Goal: Task Accomplishment & Management: Manage account settings

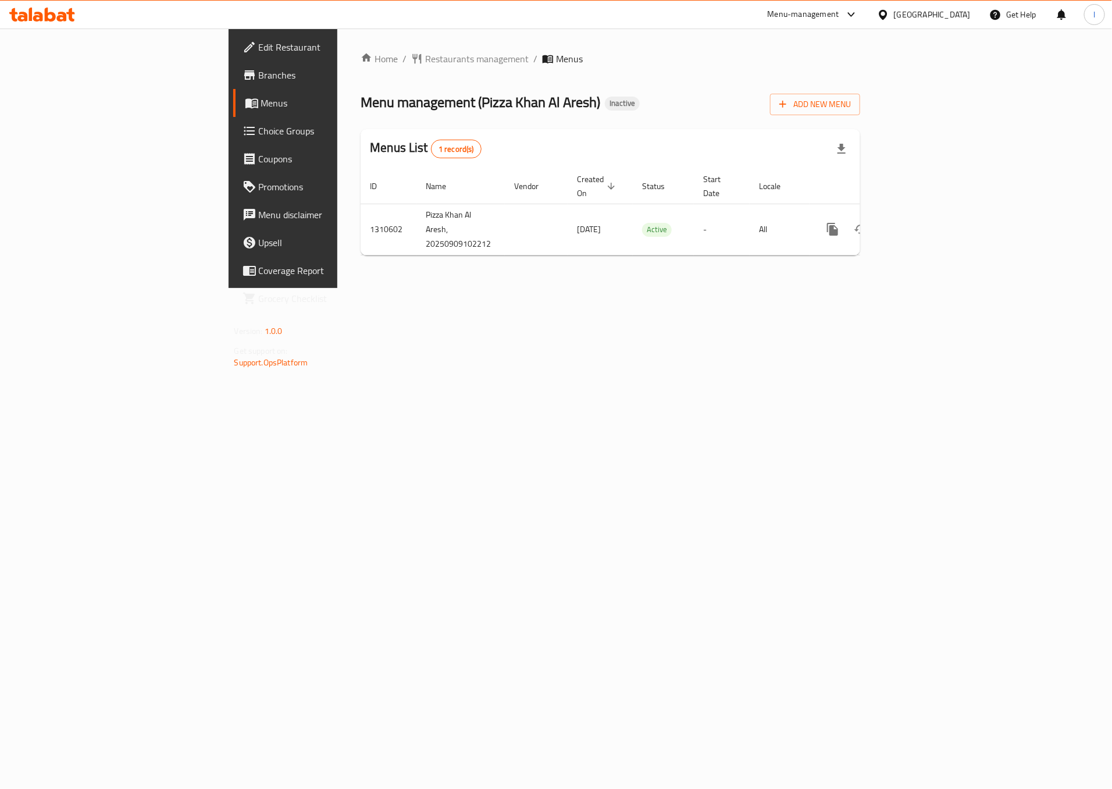
click at [554, 288] on div "Home / Restaurants management / Menus Menu management ( Pizza Khan Al Aresh ) I…" at bounding box center [610, 158] width 546 height 259
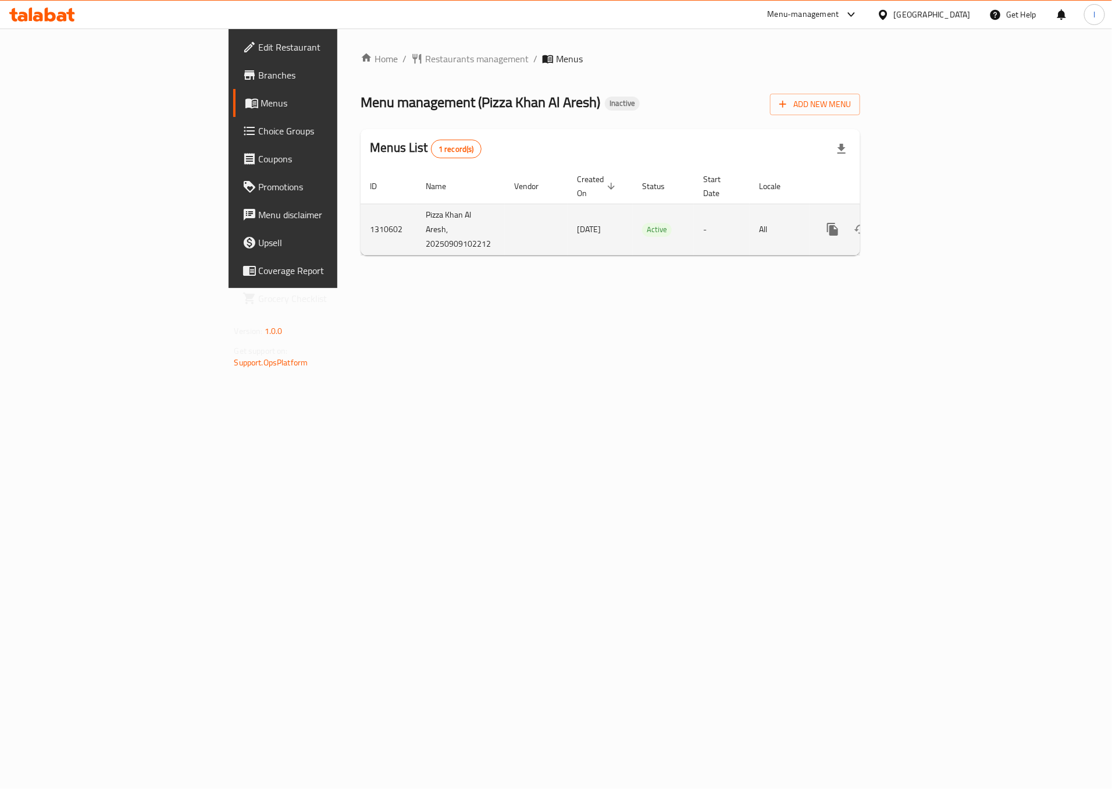
click at [924, 223] on icon "enhanced table" at bounding box center [917, 229] width 14 height 14
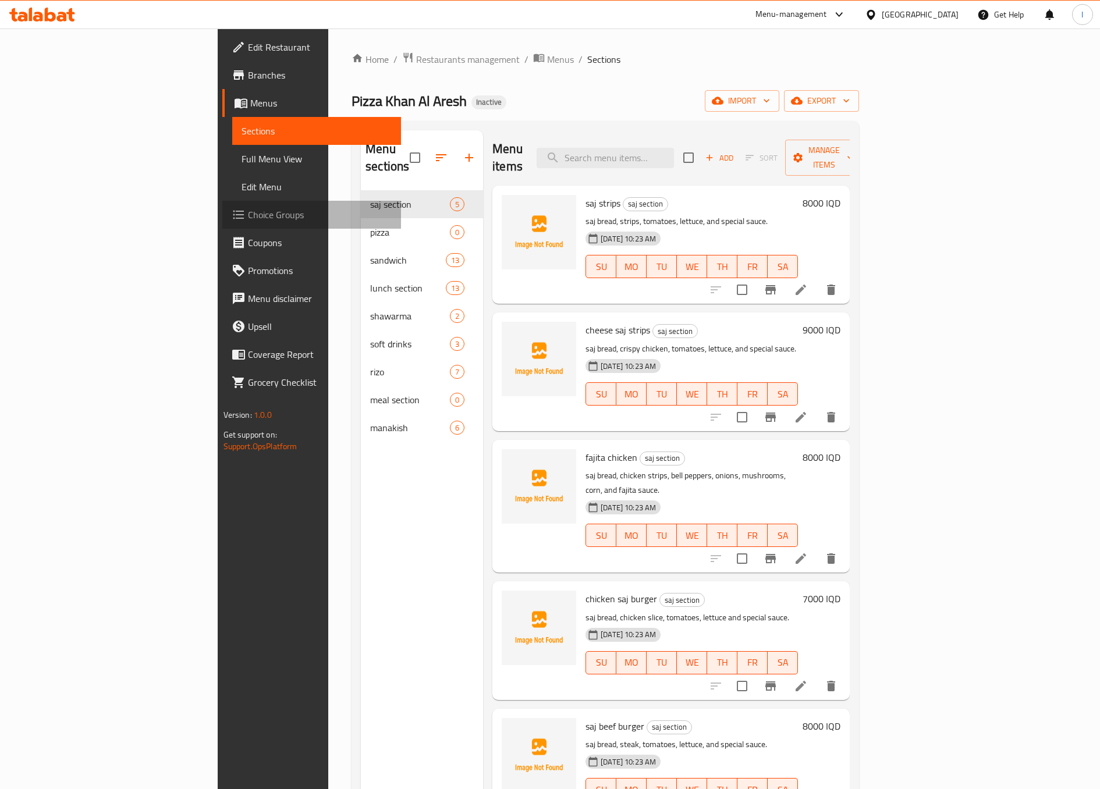
click at [222, 225] on link "Choice Groups" at bounding box center [311, 215] width 179 height 28
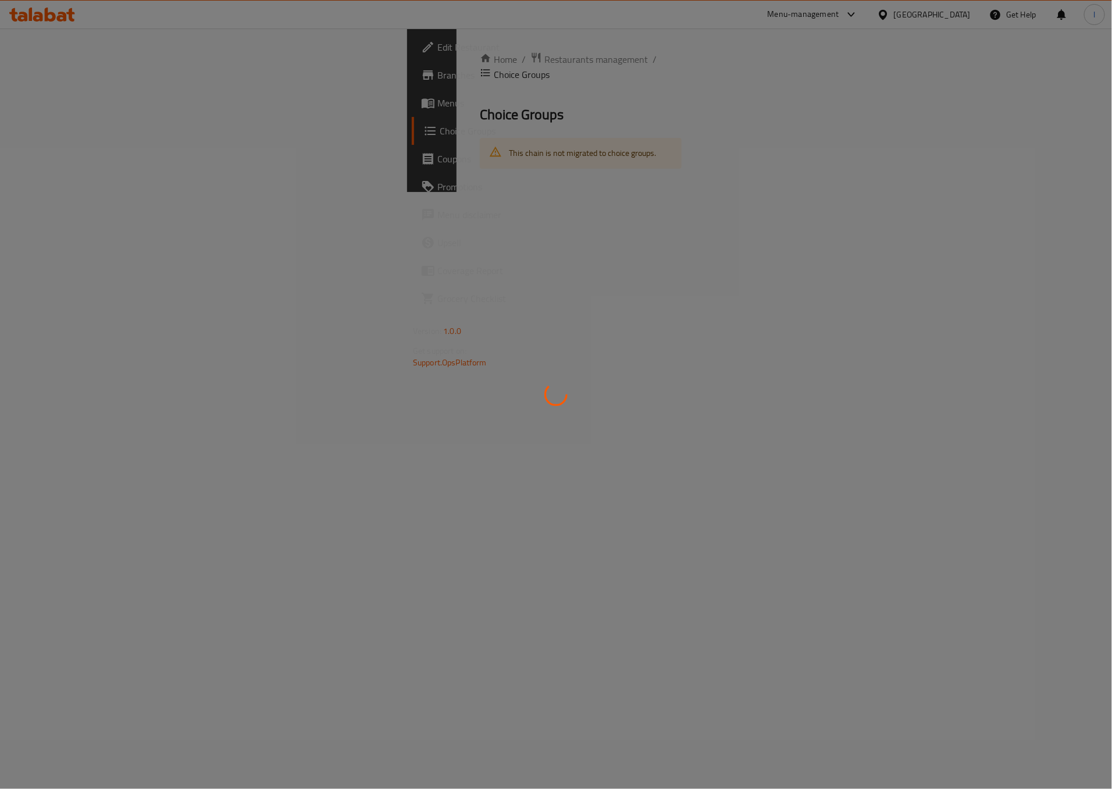
click at [107, 107] on div at bounding box center [556, 394] width 1112 height 789
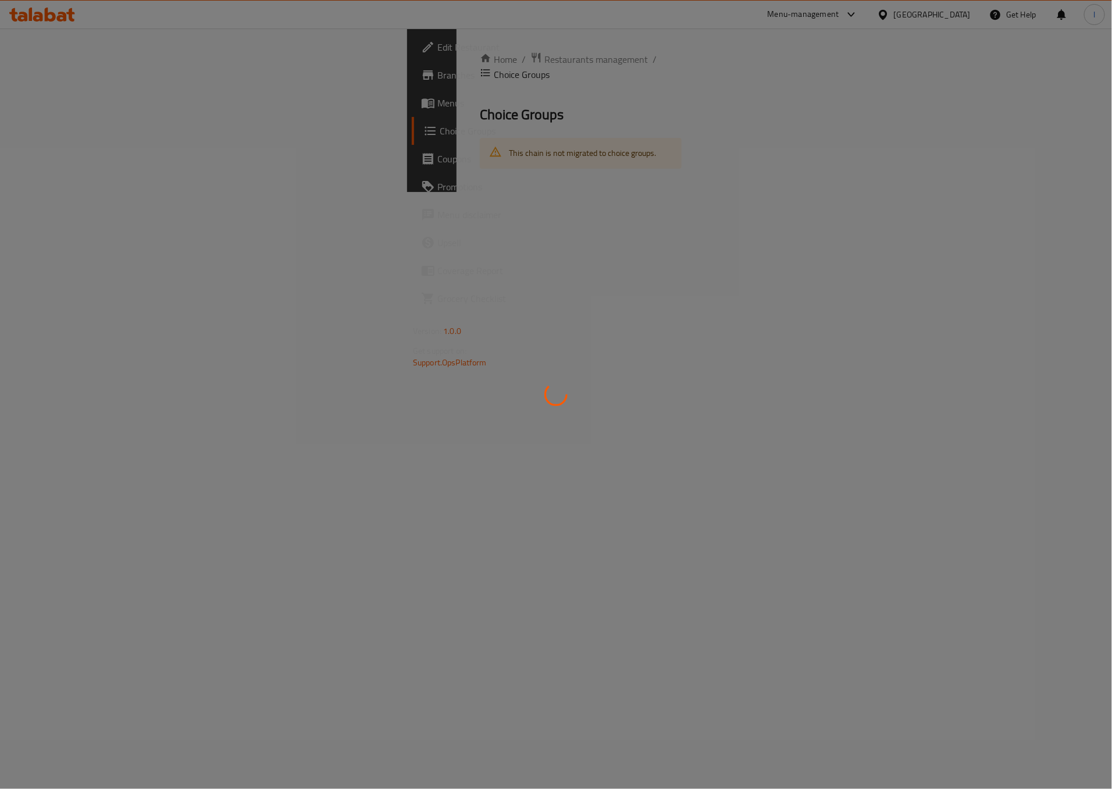
click at [107, 107] on div at bounding box center [556, 394] width 1112 height 789
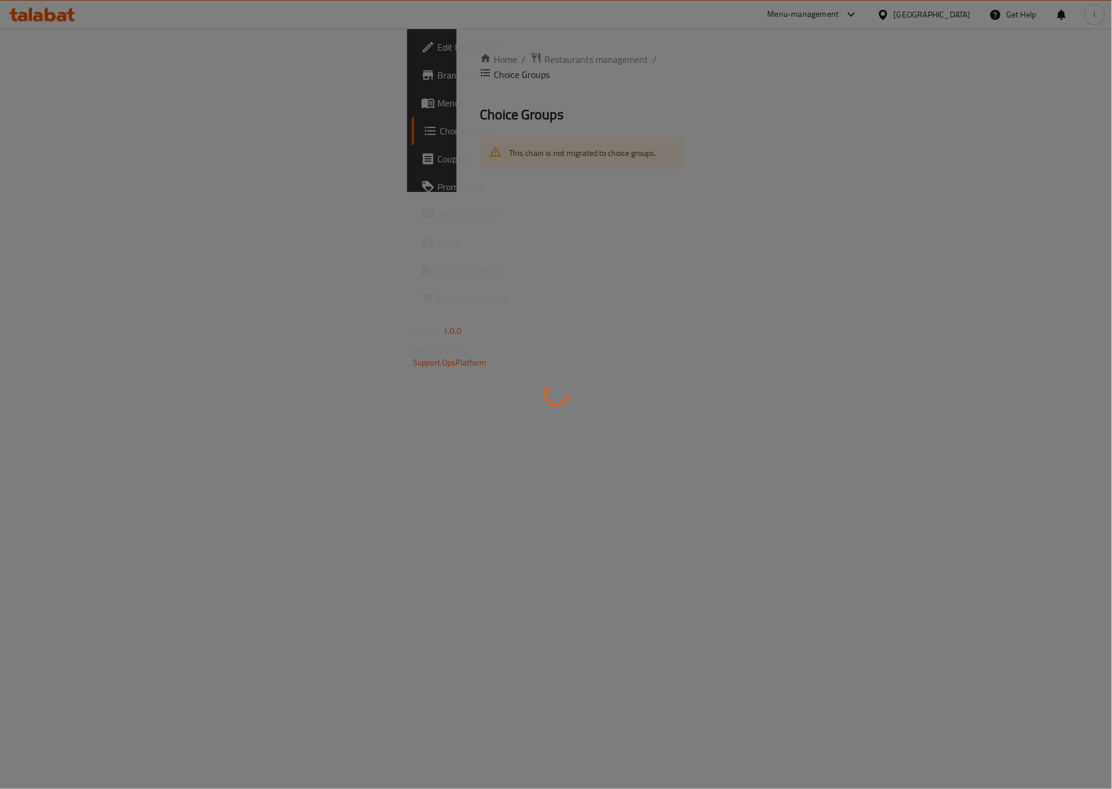
click at [107, 107] on div at bounding box center [556, 394] width 1112 height 789
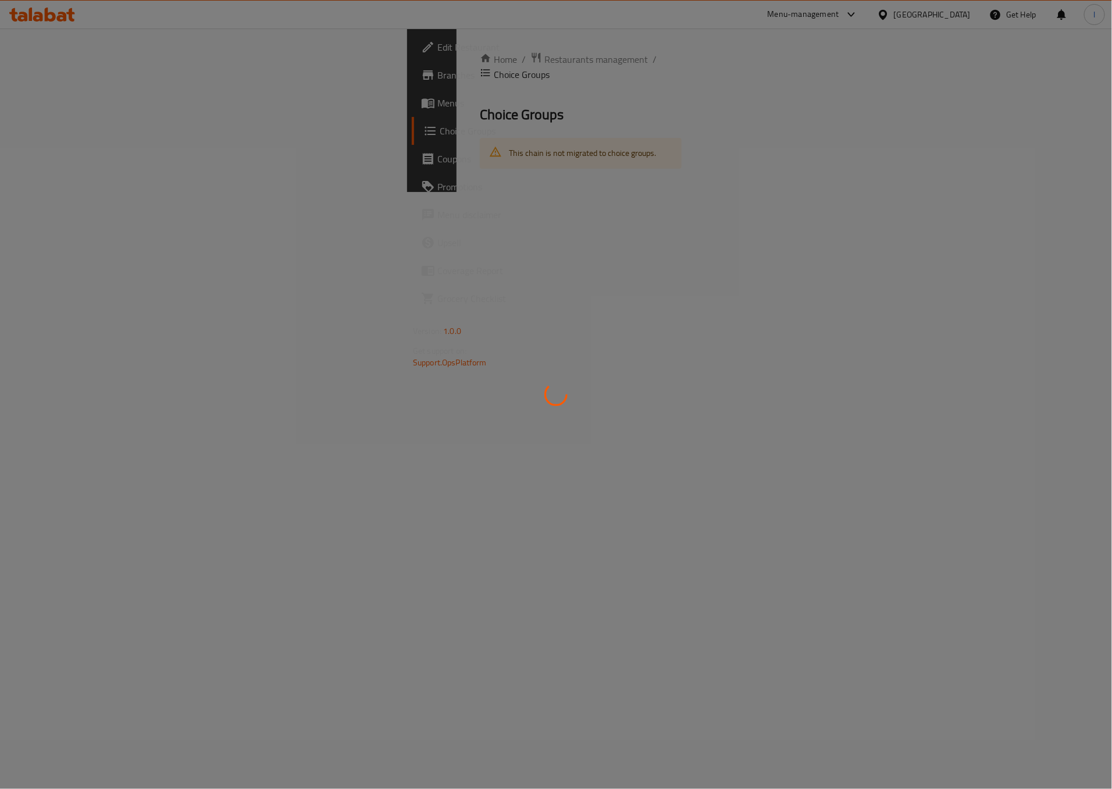
click at [107, 107] on div at bounding box center [556, 394] width 1112 height 789
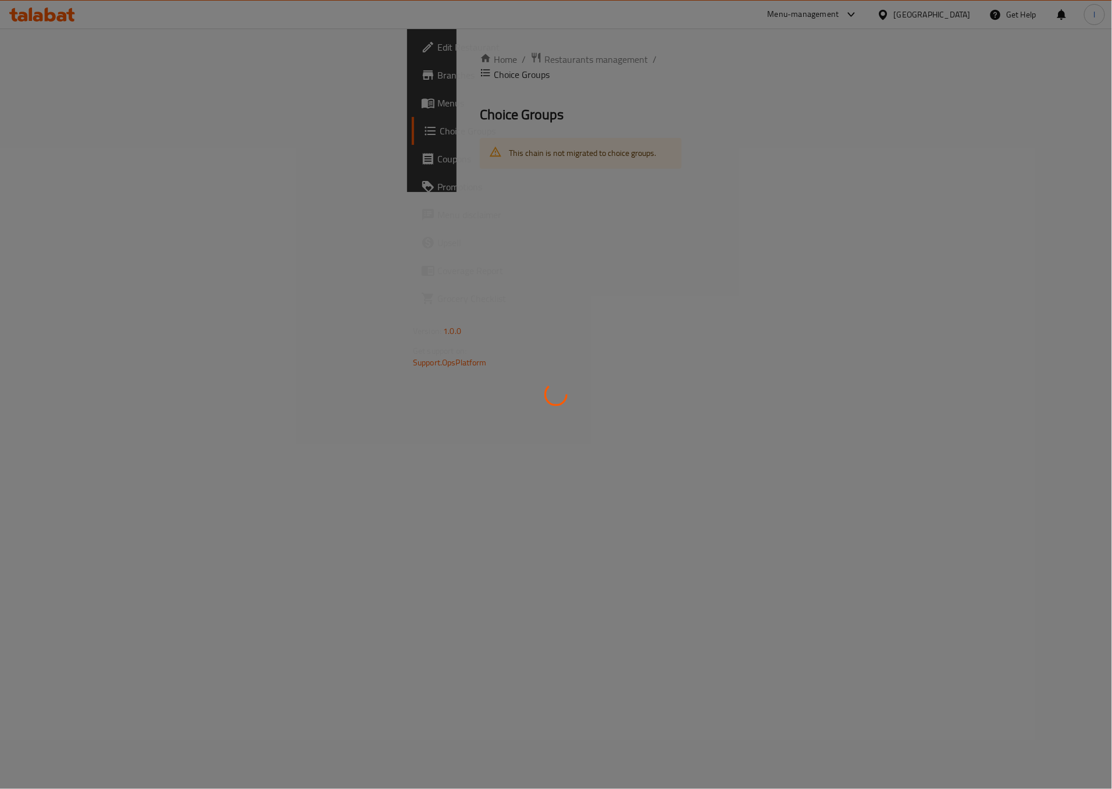
click at [58, 101] on div at bounding box center [556, 394] width 1112 height 789
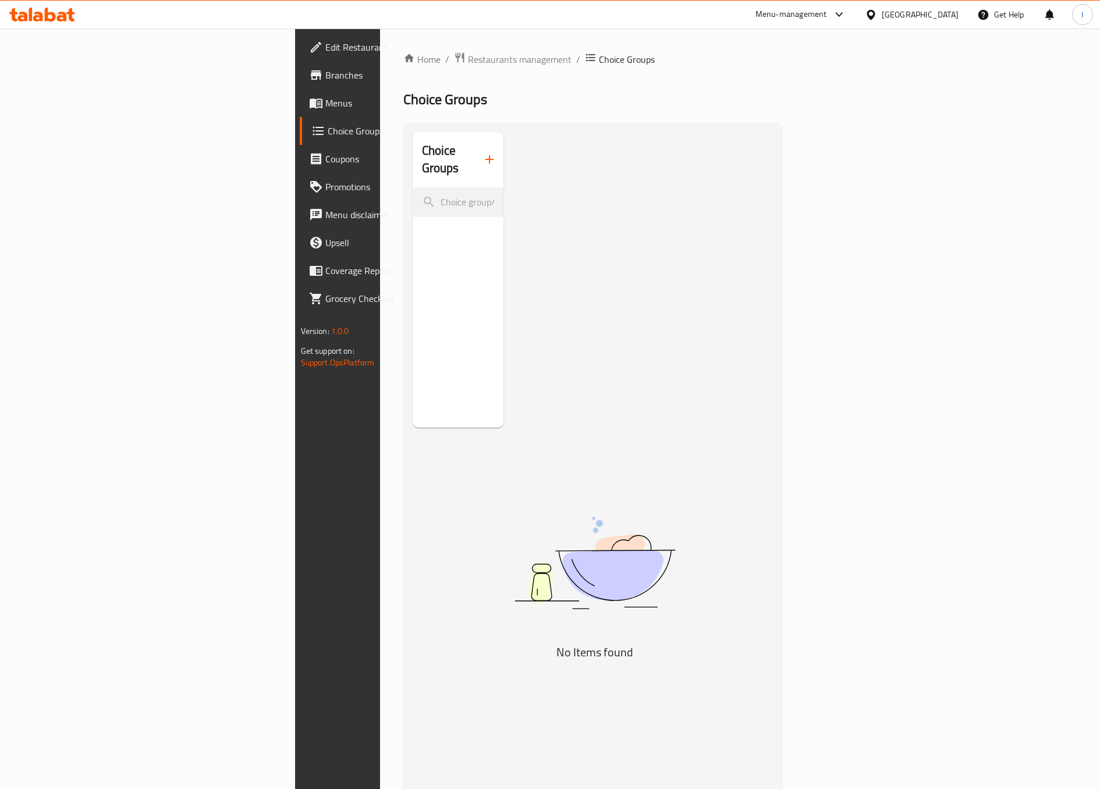
click at [325, 101] on span "Menus" at bounding box center [397, 103] width 144 height 14
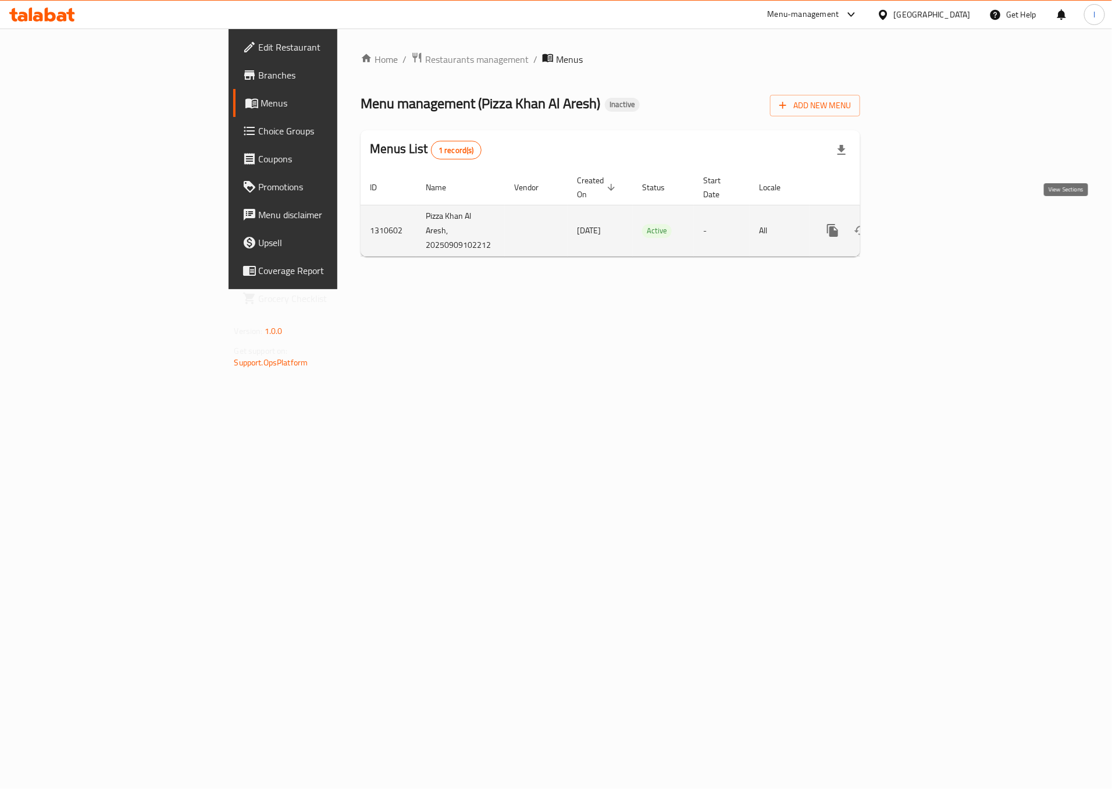
click at [924, 223] on icon "enhanced table" at bounding box center [917, 230] width 14 height 14
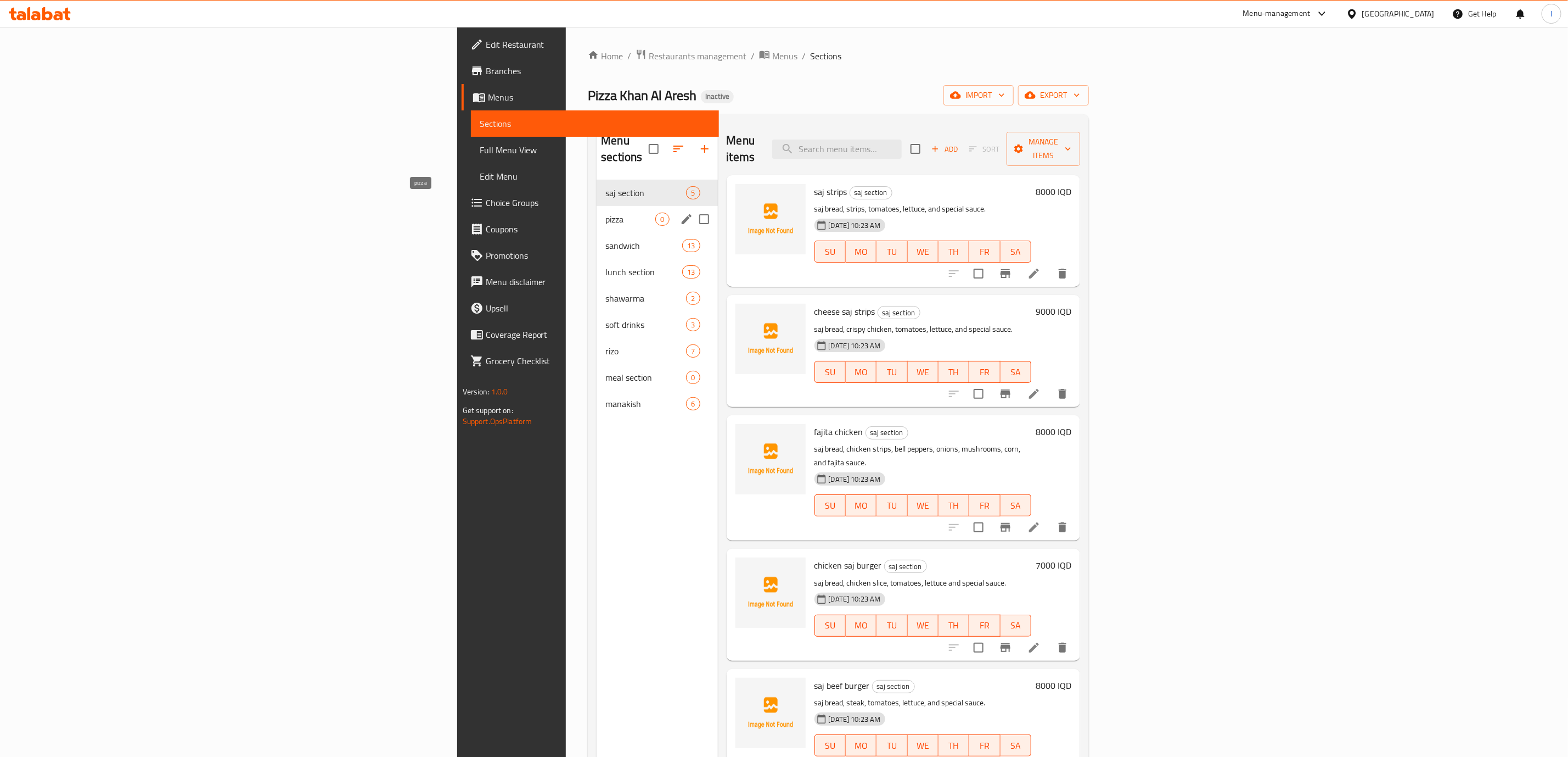
click at [606, 212] on span "pizza" at bounding box center [630, 219] width 50 height 13
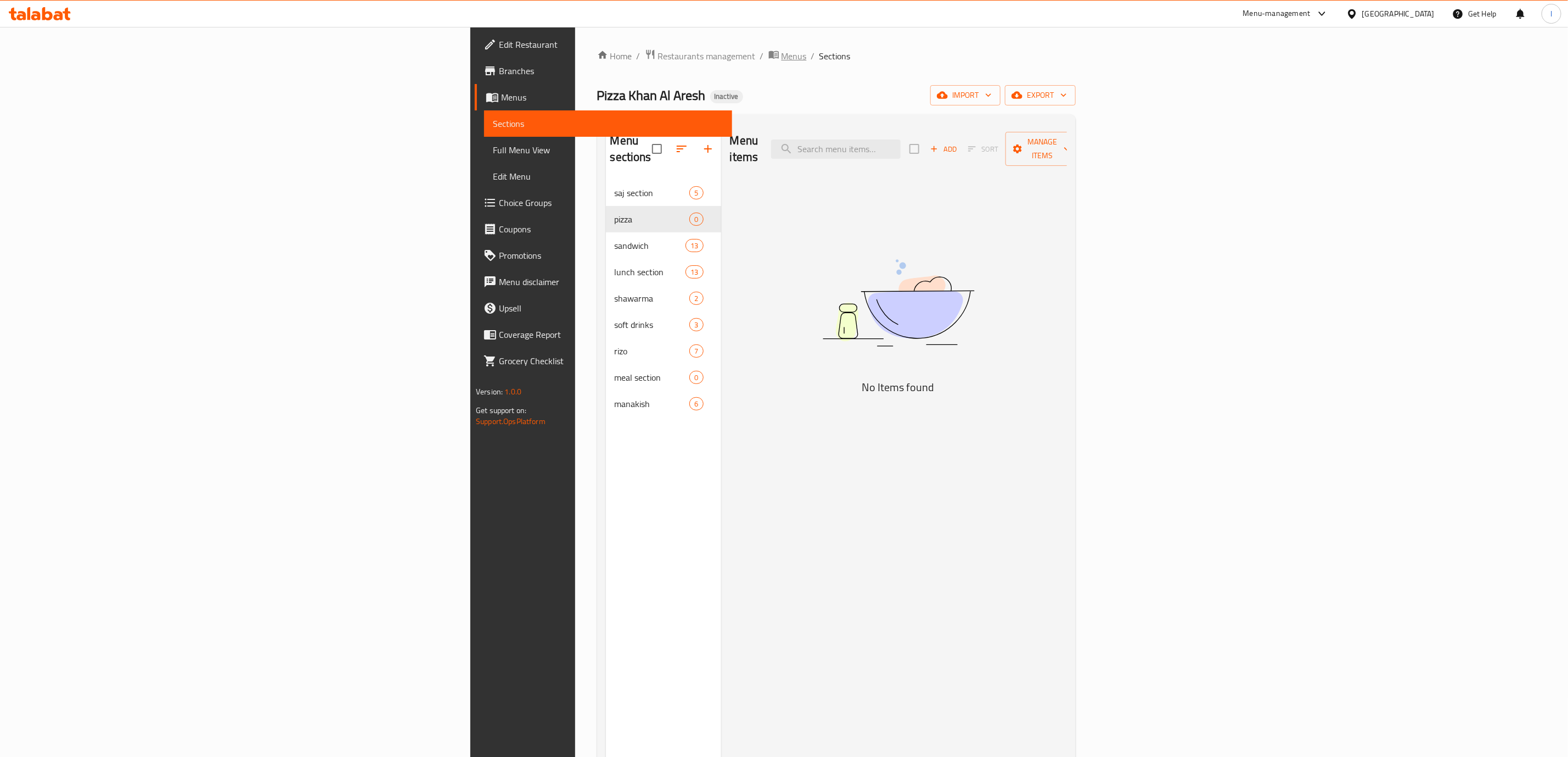
click at [782, 51] on span "Menus" at bounding box center [794, 56] width 25 height 13
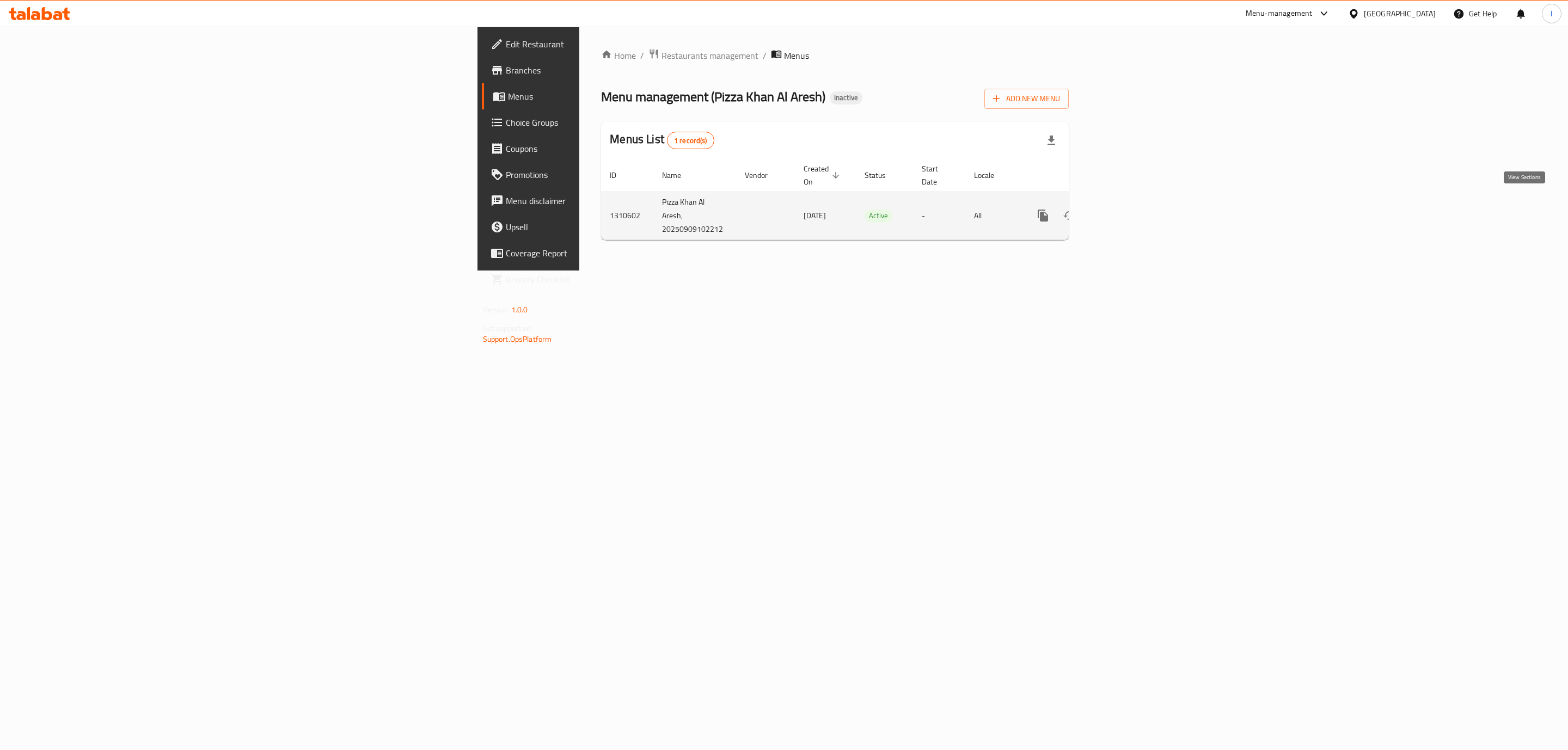
click at [1128, 209] on icon "enhanced table" at bounding box center [1122, 215] width 13 height 13
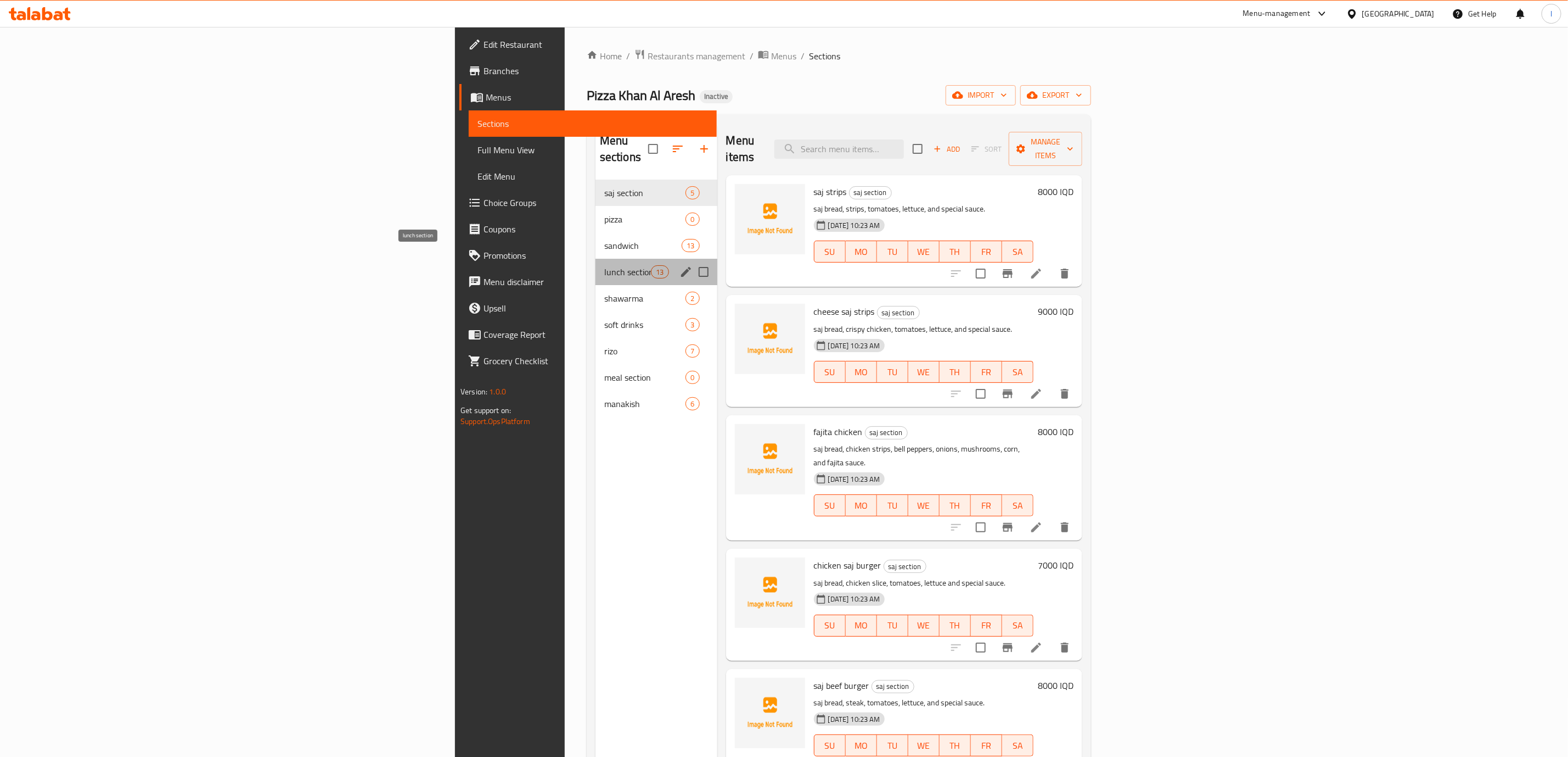
click at [605, 265] on span "lunch section" at bounding box center [627, 272] width 46 height 13
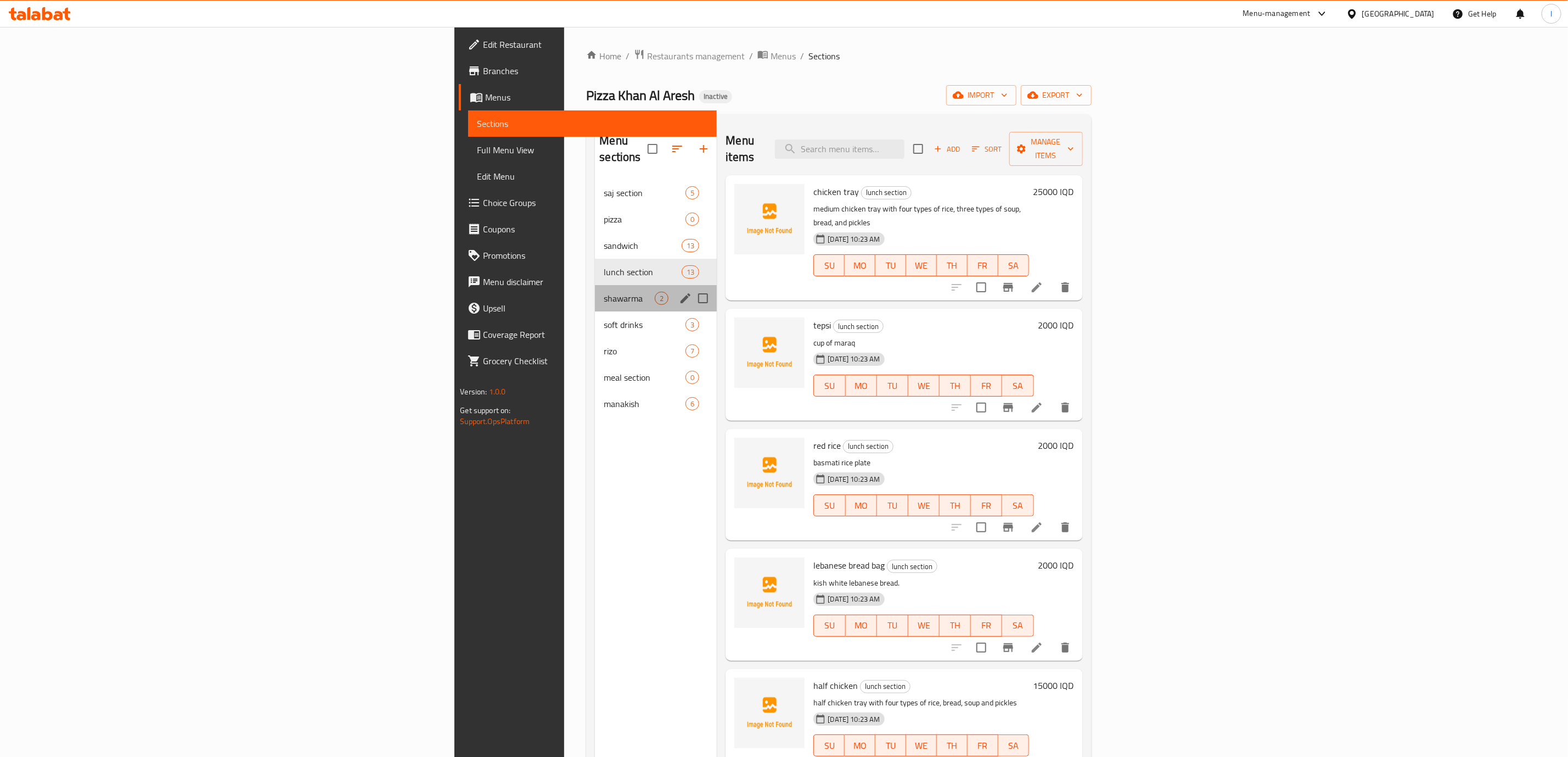
click at [595, 294] on div "shawarma 2" at bounding box center [656, 298] width 122 height 26
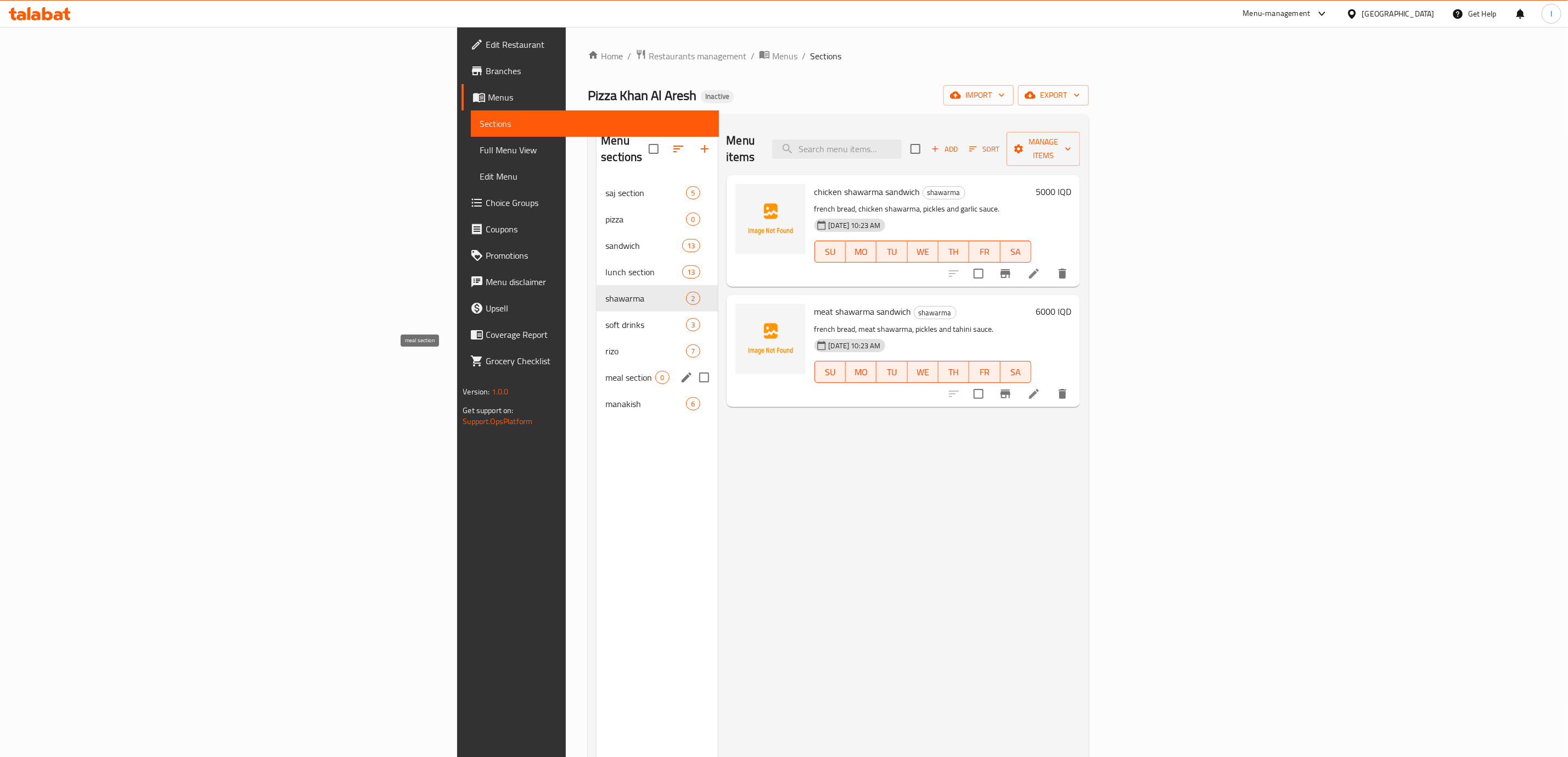
click at [606, 371] on span "meal section" at bounding box center [630, 378] width 50 height 13
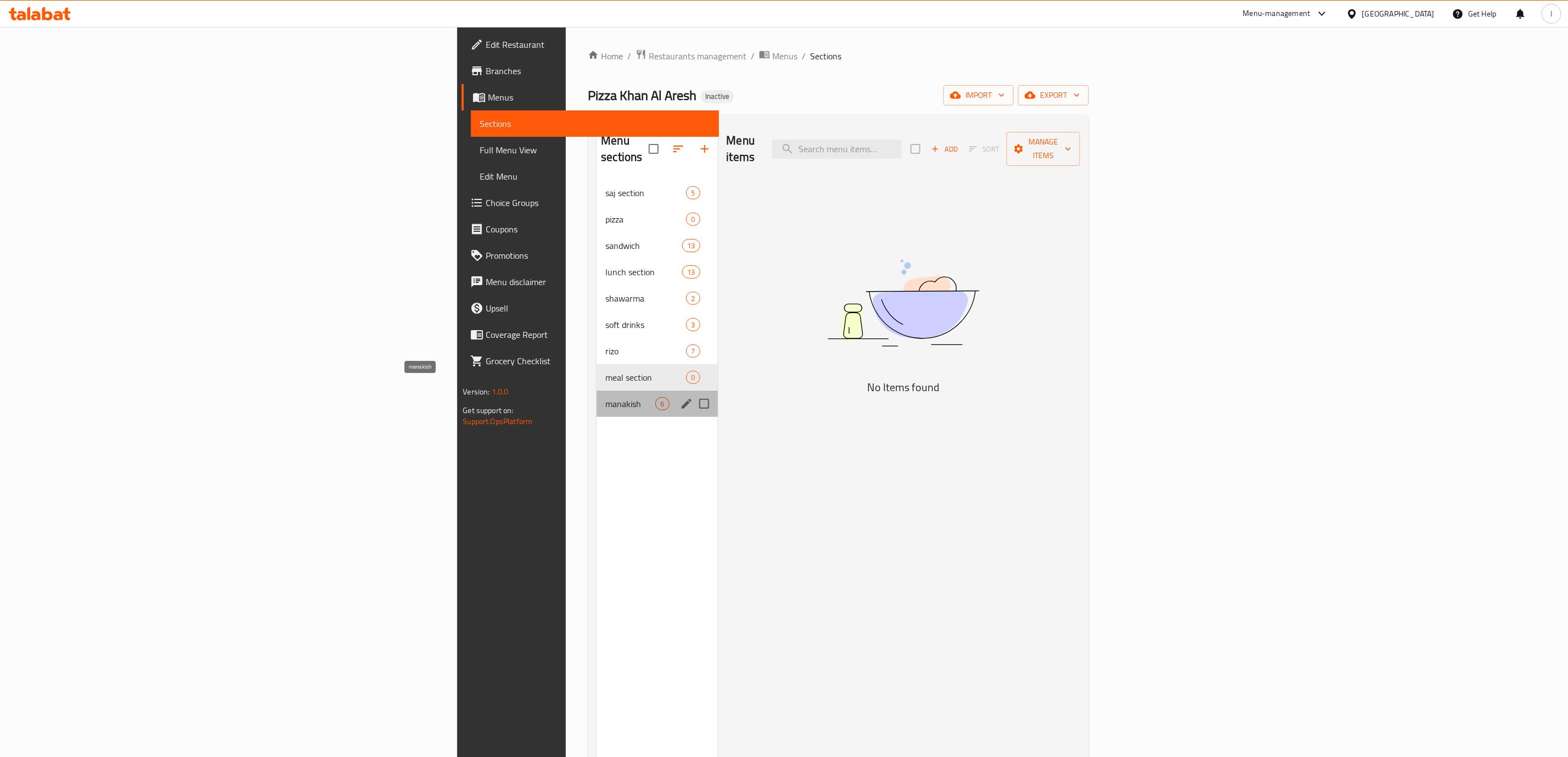
click at [606, 397] on span "manakish" at bounding box center [630, 404] width 50 height 13
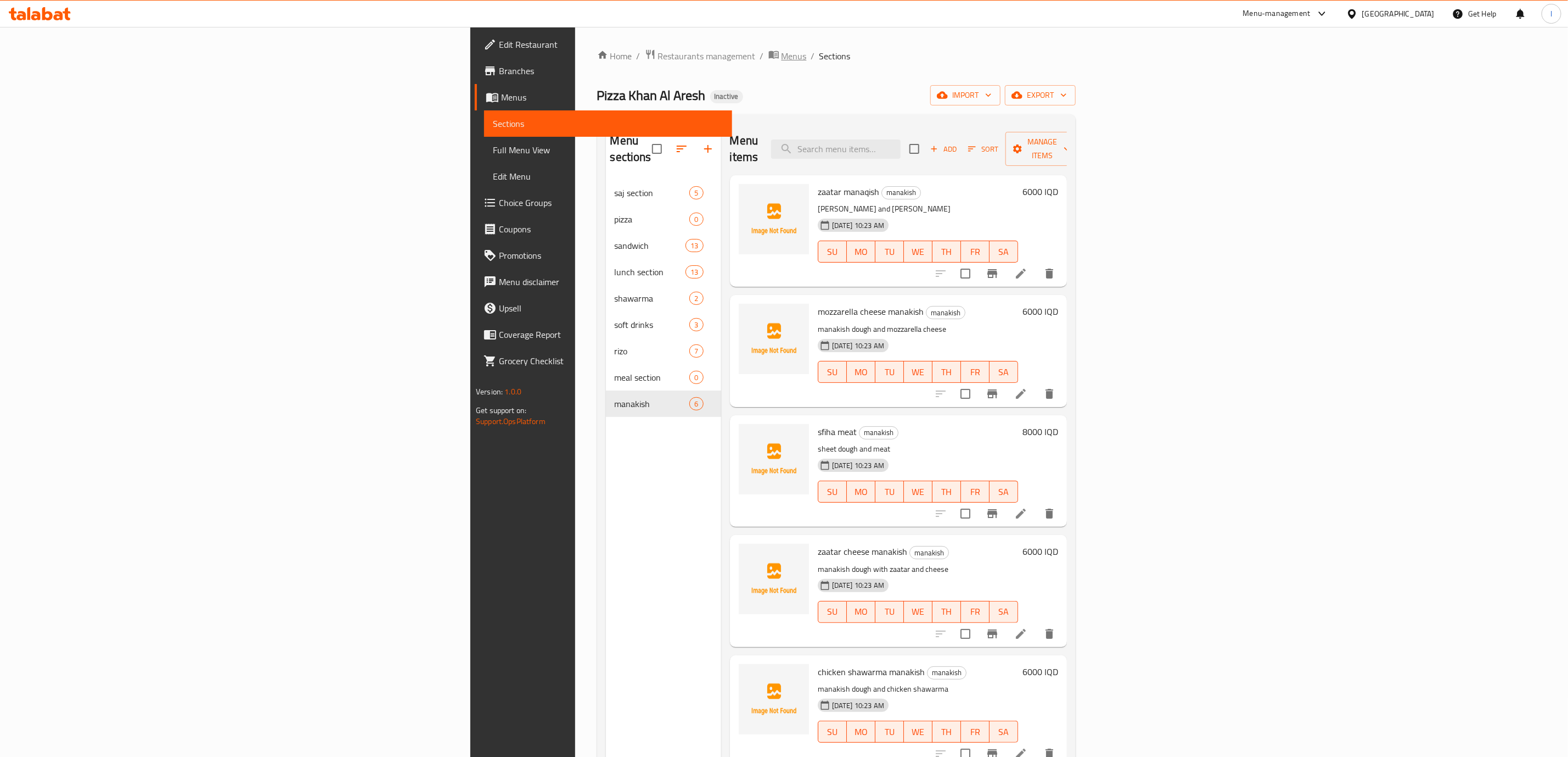
click at [769, 55] on icon "breadcrumb" at bounding box center [774, 55] width 9 height 8
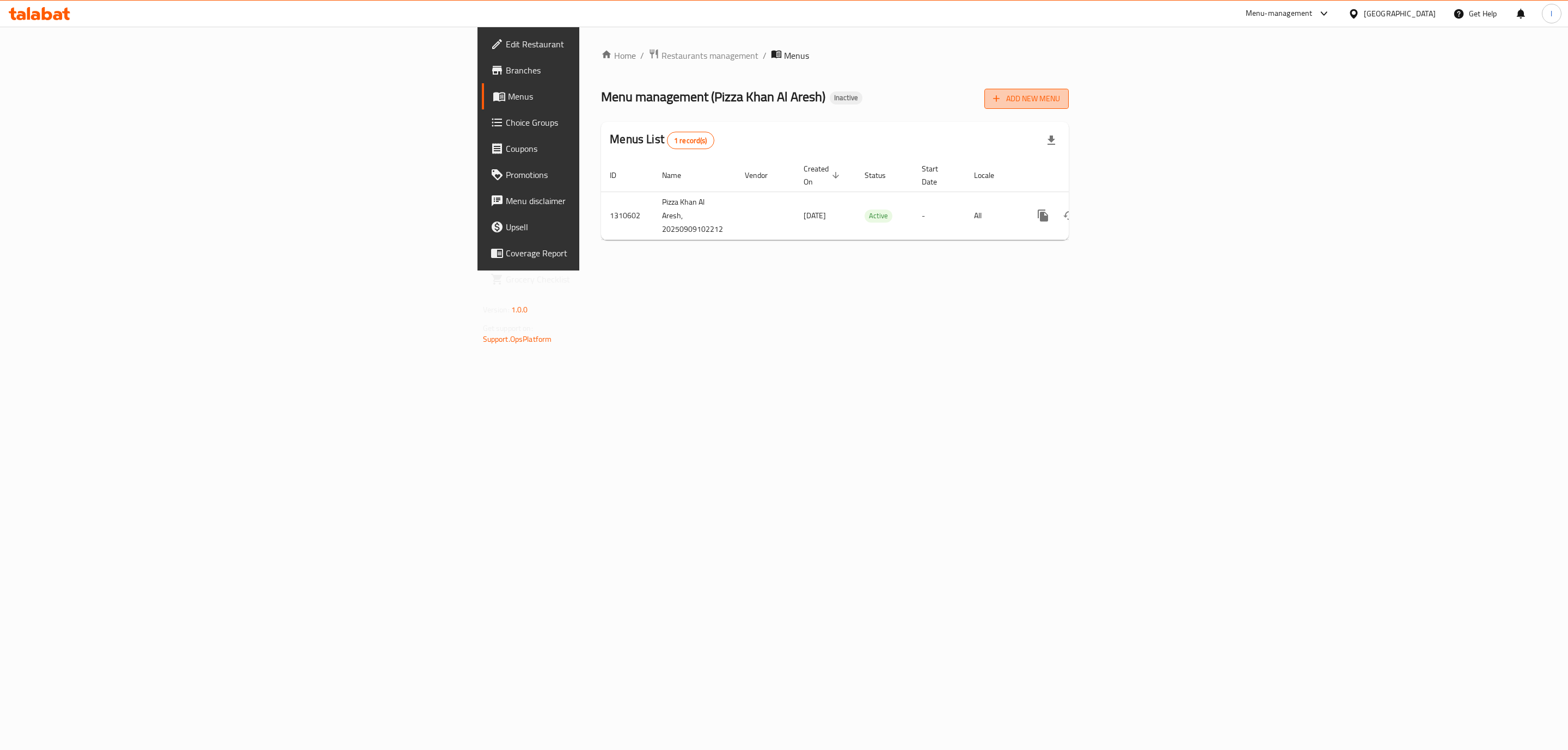
click at [1068, 108] on button "Add New Menu" at bounding box center [1026, 99] width 84 height 21
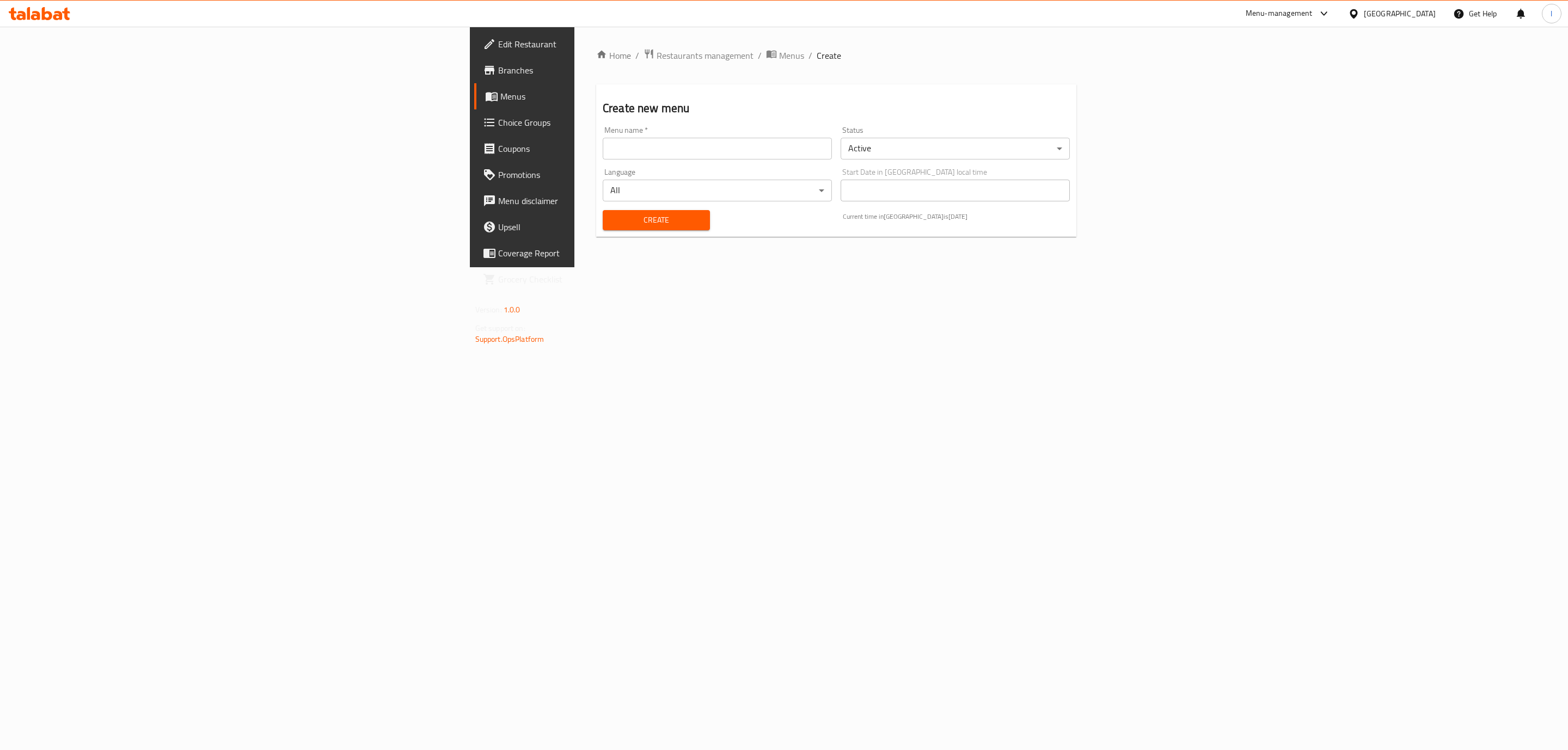
click at [643, 160] on div "Menu name   * Menu name *" at bounding box center [717, 142] width 238 height 42
click at [643, 147] on input "text" at bounding box center [717, 148] width 229 height 22
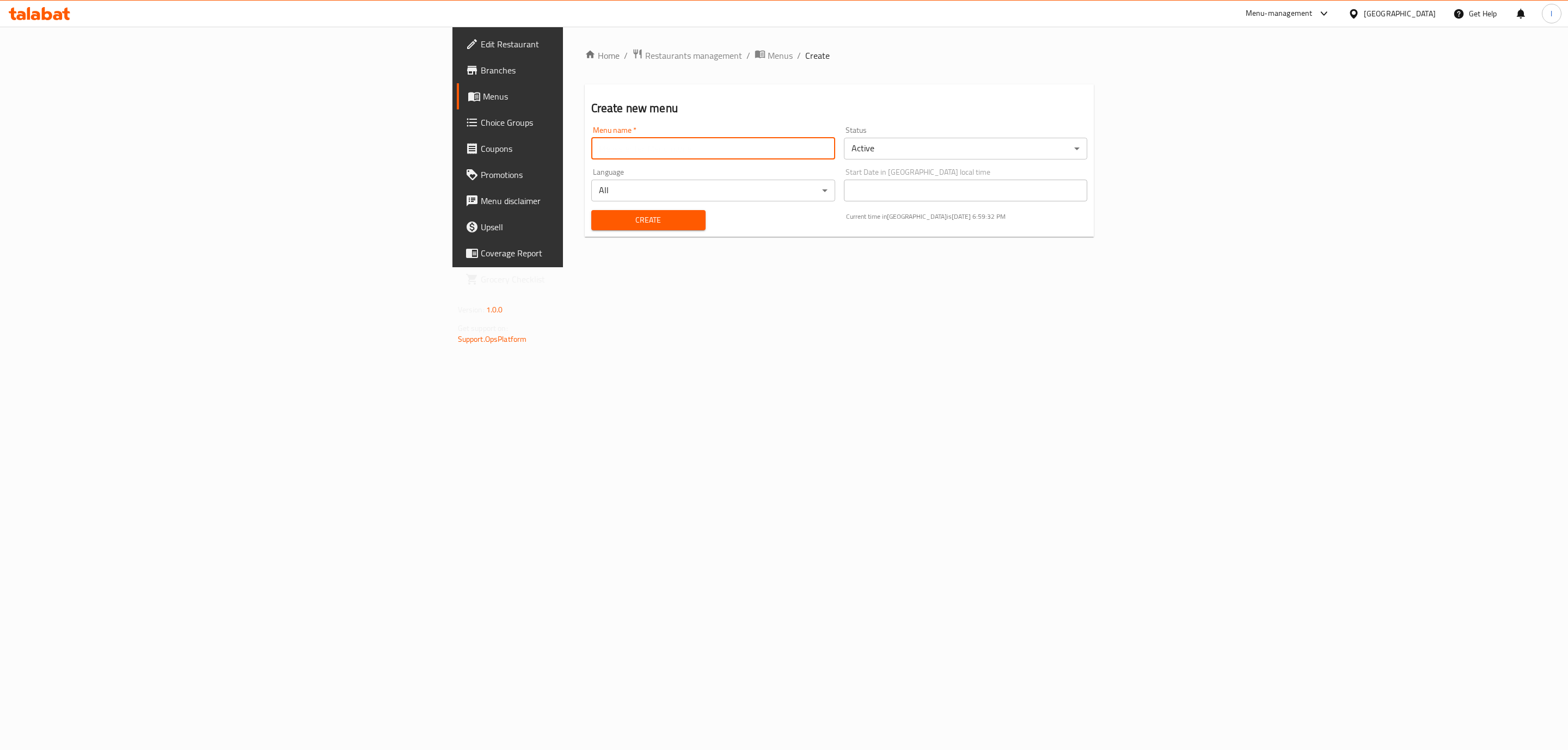
type input "[PERSON_NAME]"
click at [591, 221] on button "Create" at bounding box center [648, 221] width 114 height 21
click at [767, 50] on span "Menus" at bounding box center [779, 55] width 25 height 13
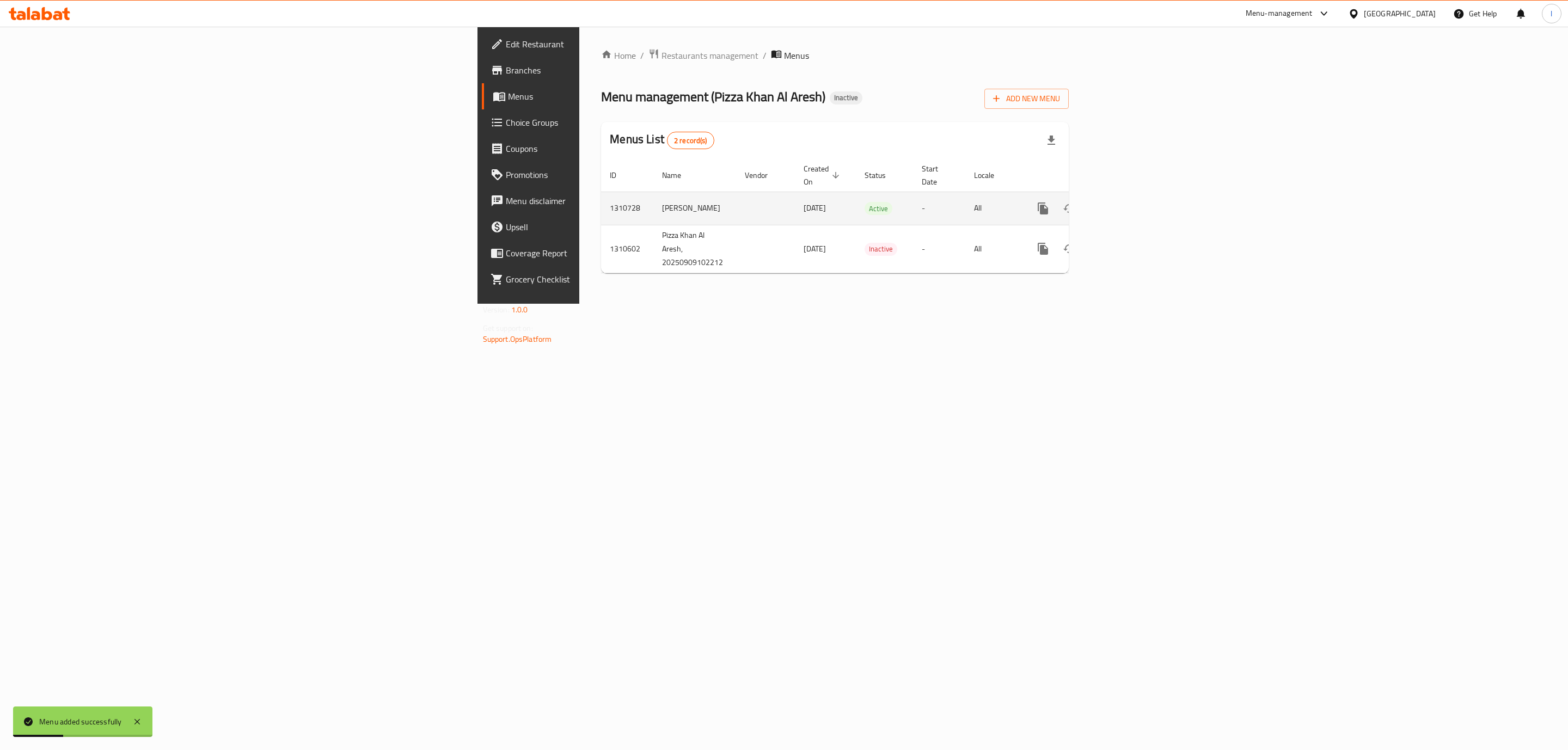
click at [1134, 195] on link "enhanced table" at bounding box center [1122, 209] width 26 height 26
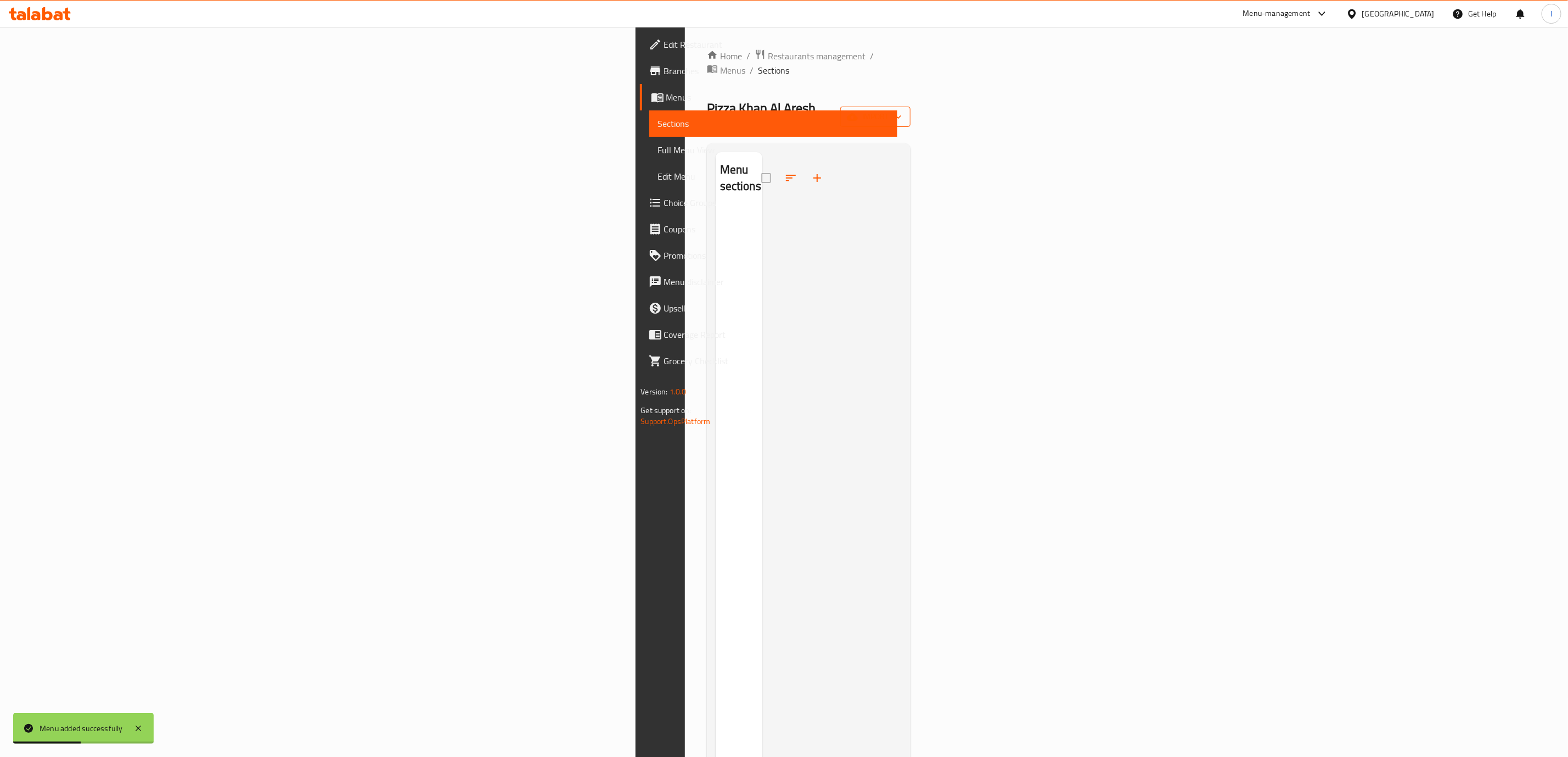
drag, startPoint x: 1474, startPoint y: 93, endPoint x: 1482, endPoint y: 94, distance: 8.1
click at [911, 99] on div "Pizza Khan Al Aresh Inactive import" at bounding box center [809, 116] width 204 height 35
click at [858, 111] on icon "button" at bounding box center [853, 117] width 11 height 11
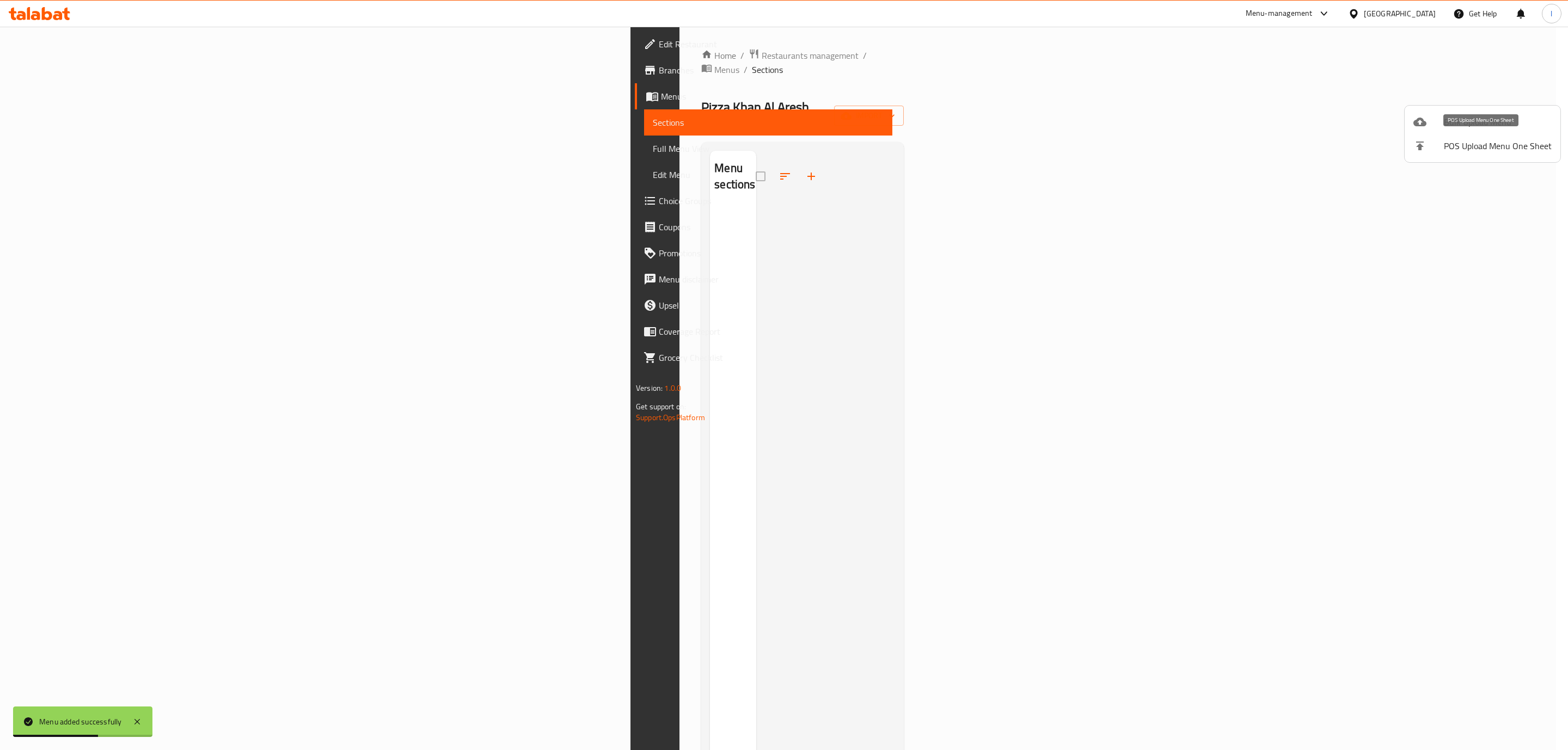
click at [1459, 139] on span "POS Upload Menu One Sheet" at bounding box center [1497, 146] width 108 height 13
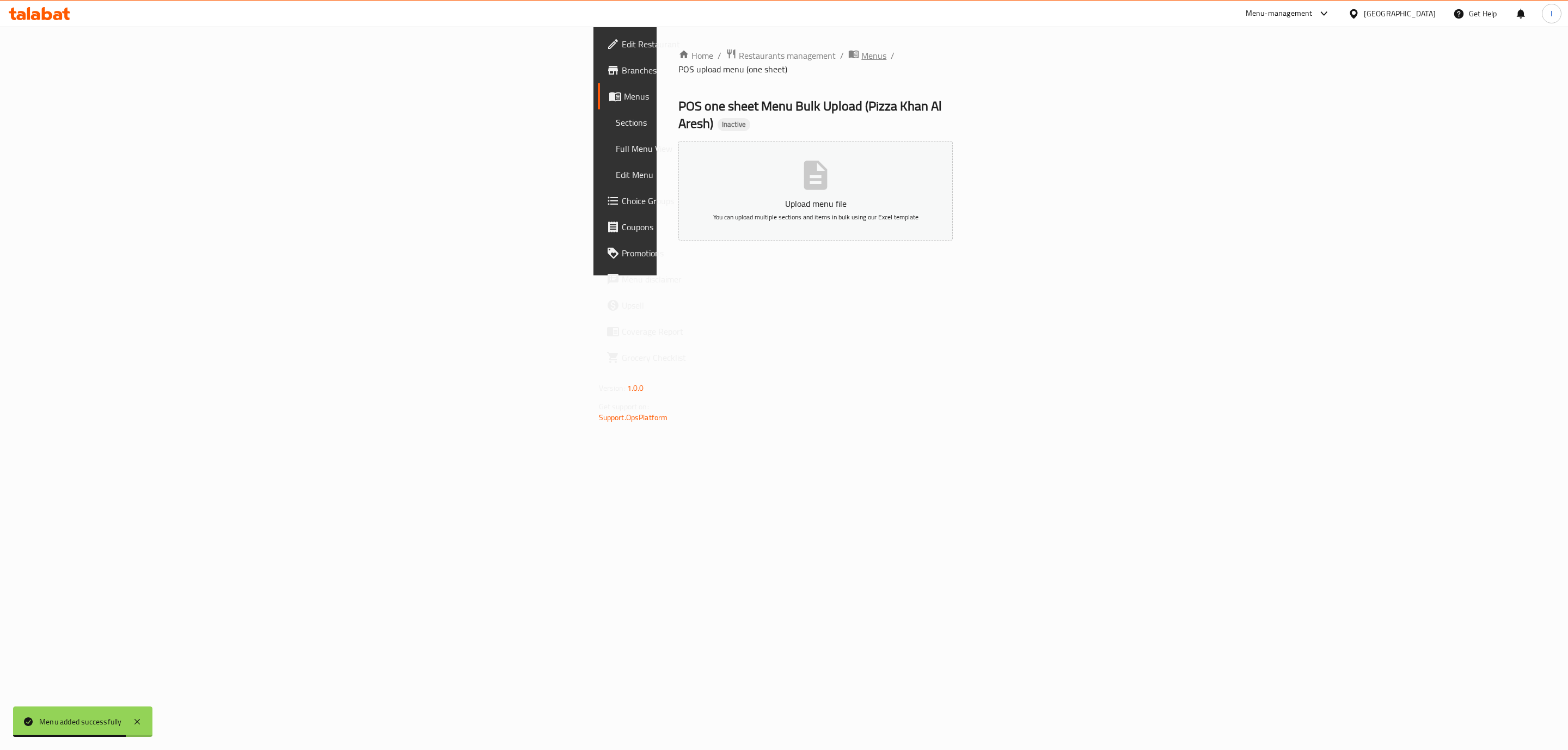
click at [861, 59] on span "Menus" at bounding box center [873, 55] width 25 height 13
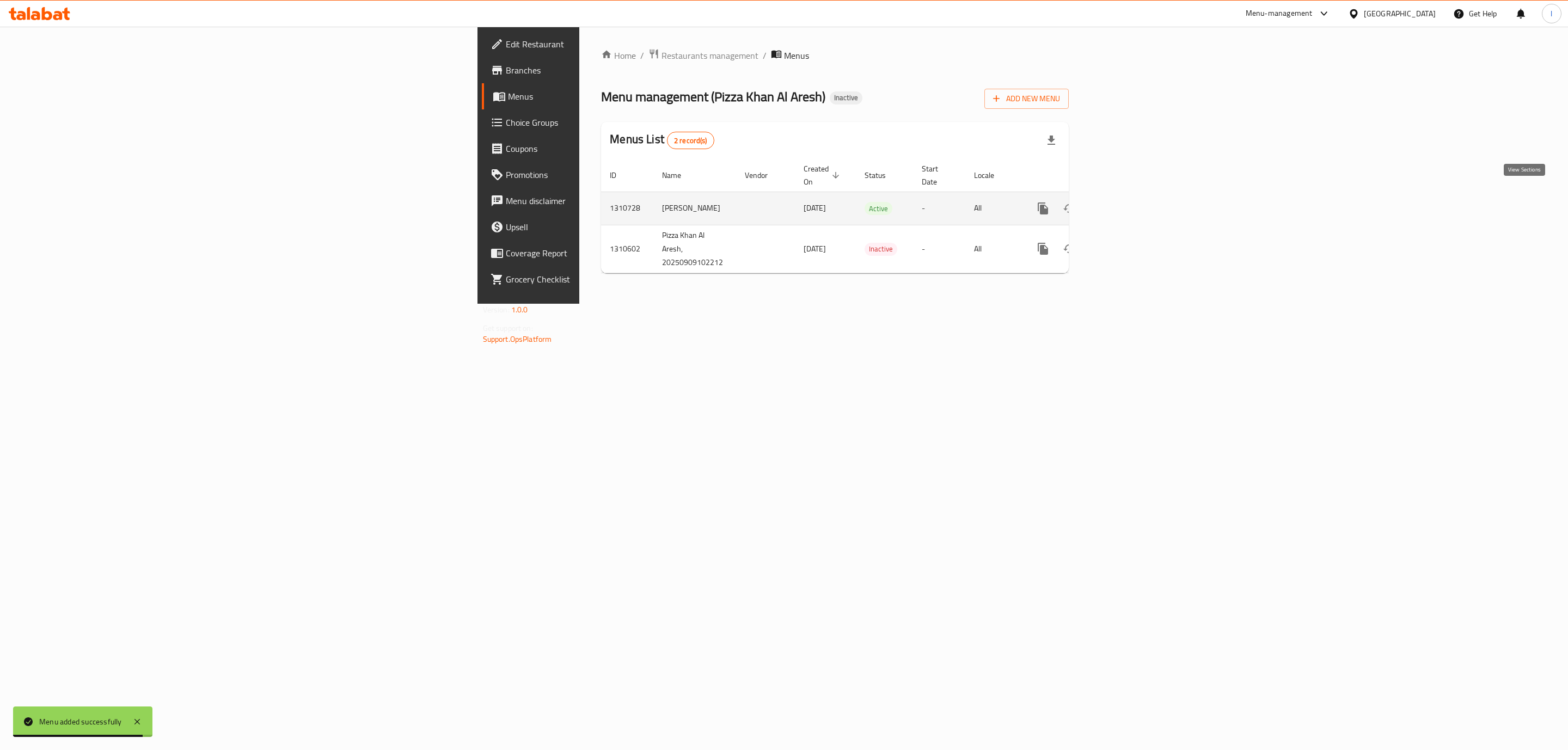
click at [1128, 202] on icon "enhanced table" at bounding box center [1122, 209] width 13 height 13
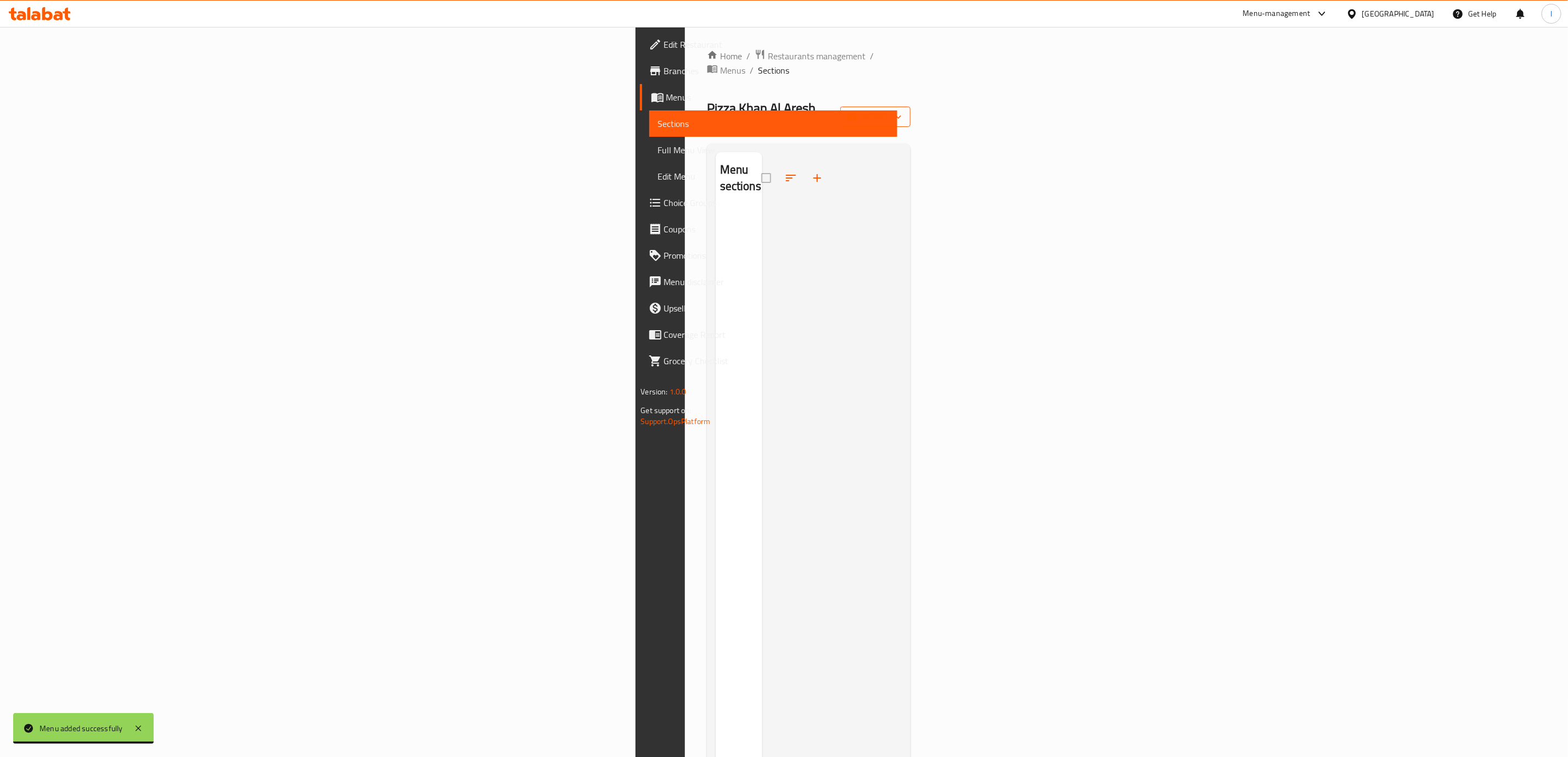
click at [902, 109] on span "import" at bounding box center [876, 116] width 53 height 14
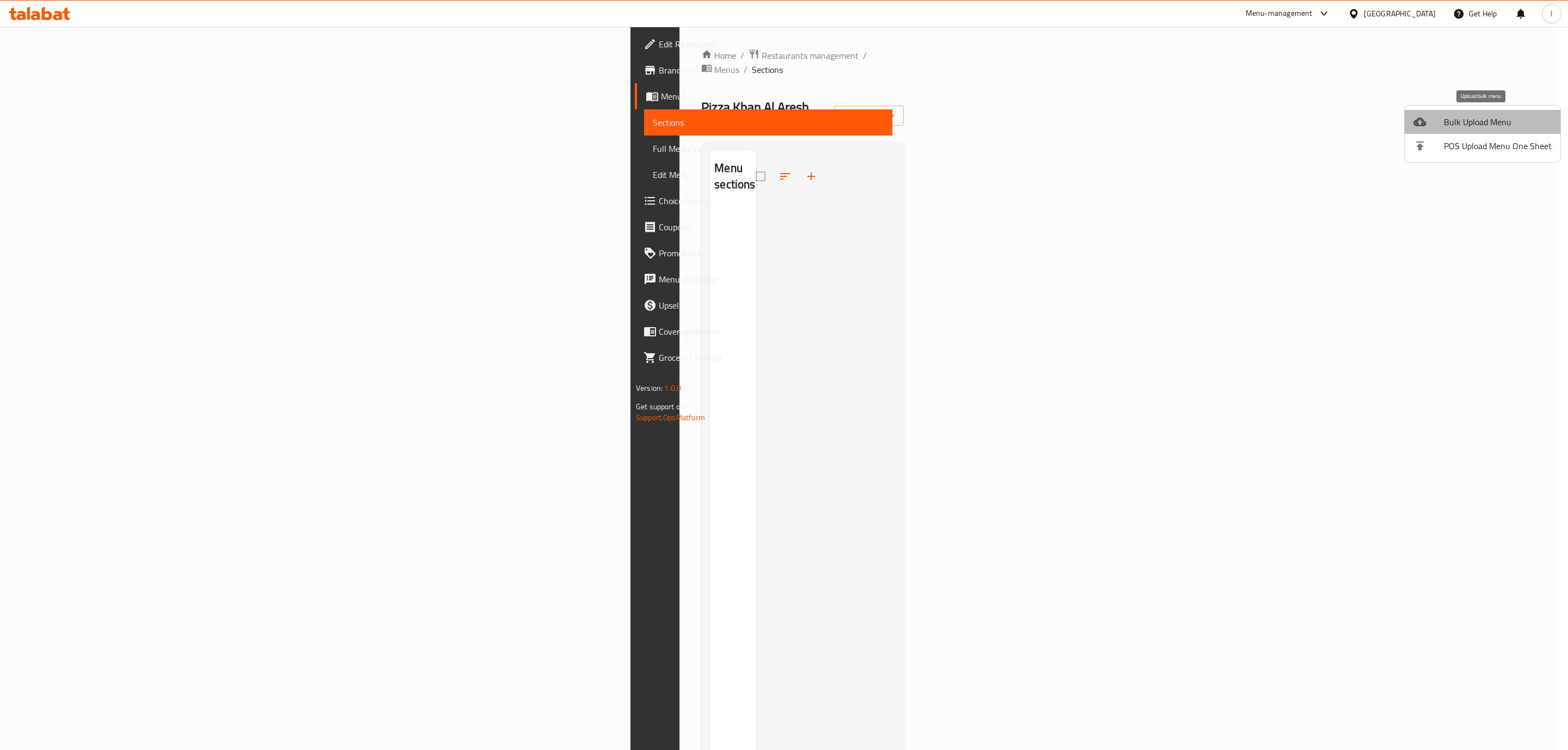
click at [1488, 126] on span "Bulk Upload Menu" at bounding box center [1497, 122] width 108 height 13
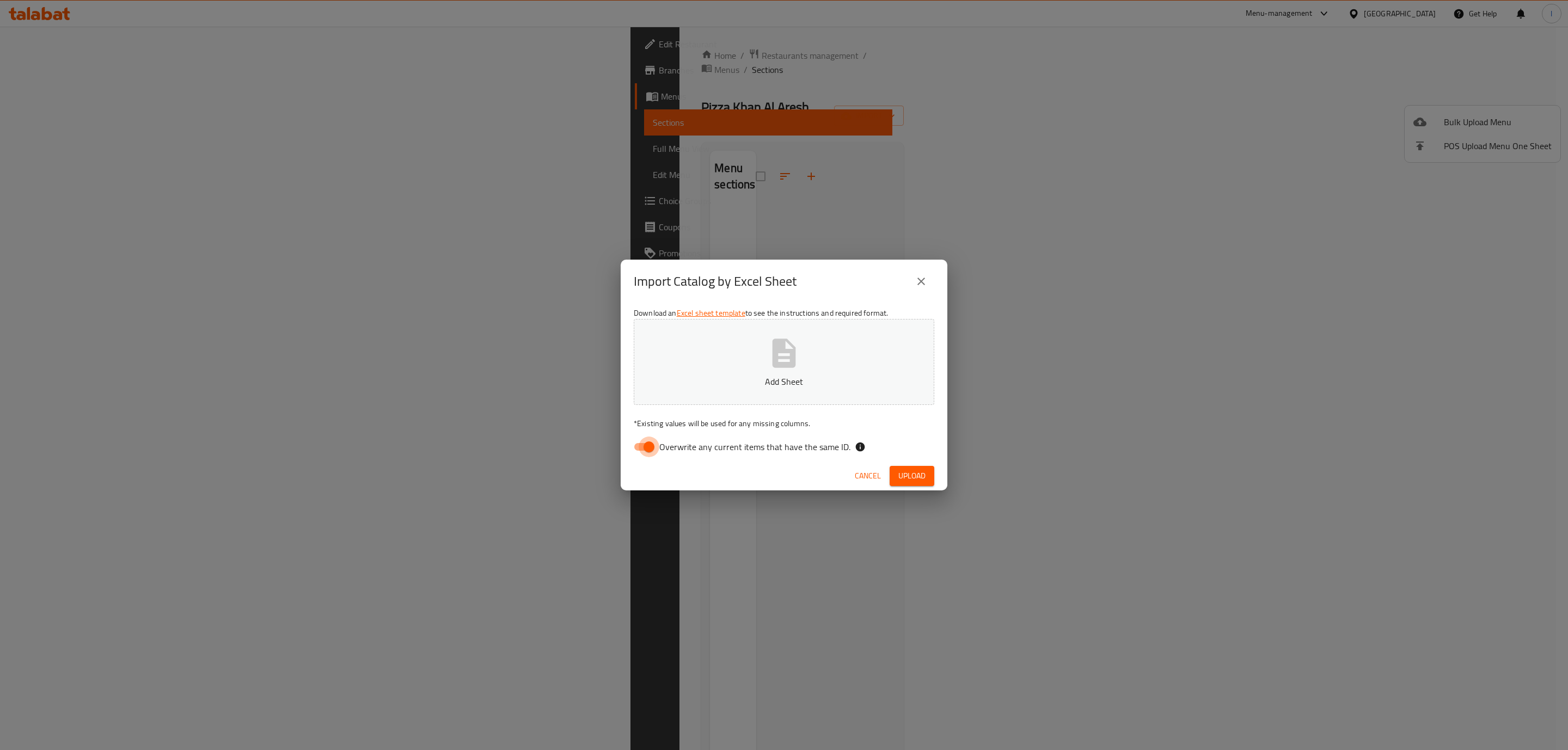
click at [650, 444] on input "Overwrite any current items that have the same ID." at bounding box center [648, 447] width 62 height 21
checkbox input "false"
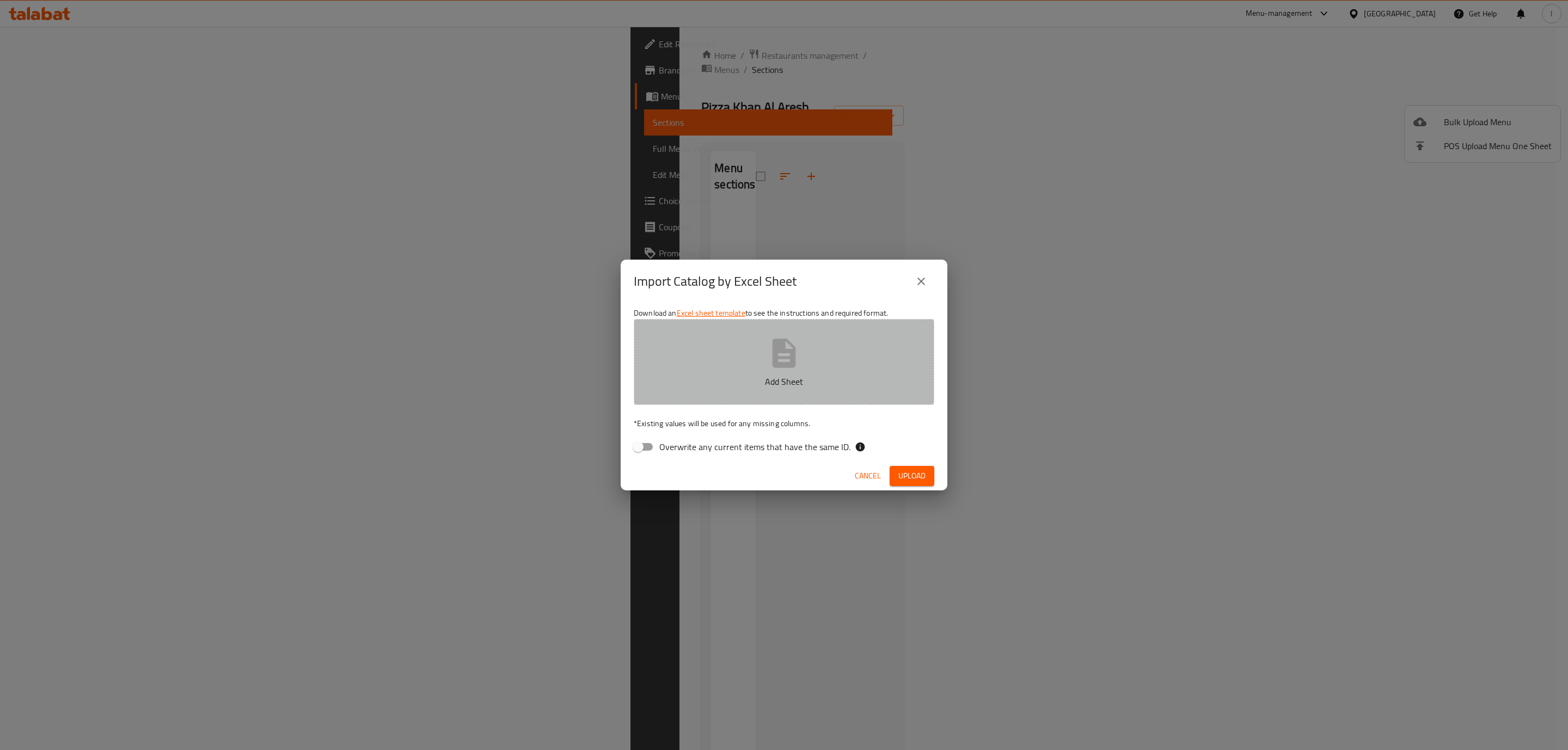
click at [683, 340] on button "Add Sheet" at bounding box center [783, 362] width 300 height 86
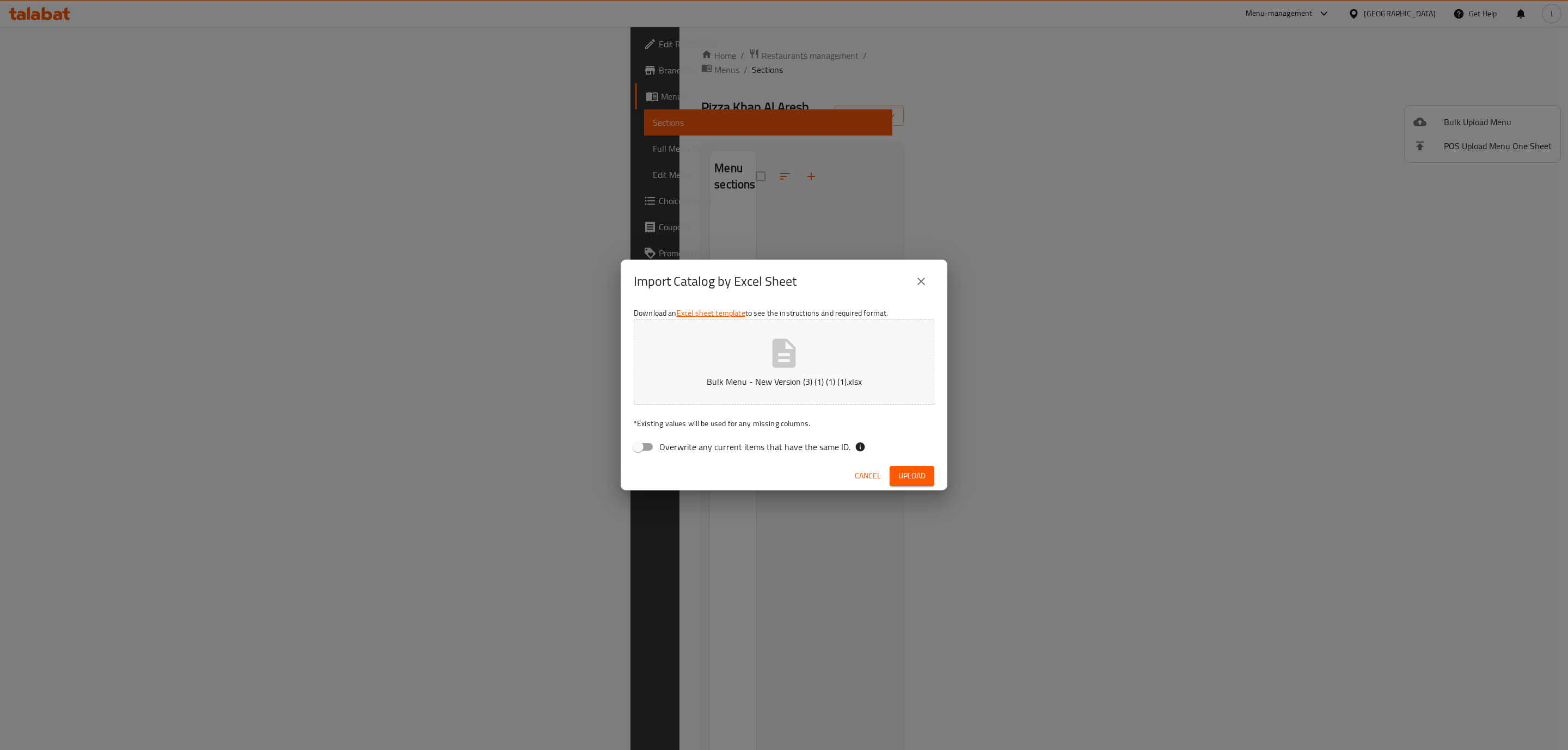
click at [914, 476] on span "Upload" at bounding box center [911, 476] width 27 height 14
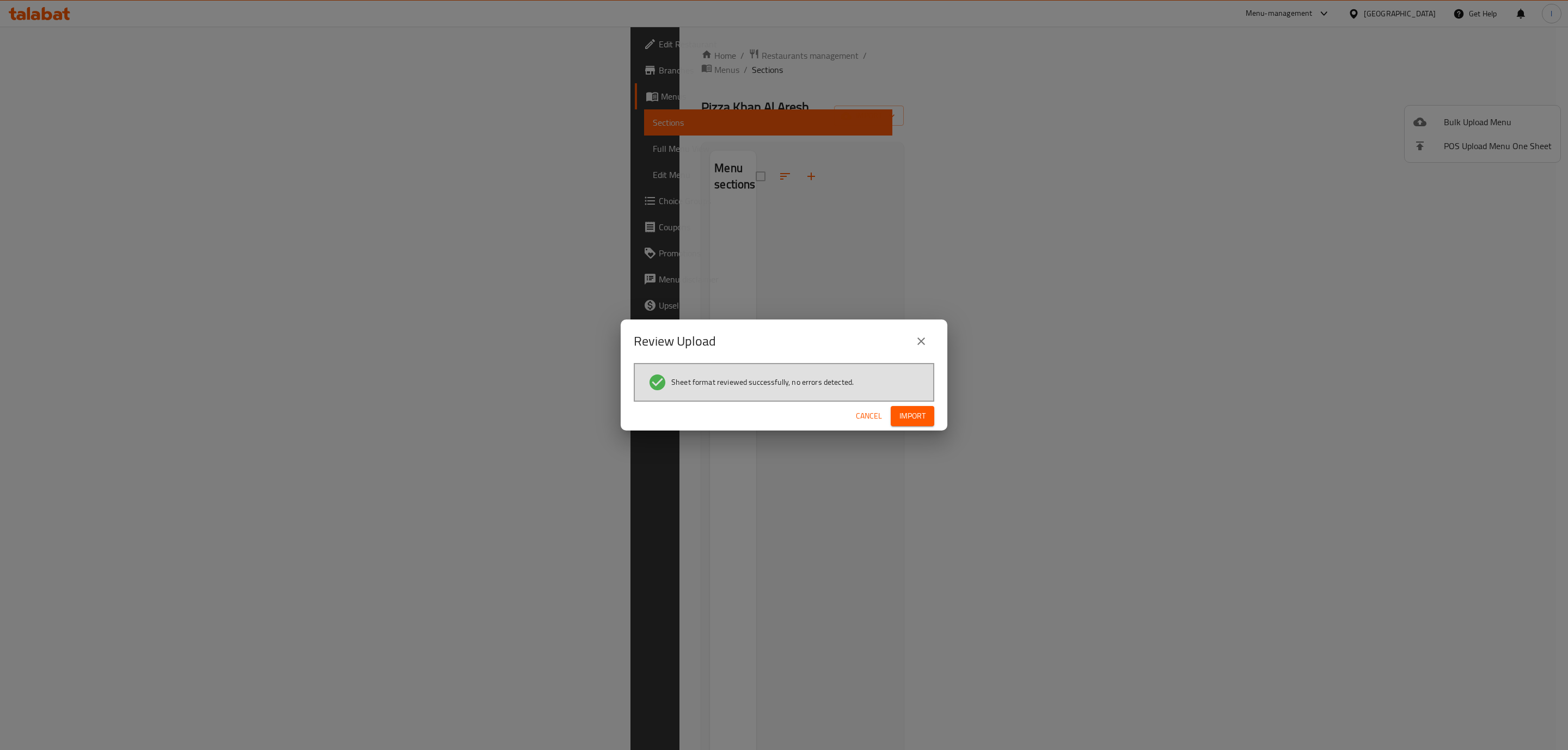
click at [923, 405] on div "Cancel Import" at bounding box center [783, 415] width 327 height 29
click at [920, 415] on span "Import" at bounding box center [912, 416] width 26 height 14
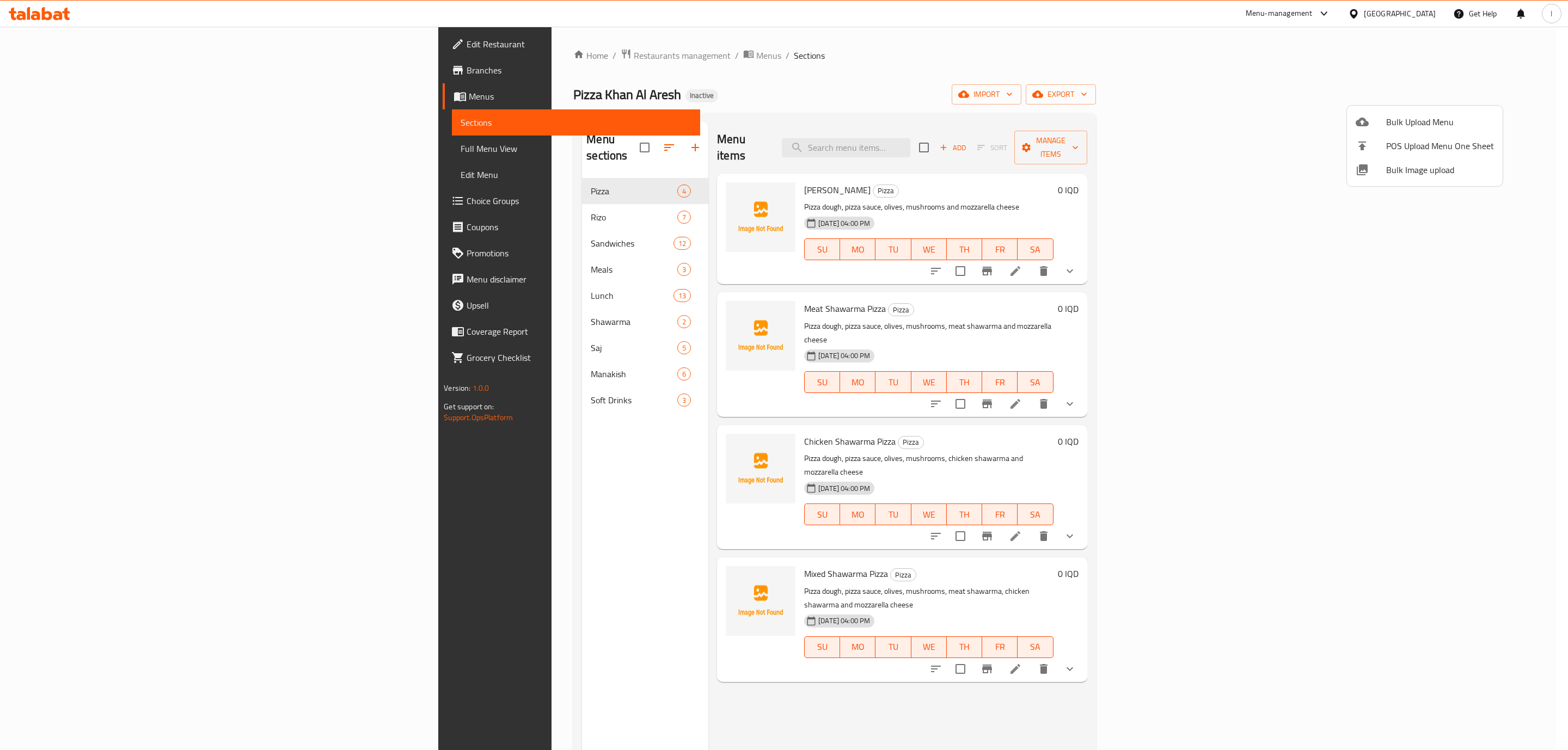
click at [827, 165] on div at bounding box center [784, 375] width 1568 height 750
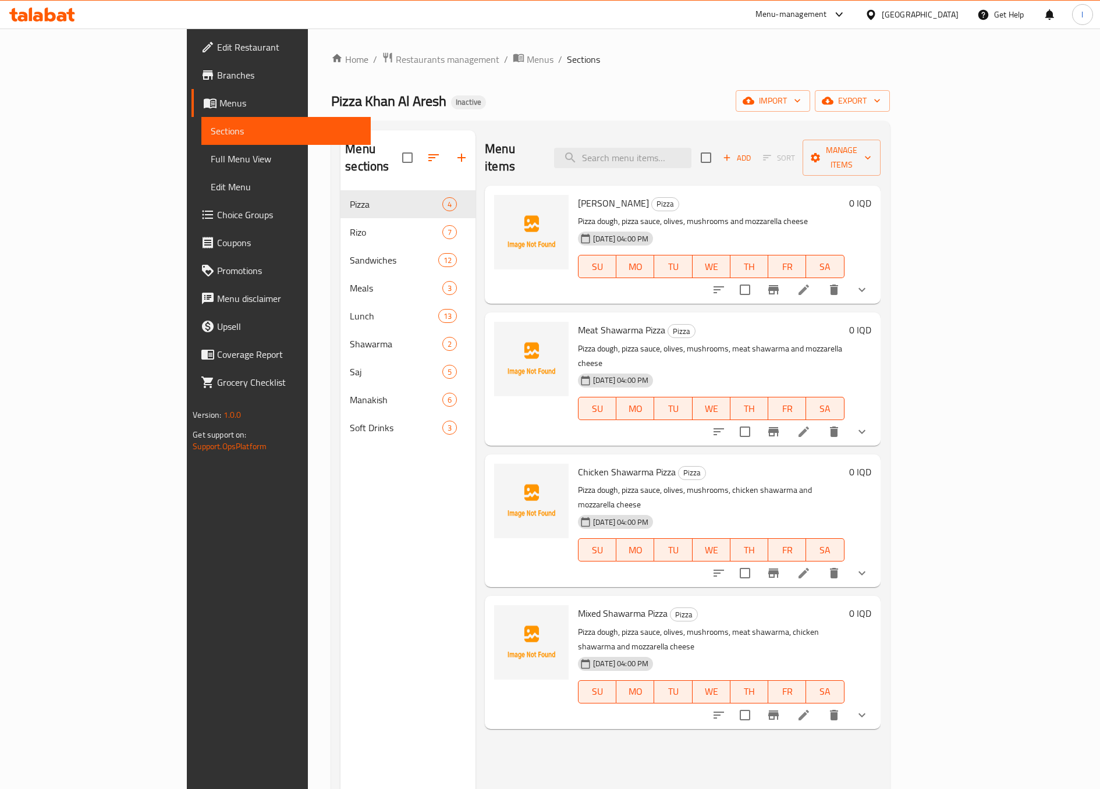
click at [187, 579] on div "Edit Restaurant Branches Menus Sections Full Menu View Edit Menu Choice Groups …" at bounding box center [279, 423] width 184 height 789
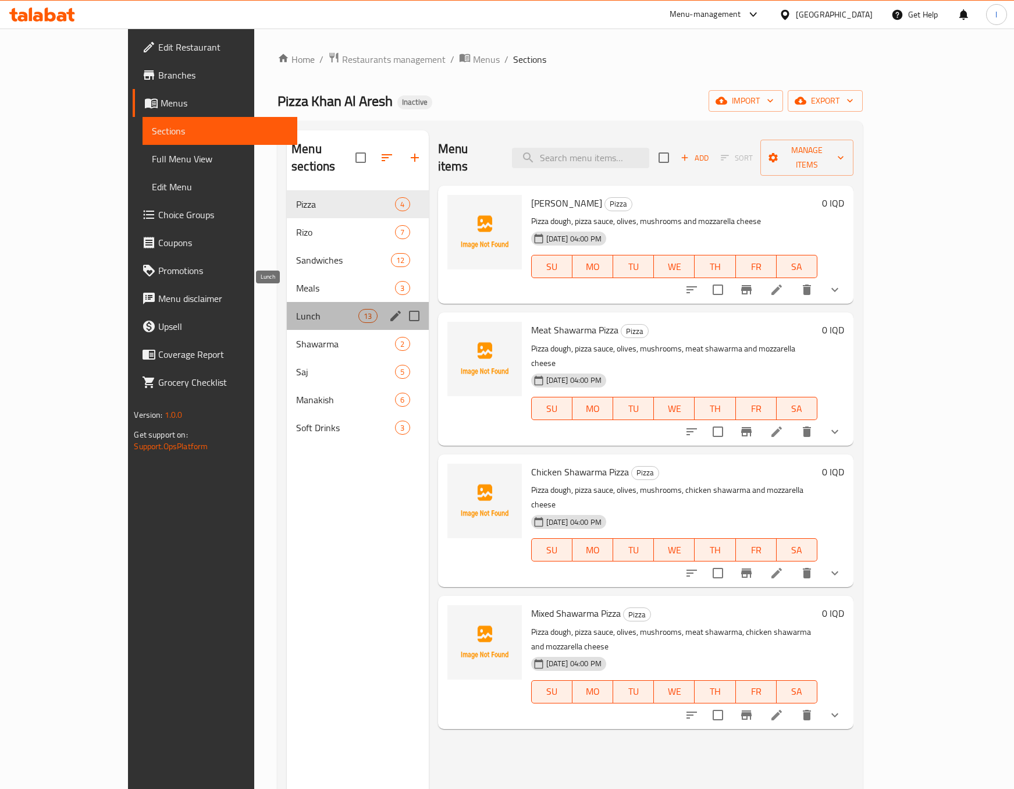
click at [296, 309] on span "Lunch" at bounding box center [327, 316] width 62 height 14
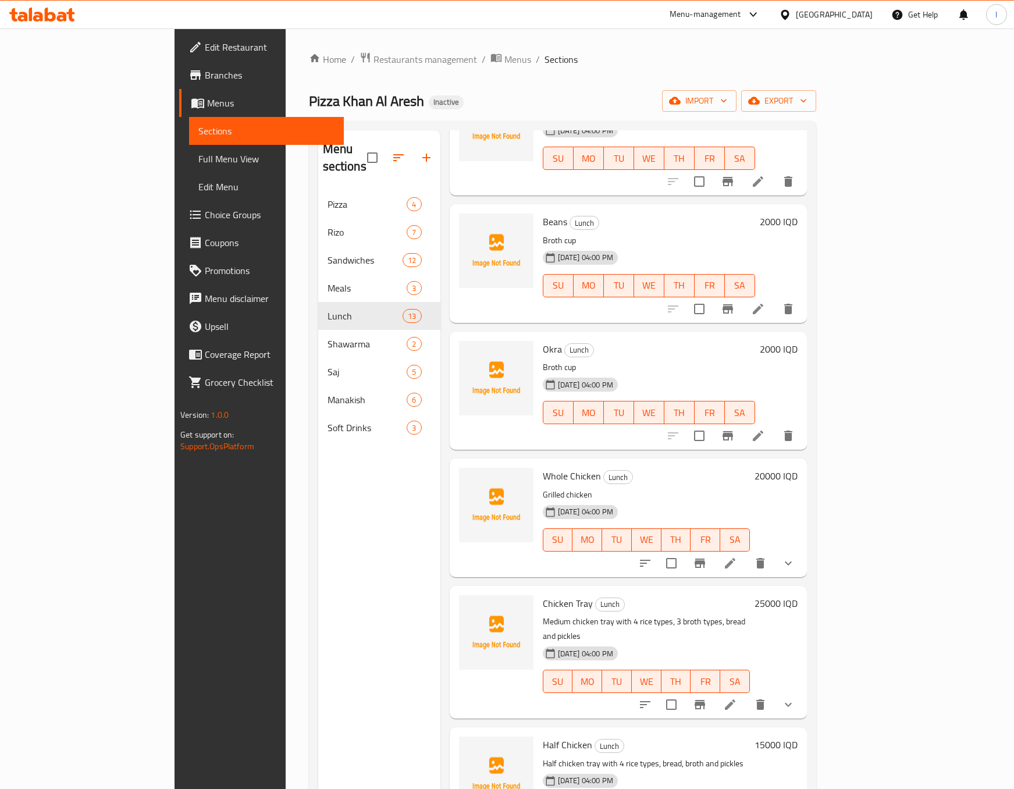
scroll to position [310, 0]
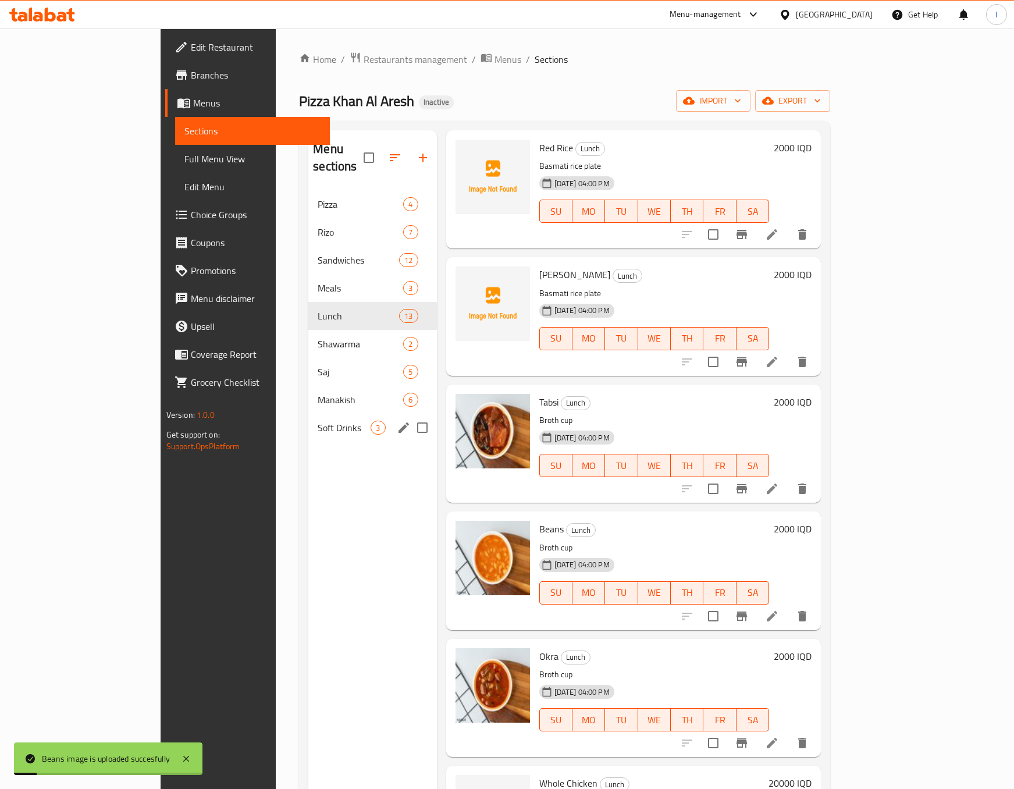
click at [308, 419] on div "Soft Drinks 3" at bounding box center [372, 428] width 128 height 28
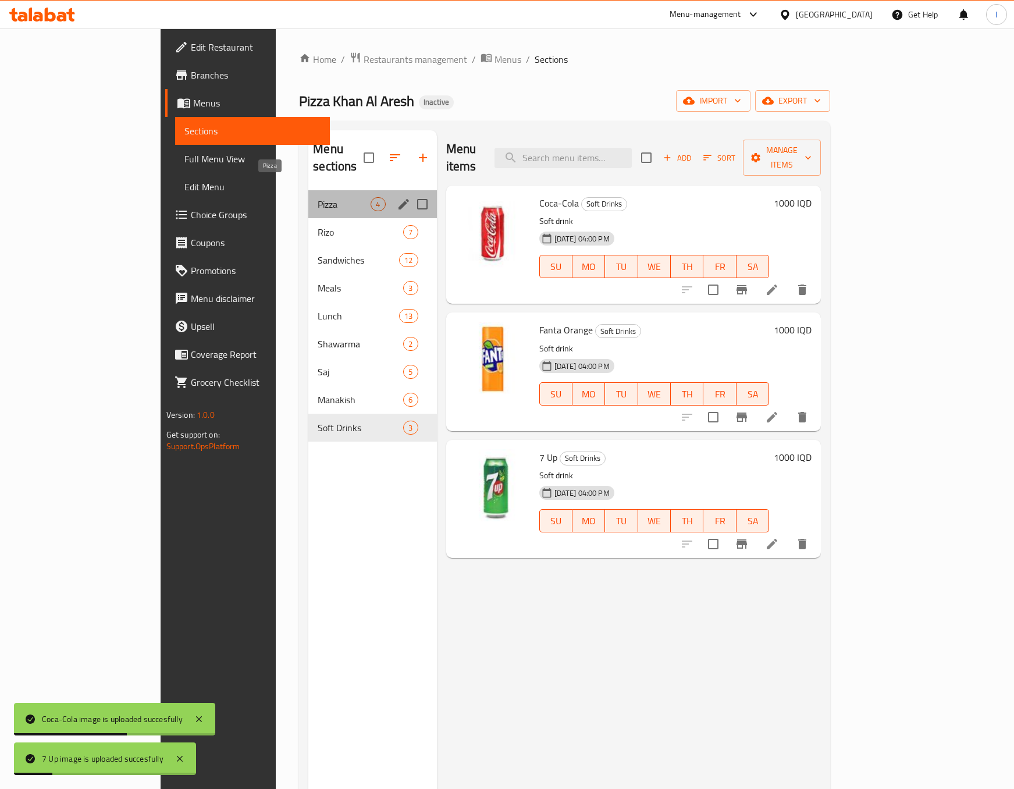
click at [318, 197] on span "Pizza" at bounding box center [344, 204] width 53 height 14
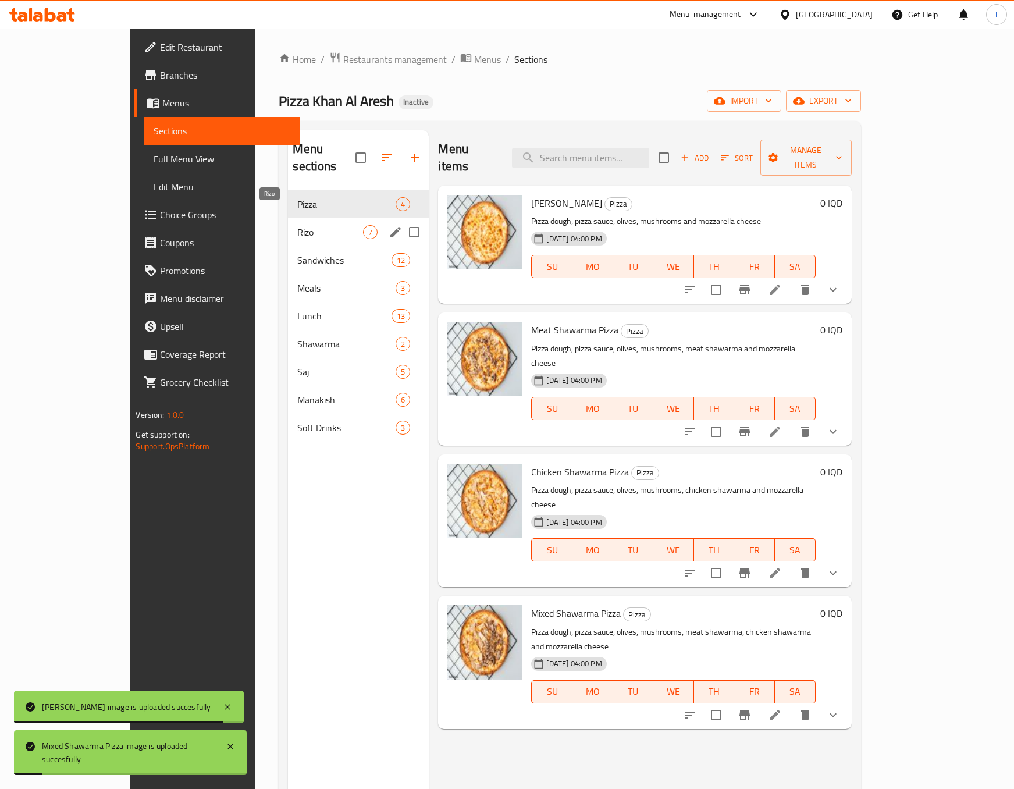
click at [297, 225] on span "Rizo" at bounding box center [330, 232] width 66 height 14
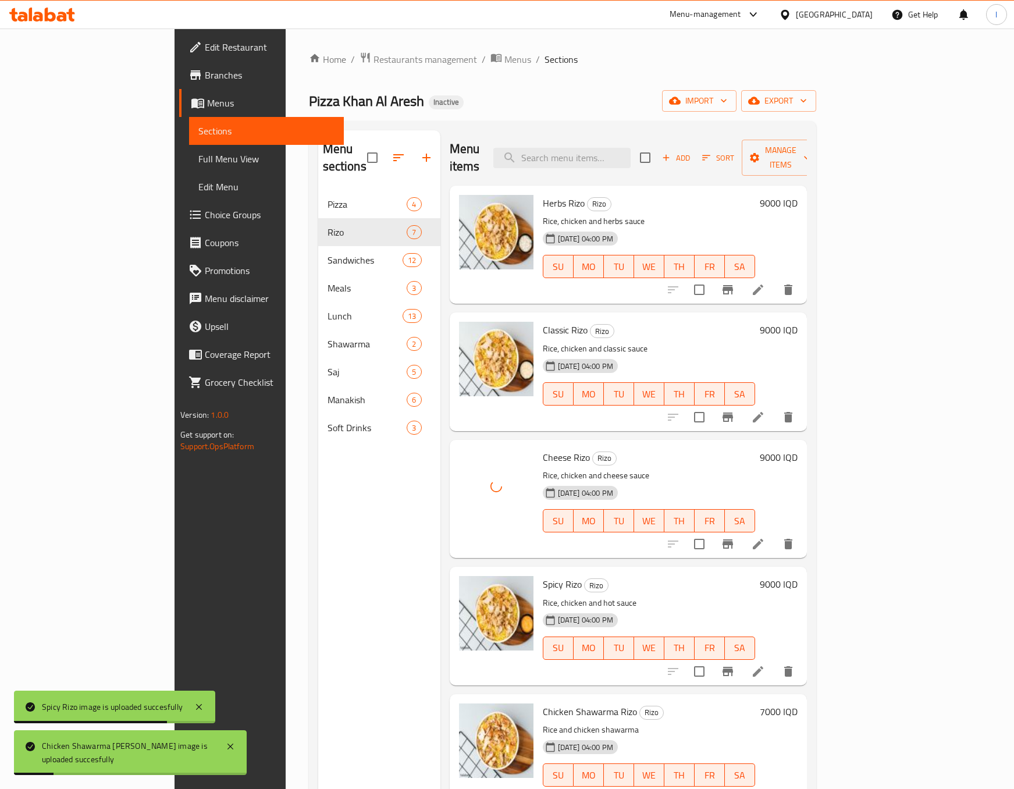
click at [318, 566] on div "Menu sections Pizza 4 Rizo 7 Sandwiches 12 Meals 3 Lunch 13 Shawarma 2 Saj 5 Ma…" at bounding box center [379, 524] width 122 height 789
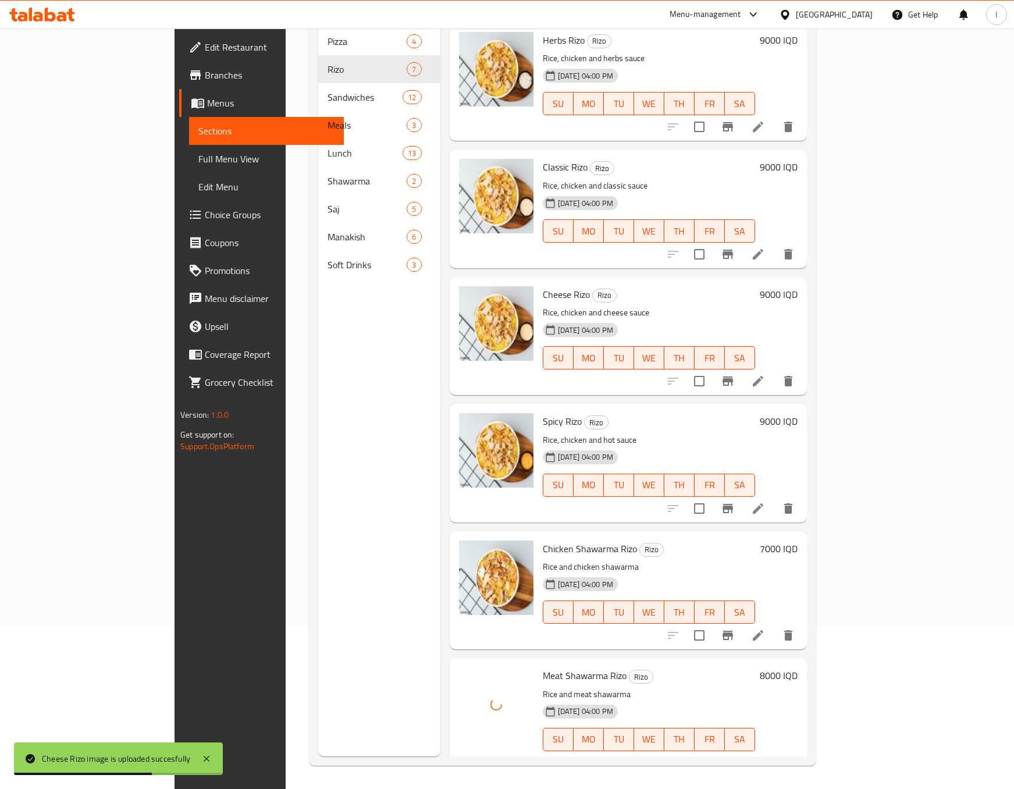
click at [318, 478] on div "Menu sections Pizza 4 Rizo 7 Sandwiches 12 Meals 3 Lunch 13 Shawarma 2 Saj 5 Ma…" at bounding box center [379, 361] width 122 height 789
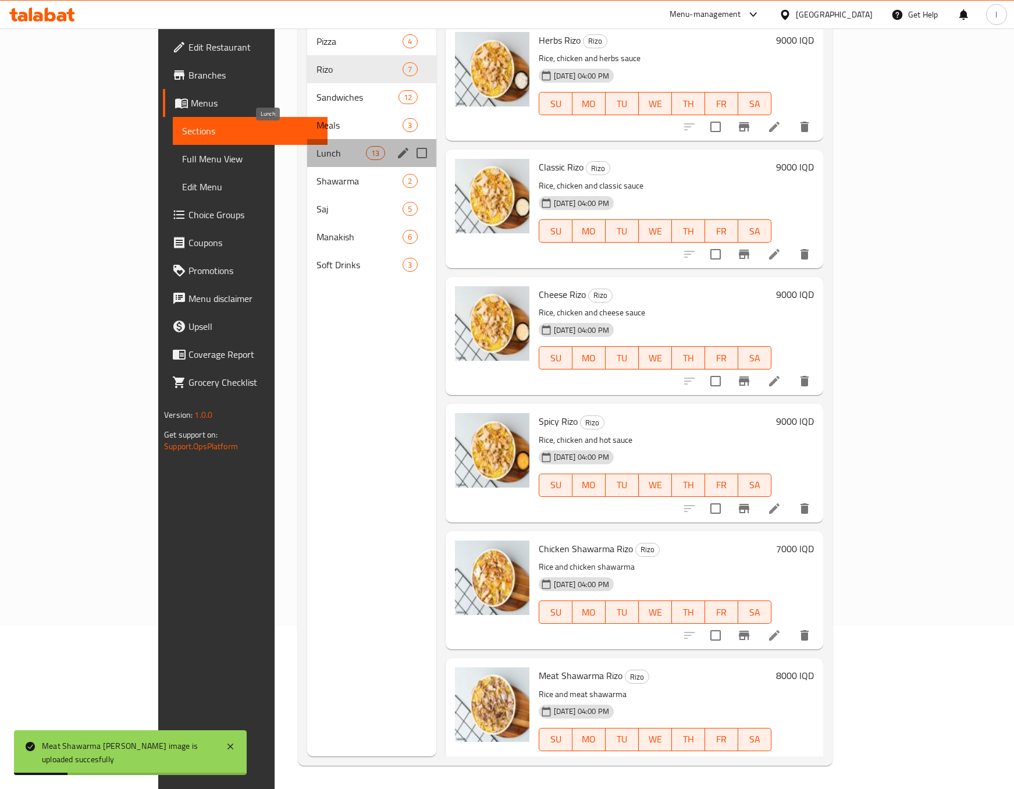
click at [317, 146] on span "Lunch" at bounding box center [341, 153] width 49 height 14
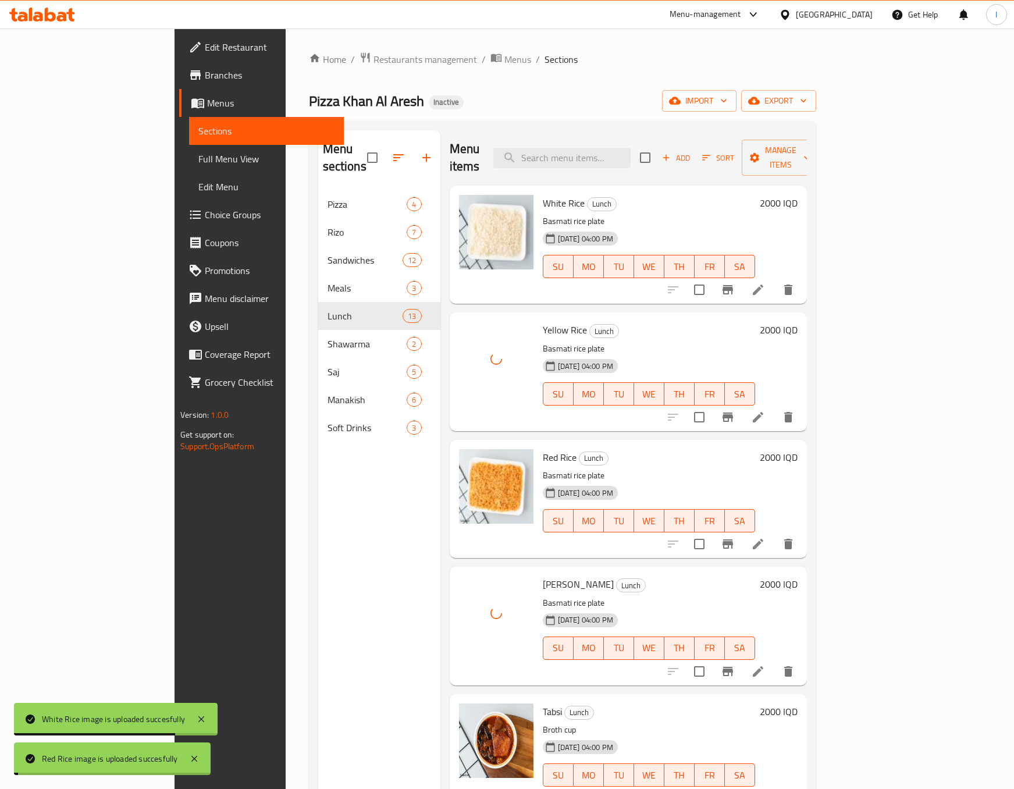
click at [320, 541] on div "Menu sections Pizza 4 Rizo 7 Sandwiches 12 Meals 3 Lunch 13 Shawarma 2 Saj 5 Ma…" at bounding box center [379, 524] width 122 height 789
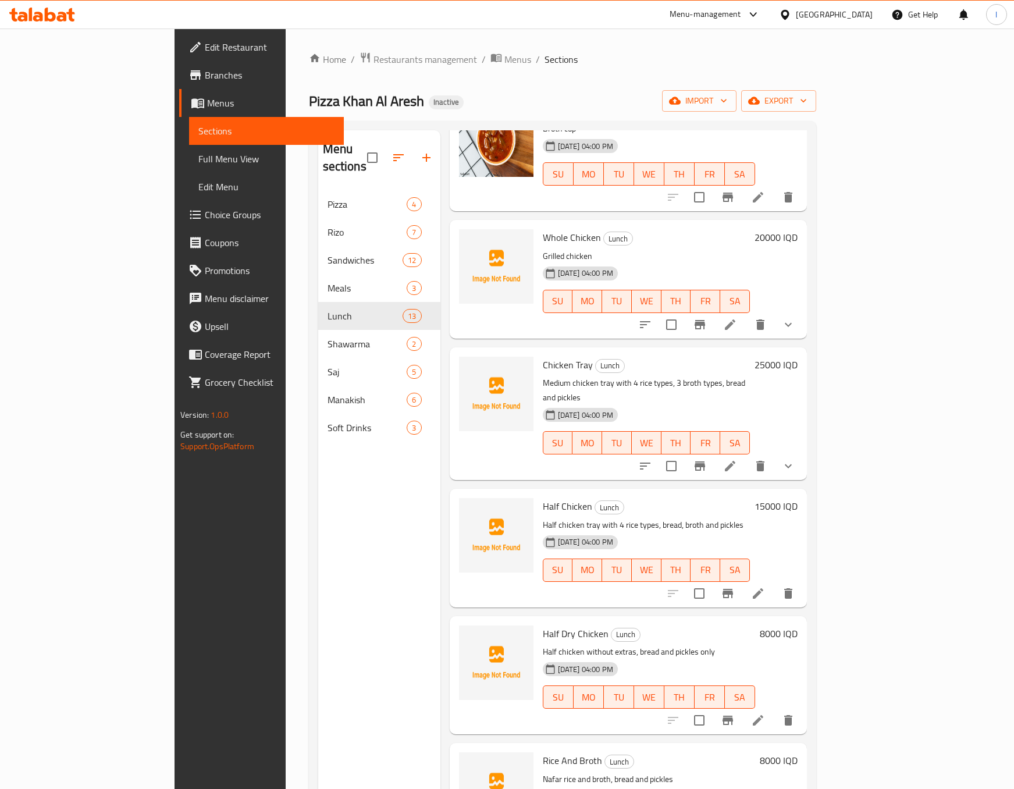
scroll to position [873, 0]
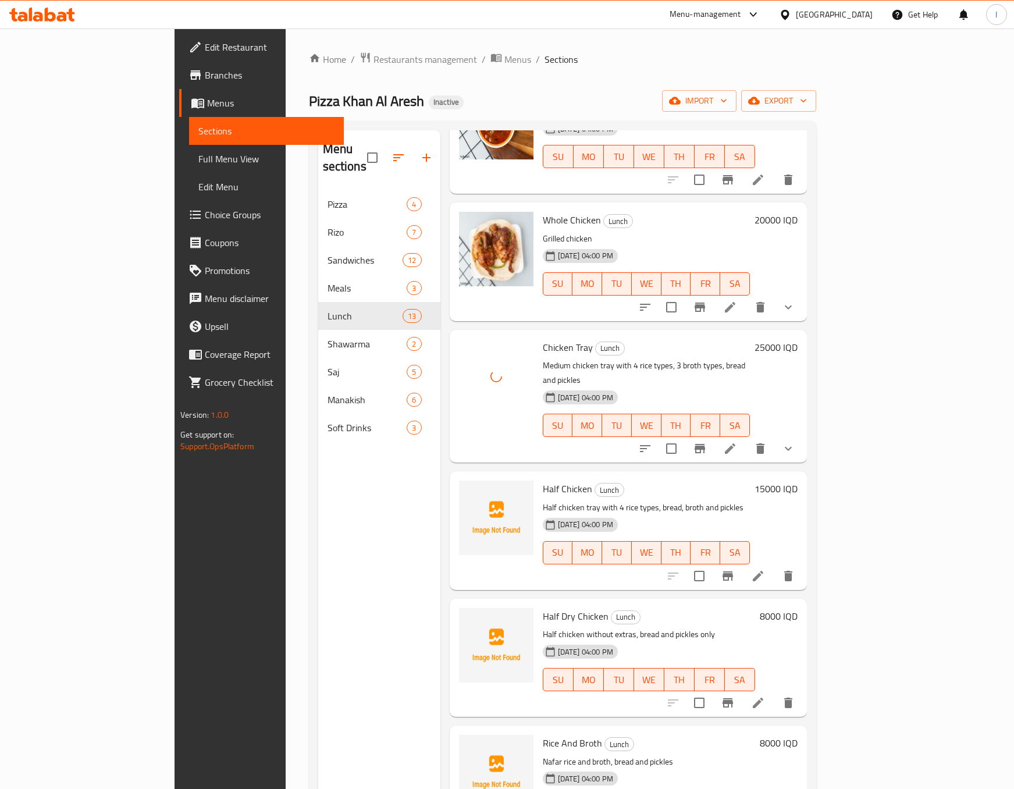
click at [353, 569] on div "Menu sections Pizza 4 Rizo 7 Sandwiches 12 Meals 3 Lunch 13 Shawarma 2 Saj 5 Ma…" at bounding box center [379, 524] width 122 height 789
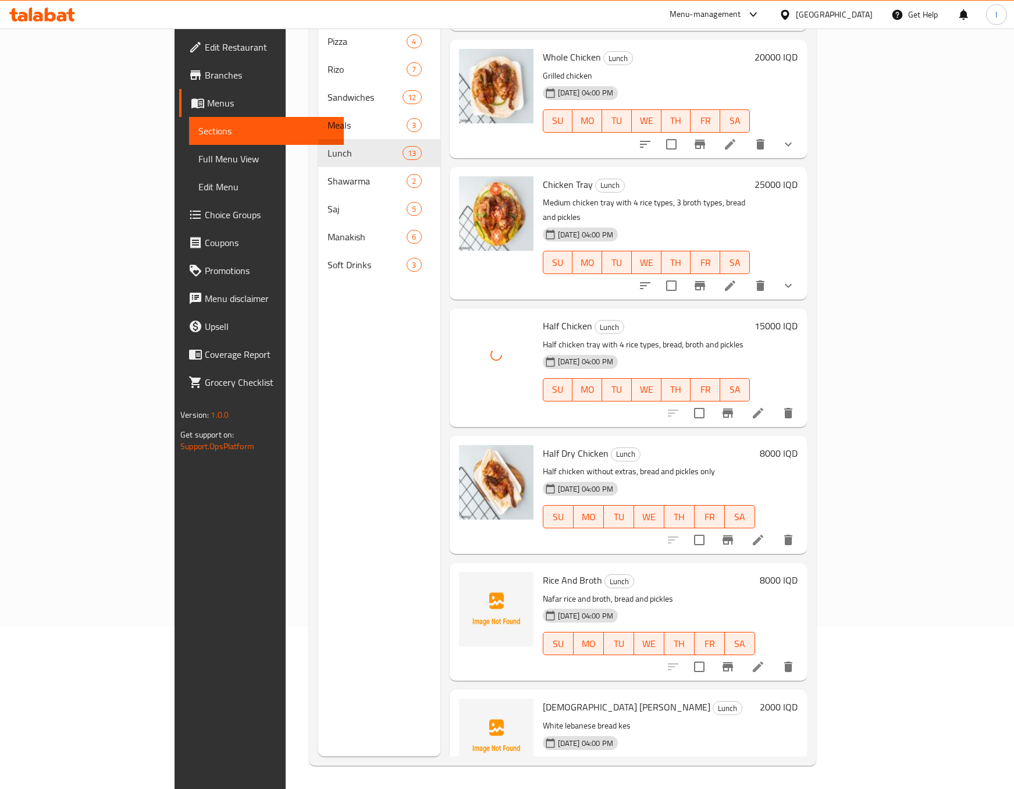
click at [318, 409] on div "Menu sections Pizza 4 Rizo 7 Sandwiches 12 Meals 3 Lunch 13 Shawarma 2 Saj 5 Ma…" at bounding box center [379, 361] width 122 height 789
click at [318, 579] on div "Menu sections Pizza 4 Rizo 7 Sandwiches 12 Meals 3 Lunch 13 Shawarma 2 Saj 5 Ma…" at bounding box center [379, 361] width 122 height 789
click at [318, 538] on div "Menu sections Pizza 4 Rizo 7 Sandwiches 12 Meals 3 Lunch 13 Shawarma 2 Saj 5 Ma…" at bounding box center [379, 361] width 122 height 789
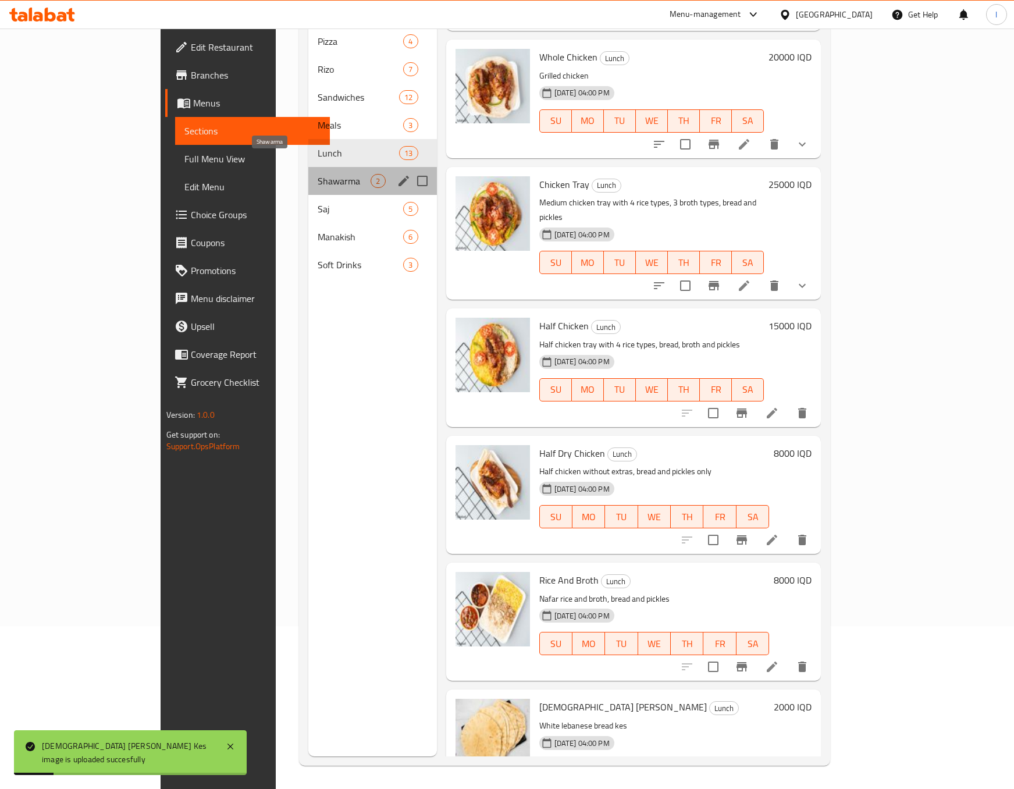
click at [318, 174] on span "Shawarma" at bounding box center [344, 181] width 53 height 14
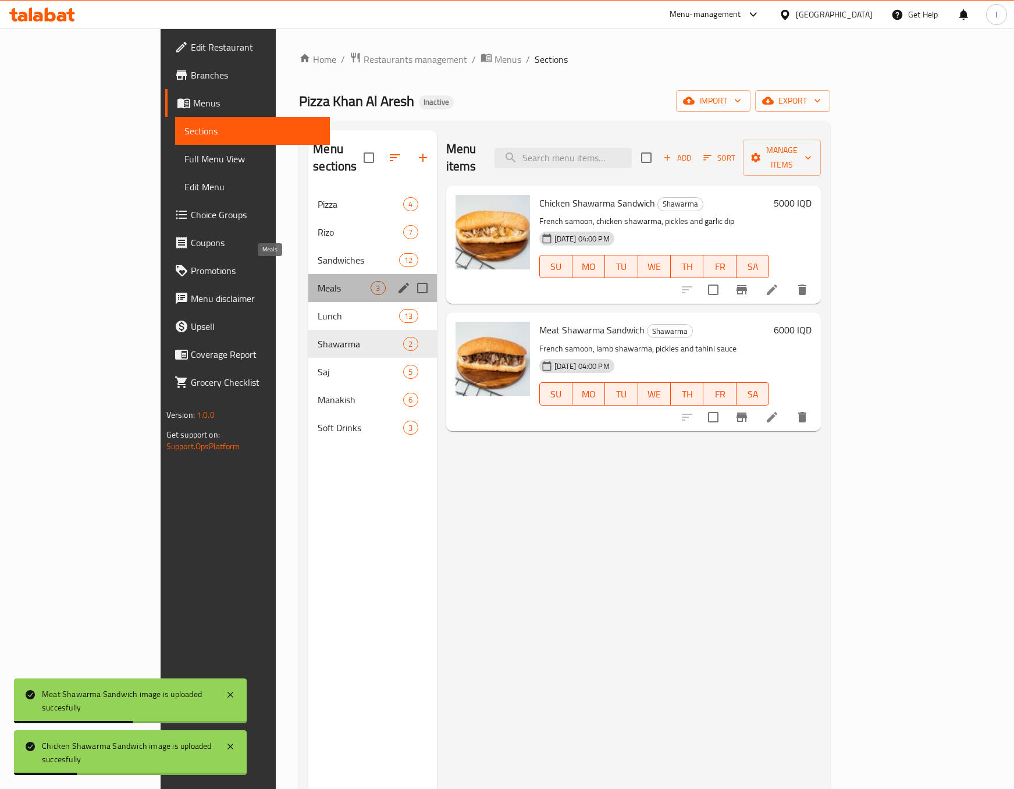
click at [318, 281] on span "Meals" at bounding box center [344, 288] width 53 height 14
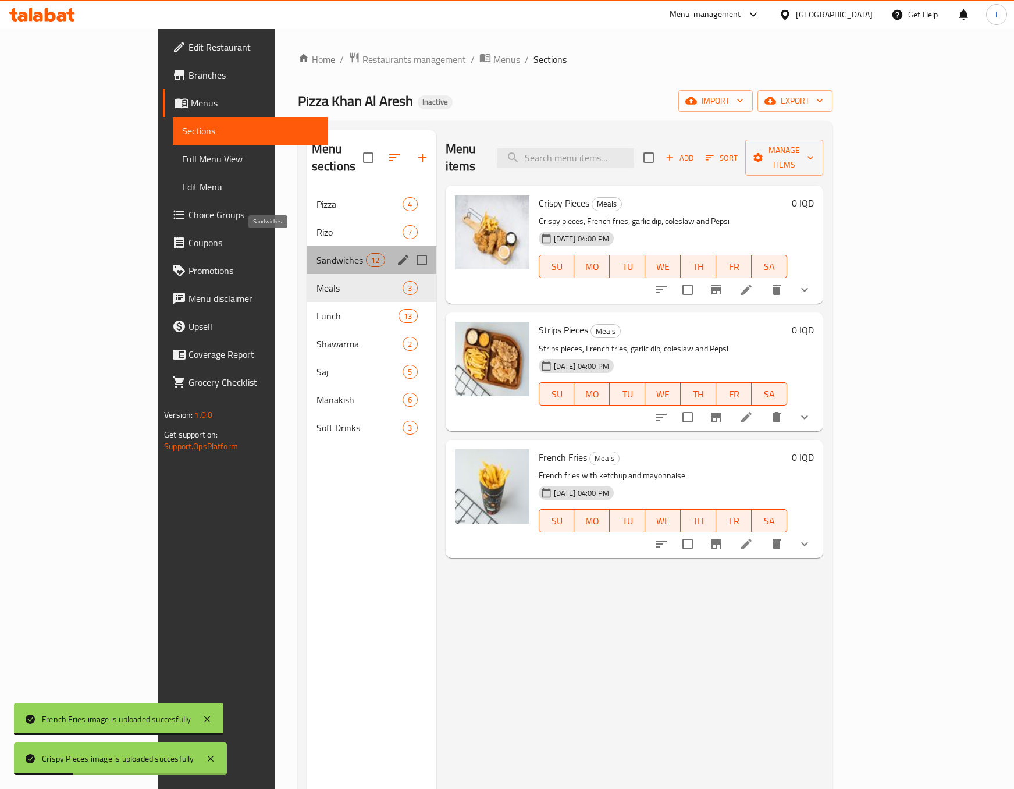
click at [317, 253] on span "Sandwiches" at bounding box center [341, 260] width 49 height 14
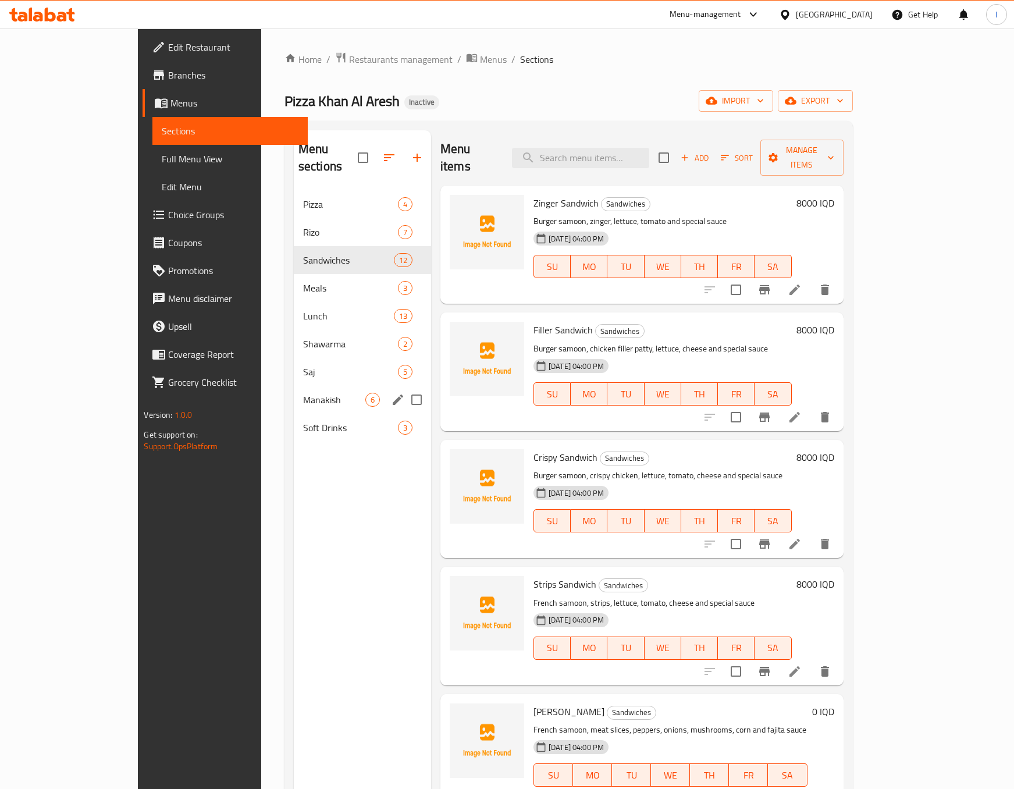
click at [294, 386] on div "Manakish 6" at bounding box center [362, 400] width 137 height 28
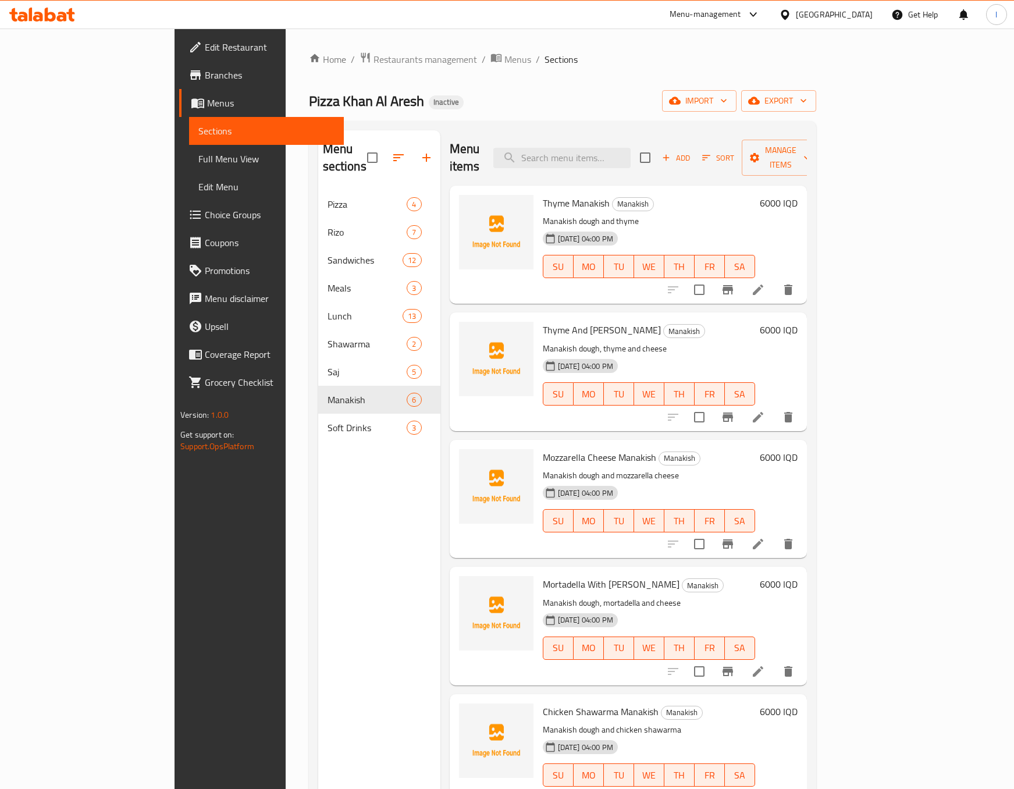
click at [468, 593] on img at bounding box center [496, 613] width 74 height 74
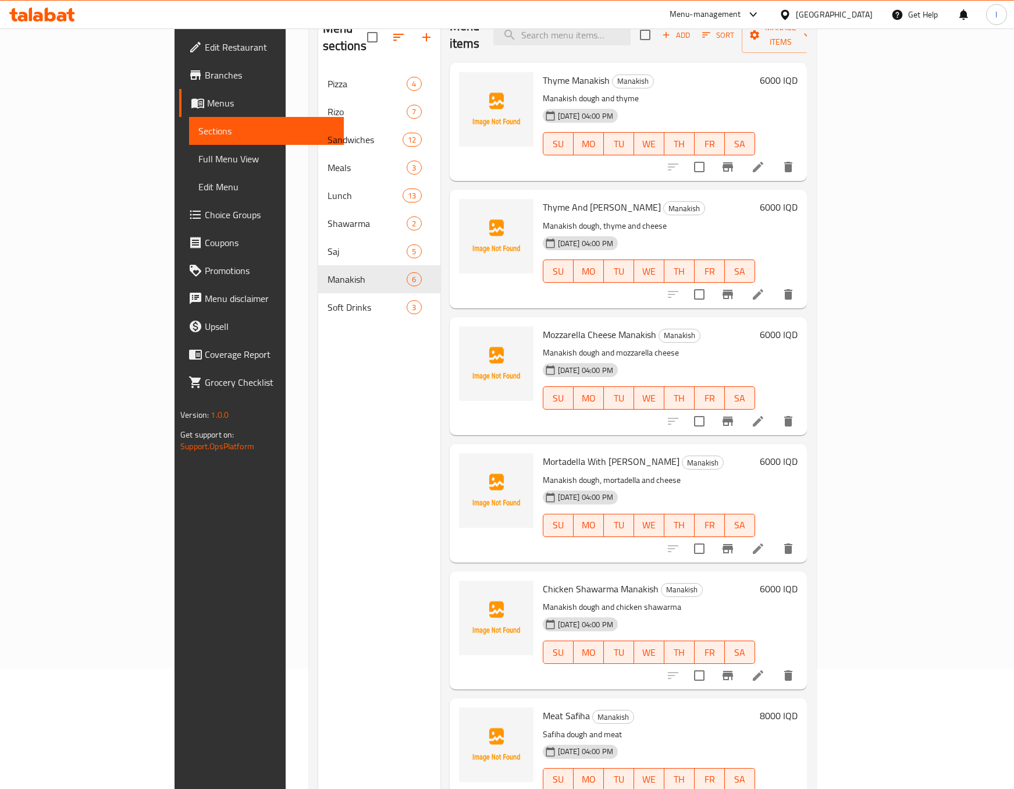
scroll to position [163, 0]
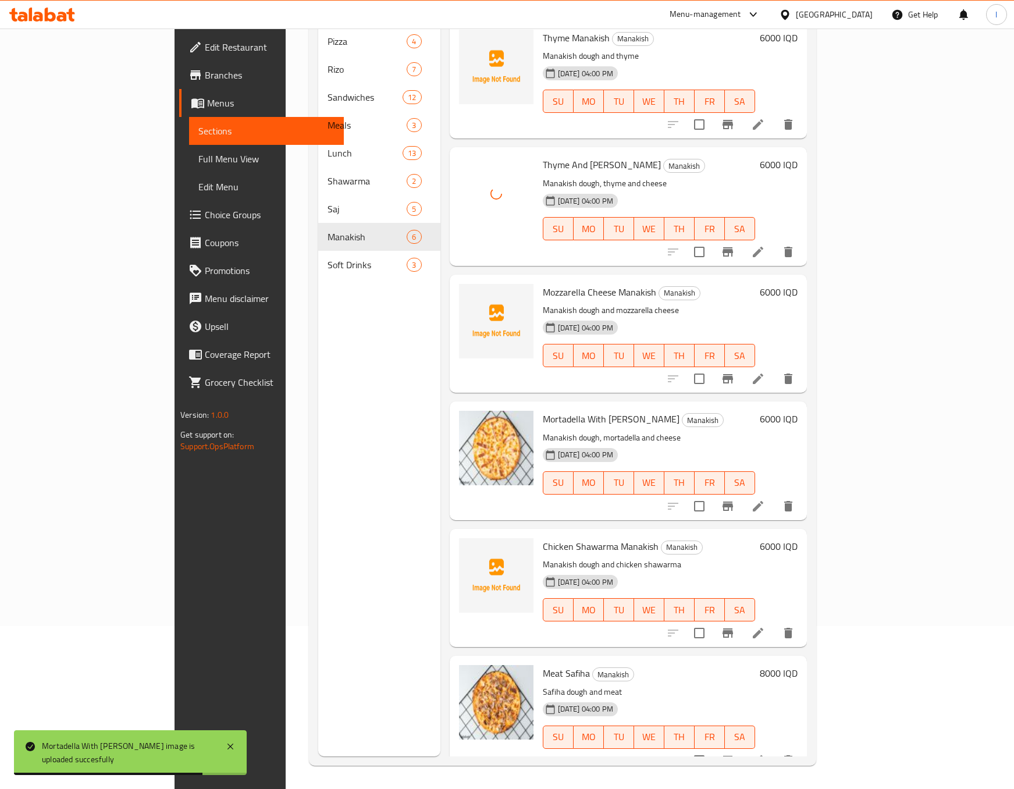
click at [318, 447] on div "Menu sections Pizza 4 Rizo 7 Sandwiches 12 Meals 3 Lunch 13 Shawarma 2 Saj 5 Ma…" at bounding box center [379, 361] width 122 height 789
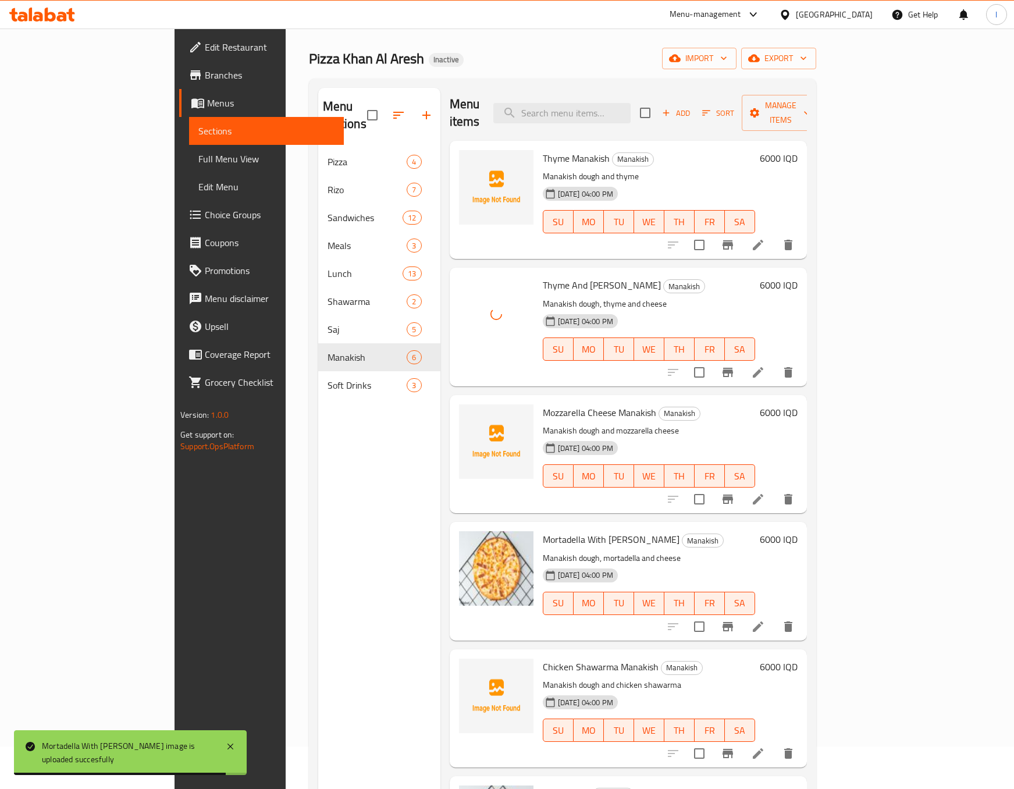
scroll to position [0, 0]
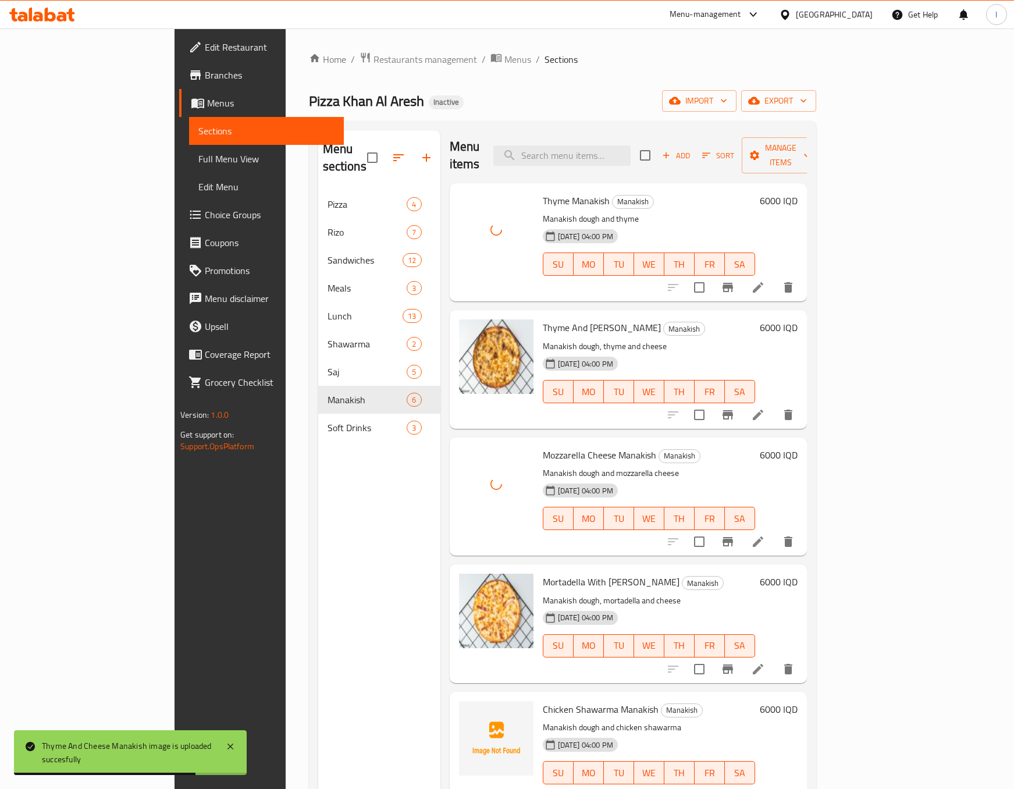
click at [346, 529] on div "Menu sections Pizza 4 Rizo 7 Sandwiches 12 Meals 3 Lunch 13 Shawarma 2 Saj 5 Ma…" at bounding box center [379, 524] width 122 height 789
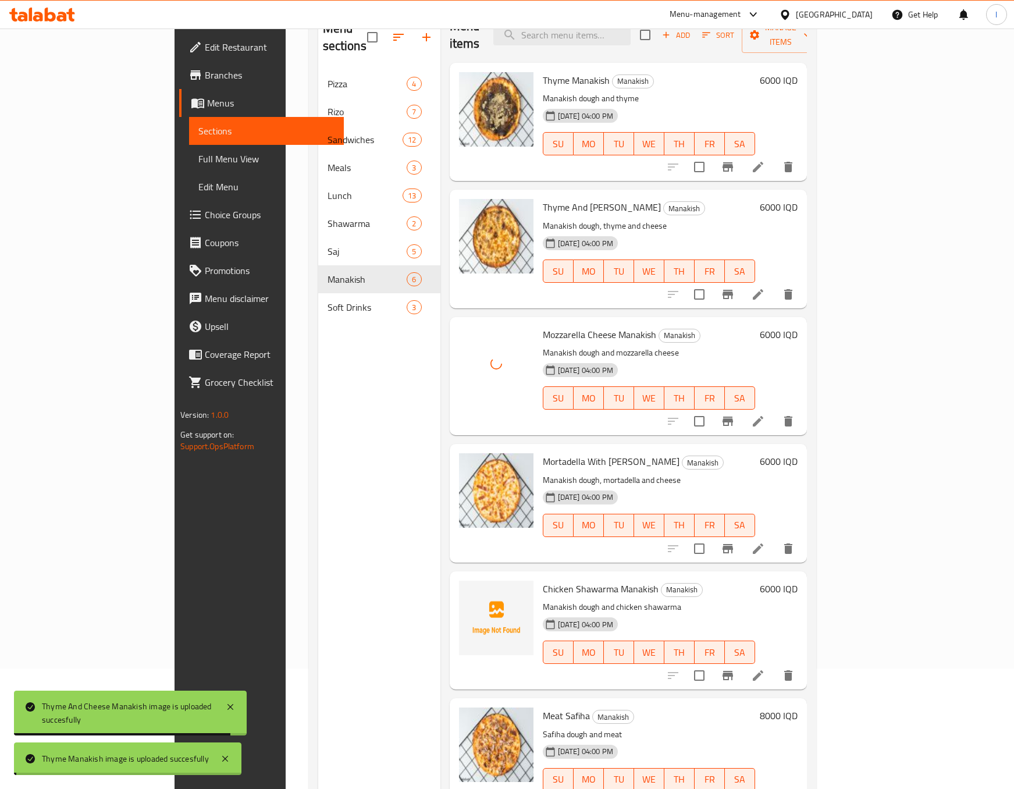
scroll to position [163, 0]
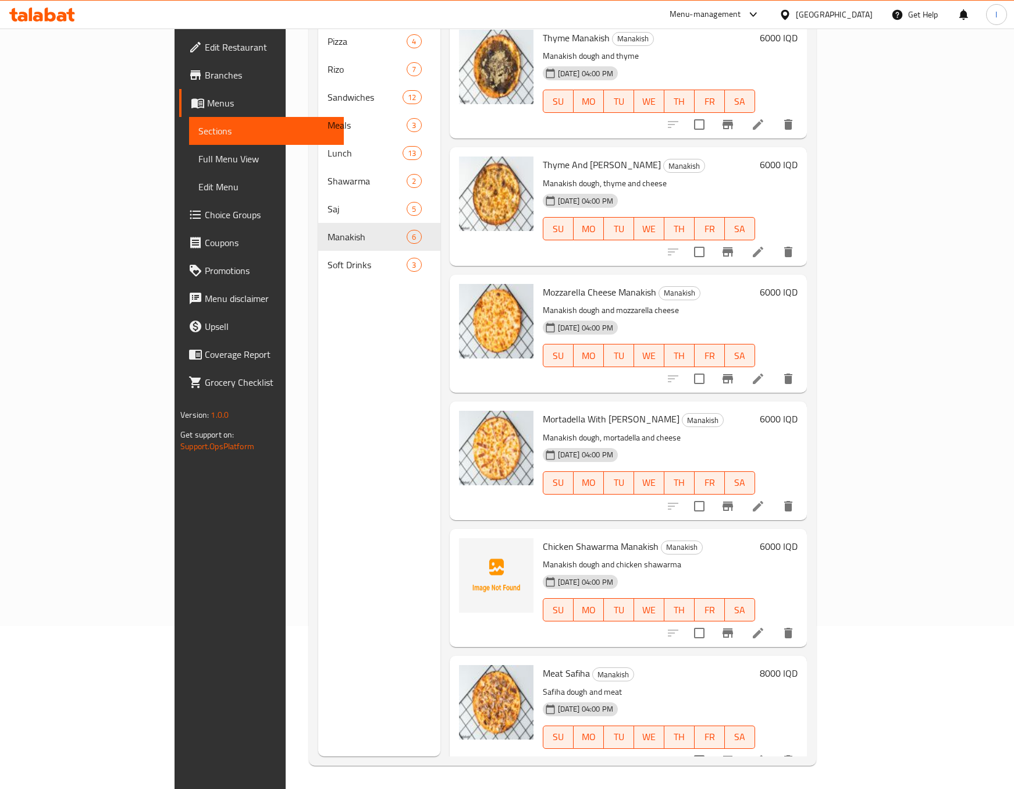
click at [318, 550] on div "Menu sections Pizza 4 Rizo 7 Sandwiches 12 Meals 3 Lunch 13 Shawarma 2 Saj 5 Ma…" at bounding box center [379, 361] width 122 height 789
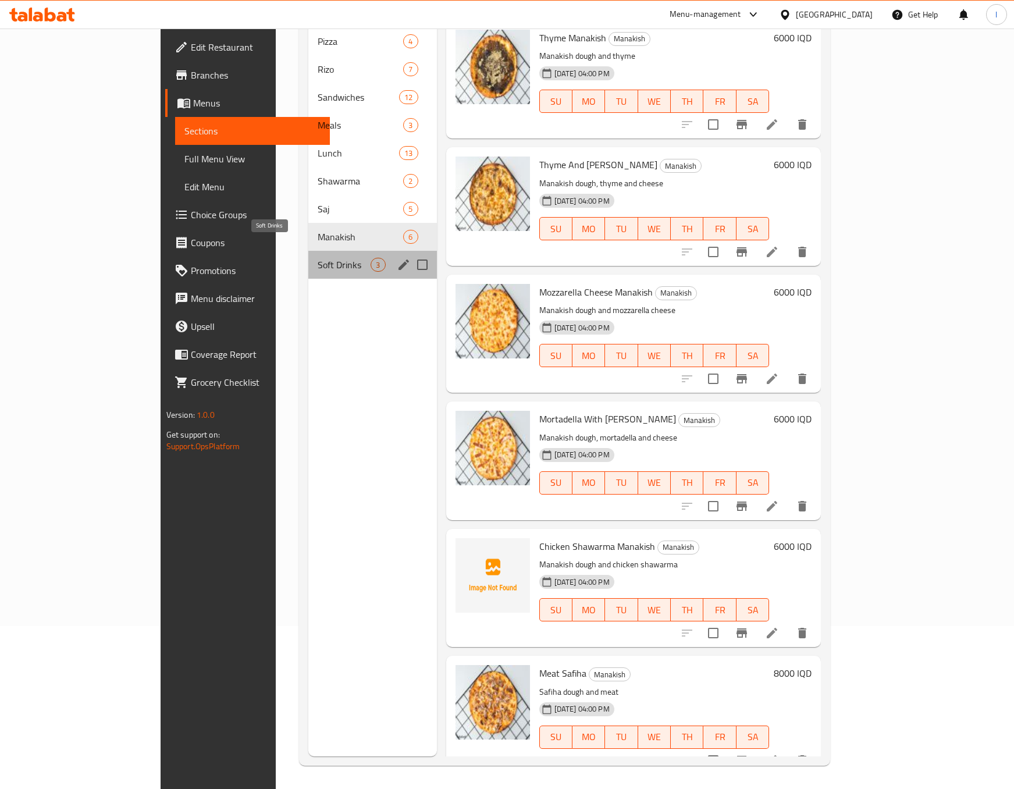
click at [318, 258] on span "Soft Drinks" at bounding box center [344, 265] width 53 height 14
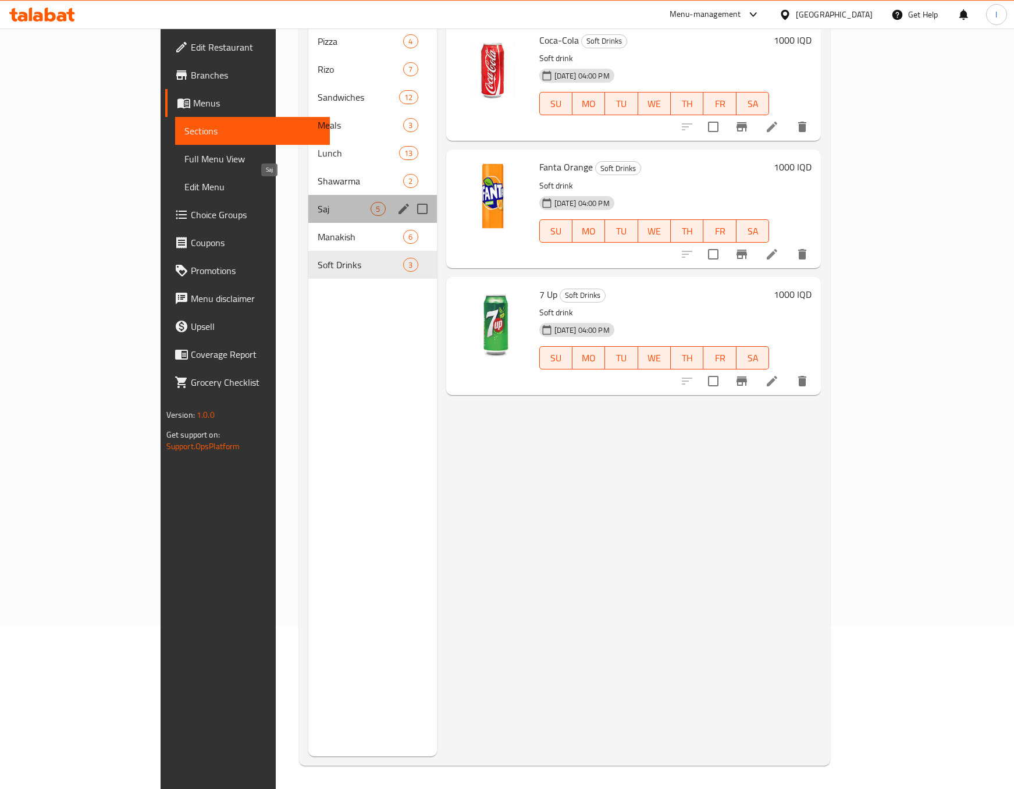
click at [318, 202] on span "Saj" at bounding box center [344, 209] width 53 height 14
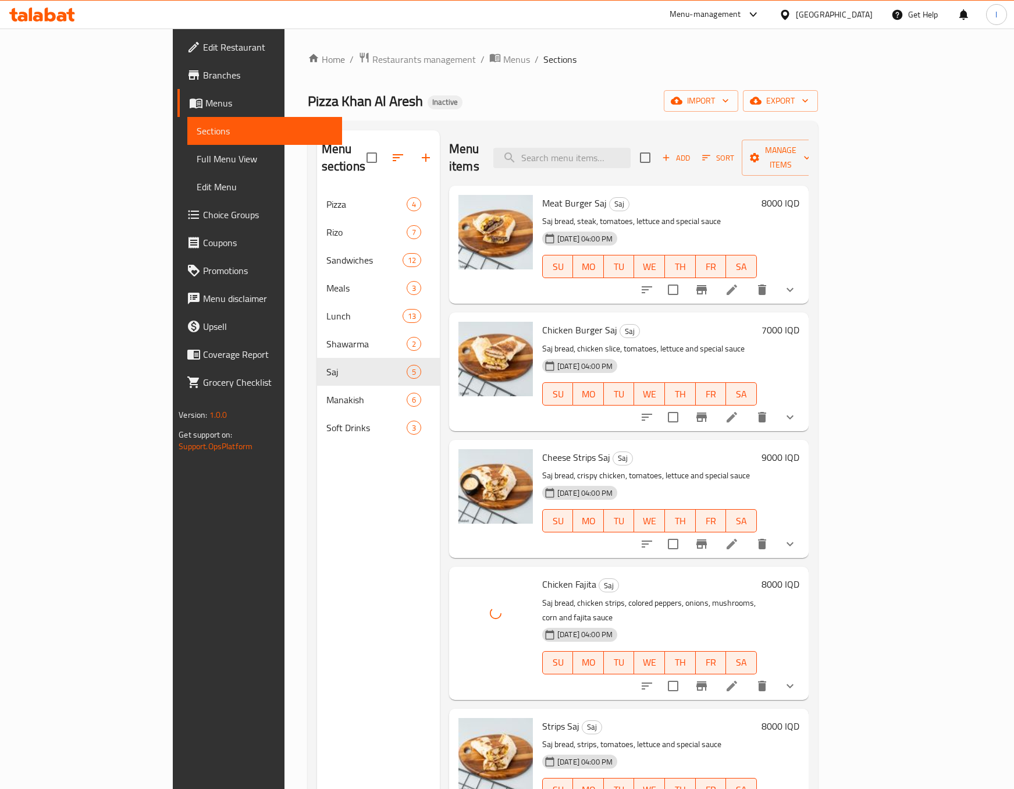
click at [317, 570] on div "Menu sections Pizza 4 Rizo 7 Sandwiches 12 Meals 3 Lunch 13 Shawarma 2 Saj 5 Ma…" at bounding box center [378, 524] width 123 height 789
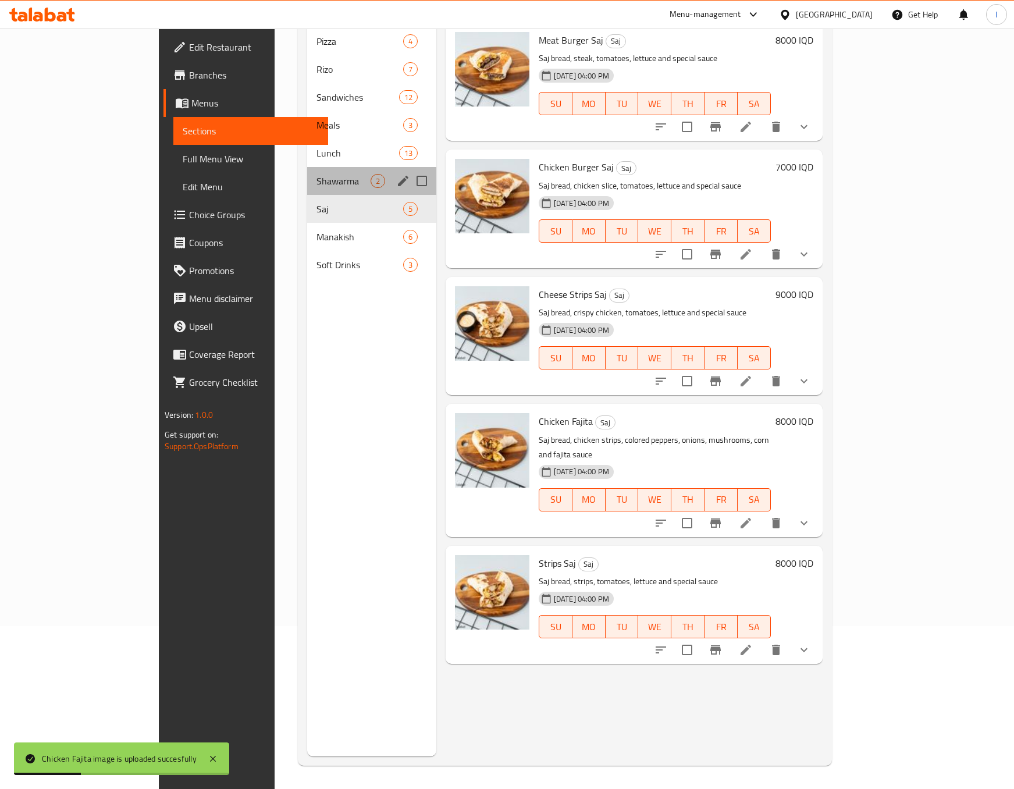
click at [307, 167] on div "Shawarma 2" at bounding box center [371, 181] width 129 height 28
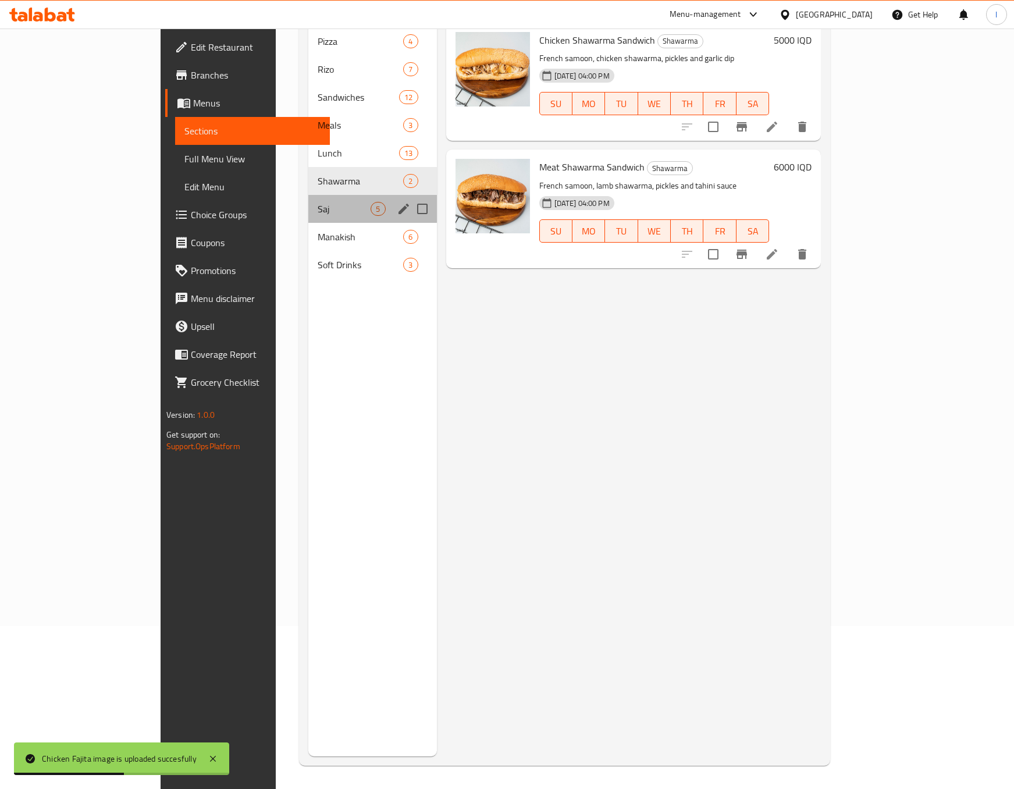
click at [308, 195] on div "Saj 5" at bounding box center [372, 209] width 128 height 28
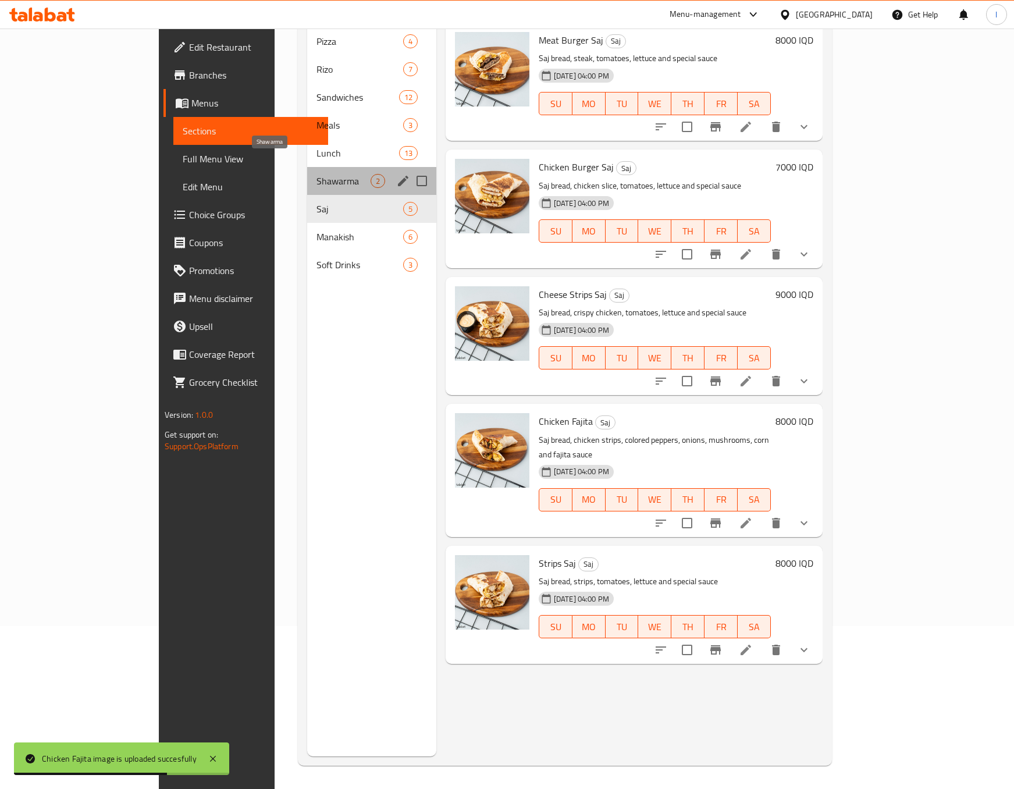
click at [317, 174] on span "Shawarma" at bounding box center [344, 181] width 54 height 14
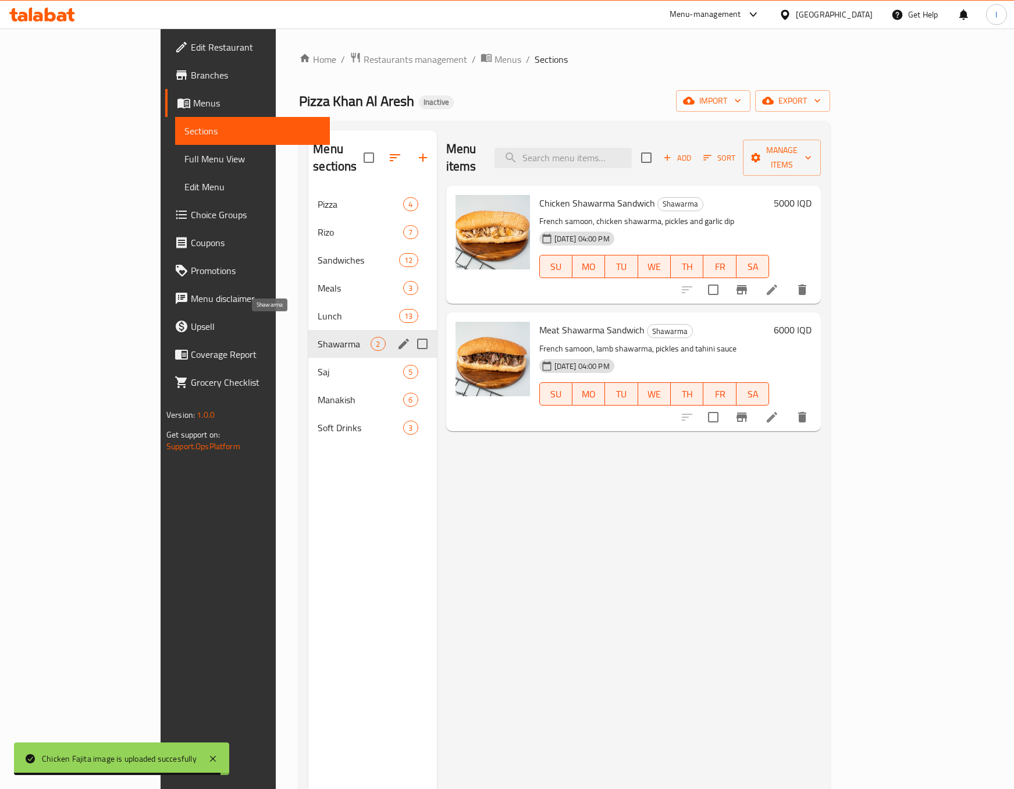
click at [308, 330] on div "Shawarma 2" at bounding box center [372, 344] width 128 height 28
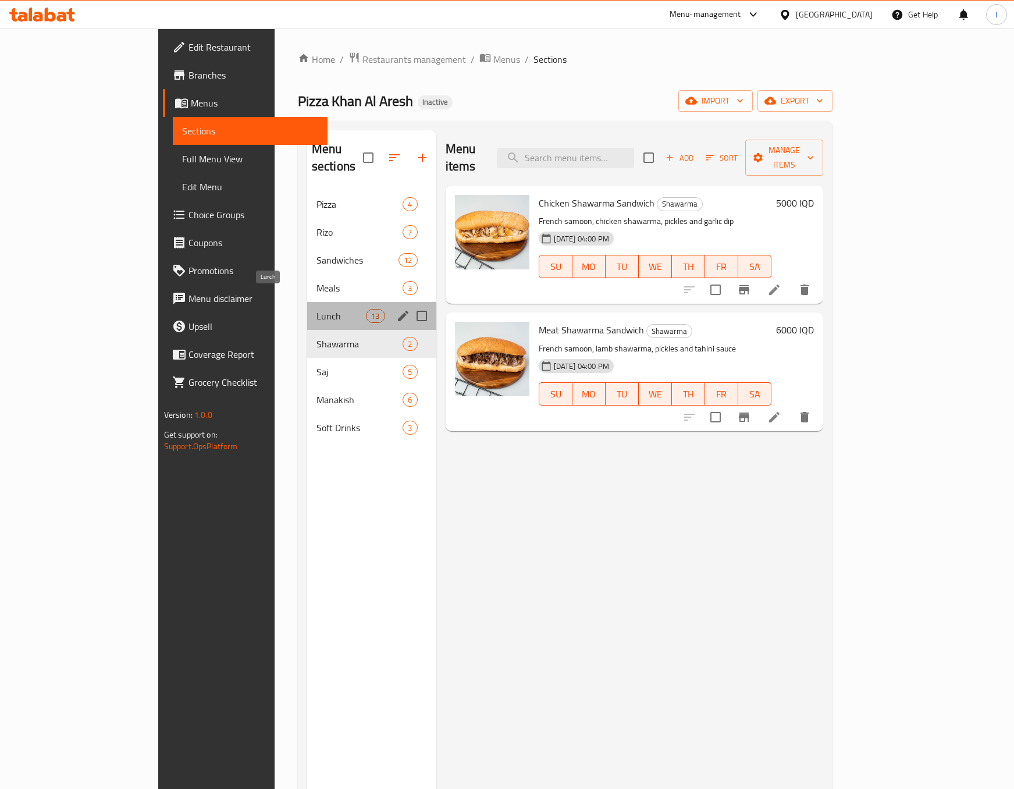
click at [317, 309] on span "Lunch" at bounding box center [341, 316] width 49 height 14
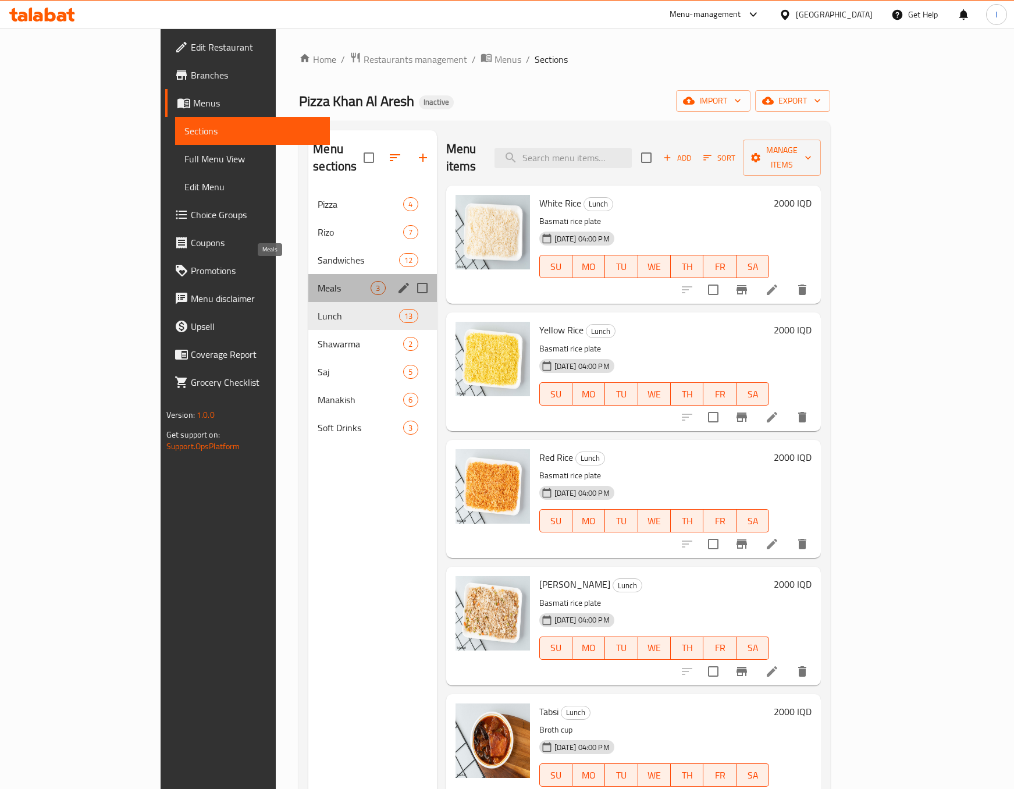
click at [318, 281] on span "Meals" at bounding box center [344, 288] width 53 height 14
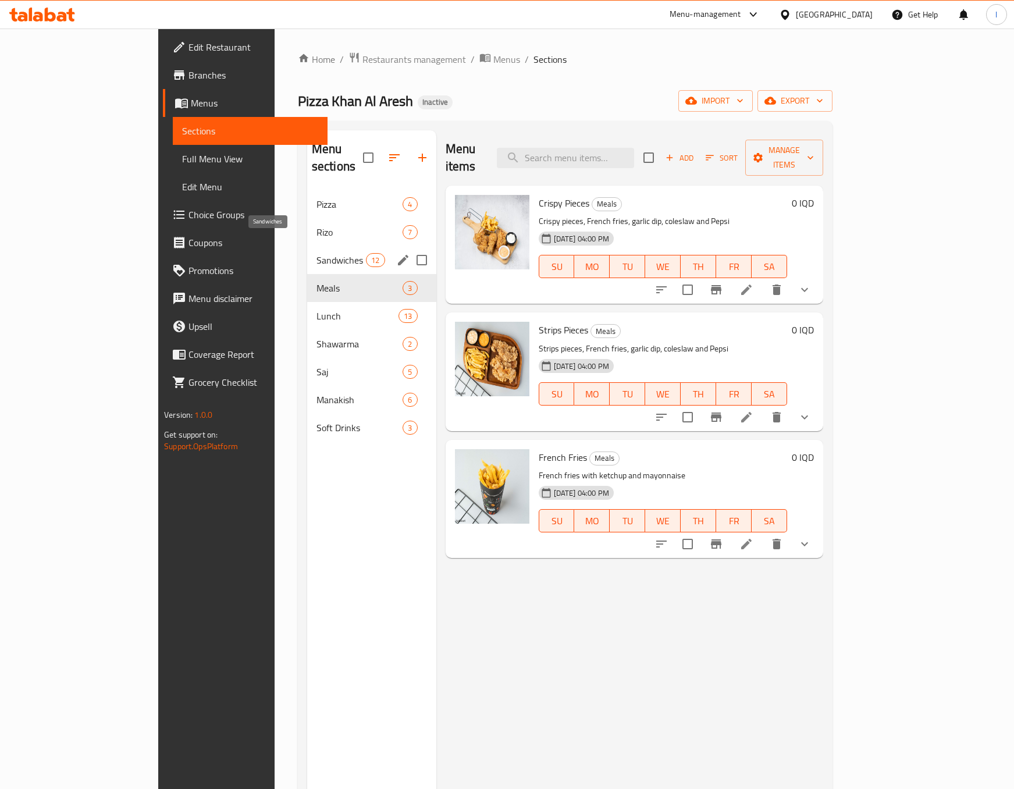
click at [317, 253] on span "Sandwiches" at bounding box center [341, 260] width 49 height 14
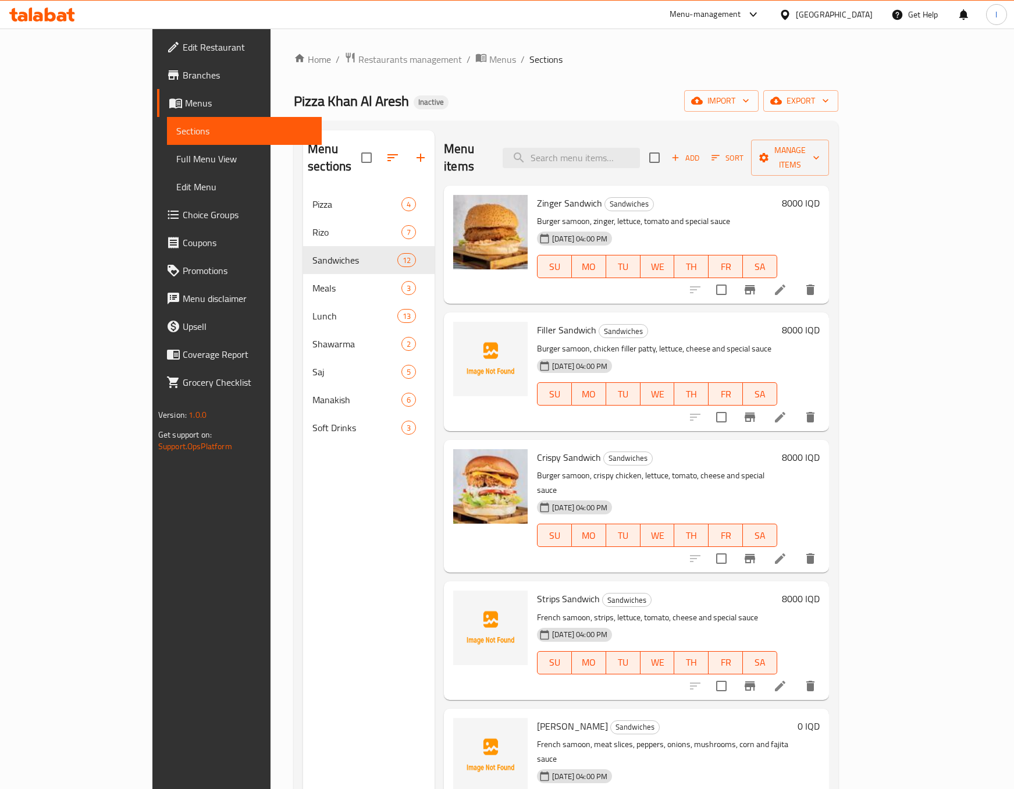
click at [303, 608] on div "Menu sections Pizza 4 Rizo 7 Sandwiches 12 Meals 3 Lunch 13 Shawarma 2 Saj 5 Ma…" at bounding box center [368, 524] width 131 height 789
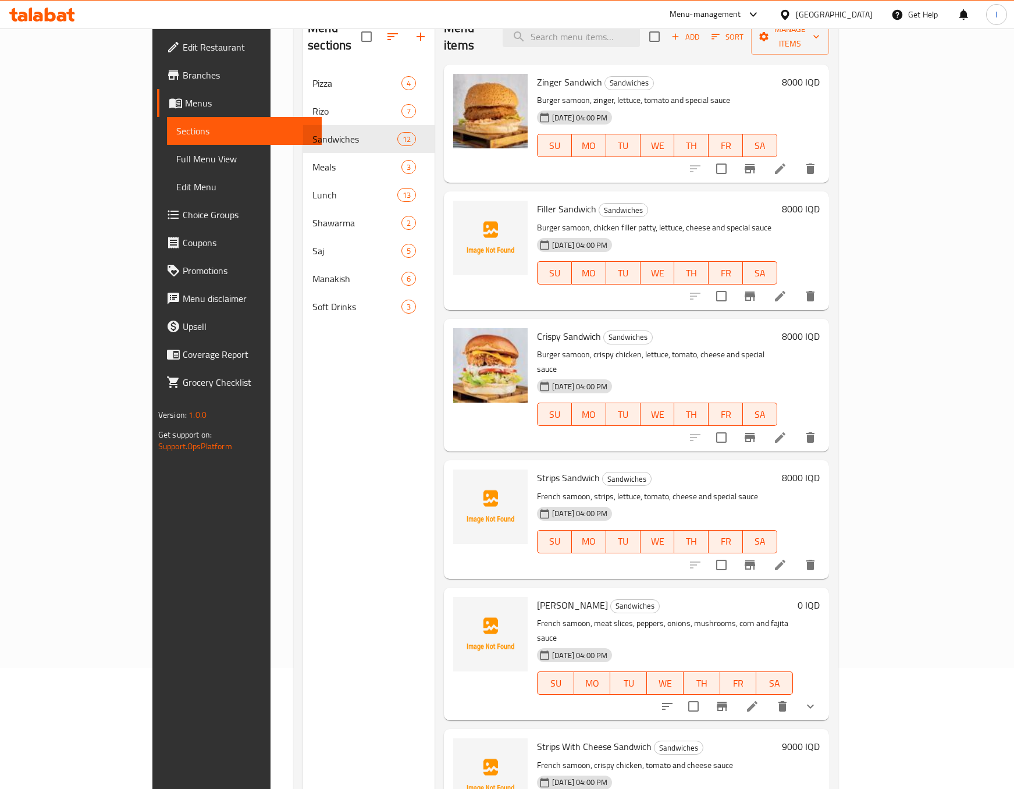
scroll to position [163, 0]
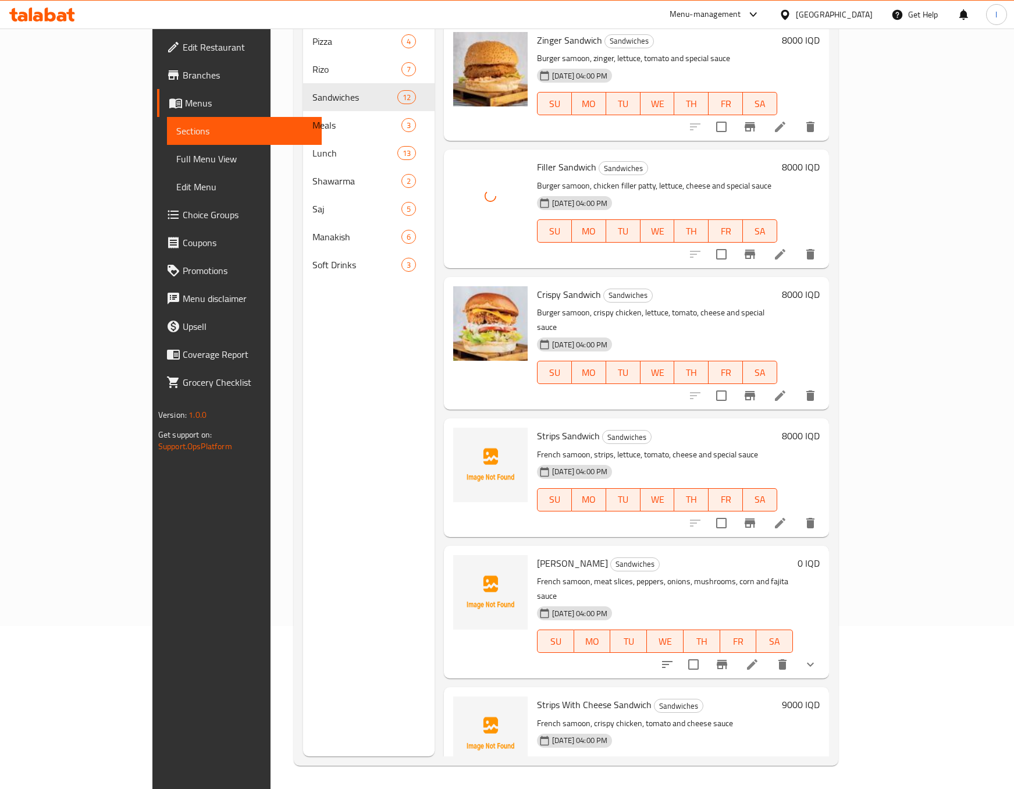
click at [344, 491] on div "Menu sections Pizza 4 Rizo 7 Sandwiches 12 Meals 3 Lunch 13 Shawarma 2 Saj 5 Ma…" at bounding box center [368, 361] width 131 height 789
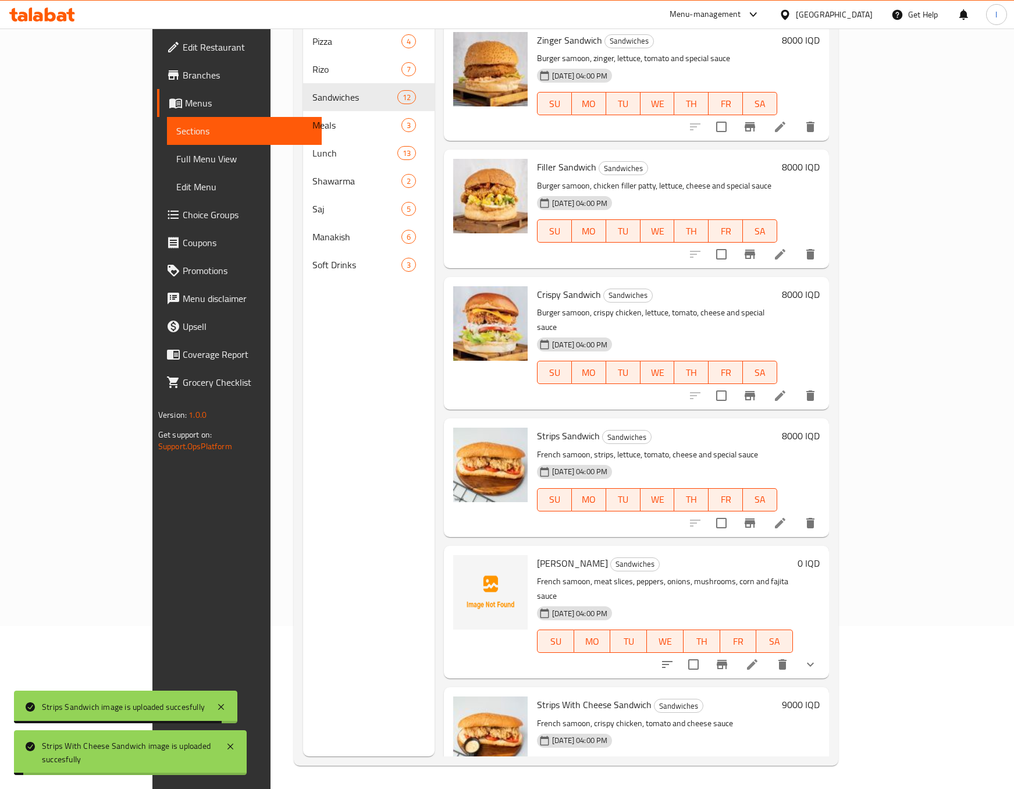
click at [333, 456] on div "Menu sections Pizza 4 Rizo 7 Sandwiches 12 Meals 3 Lunch 13 Shawarma 2 Saj 5 Ma…" at bounding box center [368, 361] width 131 height 789
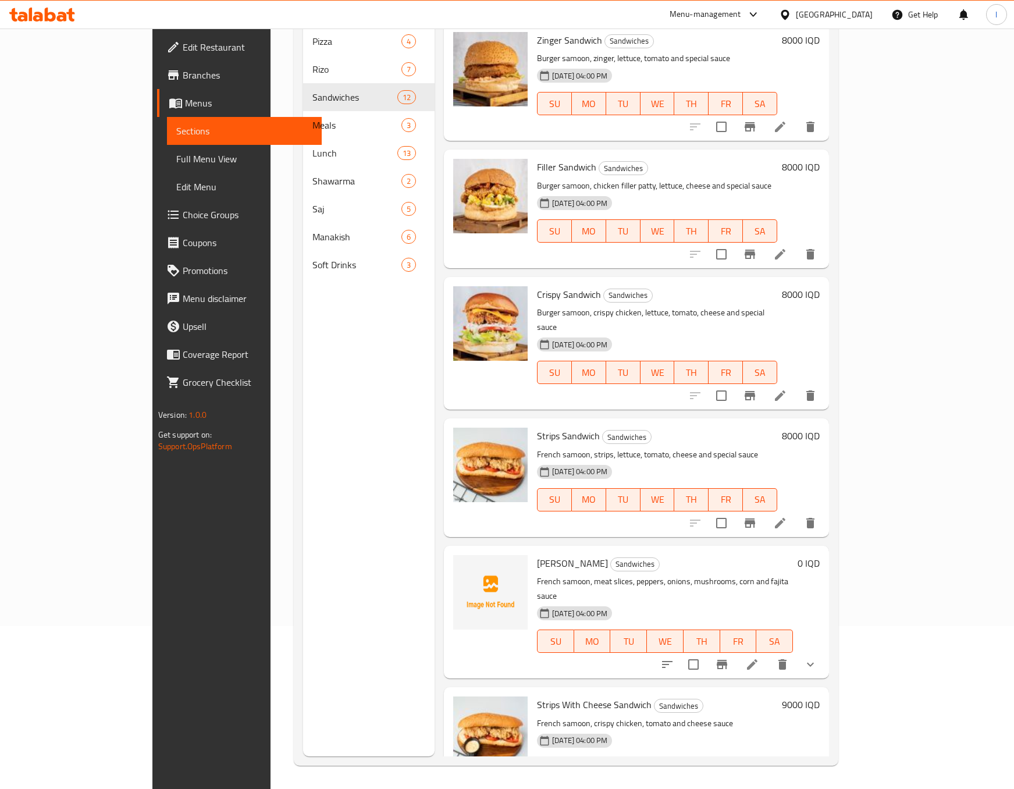
click at [303, 513] on div "Menu sections Pizza 4 Rizo 7 Sandwiches 12 Meals 3 Lunch 13 Shawarma 2 Saj 5 Ma…" at bounding box center [368, 361] width 131 height 789
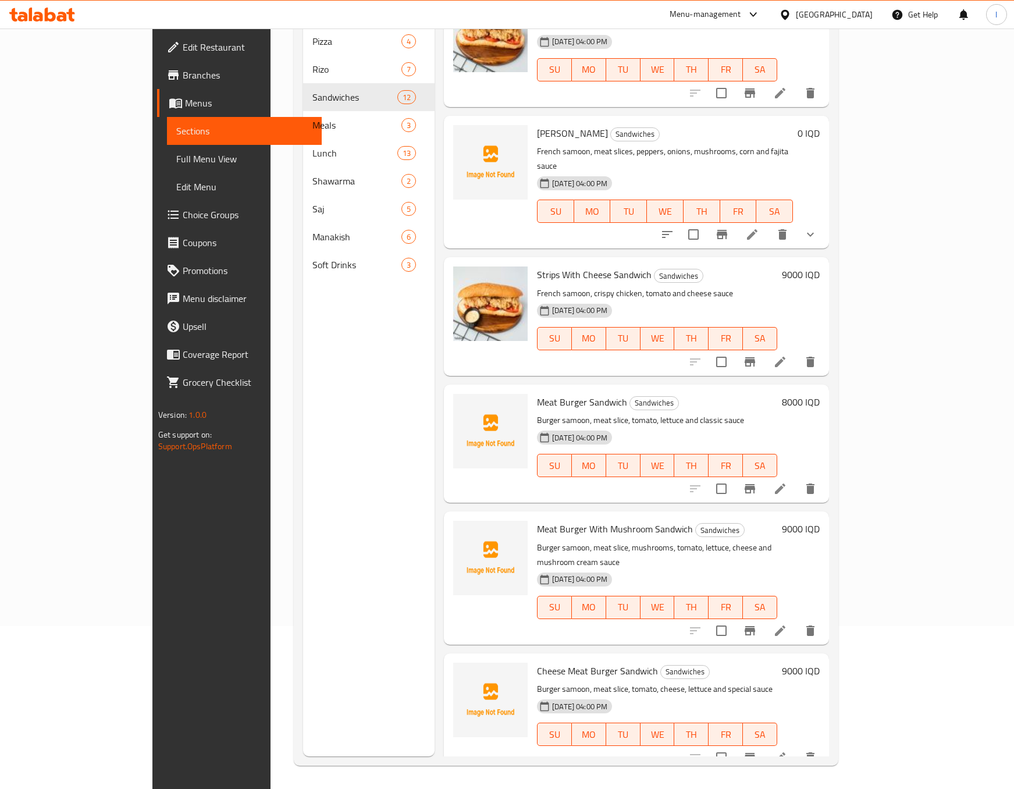
scroll to position [582, 0]
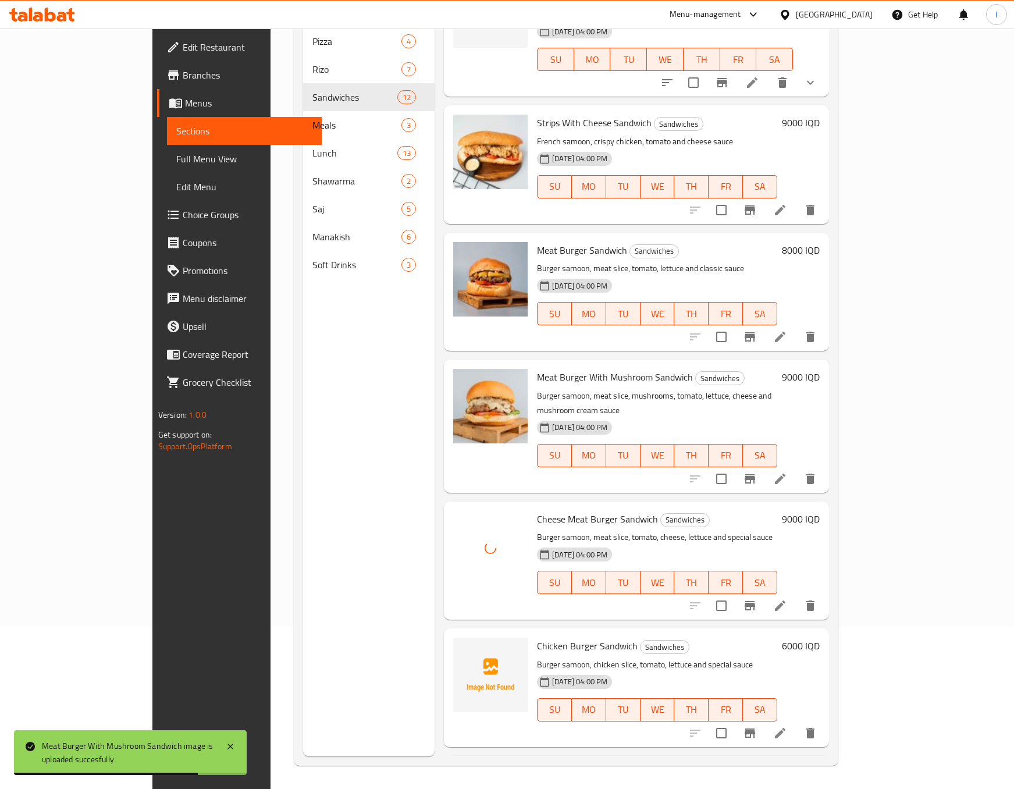
click at [303, 582] on div "Menu sections Pizza 4 Rizo 7 Sandwiches 12 Meals 3 Lunch 13 Shawarma 2 Saj 5 Ma…" at bounding box center [368, 361] width 131 height 789
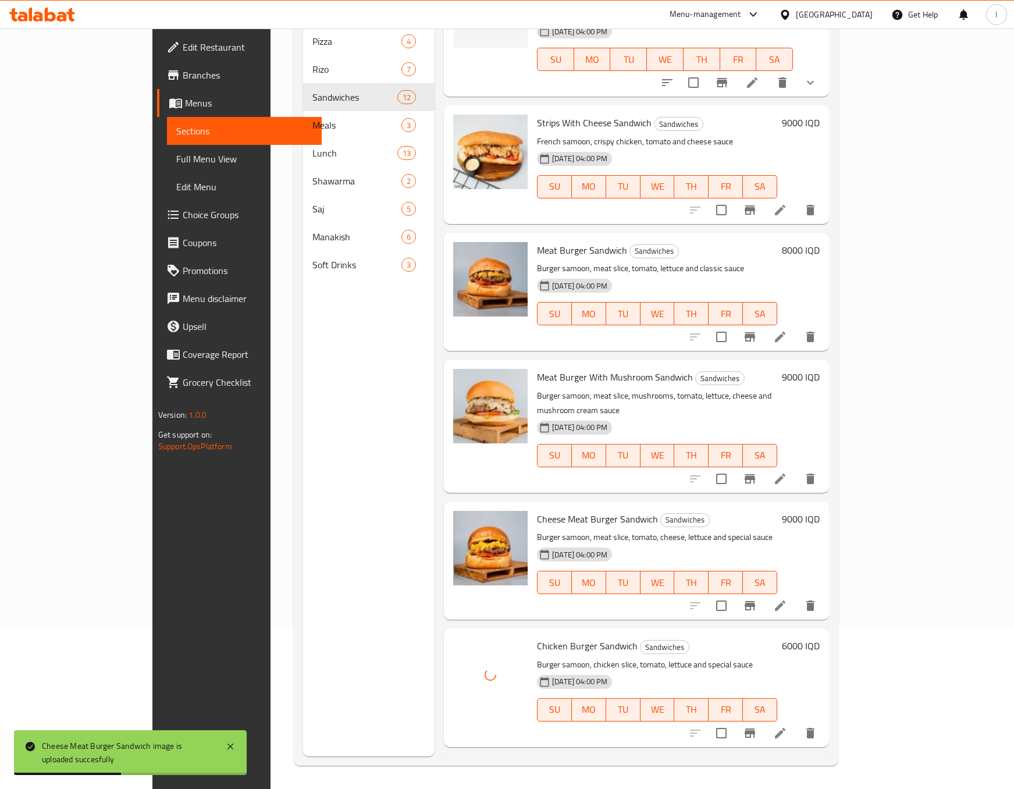
click at [367, 522] on div "Menu sections Pizza 4 Rizo 7 Sandwiches 12 Meals 3 Lunch 13 Shawarma 2 Saj 5 Ma…" at bounding box center [368, 361] width 131 height 789
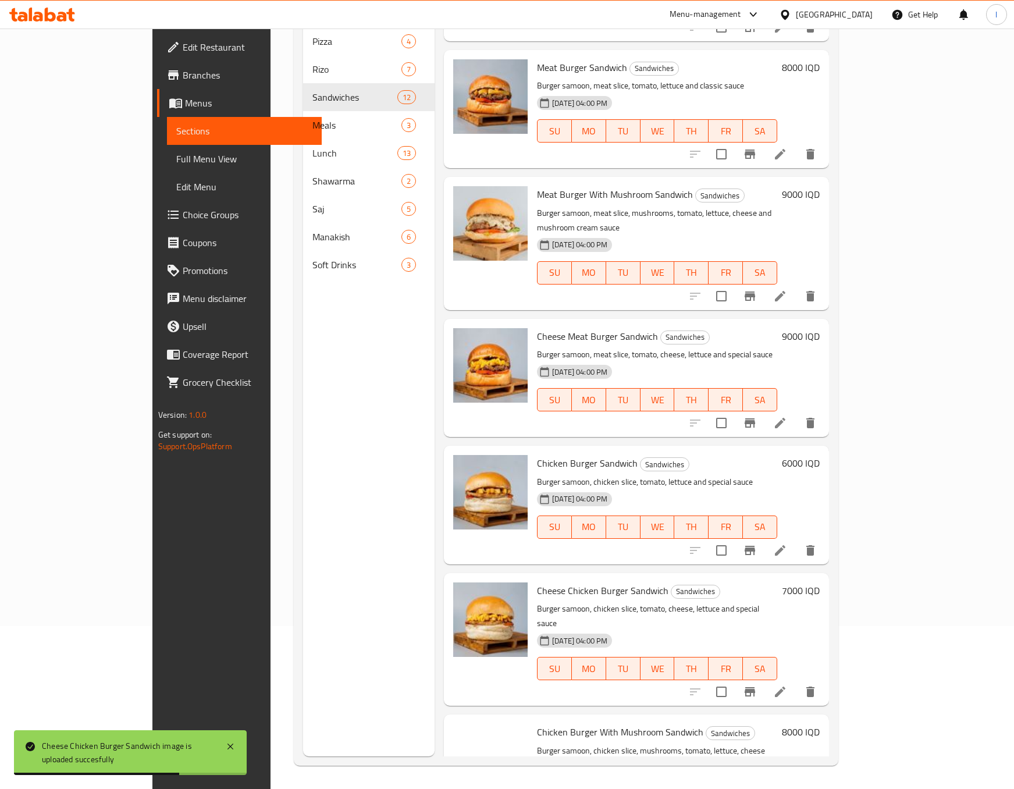
click at [311, 552] on div "Menu sections Pizza 4 Rizo 7 Sandwiches 12 Meals 3 Lunch 13 Shawarma 2 Saj 5 Ma…" at bounding box center [368, 361] width 131 height 789
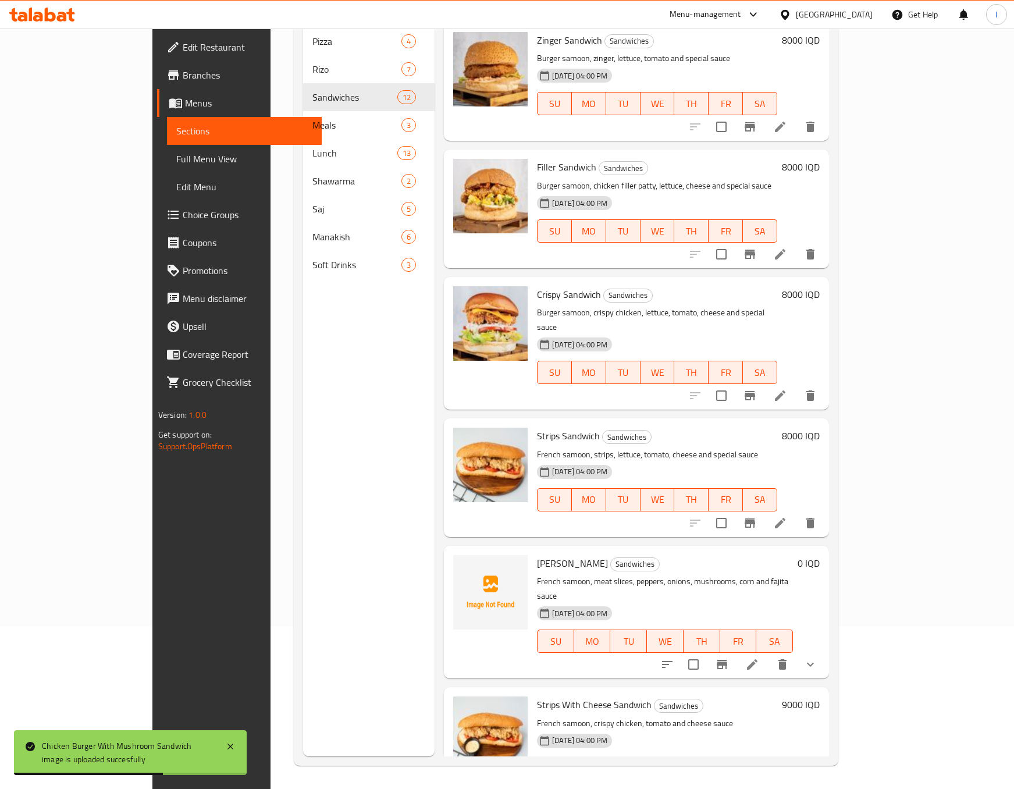
scroll to position [582, 0]
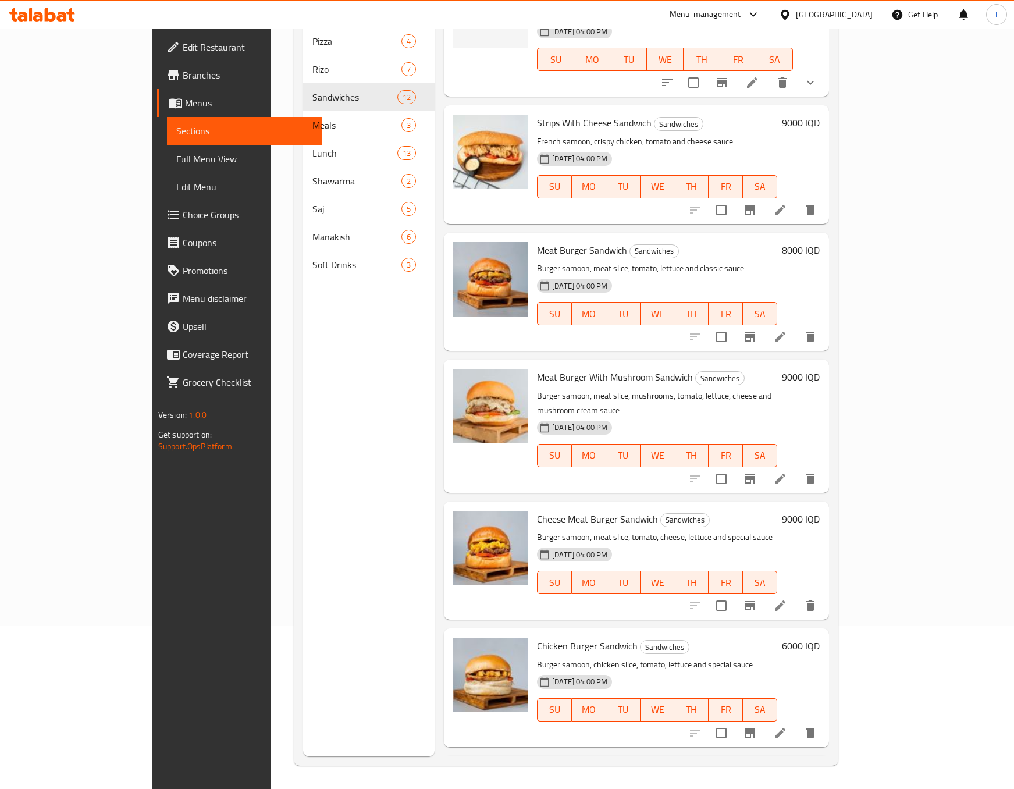
click at [303, 571] on div "Menu sections Pizza 4 Rizo 7 Sandwiches 12 Meals 3 Lunch 13 Shawarma 2 Saj 5 Ma…" at bounding box center [368, 361] width 131 height 789
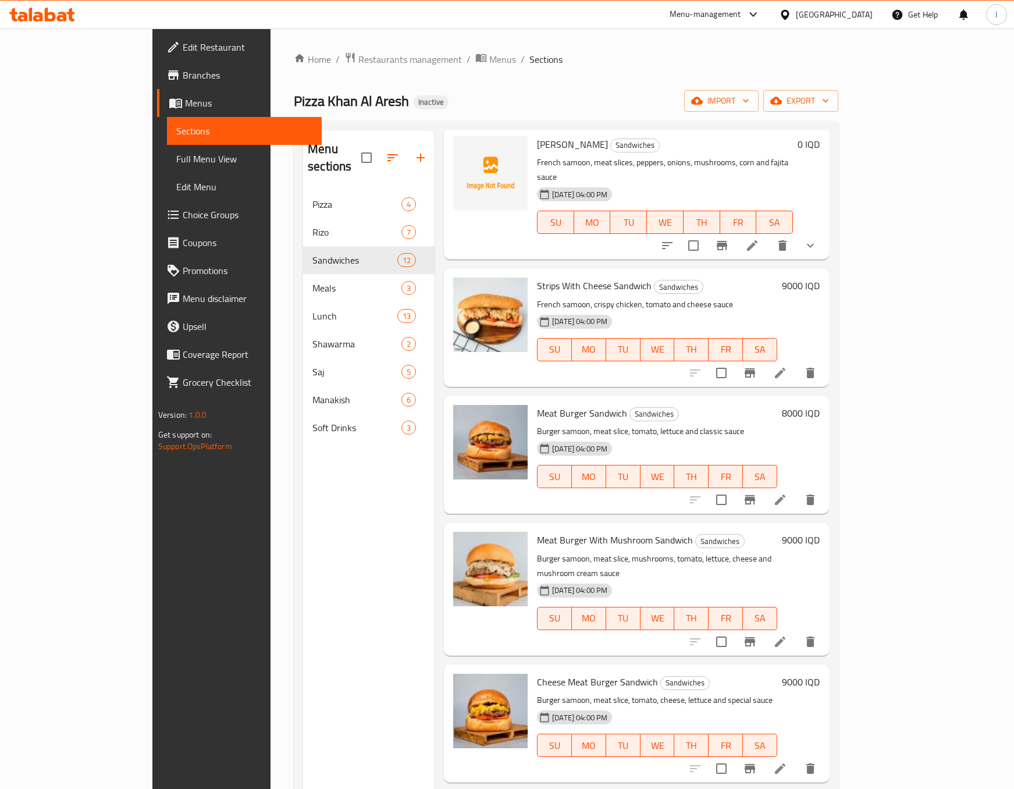
scroll to position [290, 0]
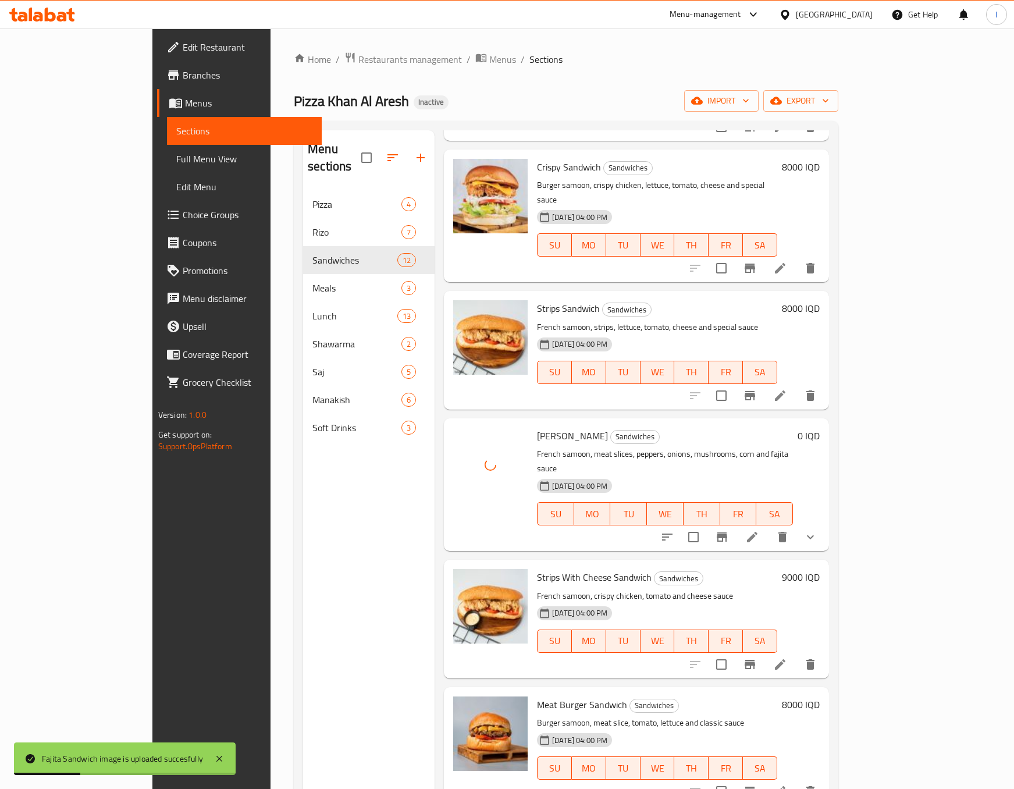
click at [311, 563] on div "Menu sections Pizza 4 Rizo 7 Sandwiches 12 Meals 3 Lunch 13 Shawarma 2 Saj 5 Ma…" at bounding box center [368, 524] width 131 height 789
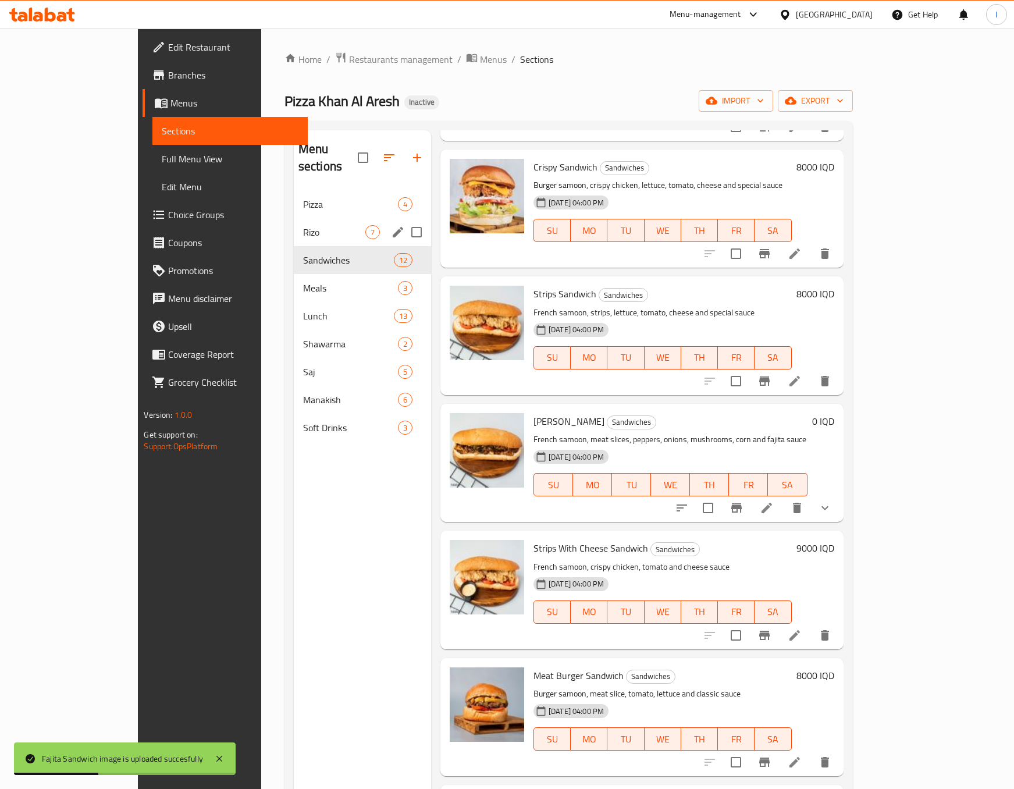
click at [303, 225] on span "Rizo" at bounding box center [334, 232] width 62 height 14
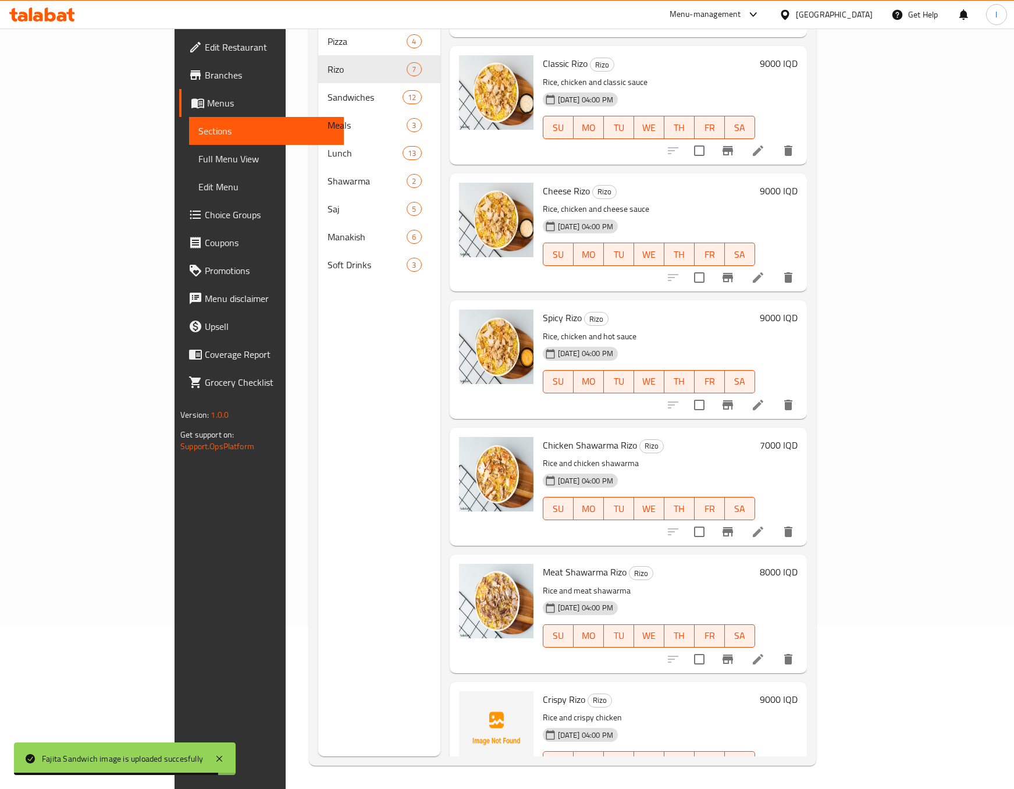
scroll to position [129, 0]
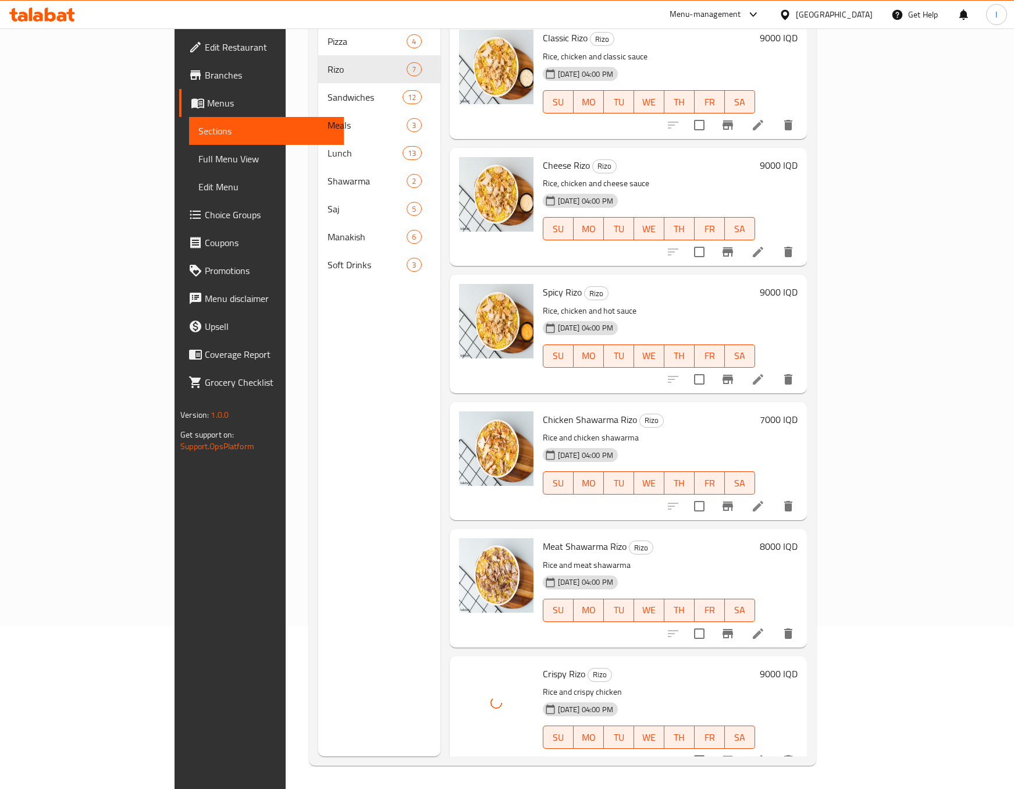
click at [318, 571] on div "Menu sections Pizza 4 Rizo 7 Sandwiches 12 Meals 3 Lunch 13 Shawarma 2 Saj 5 Ma…" at bounding box center [379, 361] width 122 height 789
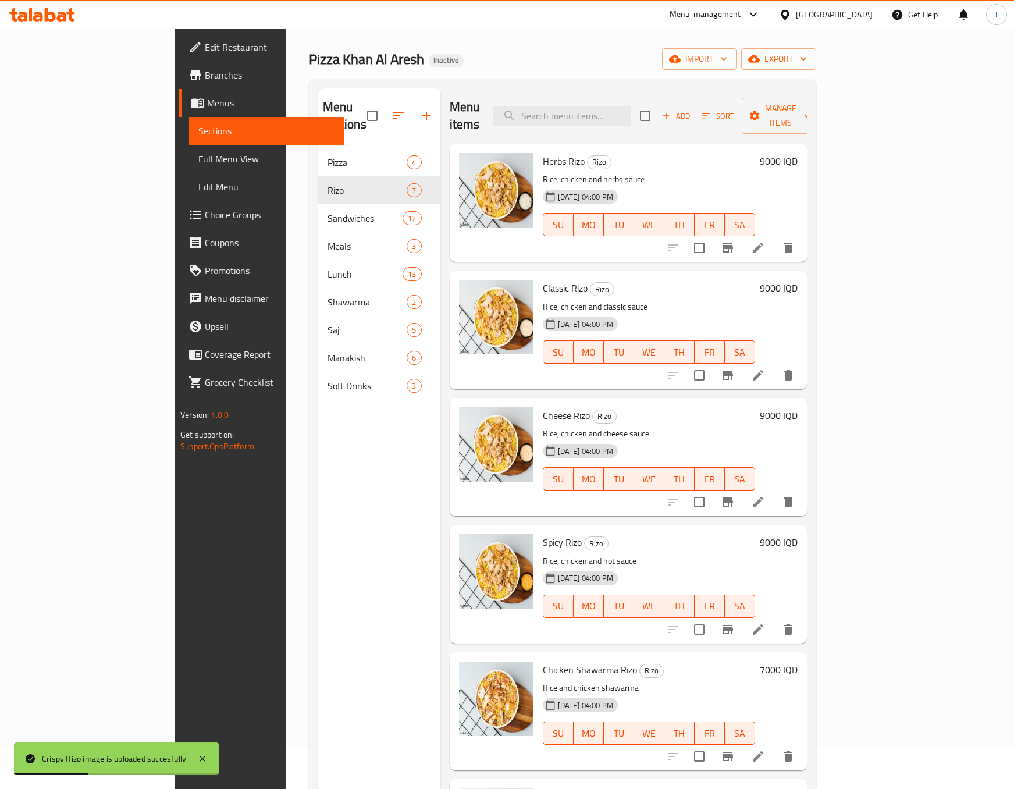
scroll to position [0, 0]
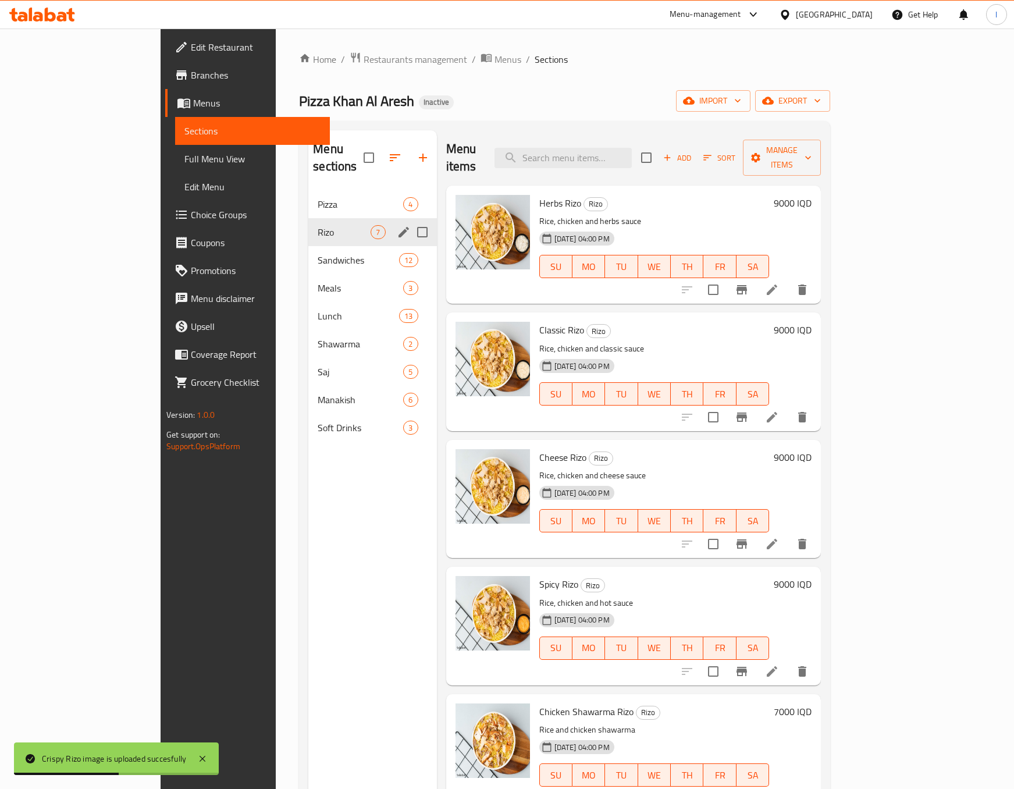
click at [308, 218] on div "Rizo 7" at bounding box center [372, 232] width 128 height 28
click at [318, 197] on span "Pizza" at bounding box center [344, 204] width 53 height 14
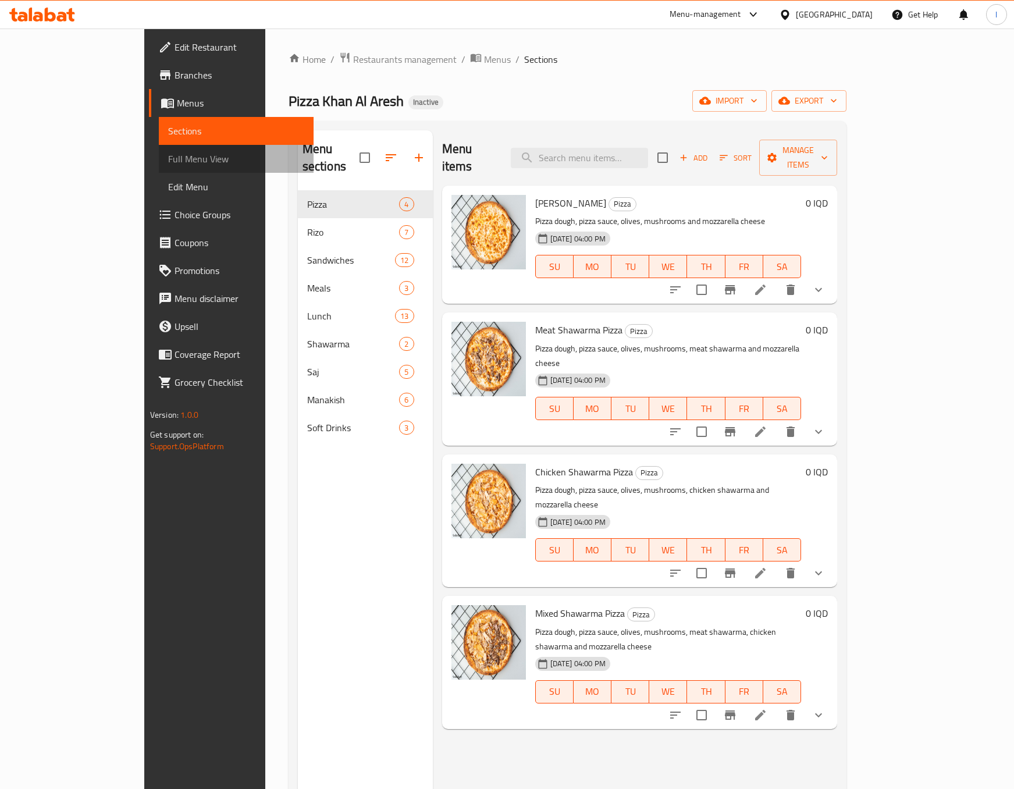
click at [168, 163] on span "Full Menu View" at bounding box center [236, 159] width 136 height 14
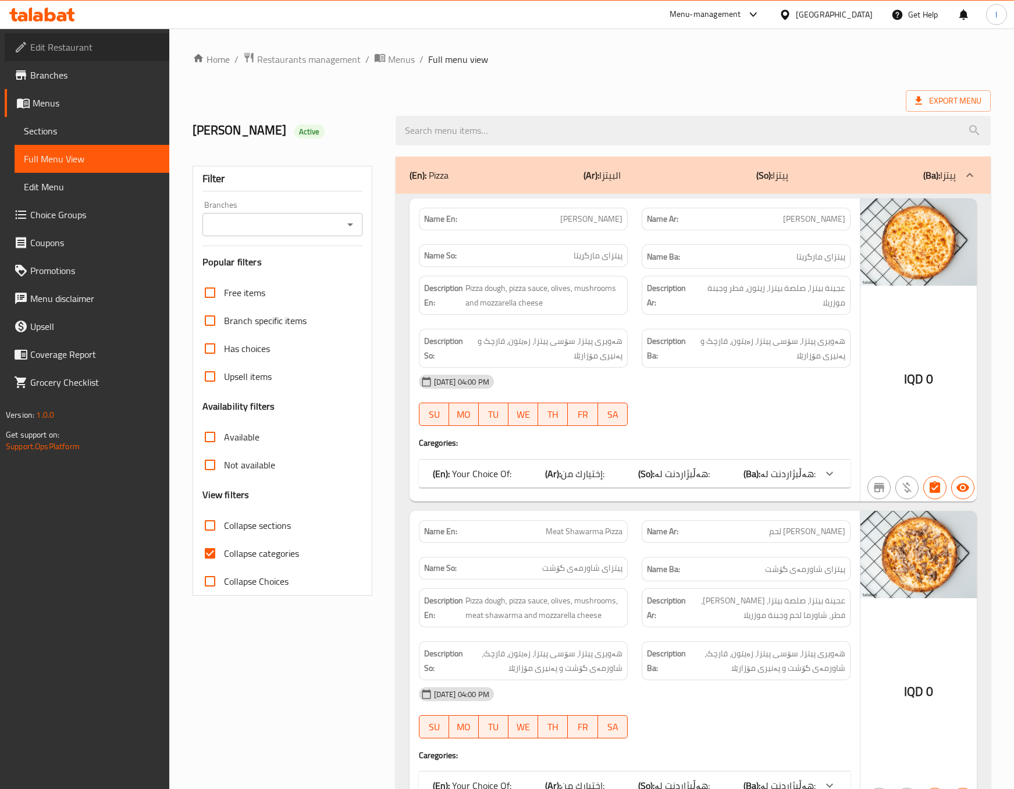
click at [56, 48] on span "Edit Restaurant" at bounding box center [95, 47] width 130 height 14
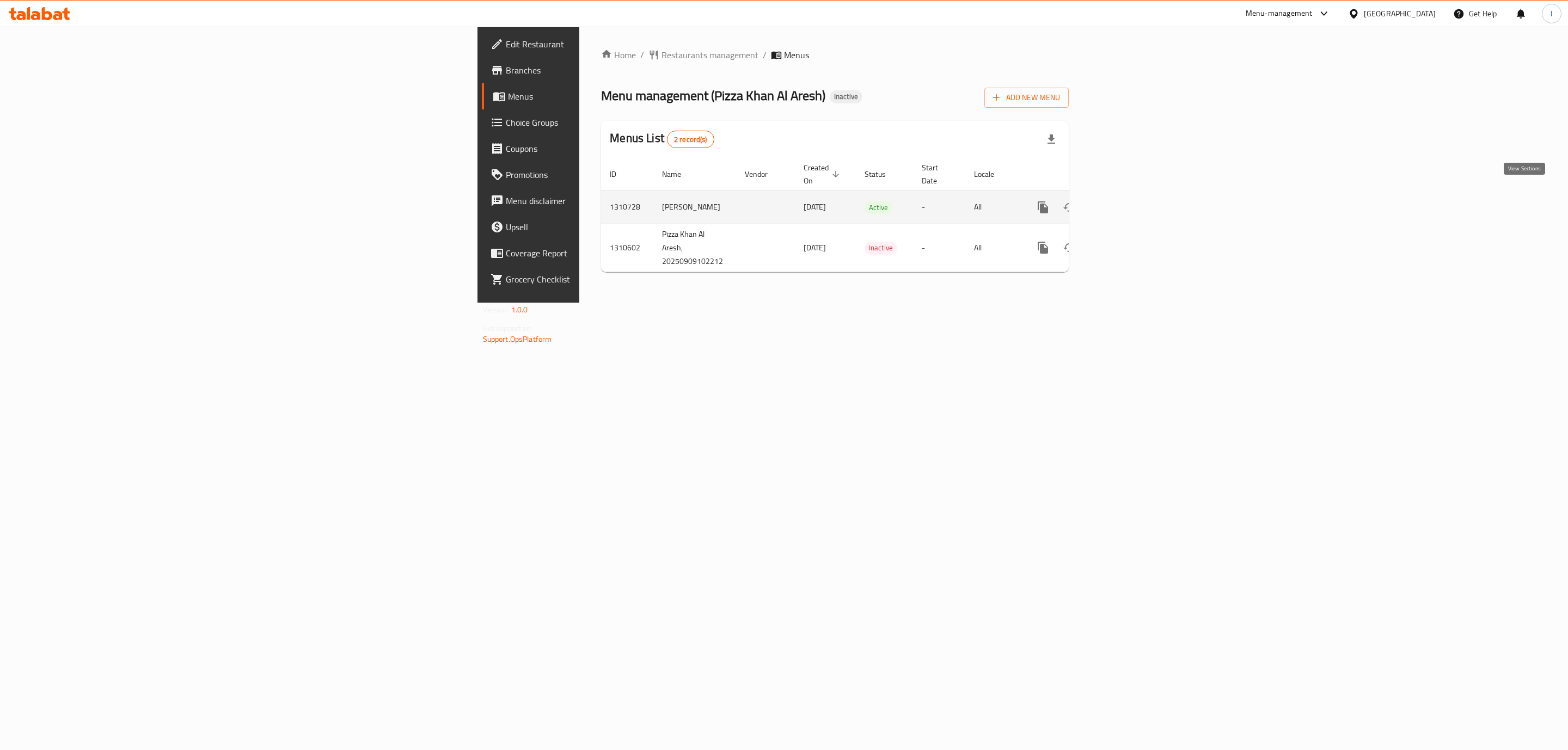
click at [1134, 195] on link "enhanced table" at bounding box center [1122, 208] width 26 height 26
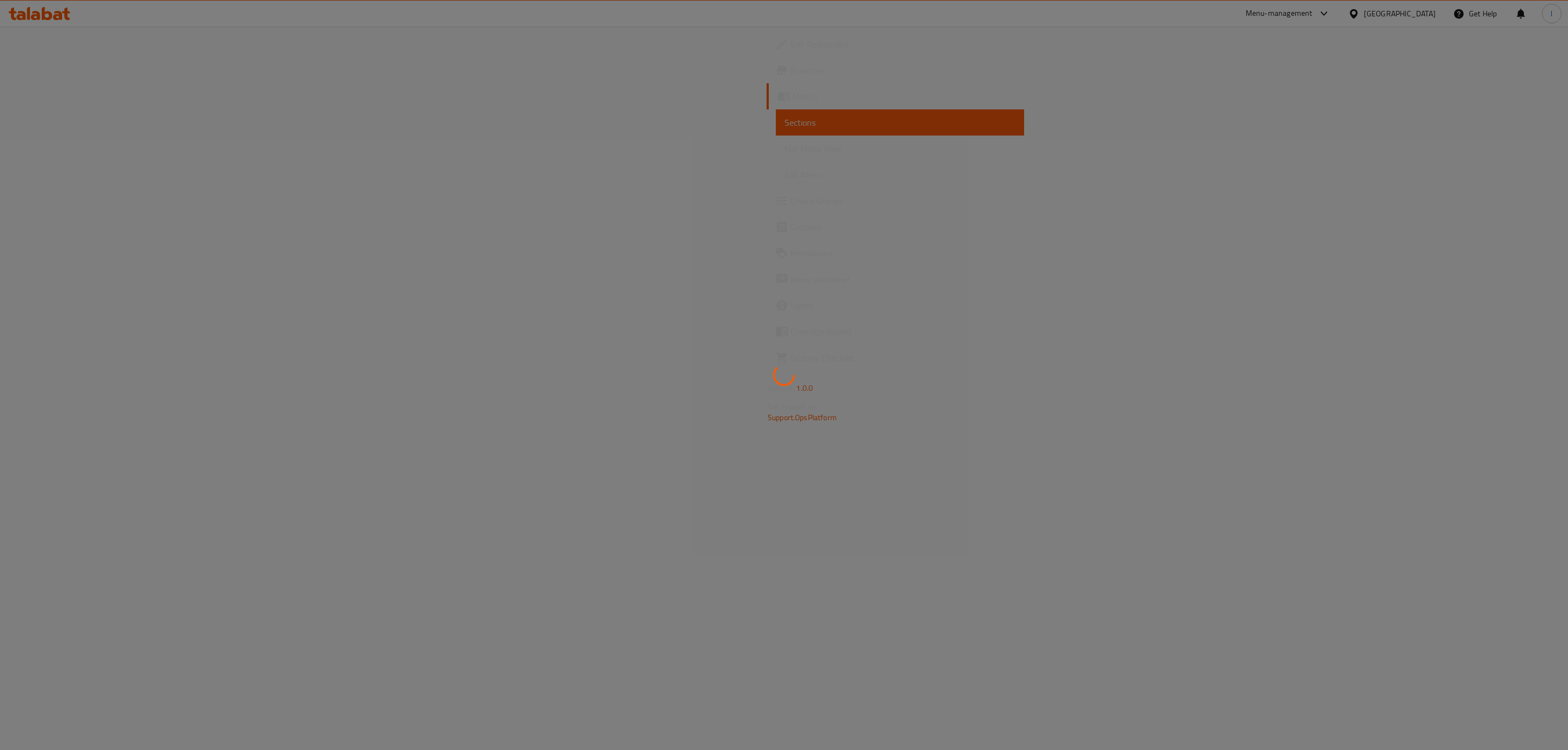
click at [77, 157] on div at bounding box center [784, 375] width 1568 height 750
click at [46, 146] on div at bounding box center [784, 375] width 1568 height 750
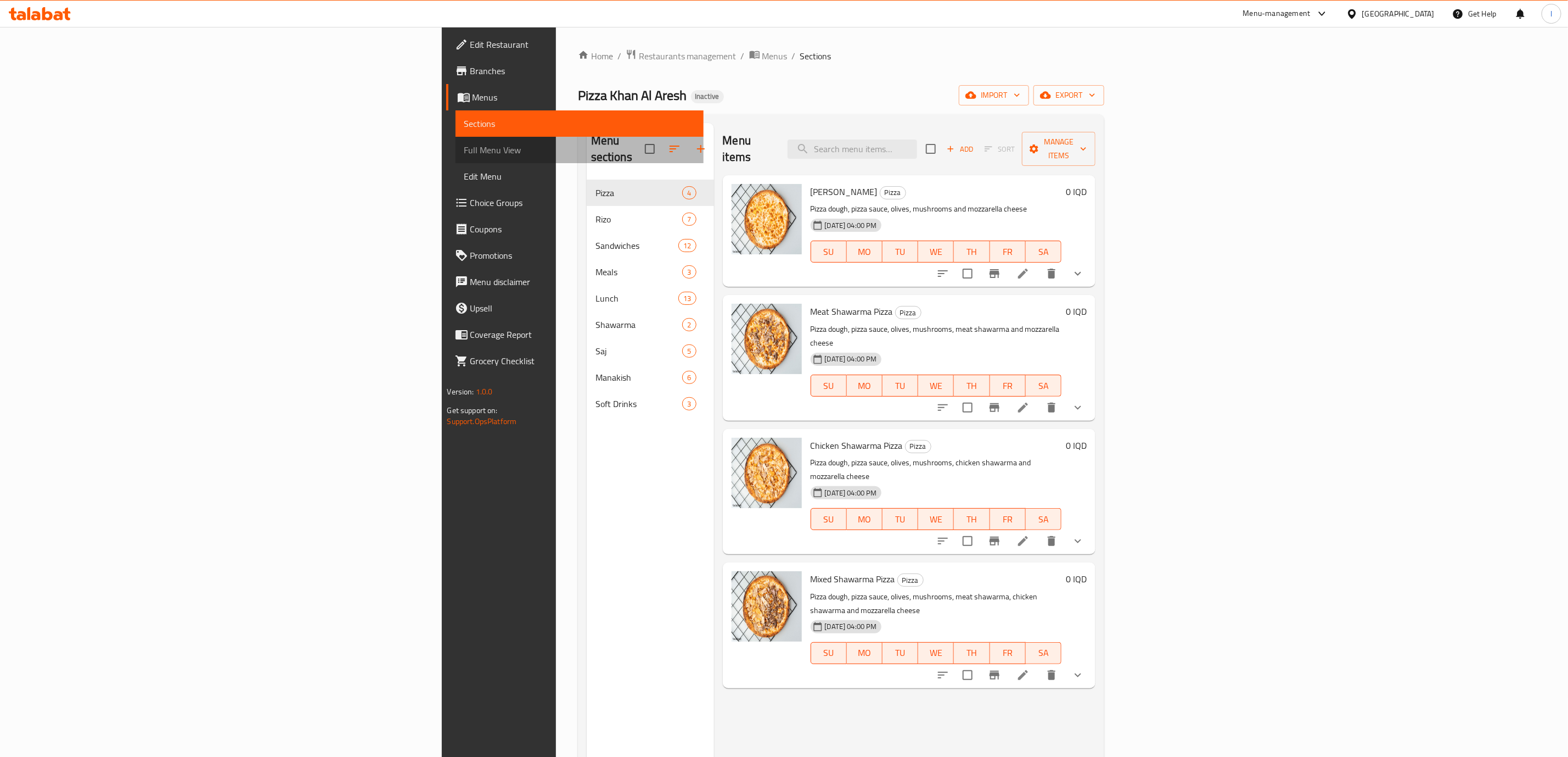
click at [464, 147] on span "Full Menu View" at bounding box center [579, 150] width 230 height 13
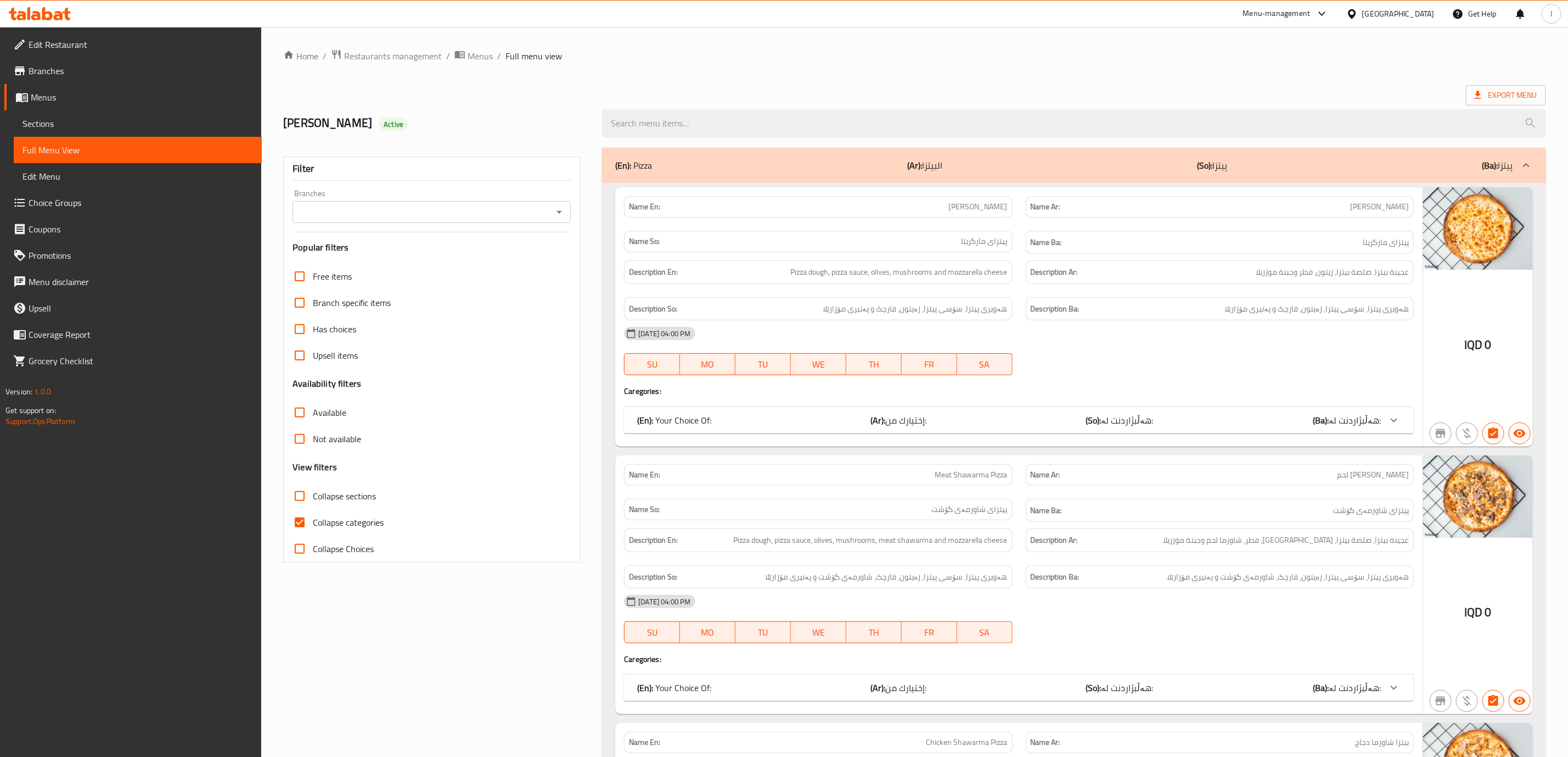
click at [375, 210] on div "Branches" at bounding box center [431, 211] width 278 height 22
click at [368, 216] on input "Branches" at bounding box center [423, 211] width 254 height 15
click at [370, 250] on li "Pizza Khan [PERSON_NAME], Al saydeya" at bounding box center [432, 260] width 277 height 20
type input "Pizza Khan [PERSON_NAME], Al saydeya"
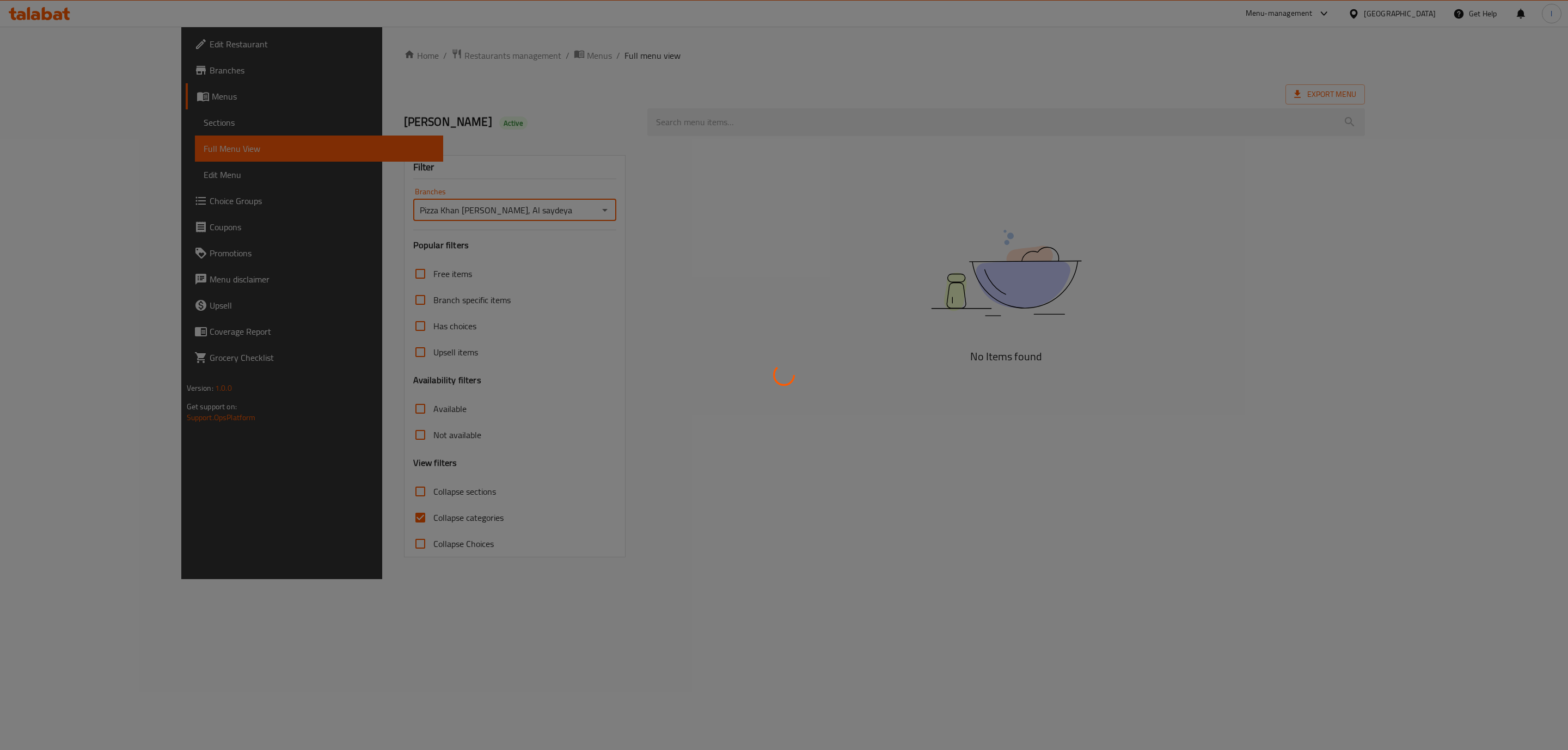
click at [332, 521] on div at bounding box center [784, 375] width 1568 height 750
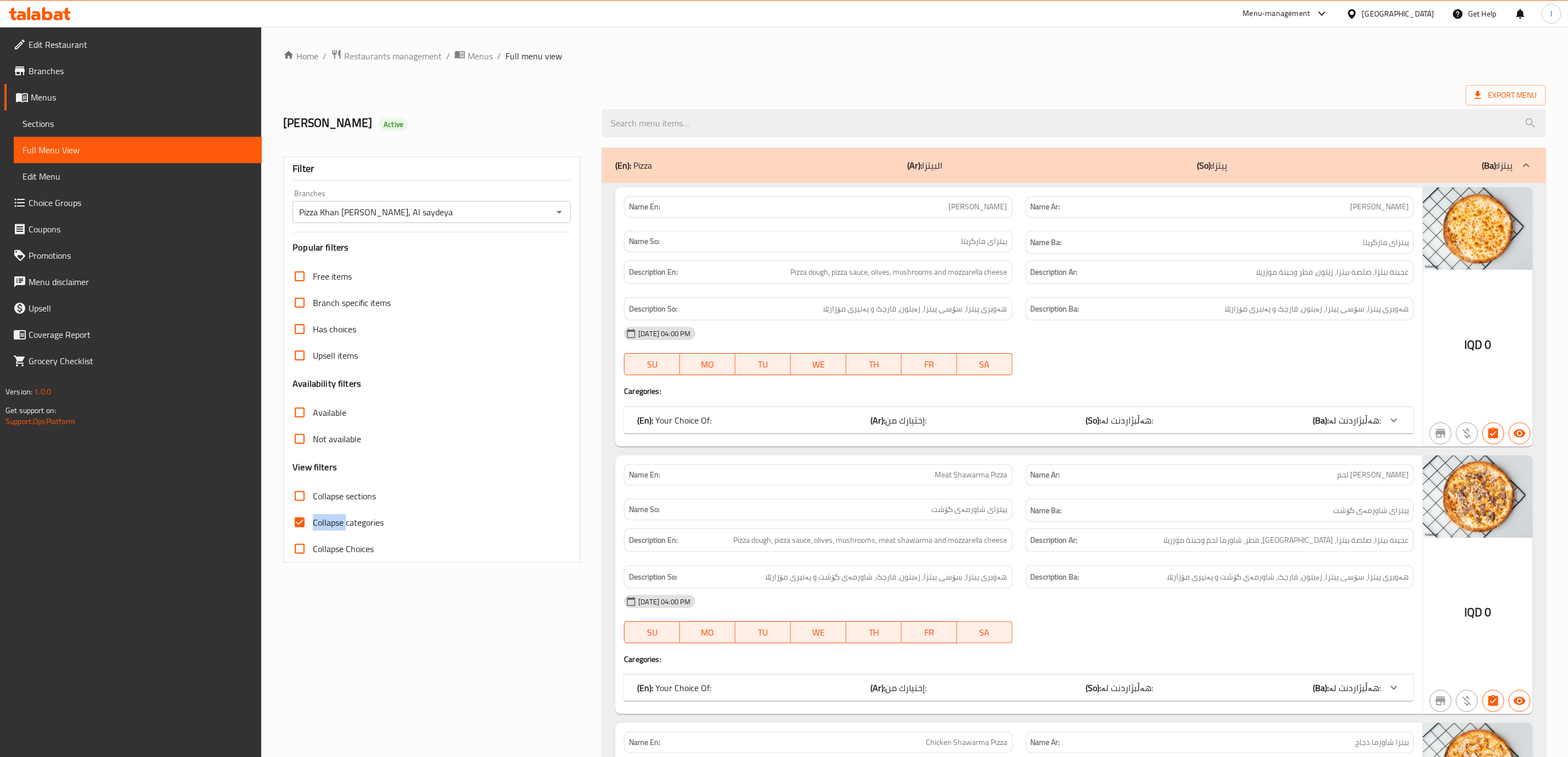
click at [335, 526] on span "Collapse categories" at bounding box center [348, 522] width 71 height 13
click at [313, 526] on input "Collapse categories" at bounding box center [300, 522] width 26 height 26
checkbox input "false"
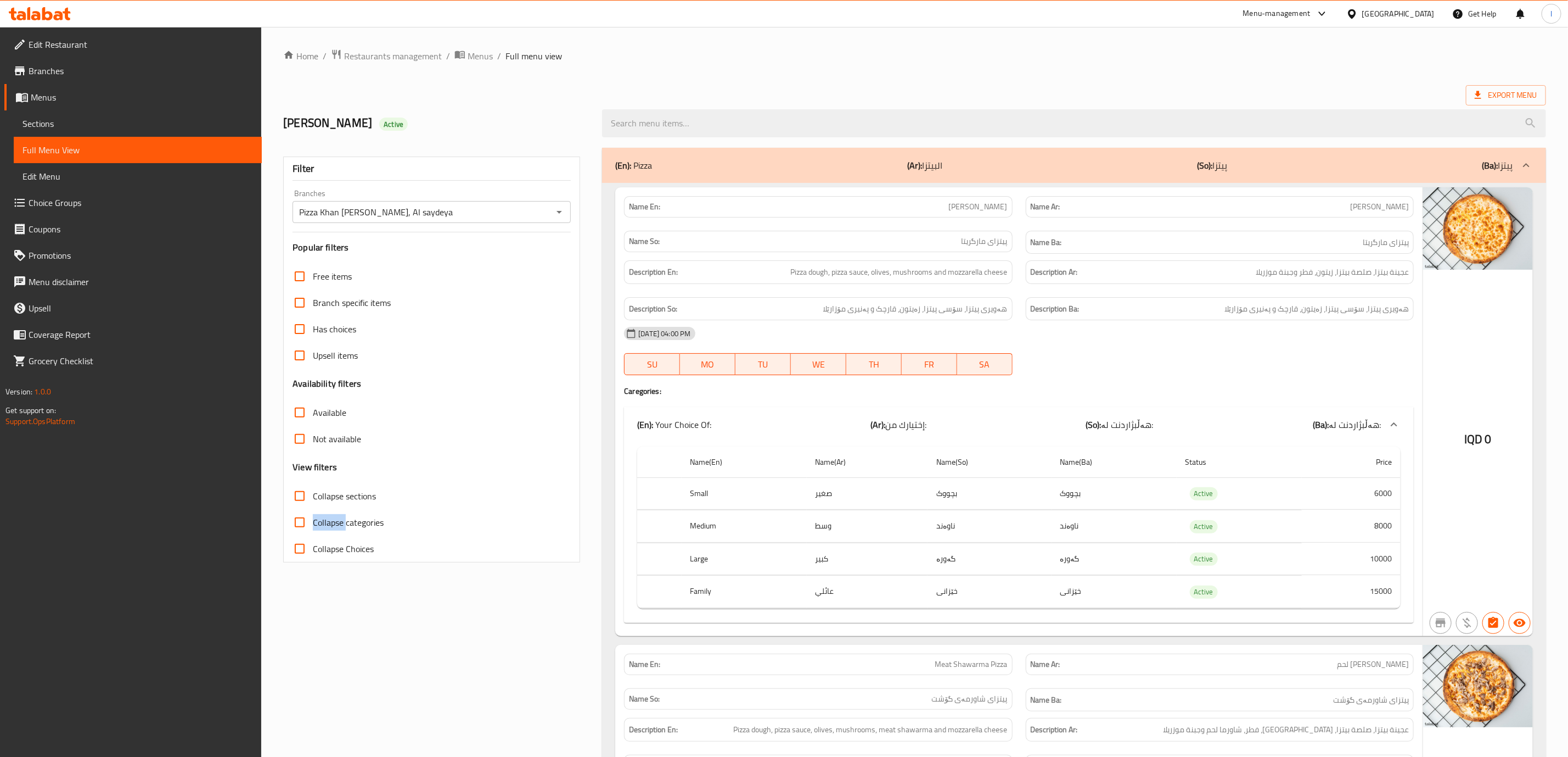
click at [343, 493] on span "Collapse sections" at bounding box center [344, 496] width 63 height 13
click at [313, 493] on input "Collapse sections" at bounding box center [300, 496] width 26 height 26
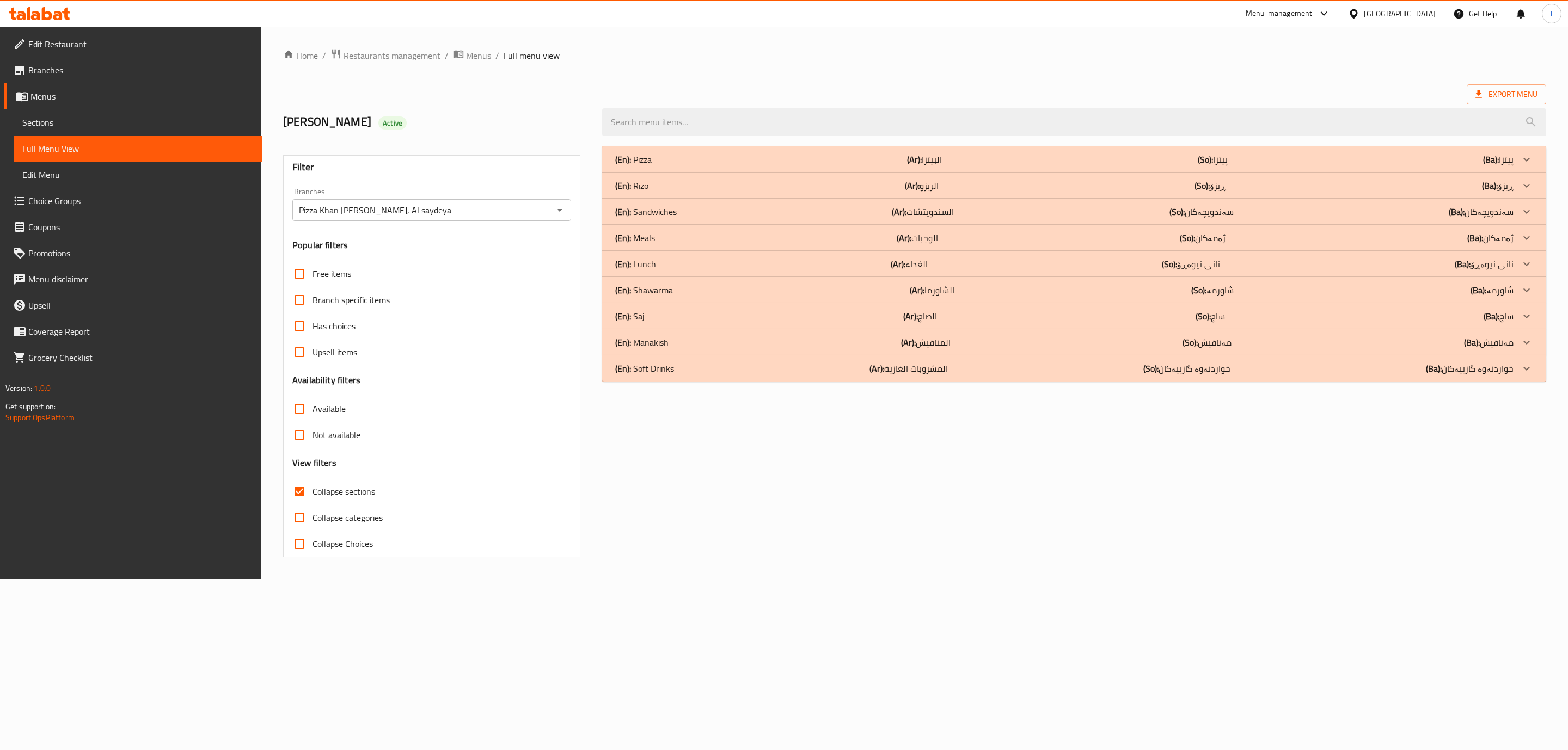
click at [350, 488] on span "Collapse sections" at bounding box center [343, 491] width 63 height 13
click at [312, 488] on input "Collapse sections" at bounding box center [299, 491] width 26 height 26
checkbox input "false"
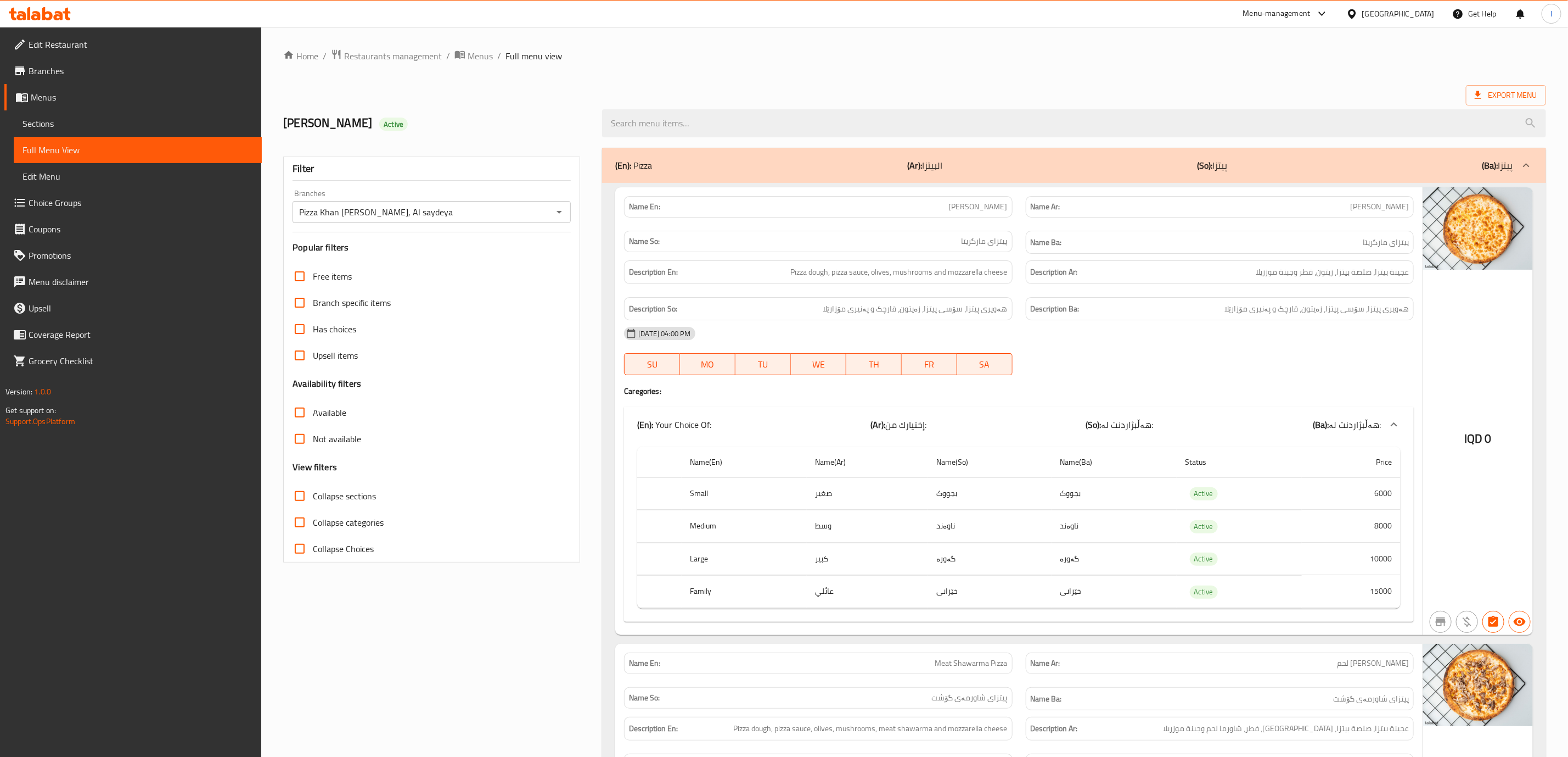
click at [1206, 270] on h6 "Description Ar: عجينة بيتزا، صلصة بيتزا، زيتون، فطر وجبنة موزريلا" at bounding box center [1220, 272] width 378 height 14
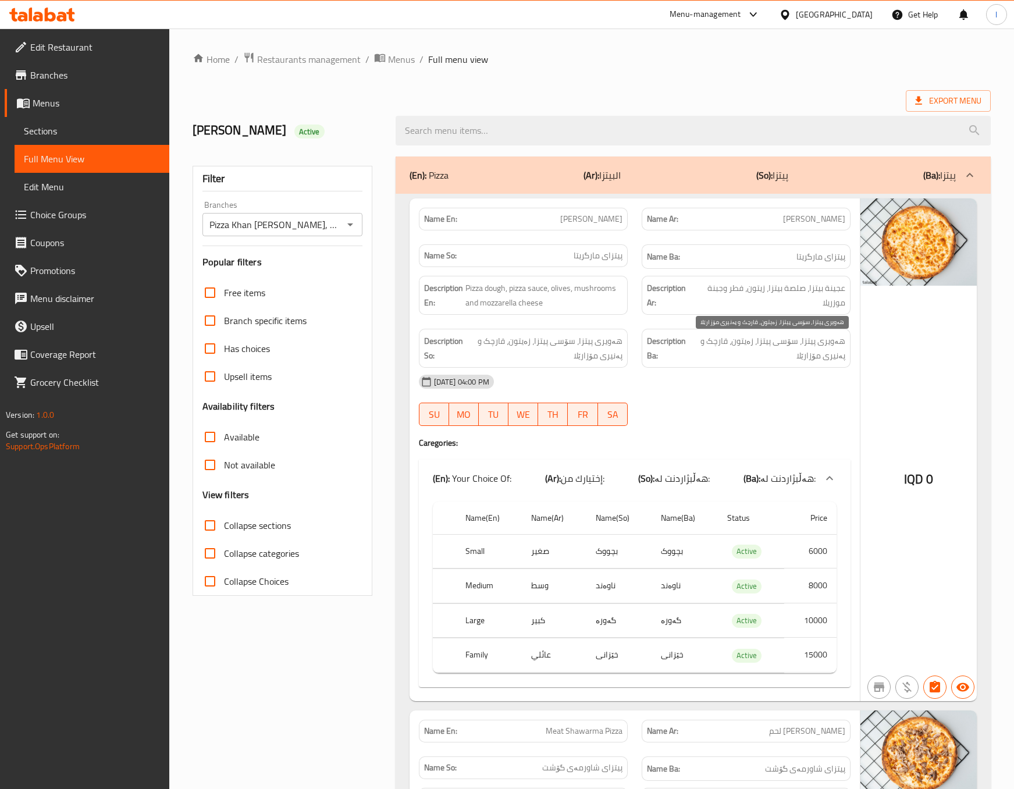
click at [753, 351] on span "هەویری پیتزا، سۆسی پیتزا، زەیتون، قارچک و پەنیری مۆزارێلا" at bounding box center [767, 348] width 155 height 29
click at [711, 392] on div "[DATE] 04:00 PM" at bounding box center [635, 382] width 446 height 28
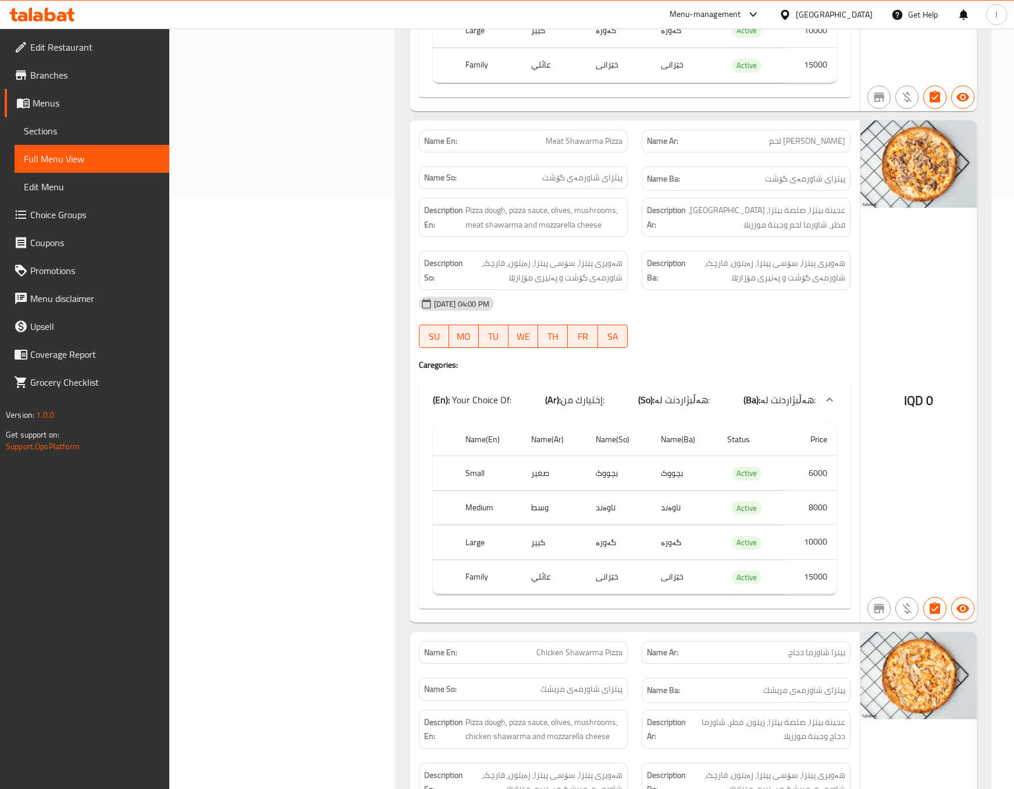
scroll to position [582, 0]
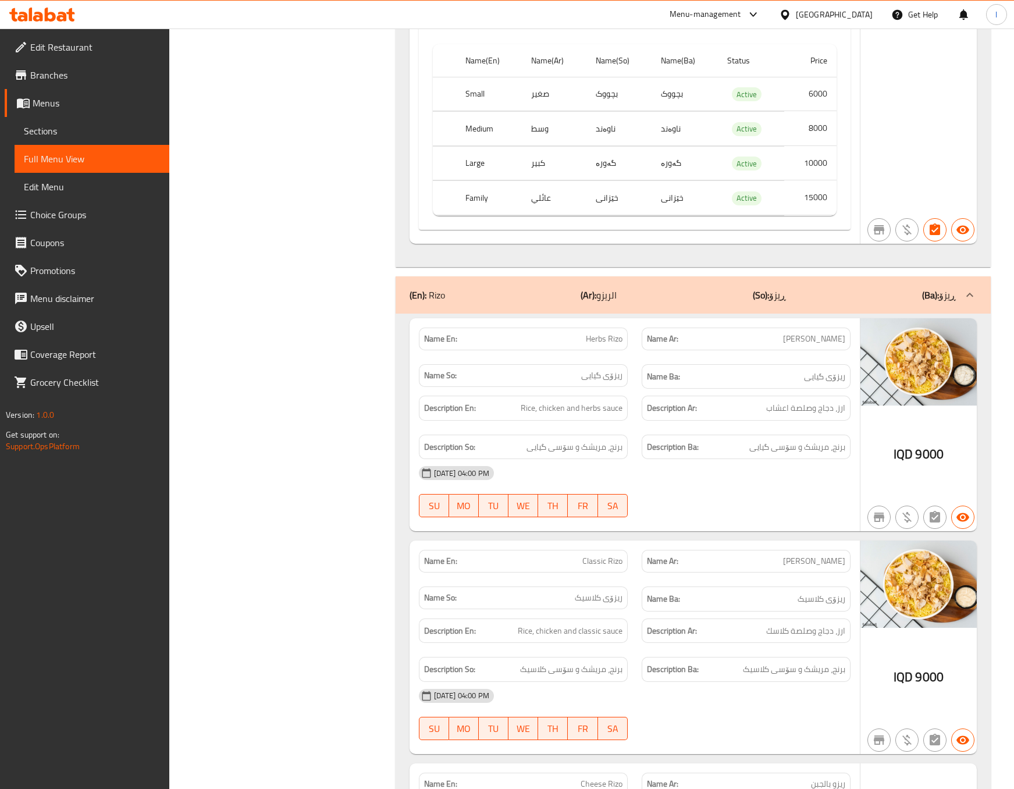
scroll to position [2036, 0]
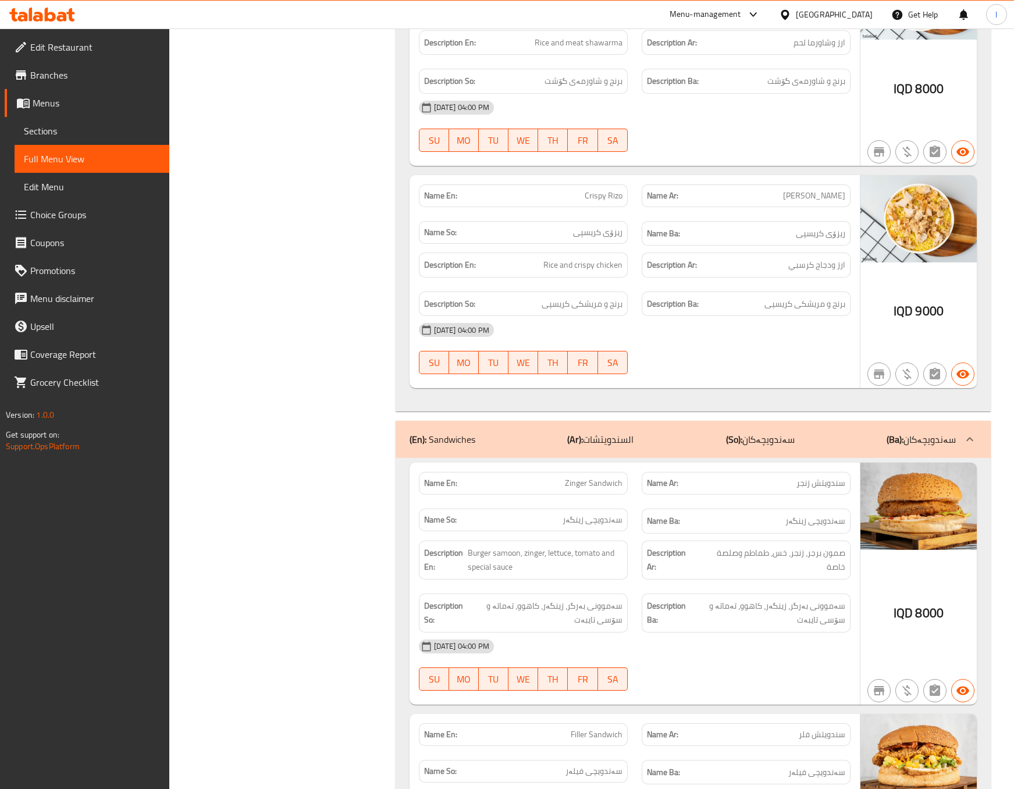
scroll to position [3781, 0]
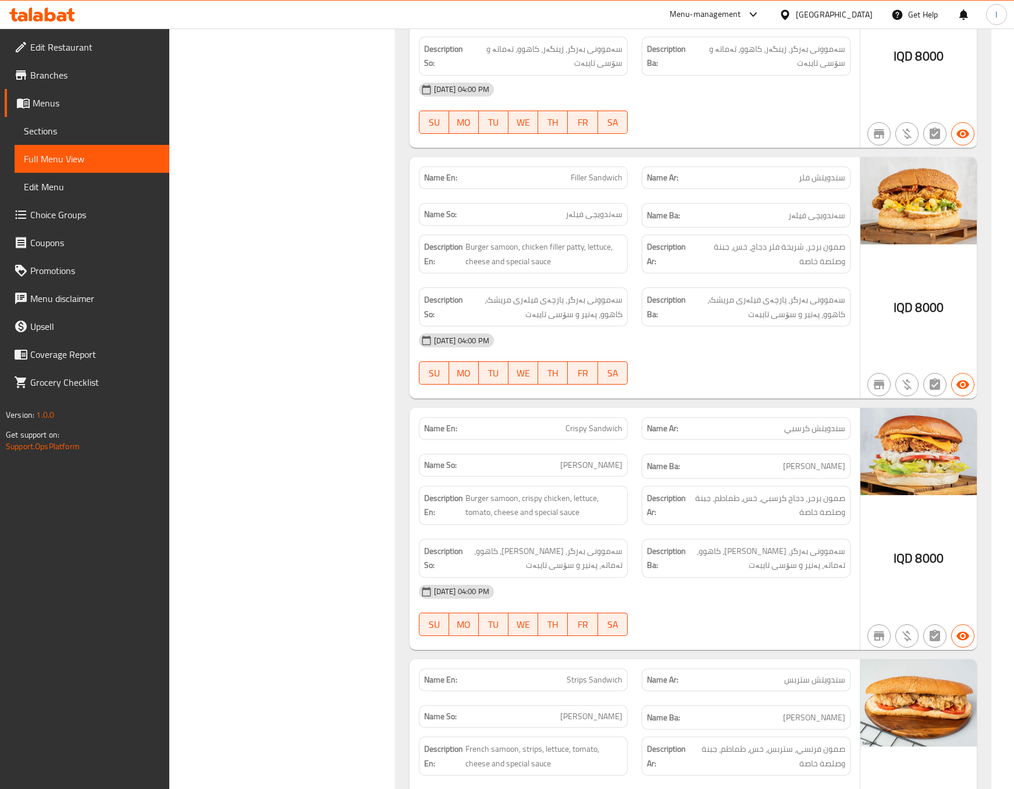
scroll to position [4073, 0]
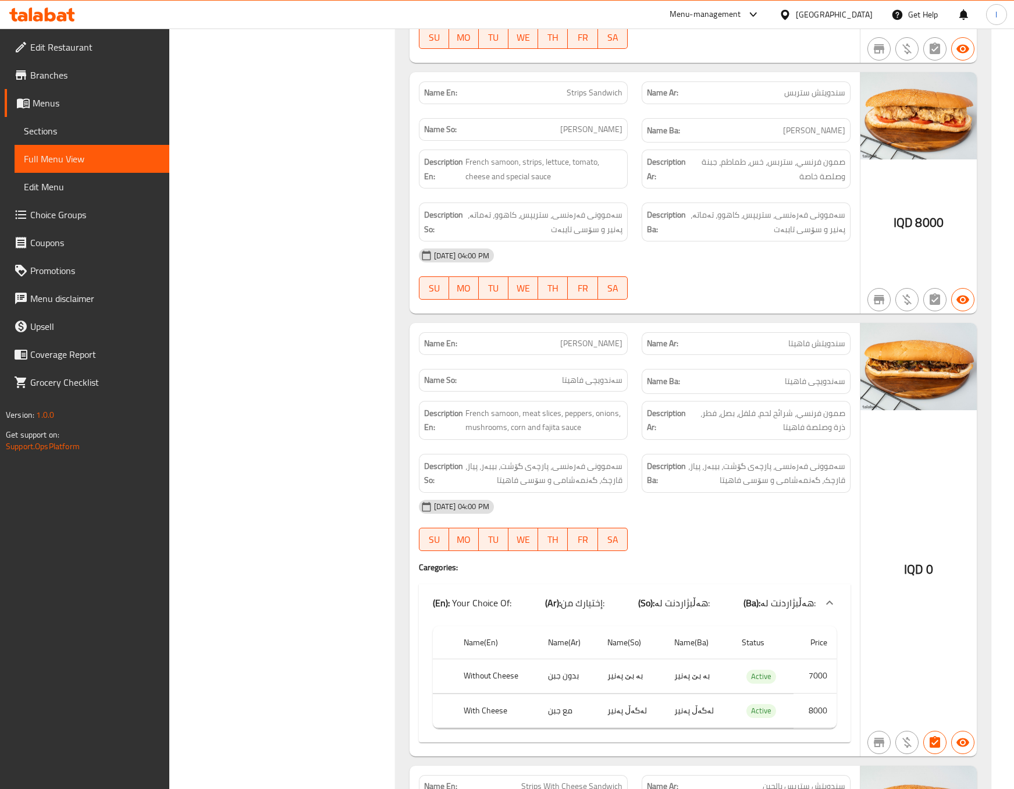
scroll to position [4654, 0]
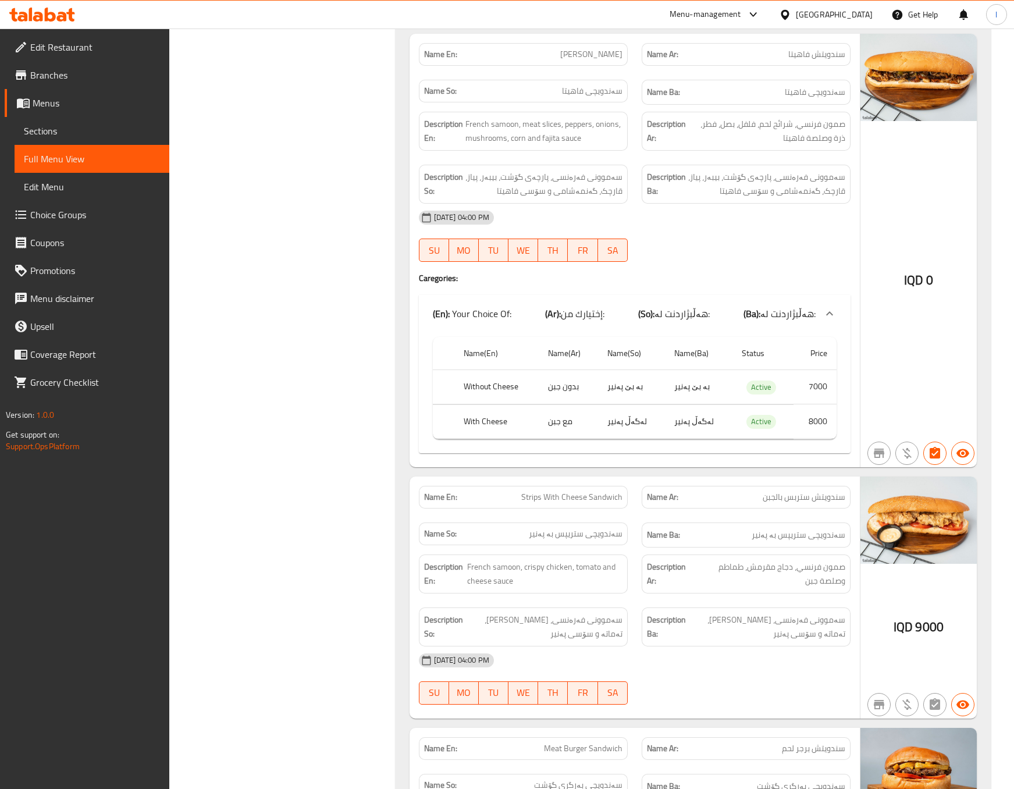
scroll to position [4945, 0]
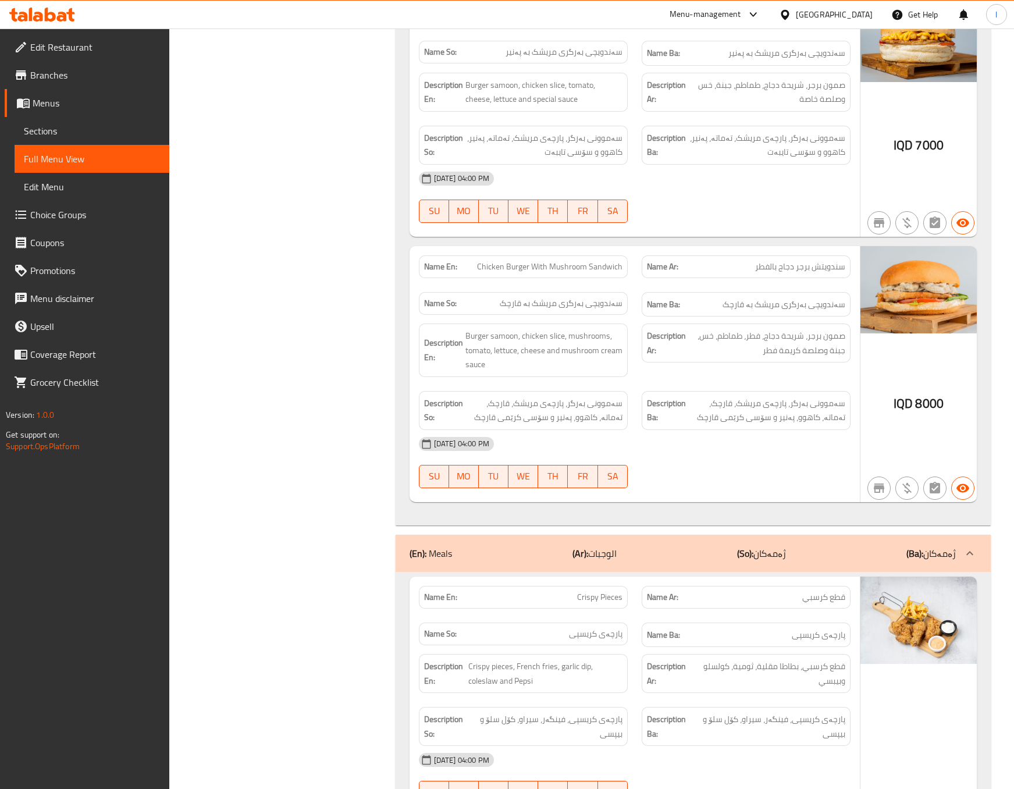
scroll to position [6691, 0]
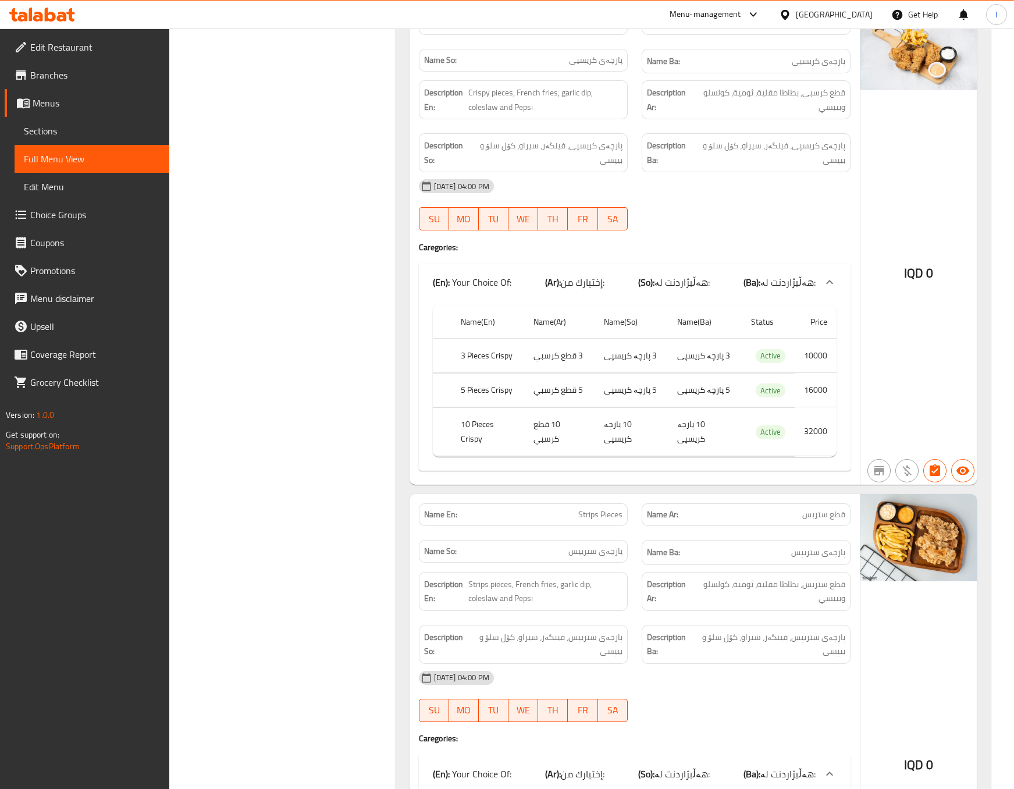
scroll to position [7272, 0]
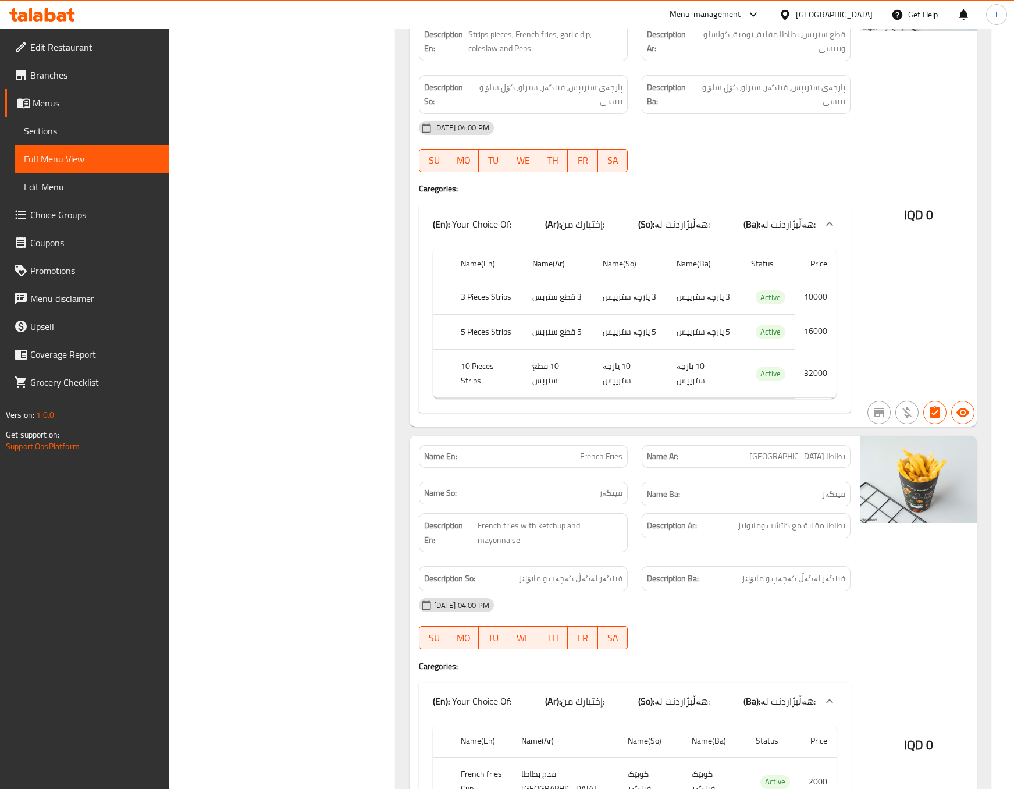
scroll to position [7854, 0]
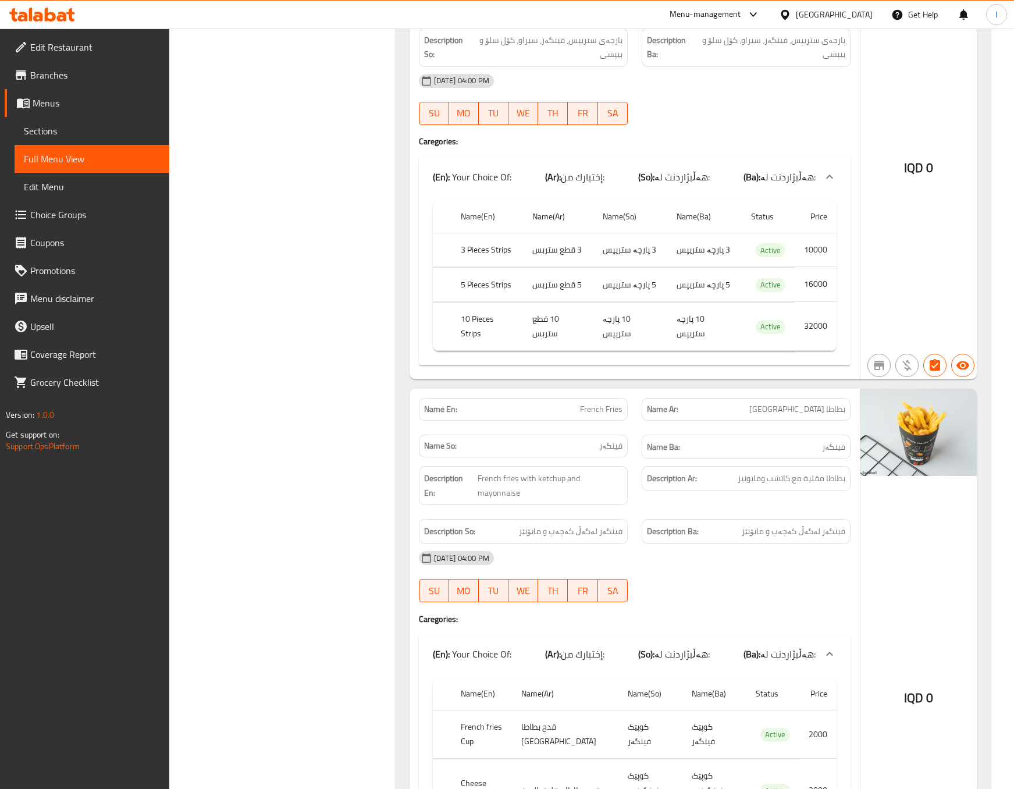
click at [369, 456] on div "Filter Branches Pizza Khan Al Aresh, Al saydeya Branches Popular filters Free i…" at bounding box center [287, 760] width 203 height 16930
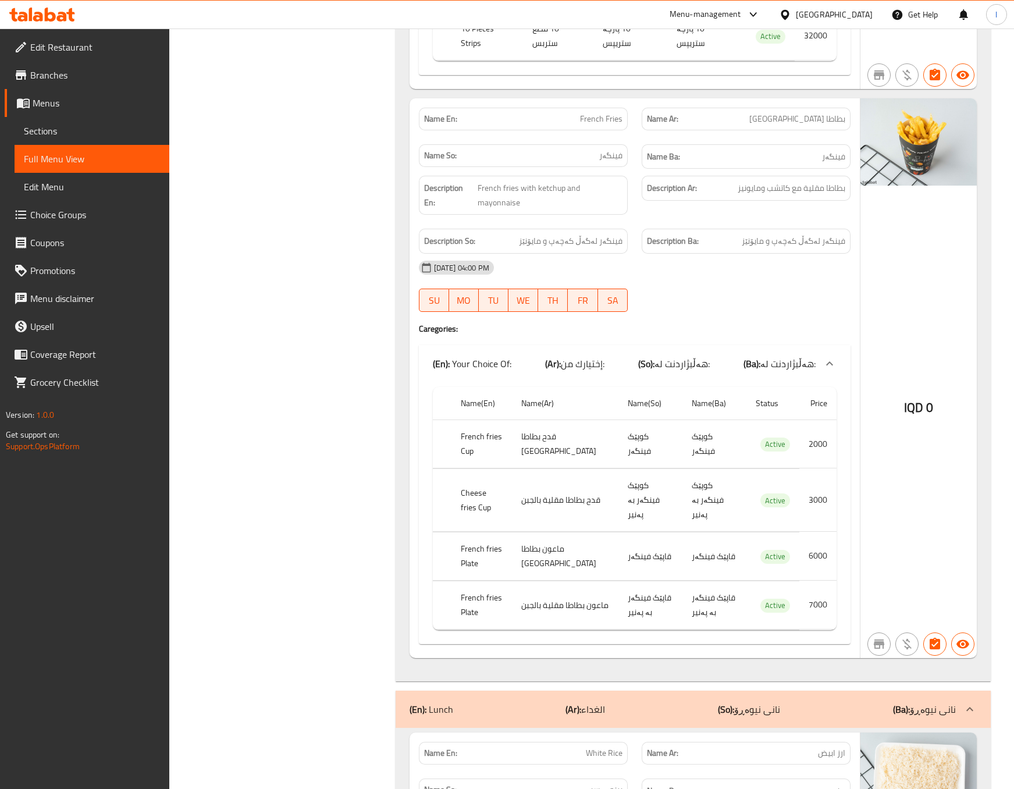
scroll to position [8436, 0]
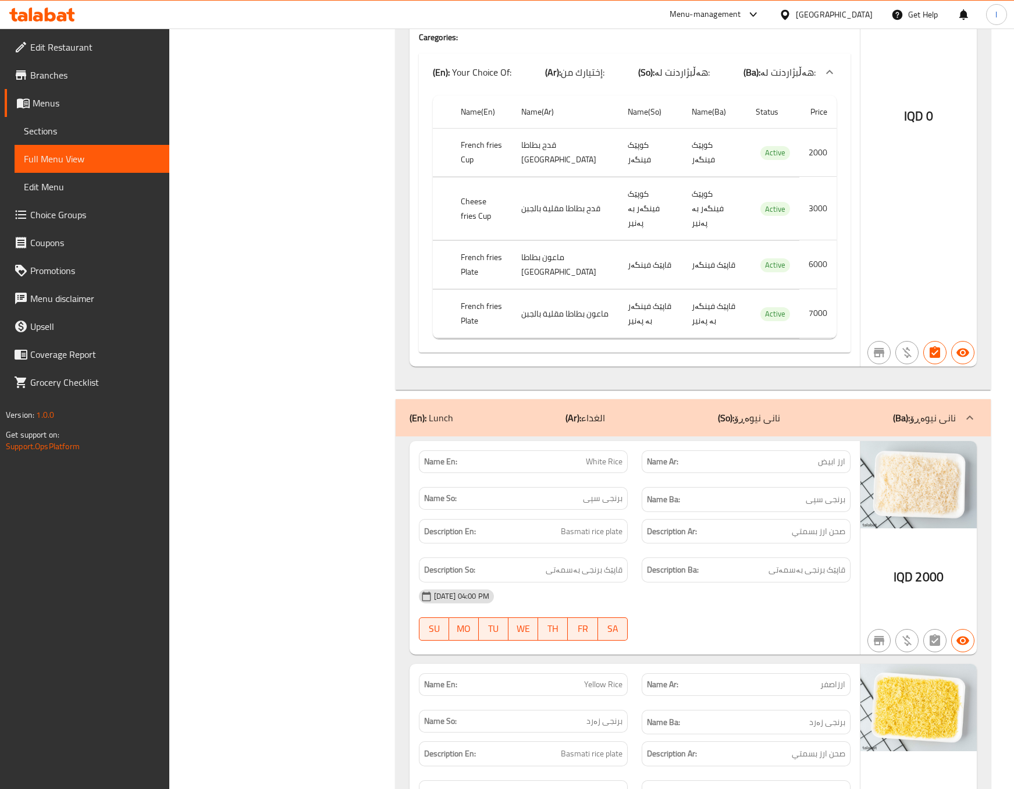
click at [232, 496] on div "Filter Branches Pizza Khan Al Aresh, Al saydeya Branches Popular filters Free i…" at bounding box center [287, 178] width 203 height 16930
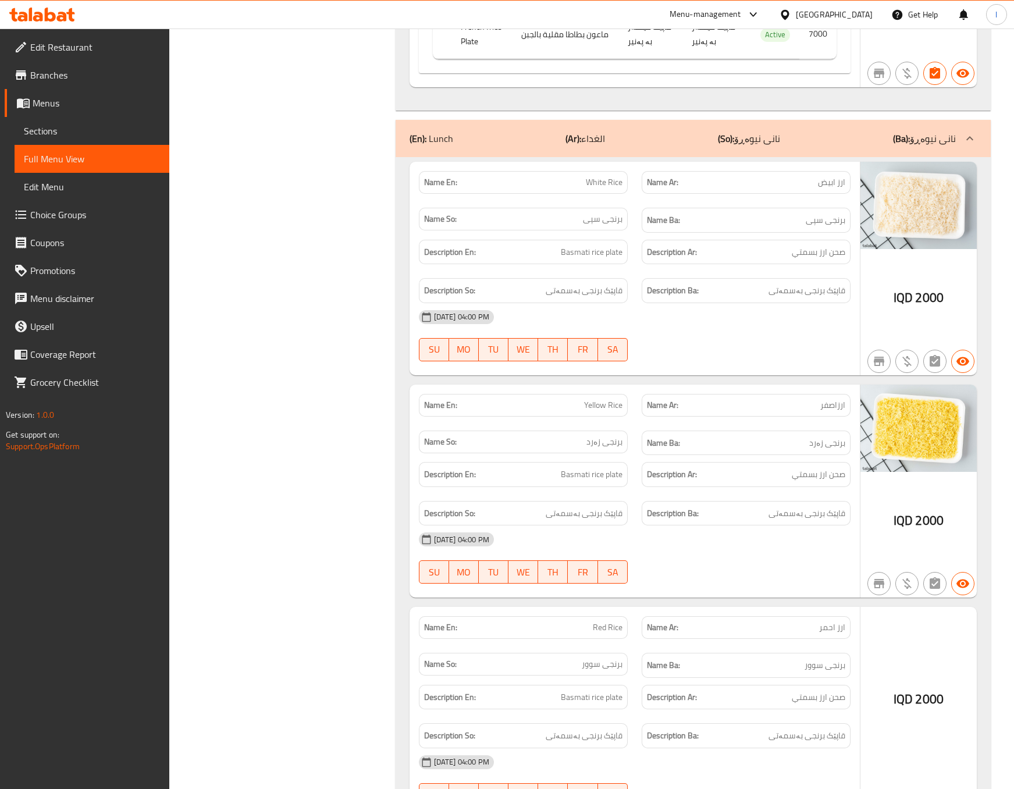
scroll to position [8727, 0]
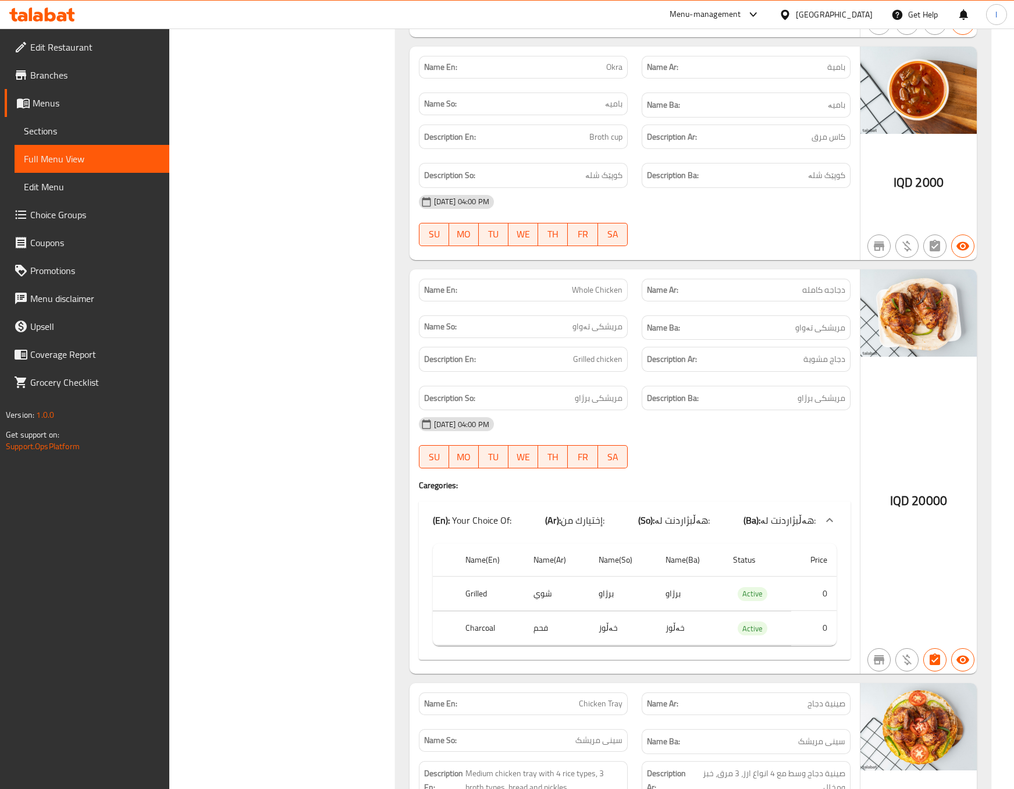
scroll to position [10182, 0]
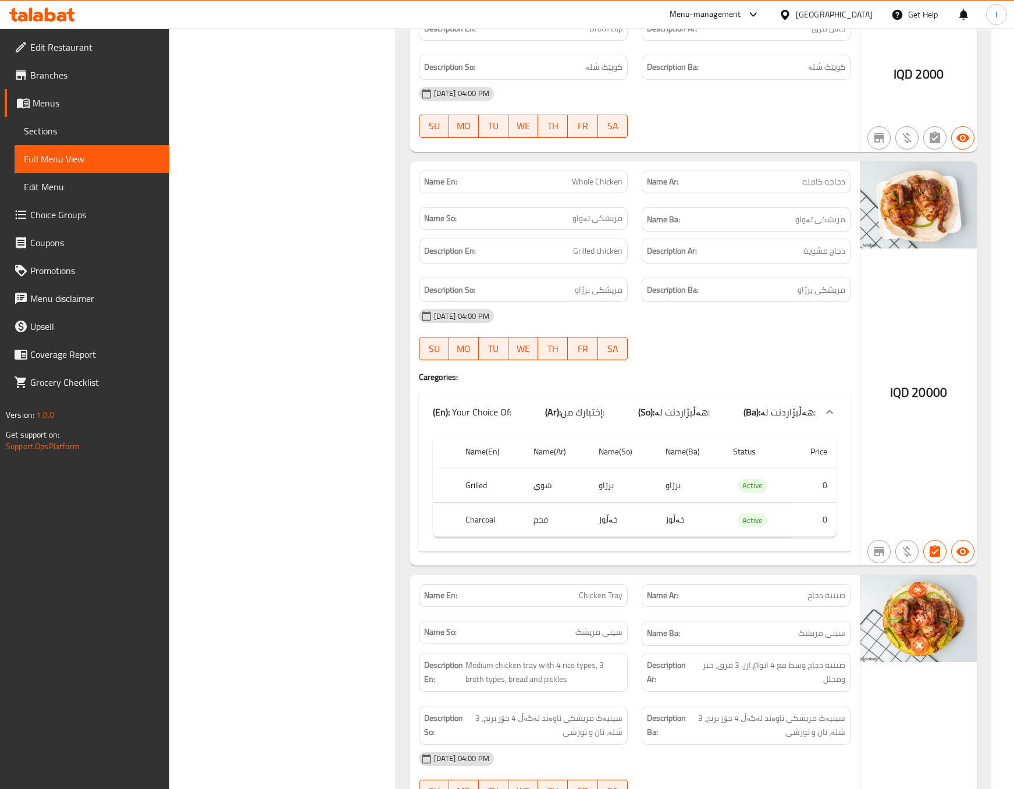
scroll to position [10374, 0]
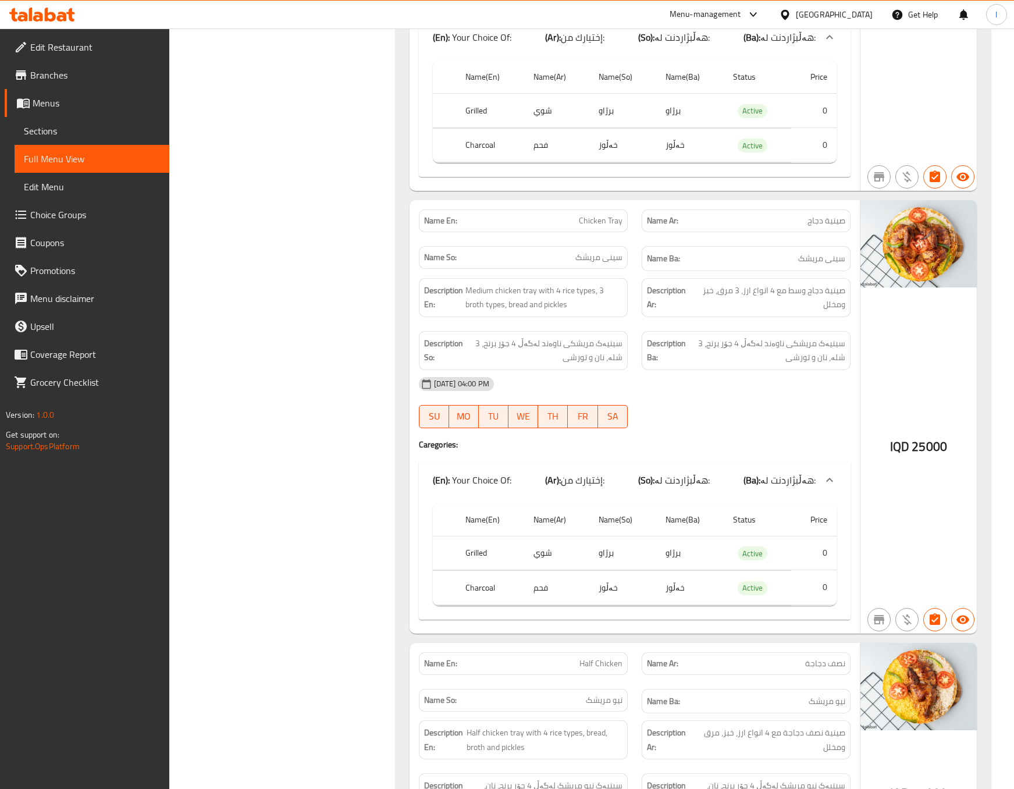
scroll to position [10665, 0]
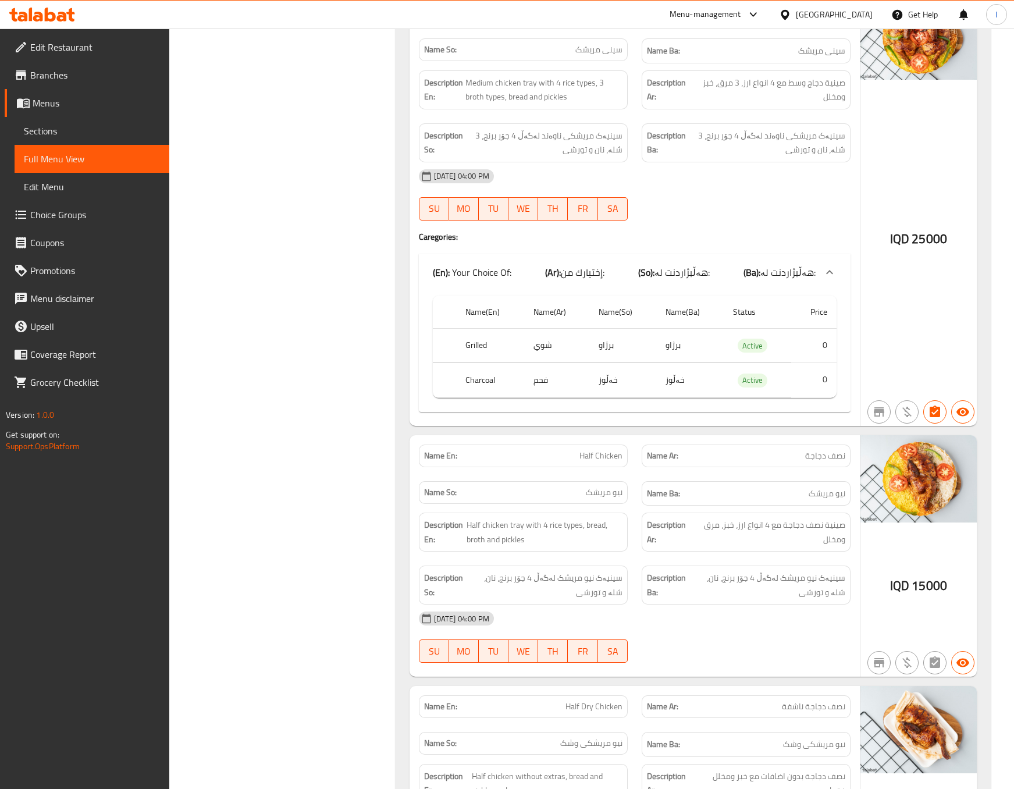
scroll to position [10955, 0]
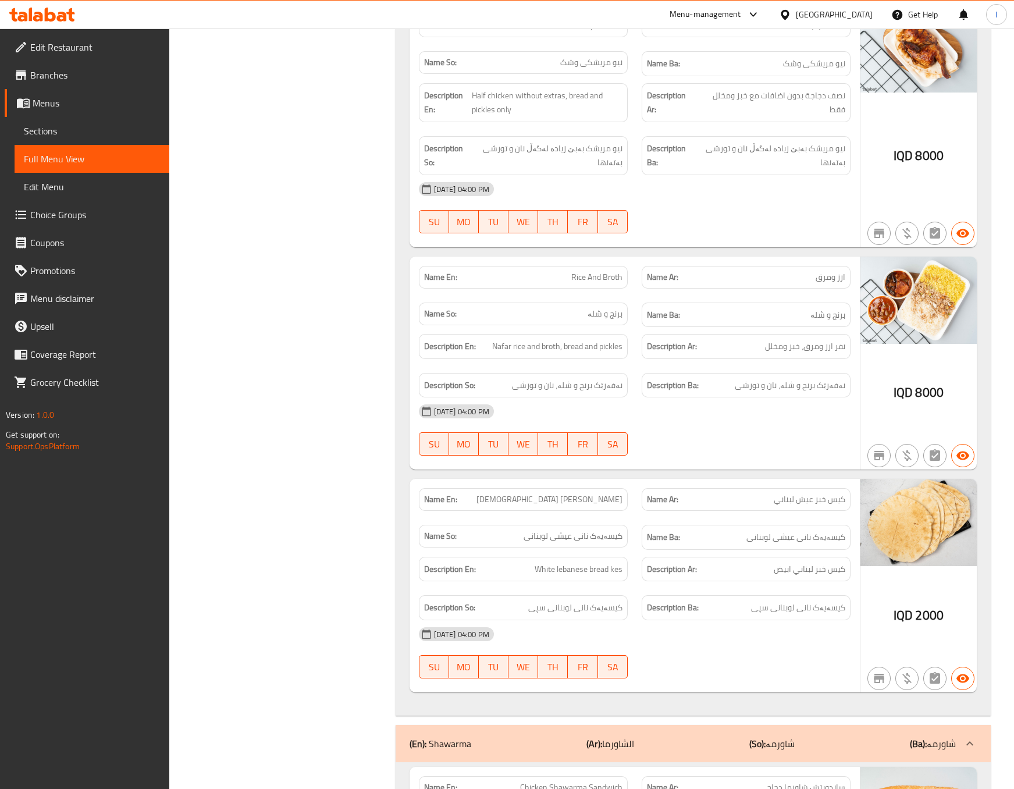
scroll to position [11828, 0]
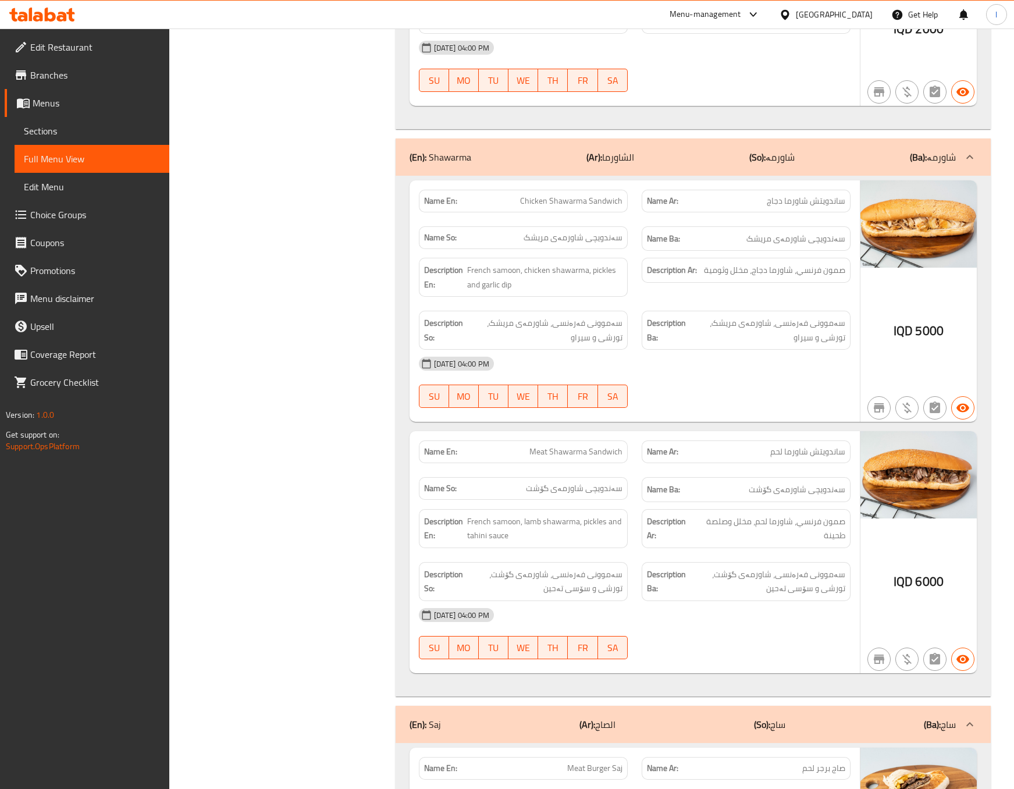
scroll to position [12119, 0]
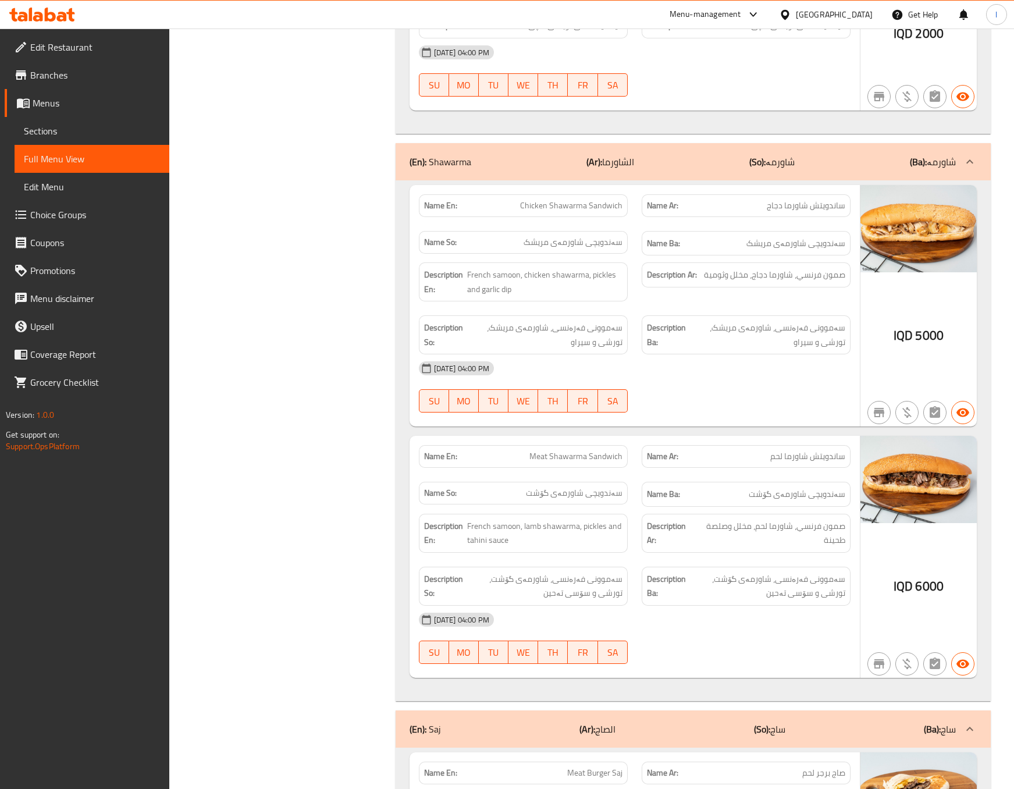
click at [439, 361] on div "Description So: سەموونی فەرەنسی، شاورمەی مریشک، تورشی و سیراو" at bounding box center [523, 334] width 223 height 53
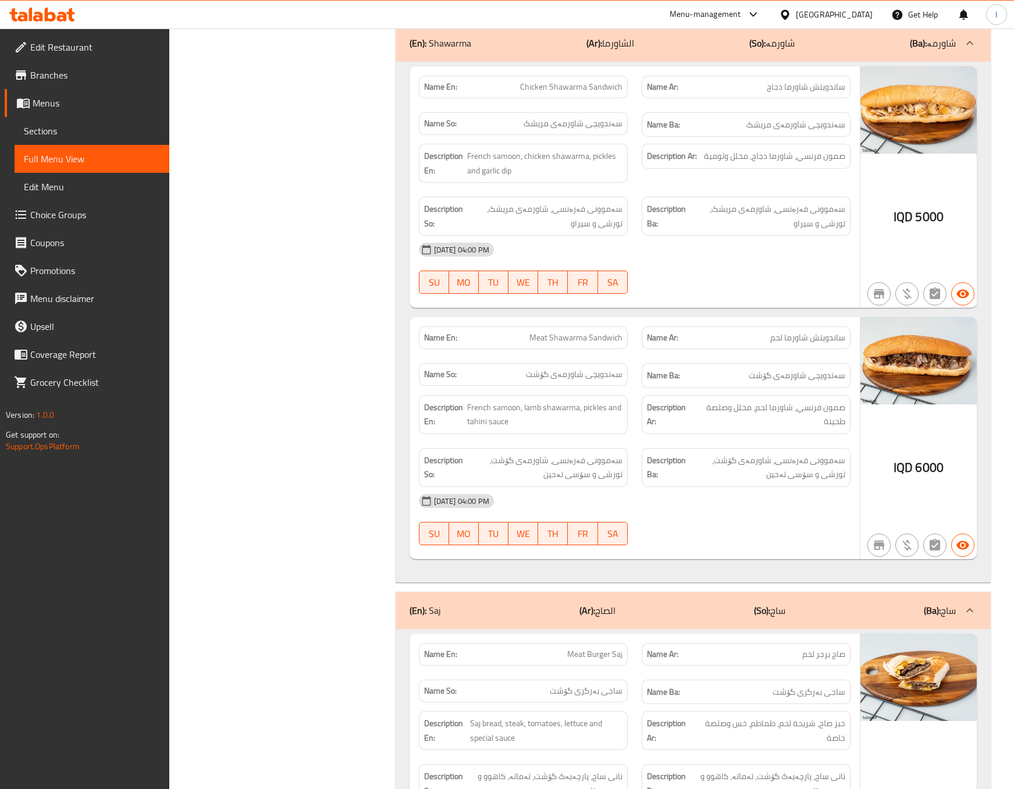
scroll to position [12218, 0]
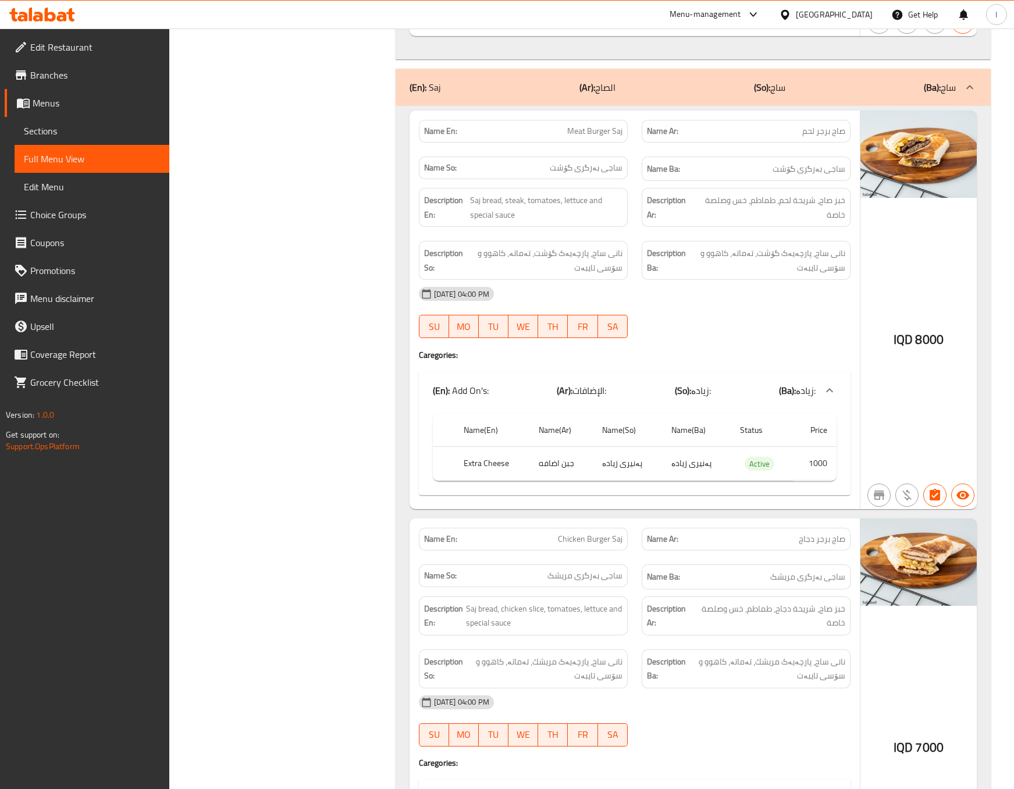
scroll to position [12800, 0]
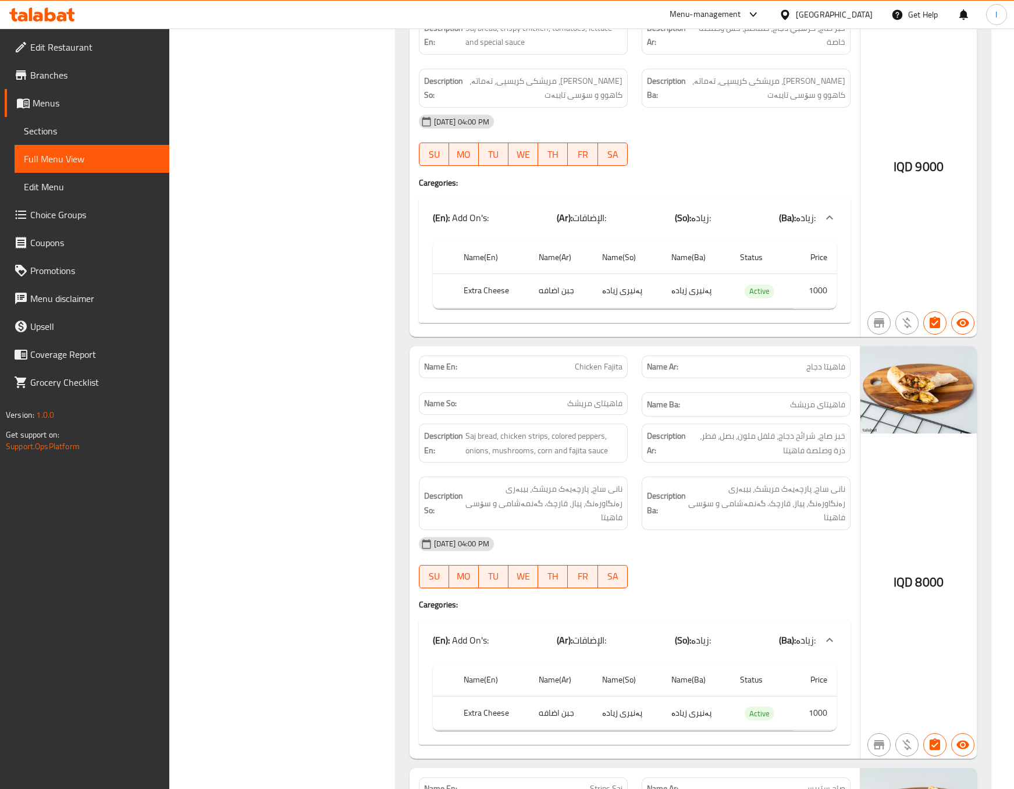
scroll to position [13964, 0]
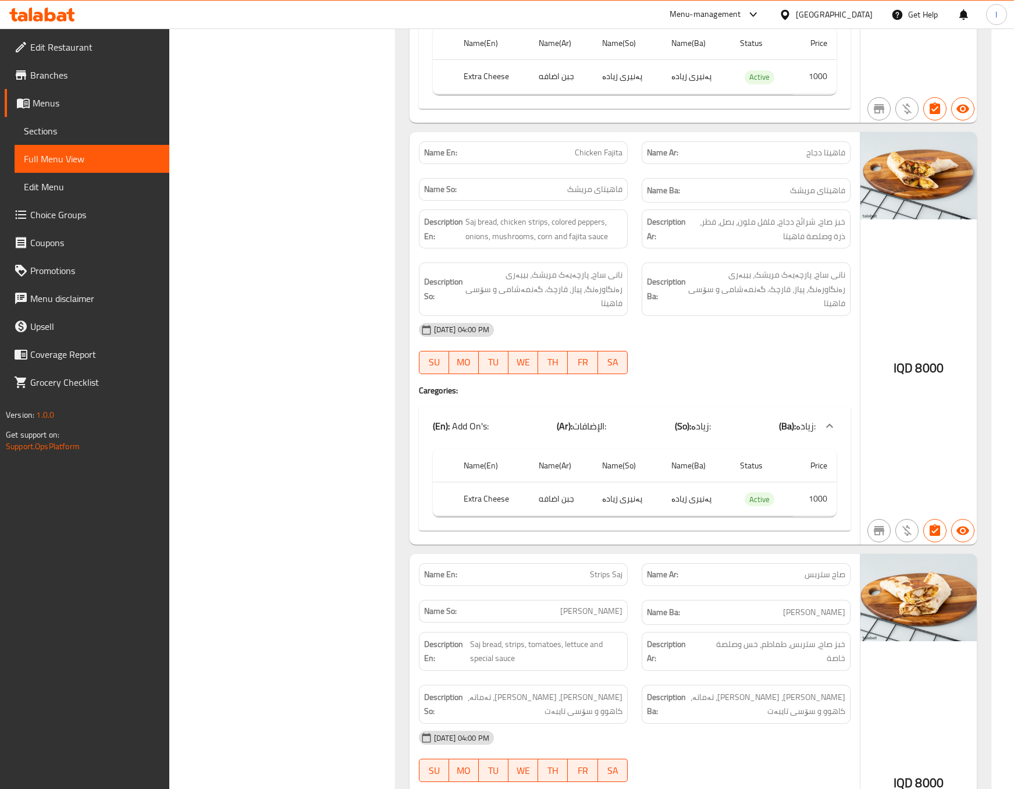
click at [791, 344] on div "09-09-2025 04:00 PM" at bounding box center [635, 330] width 446 height 28
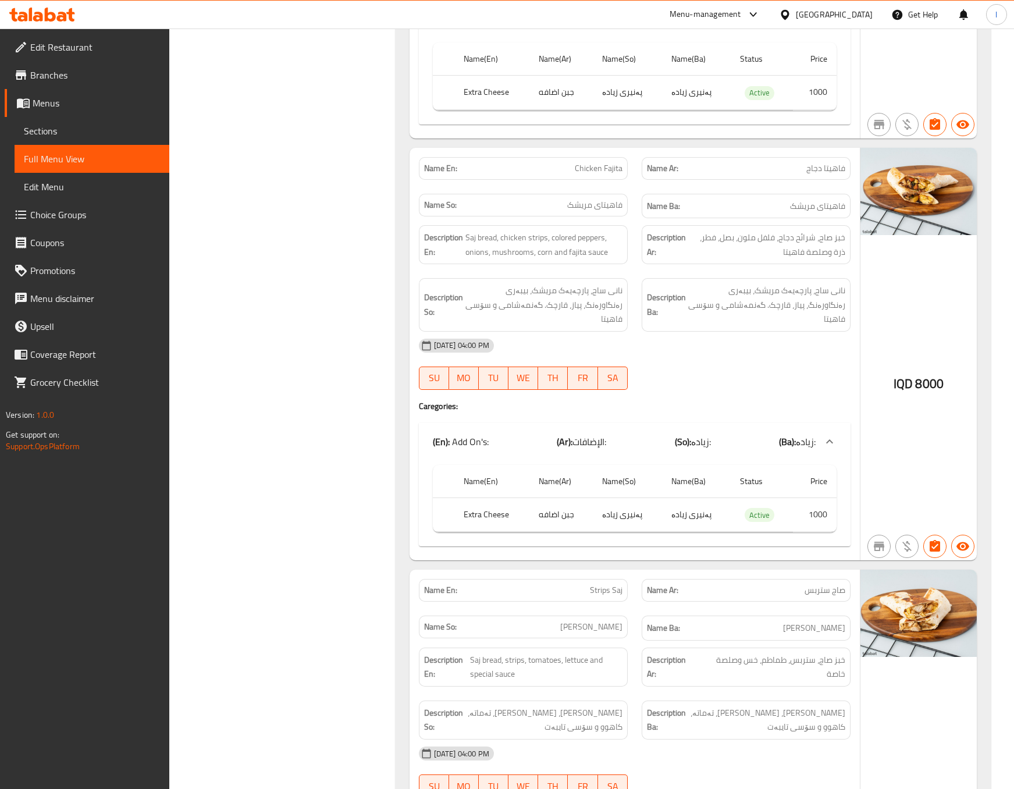
scroll to position [13964, 0]
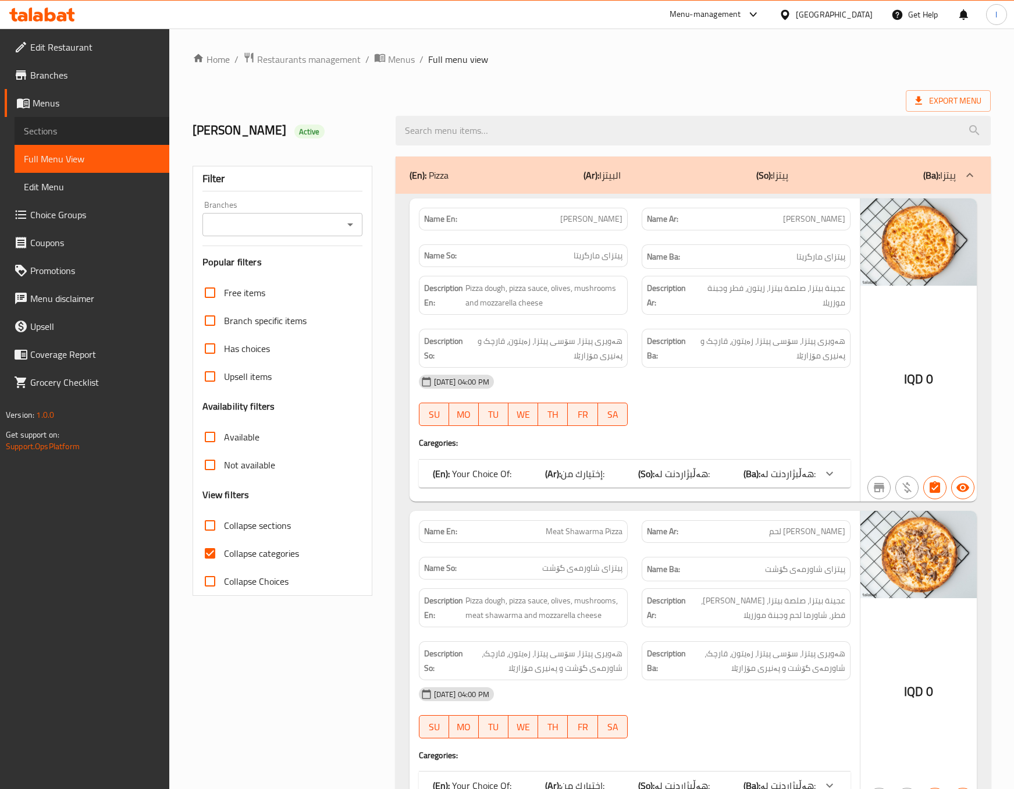
click at [98, 124] on span "Sections" at bounding box center [92, 131] width 136 height 14
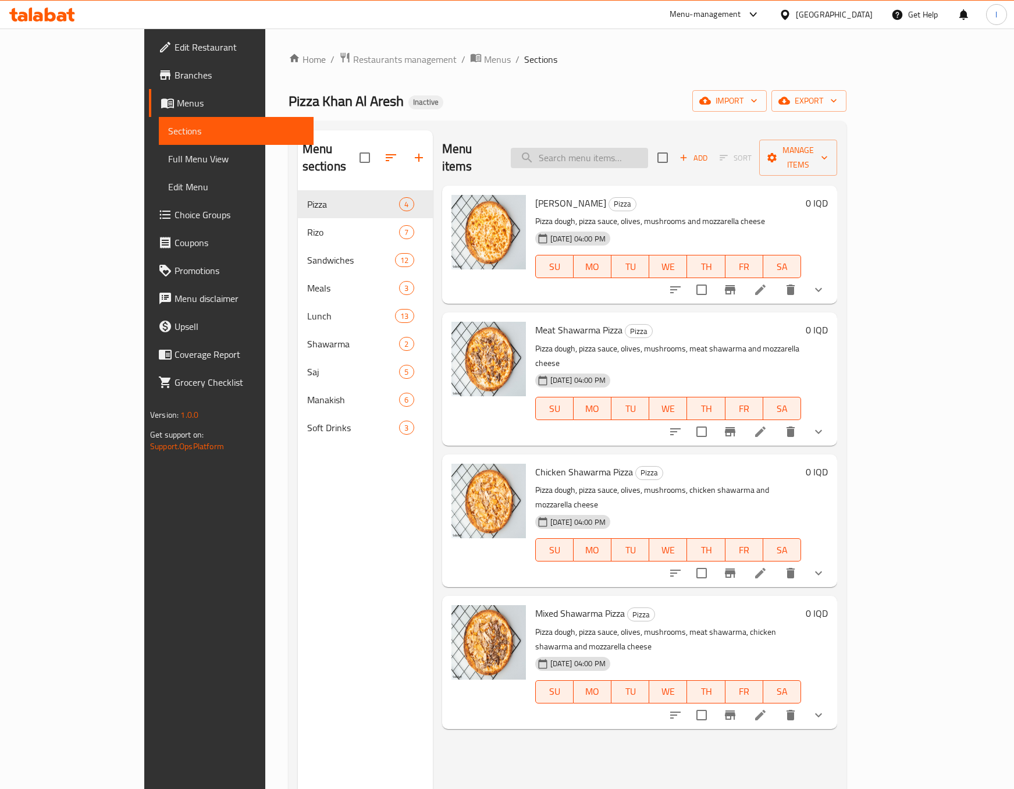
click at [590, 152] on input "search" at bounding box center [579, 158] width 137 height 20
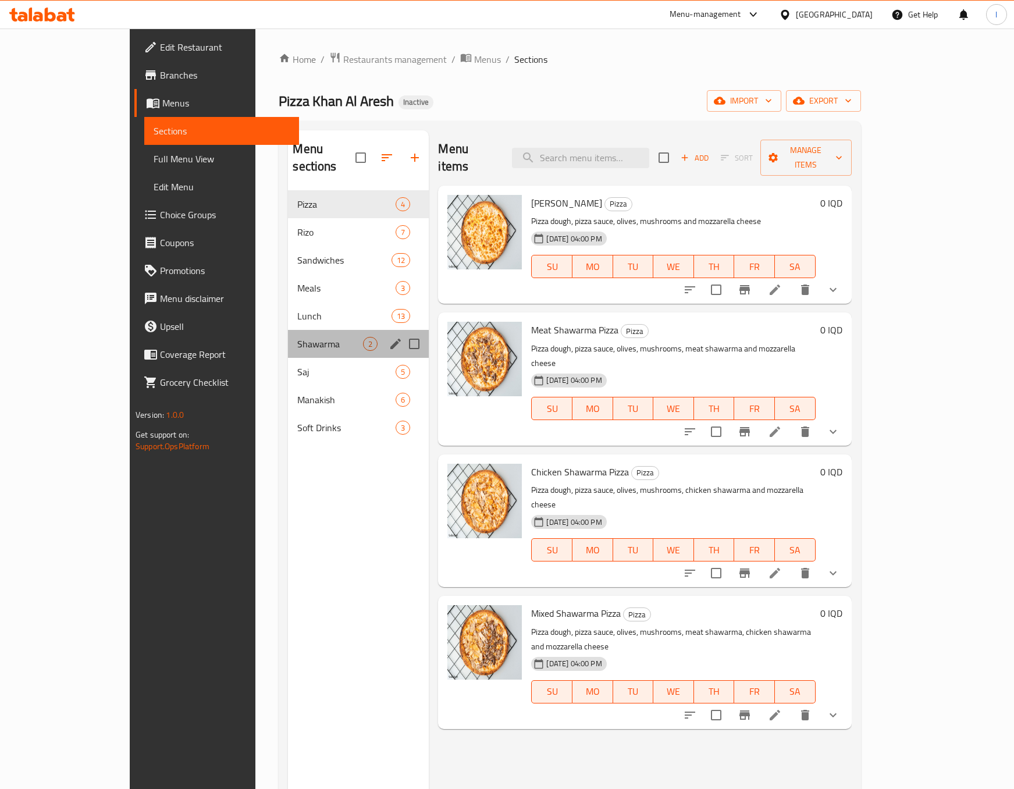
click at [288, 330] on div "Shawarma 2" at bounding box center [358, 344] width 141 height 28
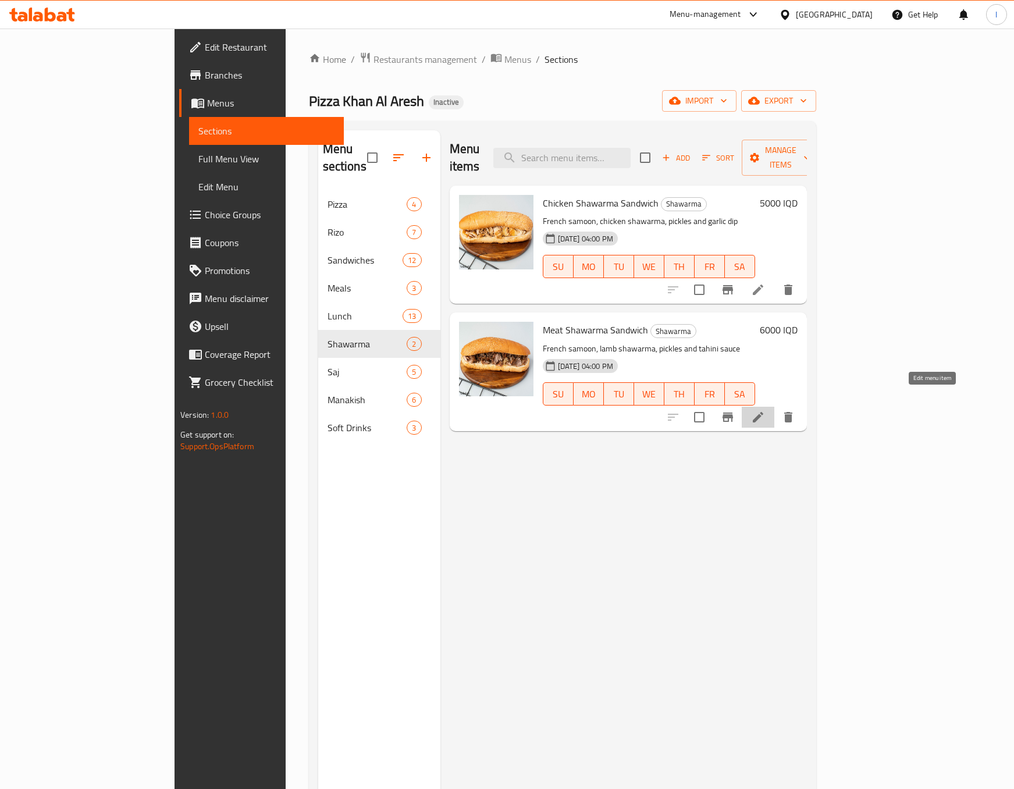
click at [763, 412] on icon at bounding box center [758, 417] width 10 height 10
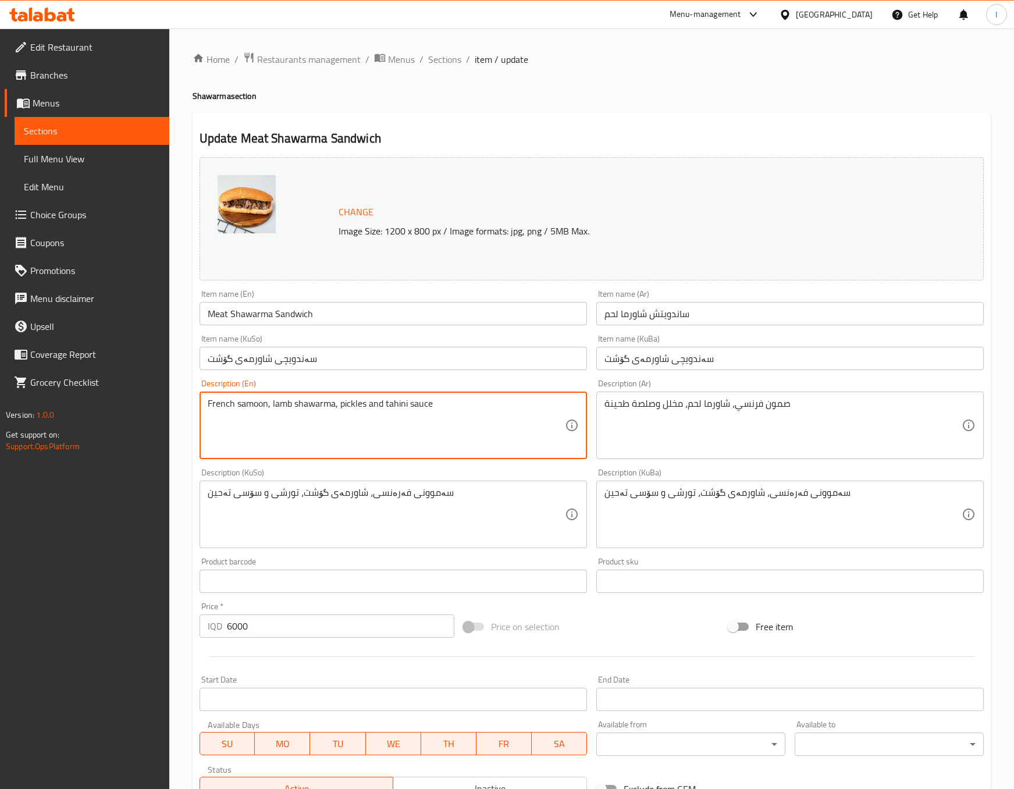
click at [280, 401] on textarea "French samoon, lamb shawarma, pickles and tahini sauce" at bounding box center [386, 425] width 357 height 55
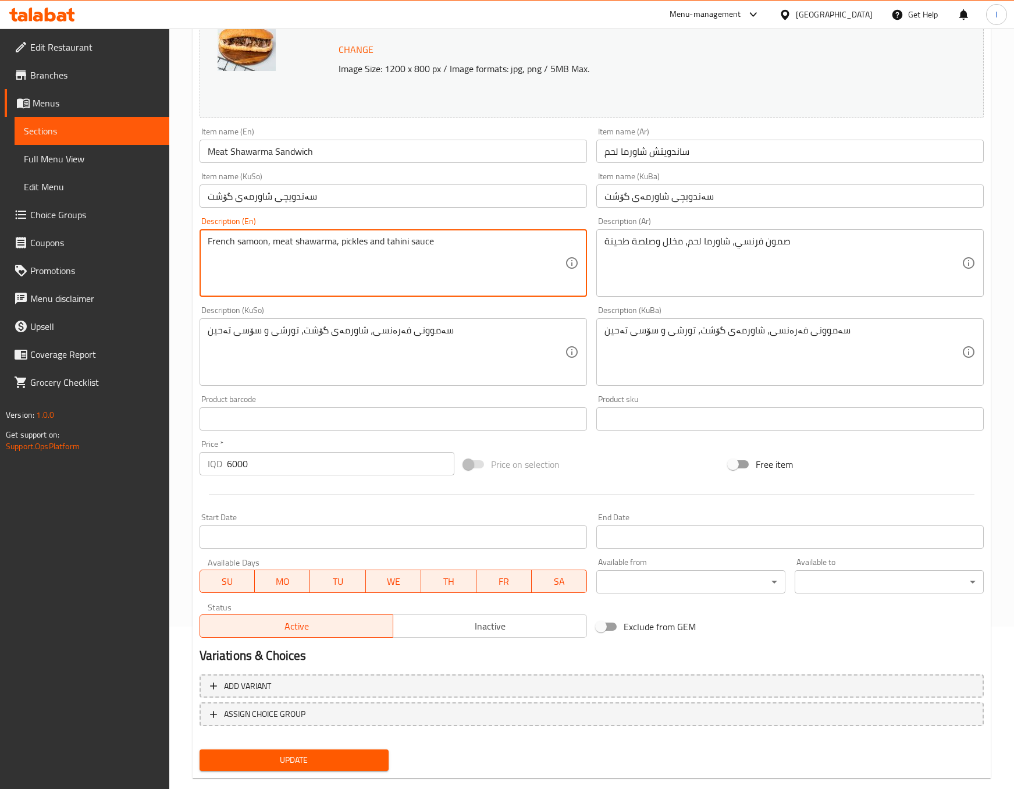
scroll to position [183, 0]
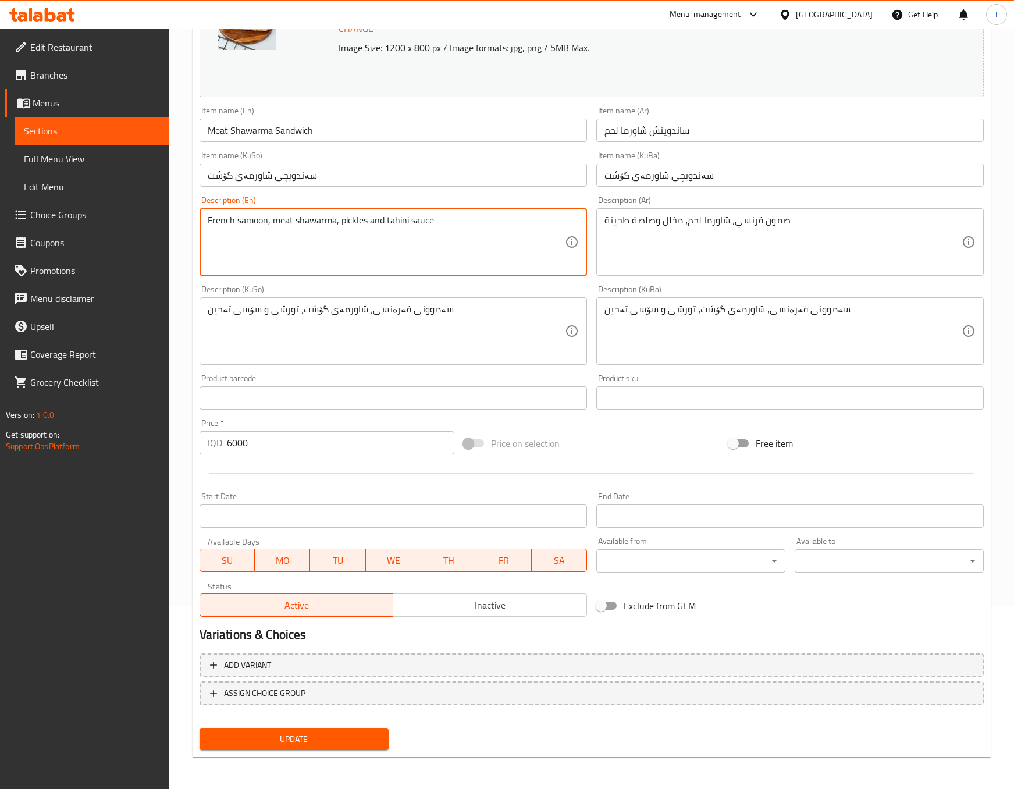
type textarea "French samoon, meat shawarma, pickles and tahini sauce"
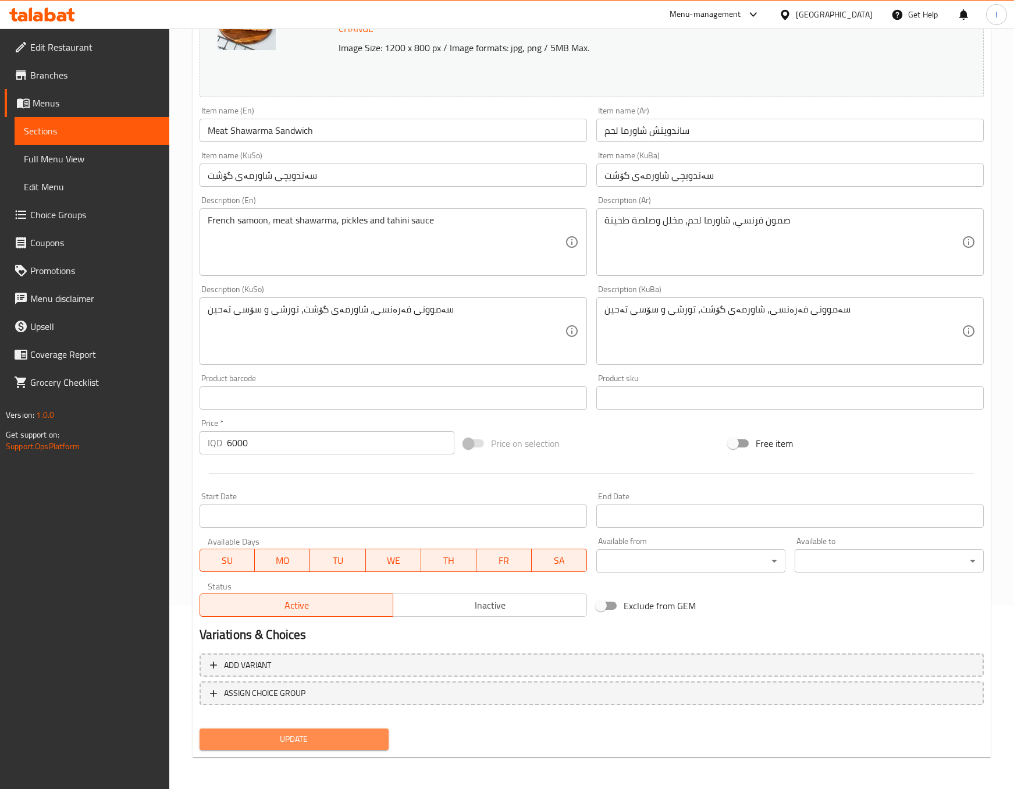
click at [316, 742] on span "Update" at bounding box center [294, 739] width 170 height 15
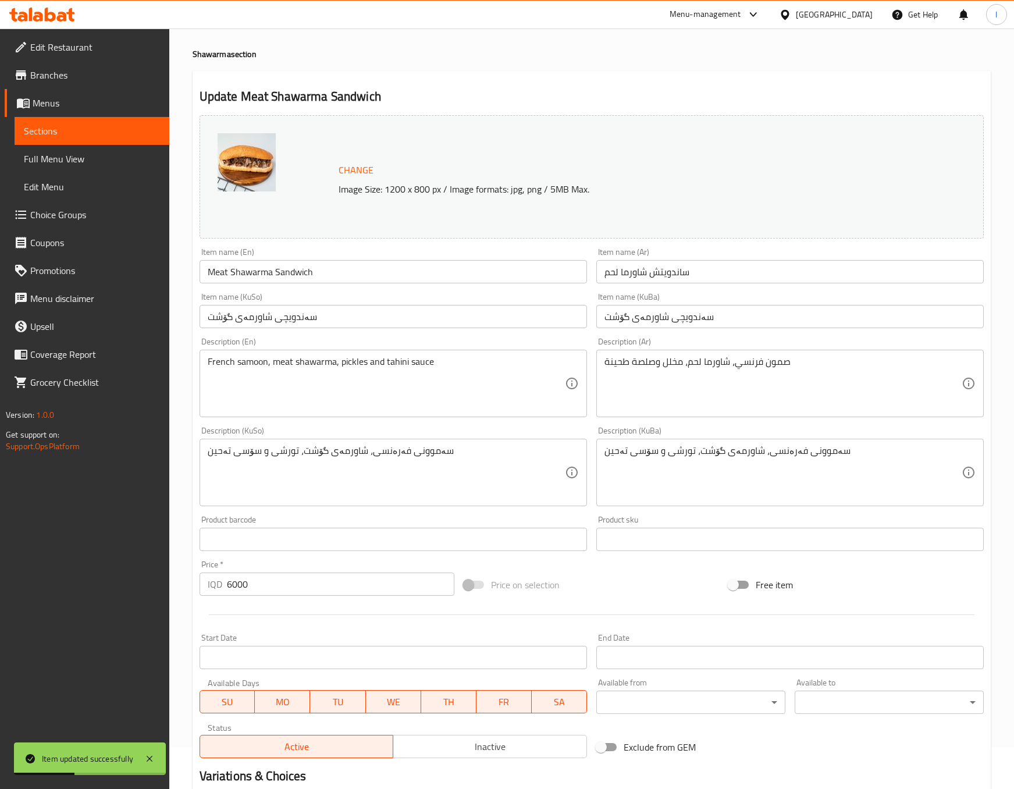
scroll to position [0, 0]
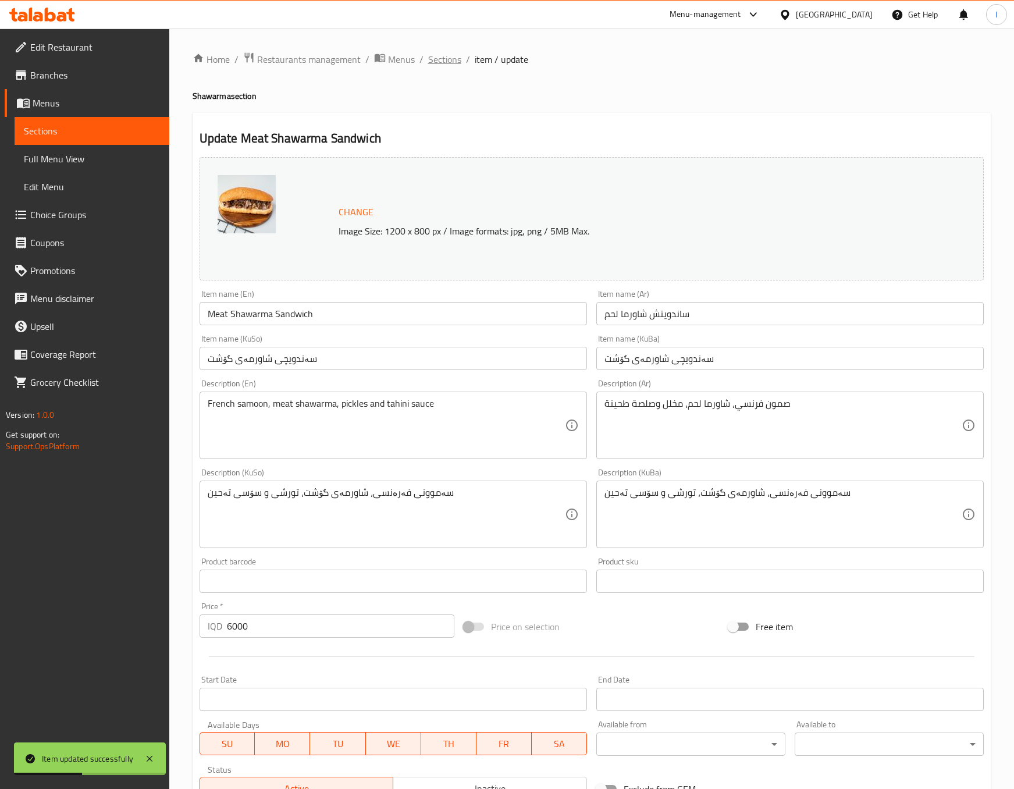
click at [436, 62] on span "Sections" at bounding box center [444, 59] width 33 height 14
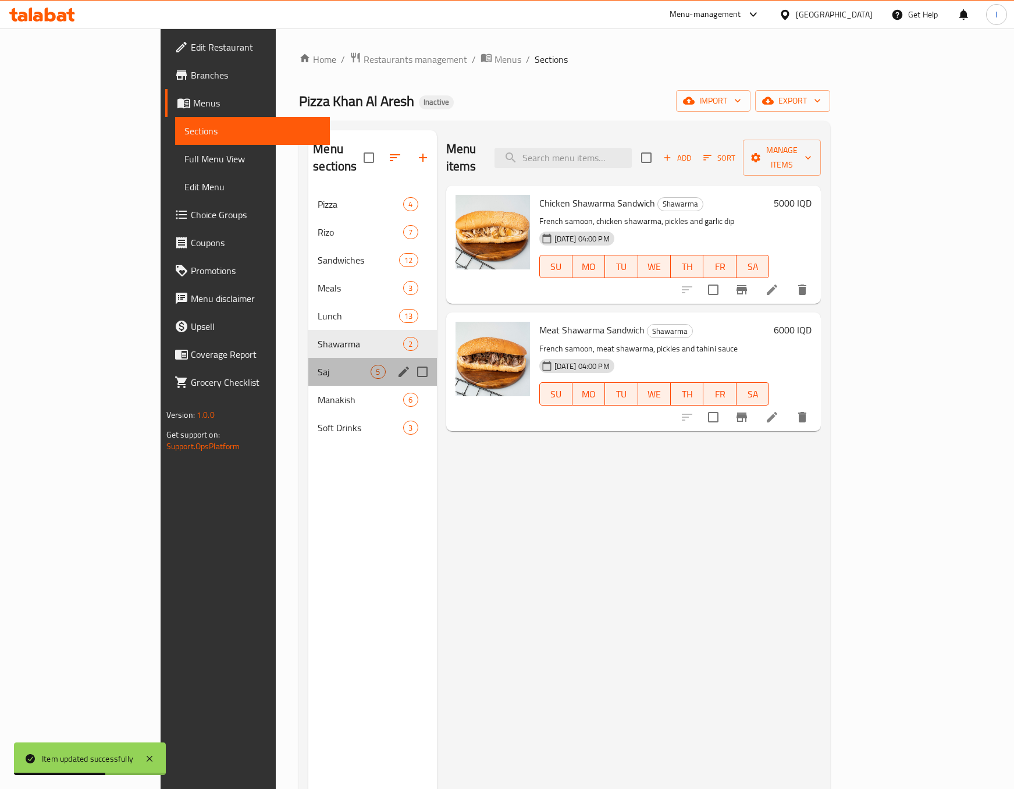
click at [308, 358] on div "Saj 5" at bounding box center [372, 372] width 128 height 28
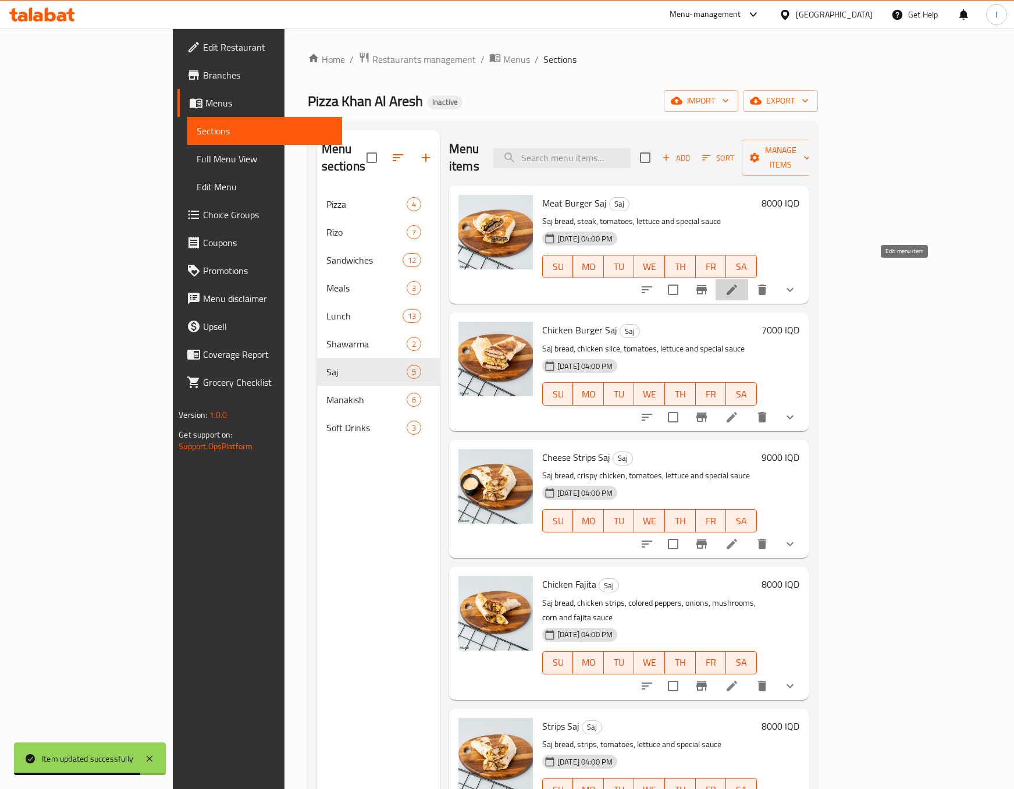
click at [739, 283] on icon at bounding box center [732, 290] width 14 height 14
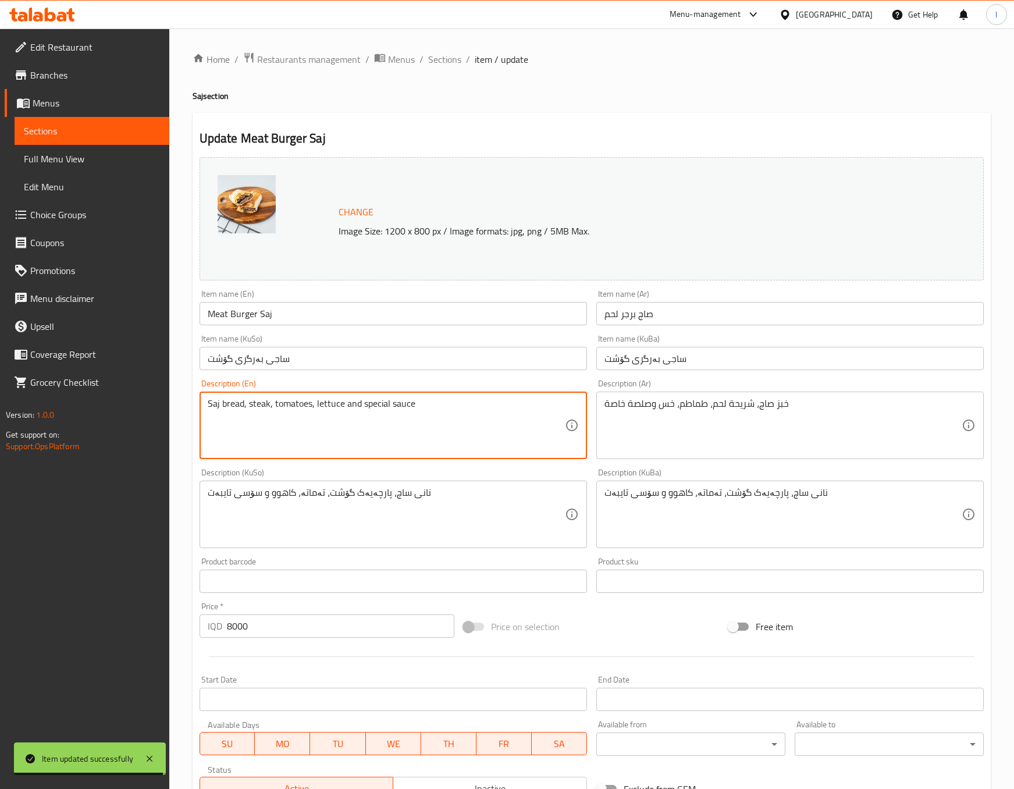
click at [257, 409] on textarea "Saj bread, steak, tomatoes, lettuce and special sauce" at bounding box center [386, 425] width 357 height 55
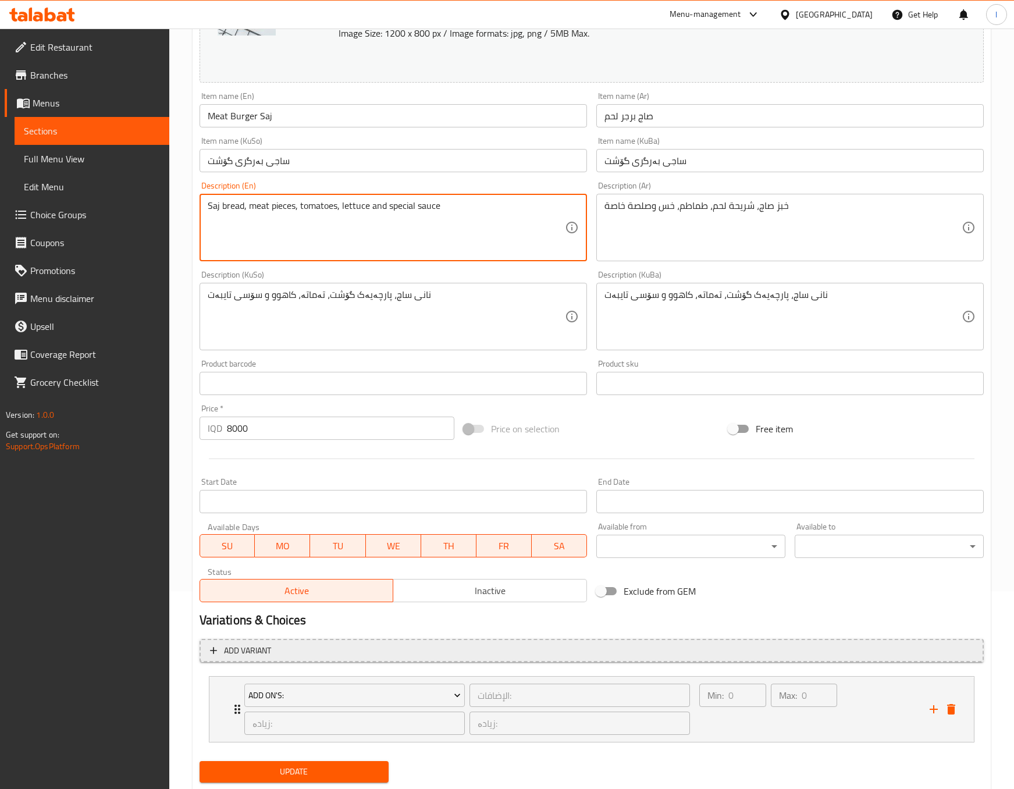
scroll to position [232, 0]
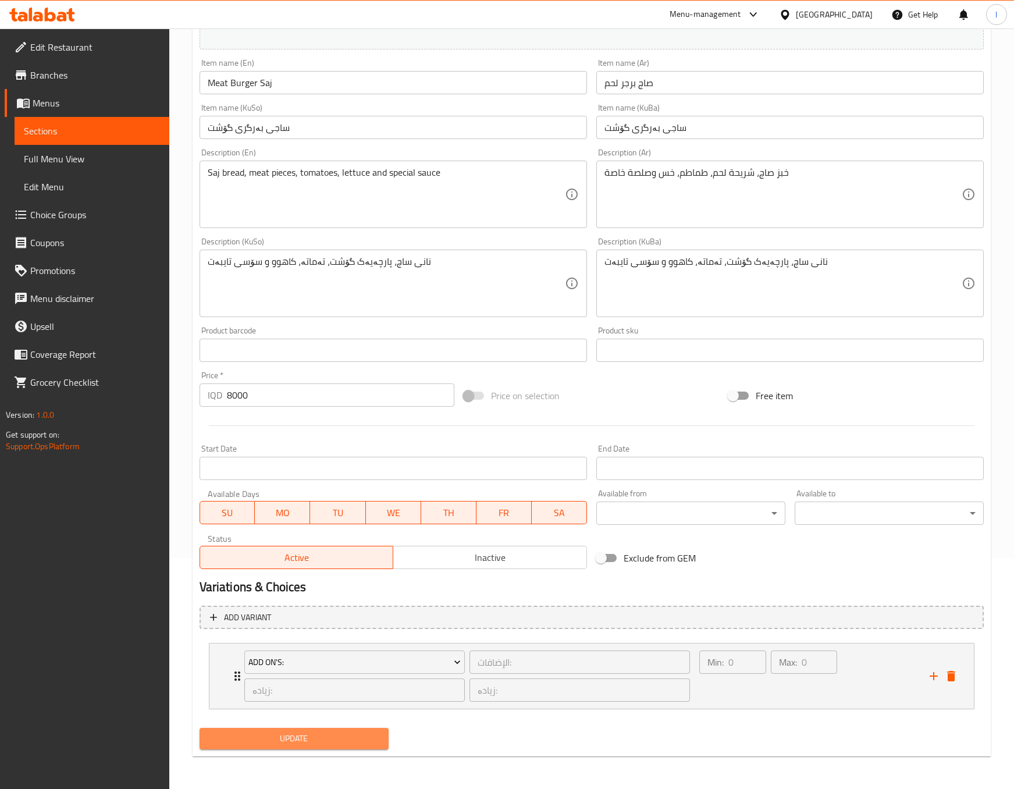
click at [326, 733] on span "Update" at bounding box center [294, 738] width 170 height 15
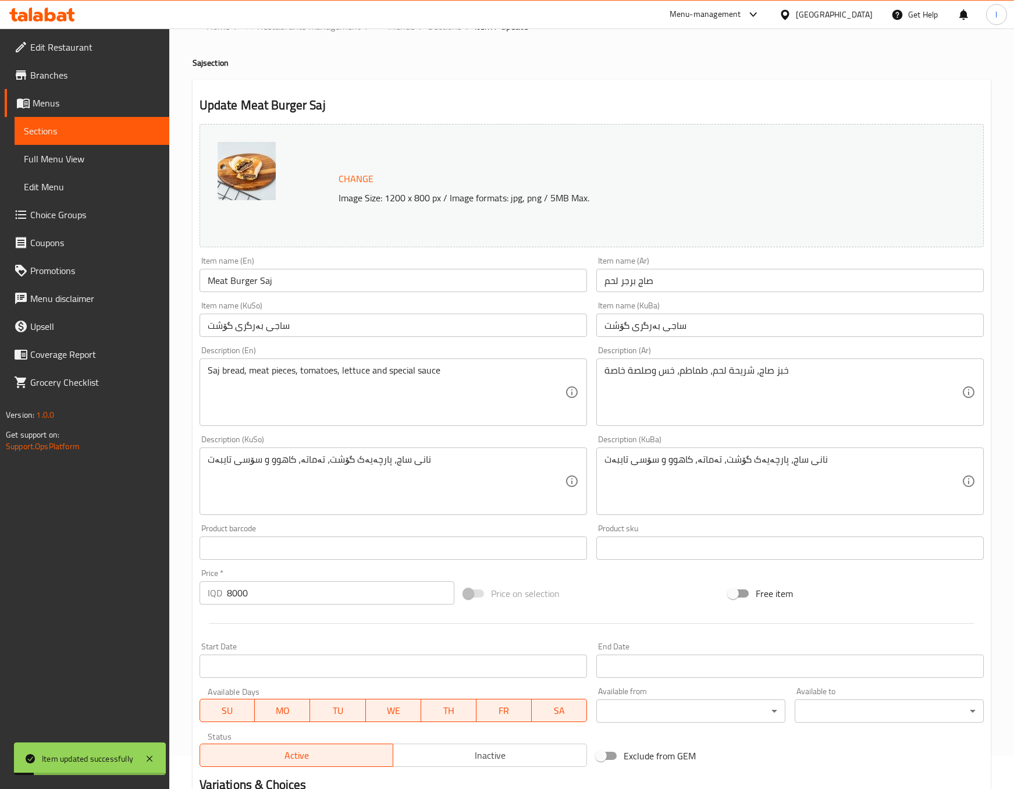
scroll to position [0, 0]
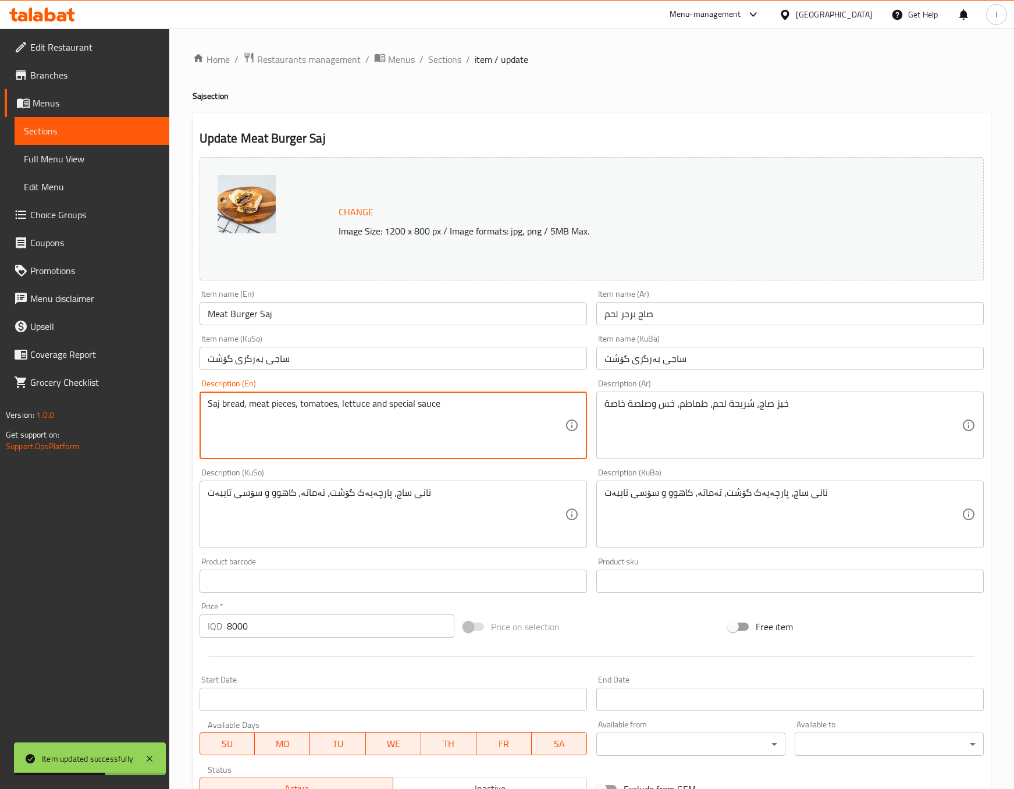
click at [285, 399] on textarea "Saj bread, meat pieces, tomatoes, lettuce and special sauce" at bounding box center [386, 425] width 357 height 55
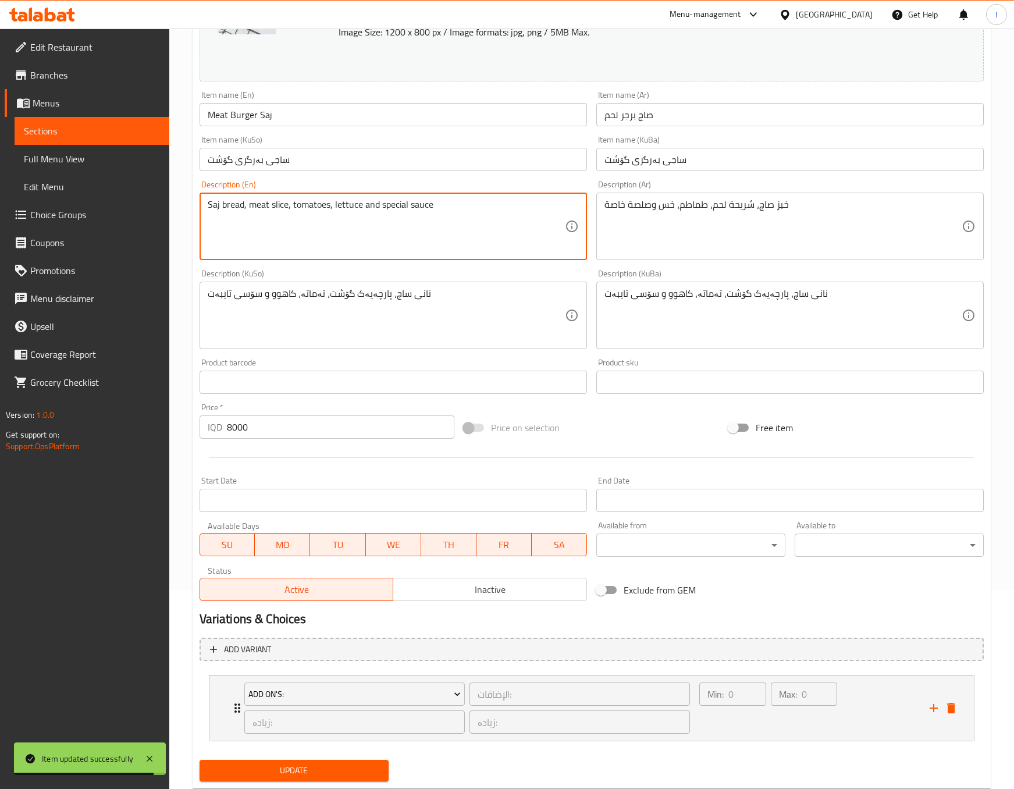
scroll to position [232, 0]
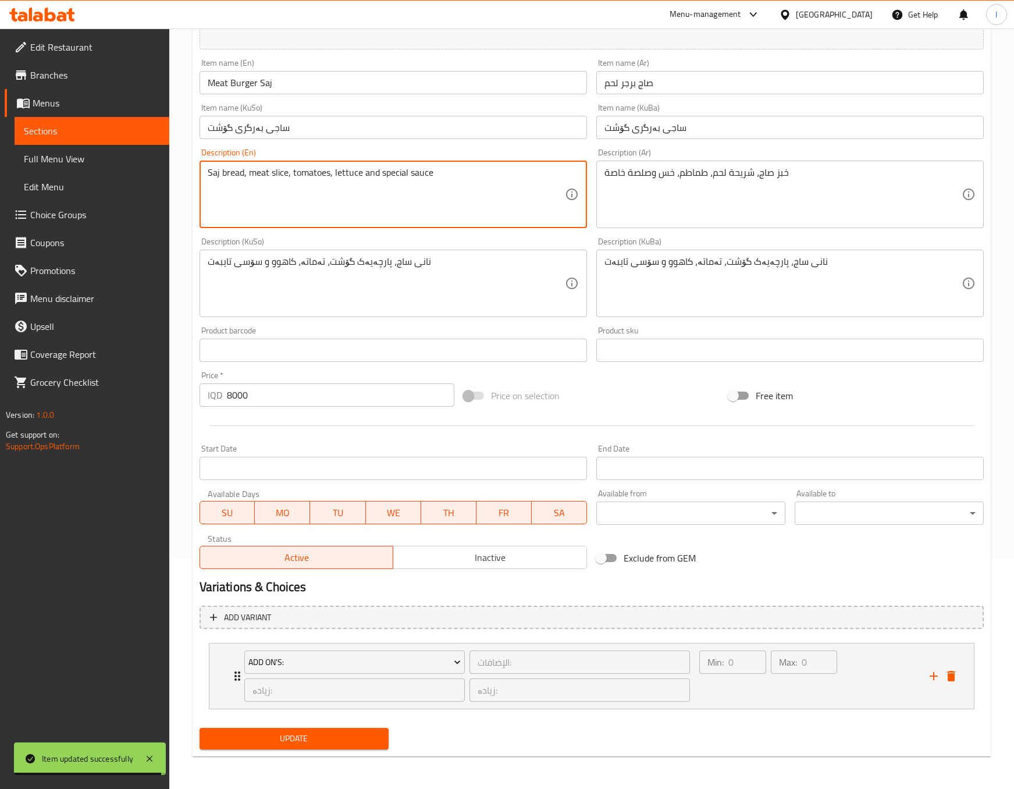
type textarea "Saj bread, meat slice, tomatoes, lettuce and special sauce"
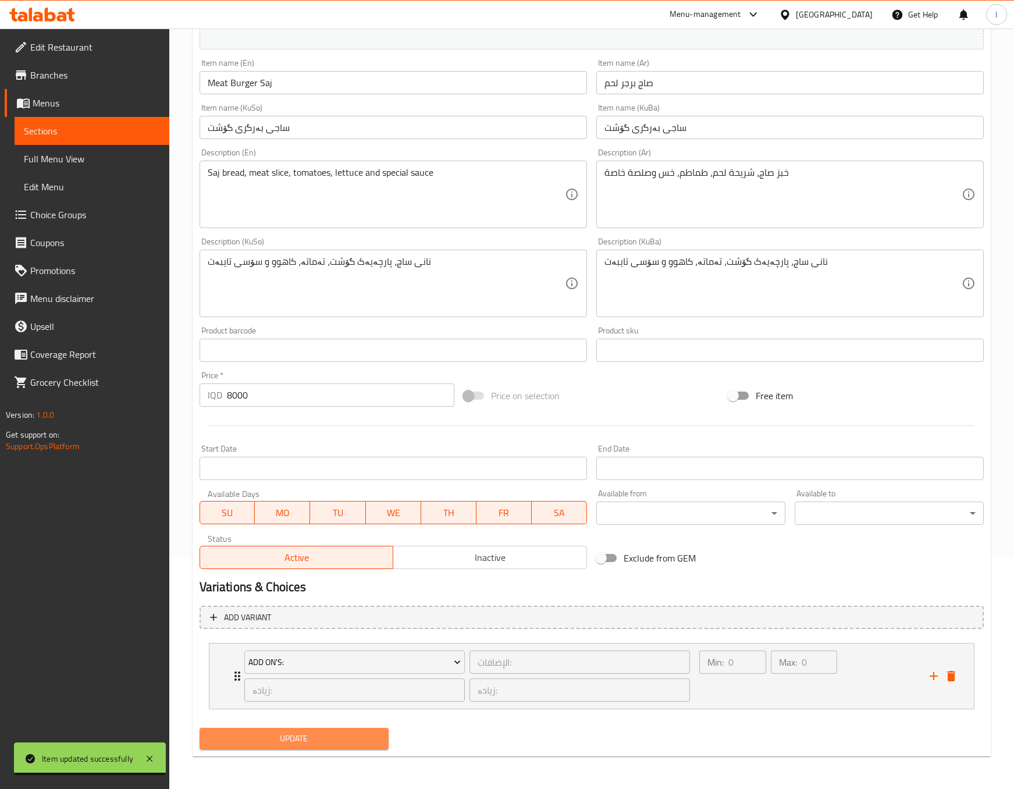
click at [262, 737] on span "Update" at bounding box center [294, 738] width 170 height 15
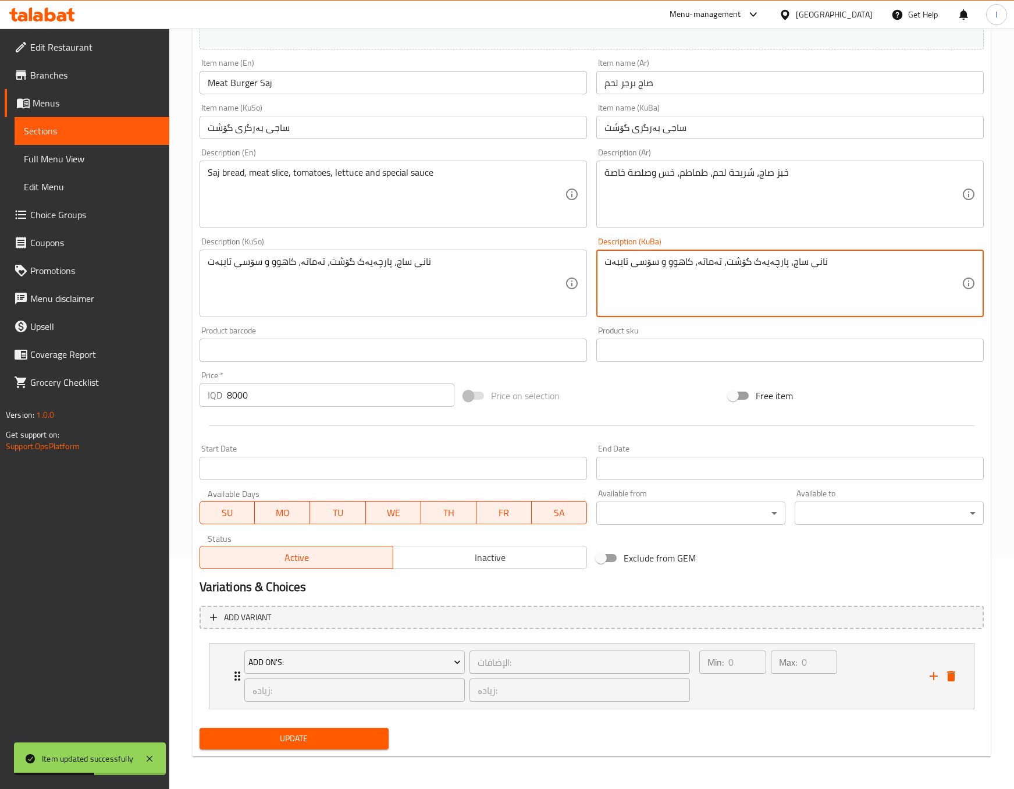
click at [760, 257] on textarea "نانی ساج، پارچەیەک گۆشت، تەماتە، کاهوو و سۆسی تایبەت" at bounding box center [783, 283] width 357 height 55
click at [707, 225] on div "خبز صاج، شريحة لحم، طماطم، خس وصلصة خاصة Description (Ar)" at bounding box center [789, 194] width 387 height 67
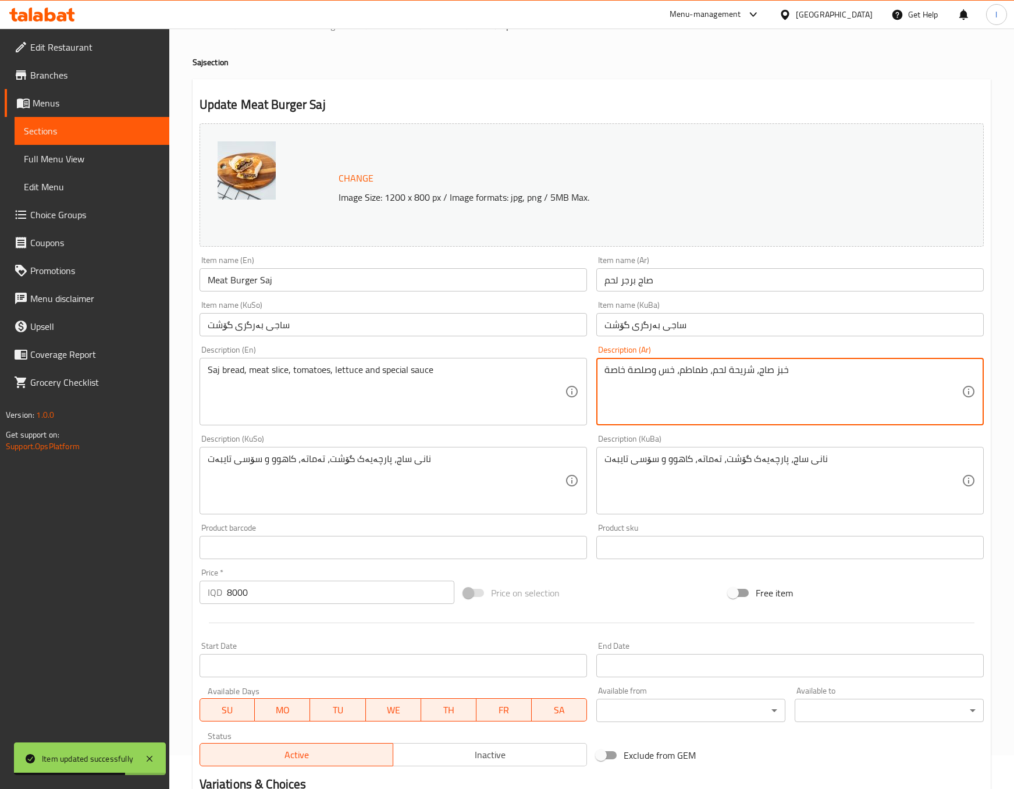
scroll to position [0, 0]
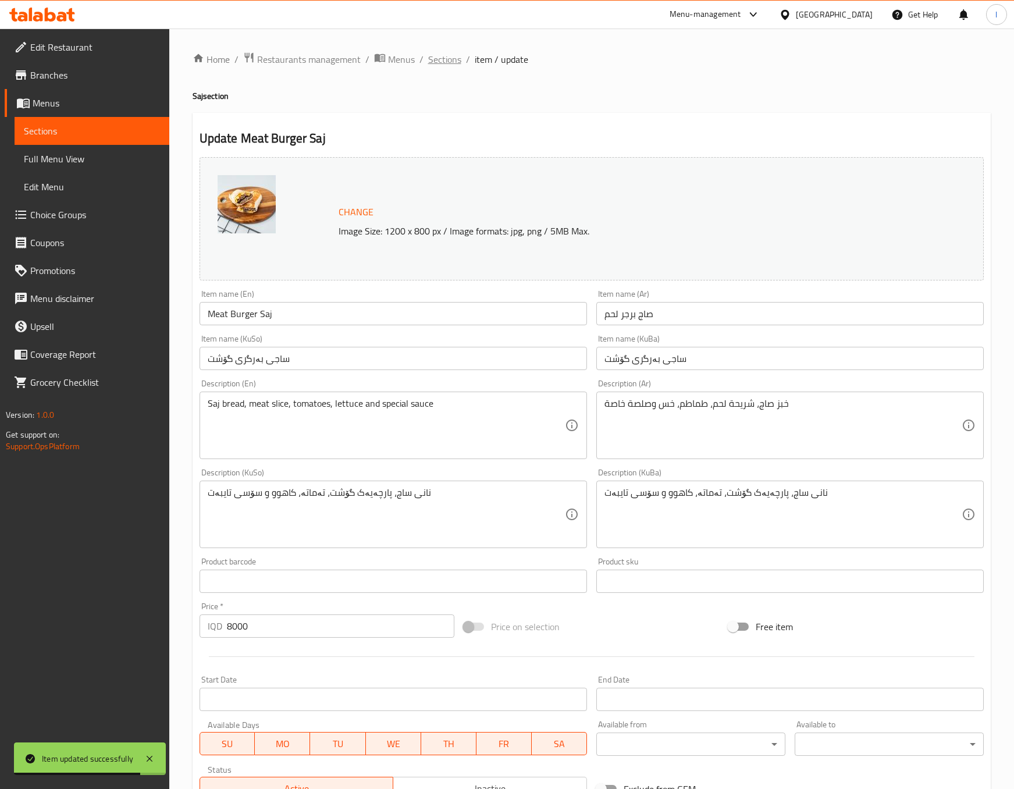
click at [456, 65] on span "Sections" at bounding box center [444, 59] width 33 height 14
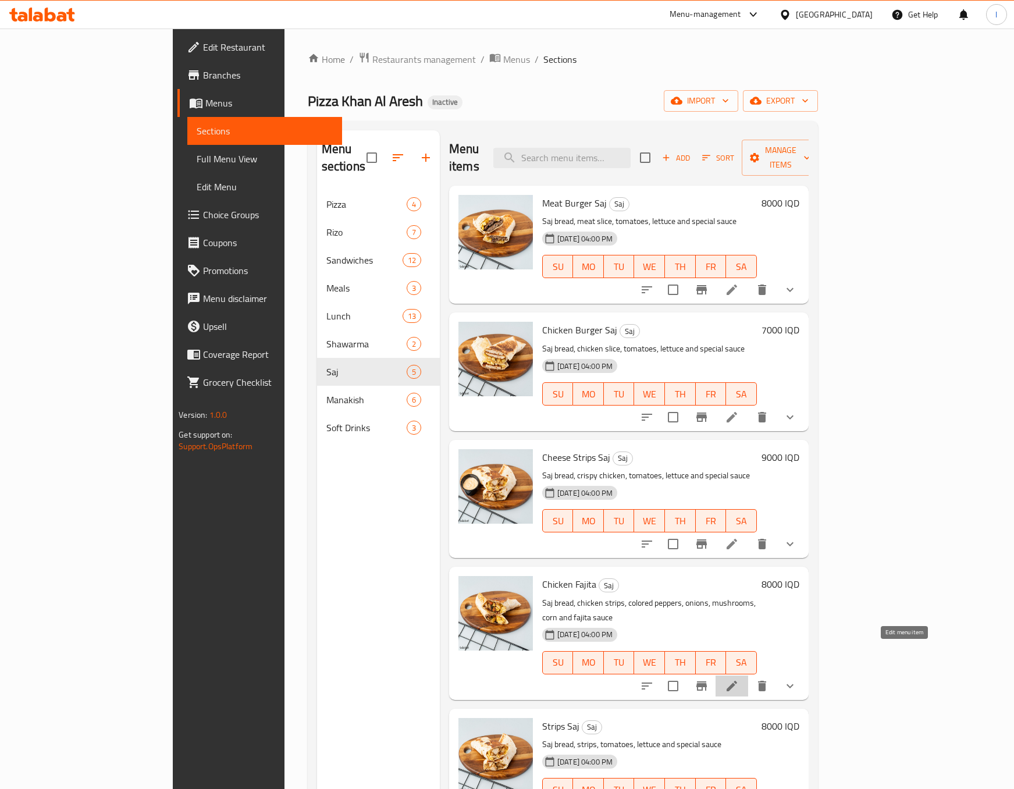
click at [739, 679] on icon at bounding box center [732, 686] width 14 height 14
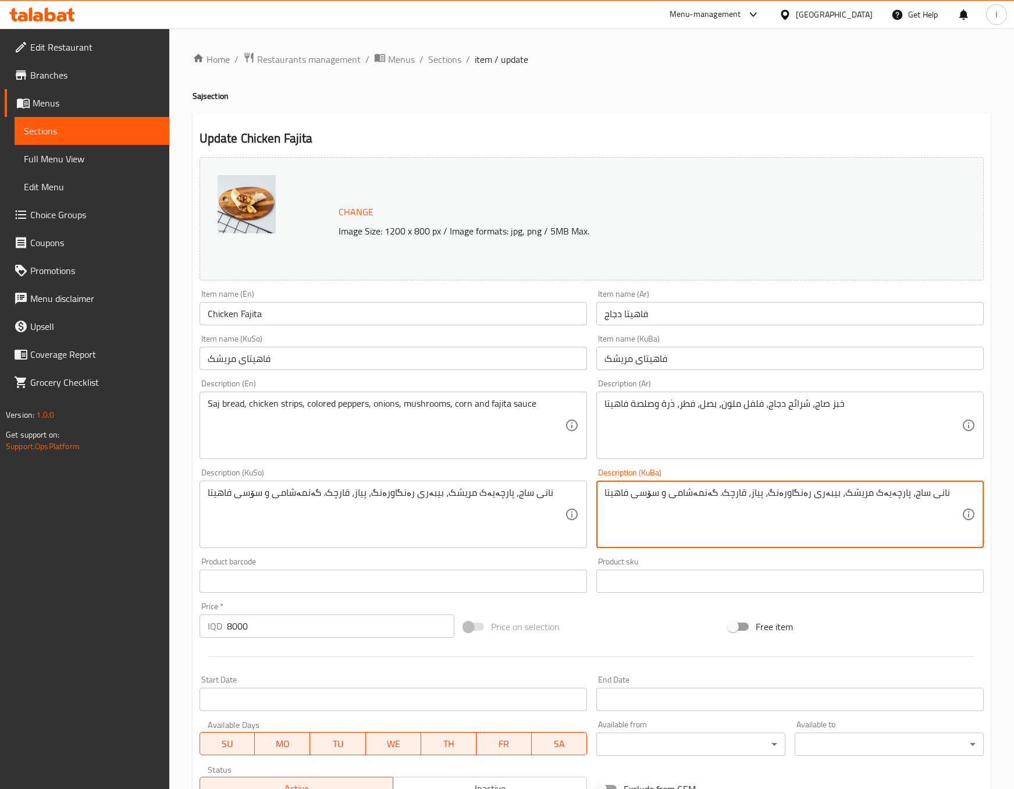
click at [861, 496] on textarea "نانی ساج، پارچەیەک مریشک، بیبەری رەنگاورەنگ، پیاز، قارچک. گەنمەشامی و سۆسی فاهی…" at bounding box center [783, 514] width 357 height 55
click at [866, 505] on textarea "نانی ساج، پارچەی مریشک، بیبەری رەنگاورەنگ، پیاز، قارچک. گەنمەشامی و سۆسی فاهیتا" at bounding box center [783, 514] width 357 height 55
type textarea "نانی ساج، پارچەی مریشک، بیبەری رەنگاورەنگ، پیاز، قارچک. گەنمەشامی و سۆسی فاهیتا"
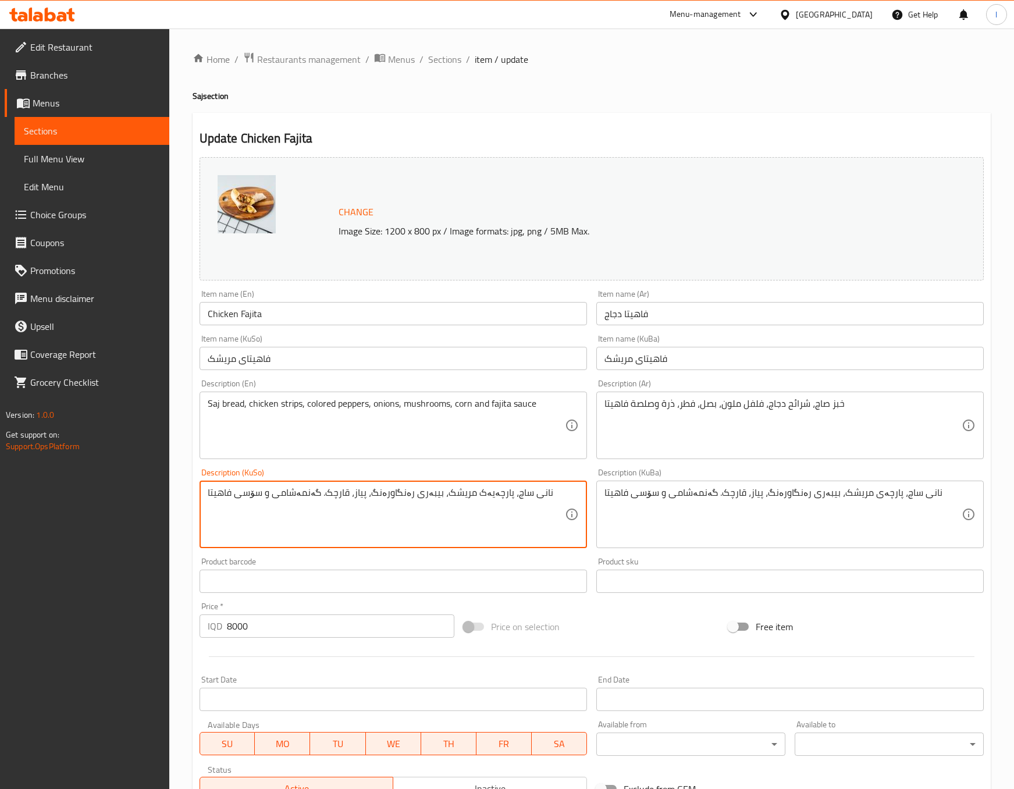
click at [382, 517] on textarea "نانی ساج، پارچەیەک مریشک، بیبەری رەنگاورەنگ، پیاز، قارچک. گەنمەشامی و سۆسی فاهی…" at bounding box center [386, 514] width 357 height 55
paste textarea
type textarea "نانی ساج، پارچەی مریشک، بیبەری رەنگاورەنگ، پیاز، قارچک. گەنمەشامی و سۆسی فاهیتا"
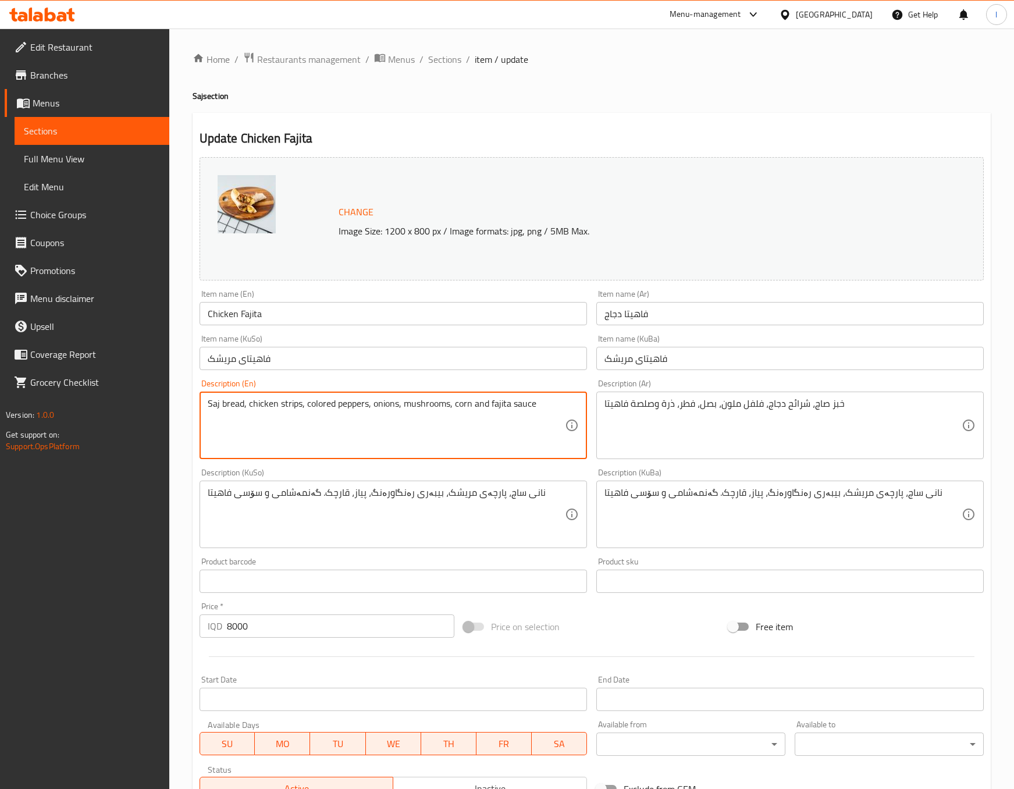
click at [293, 404] on textarea "Saj bread, chicken strips, colored peppers, onions, mushrooms, corn and fajita …" at bounding box center [386, 425] width 357 height 55
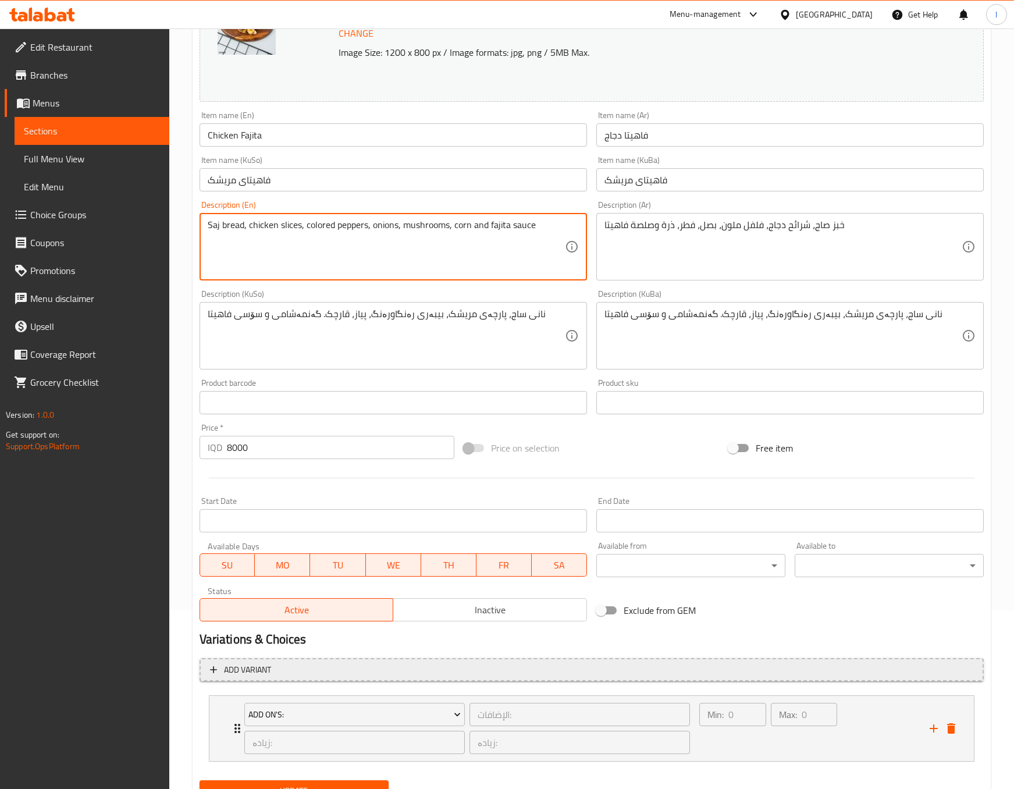
scroll to position [232, 0]
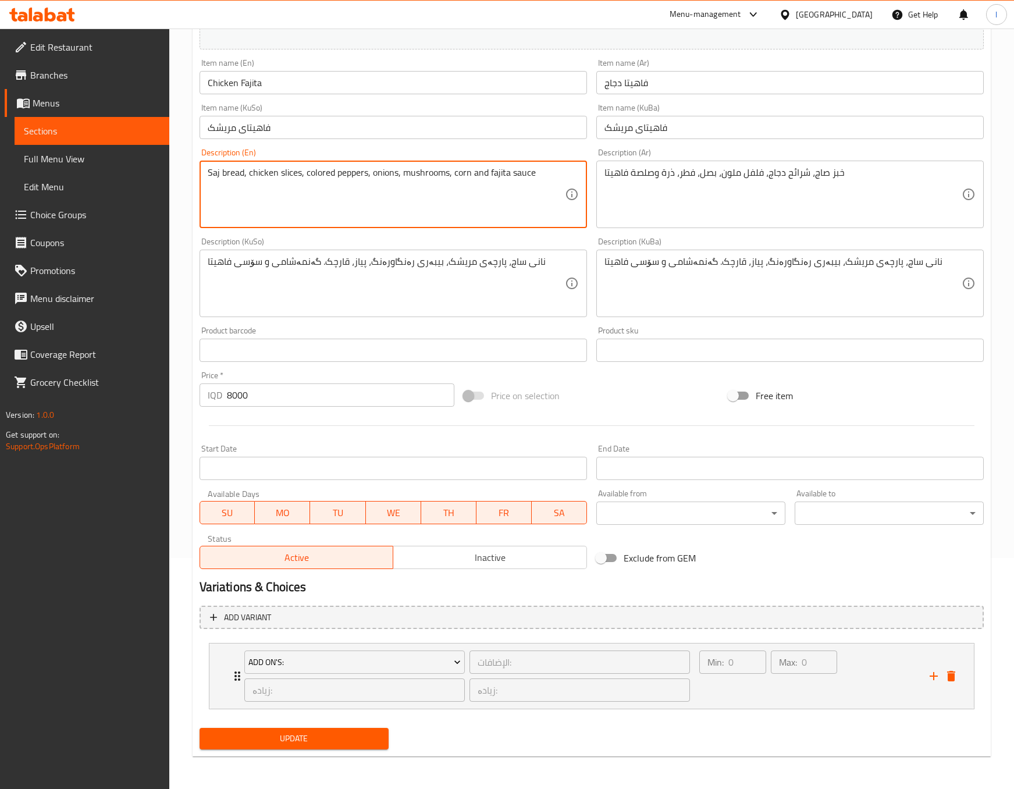
type textarea "Saj bread, chicken slices, colored peppers, onions, mushrooms, corn and fajita …"
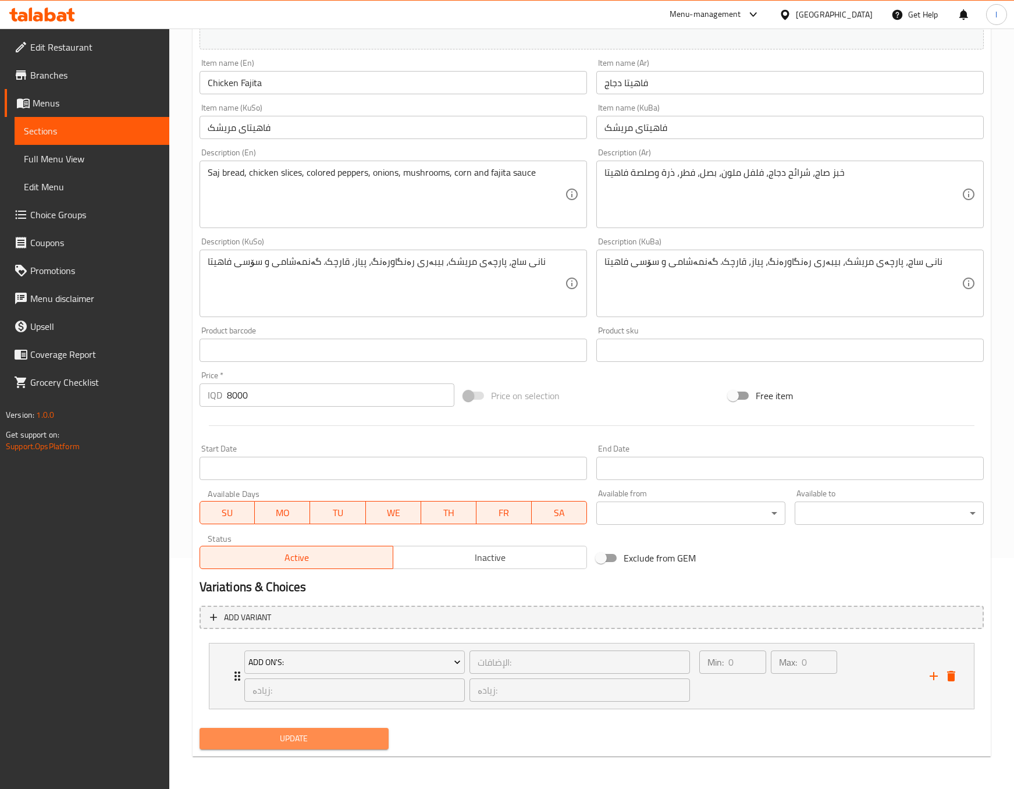
click at [262, 741] on span "Update" at bounding box center [294, 738] width 170 height 15
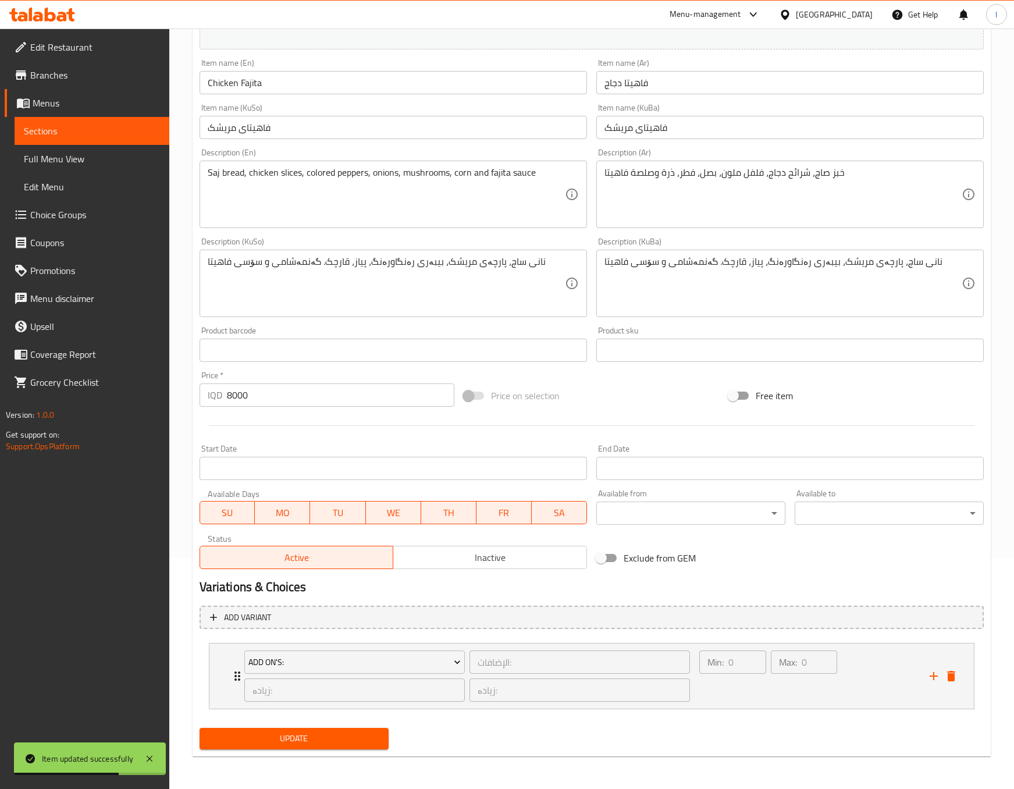
scroll to position [0, 0]
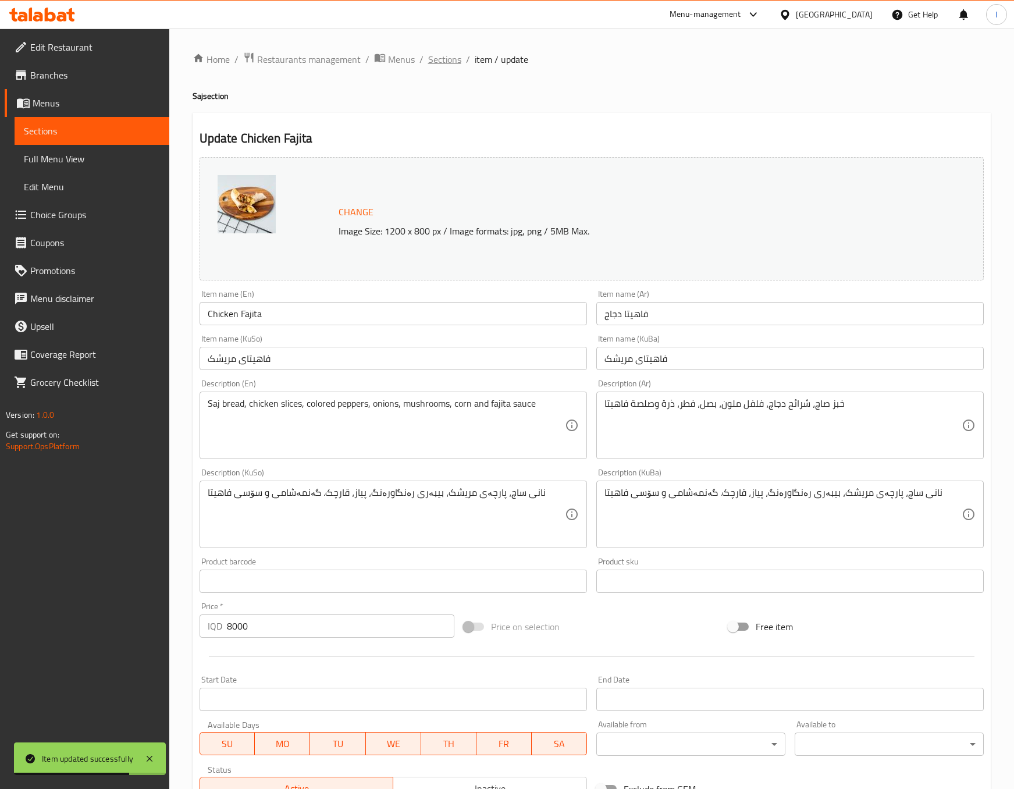
click at [445, 54] on span "Sections" at bounding box center [444, 59] width 33 height 14
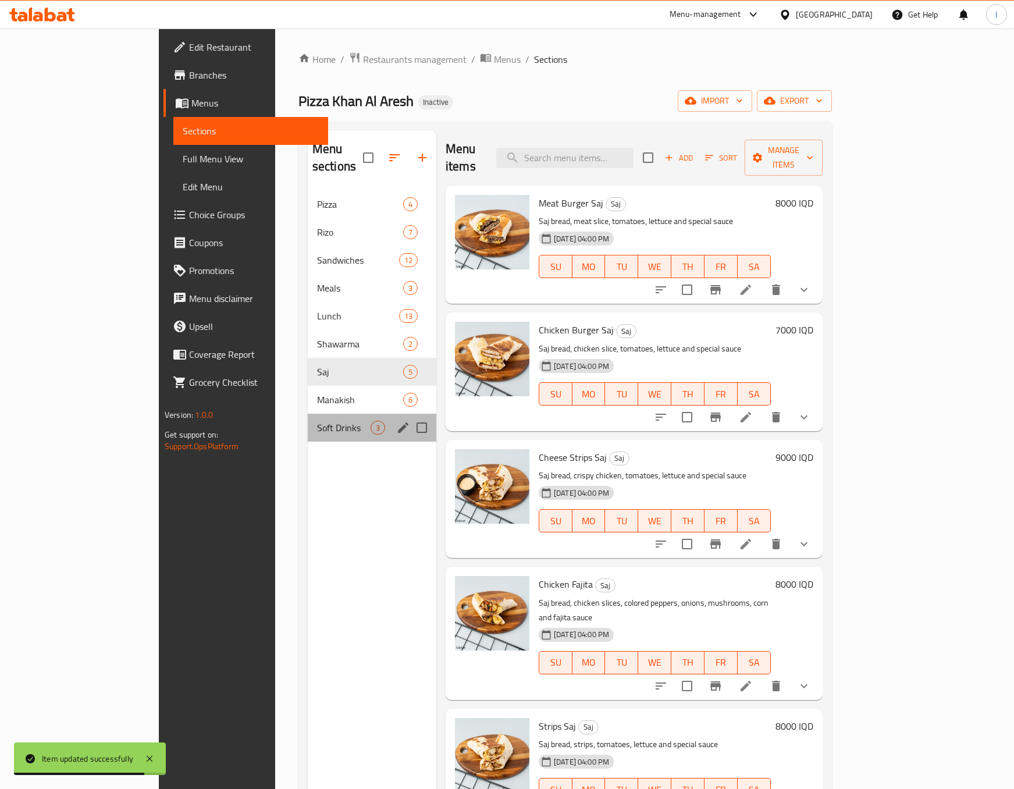
click at [308, 414] on div "Soft Drinks 3" at bounding box center [372, 428] width 129 height 28
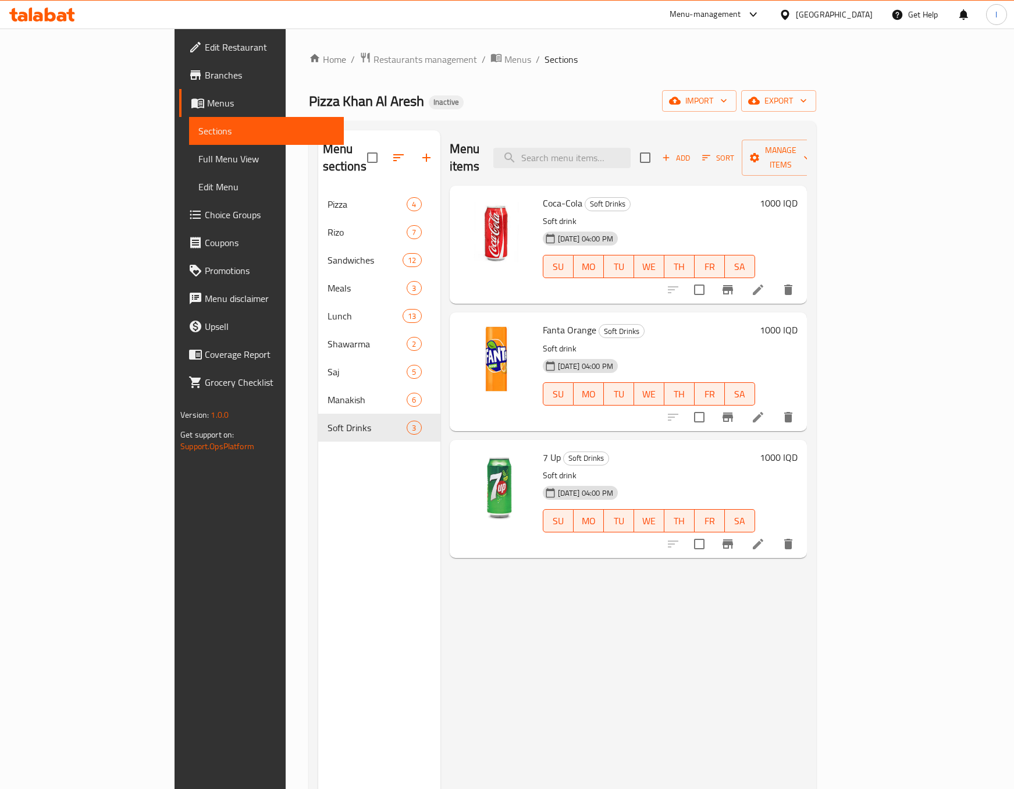
click at [802, 530] on div at bounding box center [730, 544] width 143 height 28
click at [763, 539] on icon at bounding box center [758, 544] width 10 height 10
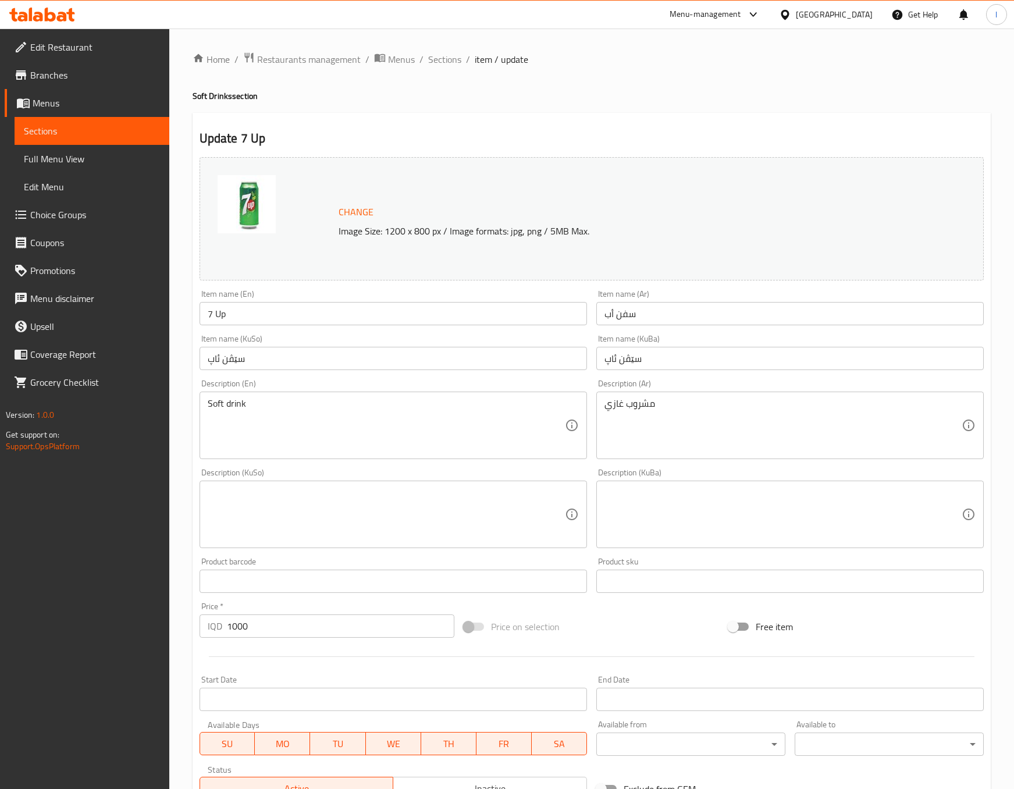
drag, startPoint x: 788, startPoint y: 592, endPoint x: 790, endPoint y: 567, distance: 25.1
click at [788, 592] on input "text" at bounding box center [789, 581] width 387 height 23
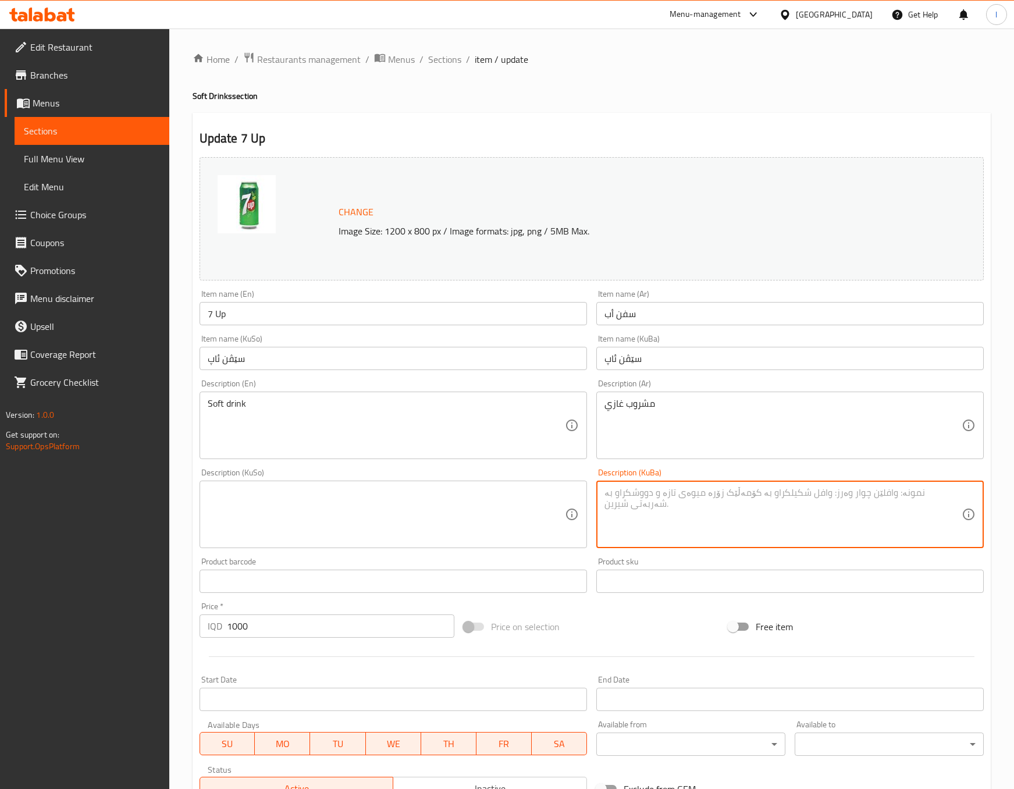
click at [800, 531] on textarea at bounding box center [783, 514] width 357 height 55
paste textarea "خواردنەوەی گازی"
type textarea "خواردنەوەی گازی"
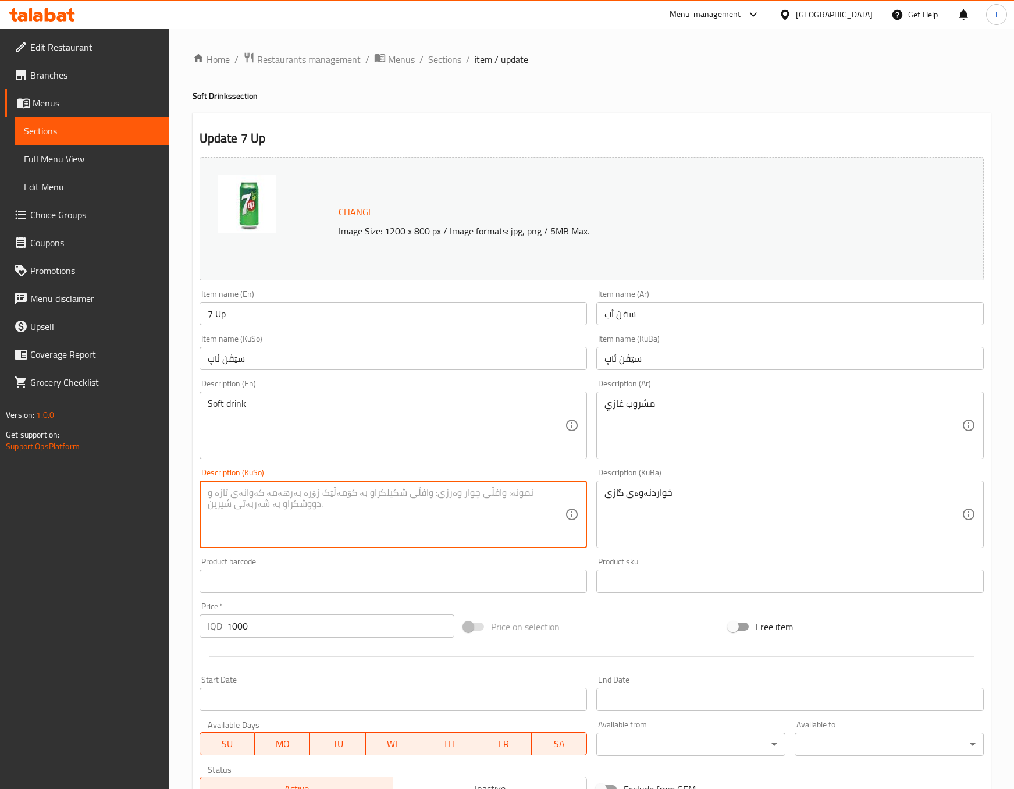
click at [467, 510] on textarea at bounding box center [386, 514] width 357 height 55
paste textarea "خواردنەوەی گازی"
type textarea "خواردنەوەی گازی"
click at [597, 529] on div "خواردنەوەی گازی Description (KuBa)" at bounding box center [789, 514] width 387 height 67
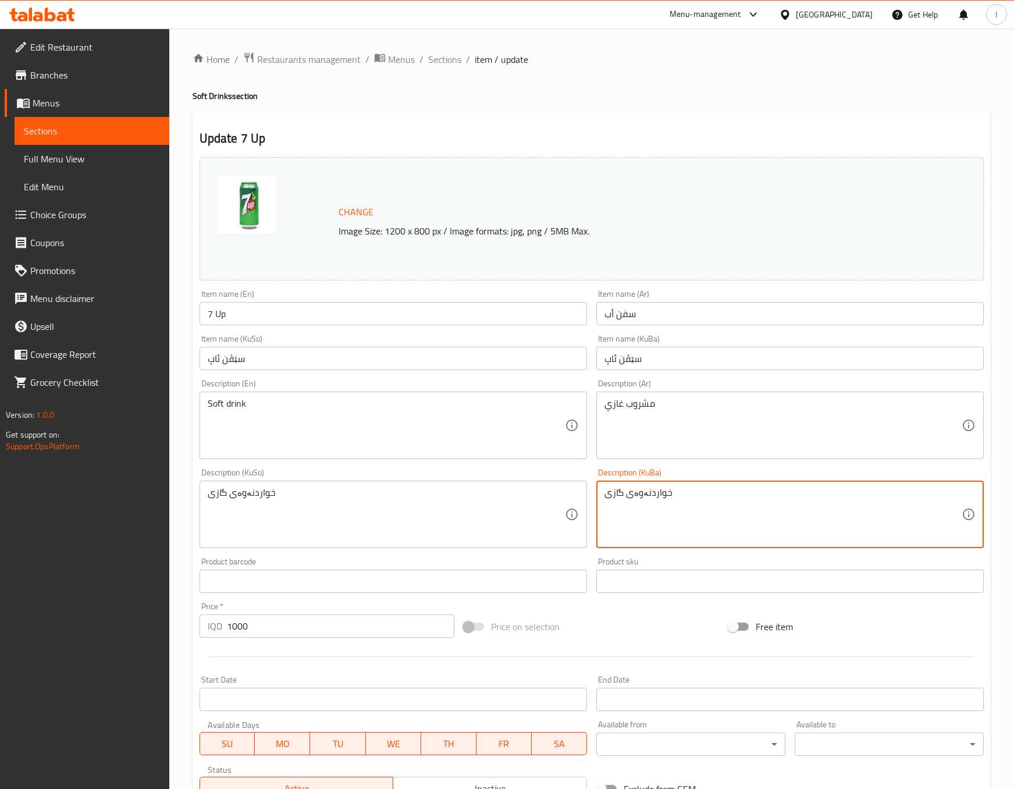
scroll to position [183, 0]
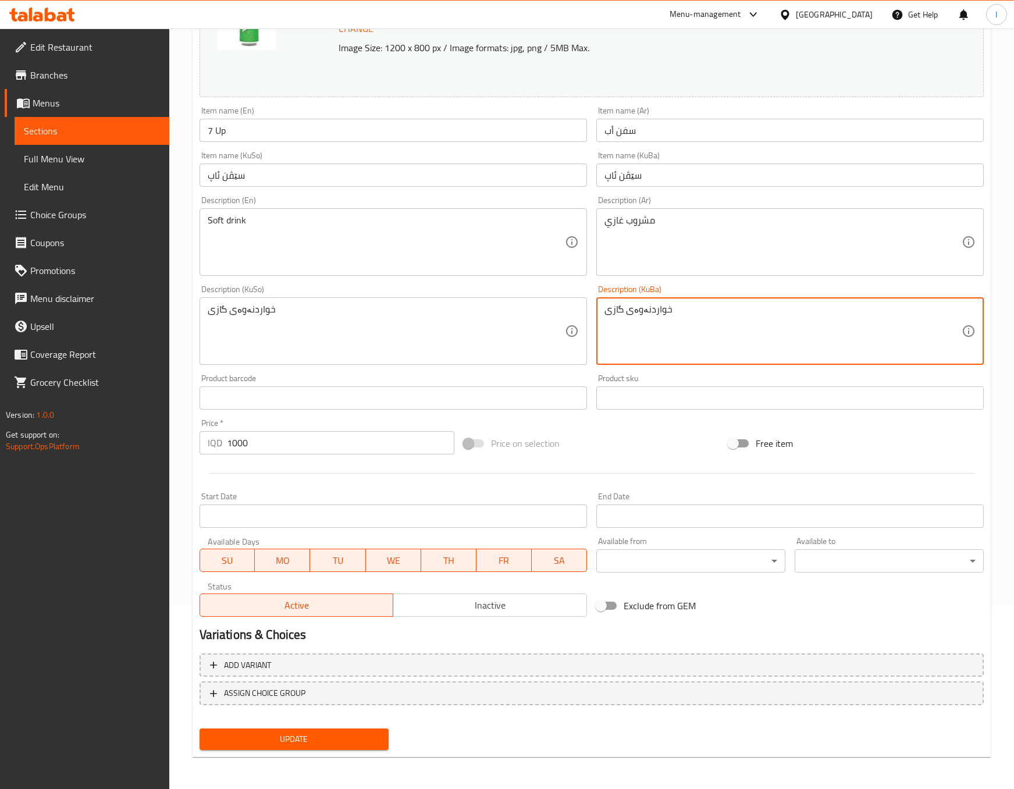
type textarea "خواردنەوەی گازی"
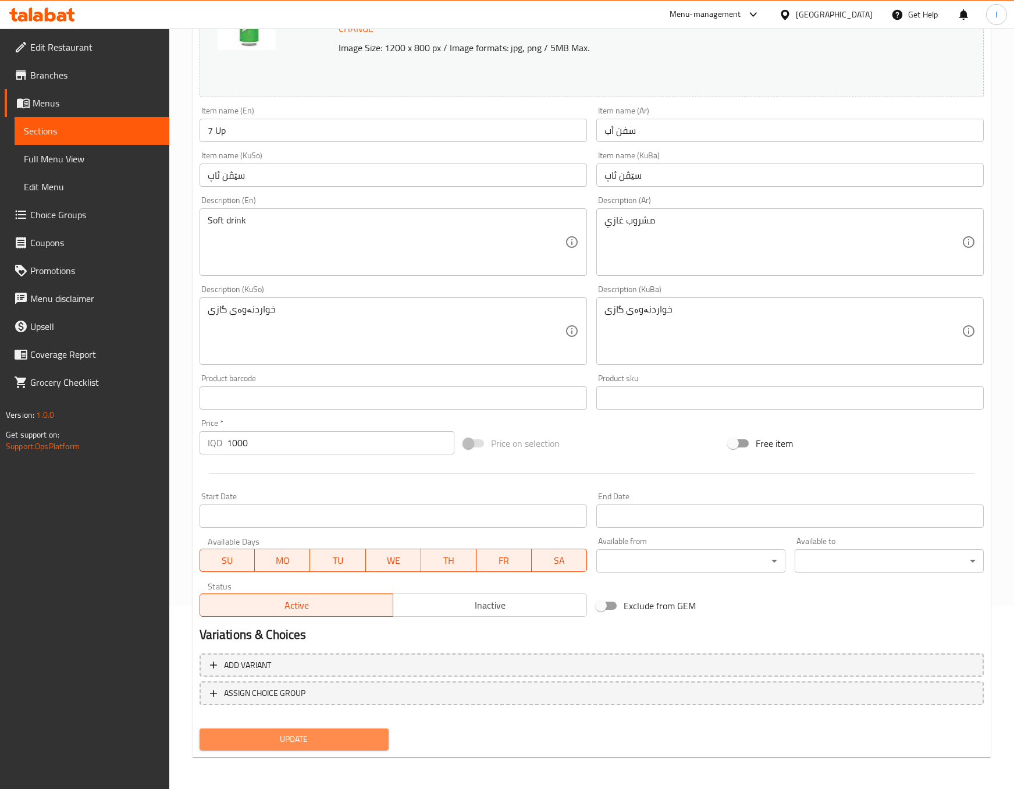
click at [364, 737] on span "Update" at bounding box center [294, 739] width 170 height 15
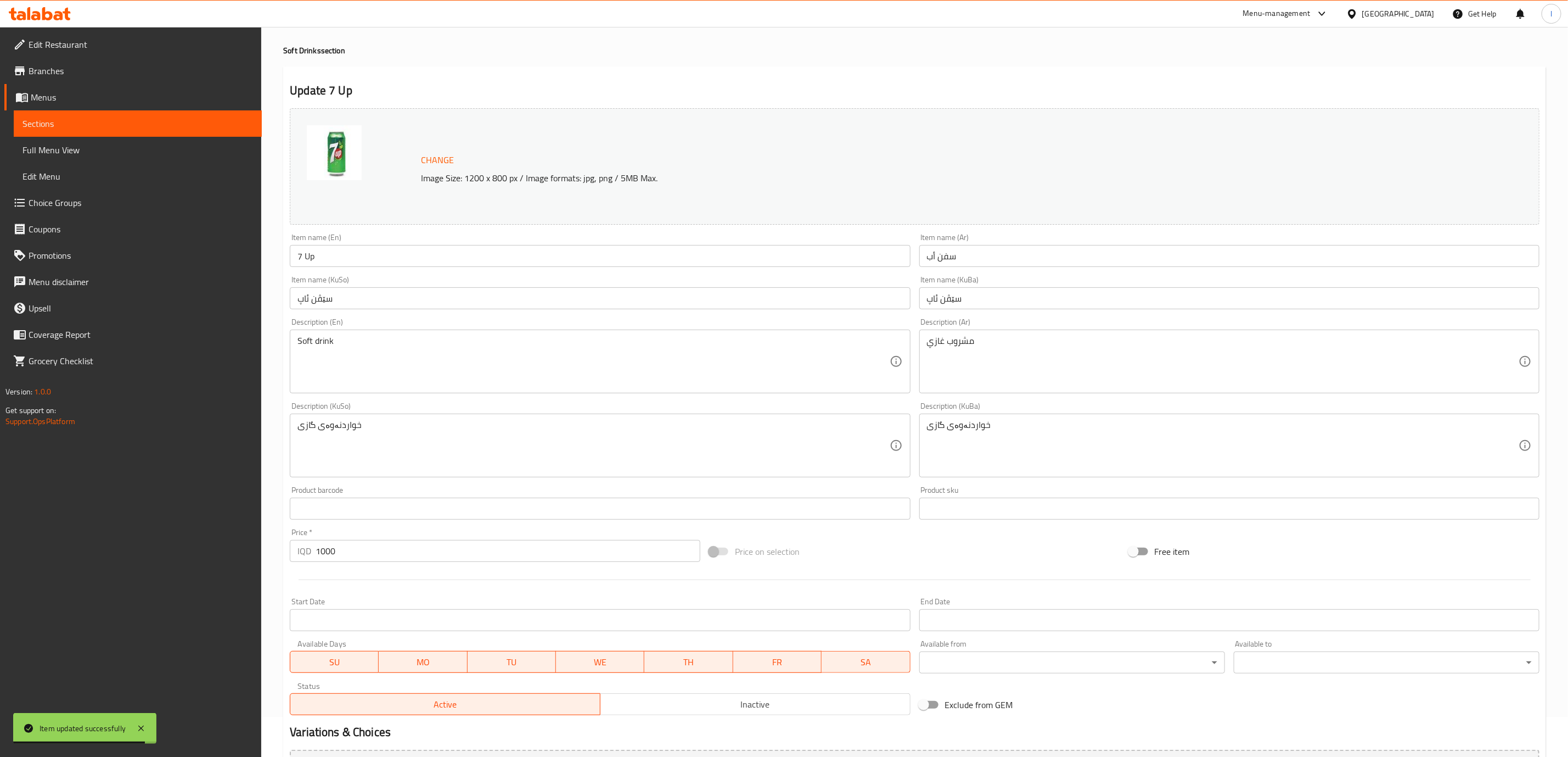
scroll to position [0, 0]
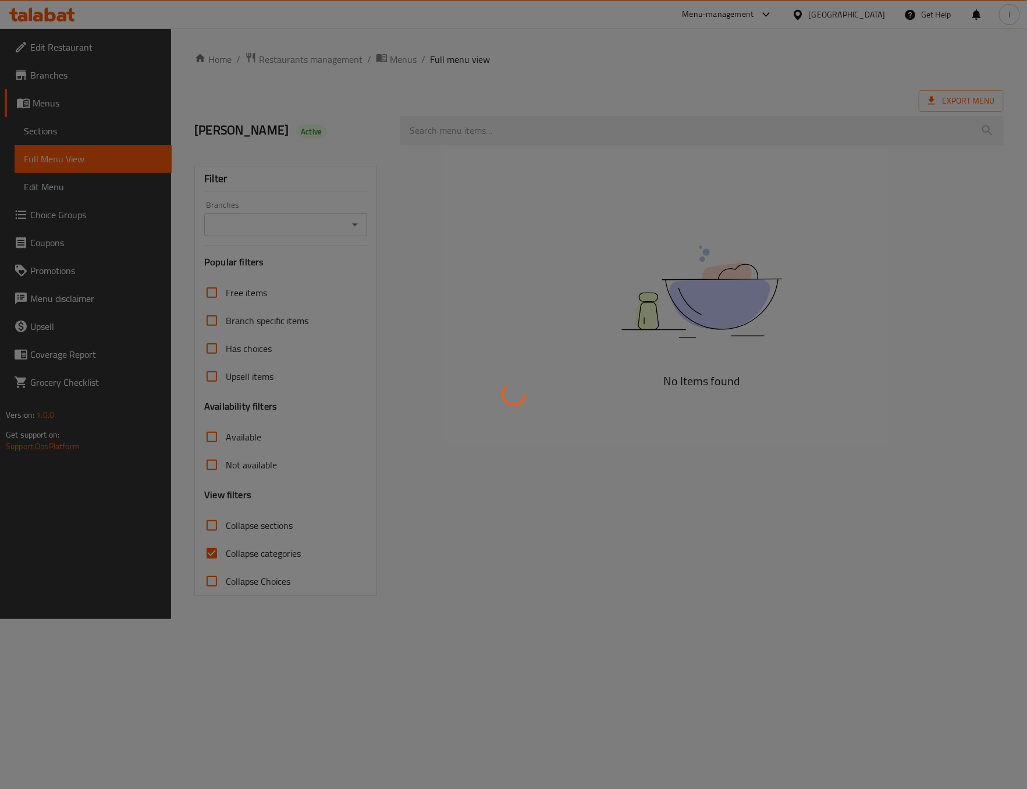
click at [178, 193] on div at bounding box center [513, 394] width 1027 height 789
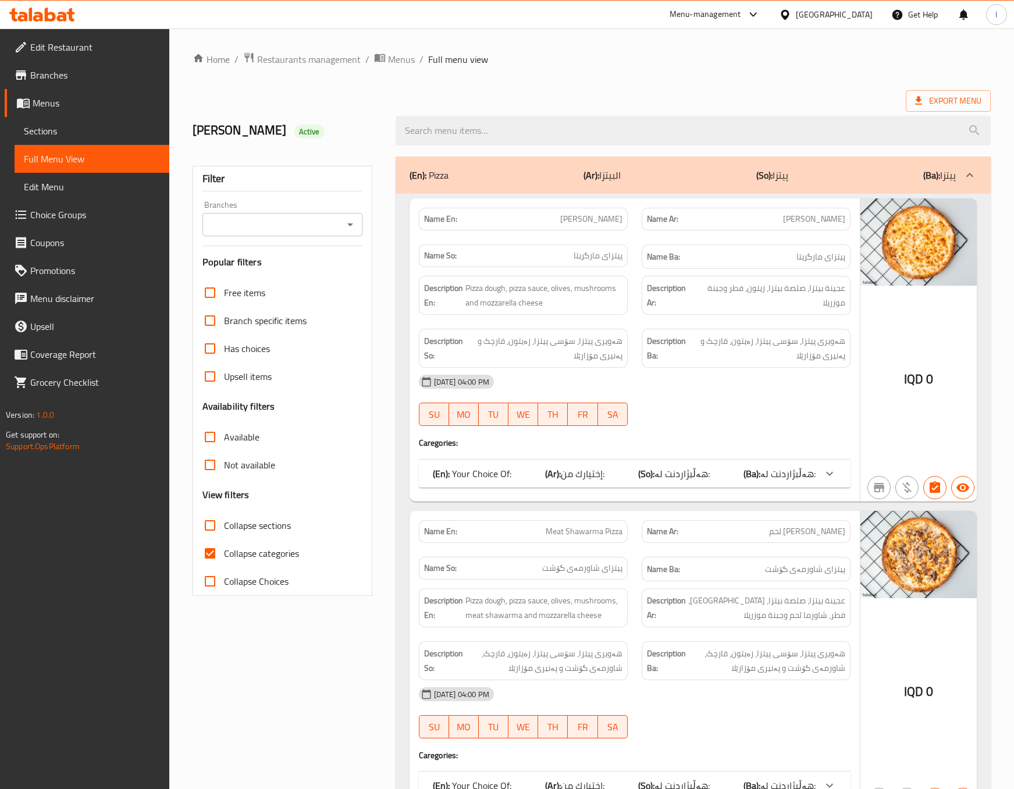
drag, startPoint x: 206, startPoint y: 196, endPoint x: 210, endPoint y: 202, distance: 7.6
click at [225, 218] on input "Branches" at bounding box center [273, 224] width 134 height 16
click at [229, 269] on span "Pizza Khan [PERSON_NAME], Al saydeya" at bounding box center [282, 282] width 141 height 28
type input "Pizza Khan [PERSON_NAME], Al saydeya"
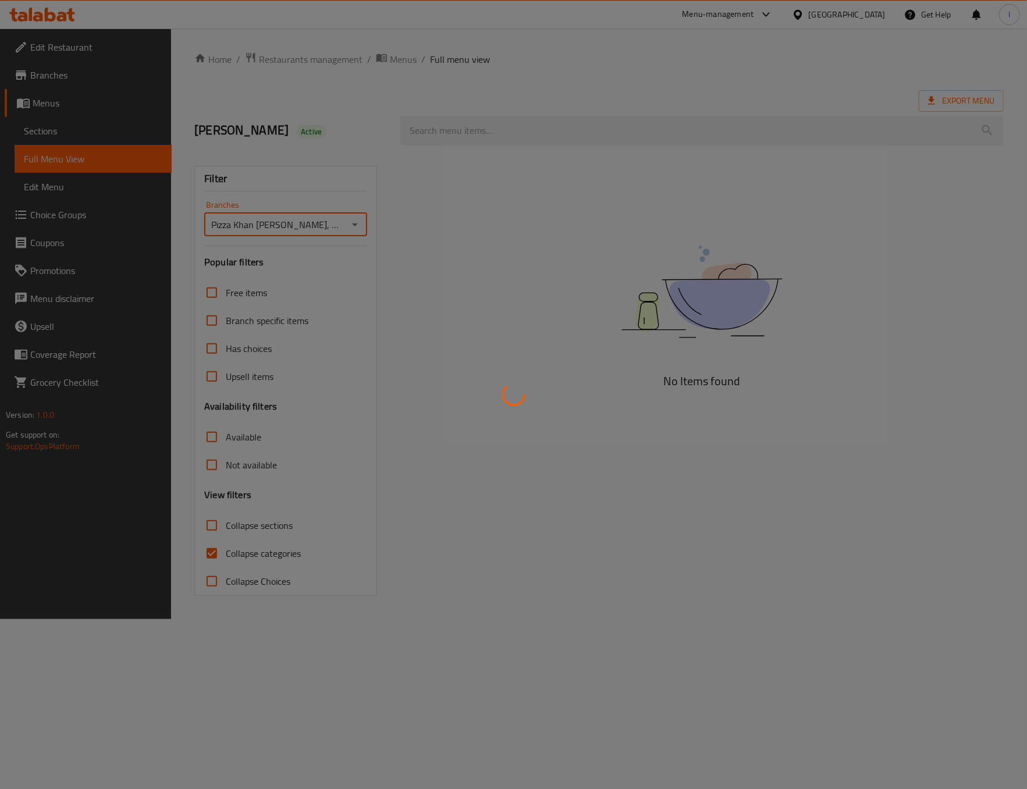
click at [241, 577] on div at bounding box center [513, 394] width 1027 height 789
click at [243, 557] on div at bounding box center [513, 394] width 1027 height 789
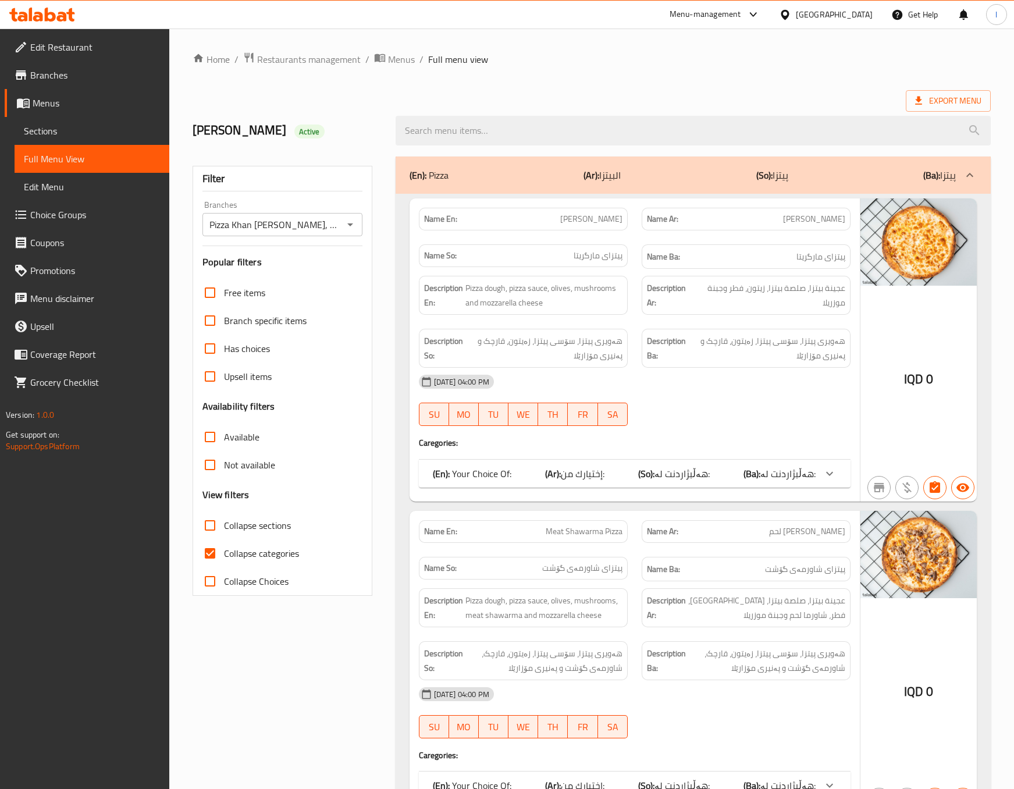
click at [239, 553] on span "Collapse categories" at bounding box center [261, 553] width 75 height 14
click at [224, 553] on input "Collapse categories" at bounding box center [210, 553] width 28 height 28
click at [243, 541] on label "Collapse categories" at bounding box center [247, 553] width 103 height 28
click at [224, 541] on input "Collapse categories" at bounding box center [210, 553] width 28 height 28
checkbox input "true"
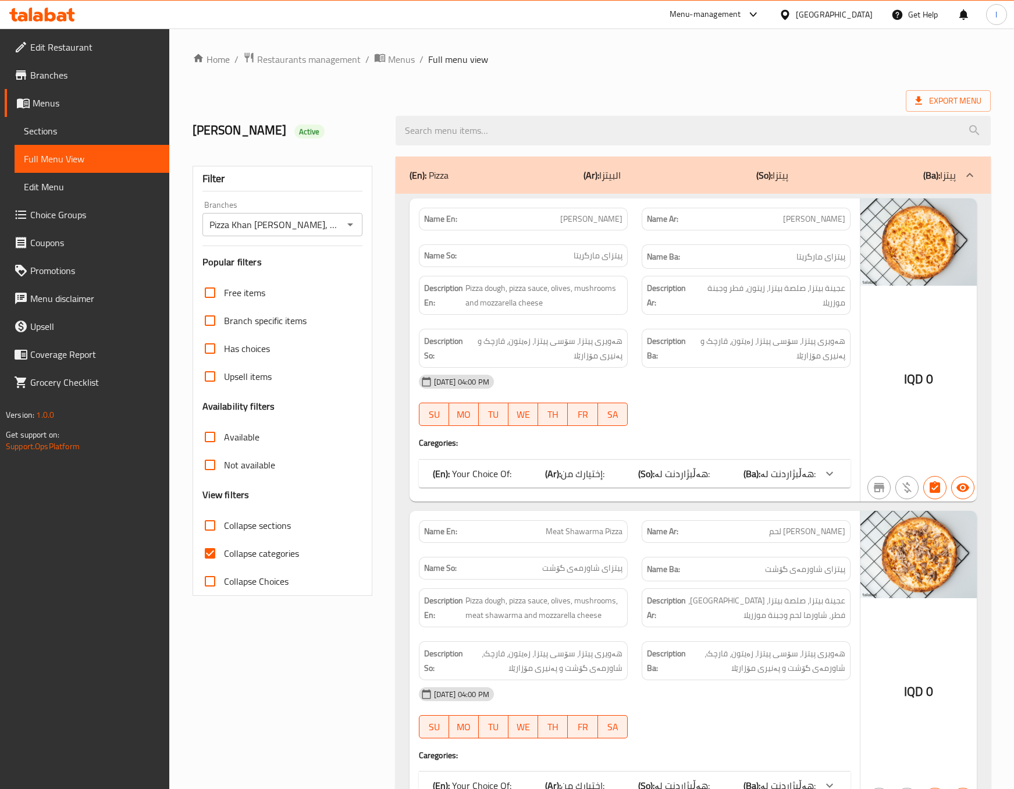
drag, startPoint x: 250, startPoint y: 529, endPoint x: 247, endPoint y: 547, distance: 18.3
click at [250, 529] on span "Collapse sections" at bounding box center [257, 525] width 67 height 14
click at [224, 529] on input "Collapse sections" at bounding box center [210, 525] width 28 height 28
checkbox input "true"
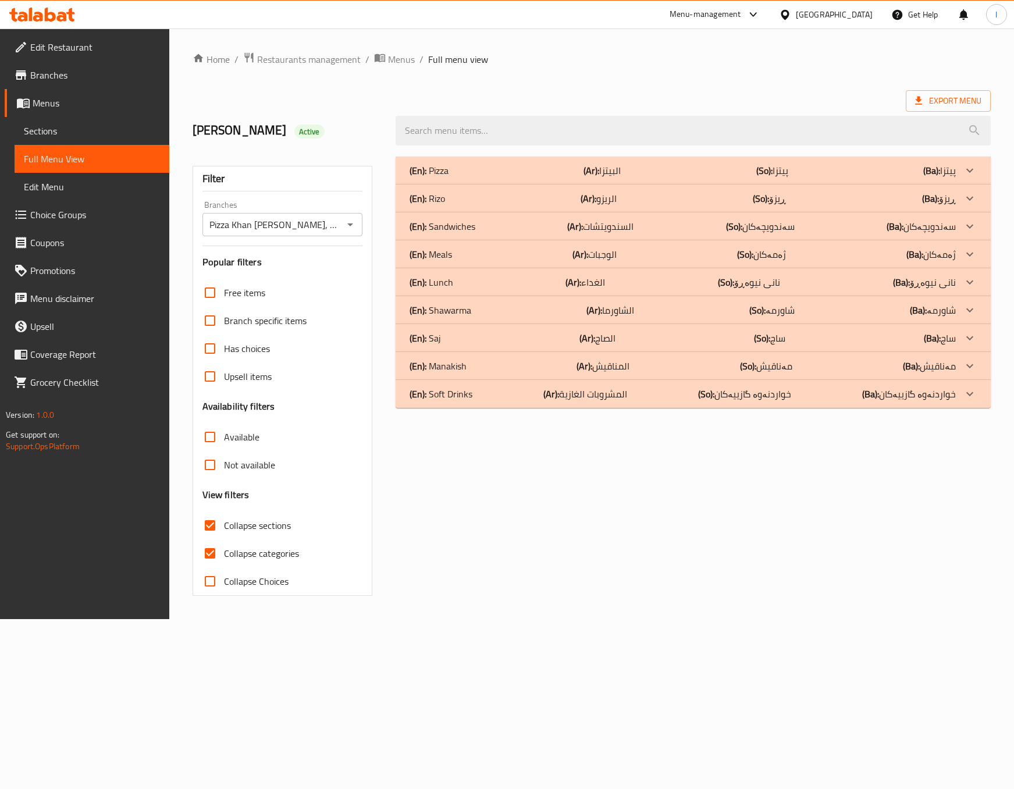
click at [248, 552] on span "Collapse categories" at bounding box center [261, 553] width 75 height 14
click at [224, 552] on input "Collapse categories" at bounding box center [210, 553] width 28 height 28
checkbox input "false"
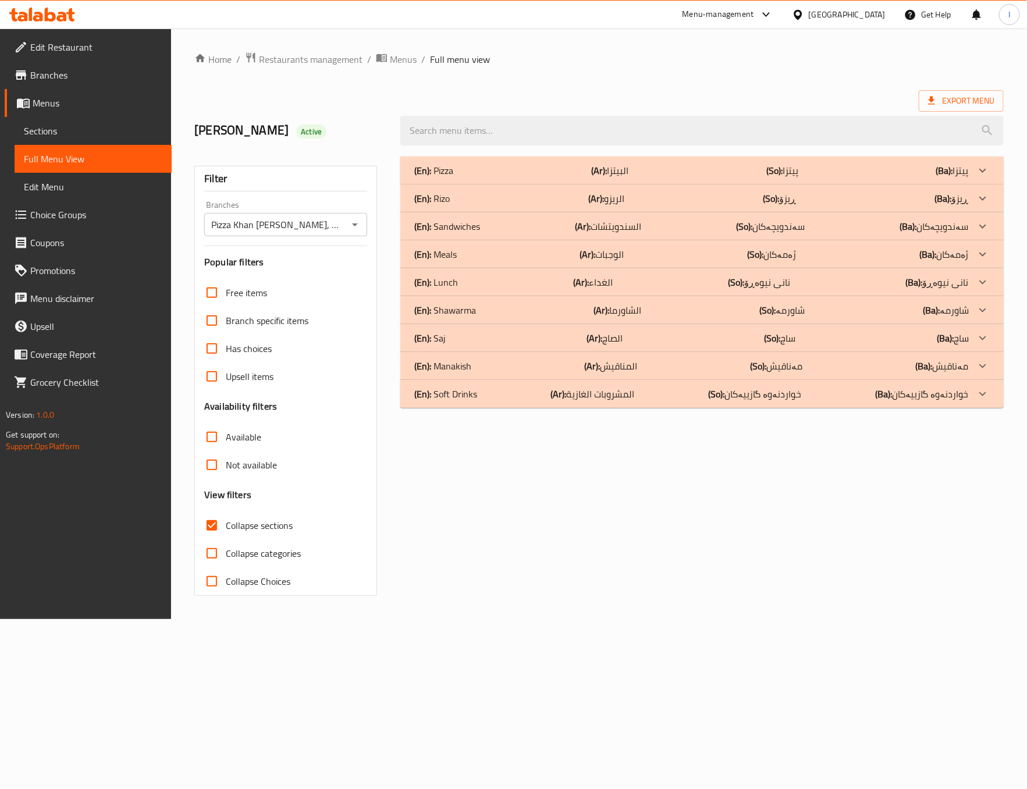
click at [519, 351] on div "(En): Pizza (Ar): البيتزا (So): پیتزا (Ba): پیتزا Name En: Margherita Pizza Nam…" at bounding box center [701, 282] width 603 height 251
click at [629, 337] on div "(En): Saj (Ar): الصاج (So): ساج (Ba): ساج" at bounding box center [691, 338] width 554 height 14
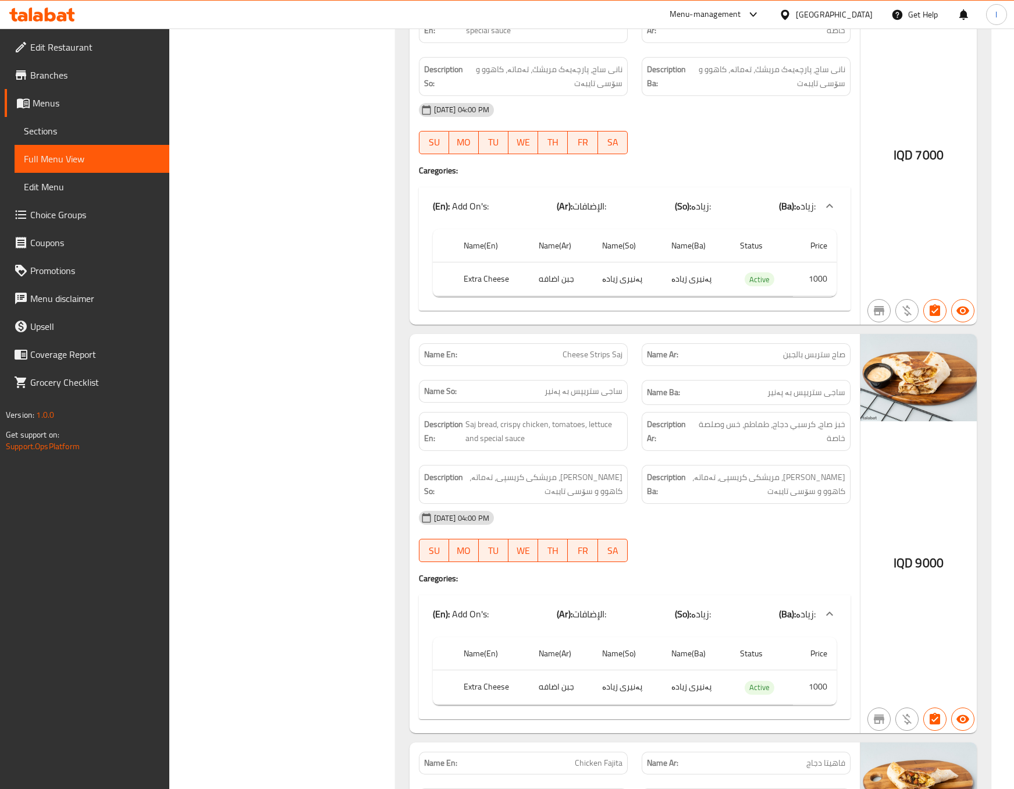
scroll to position [873, 0]
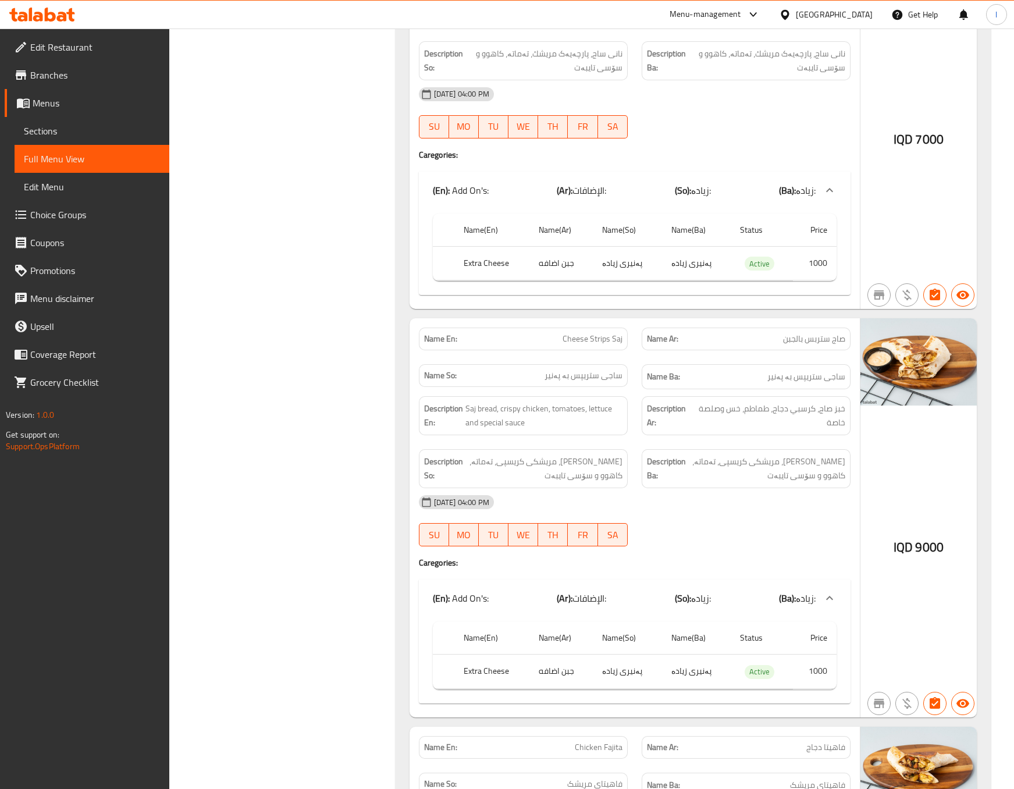
click at [389, 428] on div "(En): Pizza (Ar): البيتزا (So): پیتزا (Ba): پیتزا Name En: Margherita Pizza Nam…" at bounding box center [693, 453] width 609 height 2352
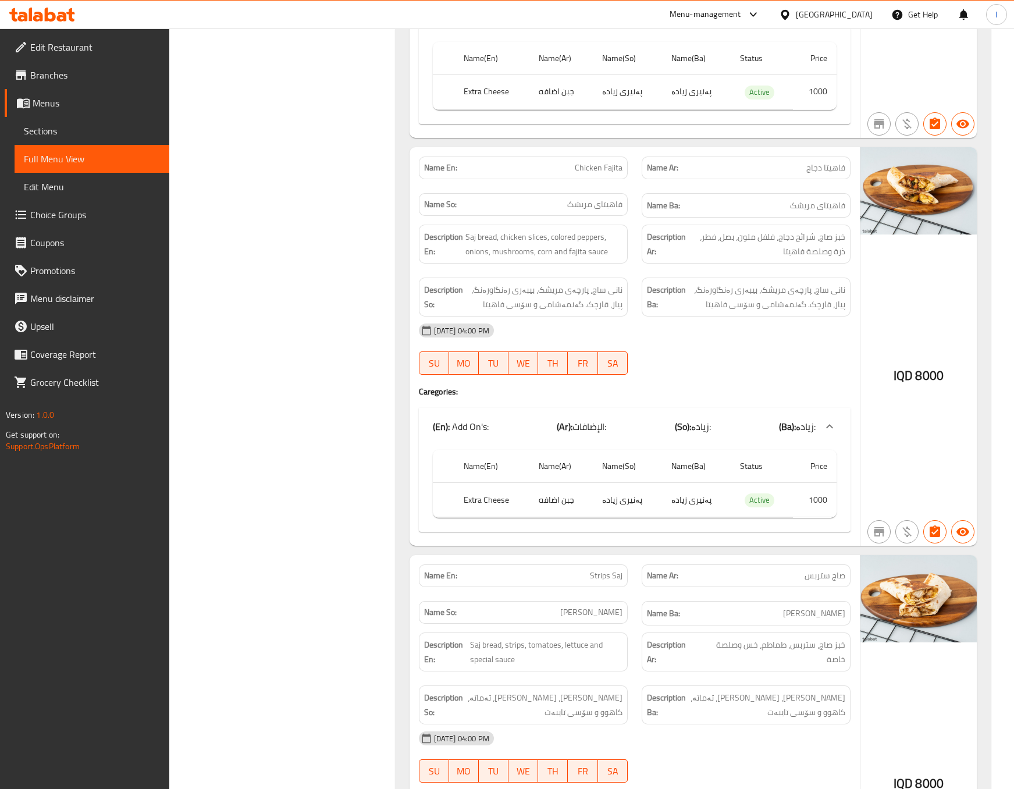
scroll to position [1743, 0]
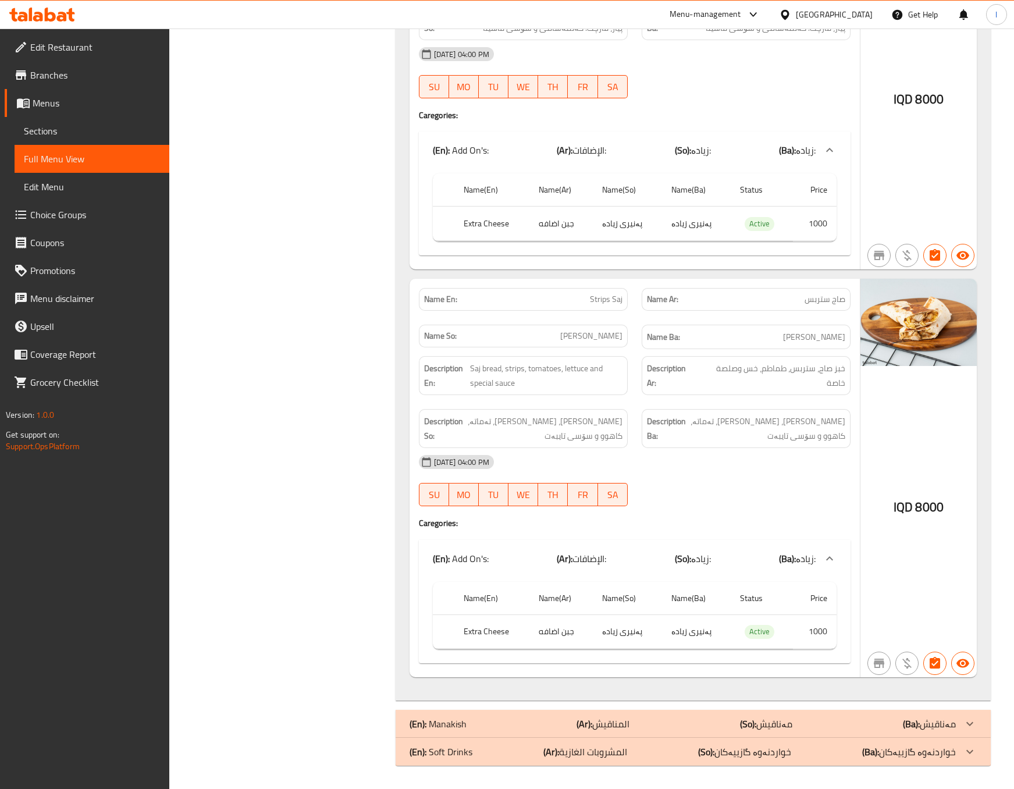
click at [803, 727] on div "(En): Manakish (Ar): المناقيش (So): مەناقیش (Ba): مەناقیش" at bounding box center [683, 724] width 546 height 14
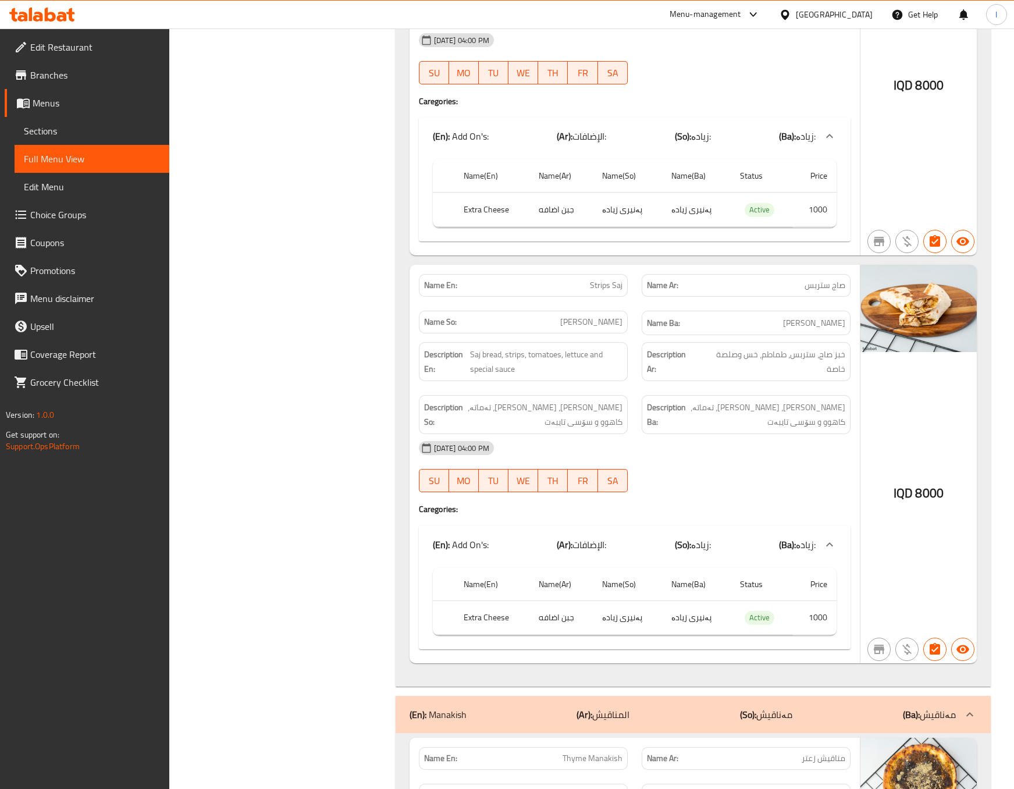
click at [332, 384] on div "Filter Branches Pizza Khan Al Aresh, Al saydeya Branches Popular filters Free i…" at bounding box center [287, 269] width 203 height 3724
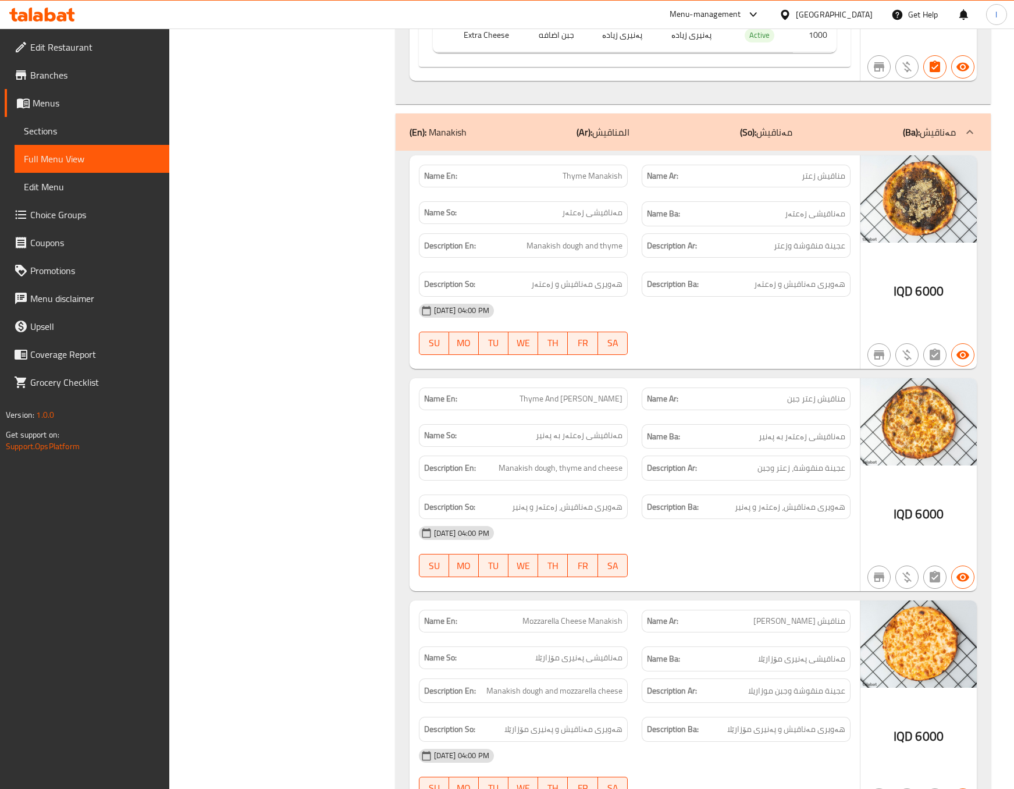
scroll to position [2615, 0]
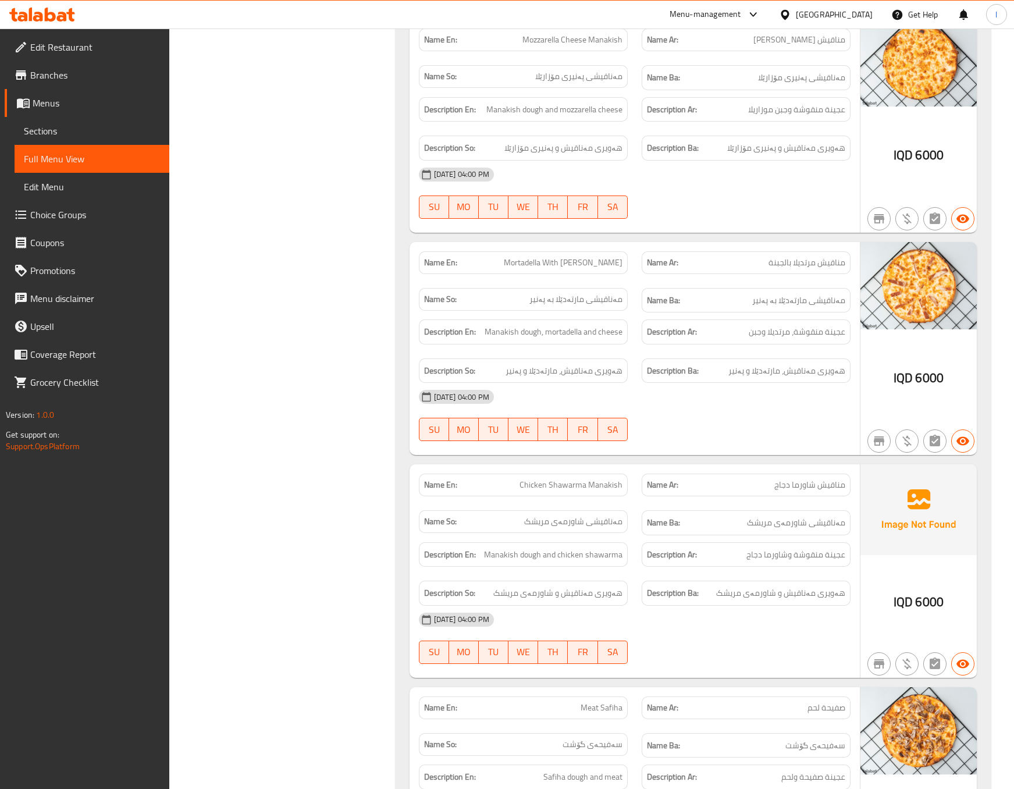
scroll to position [3128, 0]
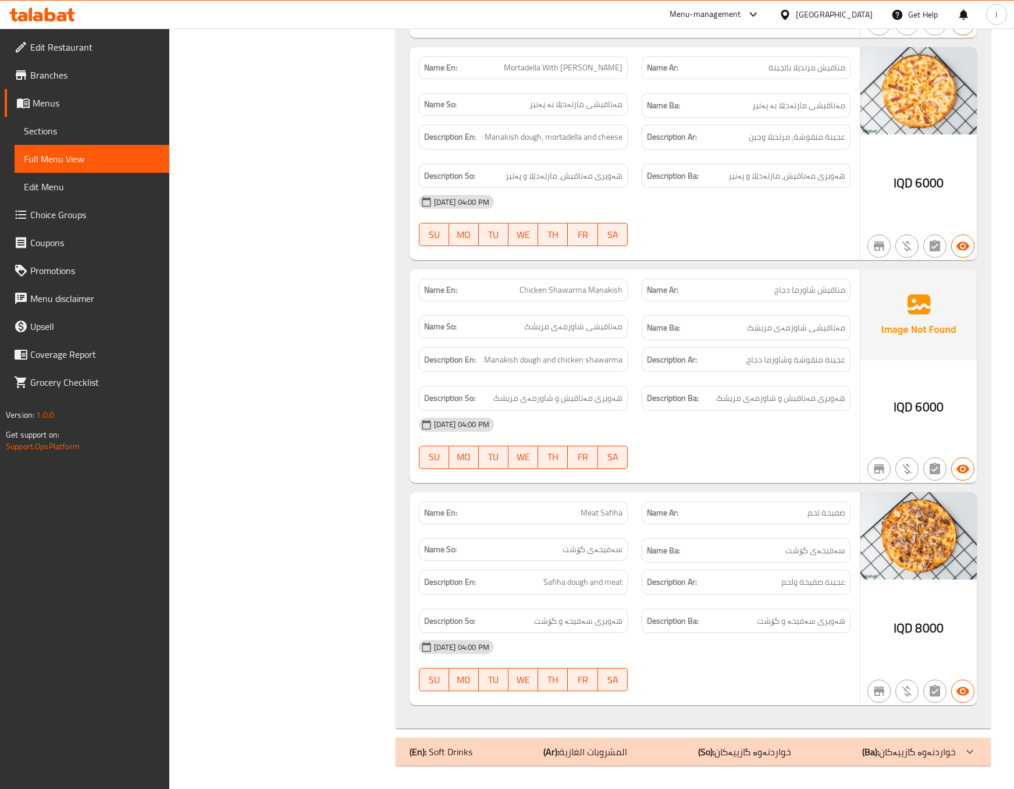
click at [590, 284] on span "Chicken Shawarma Manakish" at bounding box center [571, 290] width 103 height 12
copy span "Chicken Shawarma Manakish"
click at [732, 522] on div "Name Ar: صفيحة لحم" at bounding box center [746, 513] width 209 height 23
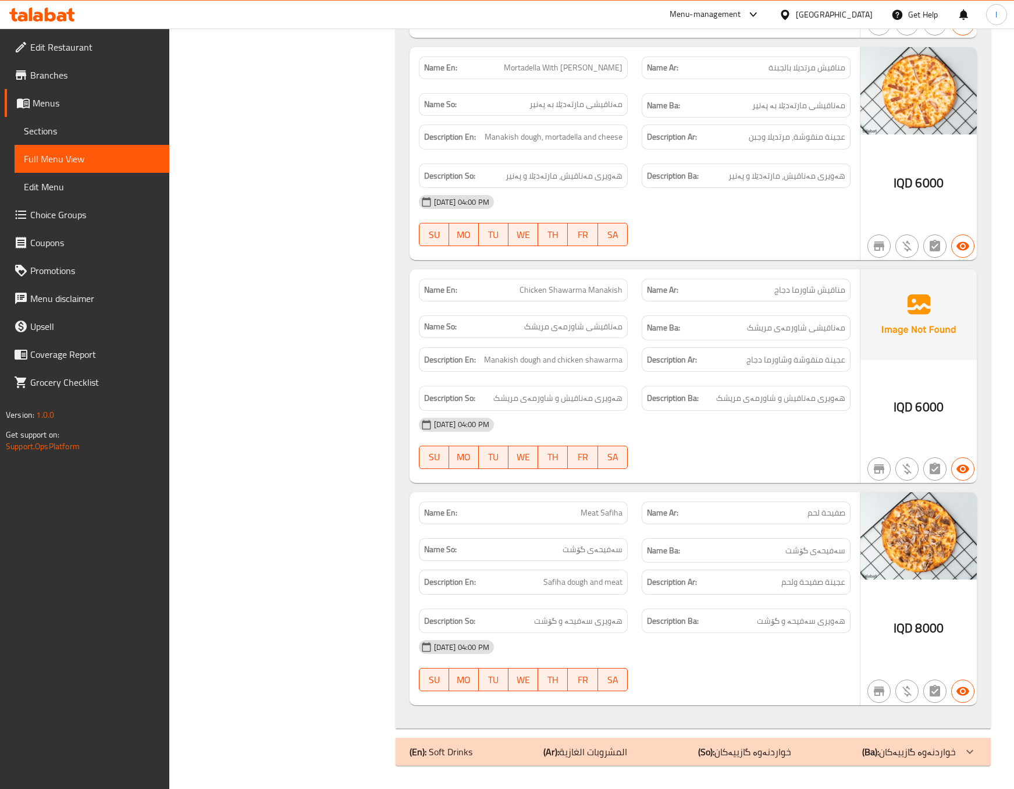
click at [660, 751] on div "(En): Soft Drinks (Ar): المشروبات الغازية (So): خواردنەوە گازییەکان (Ba): خوارد…" at bounding box center [683, 752] width 546 height 14
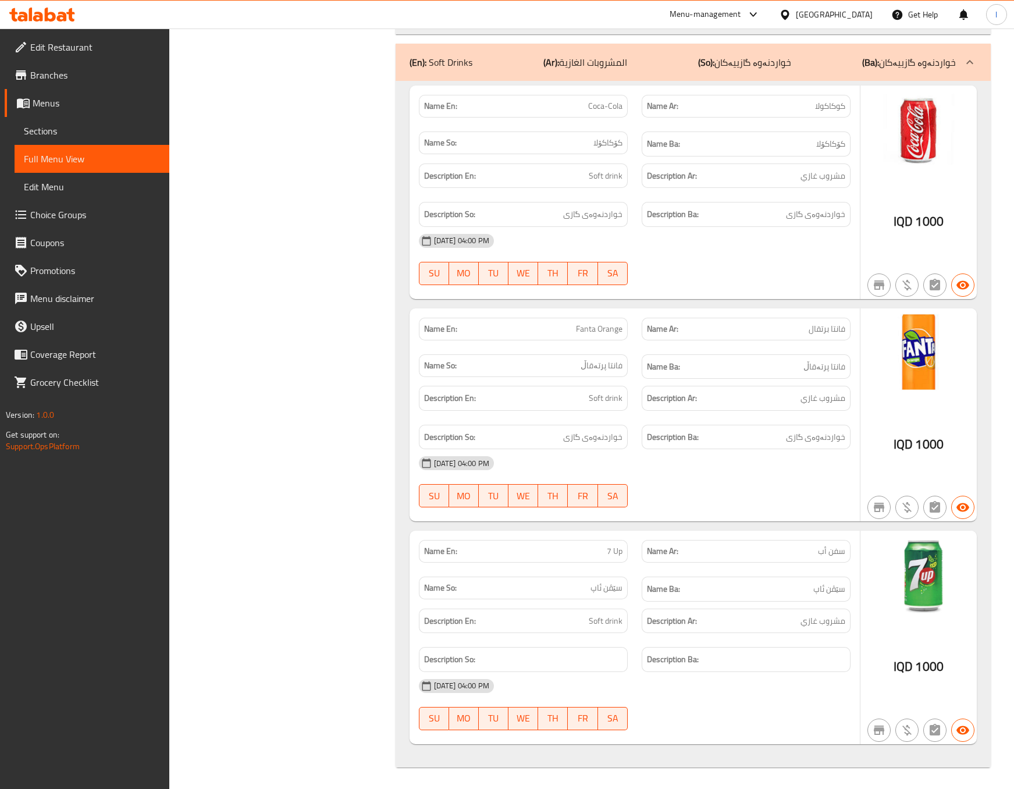
scroll to position [3830, 0]
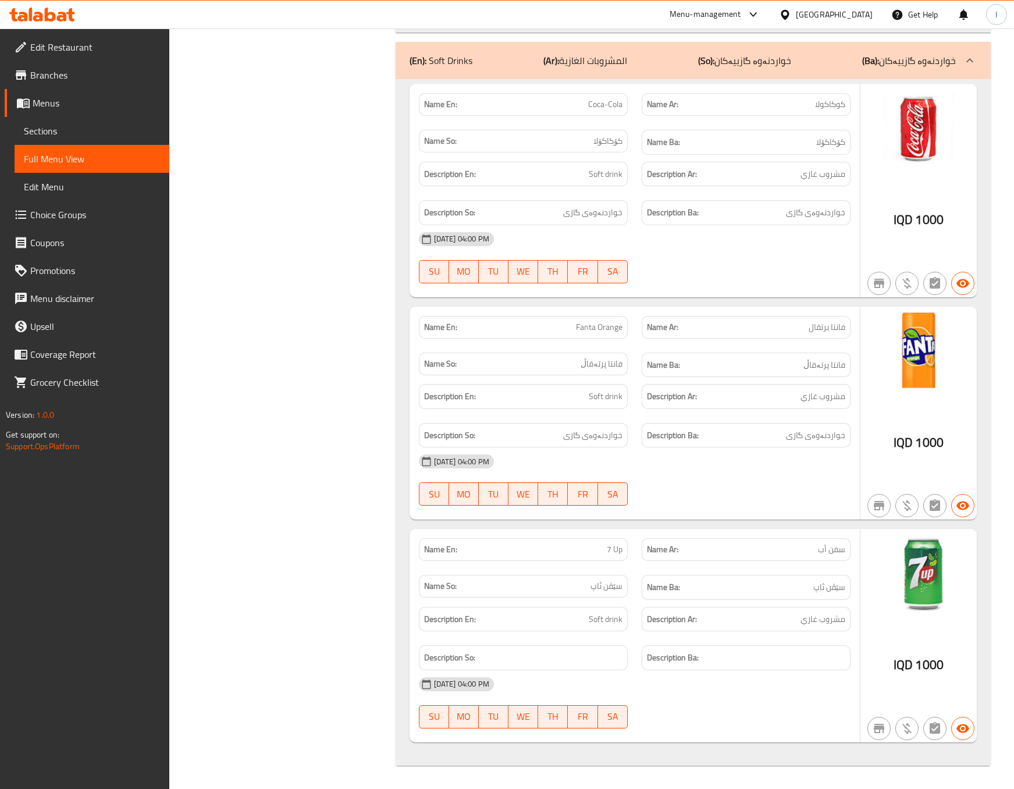
drag, startPoint x: 584, startPoint y: 415, endPoint x: 576, endPoint y: 428, distance: 14.9
click at [584, 416] on div "Description So: خواردنەوەی گازی" at bounding box center [523, 435] width 223 height 39
click at [576, 428] on span "خواردنەوەی گازی" at bounding box center [592, 435] width 59 height 15
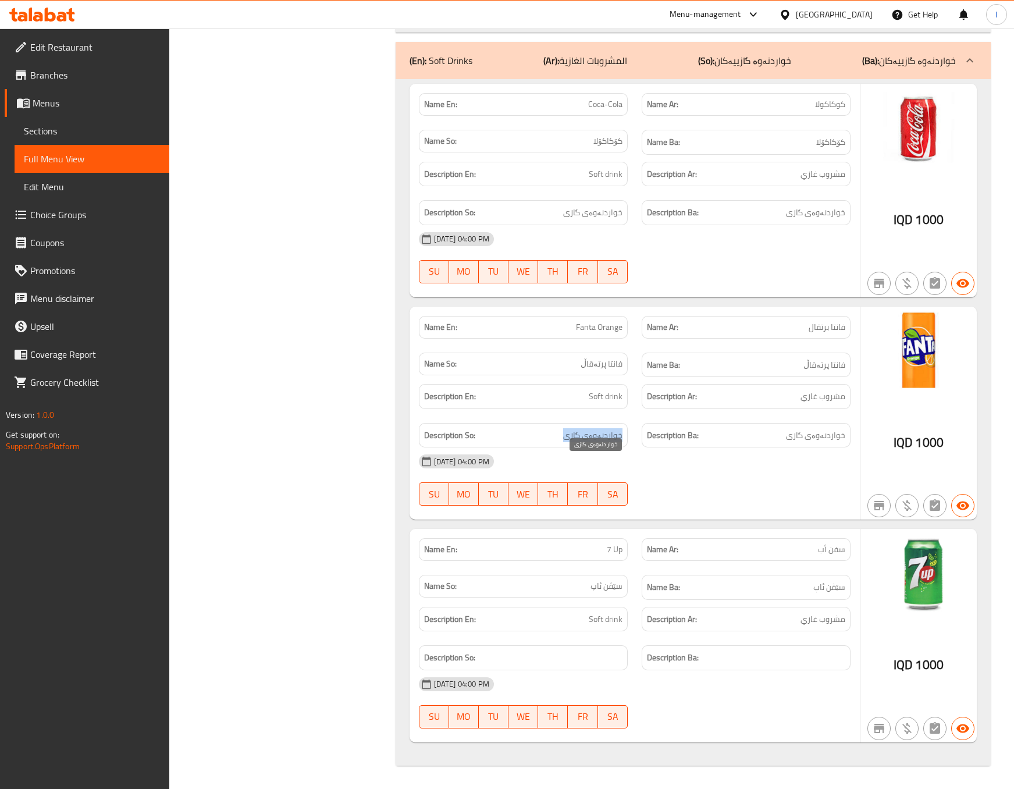
copy span "خواردنەوەی گازی"
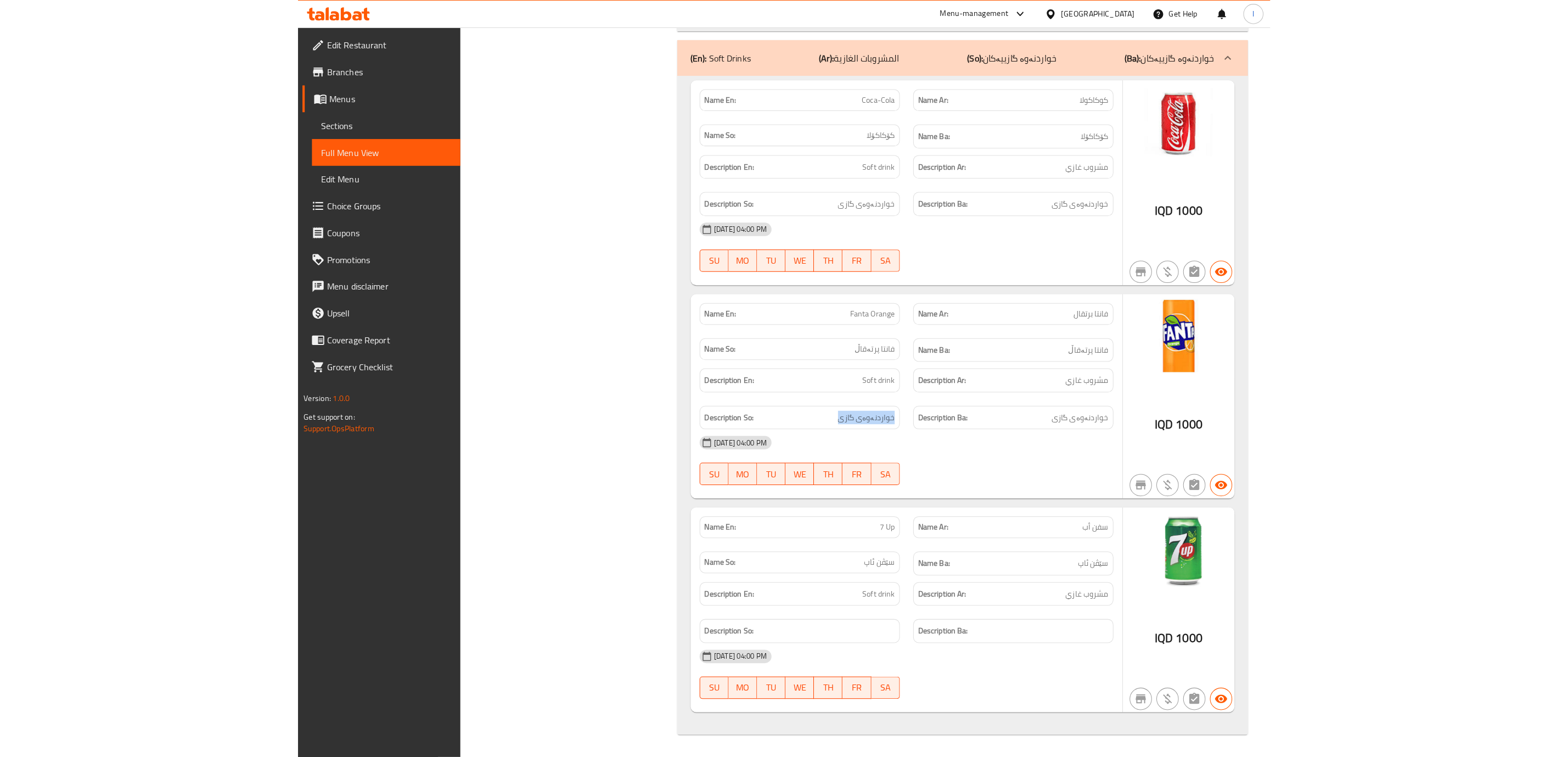
scroll to position [3469, 0]
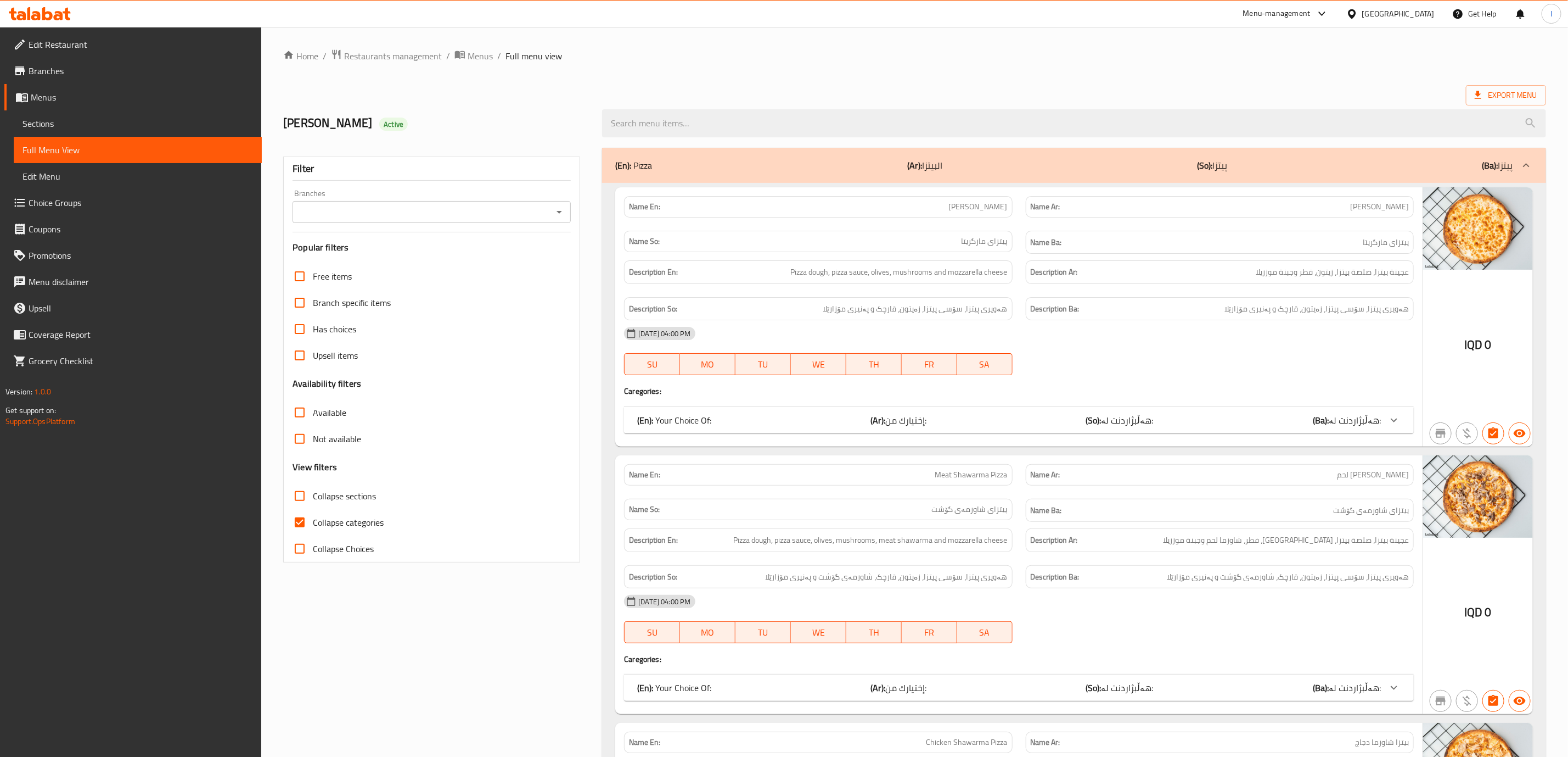
click at [499, 209] on input "Branches" at bounding box center [423, 211] width 254 height 15
click at [406, 256] on span "Pizza Khan [PERSON_NAME], Al saydeya" at bounding box center [378, 260] width 154 height 13
type input "Pizza Khan [PERSON_NAME], Al saydeya"
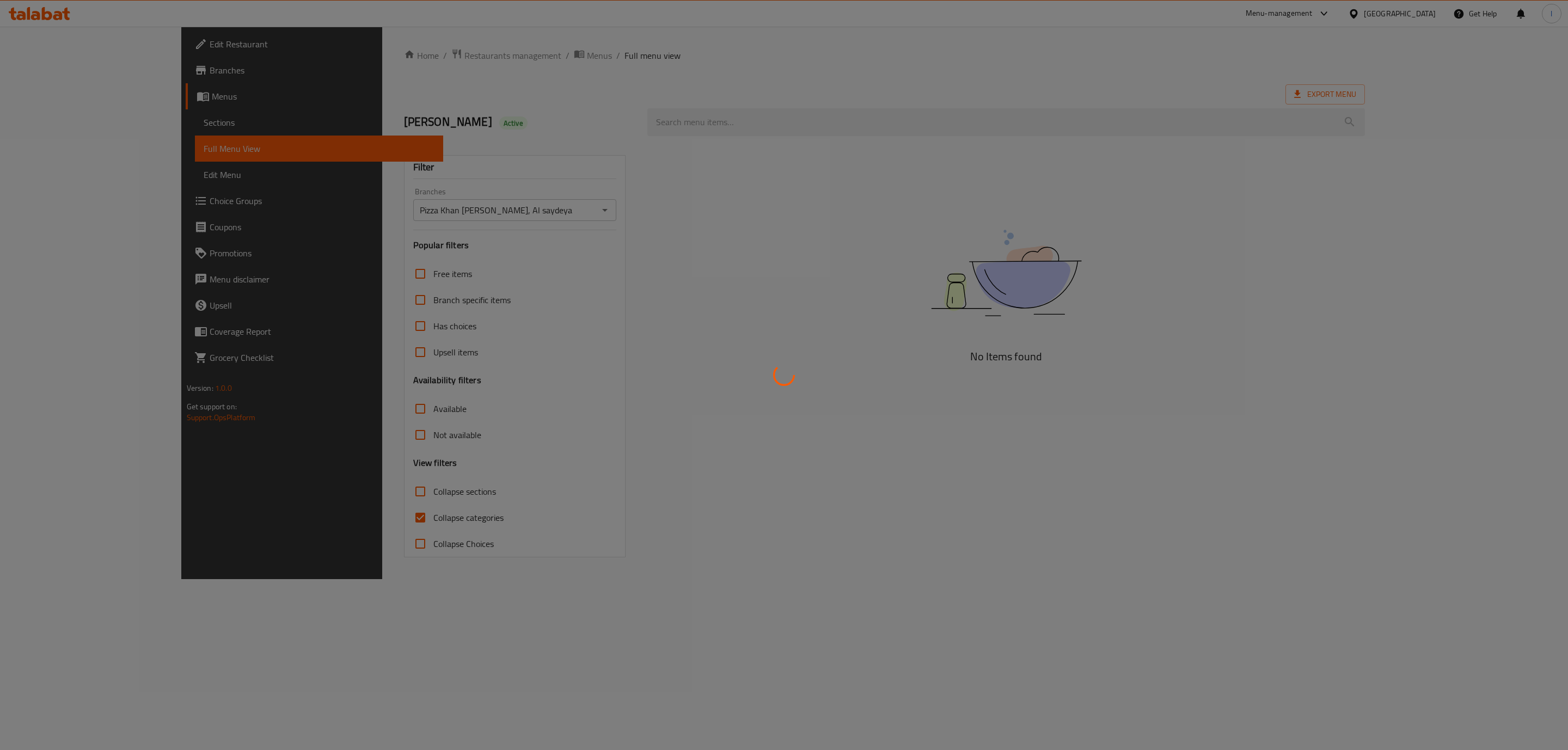
click at [350, 529] on div at bounding box center [784, 375] width 1568 height 750
click at [337, 514] on div at bounding box center [784, 375] width 1568 height 750
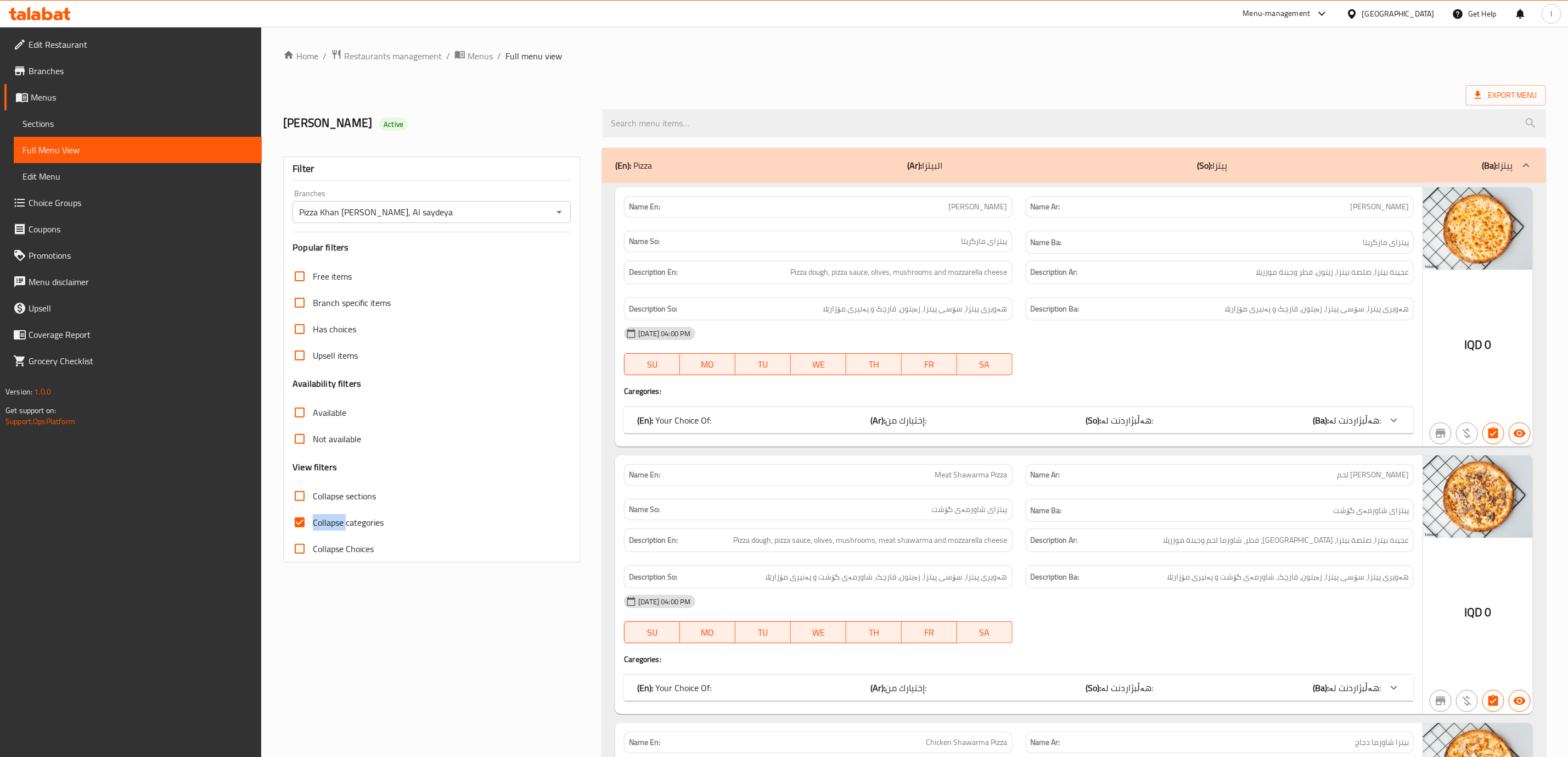
click at [340, 519] on span "Collapse categories" at bounding box center [348, 522] width 71 height 13
click at [313, 519] on input "Collapse categories" at bounding box center [300, 522] width 26 height 26
checkbox input "false"
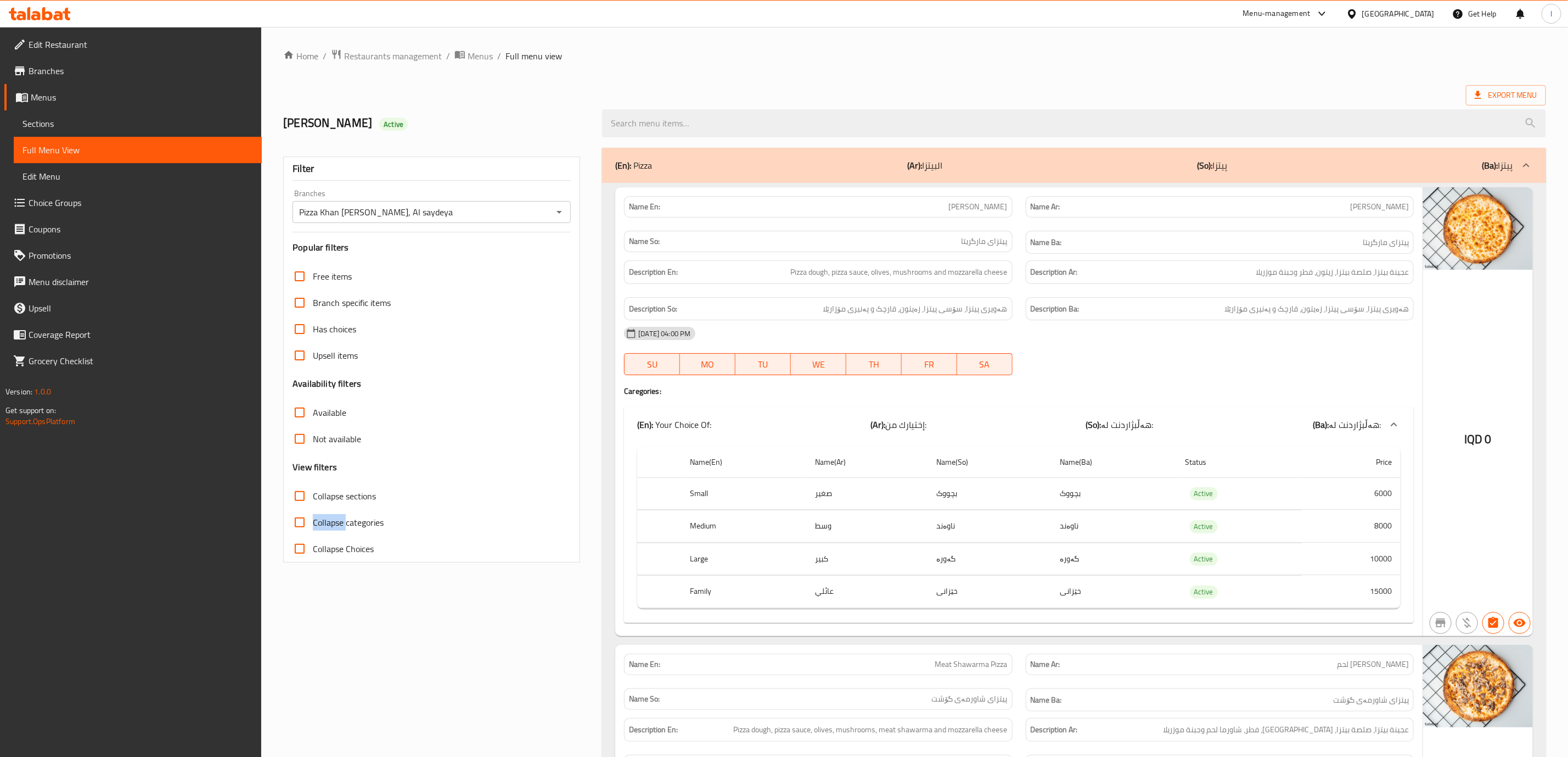
click at [343, 489] on span "Collapse sections" at bounding box center [344, 496] width 63 height 13
click at [313, 489] on input "Collapse sections" at bounding box center [300, 496] width 26 height 26
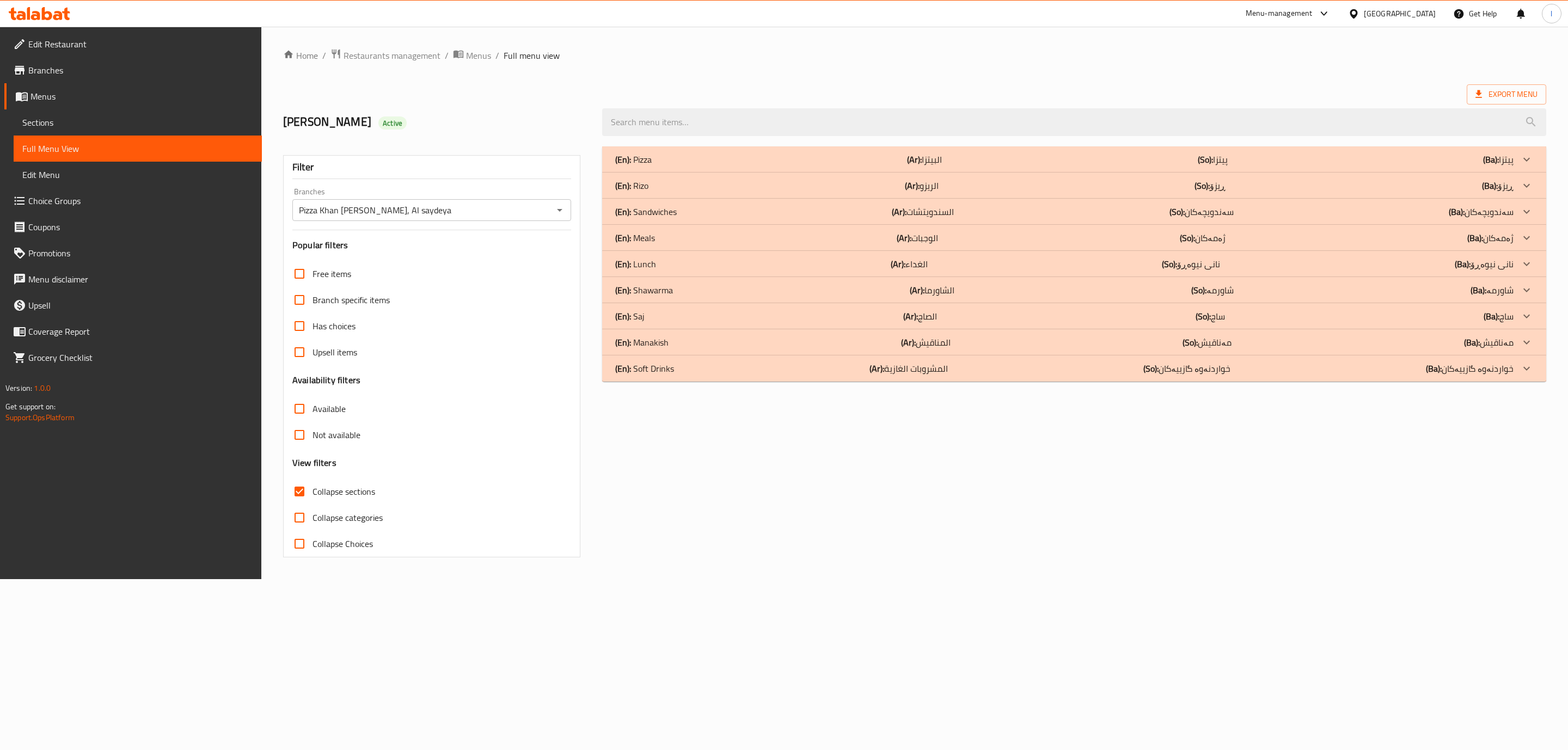
click at [341, 484] on span "Collapse sections" at bounding box center [343, 491] width 63 height 13
click at [312, 484] on input "Collapse sections" at bounding box center [299, 491] width 26 height 26
checkbox input "false"
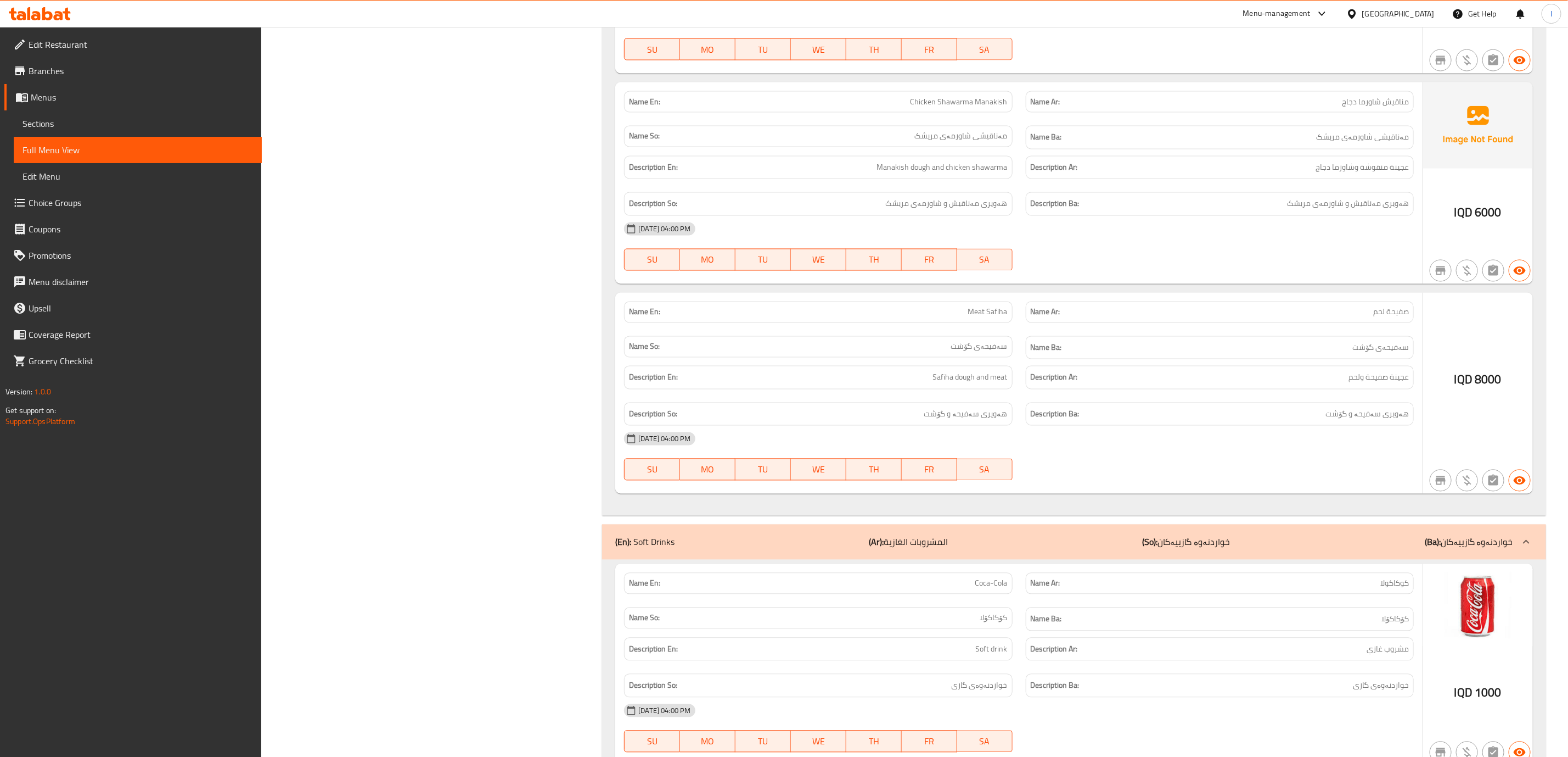
scroll to position [14592, 0]
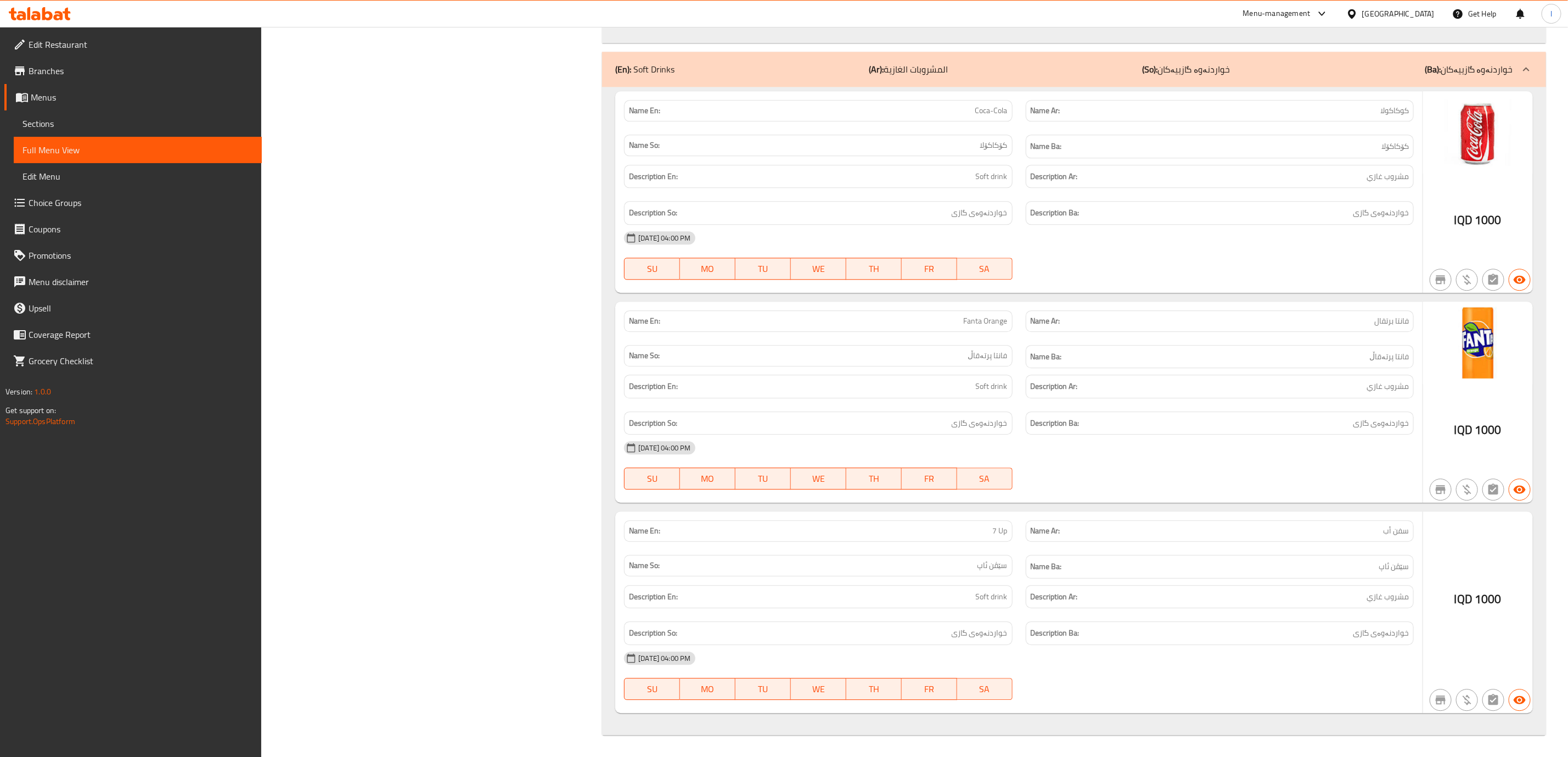
click at [1387, 62] on div "(En): Soft Drinks (Ar): المشروبات الغازية (So): خواردنەوە گازییەکان (Ba): خوارد…" at bounding box center [1064, 69] width 898 height 13
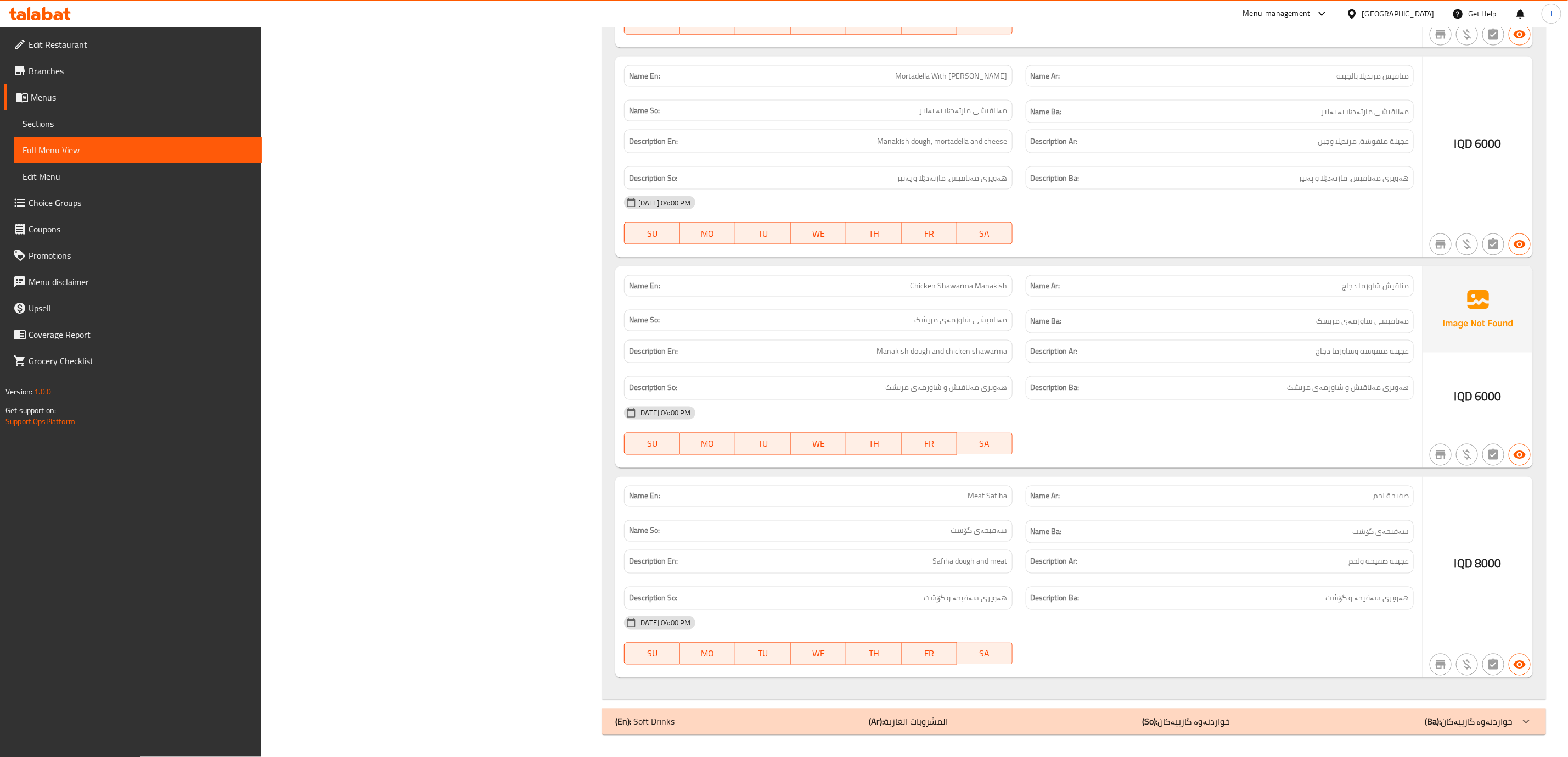
scroll to position [13930, 0]
click at [1313, 719] on div "(En): Soft Drinks (Ar): المشروبات الغازية (So): خواردنەوە گازییەکان (Ba): خوارد…" at bounding box center [1064, 722] width 898 height 13
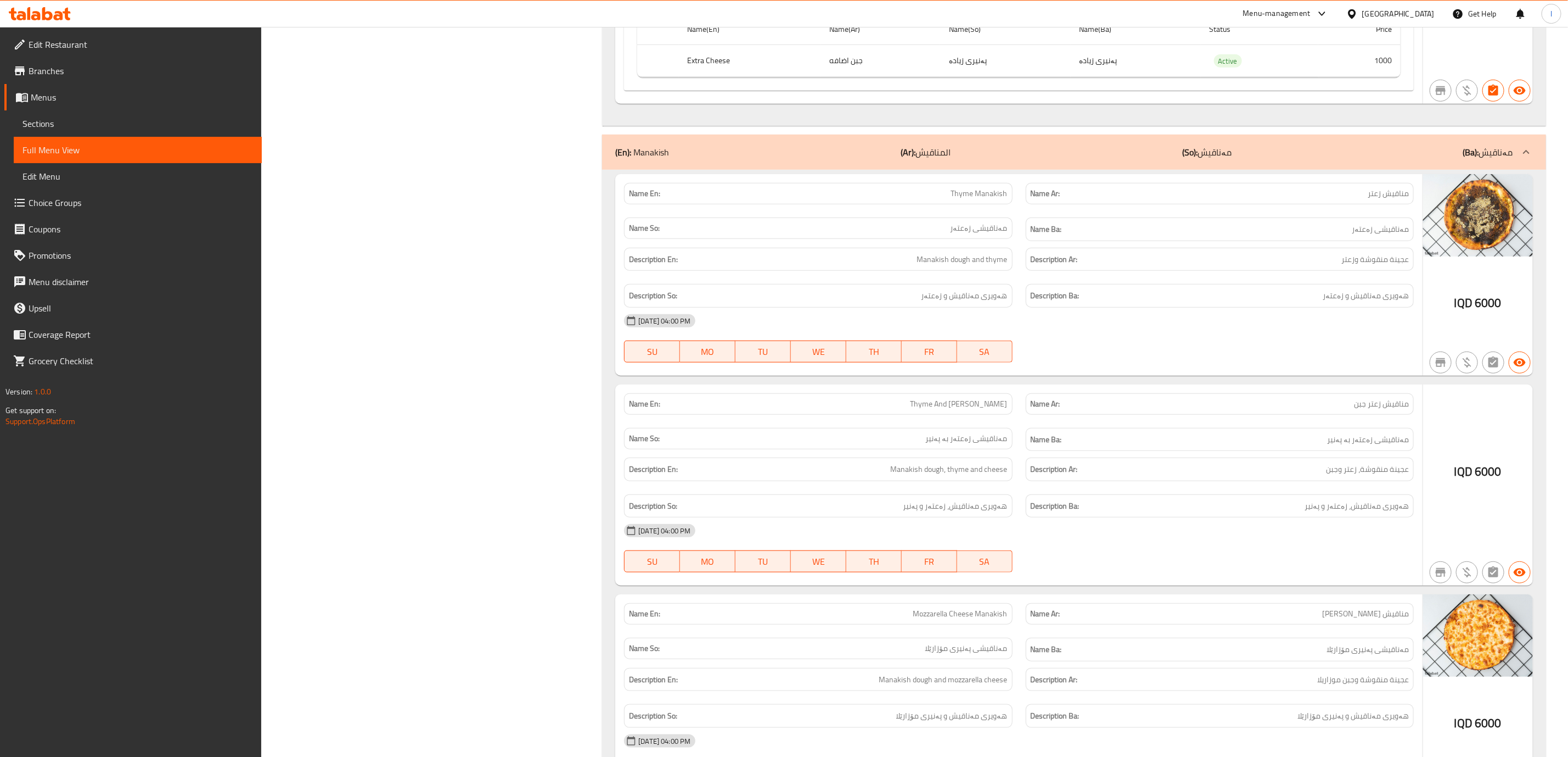
scroll to position [12945, 0]
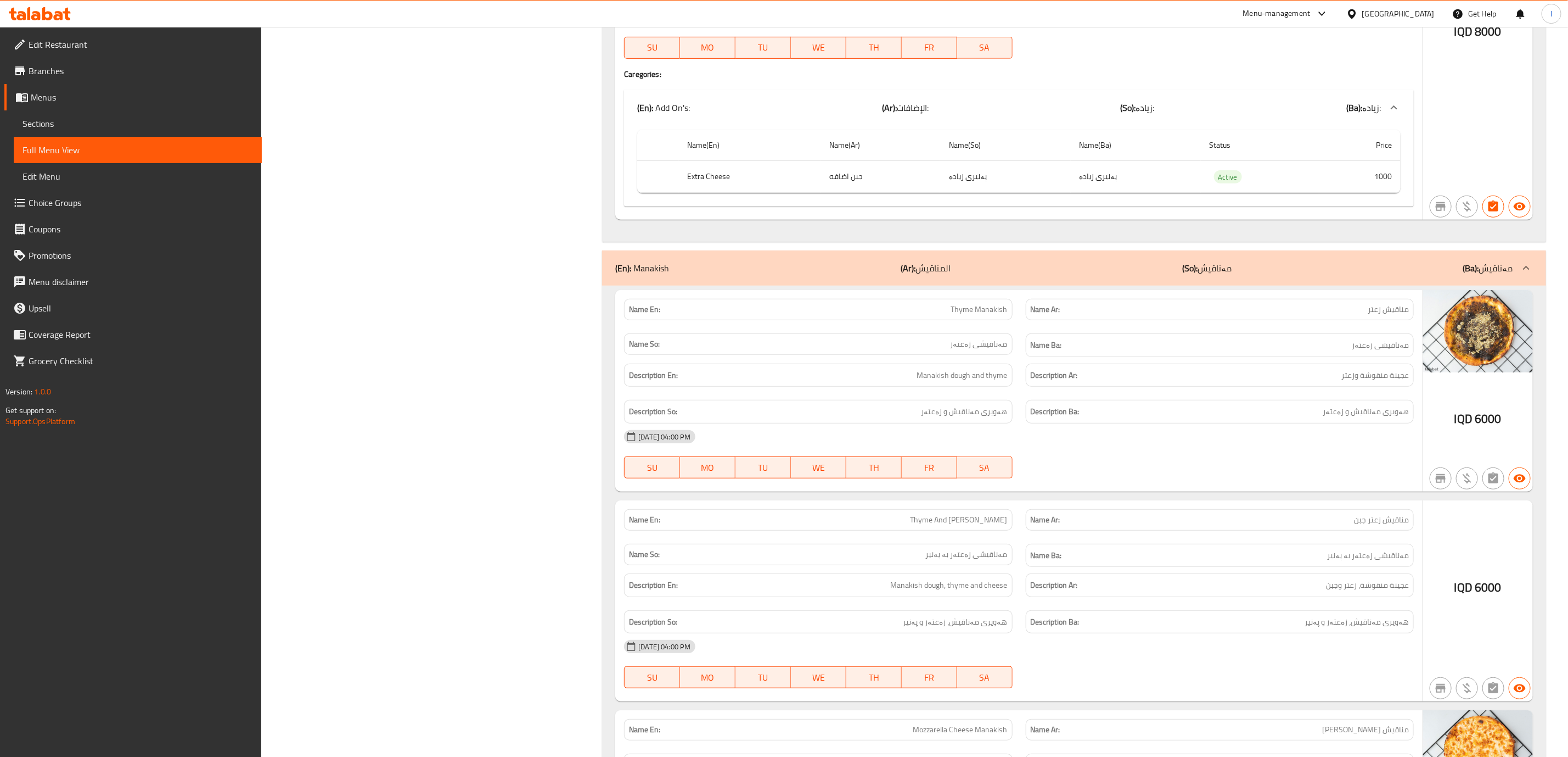
click at [1316, 275] on div "(En): Manakish (Ar): المناقيش (So): مەناقیش (Ba): مەناقیش" at bounding box center [1064, 268] width 898 height 13
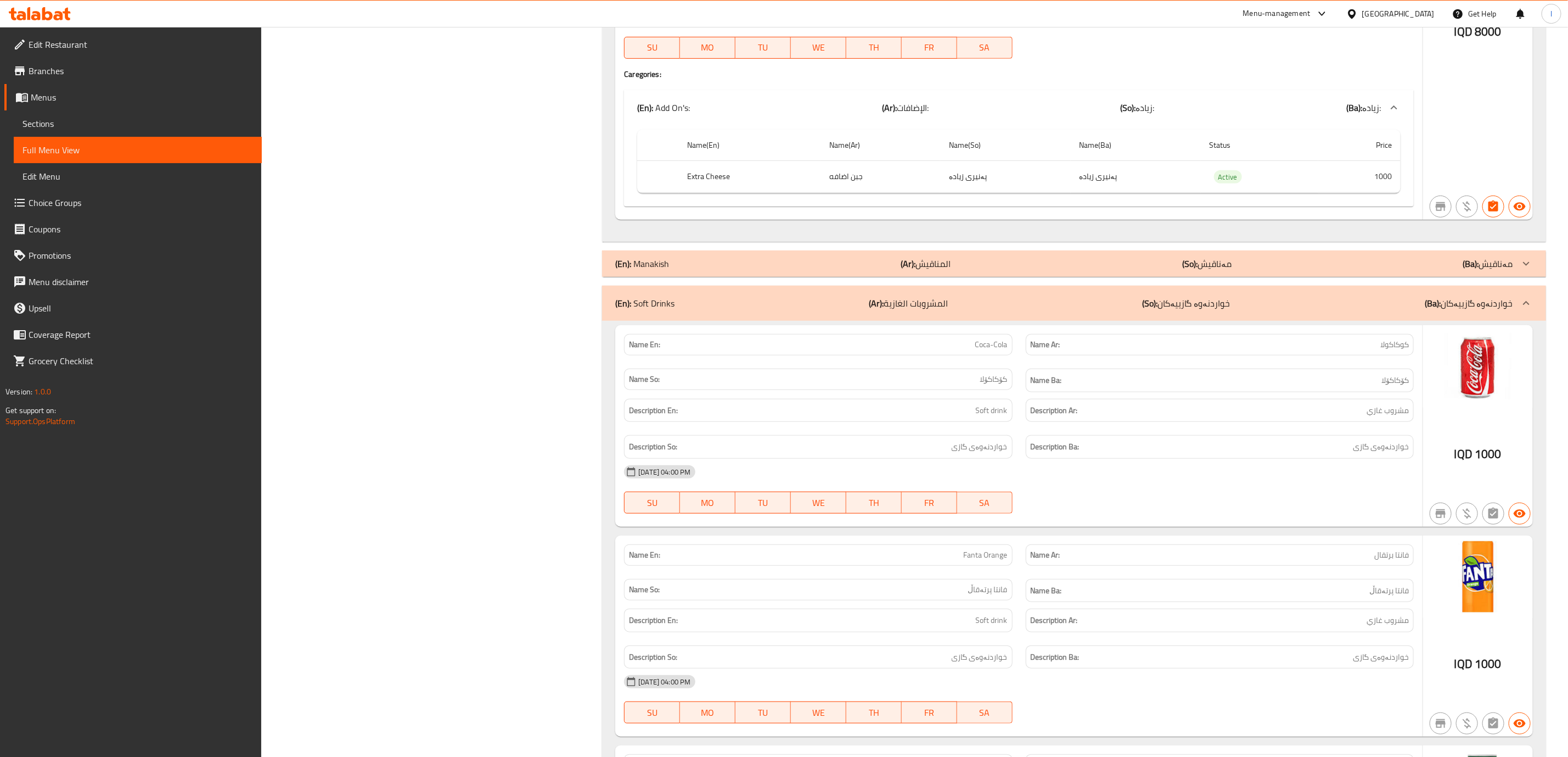
click at [1316, 270] on div "(En): Manakish (Ar): المناقيش (So): مەناقیش (Ba): مەناقیش" at bounding box center [1064, 263] width 898 height 13
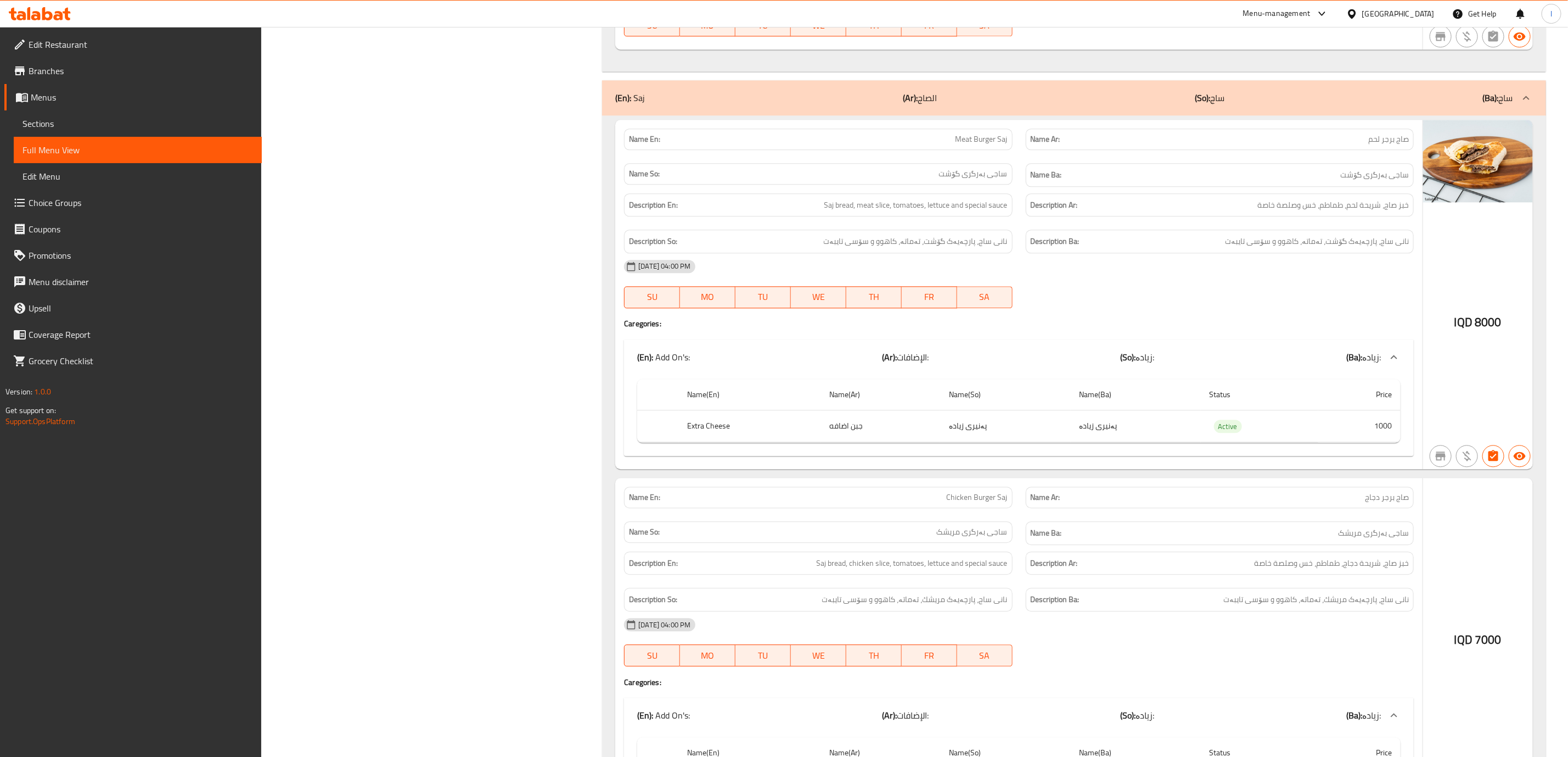
scroll to position [11023, 0]
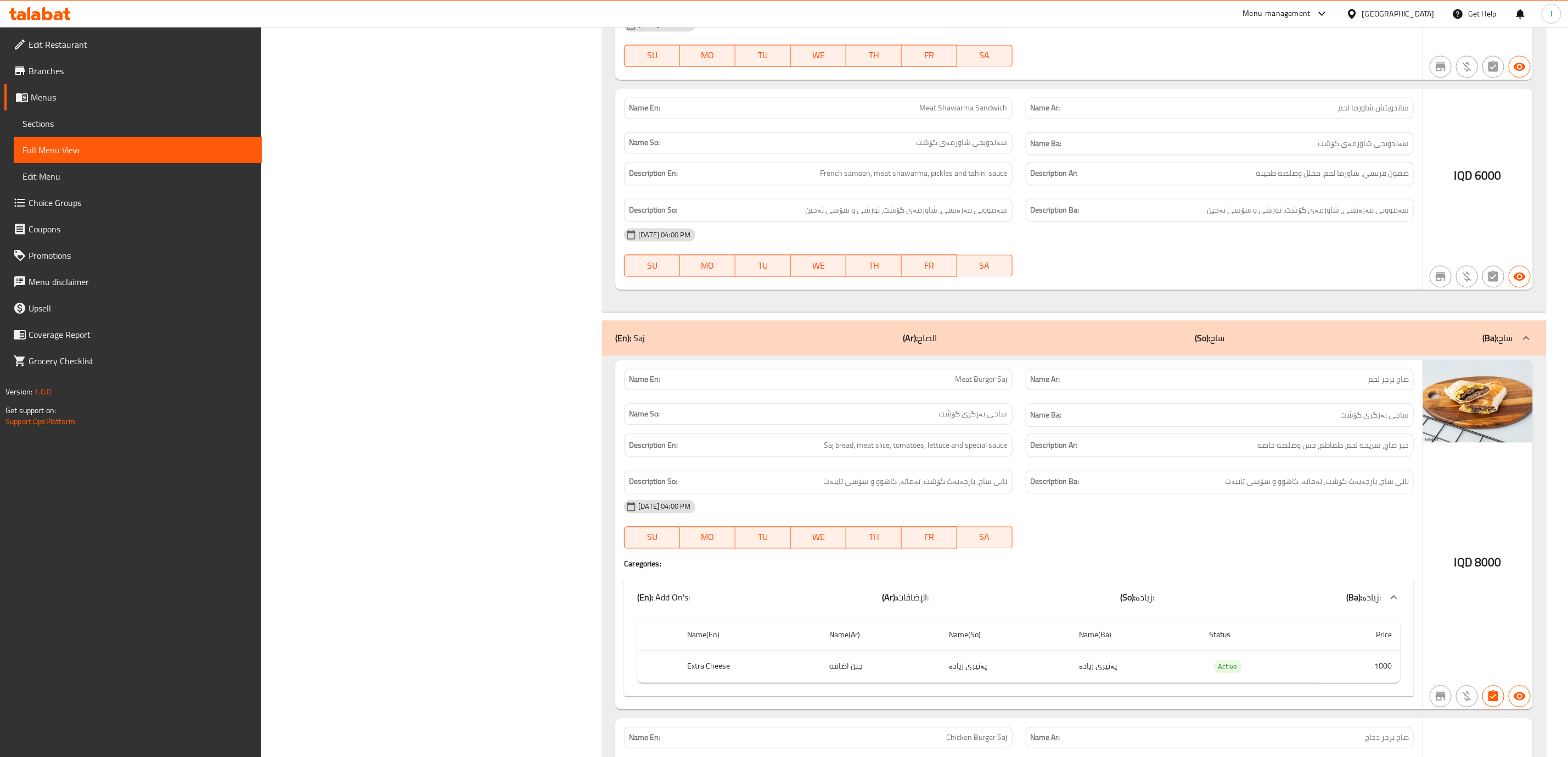
click at [1293, 345] on div "(En): Saj (Ar): الصاج (So): ساج (Ba): ساج" at bounding box center [1064, 338] width 898 height 13
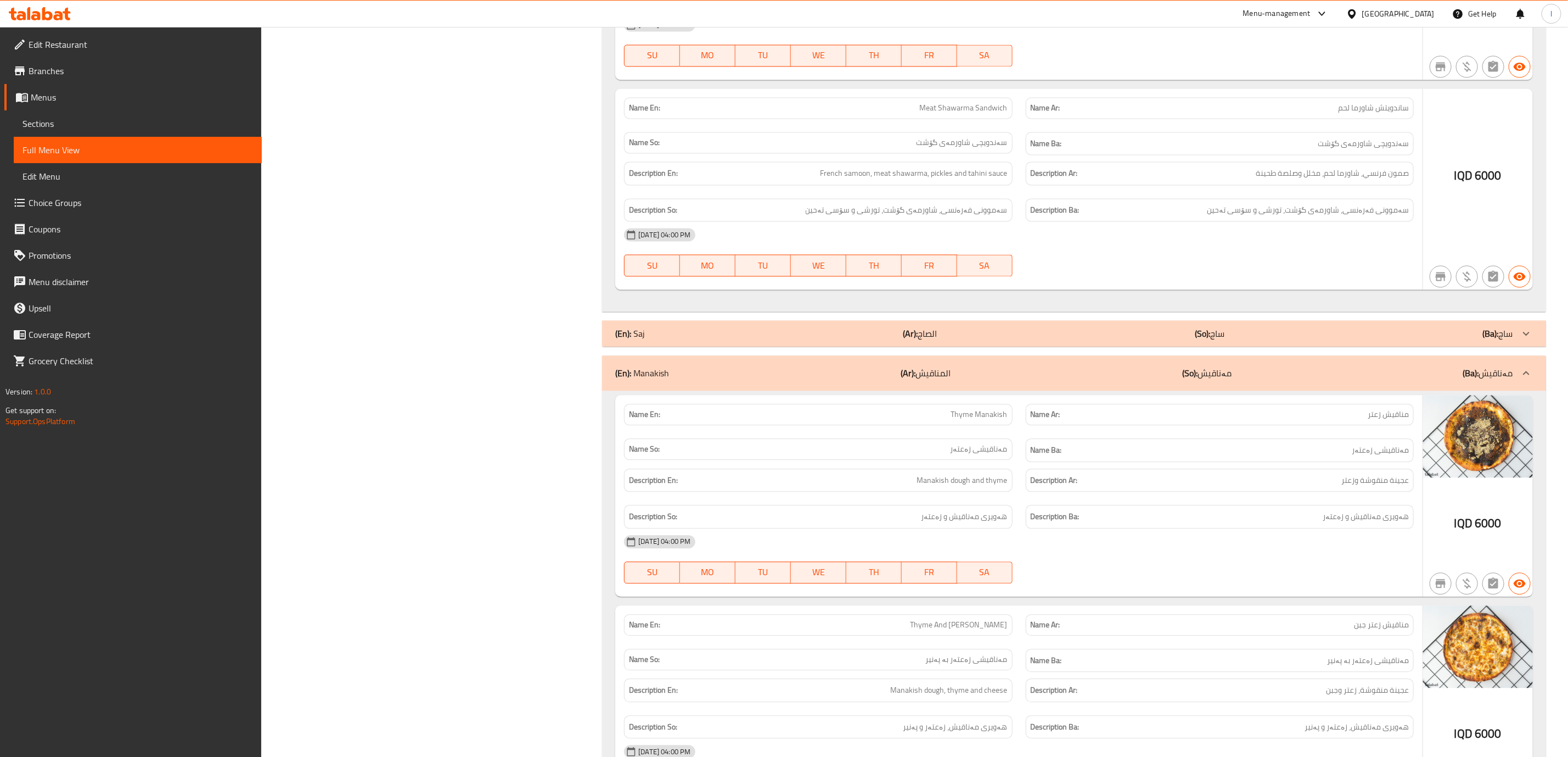
click at [1293, 340] on div "(En): Saj (Ar): الصاج (So): ساج (Ba): ساج" at bounding box center [1064, 333] width 898 height 13
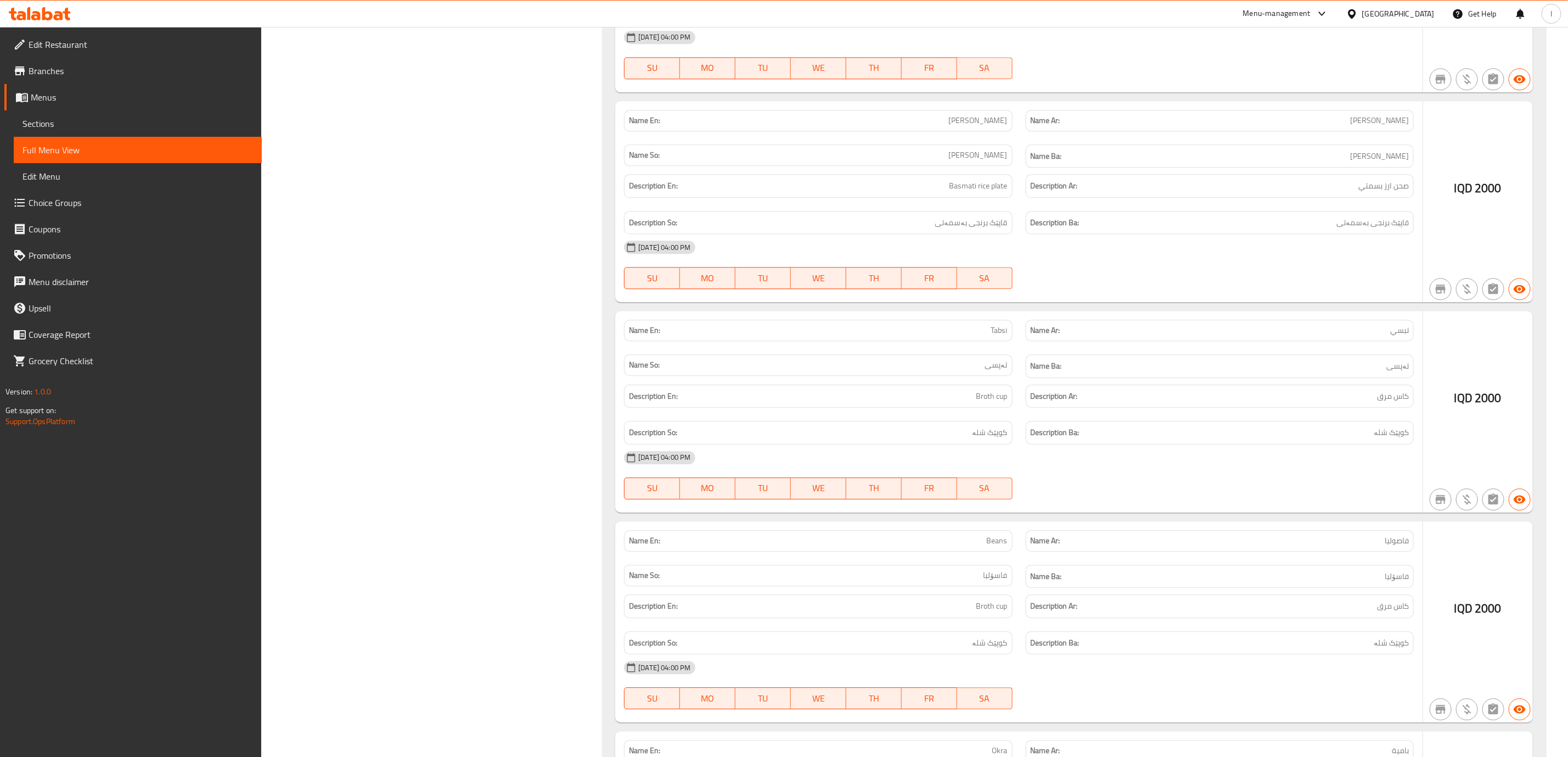
scroll to position [7728, 0]
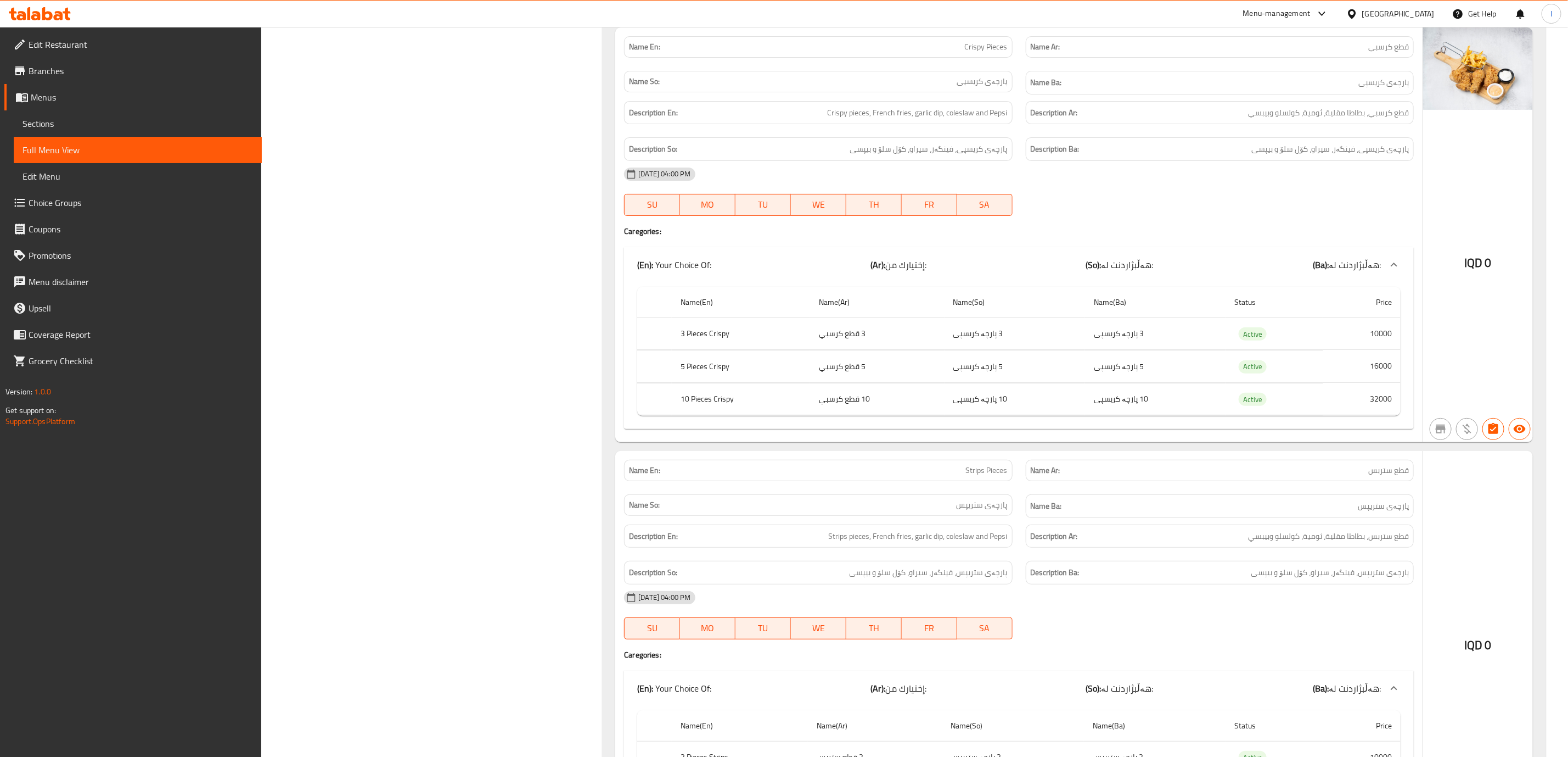
scroll to position [6080, 0]
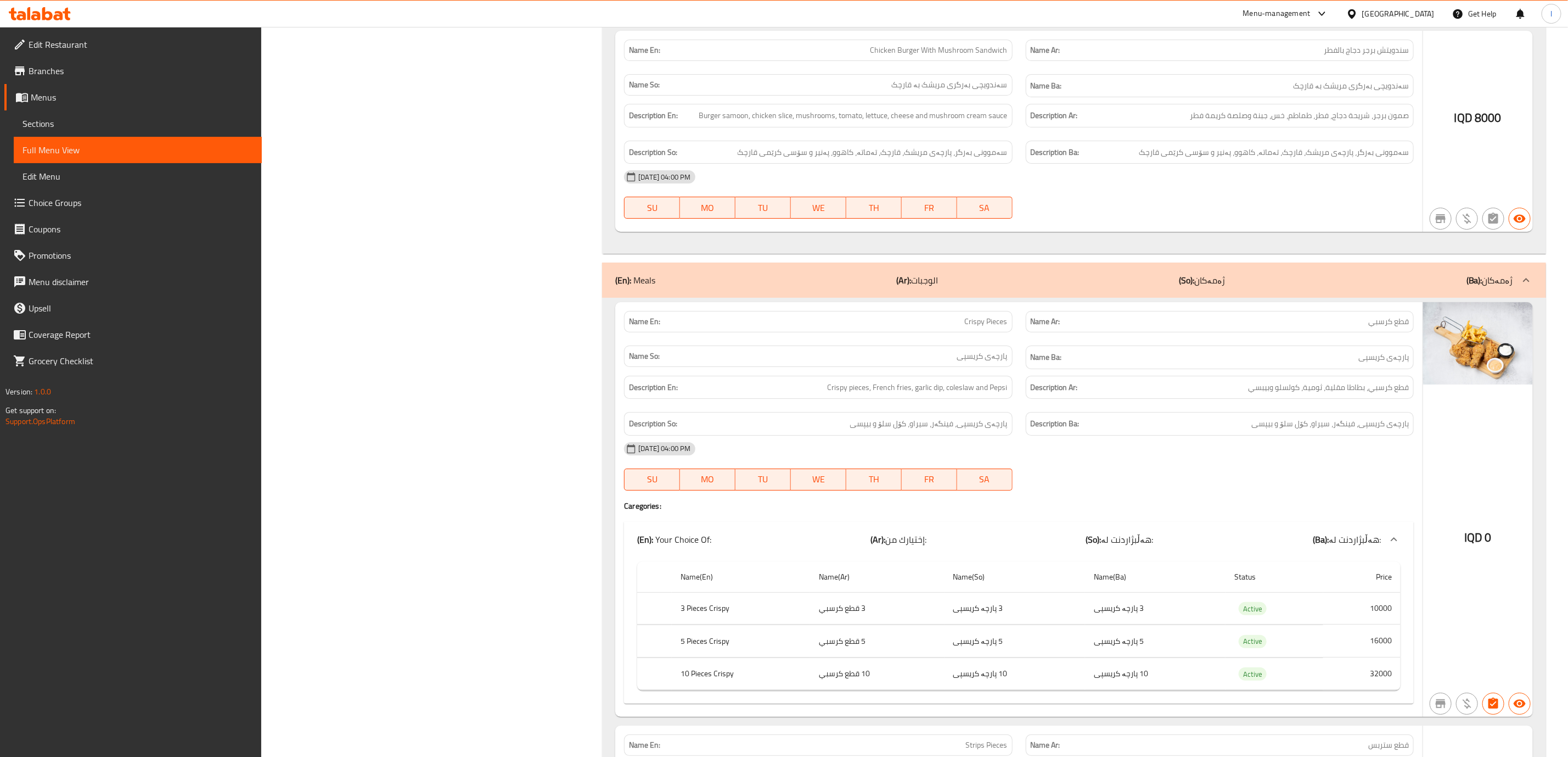
click at [1248, 297] on div "(En): Meals (Ar): الوجبات (So): ژەمەکان (Ba): ژەمەکان" at bounding box center [1074, 279] width 944 height 35
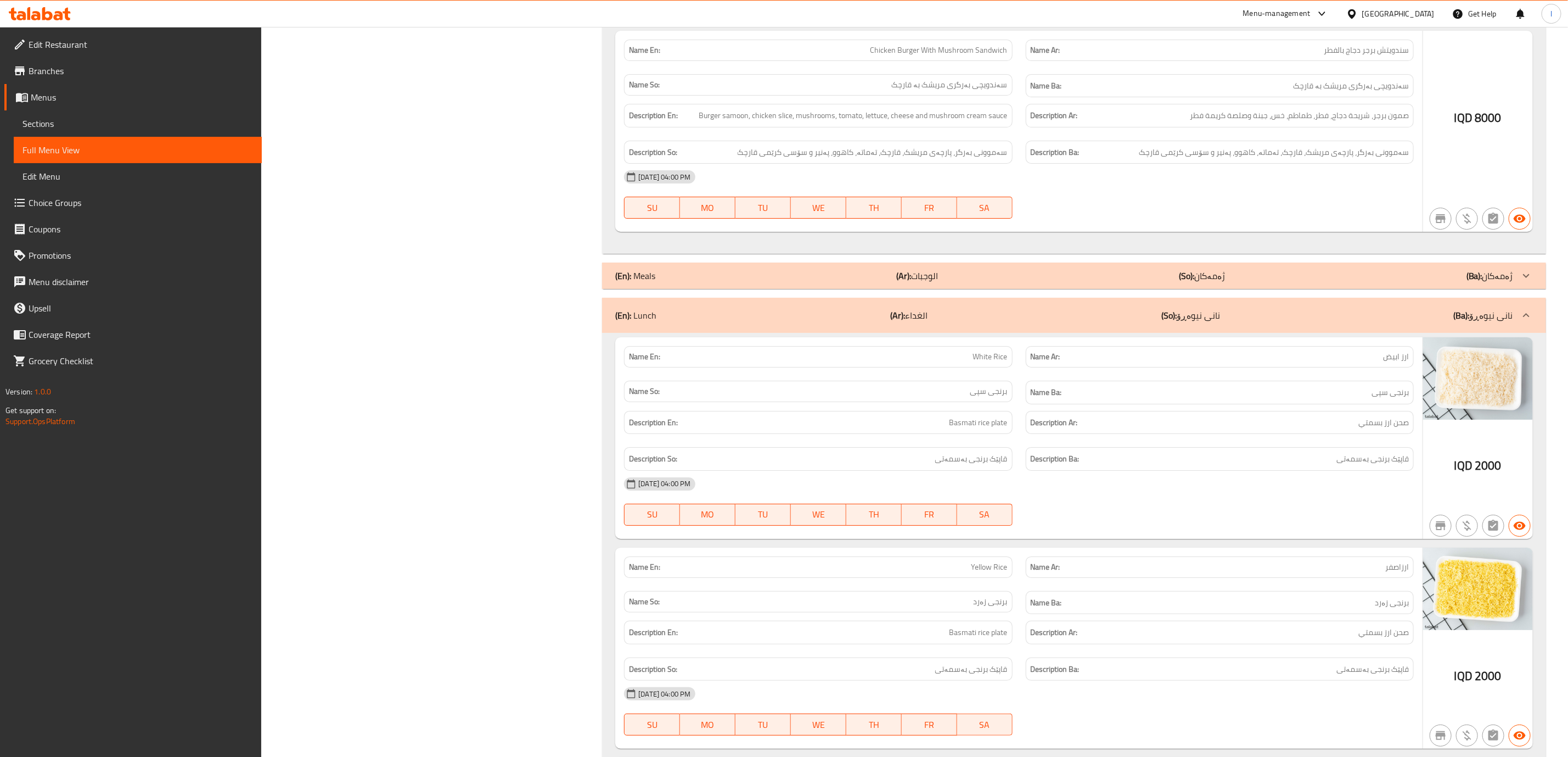
click at [1250, 282] on div "(En): Meals (Ar): الوجبات (So): ژەمەکان (Ba): ژەمەکان" at bounding box center [1064, 276] width 898 height 13
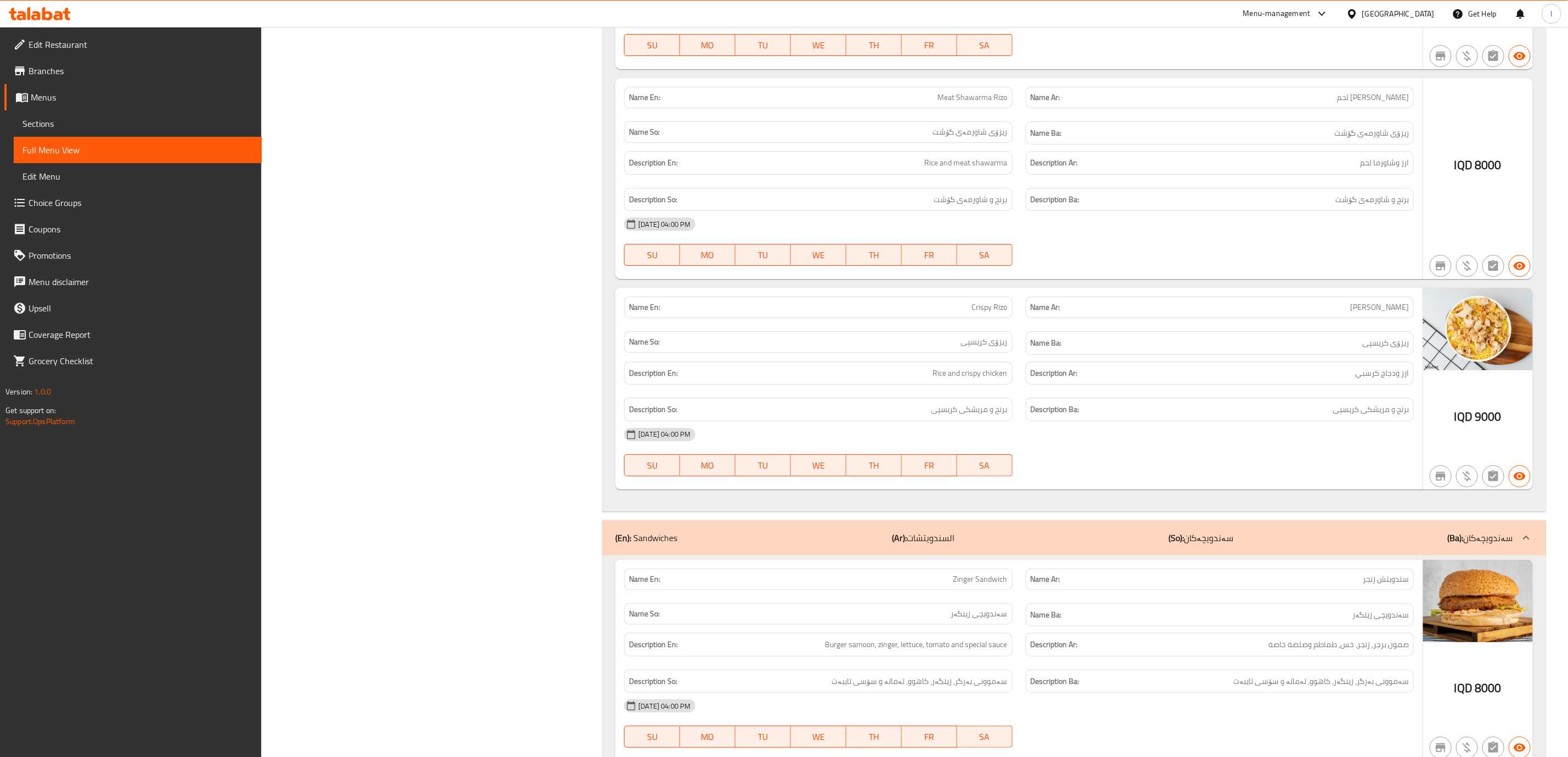
scroll to position [3334, 0]
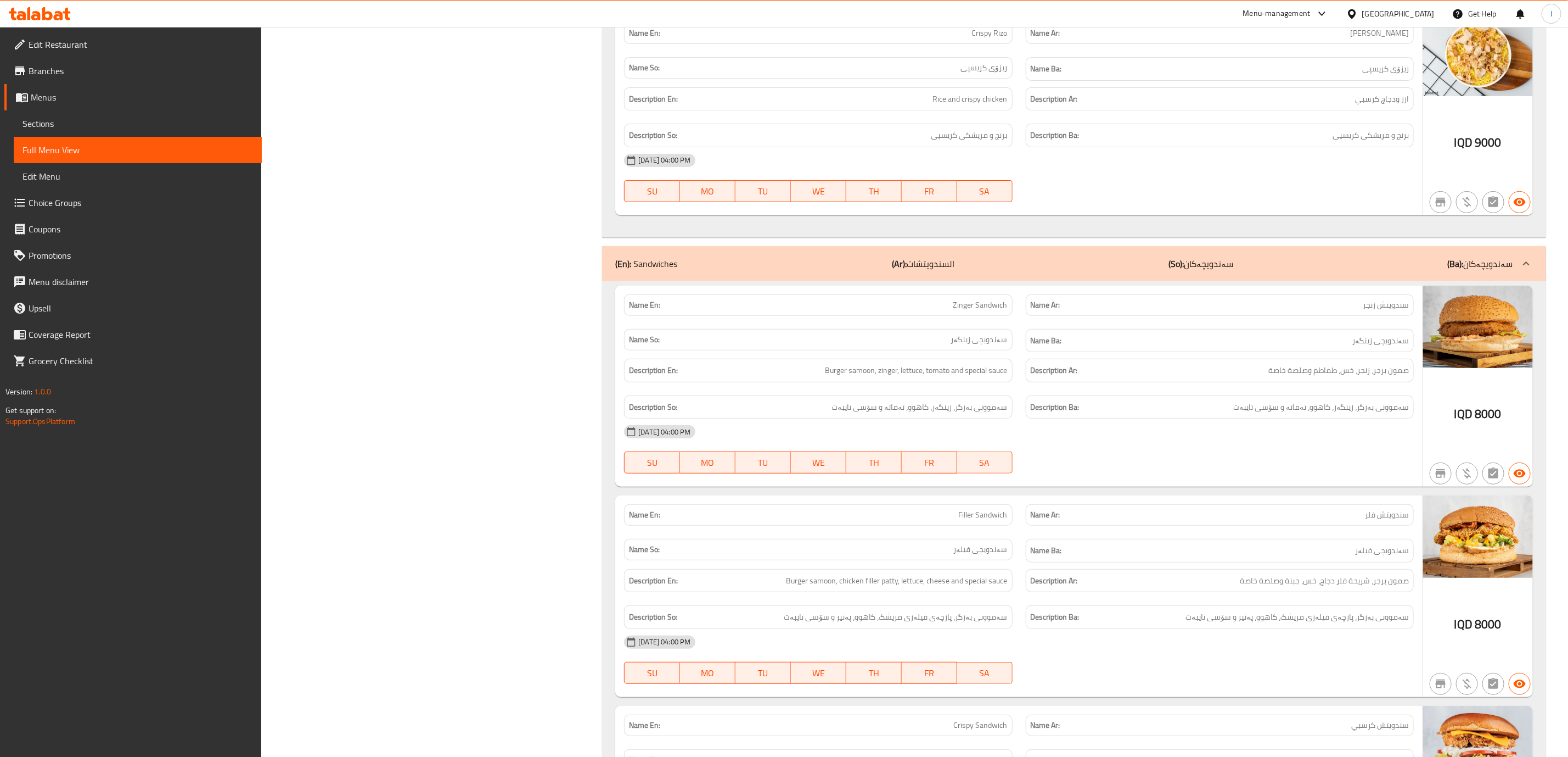
click at [1262, 280] on div "(En): Sandwiches (Ar): السندويتشات (So): سەندویچەکان (Ba): سەندویچەکان" at bounding box center [1074, 263] width 944 height 35
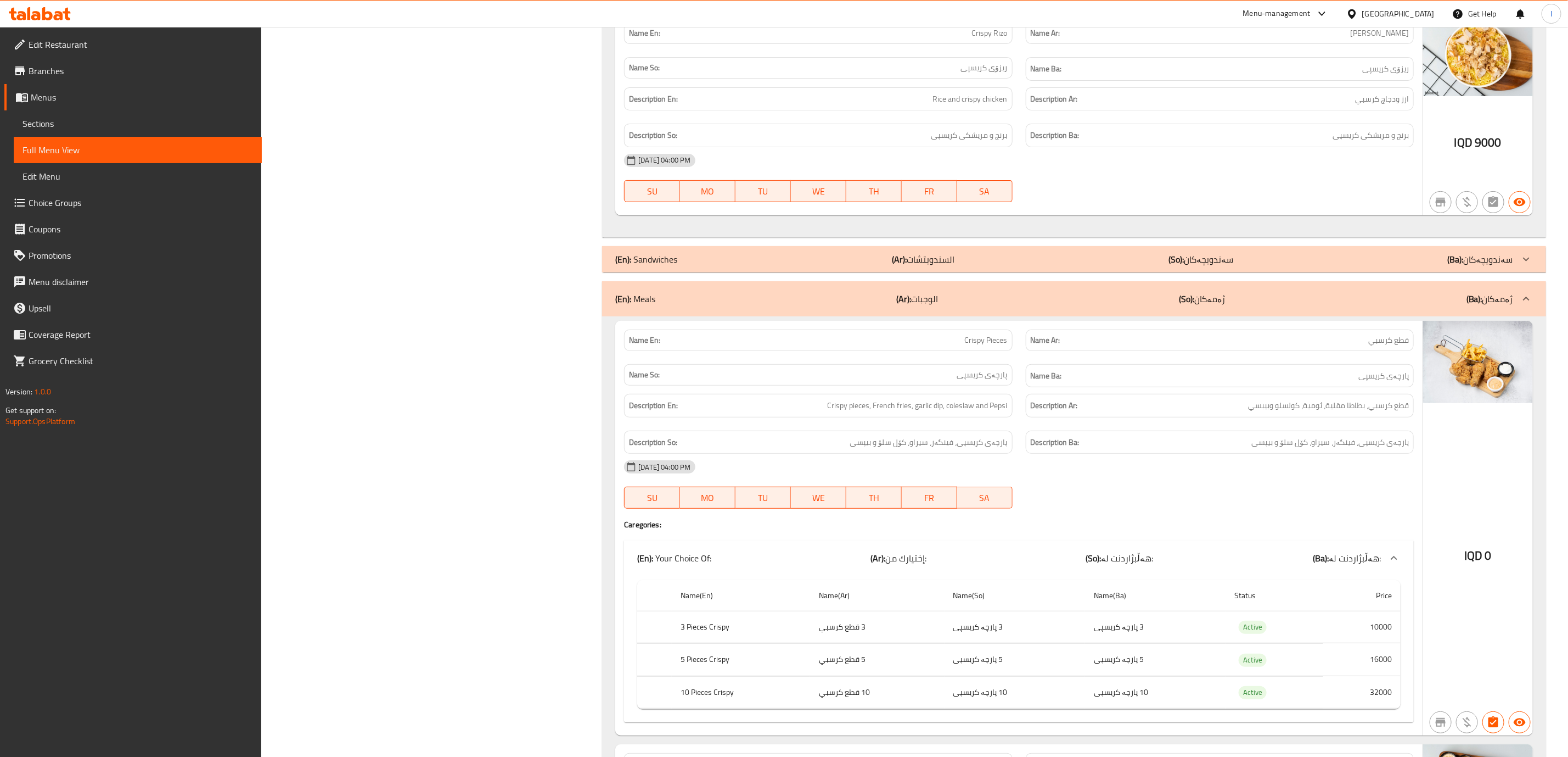
click at [1262, 266] on div "(En): Sandwiches (Ar): السندويتشات (So): سەندویچەکان (Ba): سەندویچەکان" at bounding box center [1064, 260] width 898 height 13
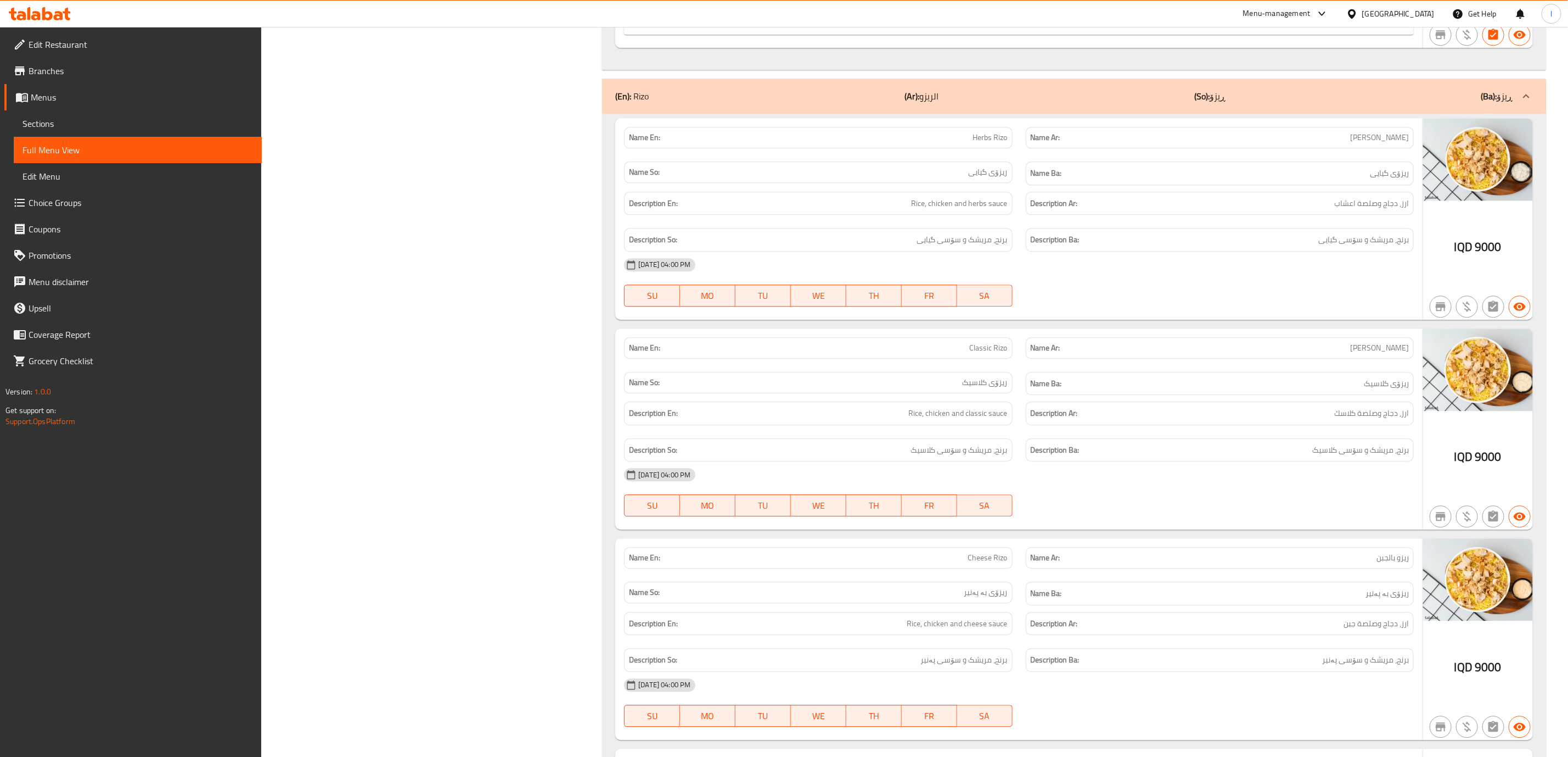
scroll to position [1961, 0]
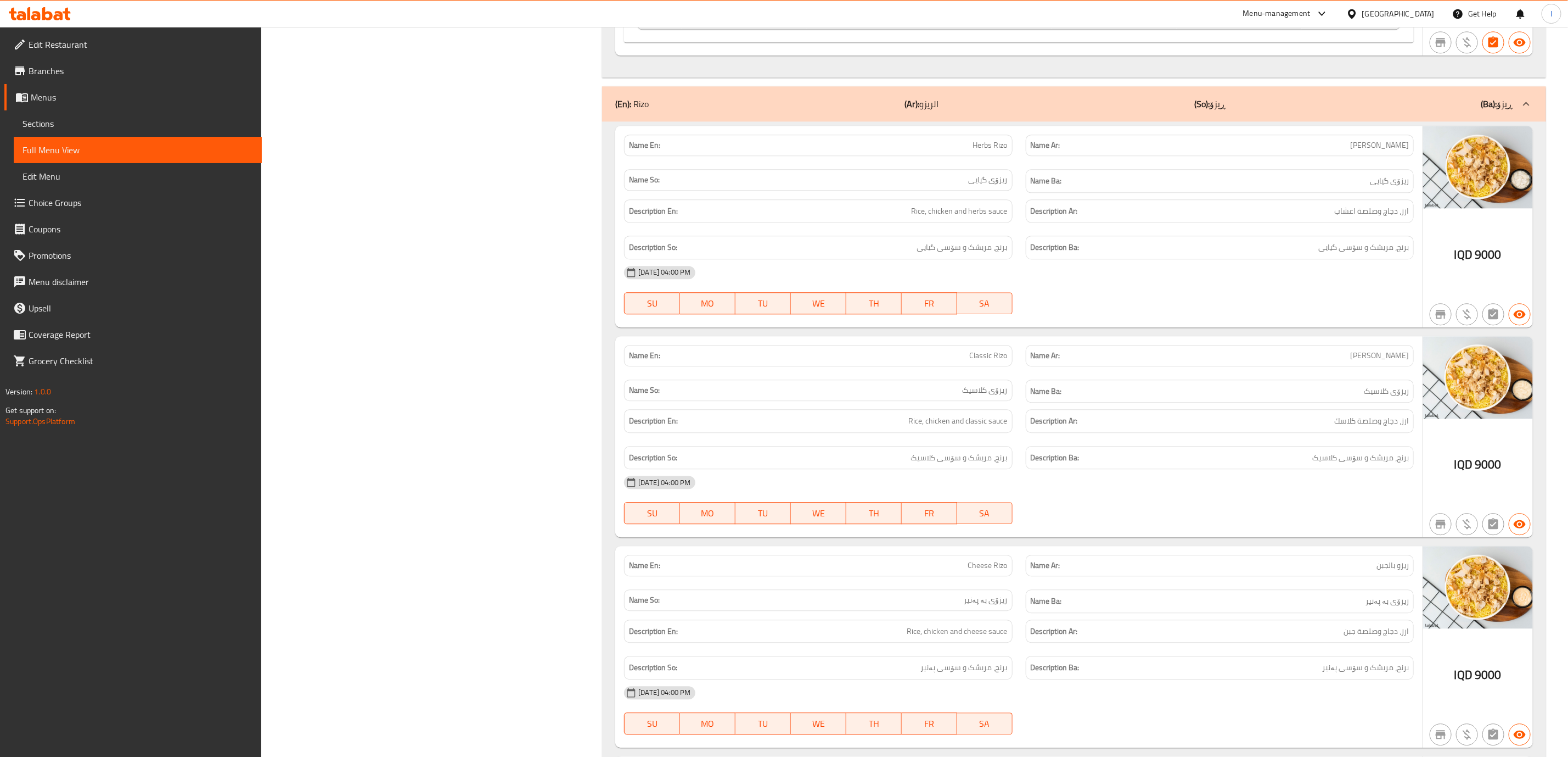
click at [1276, 105] on div "(En): Rizo (Ar): الريزو (So): ڕیزۆ (Ba): ڕیزۆ" at bounding box center [1074, 103] width 944 height 35
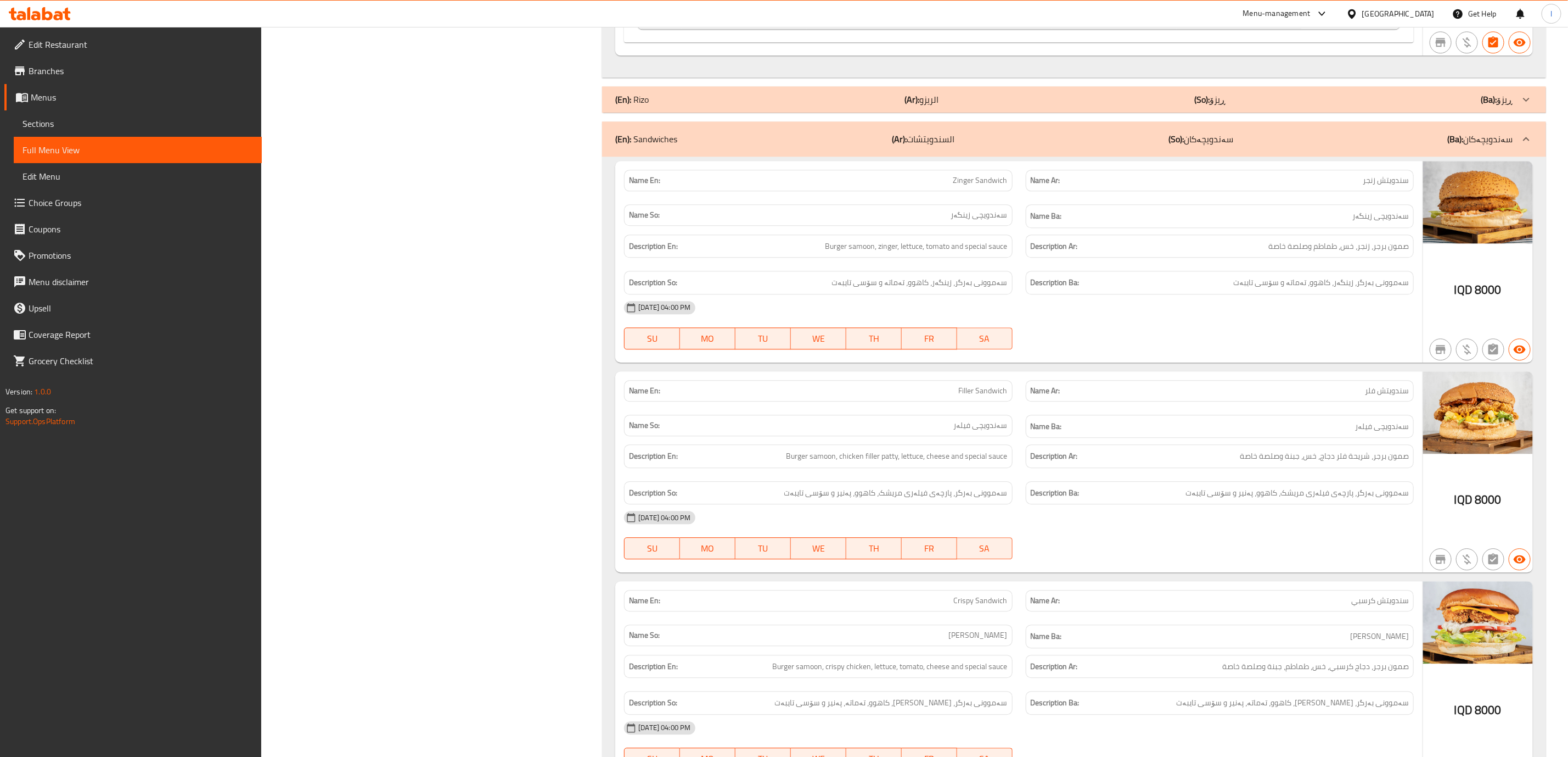
click at [1276, 105] on div "(En): Rizo (Ar): الريزو (So): ڕیزۆ (Ba): ڕیزۆ" at bounding box center [1074, 99] width 944 height 26
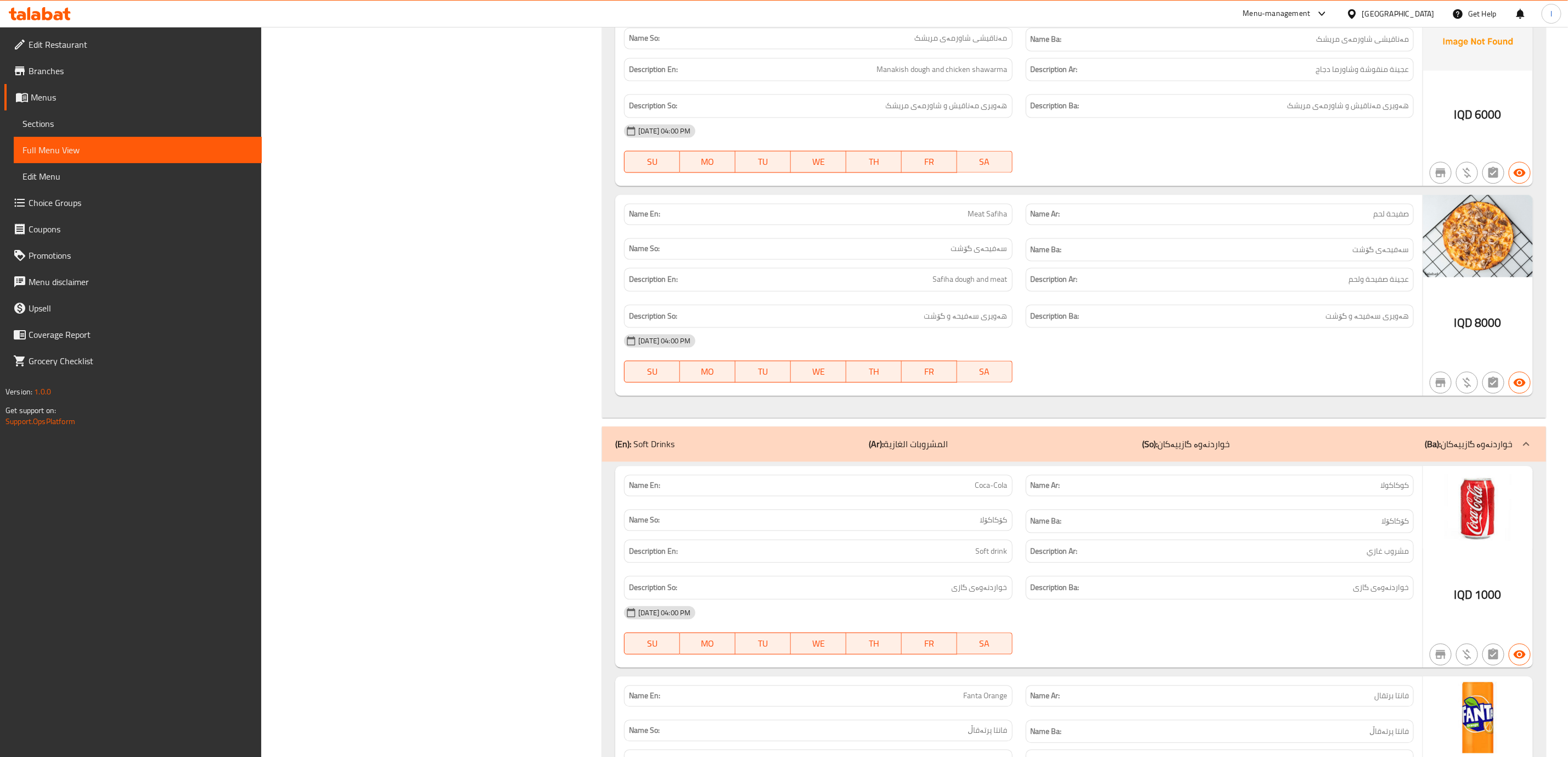
scroll to position [14042, 0]
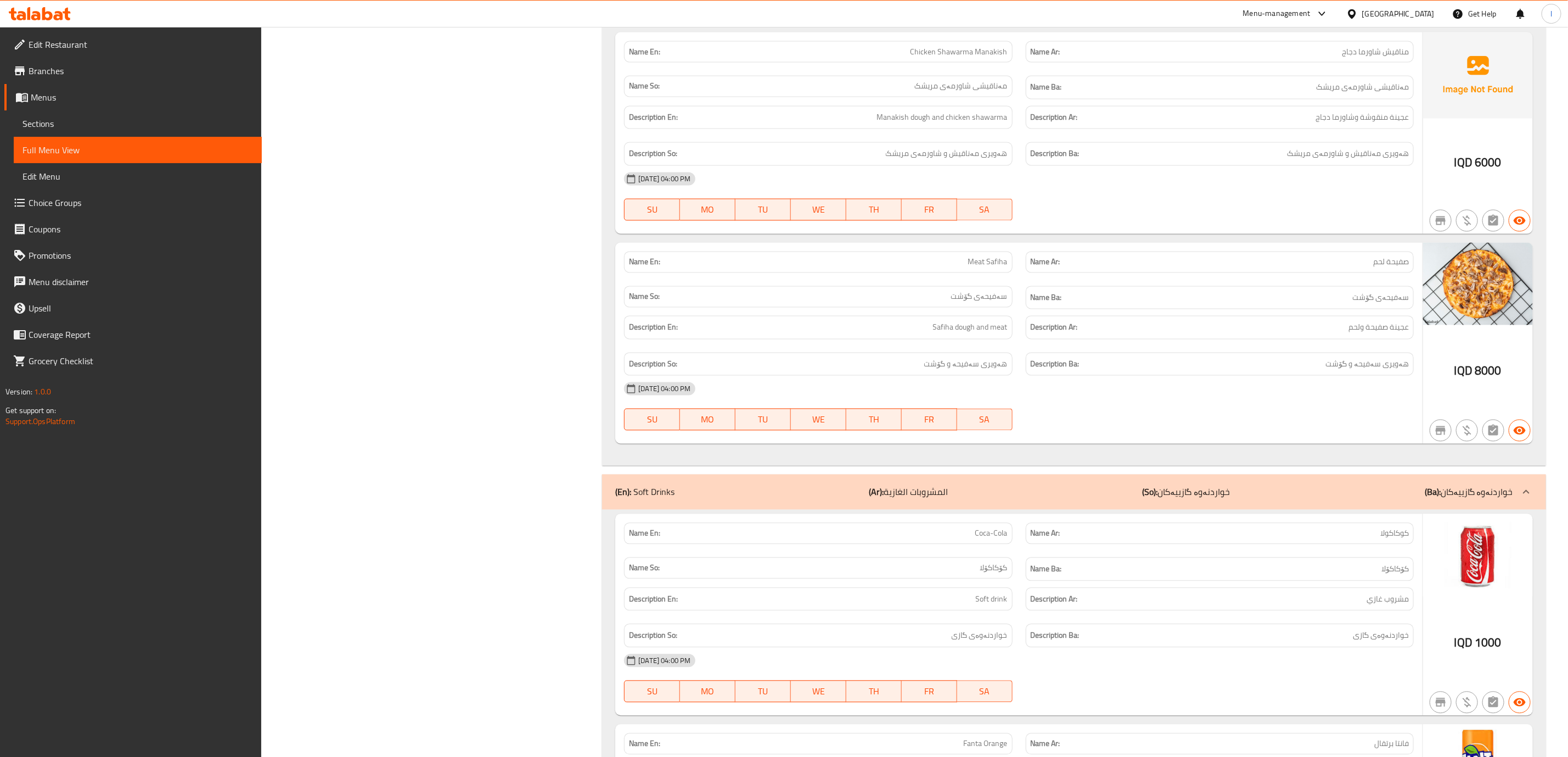
click at [1368, 377] on div "Description Ba: هەویری سەفیحە و گۆشت" at bounding box center [1219, 364] width 388 height 24
click at [1368, 371] on span "هەویری سەفیحە و گۆشت" at bounding box center [1367, 364] width 83 height 14
click at [1358, 402] on div "09-09-2025 04:00 PM" at bounding box center [1019, 389] width 803 height 26
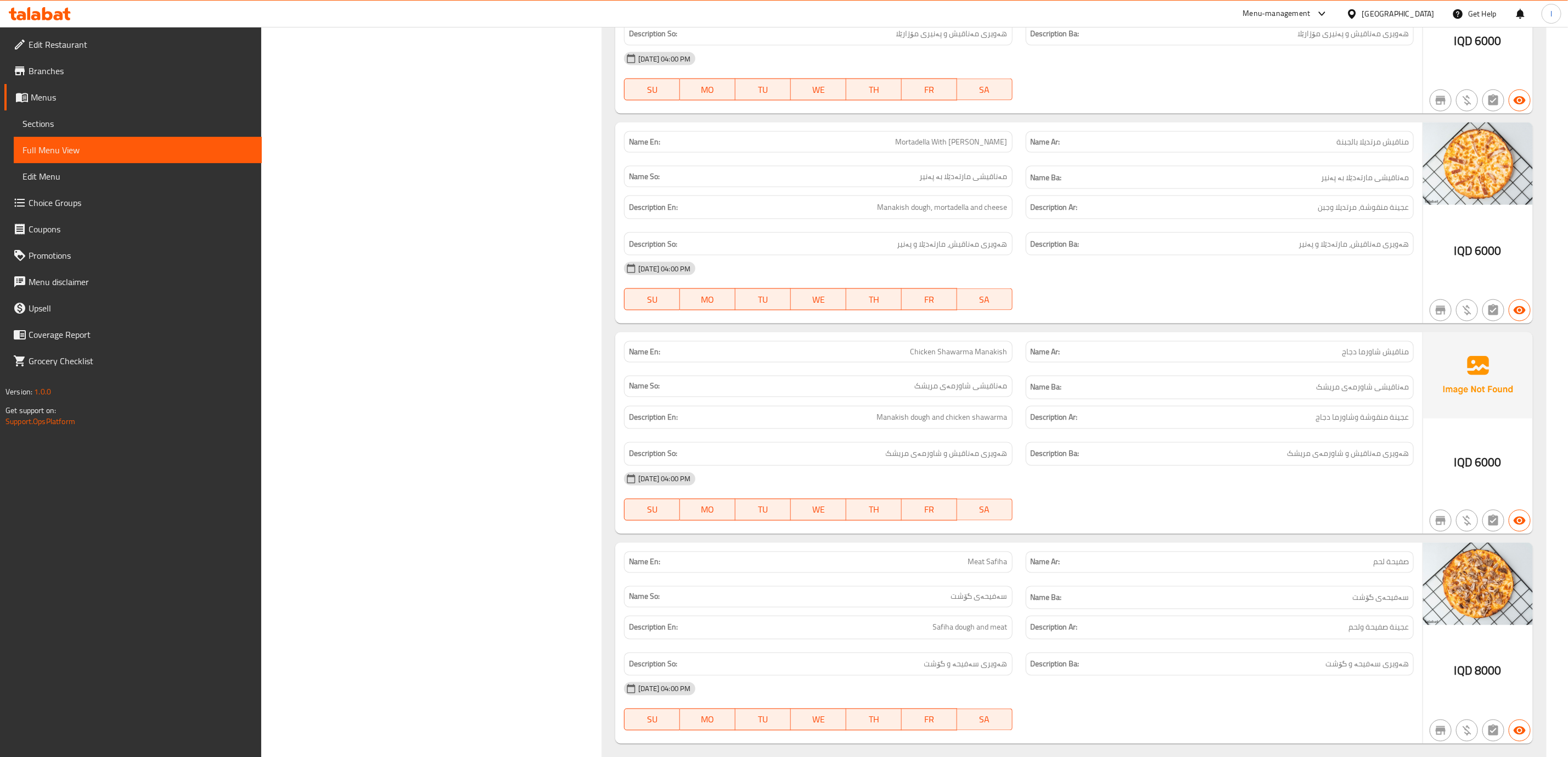
scroll to position [13769, 0]
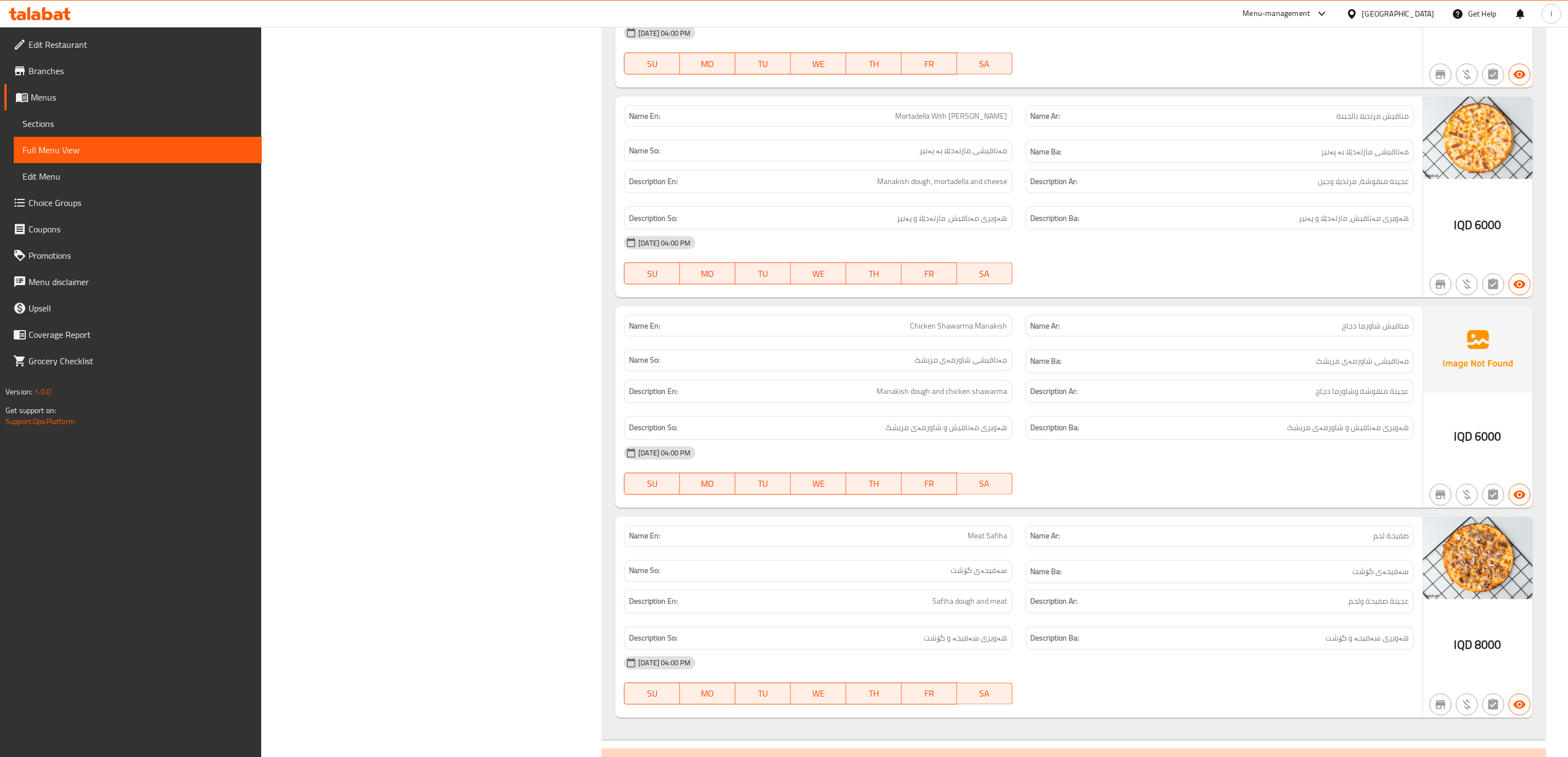
click at [756, 193] on div "Description En: Manakish dough, mortadella and cheese" at bounding box center [818, 181] width 388 height 24
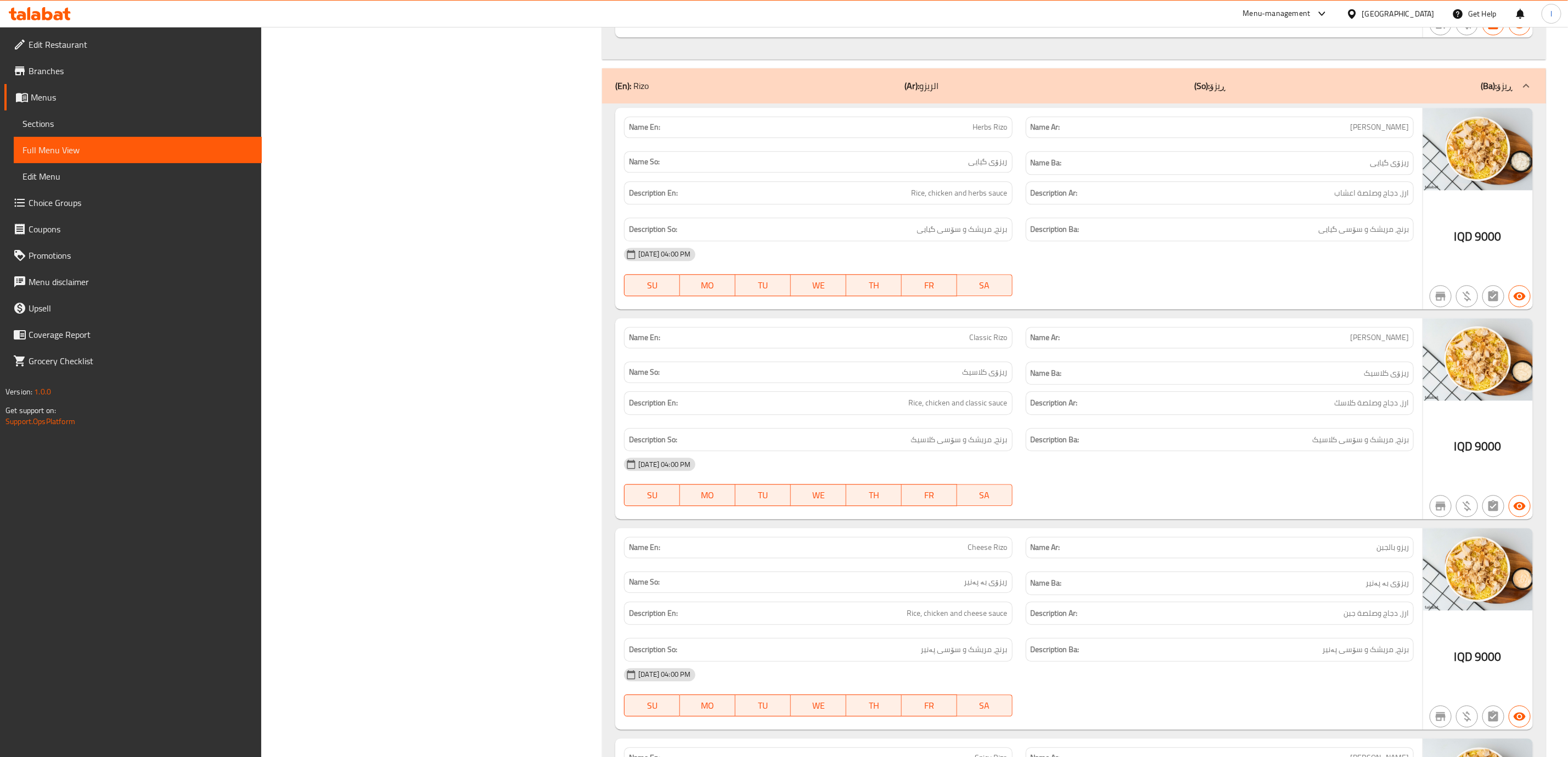
scroll to position [0, 0]
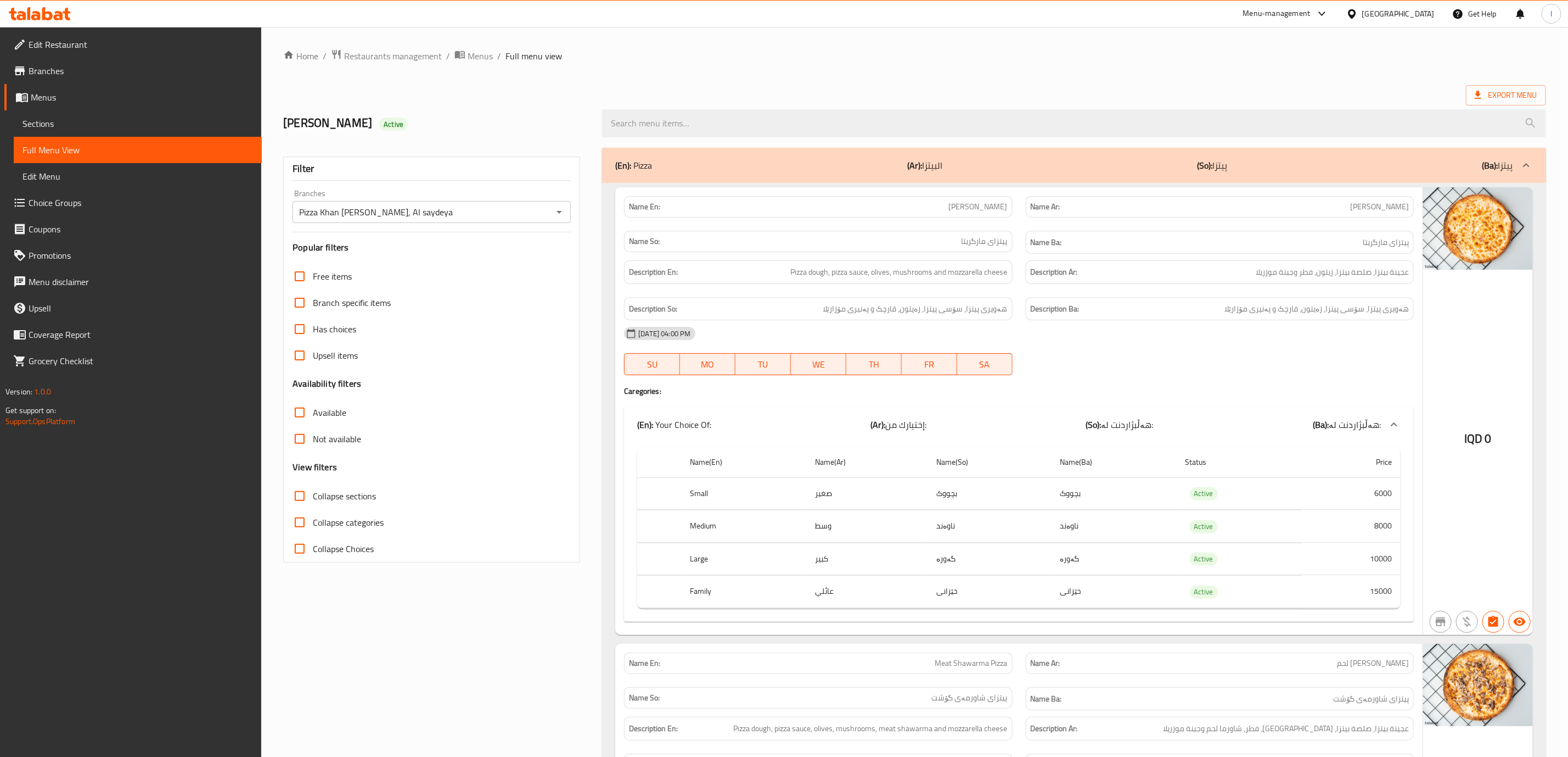
click at [43, 8] on icon at bounding box center [40, 14] width 62 height 13
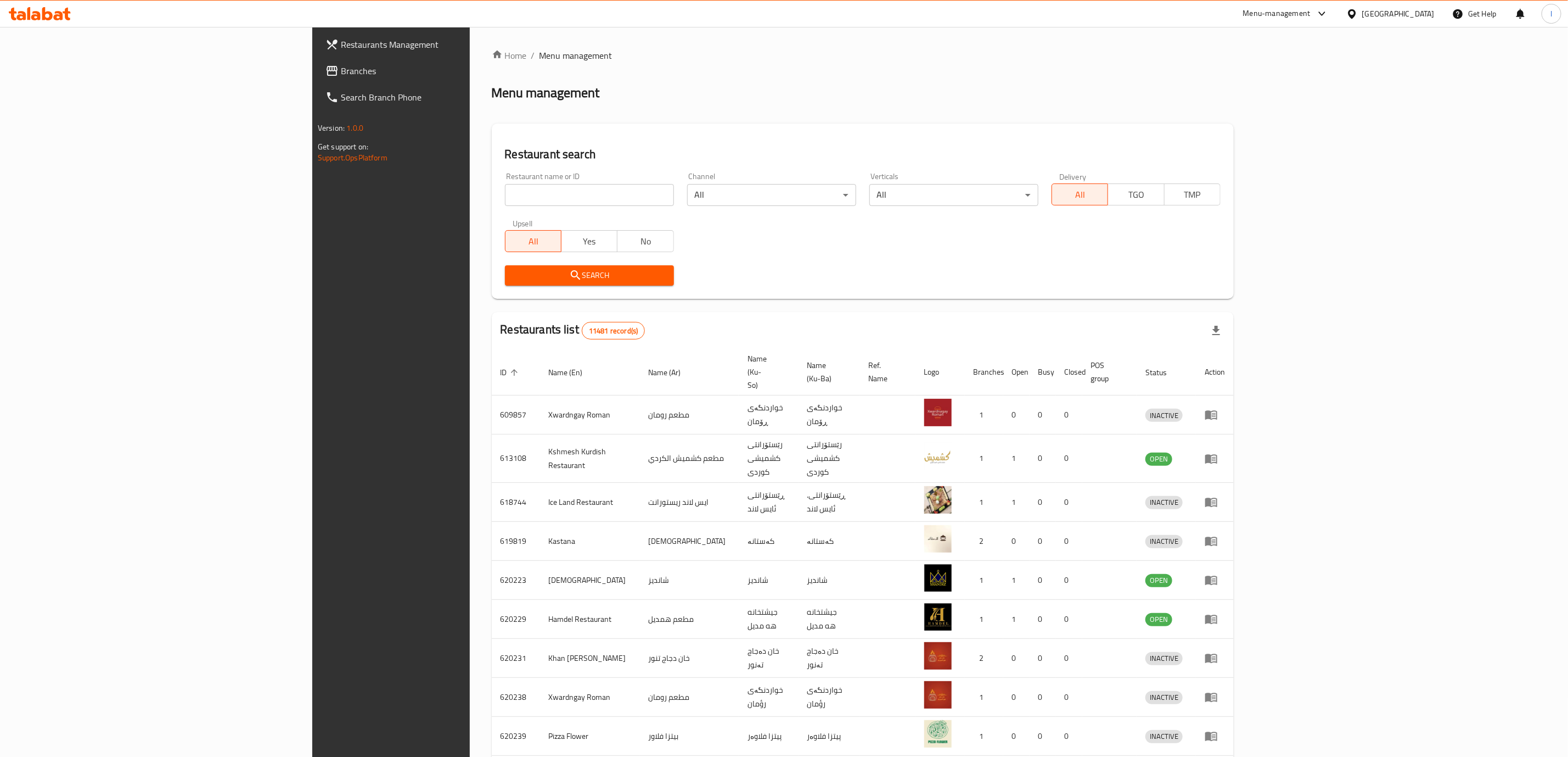
drag, startPoint x: 0, startPoint y: 0, endPoint x: 331, endPoint y: 184, distance: 378.7
click at [492, 184] on div "Home / Menu management Menu management Restaurant search Restaurant name or ID …" at bounding box center [862, 441] width 742 height 783
click at [505, 185] on input "search" at bounding box center [589, 194] width 169 height 22
paste input "Usta"
type input "Usta"
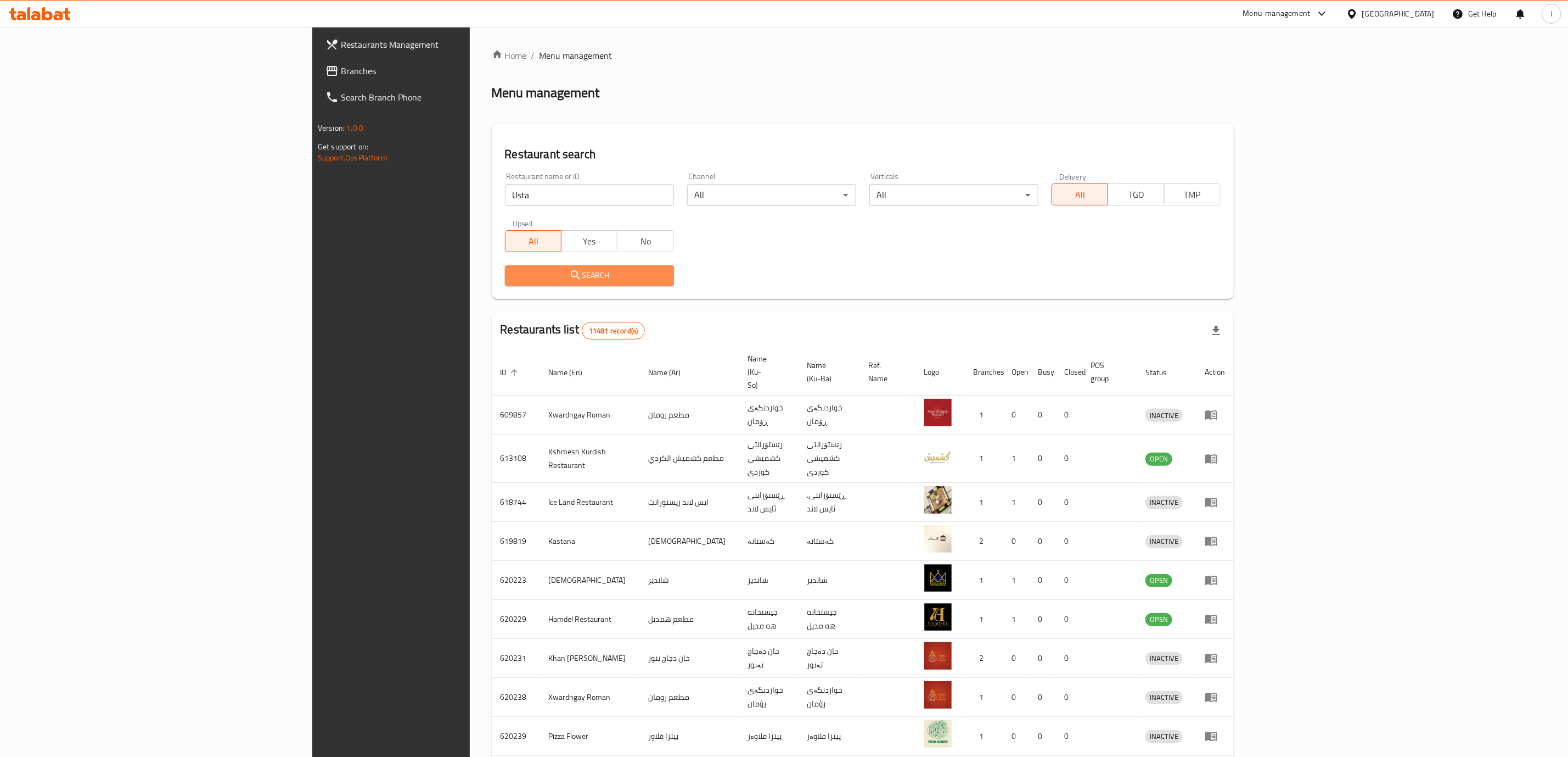
click at [505, 267] on button "Search" at bounding box center [589, 276] width 169 height 21
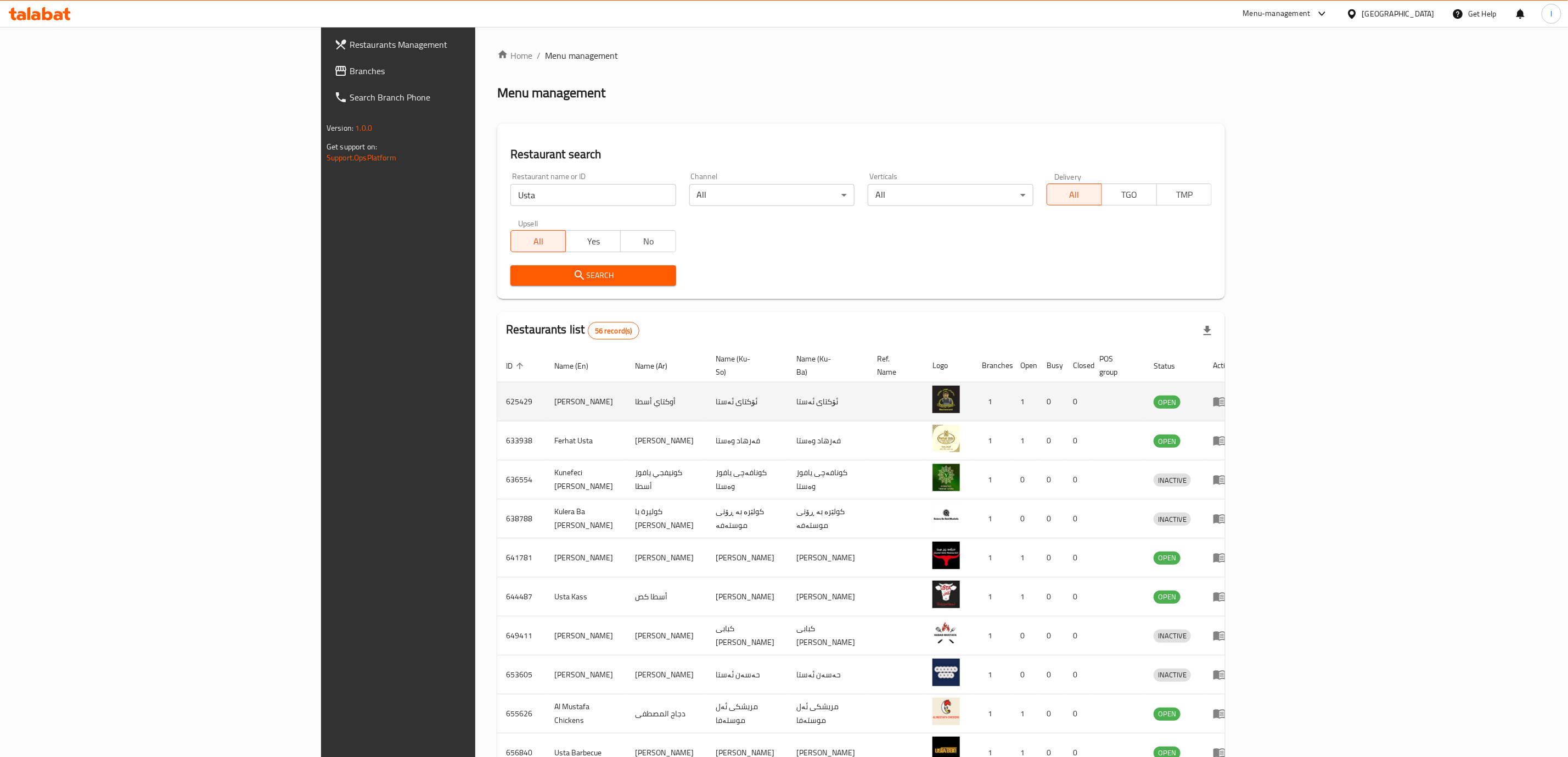
click at [626, 393] on td "أوكتاي أسطا" at bounding box center [667, 401] width 81 height 39
click at [626, 388] on td "أوكتاي أسطا" at bounding box center [667, 401] width 81 height 39
copy td "أسطا"
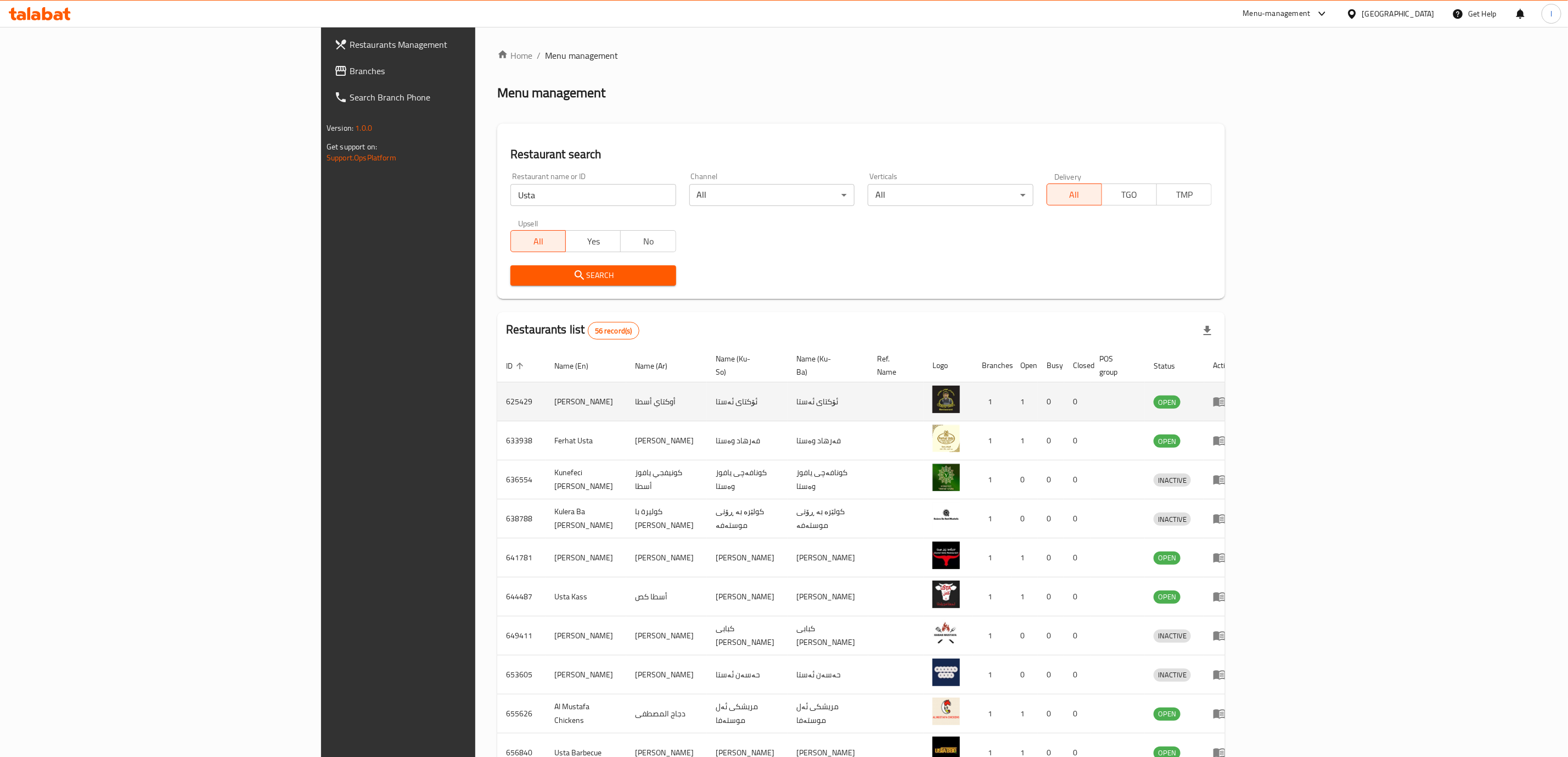
click at [707, 388] on td "ئۆکتای ئەستا" at bounding box center [747, 401] width 81 height 39
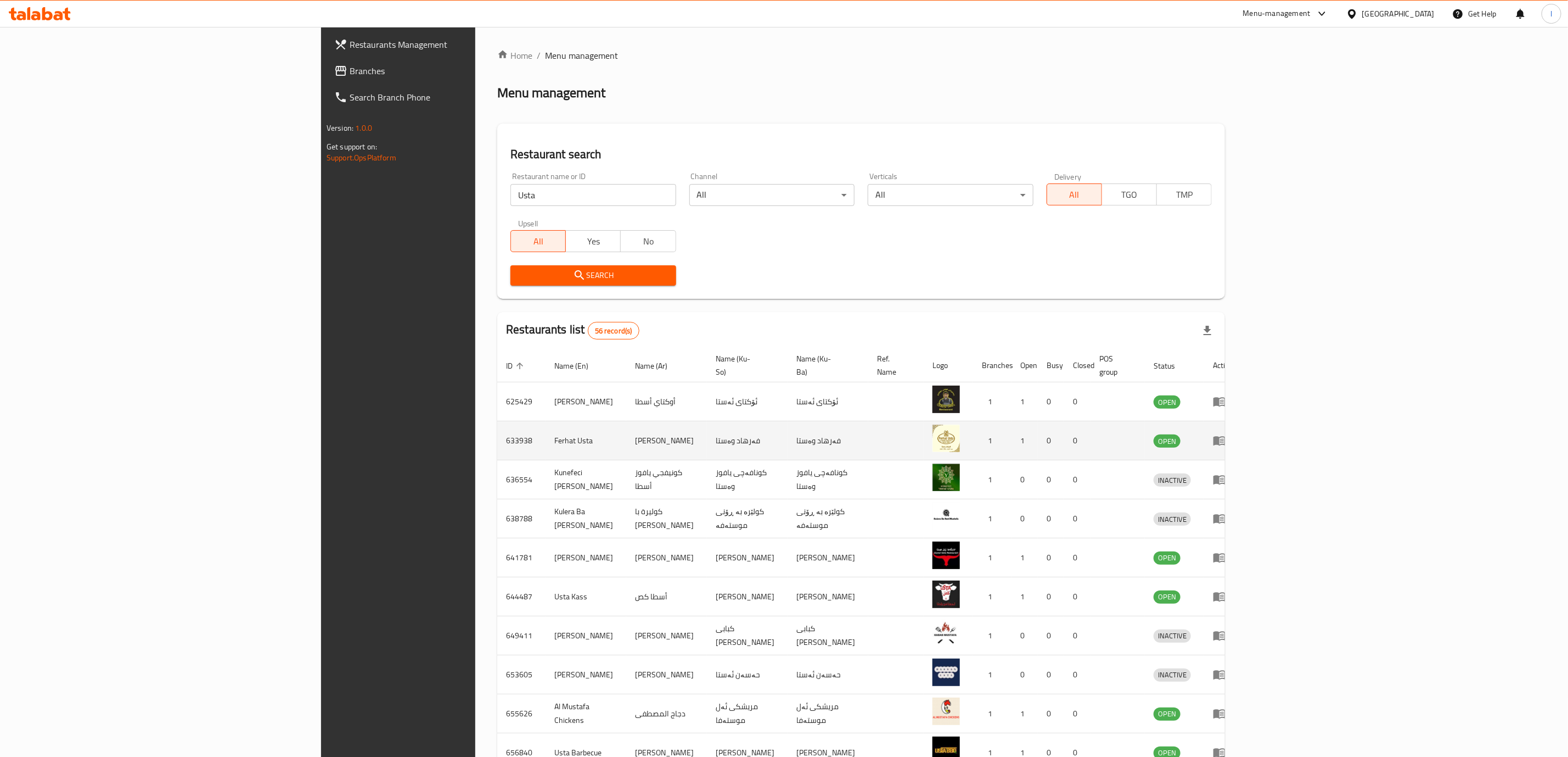
click at [707, 439] on td "فەرهاد وەستا" at bounding box center [747, 440] width 81 height 39
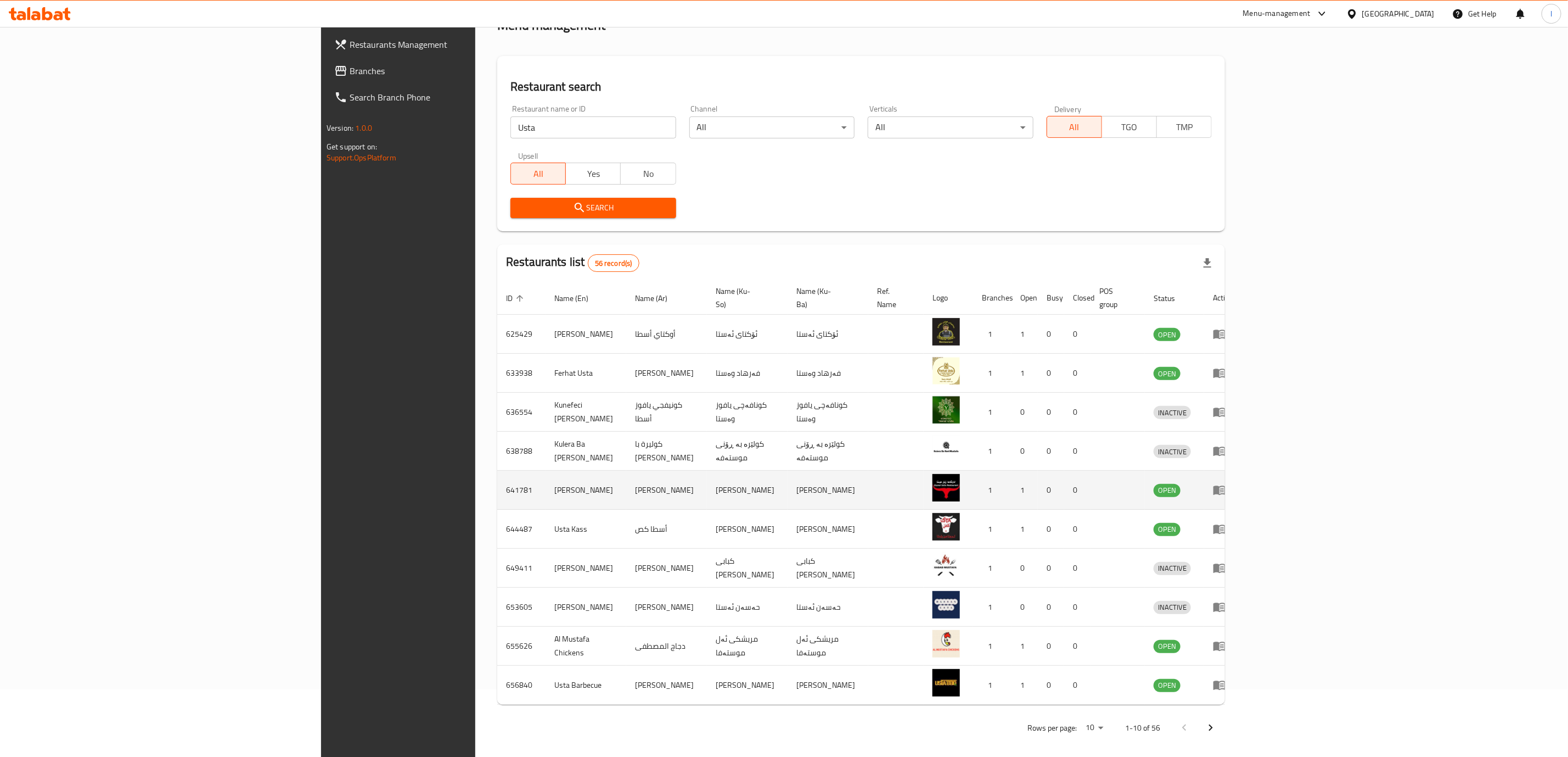
click at [707, 481] on td "[PERSON_NAME]" at bounding box center [747, 490] width 81 height 39
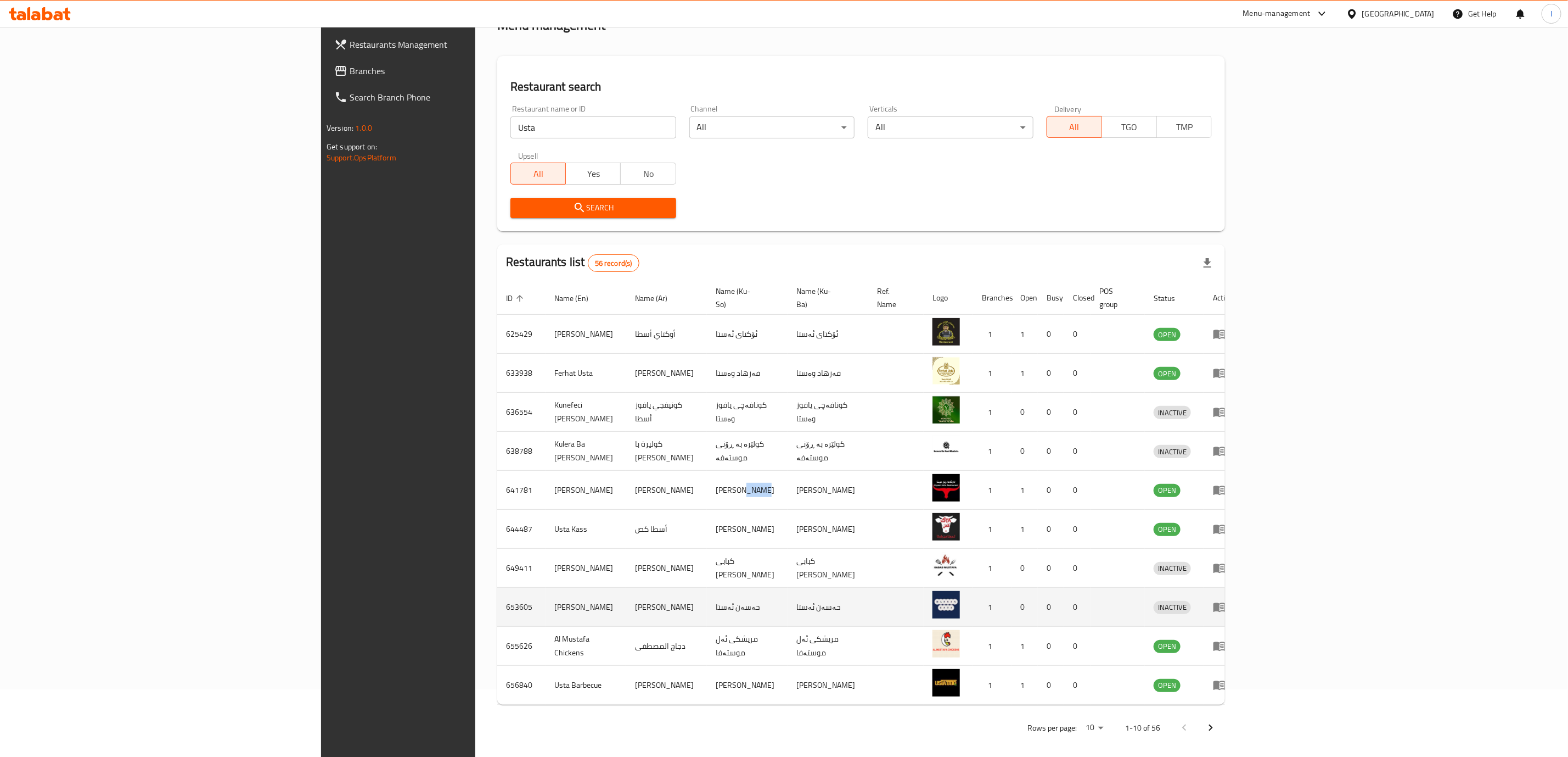
copy td "ئوستا"
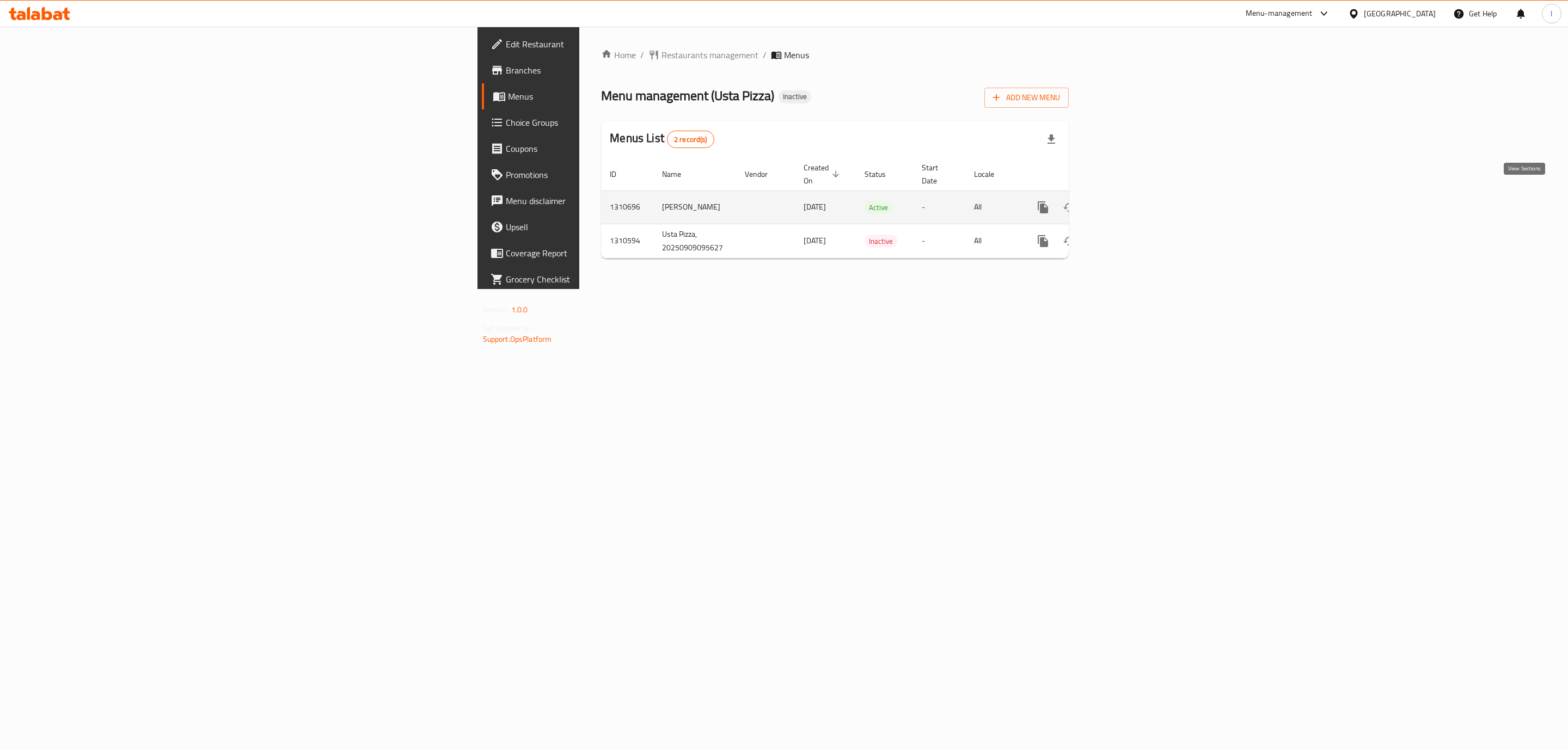
click at [1126, 202] on icon "enhanced table" at bounding box center [1121, 207] width 9 height 9
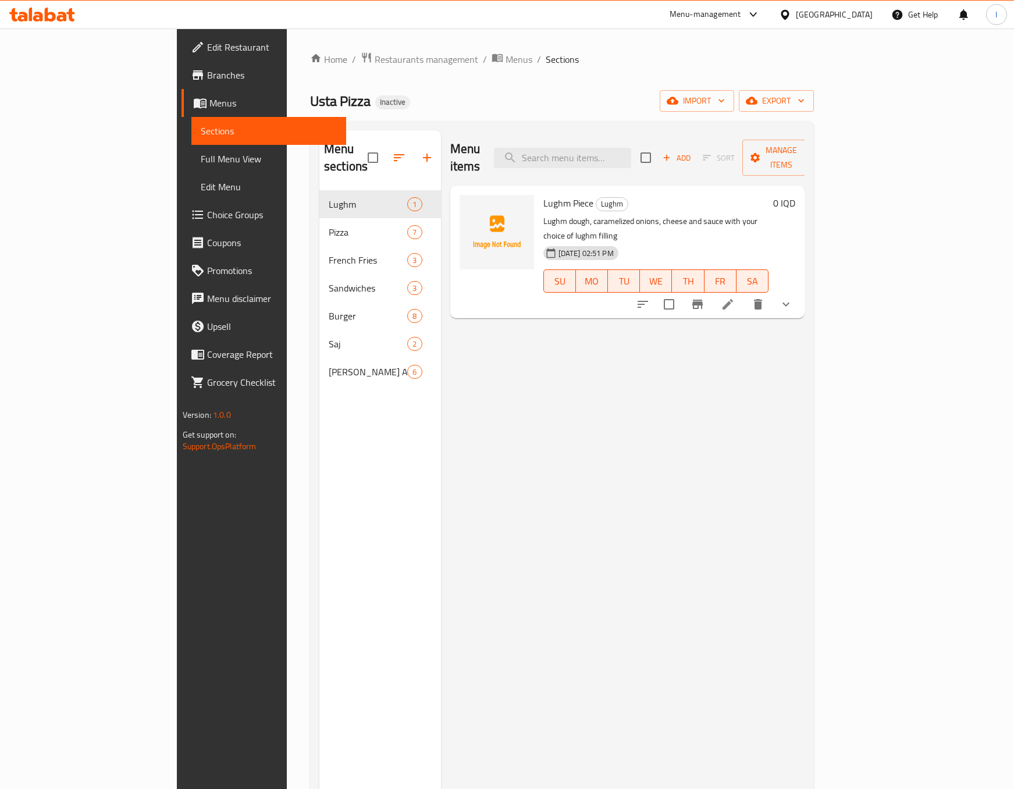
click at [800, 290] on button "show more" at bounding box center [786, 304] width 28 height 28
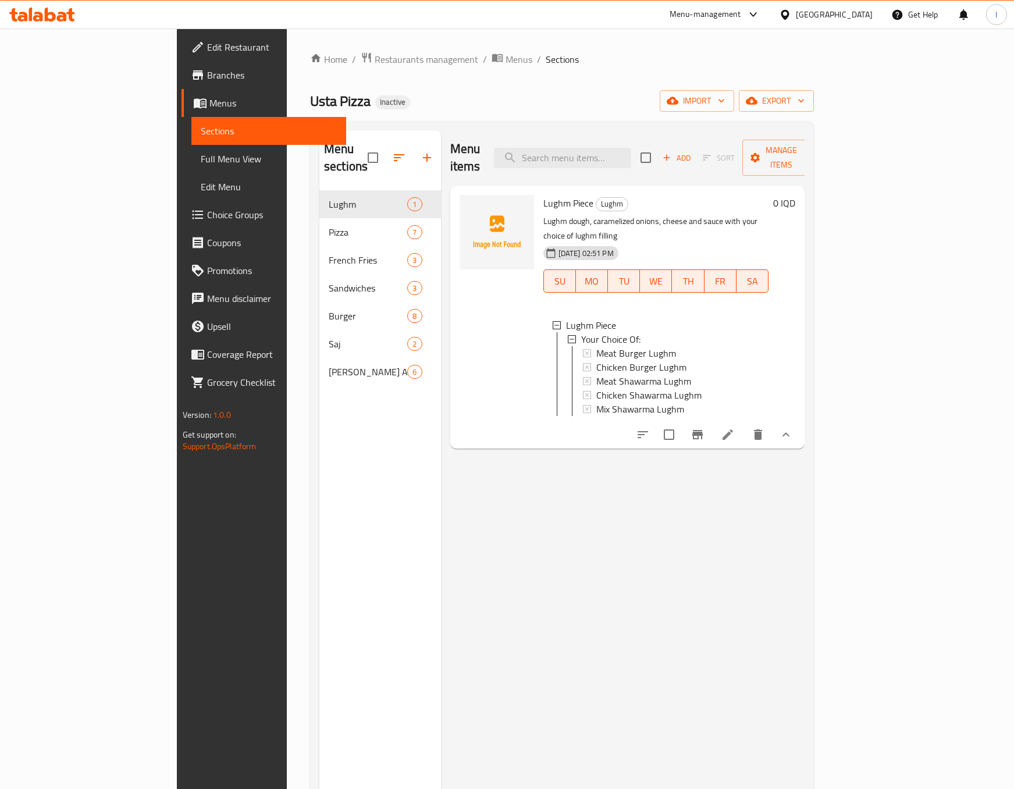
click at [543, 214] on p "Lughm dough, caramelized onions, cheese and sauce with your choice of lughm fil…" at bounding box center [656, 228] width 226 height 29
drag, startPoint x: 512, startPoint y: 164, endPoint x: 517, endPoint y: 176, distance: 13.3
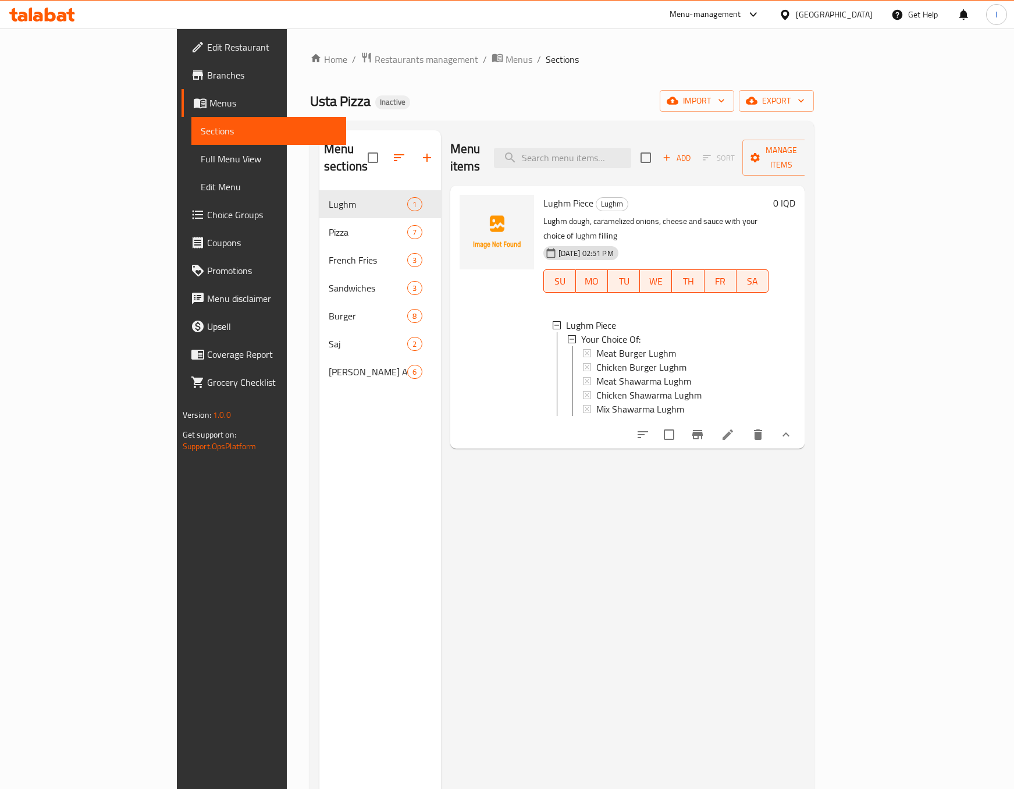
click at [512, 163] on div "Menu items Add Sort Manage items" at bounding box center [627, 157] width 355 height 55
click at [525, 186] on div "Lughm Piece Lughm Lughm dough, caramelized onions, cheese and sauce with your c…" at bounding box center [627, 317] width 355 height 263
click at [543, 194] on span "Lughm Piece" at bounding box center [568, 202] width 50 height 17
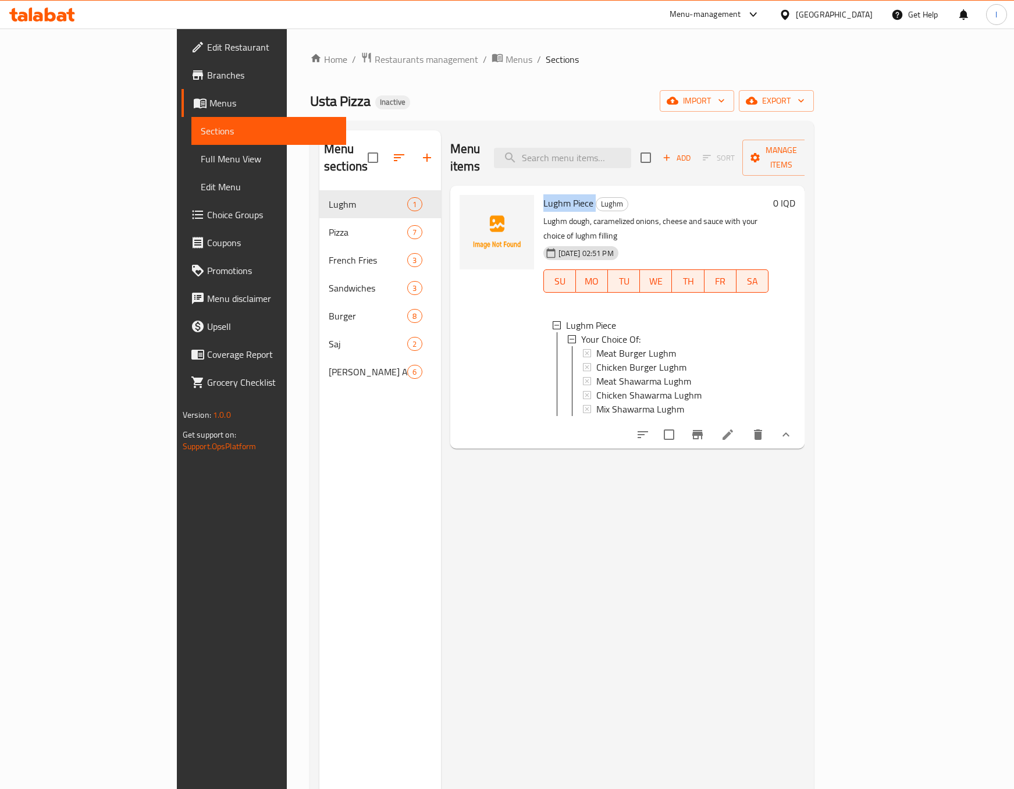
copy h6 "Lughm Piece"
click at [596, 360] on span "Chicken Burger Lughm" at bounding box center [641, 367] width 90 height 14
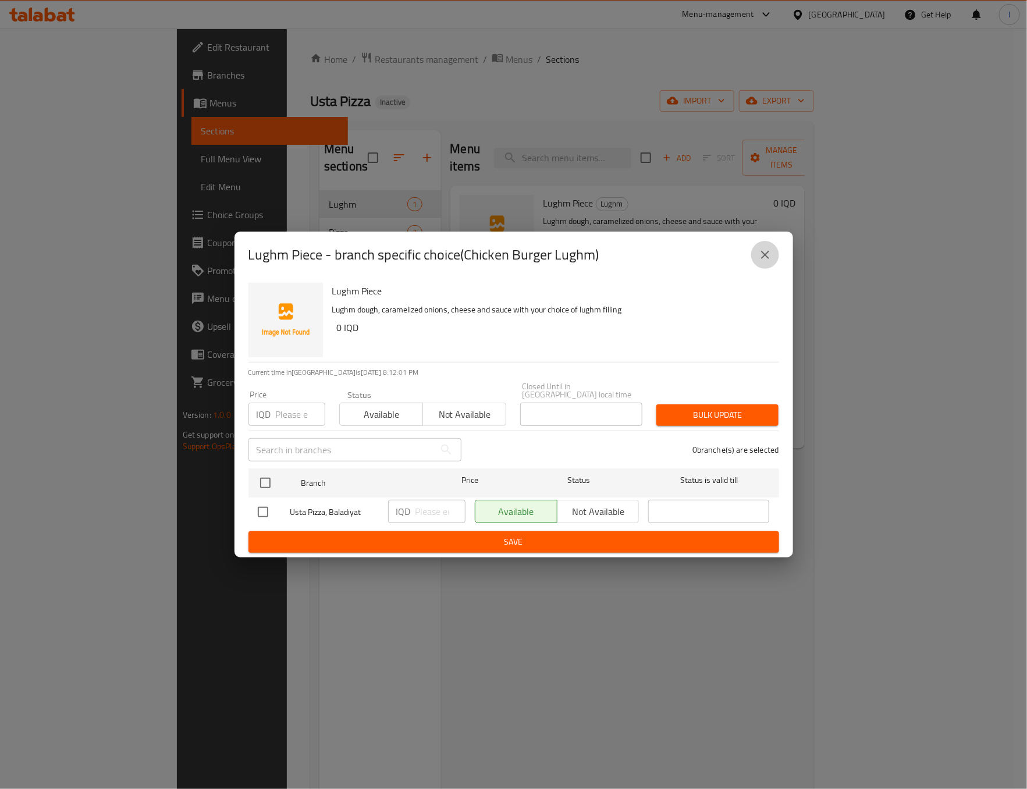
click at [765, 262] on icon "close" at bounding box center [765, 255] width 14 height 14
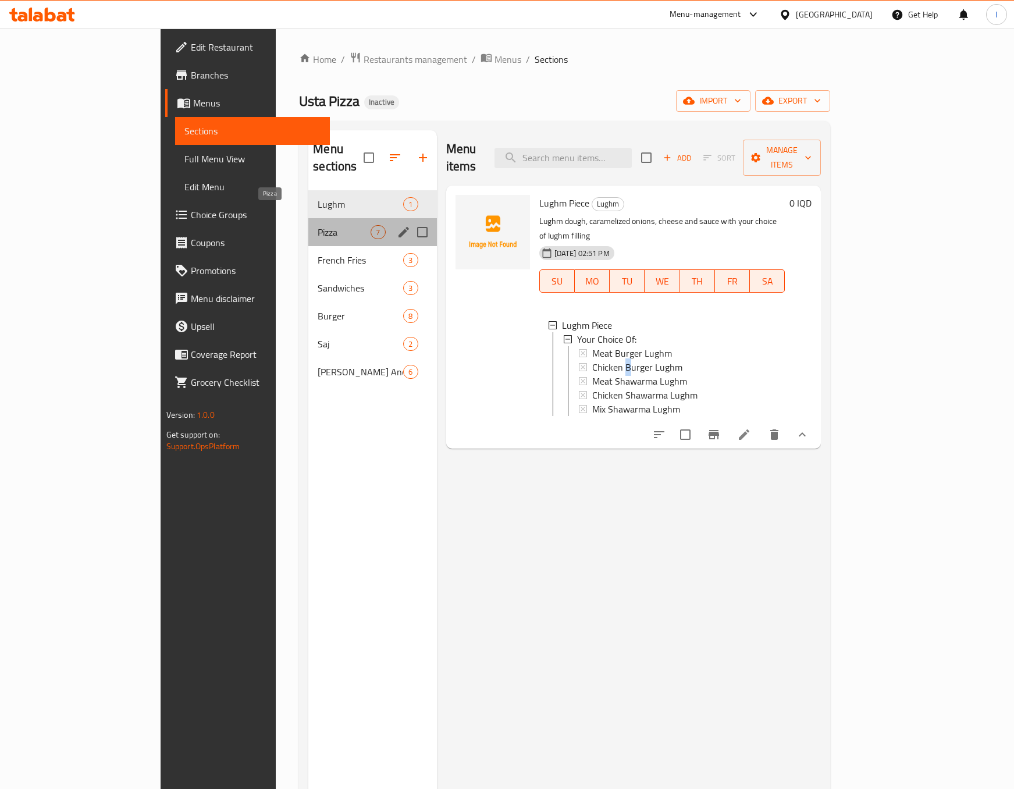
click at [318, 225] on span "Pizza" at bounding box center [344, 232] width 53 height 14
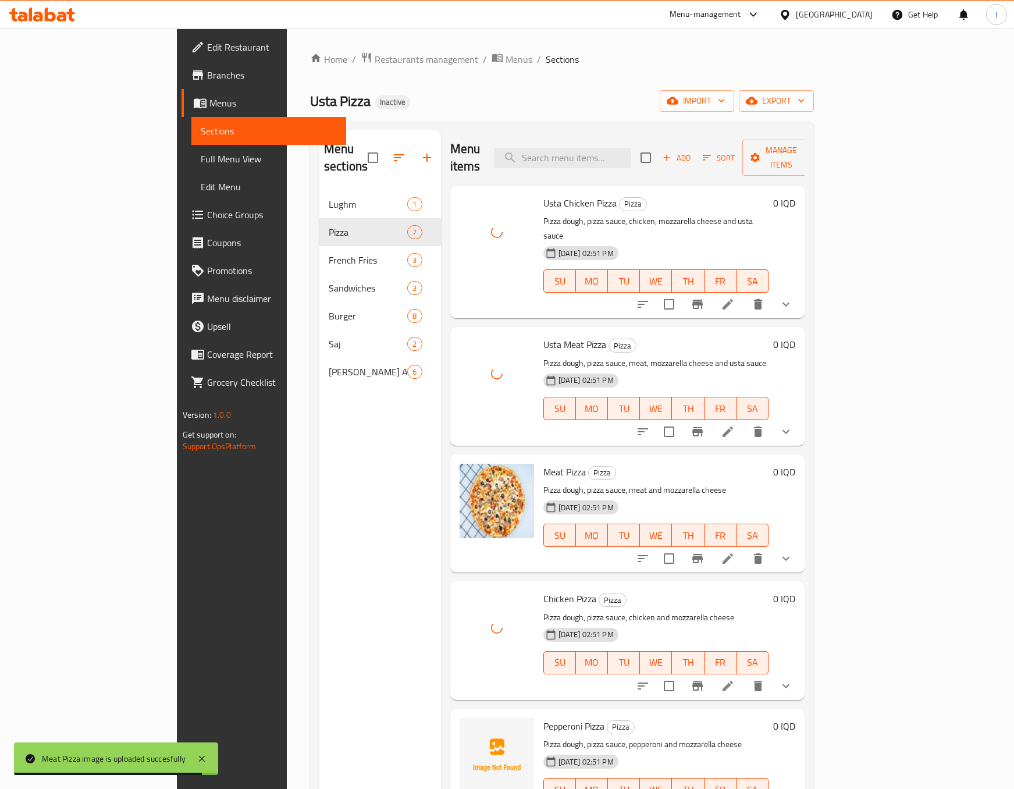
click at [319, 562] on div "Menu sections Lughm 1 Pizza 7 French Fries 3 Sandwiches 3 Burger 8 Saj 2 [PERSO…" at bounding box center [380, 524] width 122 height 789
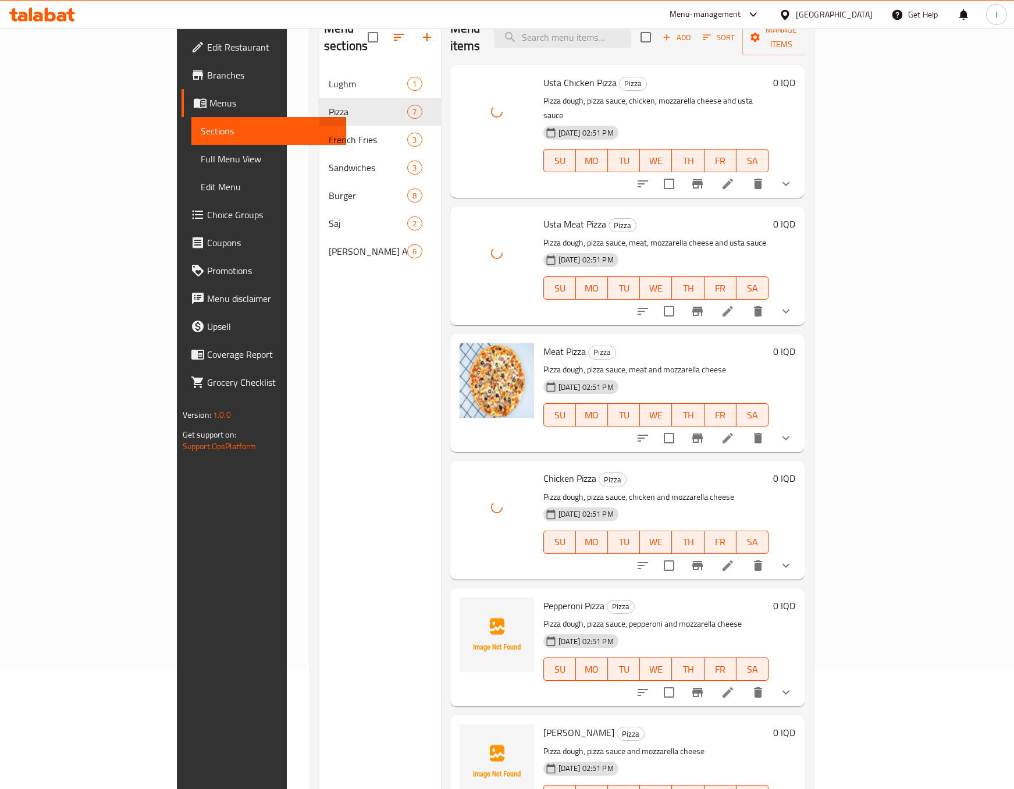
scroll to position [163, 0]
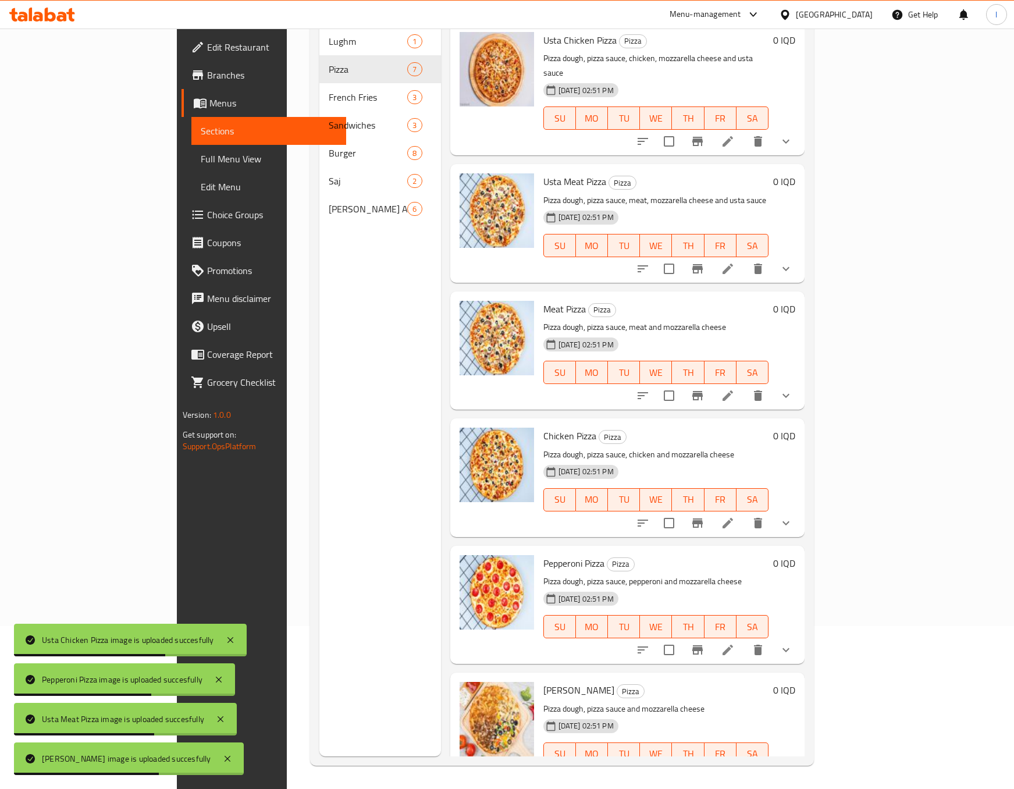
click at [353, 381] on div "Menu sections Lughm 1 Pizza 7 French Fries 3 Sandwiches 3 Burger 8 Saj 2 [PERSO…" at bounding box center [380, 361] width 122 height 789
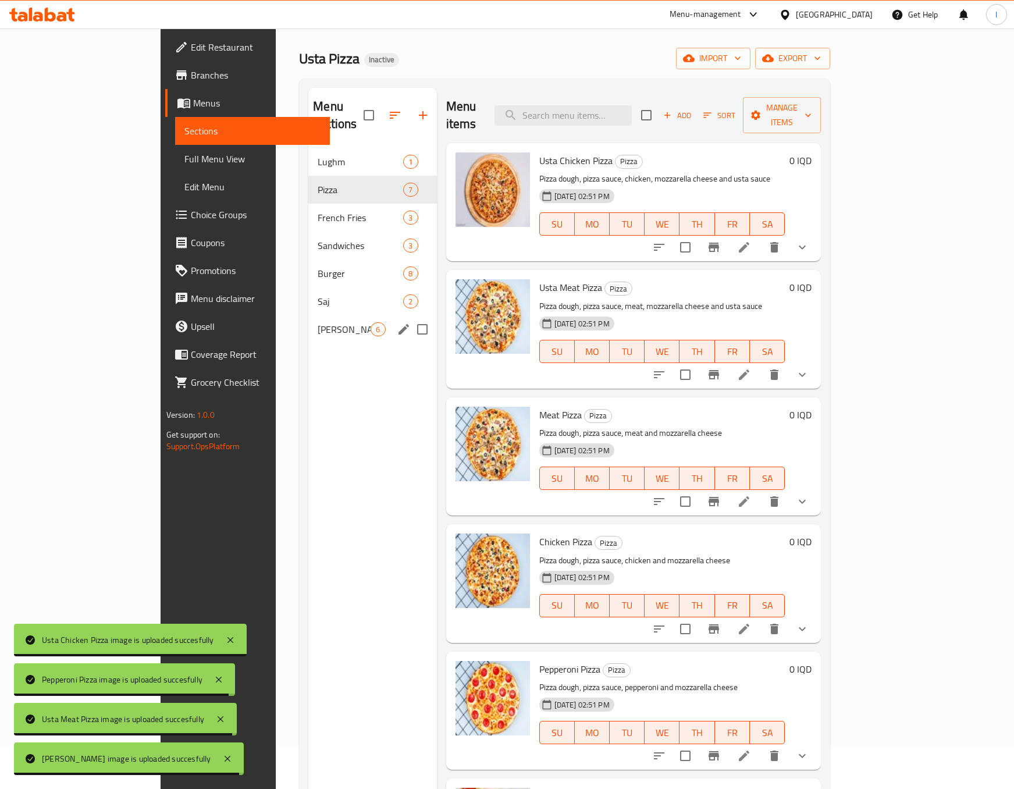
scroll to position [0, 0]
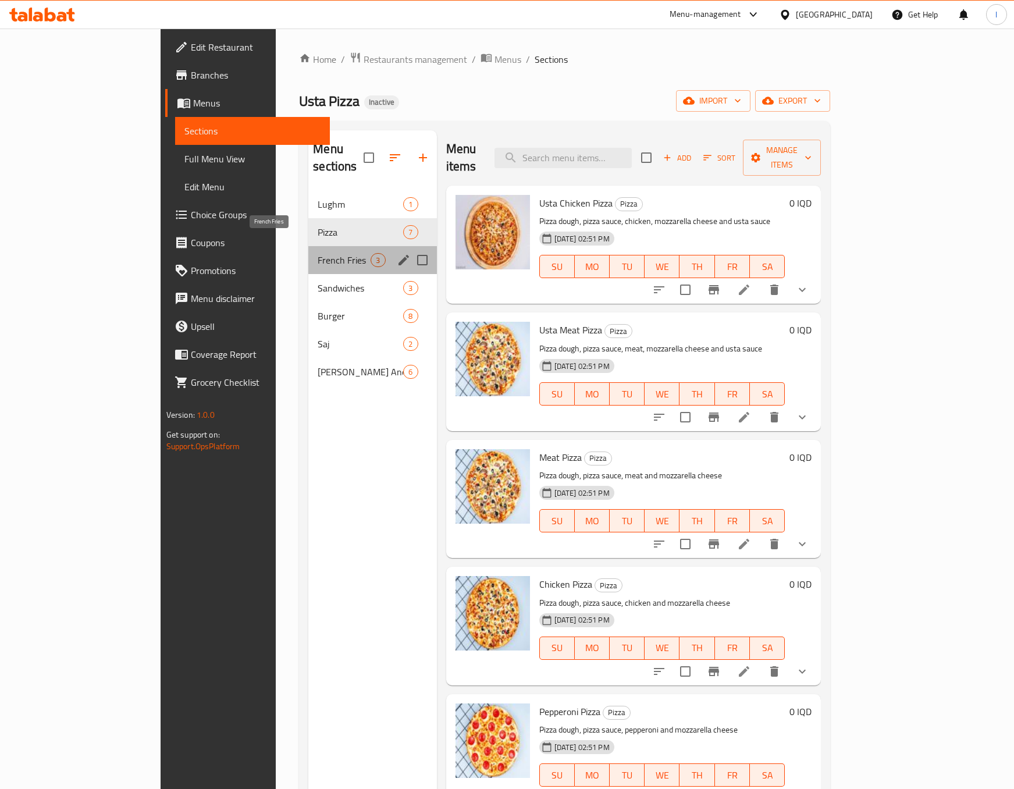
click at [318, 253] on span "French Fries" at bounding box center [344, 260] width 53 height 14
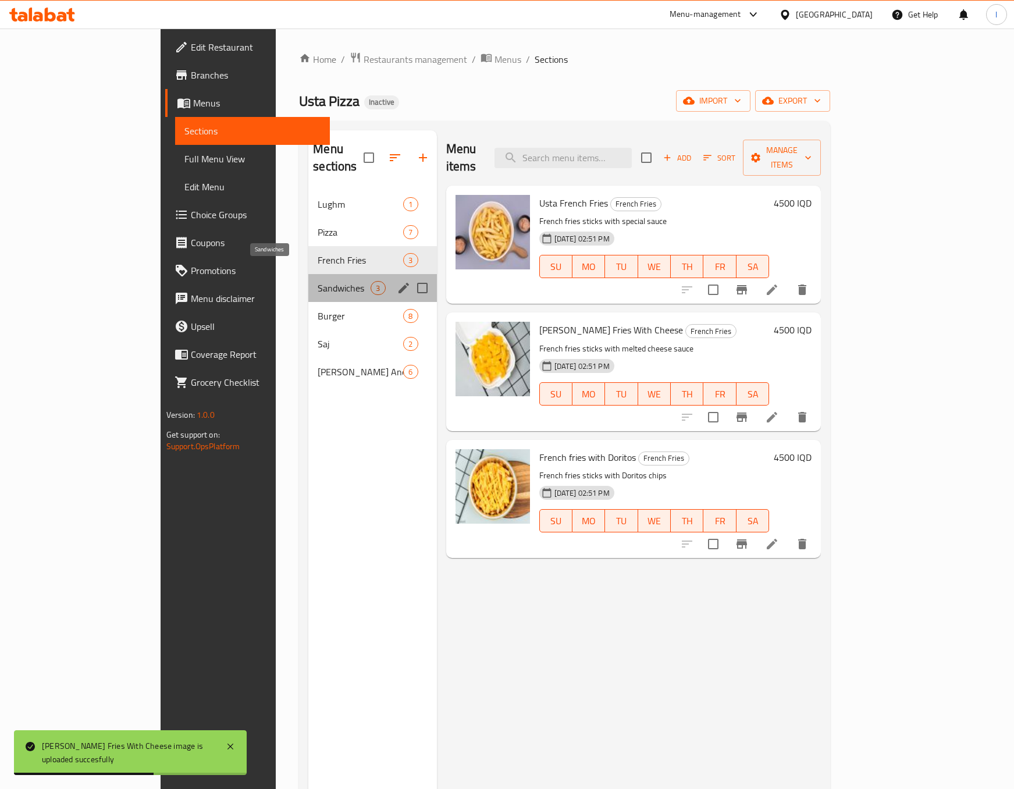
click at [318, 281] on span "Sandwiches" at bounding box center [344, 288] width 53 height 14
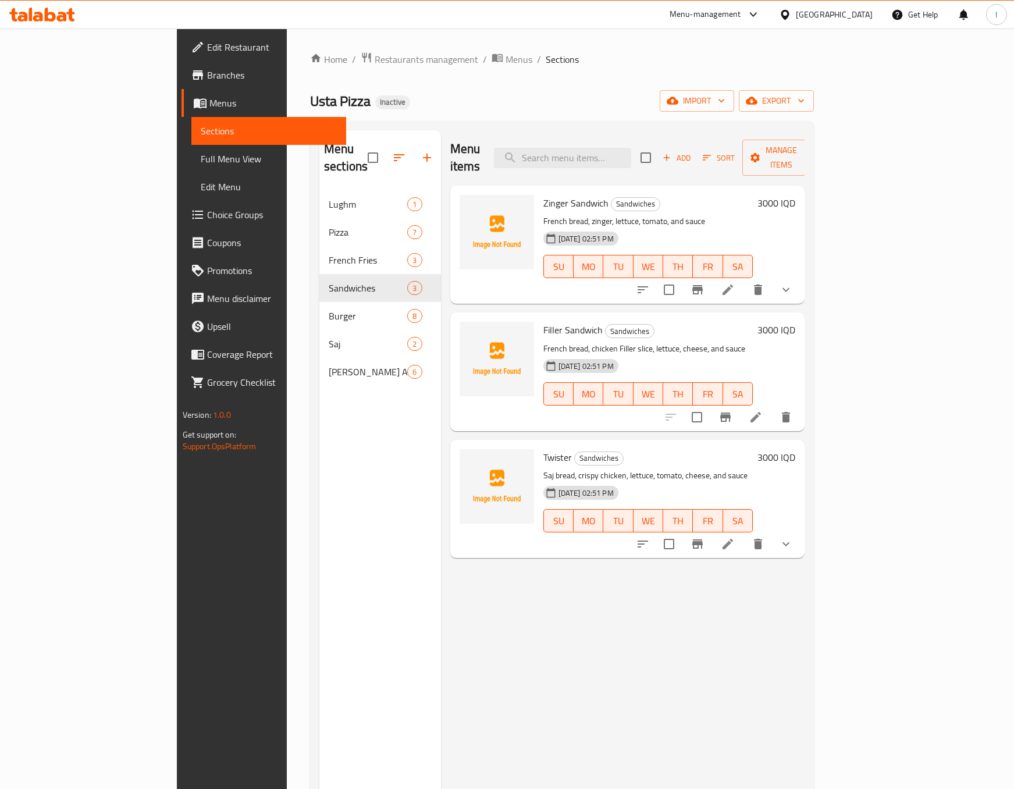
click at [735, 283] on icon at bounding box center [728, 290] width 14 height 14
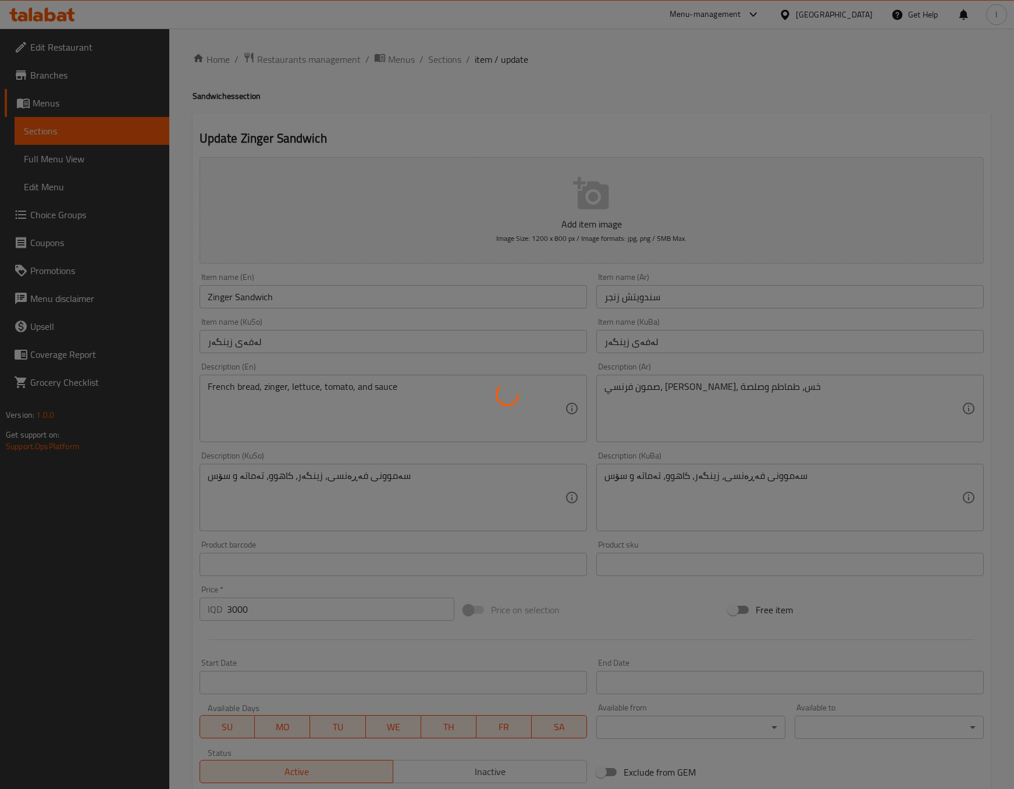
type input "اجعلها وجبة:"
type input "بیکە بە ژەم:"
type input "0"
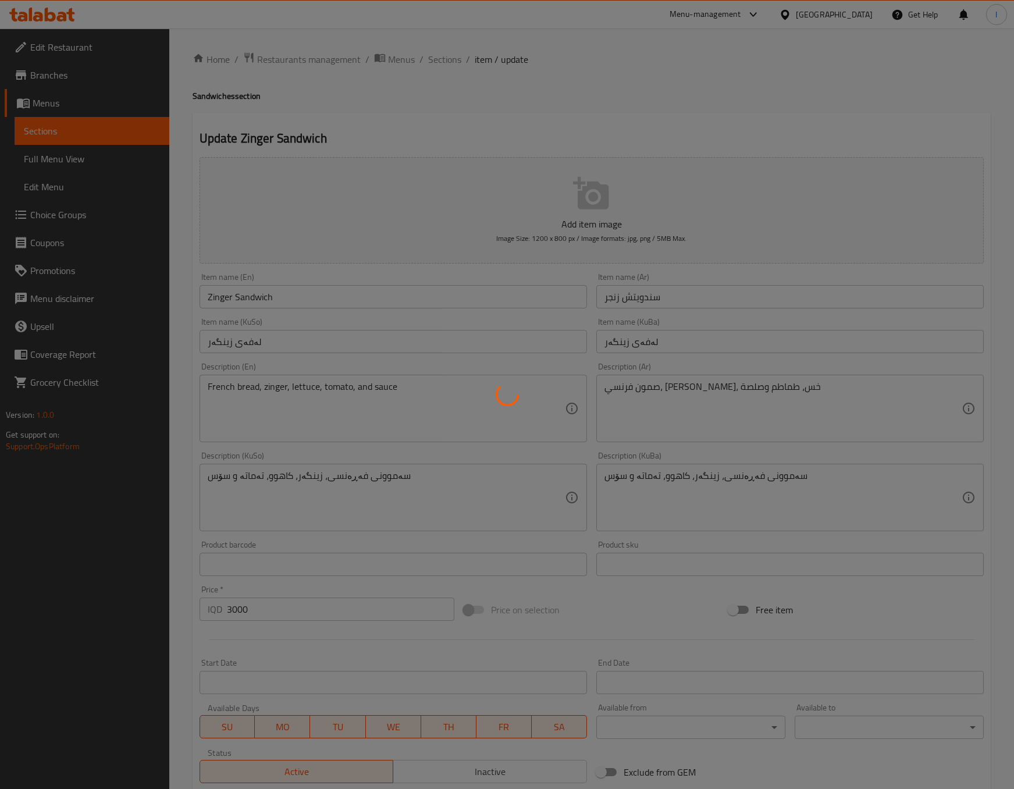
type input "الإضافات:"
type input "زیادە:"
type input "0"
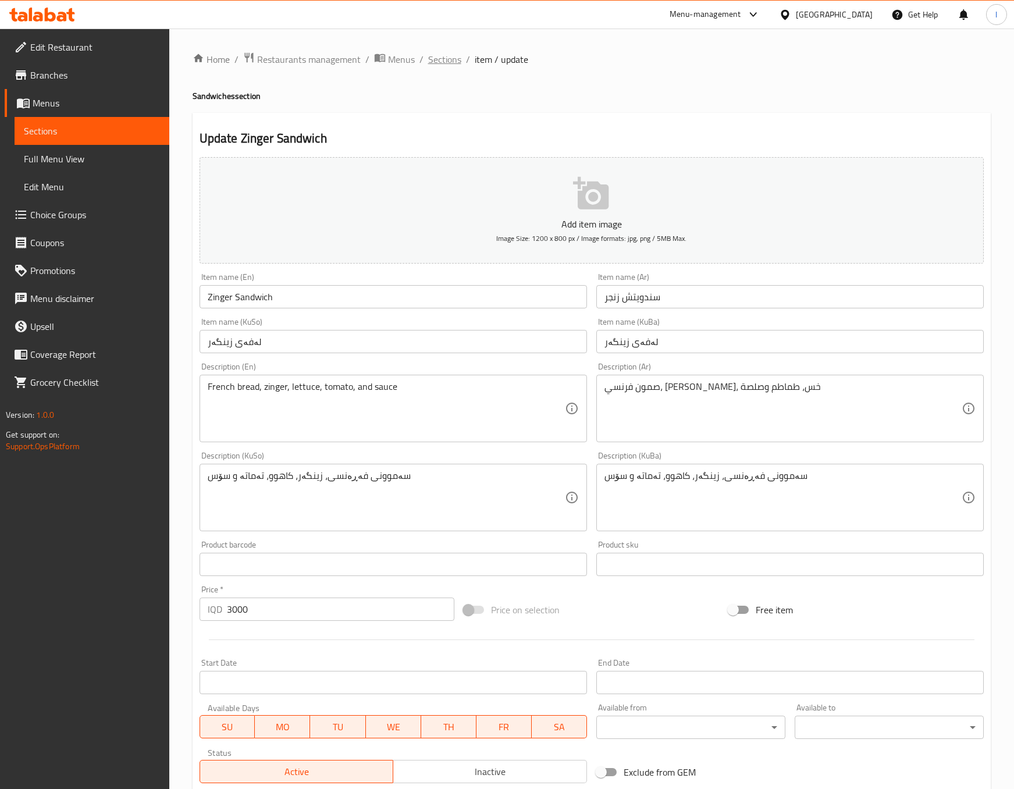
click at [429, 52] on span "Sections" at bounding box center [444, 59] width 33 height 14
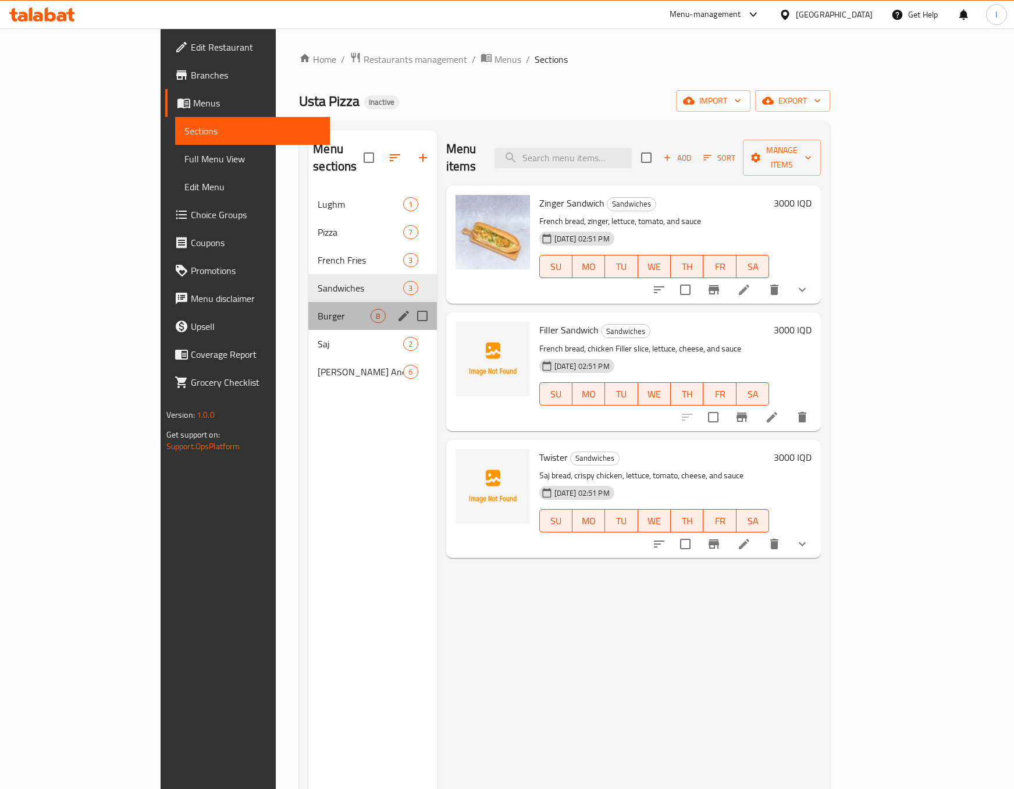
click at [308, 306] on div "Burger 8" at bounding box center [372, 316] width 128 height 28
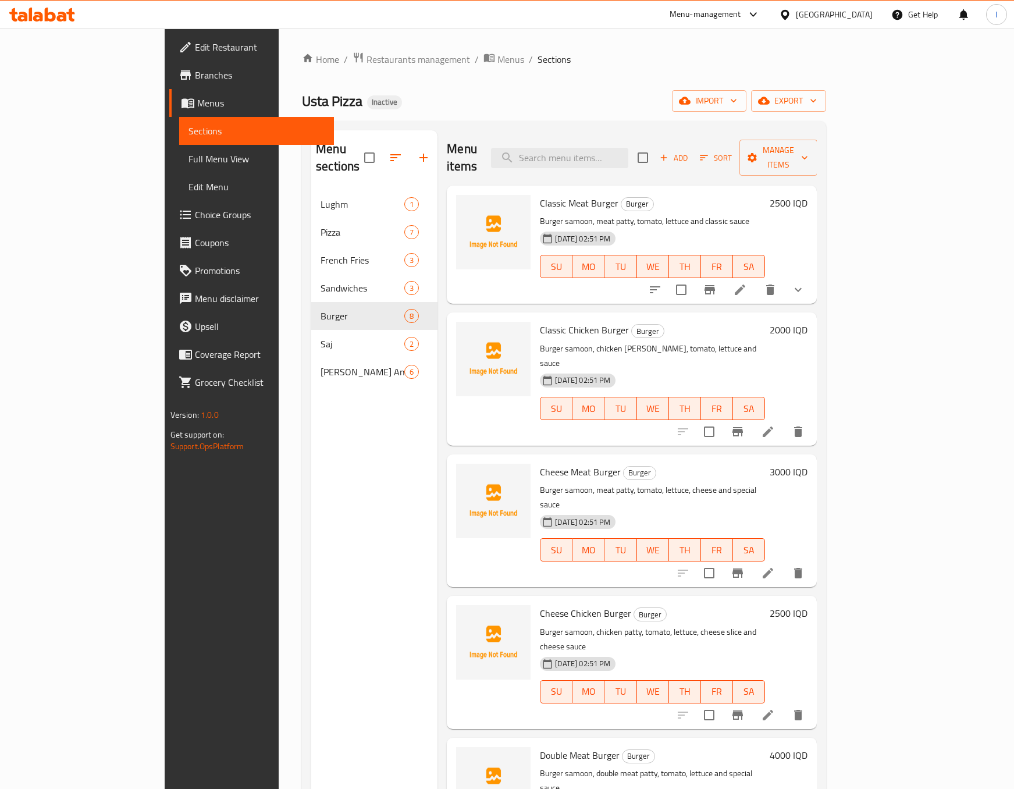
click at [311, 525] on div "Menu sections Lughm 1 Pizza 7 French Fries 3 Sandwiches 3 Burger 8 Saj 2 [PERSO…" at bounding box center [374, 524] width 126 height 789
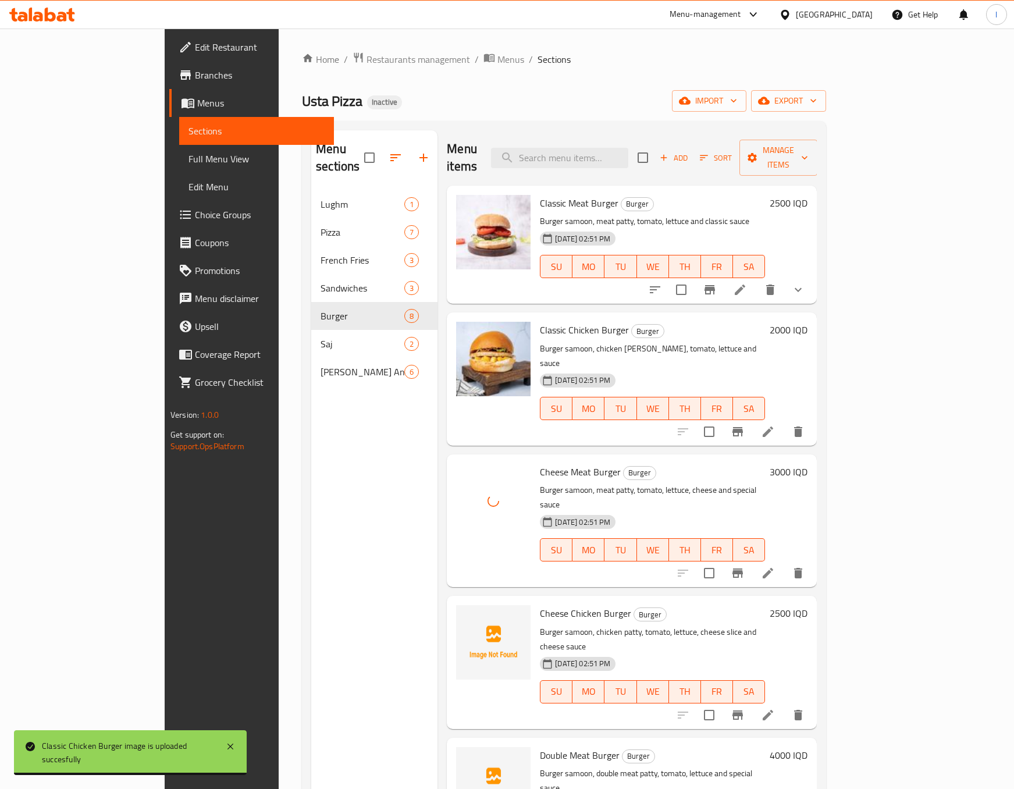
click at [311, 492] on div "Menu sections Lughm 1 Pizza 7 French Fries 3 Sandwiches 3 Burger 8 Saj 2 [PERSO…" at bounding box center [374, 524] width 126 height 789
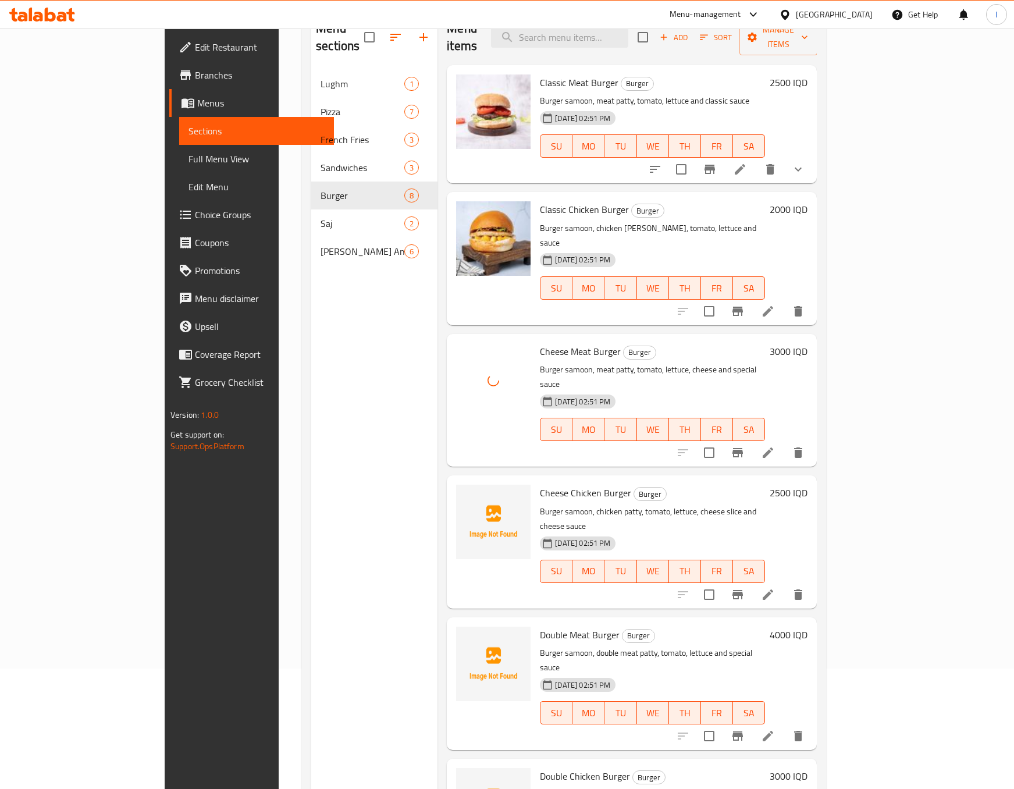
scroll to position [163, 0]
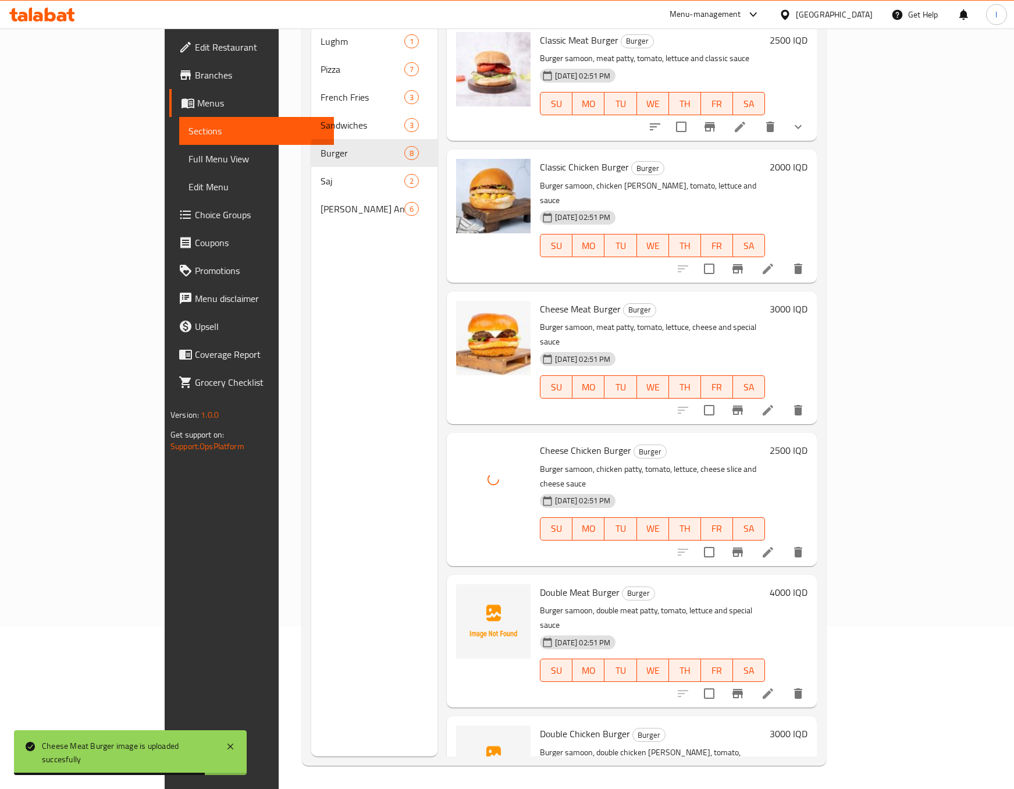
click at [311, 419] on div "Menu sections Lughm 1 Pizza 7 French Fries 3 Sandwiches 3 Burger 8 Saj 2 [PERSO…" at bounding box center [374, 361] width 126 height 789
click at [325, 344] on div "Menu sections Lughm 1 Pizza 7 French Fries 3 Sandwiches 3 Burger 8 Saj 2 [PERSO…" at bounding box center [374, 361] width 126 height 789
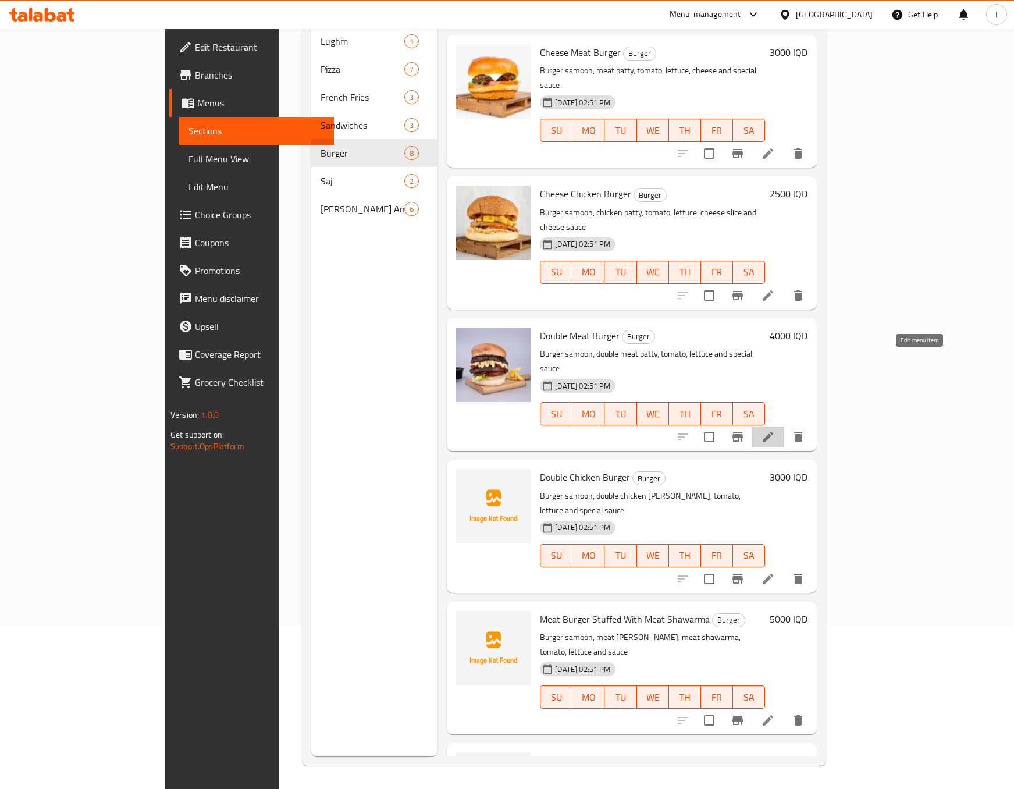
click at [775, 430] on icon at bounding box center [768, 437] width 14 height 14
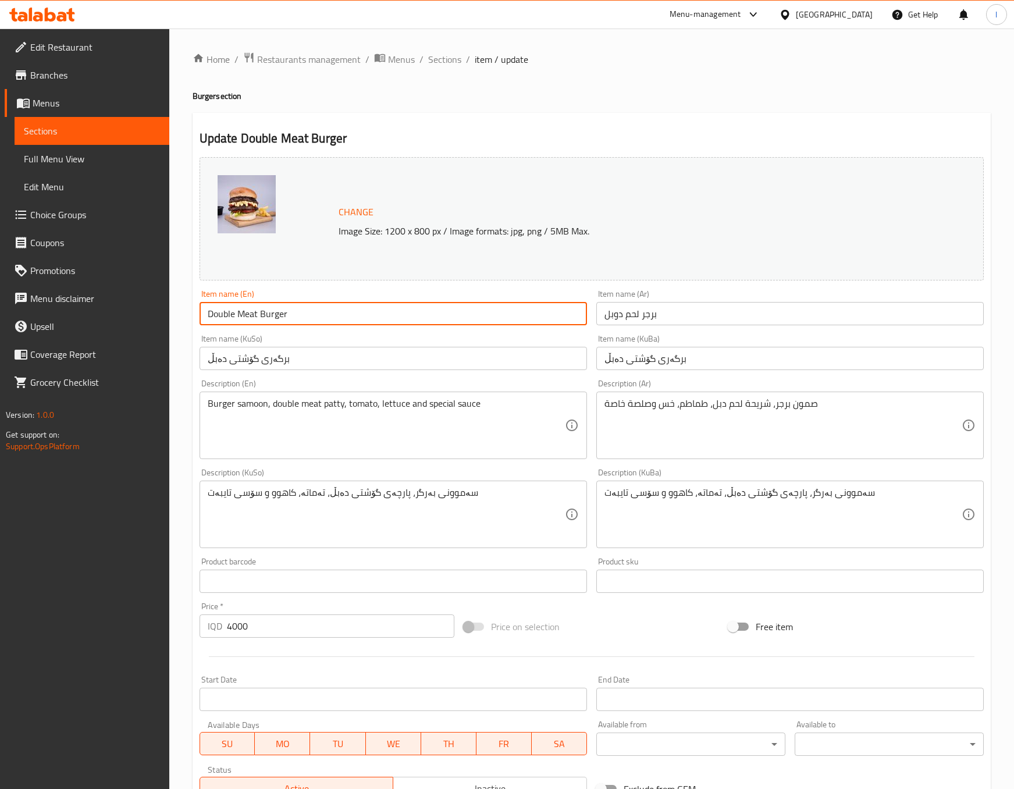
click at [459, 308] on input "Double Meat Burger" at bounding box center [393, 313] width 387 height 23
click at [477, 392] on div "Burger samoon, double meat [PERSON_NAME], tomato, lettuce and special sauce Des…" at bounding box center [393, 425] width 387 height 67
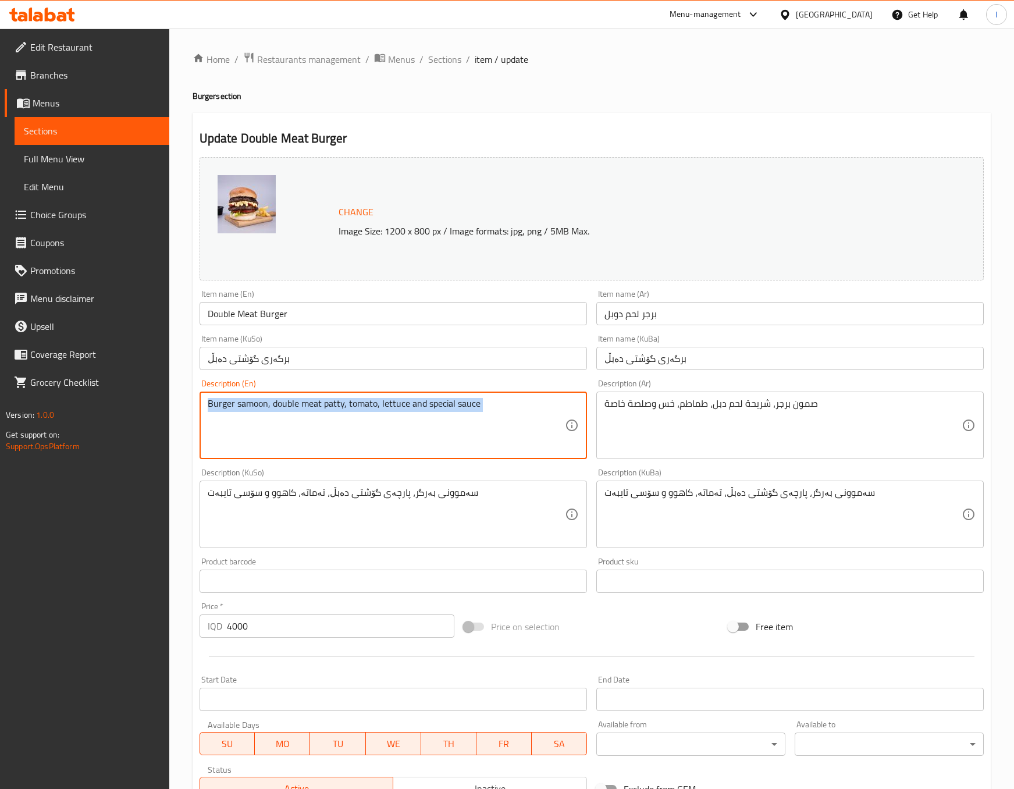
click at [477, 392] on div "Burger samoon, double meat [PERSON_NAME], tomato, lettuce and special sauce Des…" at bounding box center [393, 425] width 387 height 67
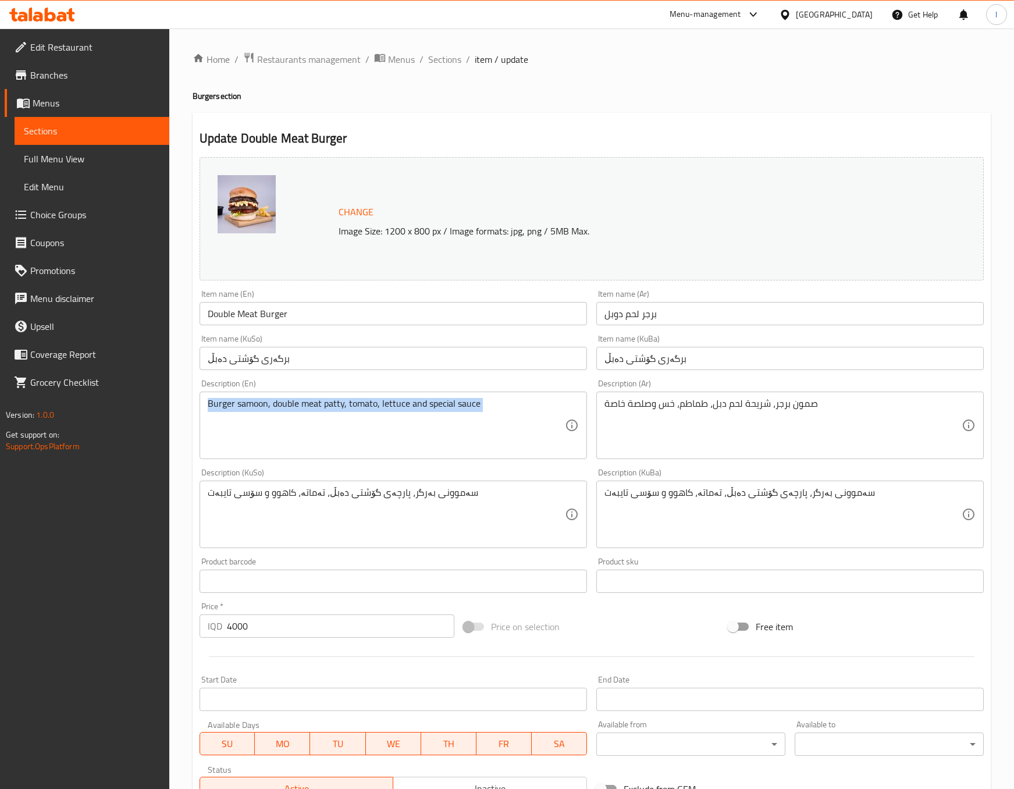
click at [477, 392] on div "Burger samoon, double meat [PERSON_NAME], tomato, lettuce and special sauce Des…" at bounding box center [393, 425] width 387 height 67
drag, startPoint x: 732, startPoint y: 293, endPoint x: 712, endPoint y: 304, distance: 22.4
click at [732, 291] on div "Item name (Ar) برجر لحم دوبل Item name (Ar)" at bounding box center [789, 307] width 387 height 35
click at [707, 306] on input "برجر لحم دوبل" at bounding box center [789, 313] width 387 height 23
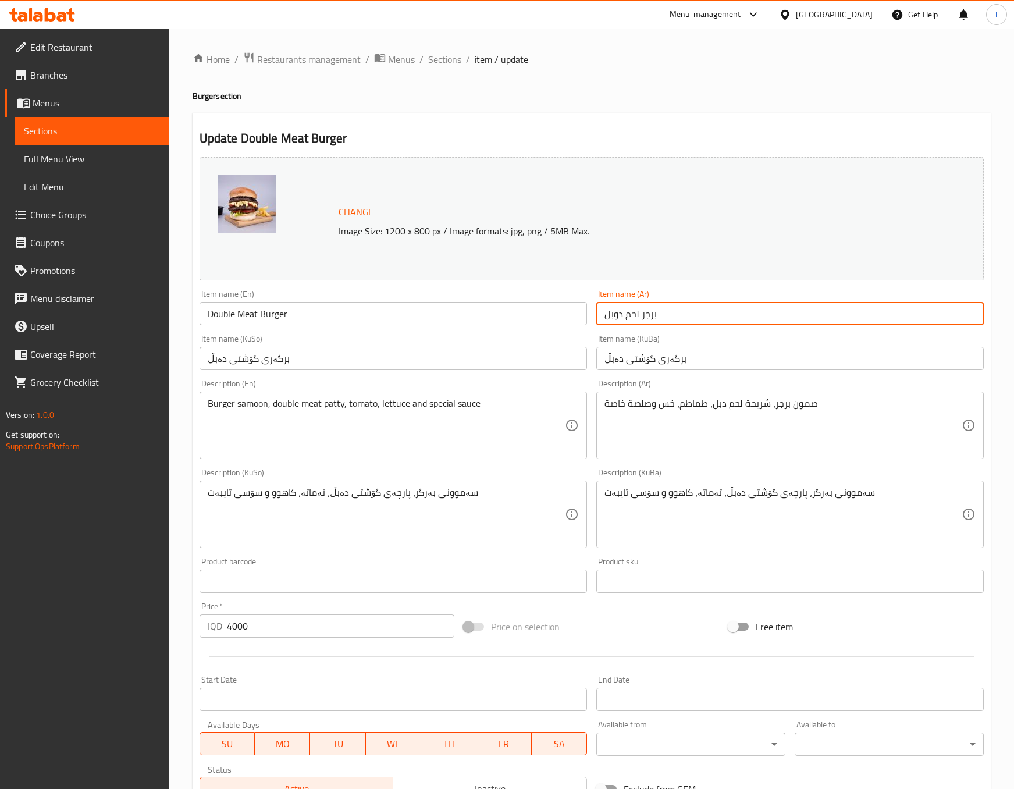
click at [702, 311] on input "برجر لحم دوبل" at bounding box center [789, 313] width 387 height 23
click at [686, 325] on input "برجر لحم دوبل" at bounding box center [789, 313] width 387 height 23
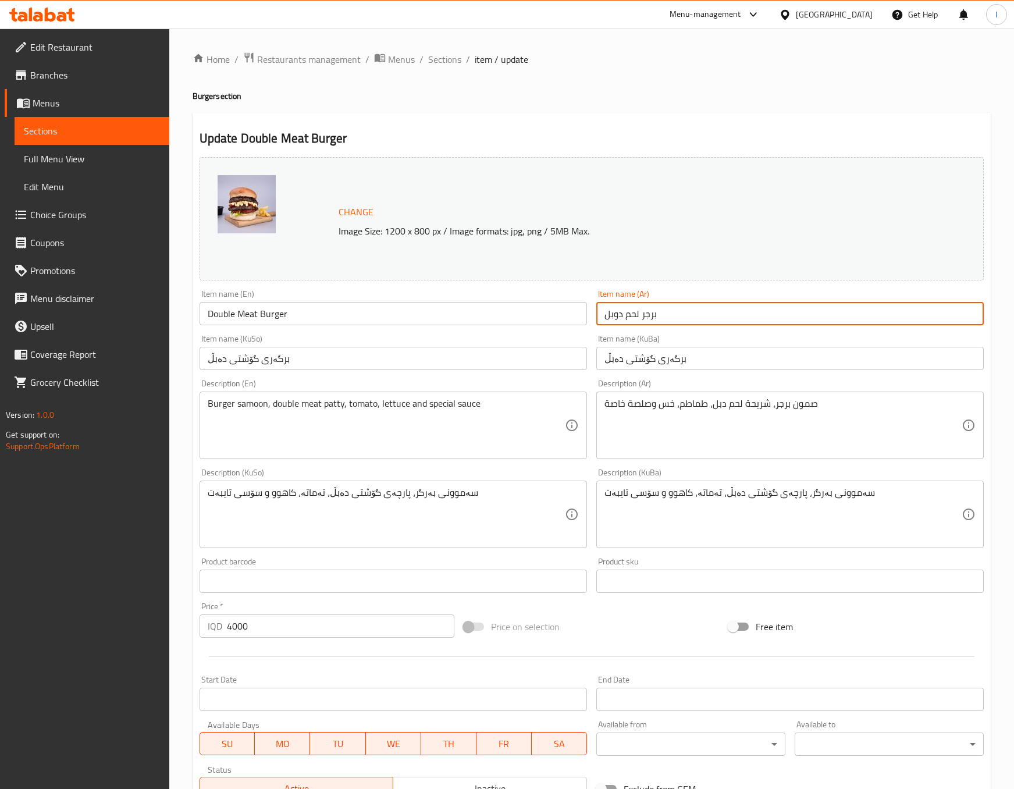
click at [686, 325] on input "برجر لحم دوبل" at bounding box center [789, 313] width 387 height 23
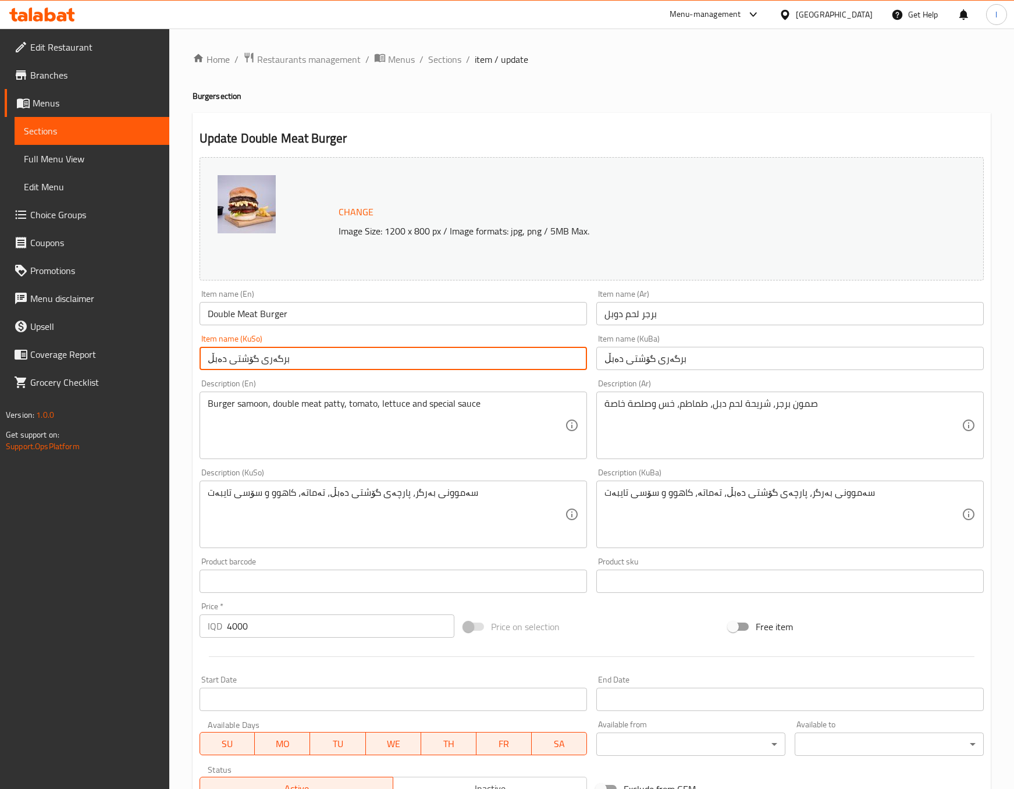
click at [513, 361] on input "برگەری گۆشتی دەبڵ" at bounding box center [393, 358] width 387 height 23
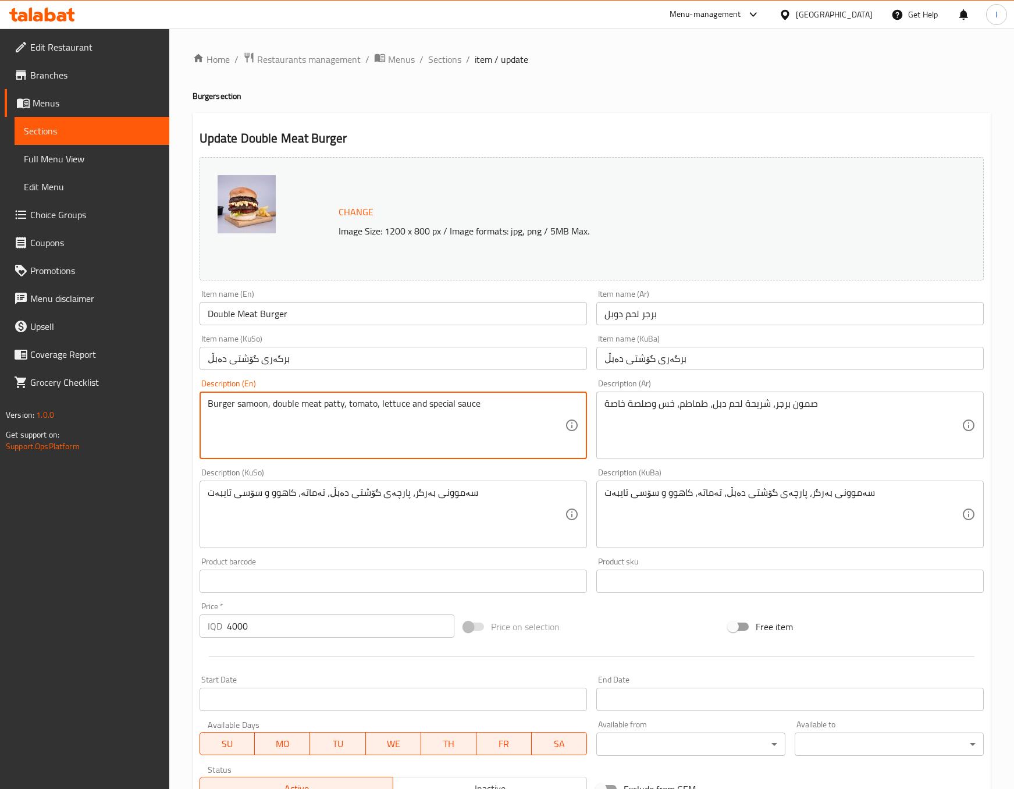
click at [500, 401] on textarea "Burger samoon, double meat patty, tomato, lettuce and special sauce" at bounding box center [386, 425] width 357 height 55
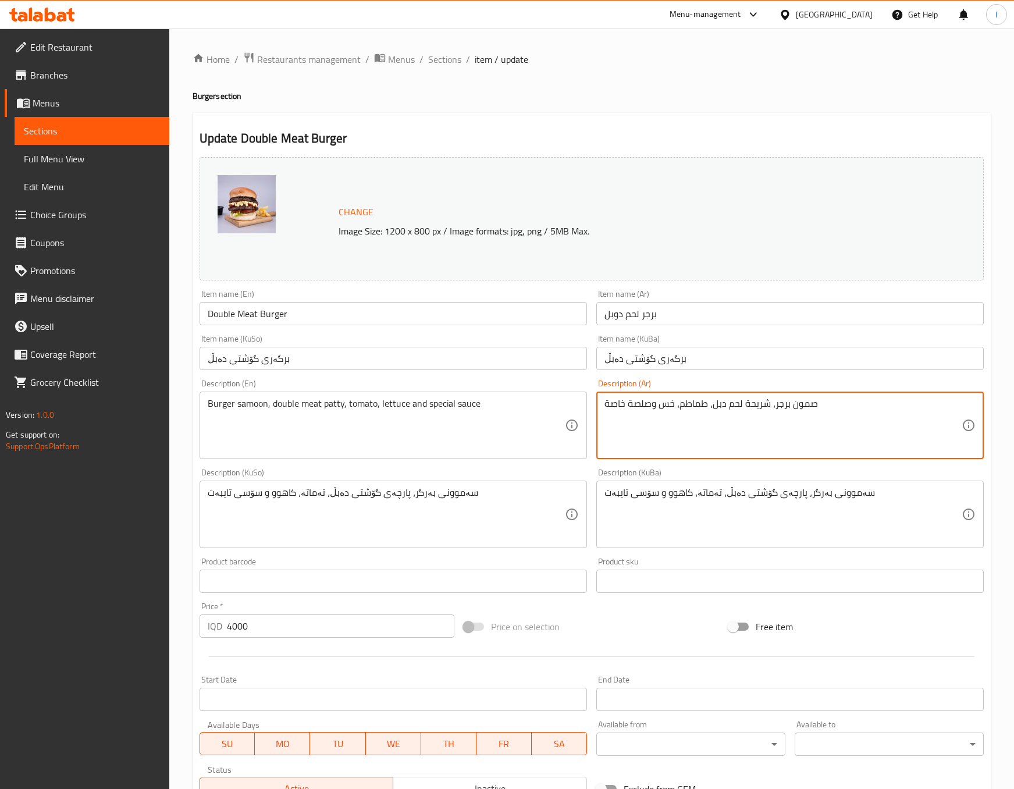
click at [692, 425] on textarea "صمون برجر، شريحة لحم دبل، طماطم، خس وصلصة خاصة" at bounding box center [783, 425] width 357 height 55
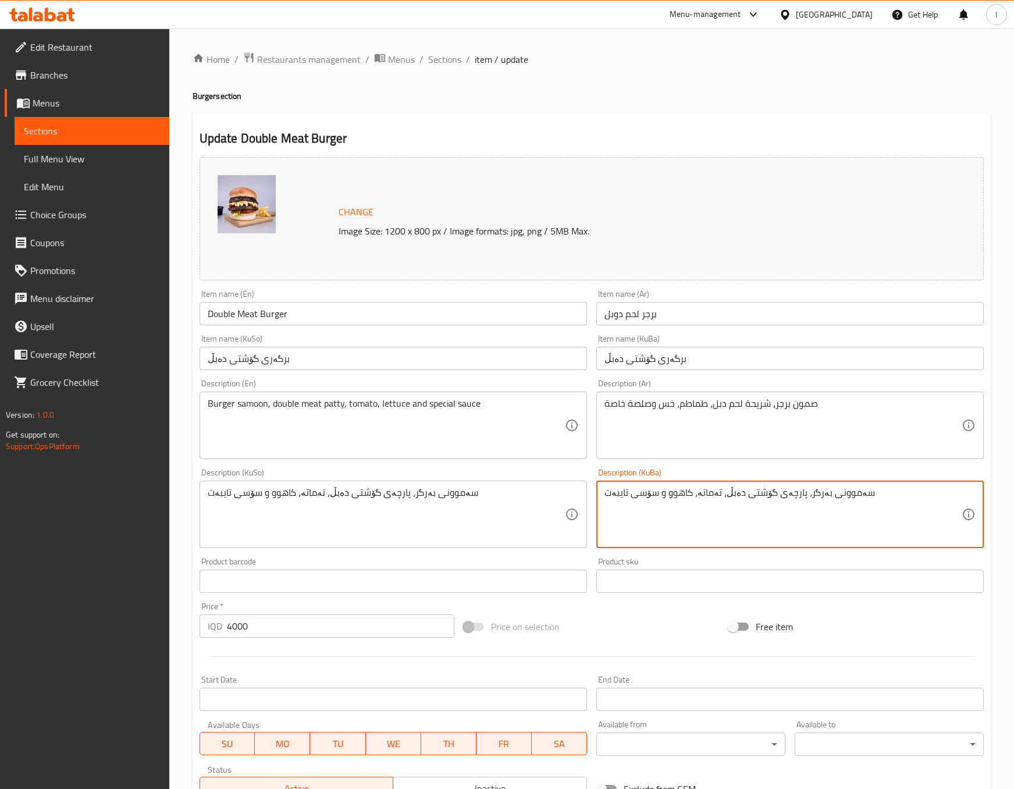
click at [703, 490] on textarea "سەموونی بەرگر، پارچەی گۆشتی دەبڵ، تەماتە، کاهوو و سۆسی تایبەت" at bounding box center [783, 514] width 357 height 55
click at [264, 630] on input "4000" at bounding box center [341, 625] width 228 height 23
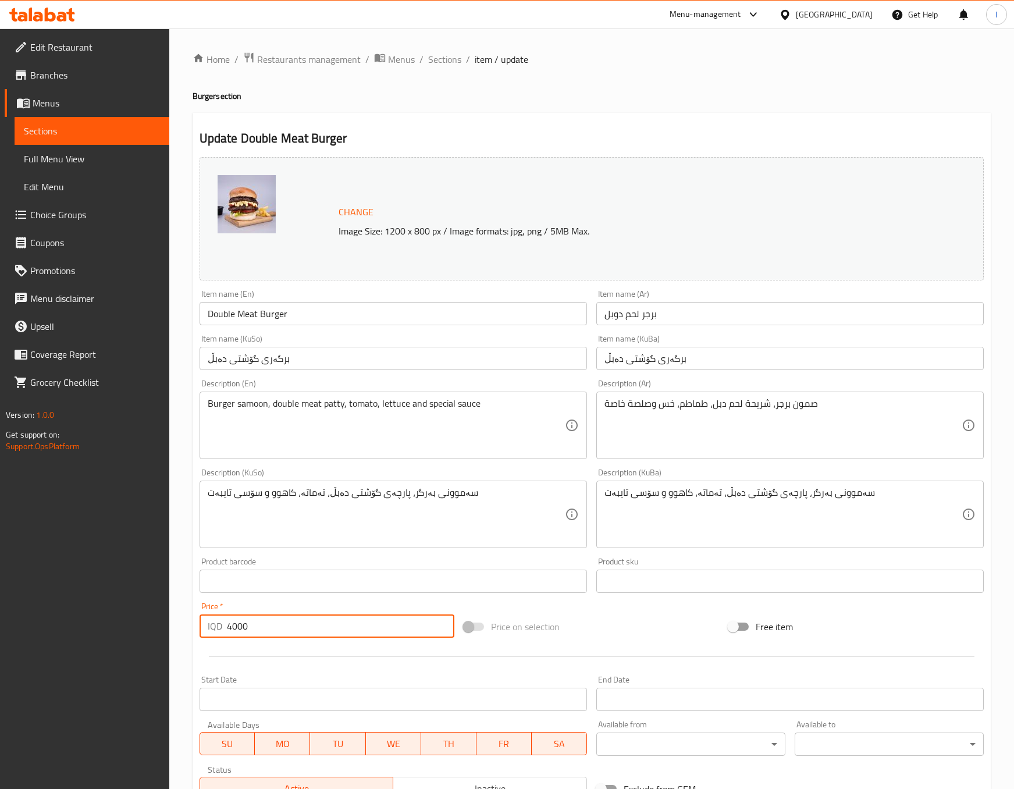
click at [264, 630] on input "4000" at bounding box center [341, 625] width 228 height 23
click at [450, 61] on span "Sections" at bounding box center [444, 59] width 33 height 14
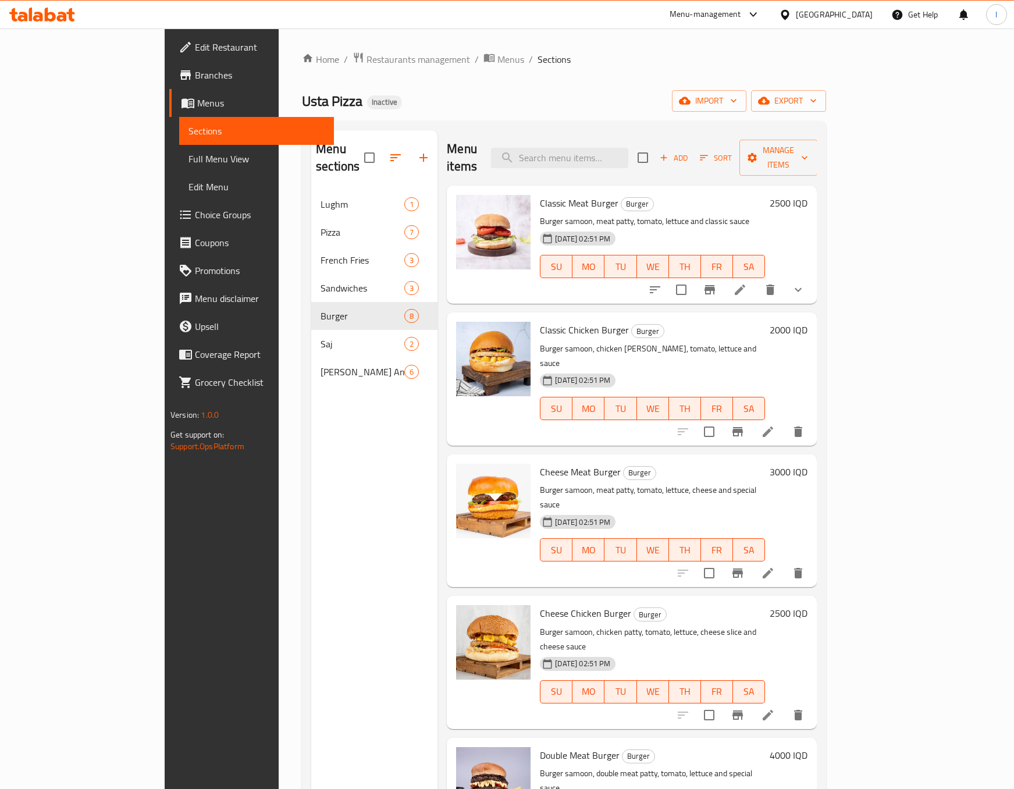
click at [689, 152] on span "Add" at bounding box center [673, 157] width 31 height 13
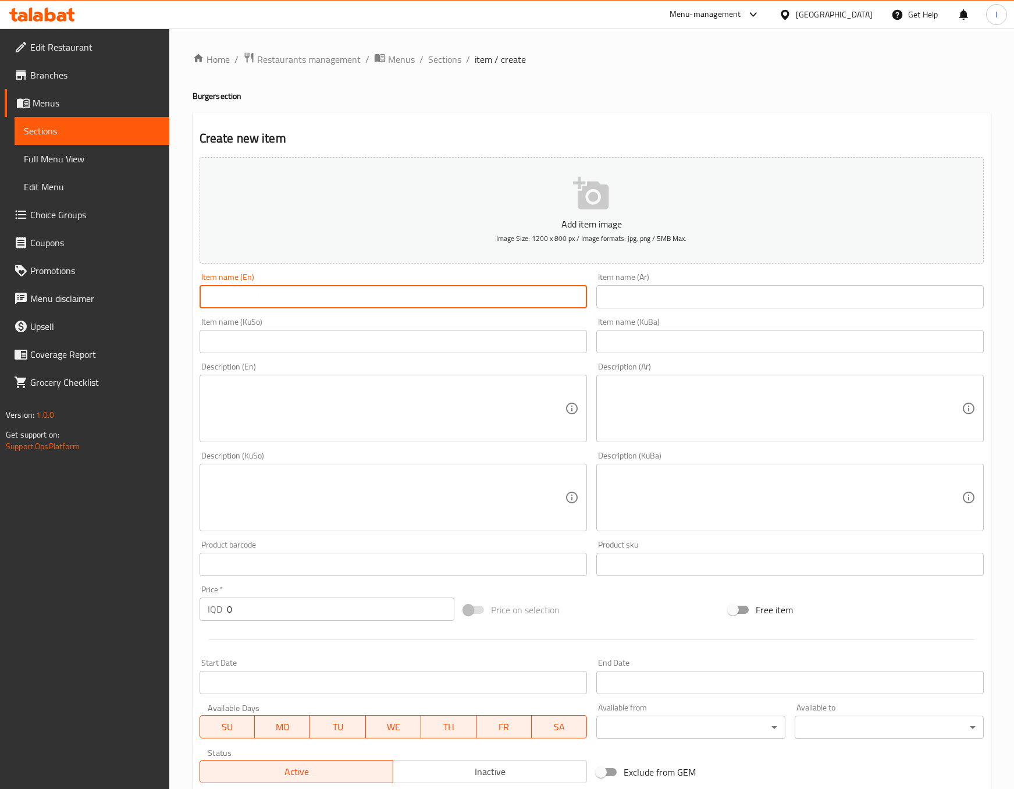
click at [435, 295] on input "text" at bounding box center [393, 296] width 387 height 23
paste input "Double Meat Burger"
type input "Double Meat Burger"
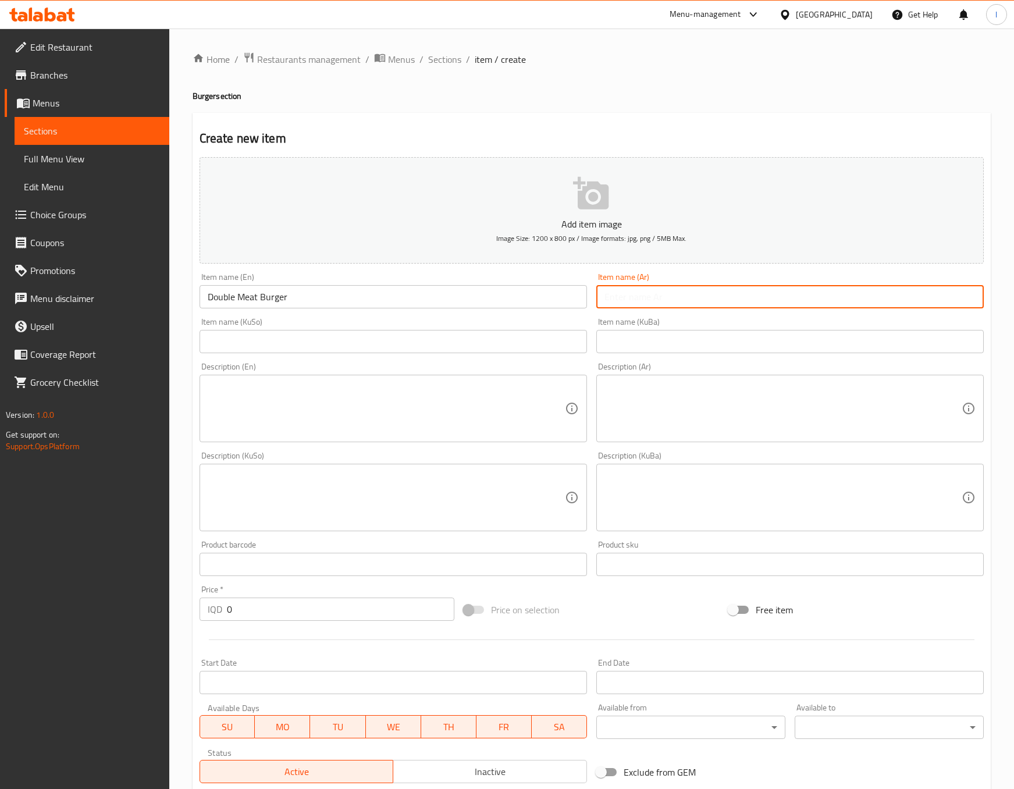
click at [726, 294] on input "text" at bounding box center [789, 296] width 387 height 23
paste input "برجر لحم دوبل"
type input "برجر لحم دوبل"
click at [524, 341] on input "text" at bounding box center [393, 341] width 387 height 23
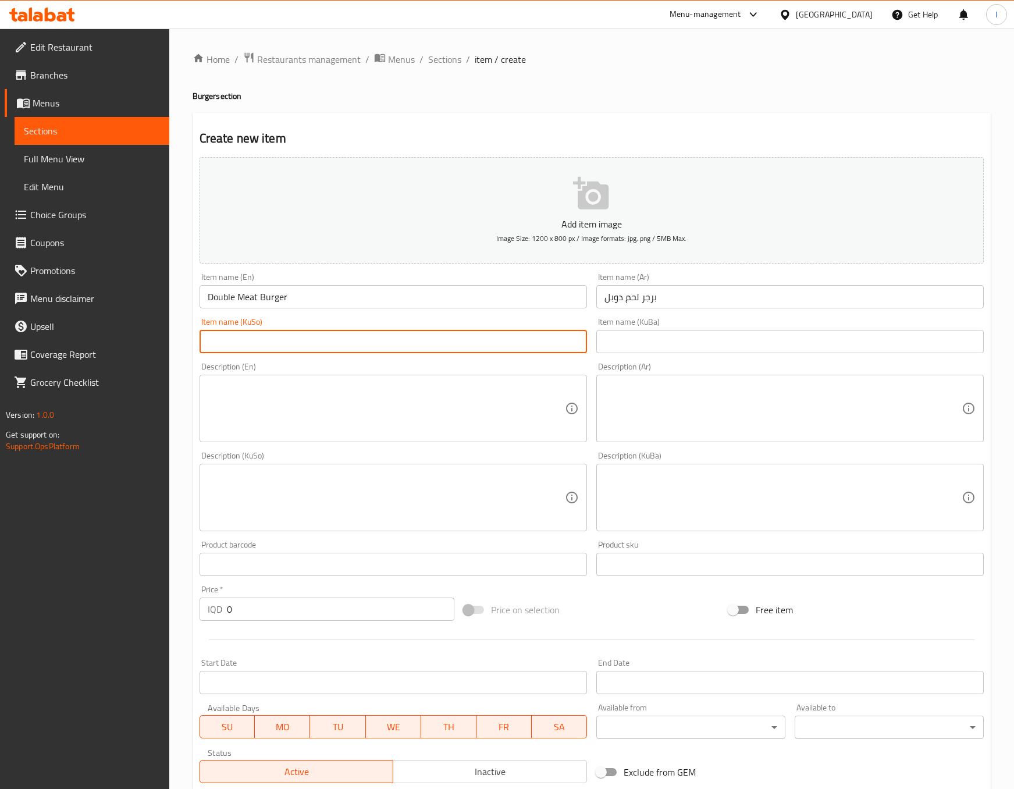
paste input "برگەری گۆشتی دەبڵ"
type input "برگەری گۆشتی دەبڵ"
click at [509, 416] on textarea at bounding box center [386, 408] width 357 height 55
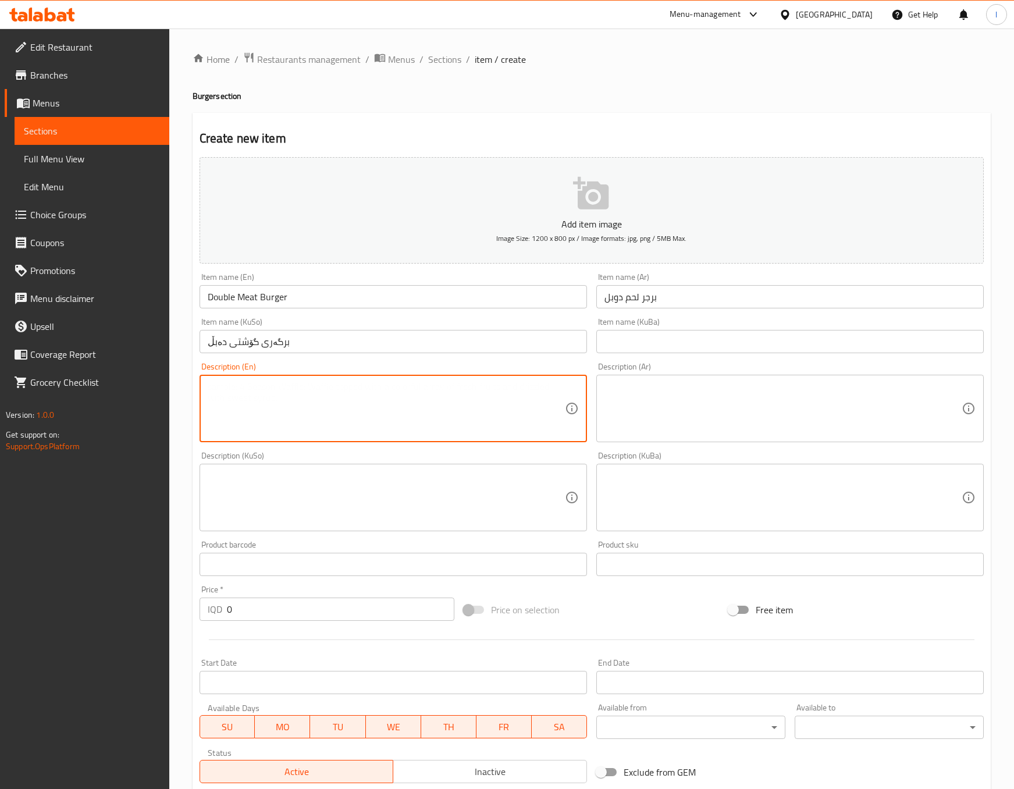
paste textarea "Burger samoon, double meat patty, tomato, lettuce and special sauce"
type textarea "Burger samoon, double meat patty, tomato, lettuce and special sauce"
click at [663, 332] on input "text" at bounding box center [789, 341] width 387 height 23
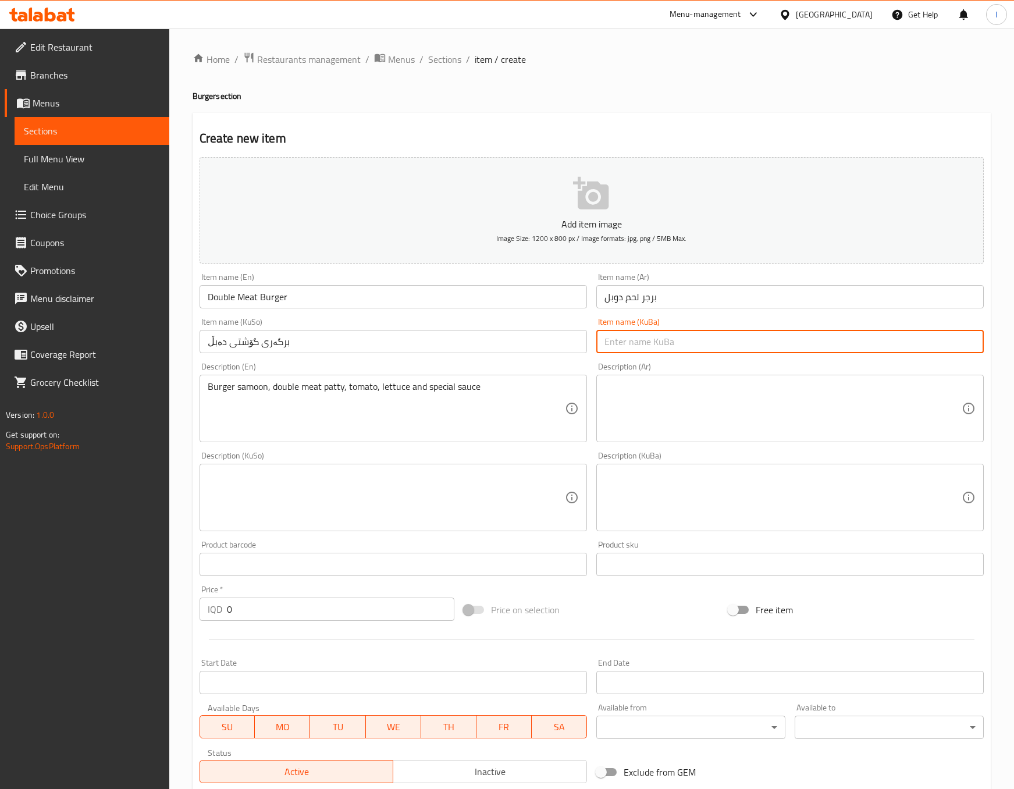
paste input "برگەری گۆشتی دەبڵ"
type input "برگەری گۆشتی دەبڵ"
drag, startPoint x: 660, startPoint y: 365, endPoint x: 646, endPoint y: 421, distance: 58.1
click at [660, 371] on div "Description (Ar) Description (Ar)" at bounding box center [789, 402] width 387 height 80
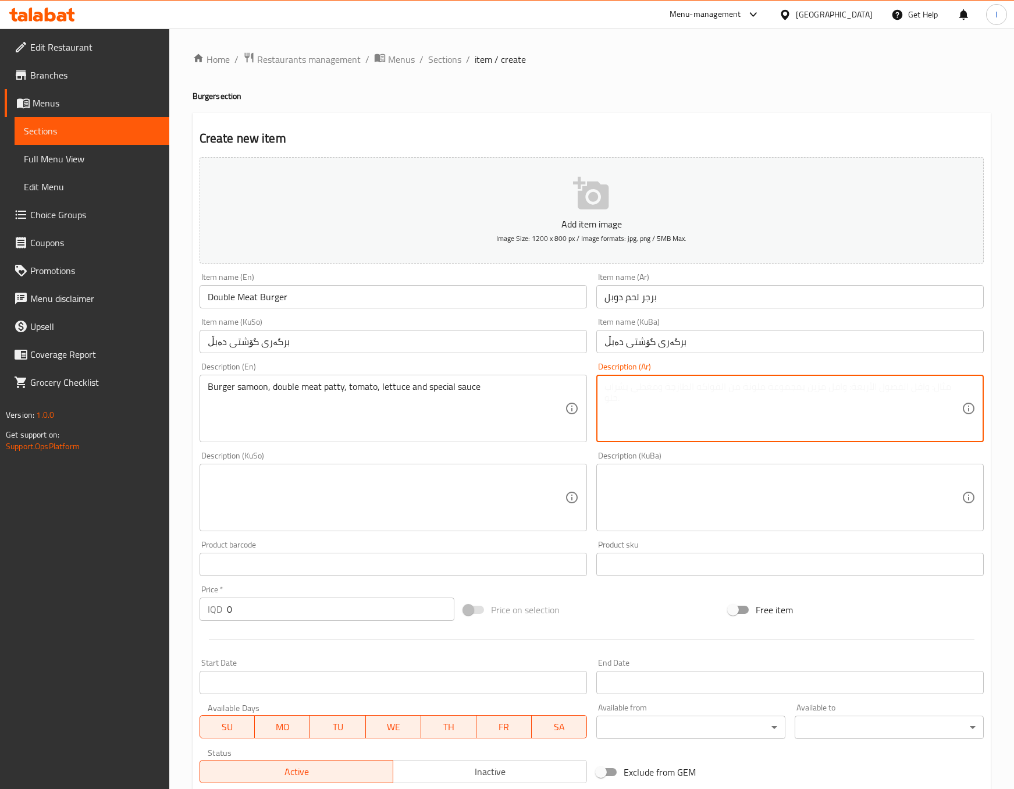
click at [646, 421] on textarea at bounding box center [783, 408] width 357 height 55
paste textarea "صمون برجر، شريحة لحم دبل، طماطم، خس وصلصة خاصة"
type textarea "صمون برجر، شريحة لحم دبل، طماطم، خس وصلصة خاصة"
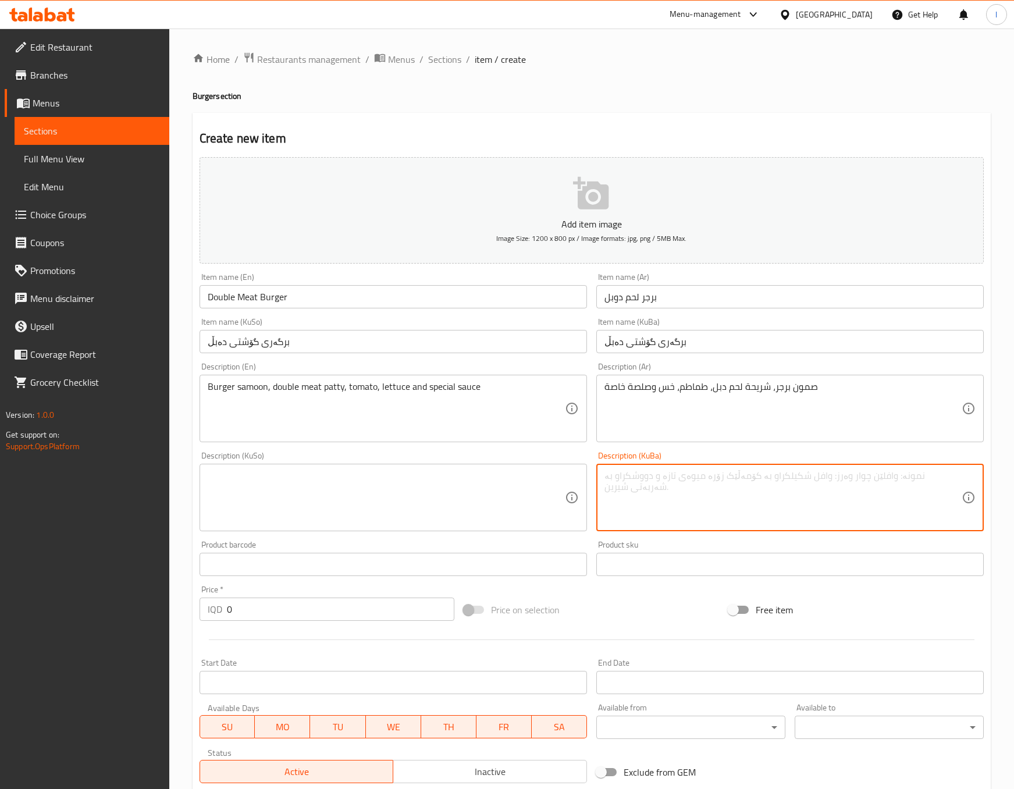
click at [735, 485] on textarea at bounding box center [783, 497] width 357 height 55
paste textarea "سەموونی بەرگر، پارچەی گۆشتی دەبڵ، تەماتە، کاهوو و سۆسی تایبەت"
type textarea "سەموونی بەرگر، پارچەی گۆشتی دەبڵ، تەماتە، کاهوو و سۆسی تایبەت"
click at [447, 506] on textarea at bounding box center [386, 497] width 357 height 55
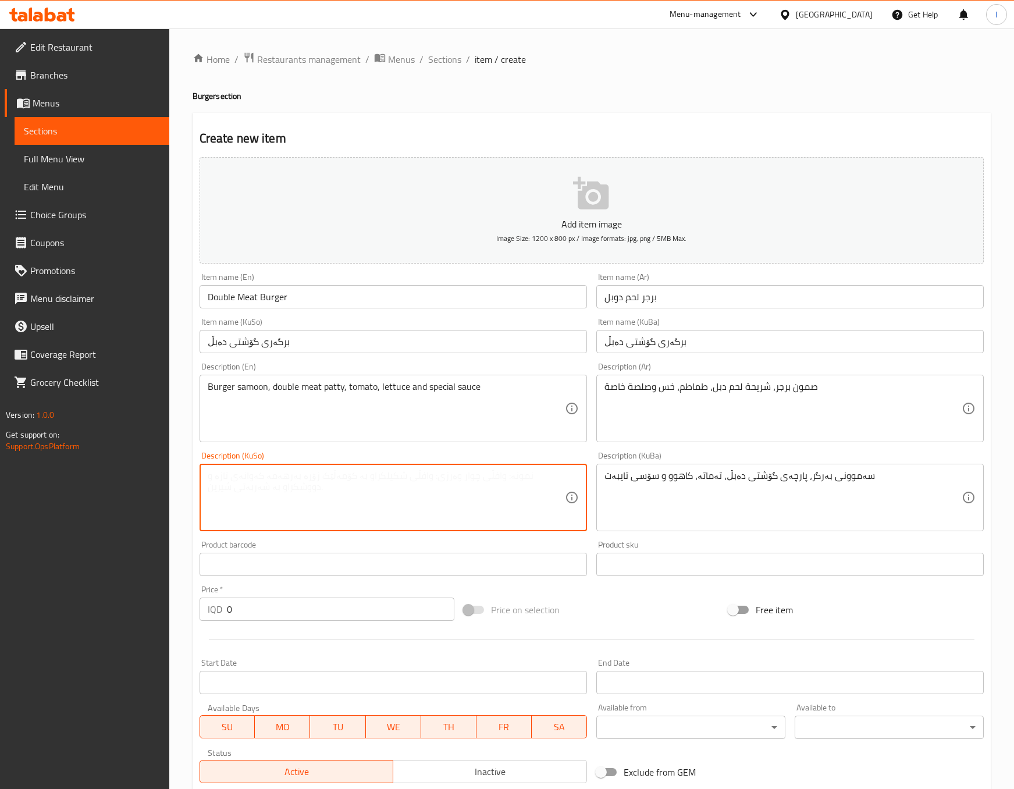
paste textarea "سەموونی بەرگر، پارچەی گۆشتی دەبڵ، تەماتە، کاهوو و سۆسی تایبەت"
type textarea "سەموونی بەرگر، پارچەی گۆشتی دەبڵ، تەماتە، کاهوو و سۆسی تایبەت"
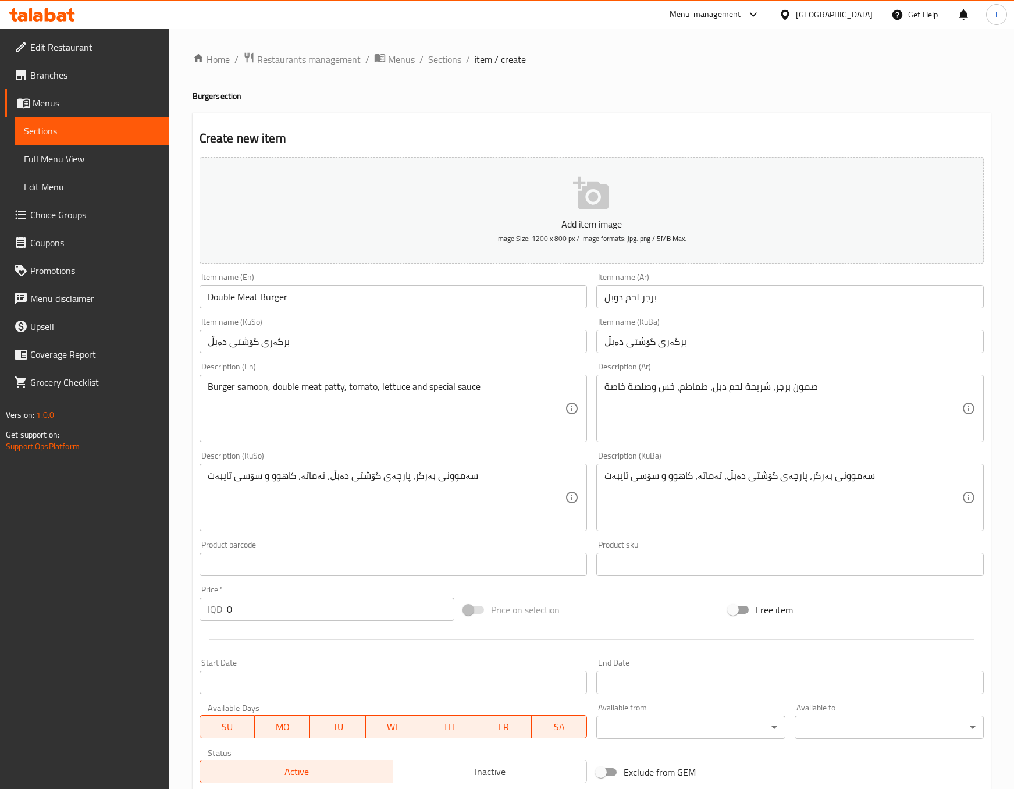
drag, startPoint x: 239, startPoint y: 624, endPoint x: 234, endPoint y: 617, distance: 8.4
click at [234, 617] on div "Price   * IQD 0 Price *" at bounding box center [327, 603] width 265 height 45
drag, startPoint x: 234, startPoint y: 611, endPoint x: 215, endPoint y: 611, distance: 19.8
click at [215, 611] on div "IQD 0 Price *" at bounding box center [327, 609] width 255 height 23
paste input "400"
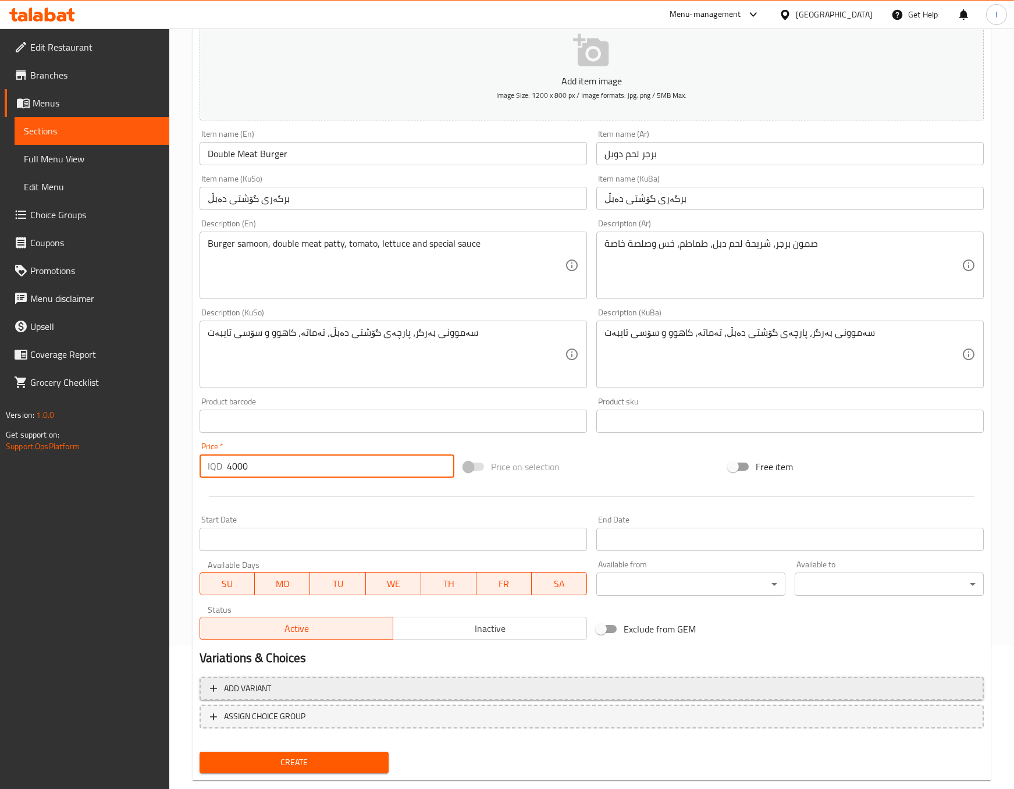
scroll to position [166, 0]
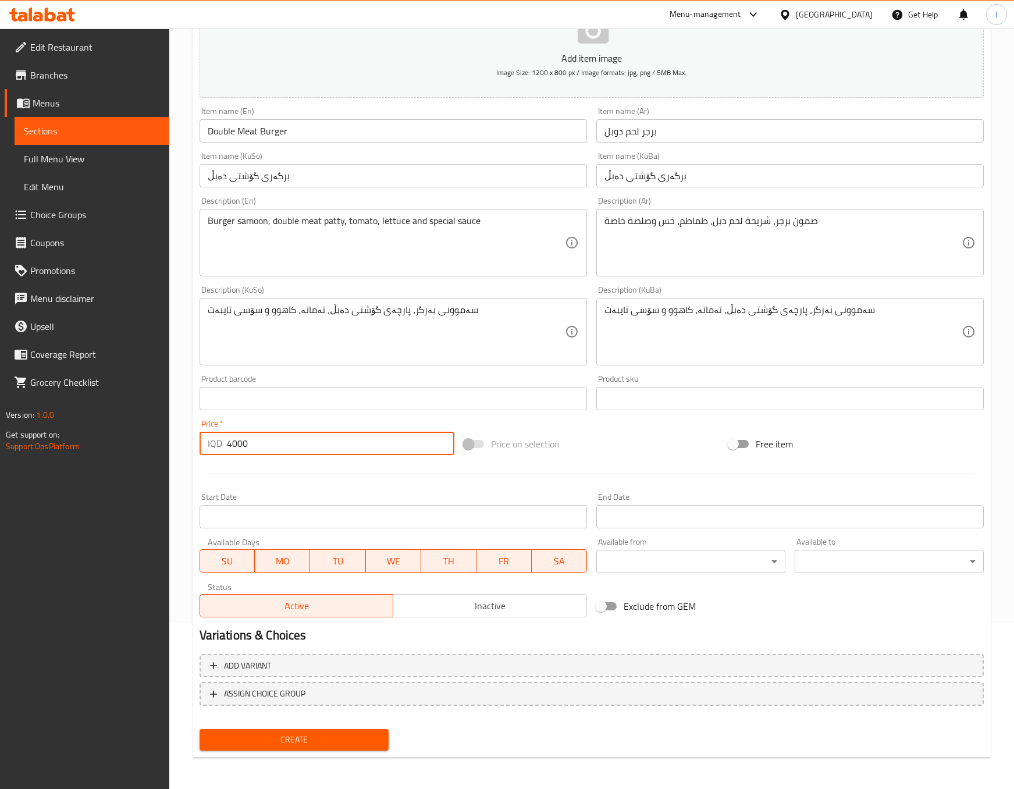
type input "4000"
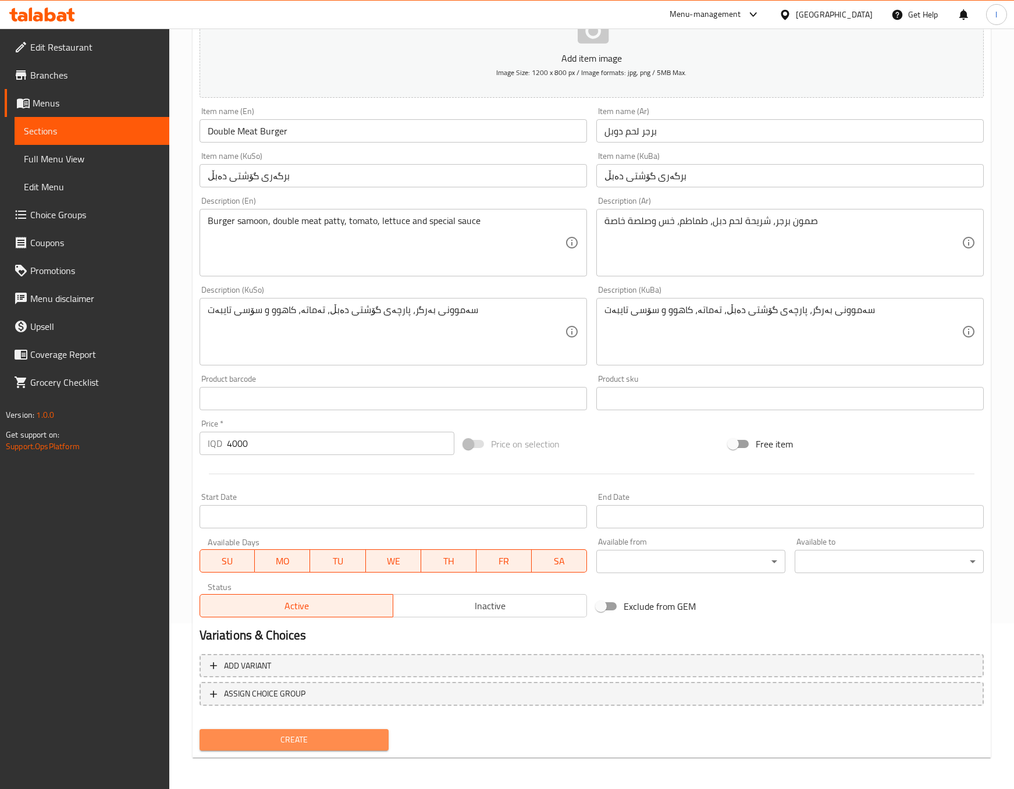
drag, startPoint x: 339, startPoint y: 738, endPoint x: 414, endPoint y: 650, distance: 116.0
click at [339, 739] on span "Create" at bounding box center [294, 740] width 170 height 15
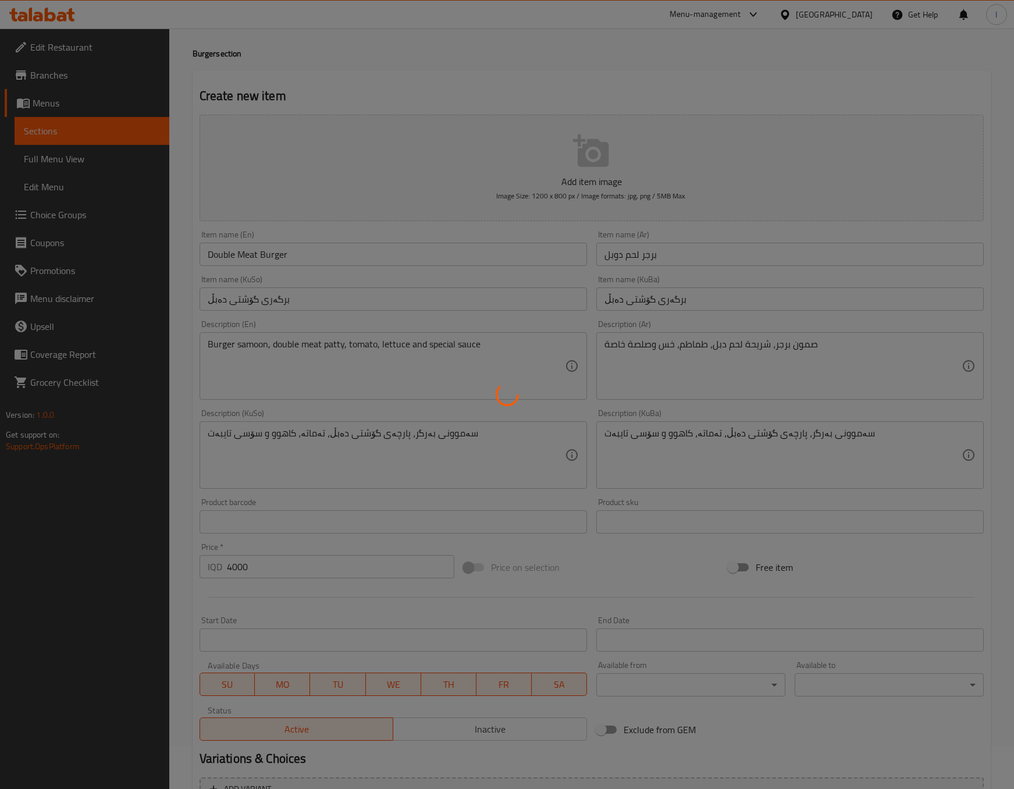
scroll to position [0, 0]
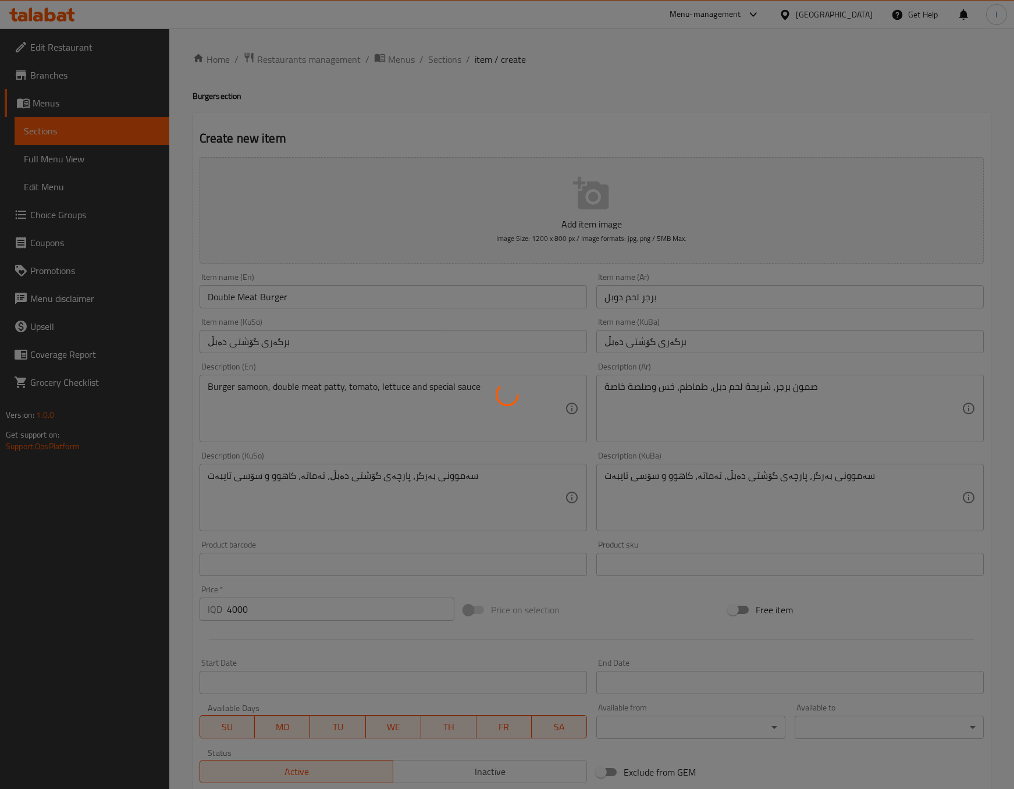
type input "0"
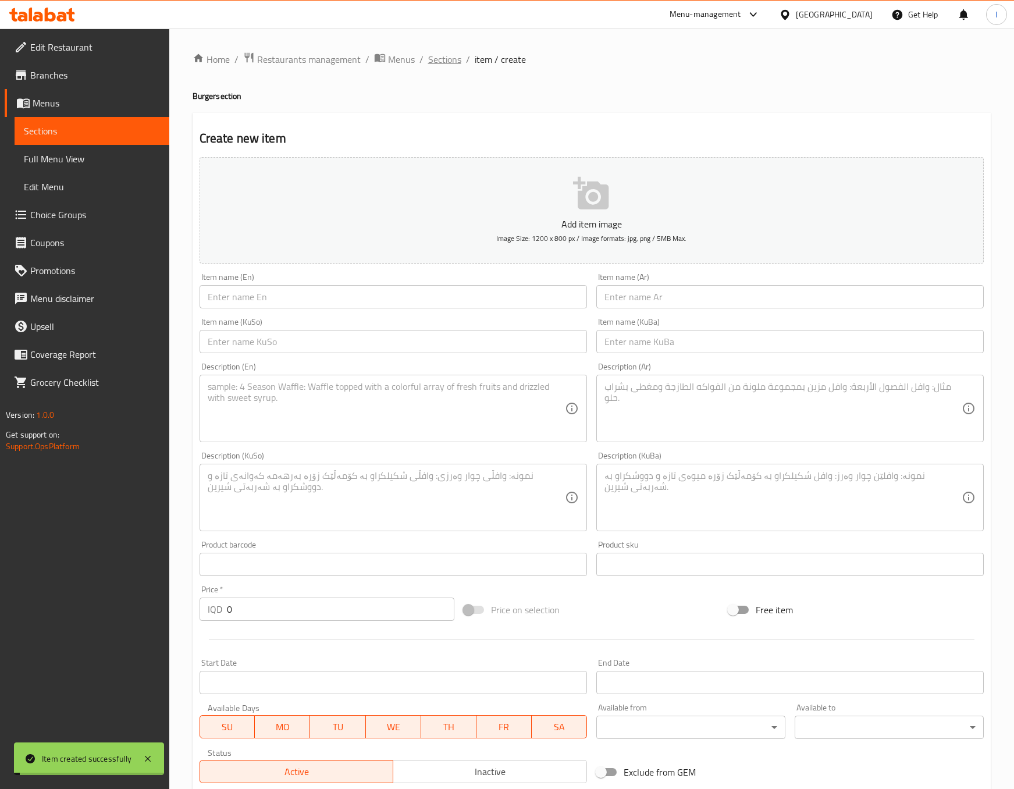
click at [452, 58] on span "Sections" at bounding box center [444, 59] width 33 height 14
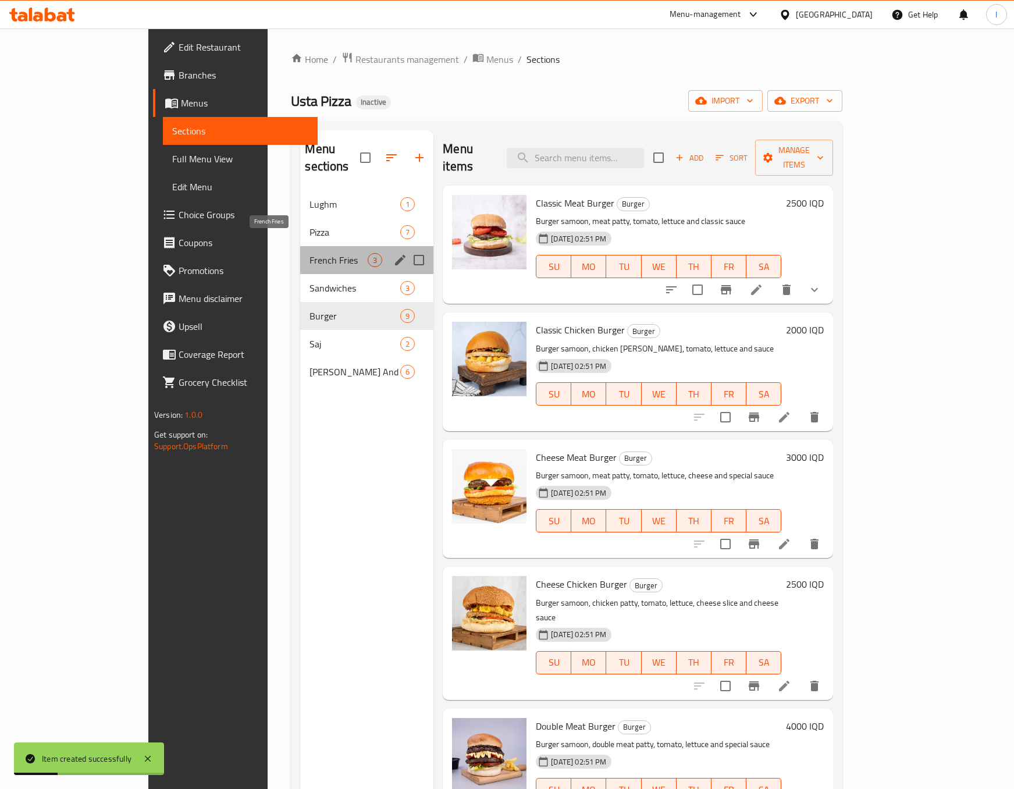
click at [308, 248] on div "French Fries 3" at bounding box center [366, 260] width 133 height 28
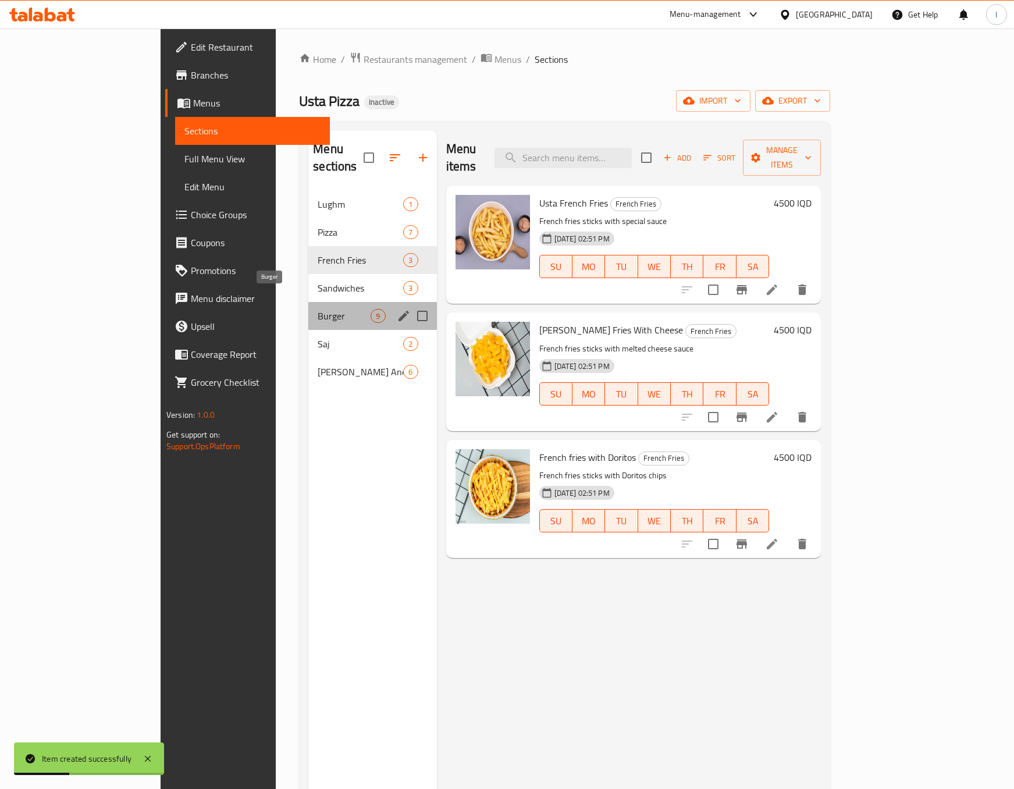
click at [318, 309] on span "Burger" at bounding box center [344, 316] width 53 height 14
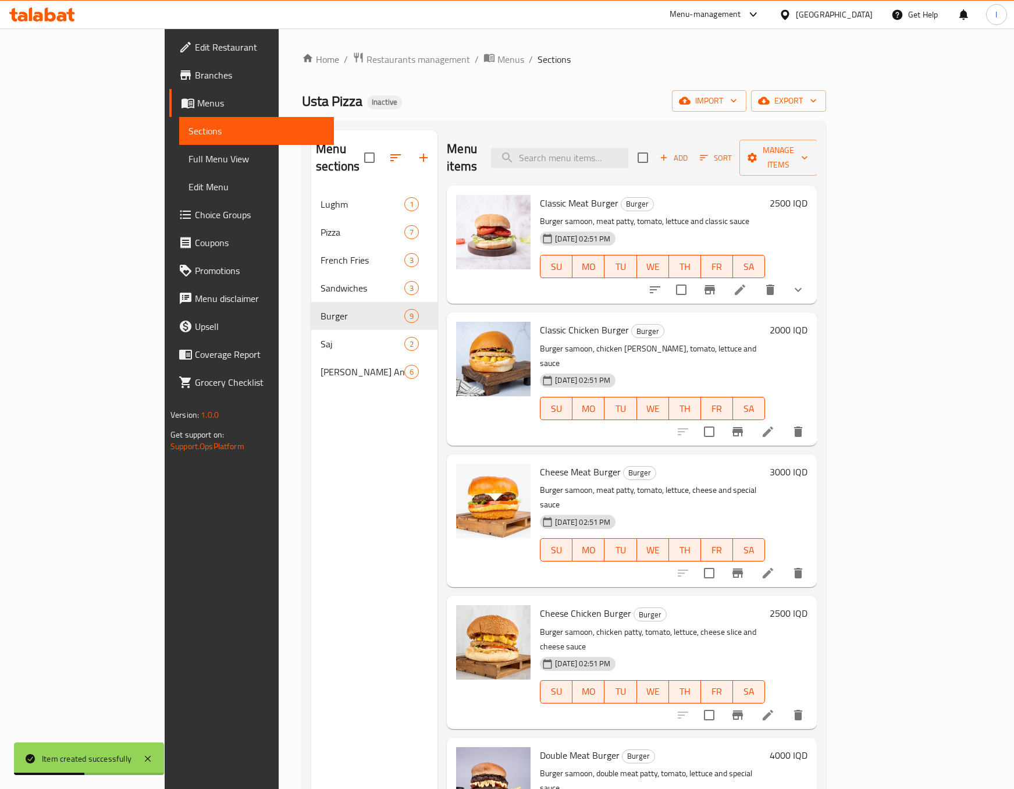
click at [732, 155] on span "Sort" at bounding box center [716, 157] width 32 height 13
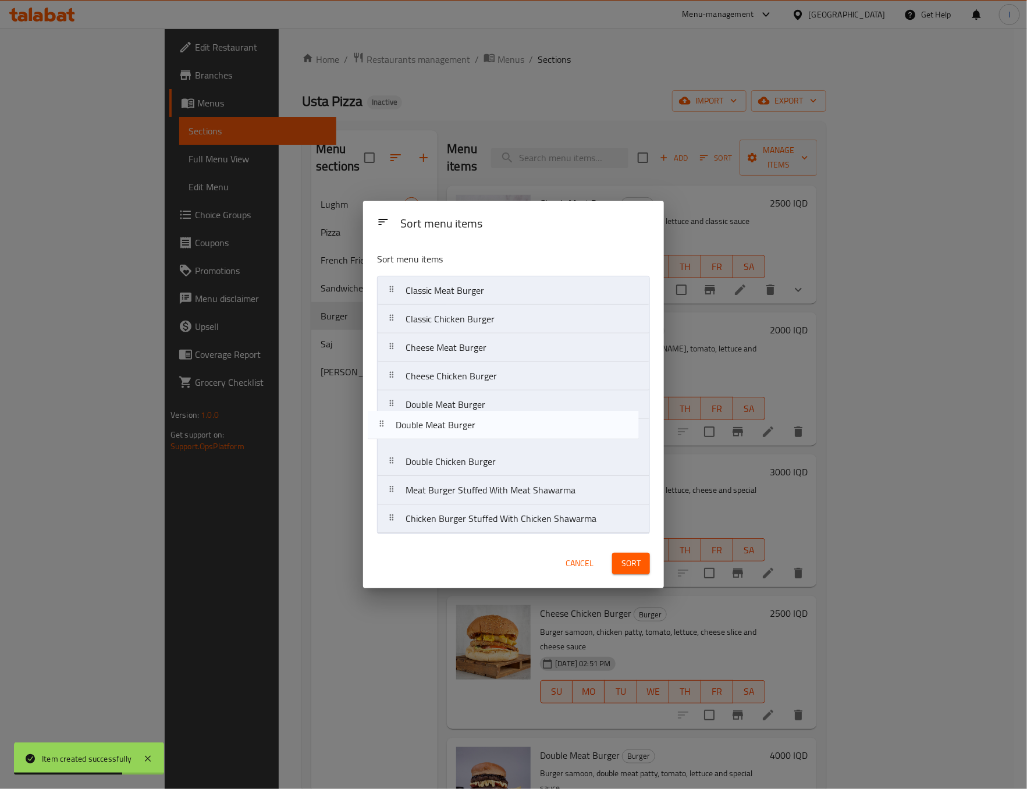
drag, startPoint x: 459, startPoint y: 524, endPoint x: 447, endPoint y: 421, distance: 104.3
click at [447, 421] on nav "Classic Meat Burger Classic Chicken Burger Cheese Meat Burger Cheese Chicken Bu…" at bounding box center [513, 405] width 273 height 258
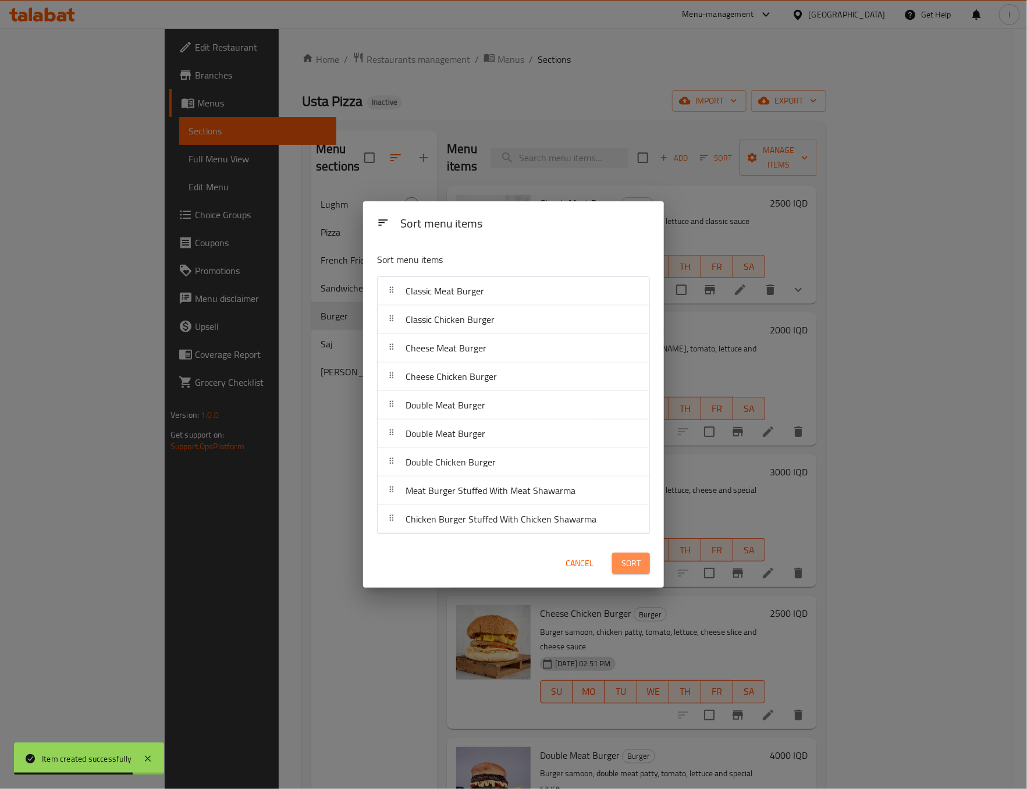
click at [625, 557] on span "Sort" at bounding box center [630, 563] width 19 height 15
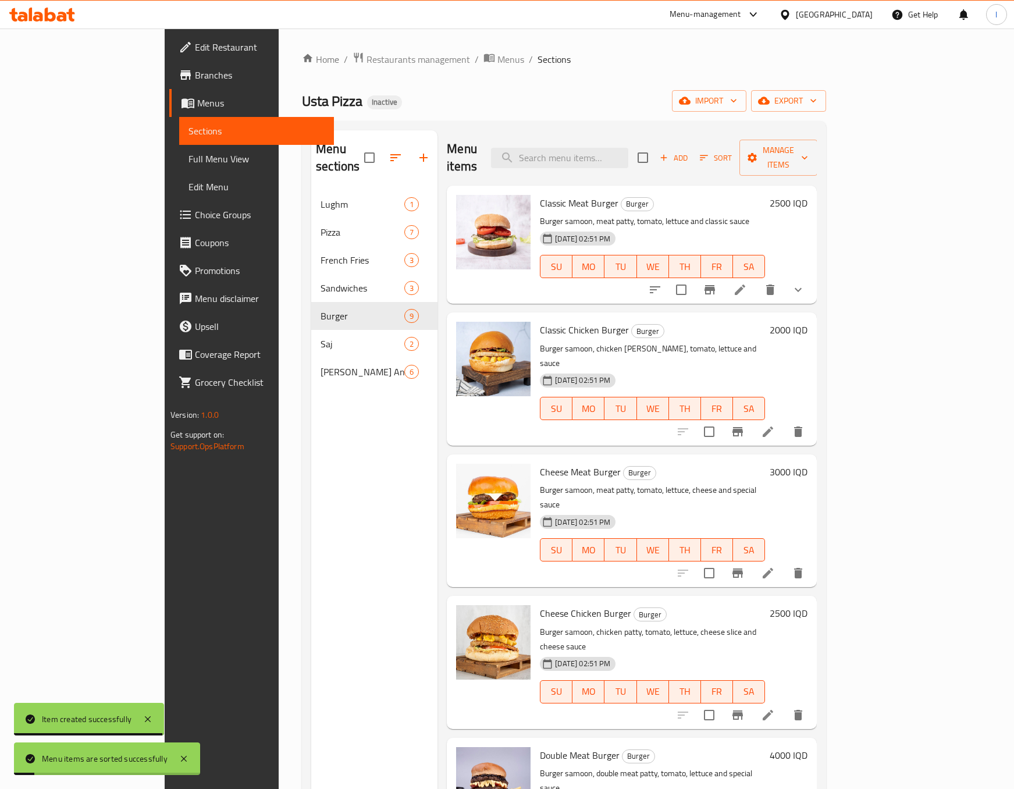
scroll to position [383, 0]
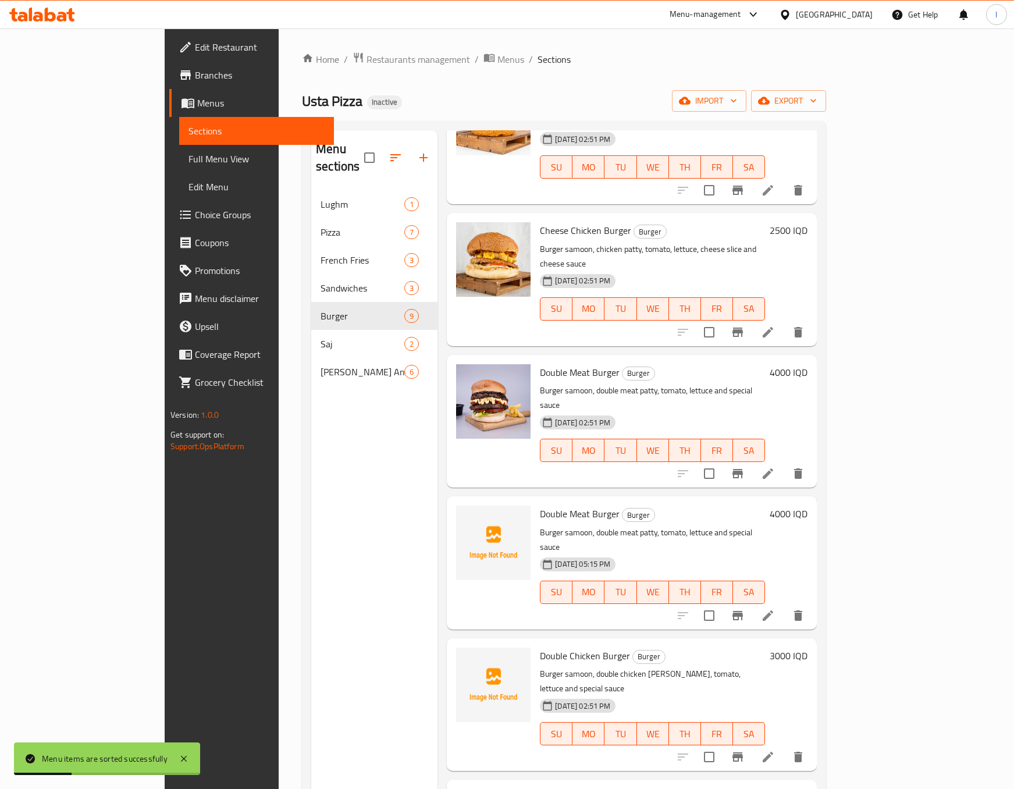
click at [802, 468] on icon "delete" at bounding box center [798, 473] width 8 height 10
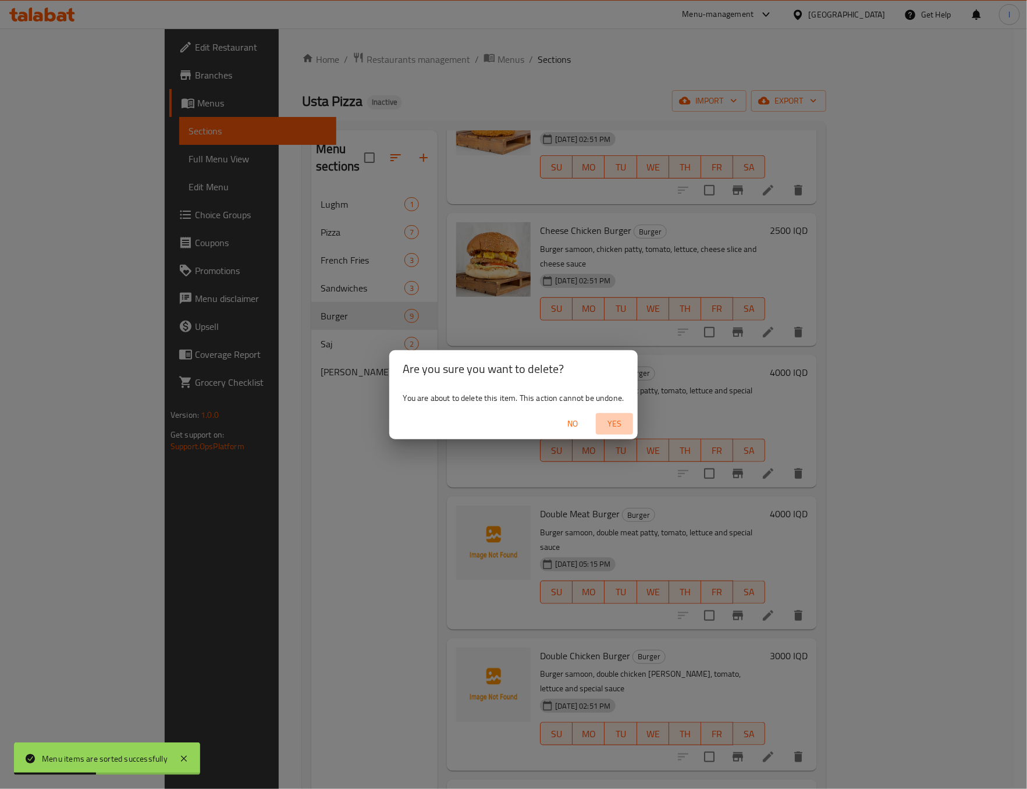
click at [625, 428] on span "Yes" at bounding box center [614, 424] width 28 height 15
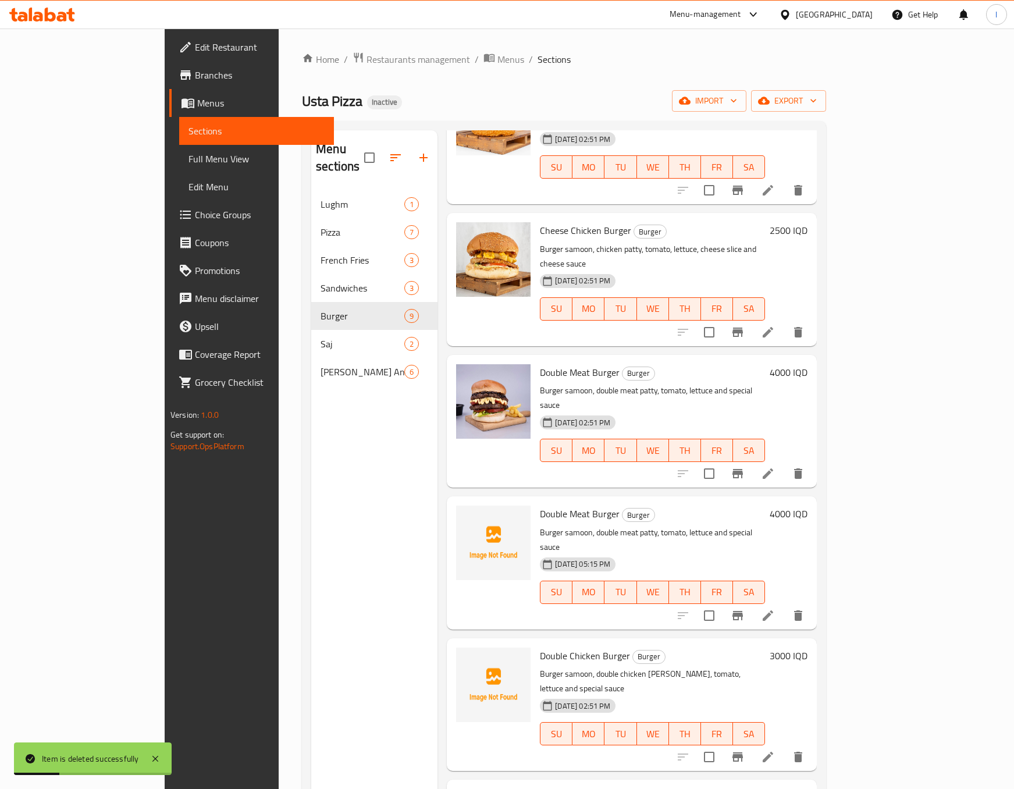
scroll to position [257, 0]
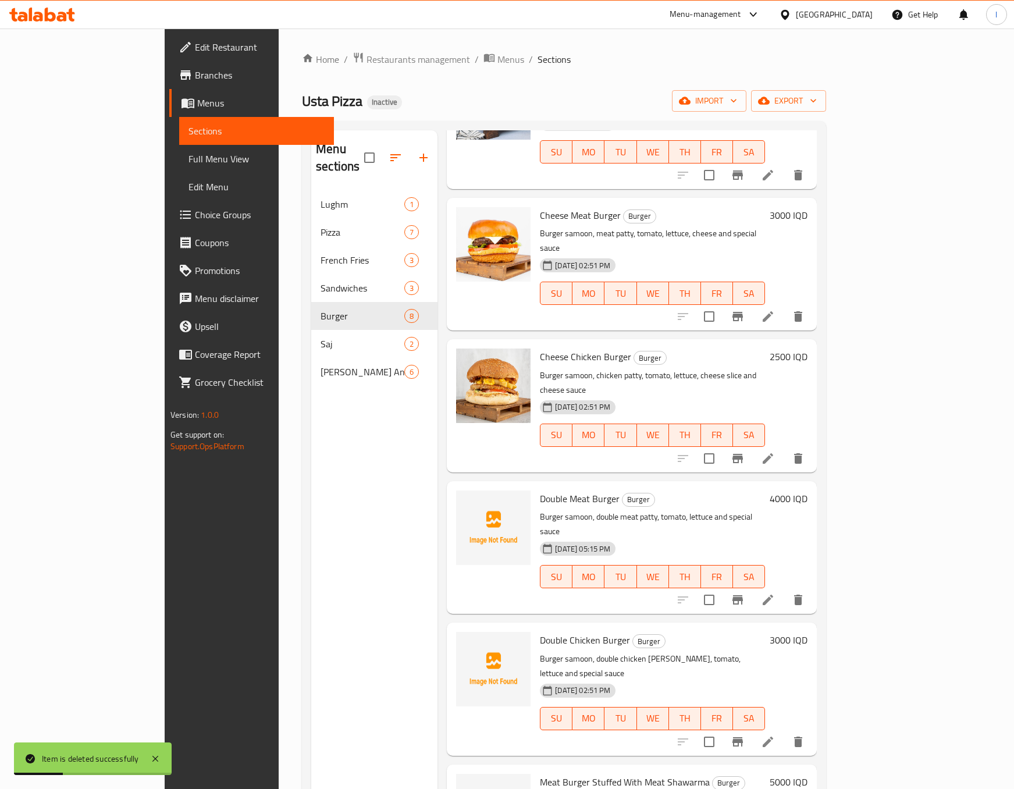
click at [685, 349] on h6 "Cheese Chicken Burger Burger" at bounding box center [652, 357] width 225 height 16
click at [552, 481] on div "Double Meat Burger Burger Burger samoon, double meat [PERSON_NAME], tomato, let…" at bounding box center [632, 547] width 370 height 133
click at [540, 490] on span "Double Meat Burger" at bounding box center [580, 498] width 80 height 17
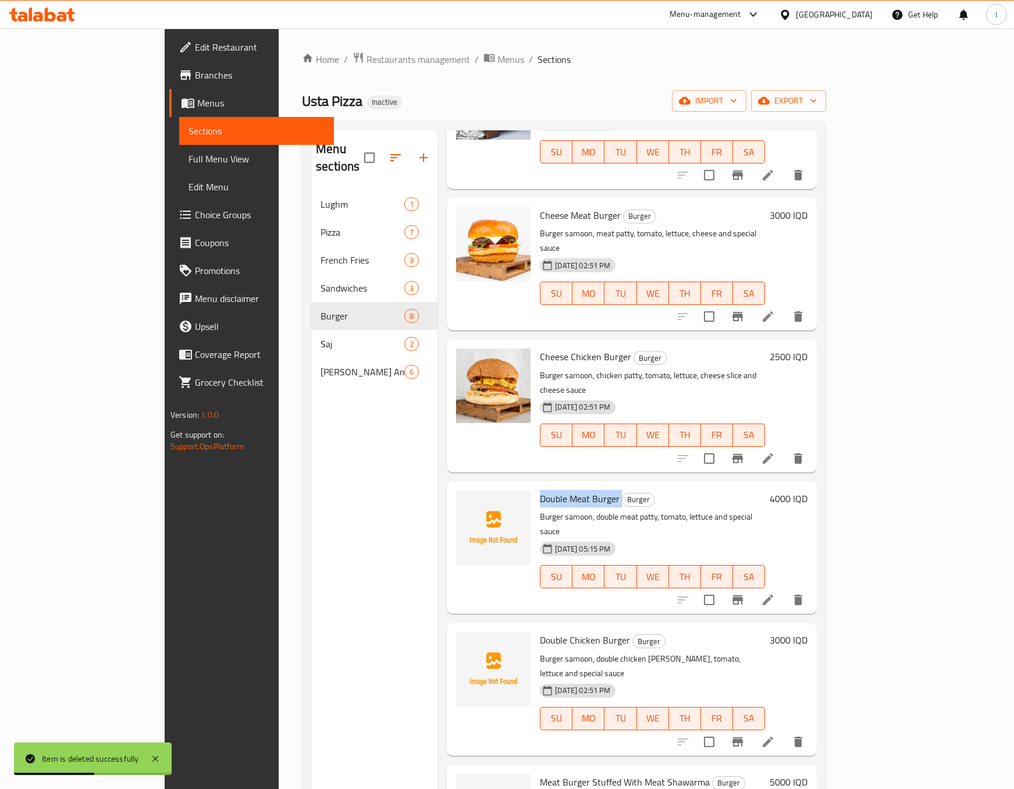
click at [540, 490] on span "Double Meat Burger" at bounding box center [580, 498] width 80 height 17
copy h6 "Double Meat Burger"
click at [545, 631] on span "Double Chicken Burger" at bounding box center [585, 639] width 90 height 17
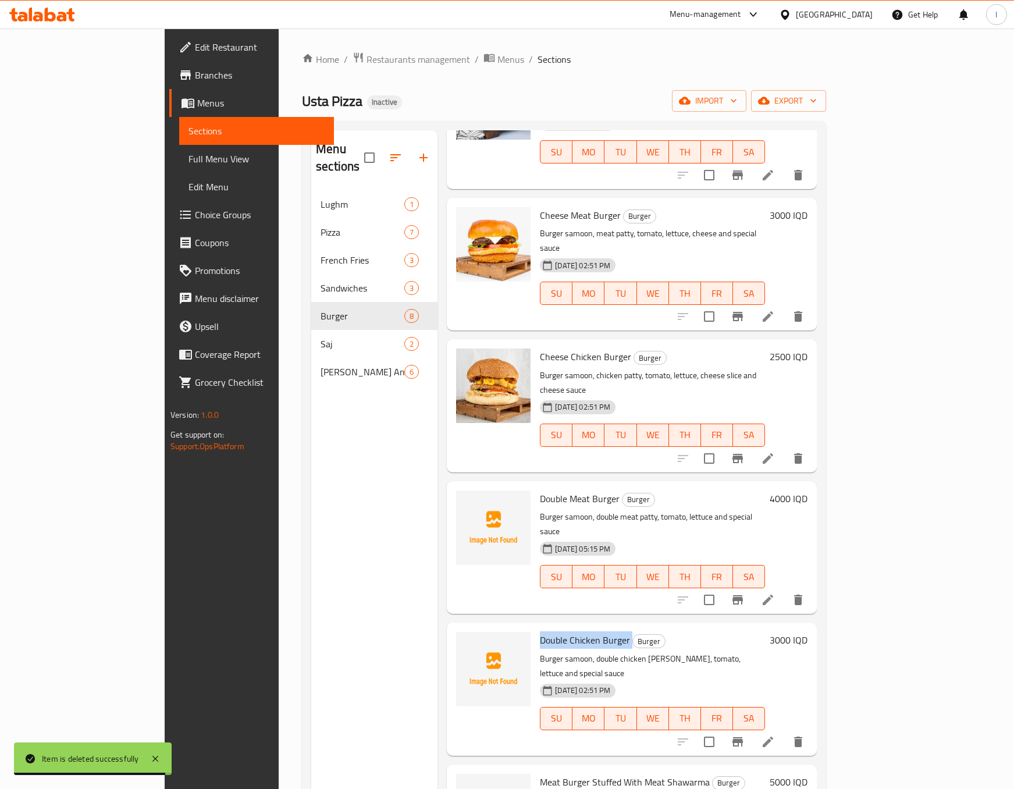
copy h6 "Double Chicken Burger"
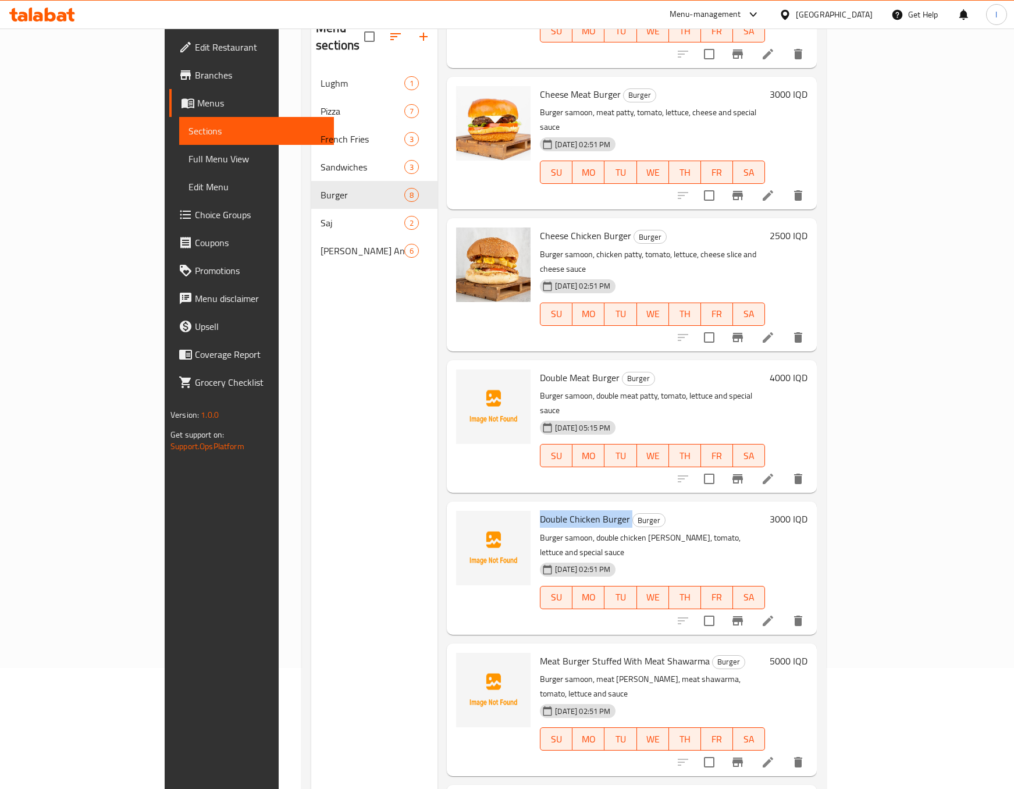
scroll to position [163, 0]
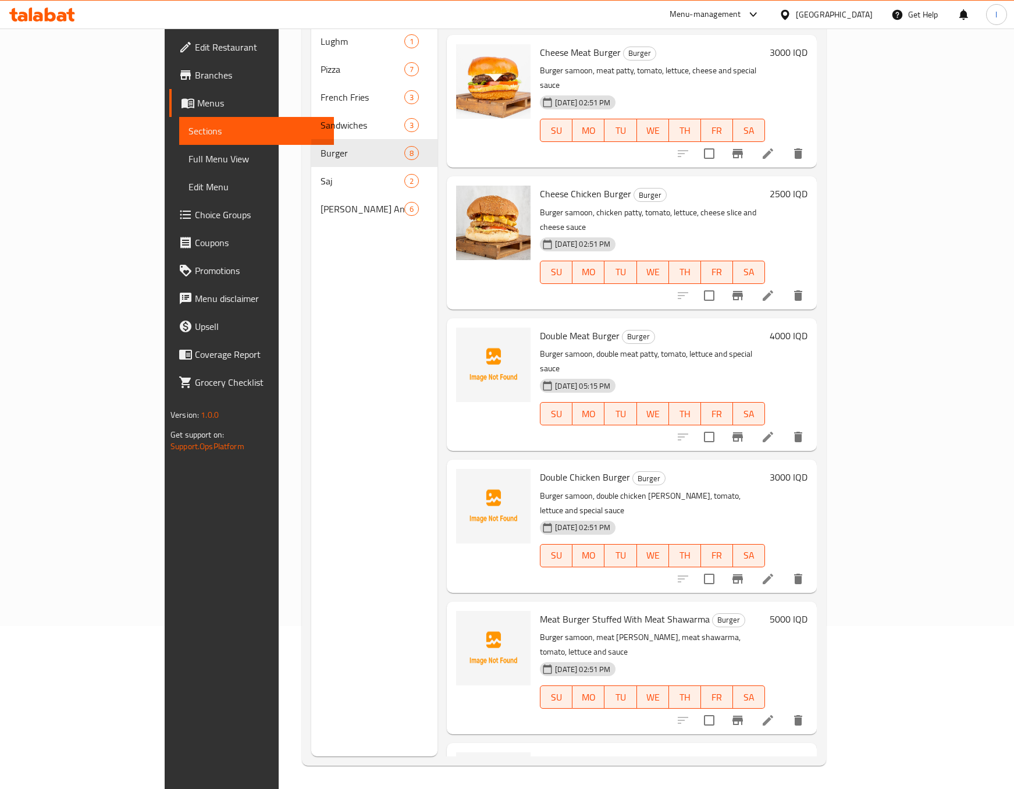
click at [358, 323] on div "Menu sections Lughm 1 Pizza 7 French Fries 3 Sandwiches 3 Burger 8 Saj 2 [PERSO…" at bounding box center [374, 361] width 126 height 789
click at [540, 752] on span "Chicken Burger Stuffed With Chicken Shawarma" at bounding box center [635, 760] width 191 height 17
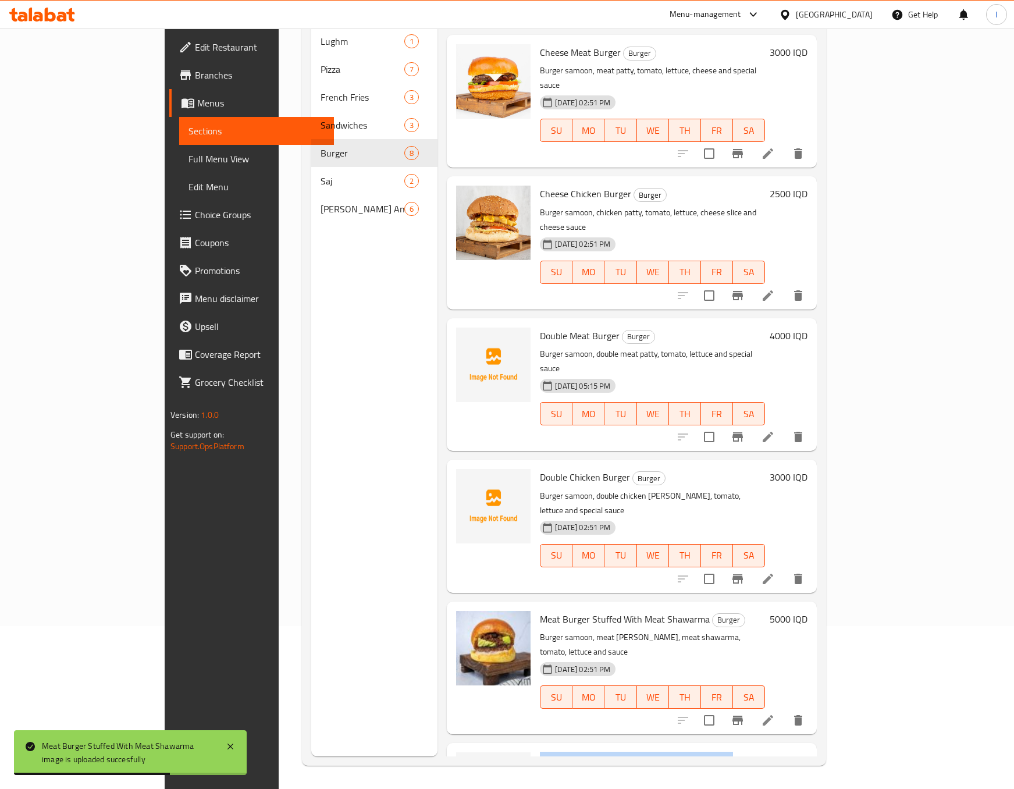
scroll to position [0, 0]
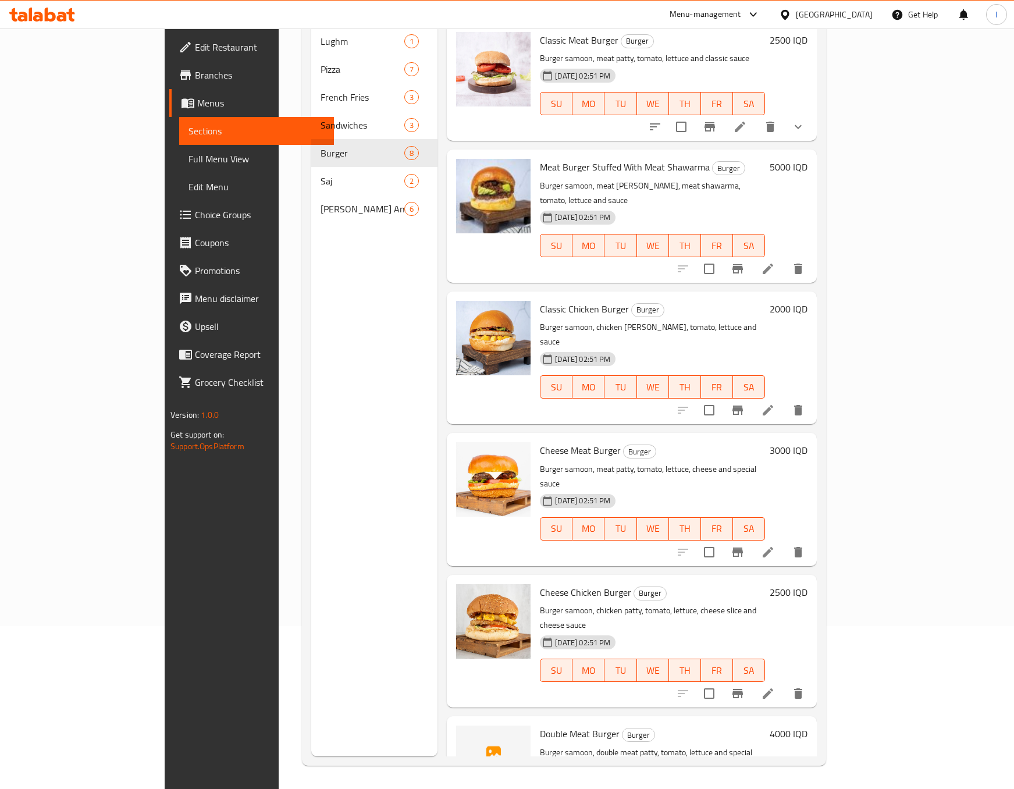
click at [311, 496] on div "Menu sections Lughm 1 Pizza 7 French Fries 3 Sandwiches 3 Burger 8 Saj 2 Rizo A…" at bounding box center [374, 361] width 126 height 789
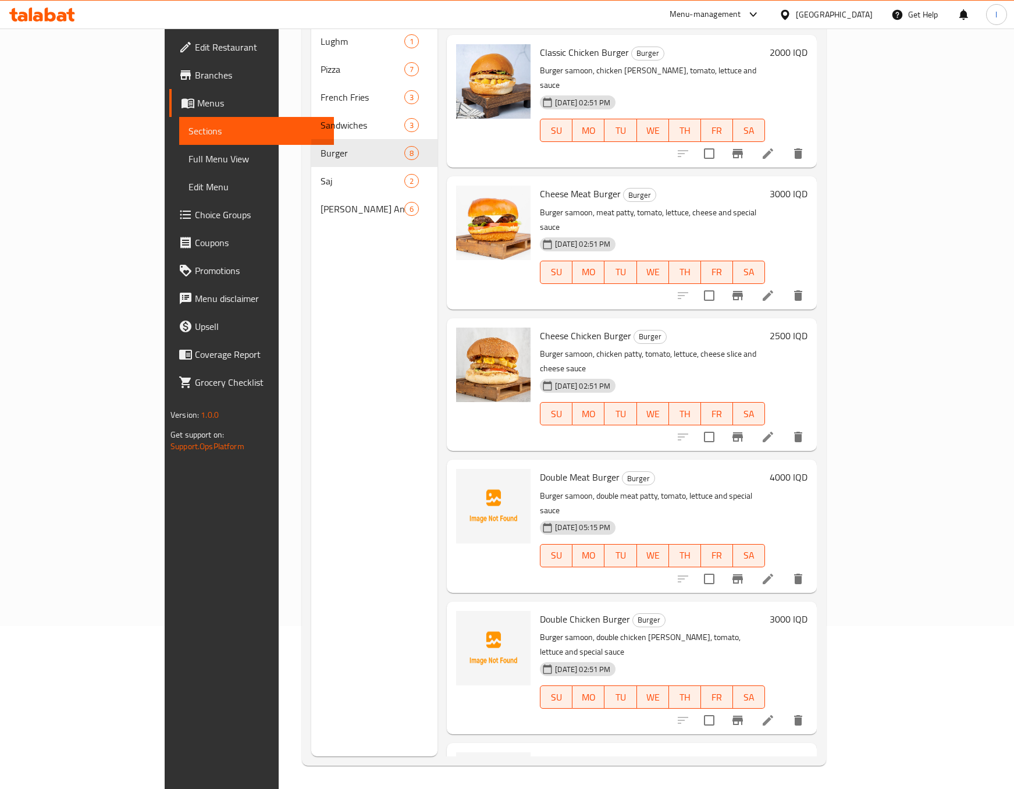
click at [311, 503] on div "Menu sections Lughm 1 Pizza 7 French Fries 3 Sandwiches 3 Burger 8 Saj 2 Rizo A…" at bounding box center [374, 361] width 126 height 789
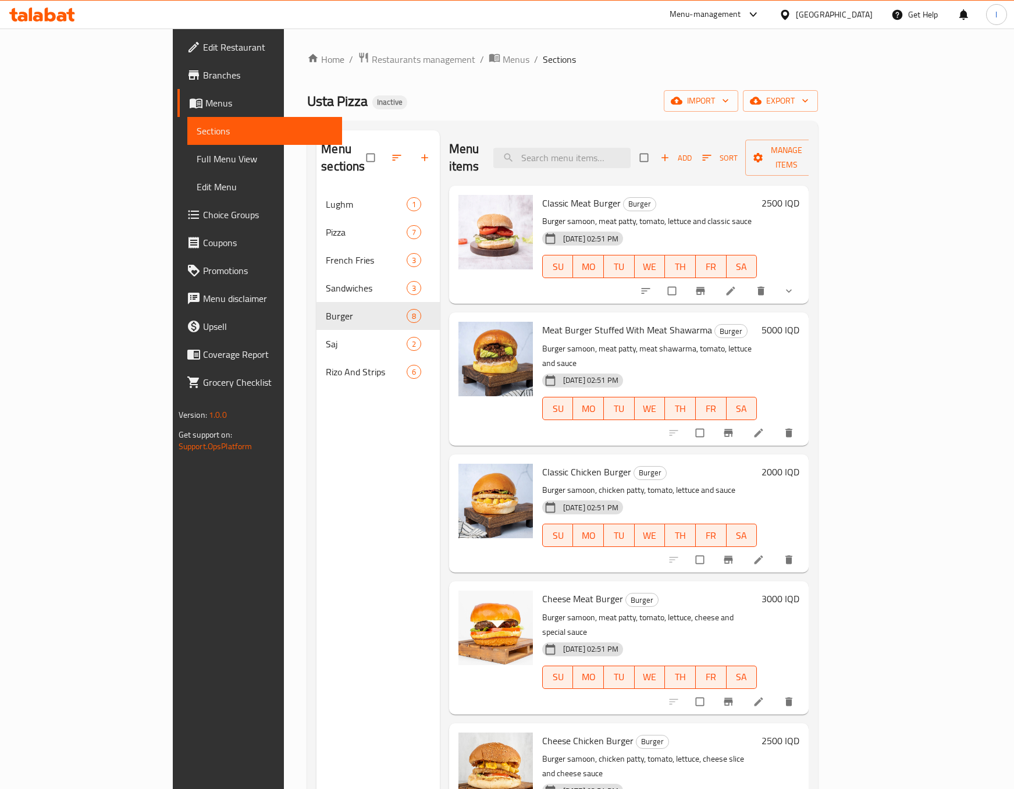
click at [341, 529] on div "Menu sections Lughm 1 Pizza 7 French Fries 3 Sandwiches 3 Burger 8 Saj 2 Rizo A…" at bounding box center [378, 524] width 123 height 789
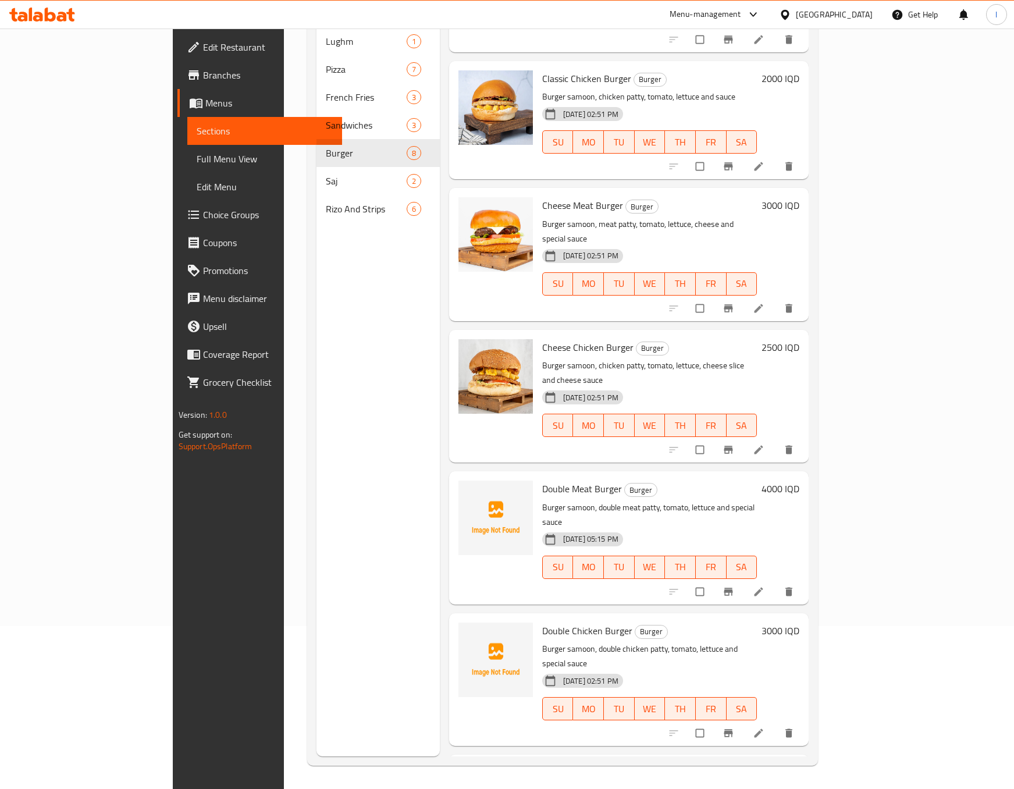
scroll to position [257, 0]
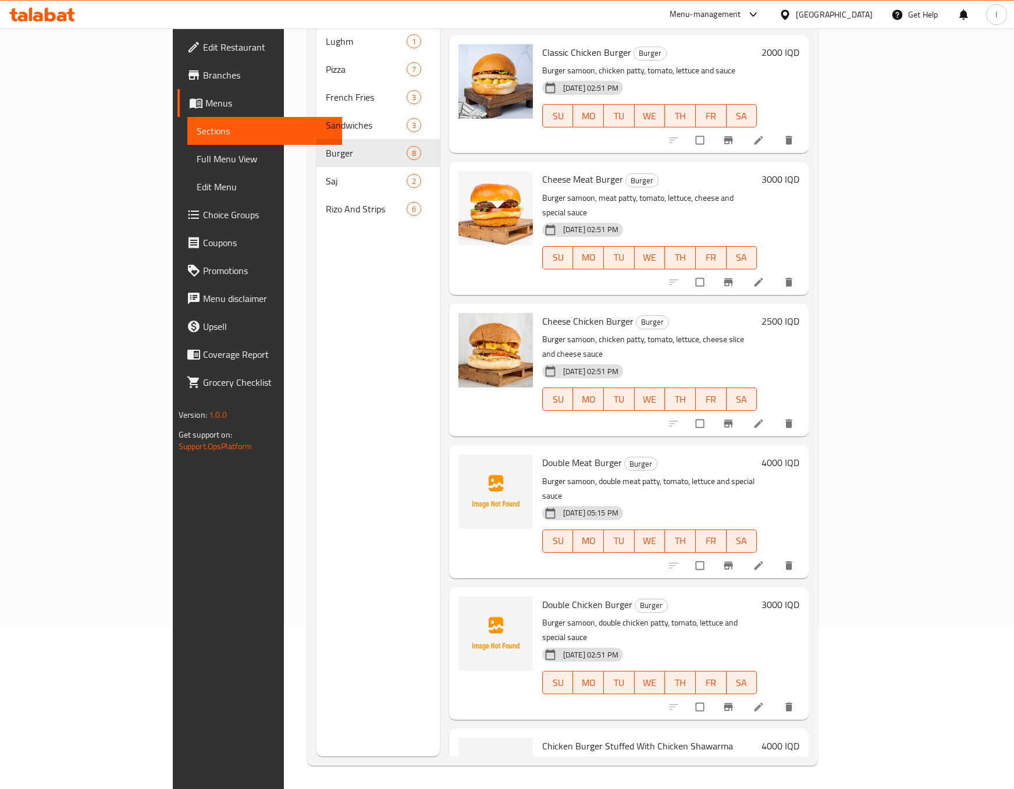
click at [335, 341] on div "Menu sections Lughm 1 Pizza 7 French Fries 3 Sandwiches 3 Burger 8 Saj 2 Rizo A…" at bounding box center [378, 361] width 123 height 789
click at [346, 419] on div "Menu sections Lughm 1 Pizza 7 French Fries 3 Sandwiches 3 Burger 8 Saj 2 Rizo A…" at bounding box center [378, 361] width 123 height 789
click at [317, 337] on div "Menu sections Lughm 1 Pizza 7 French Fries 3 Sandwiches 3 Burger 8 Saj 2 Rizo A…" at bounding box center [378, 361] width 123 height 789
click at [284, 484] on div "Home / Restaurants management / Menus / Sections Usta Pizza Inactive import exp…" at bounding box center [562, 327] width 557 height 923
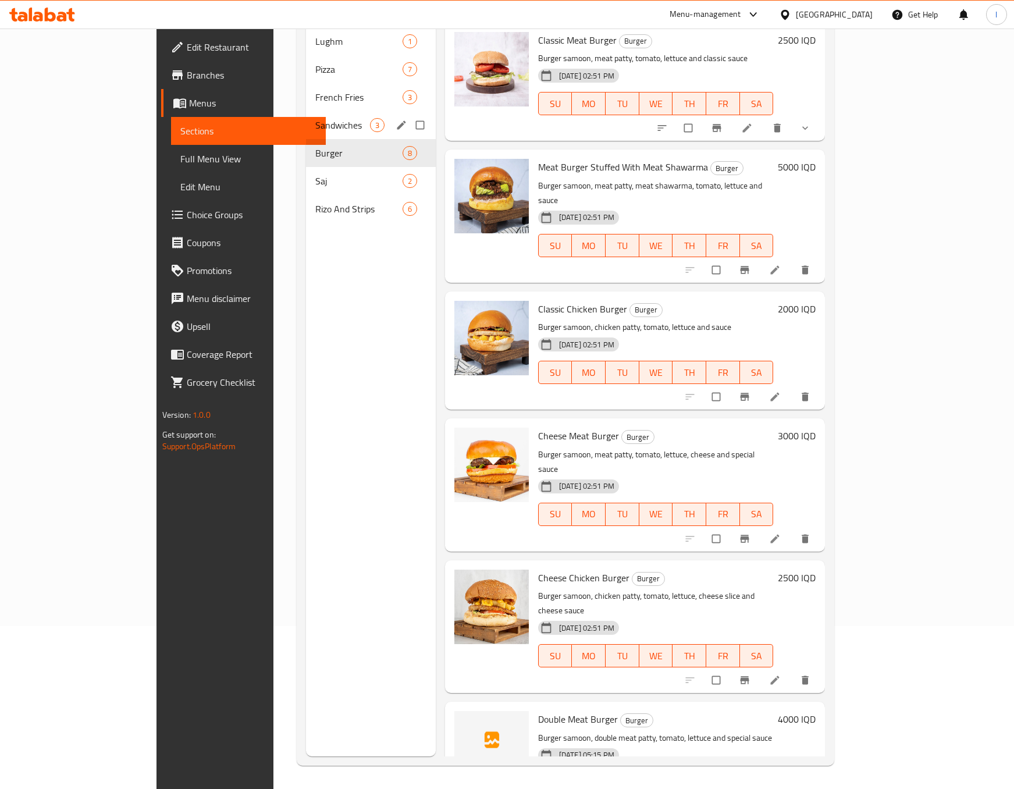
click at [371, 120] on span "3" at bounding box center [377, 125] width 13 height 11
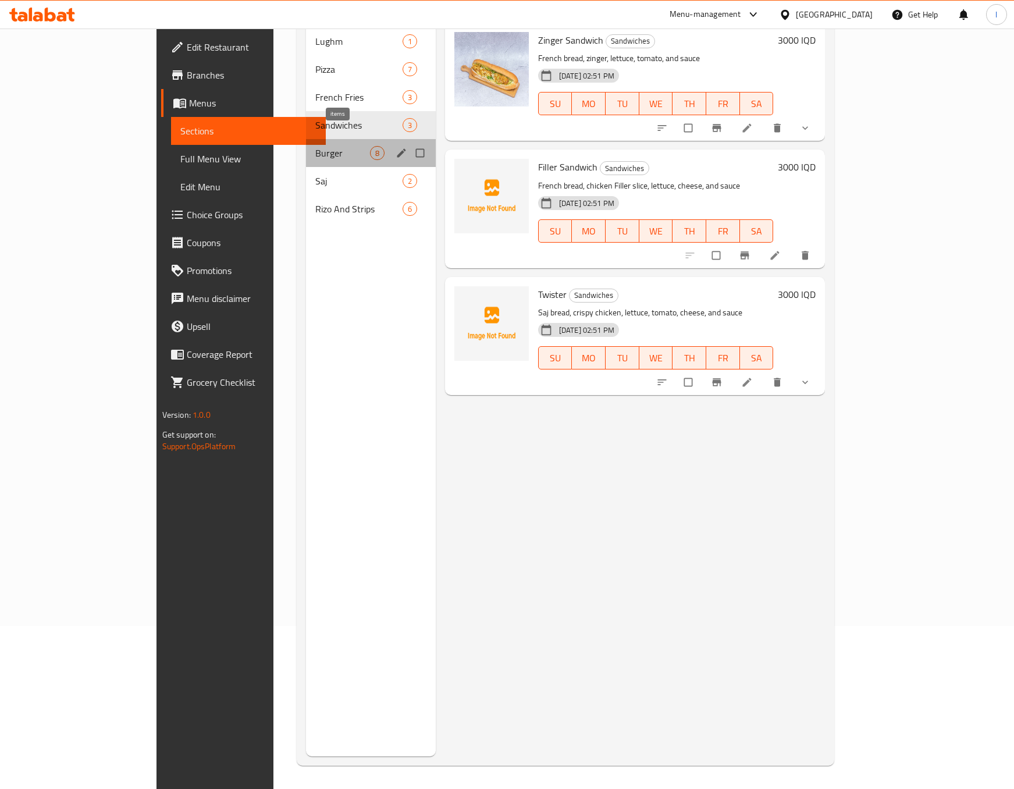
click at [371, 148] on span "8" at bounding box center [377, 153] width 13 height 11
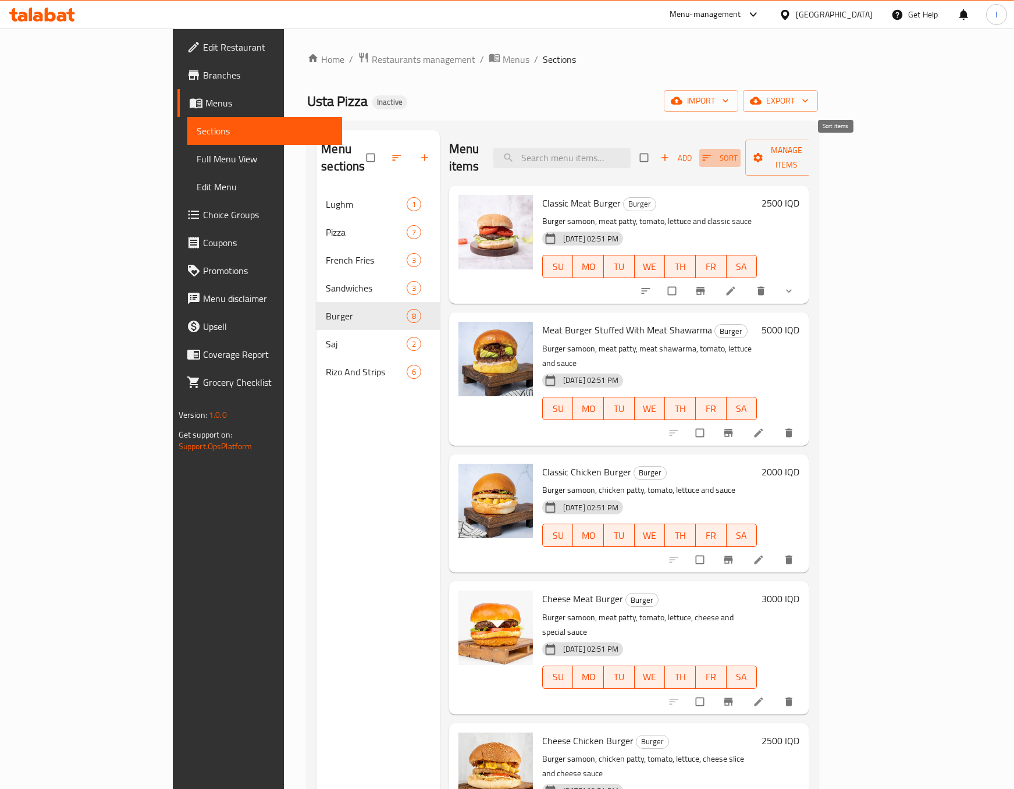
click at [738, 151] on span "Sort" at bounding box center [719, 157] width 35 height 13
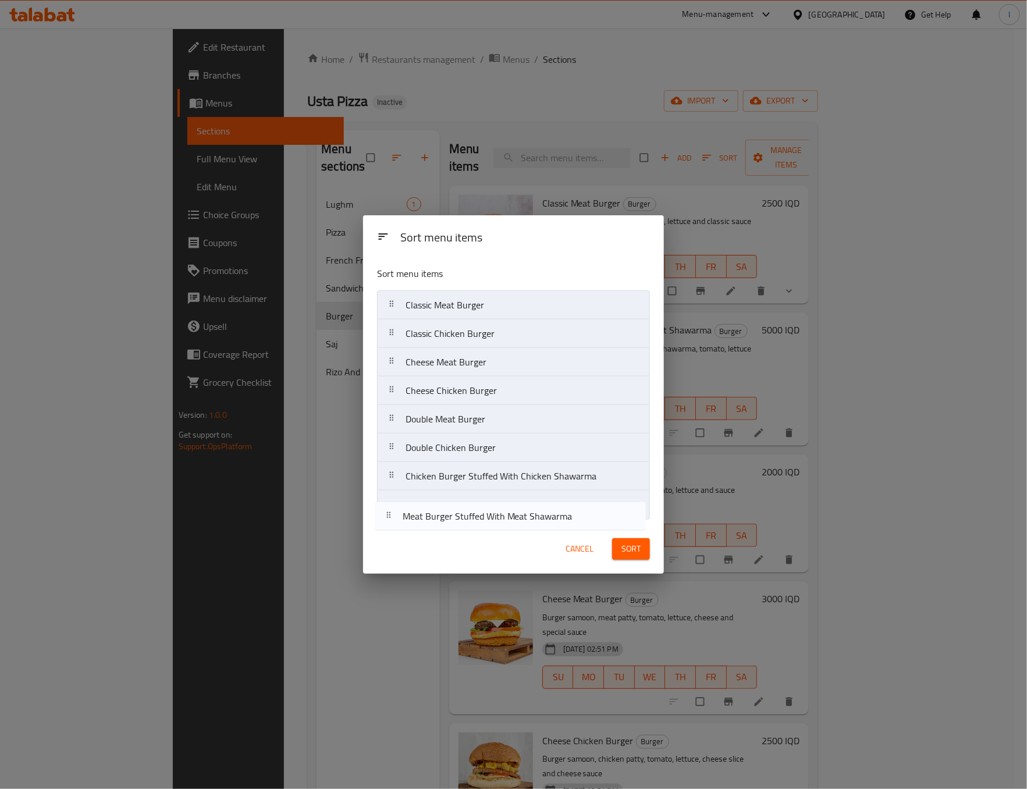
drag, startPoint x: 563, startPoint y: 342, endPoint x: 557, endPoint y: 533, distance: 190.9
click at [557, 533] on div "Sort menu items Sort menu items Classic Meat Burger Meat Burger Stuffed With Me…" at bounding box center [513, 394] width 301 height 358
click at [557, 533] on div "Cancel" at bounding box center [579, 548] width 51 height 35
drag, startPoint x: 503, startPoint y: 510, endPoint x: 498, endPoint y: 482, distance: 27.8
click at [498, 482] on nav "Classic Meat Burger Classic Chicken Burger Cheese Meat Burger Cheese Chicken Bu…" at bounding box center [513, 404] width 273 height 229
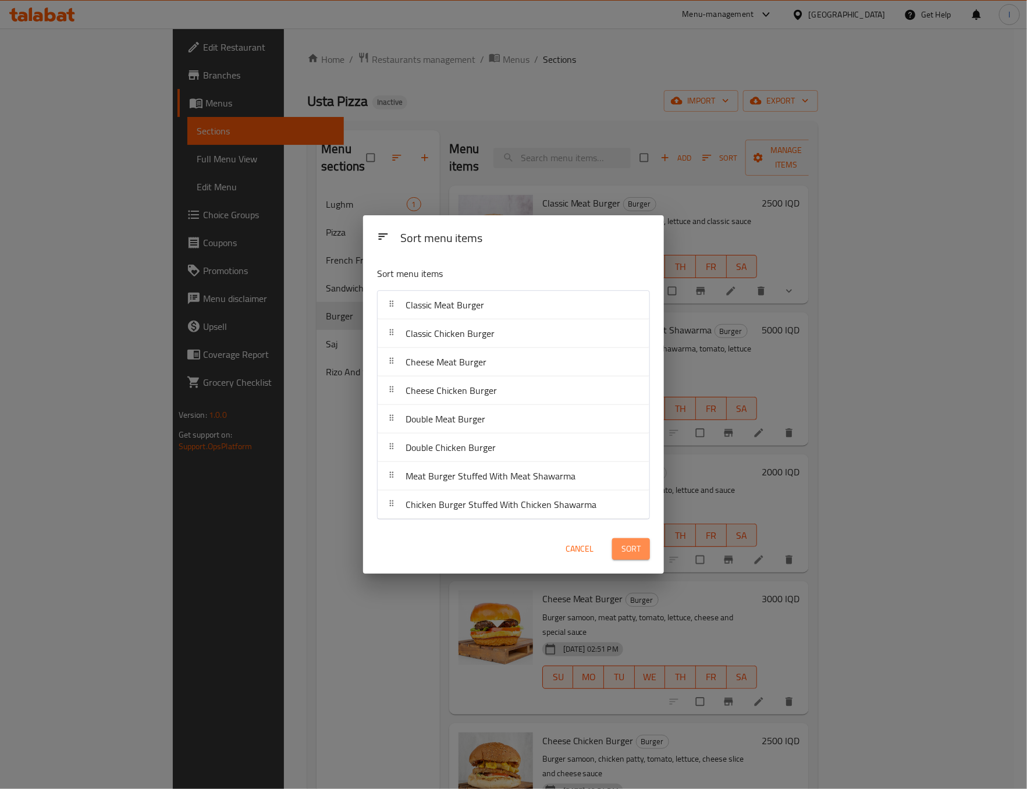
click at [622, 540] on button "Sort" at bounding box center [631, 549] width 38 height 22
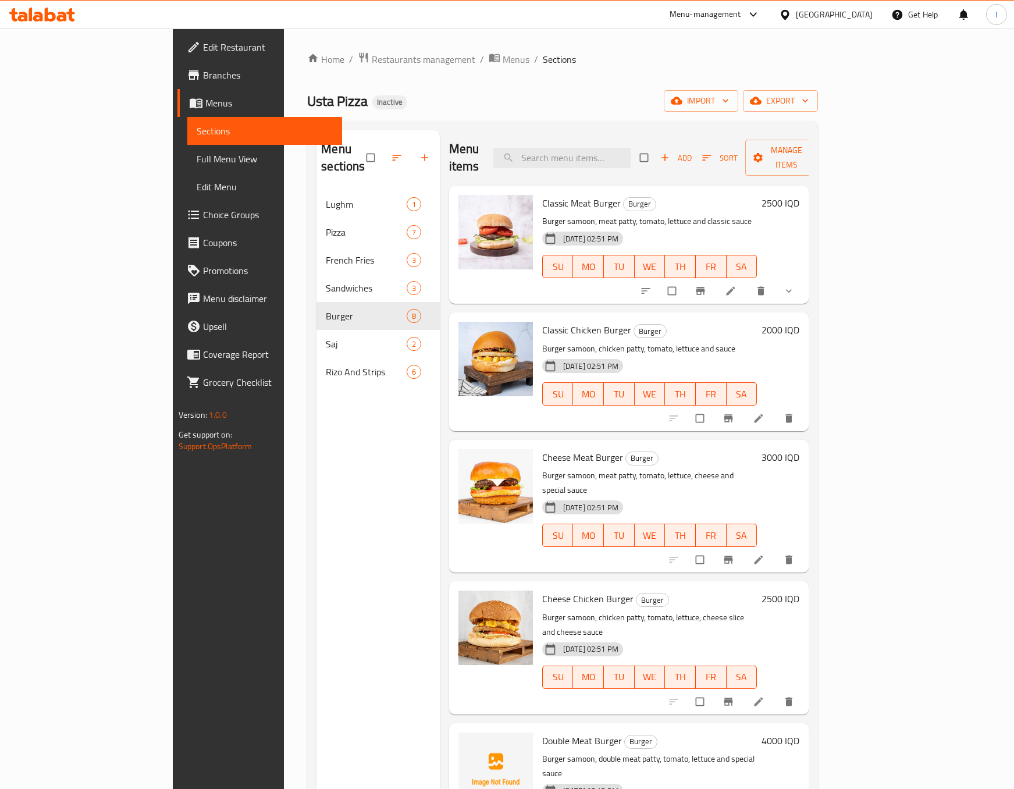
click at [317, 492] on div "Menu sections Lughm 1 Pizza 7 French Fries 3 Sandwiches 3 Burger 8 Saj 2 Rizo A…" at bounding box center [378, 524] width 123 height 789
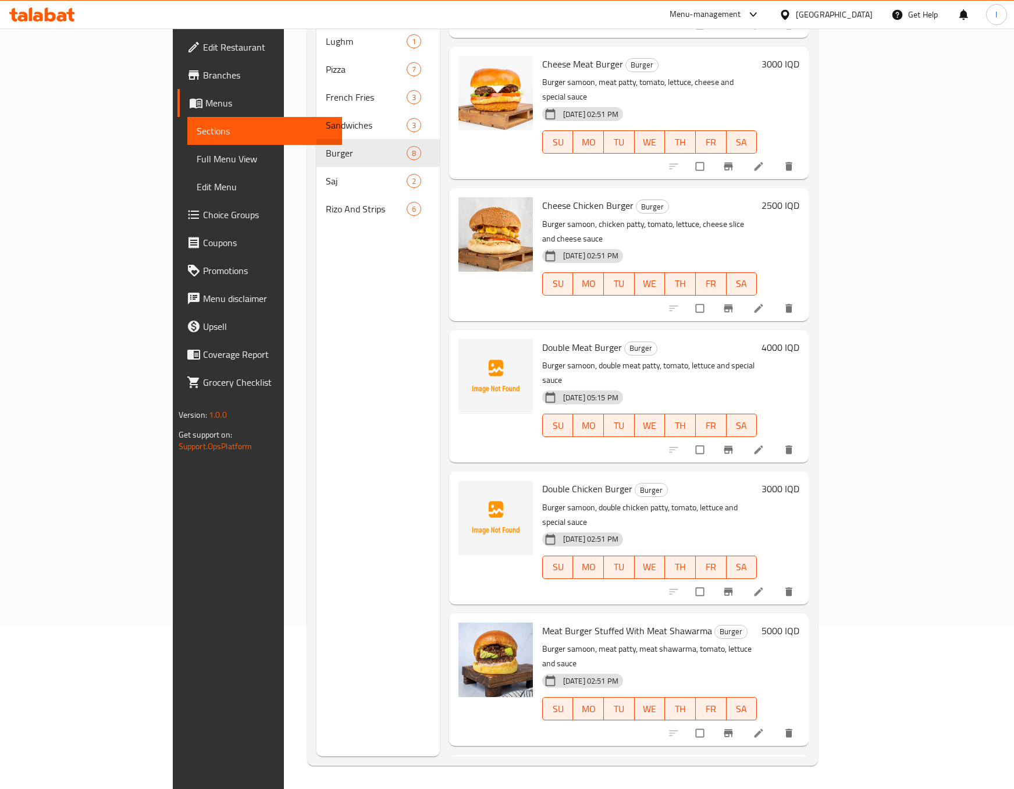
scroll to position [257, 0]
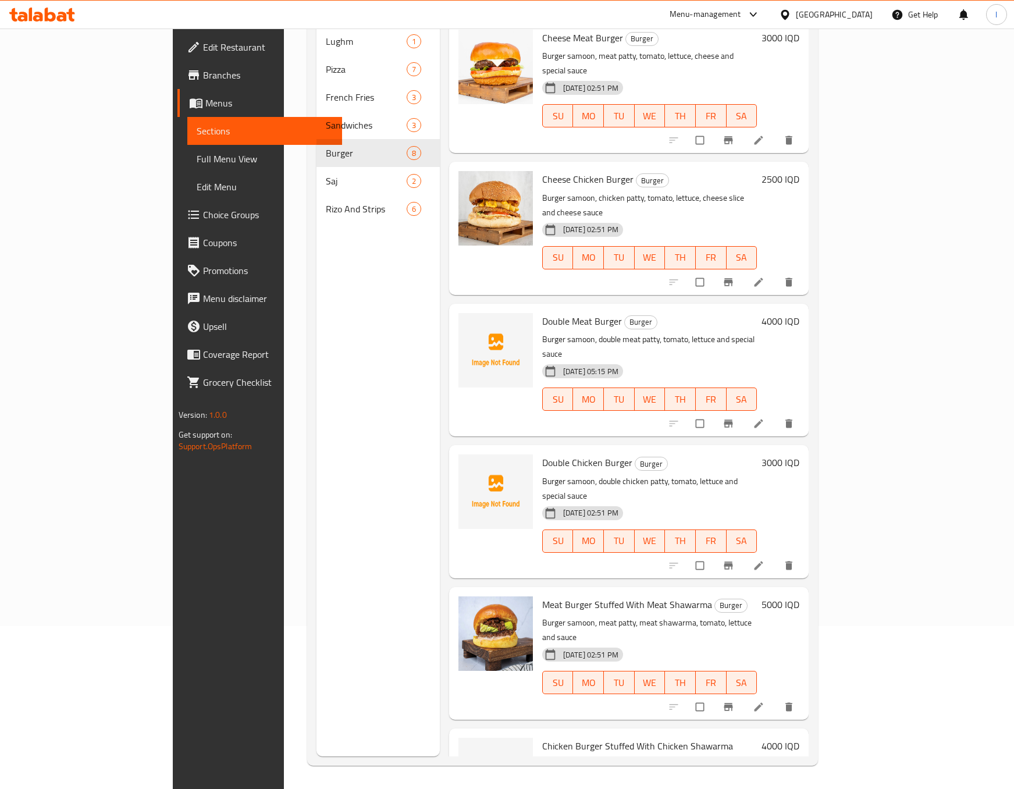
click at [332, 494] on div "Menu sections Lughm 1 Pizza 7 French Fries 3 Sandwiches 3 Burger 8 Saj 2 Rizo A…" at bounding box center [378, 361] width 123 height 789
click at [341, 564] on div "Menu sections Lughm 1 Pizza 7 French Fries 3 Sandwiches 3 Burger 8 Saj 2 Rizo A…" at bounding box center [378, 361] width 123 height 789
click at [542, 737] on span "Chicken Burger Stuffed With Chicken Shawarma" at bounding box center [637, 745] width 191 height 17
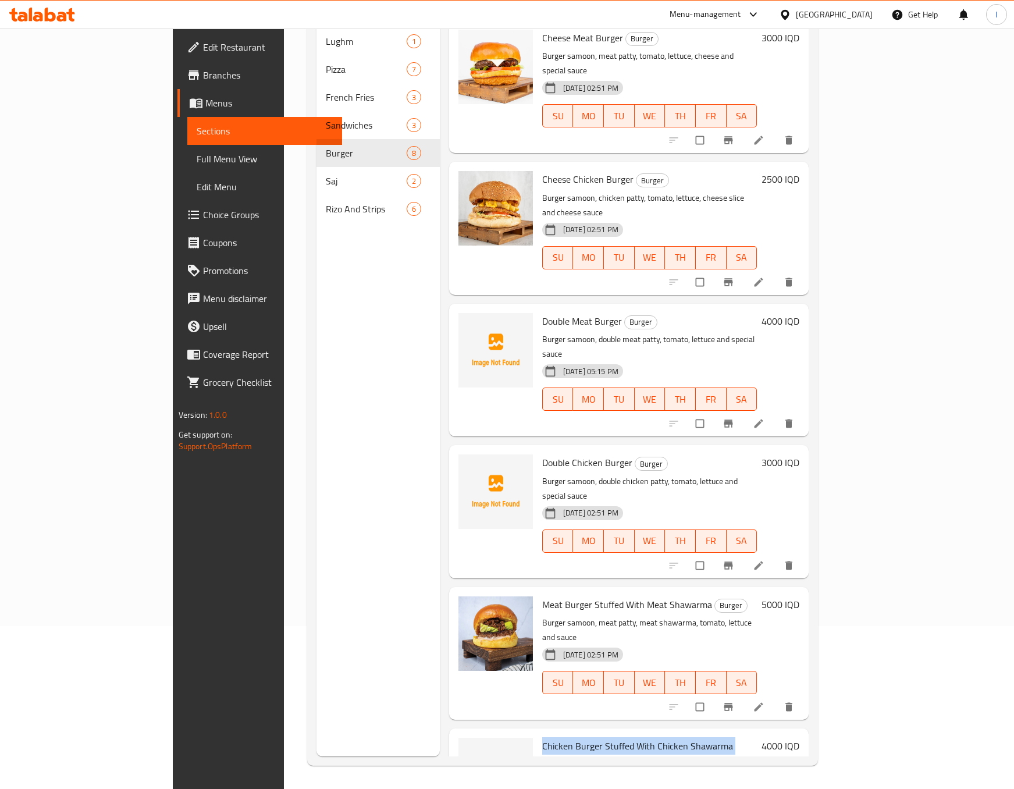
copy h6 "Chicken Burger Stuffed With Chicken Shawarma"
click at [317, 276] on div "Menu sections Lughm 1 Pizza 7 French Fries 3 Sandwiches 3 Burger 8 Saj 2 Rizo A…" at bounding box center [378, 361] width 123 height 789
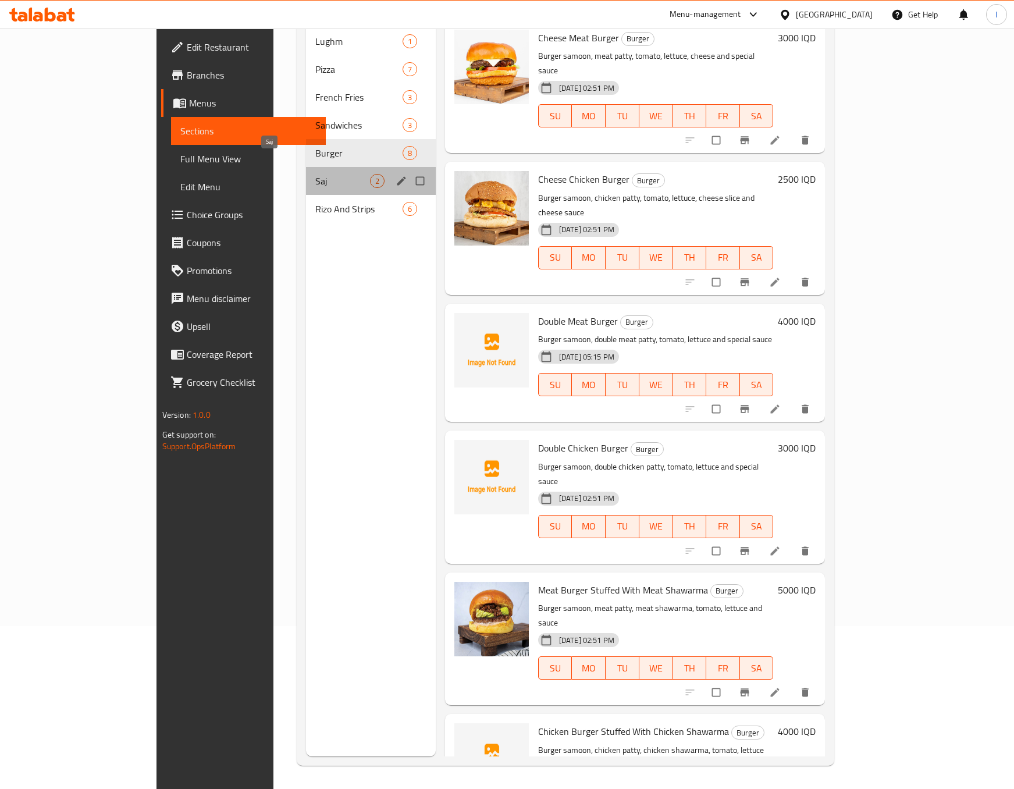
click at [315, 174] on span "Saj" at bounding box center [342, 181] width 55 height 14
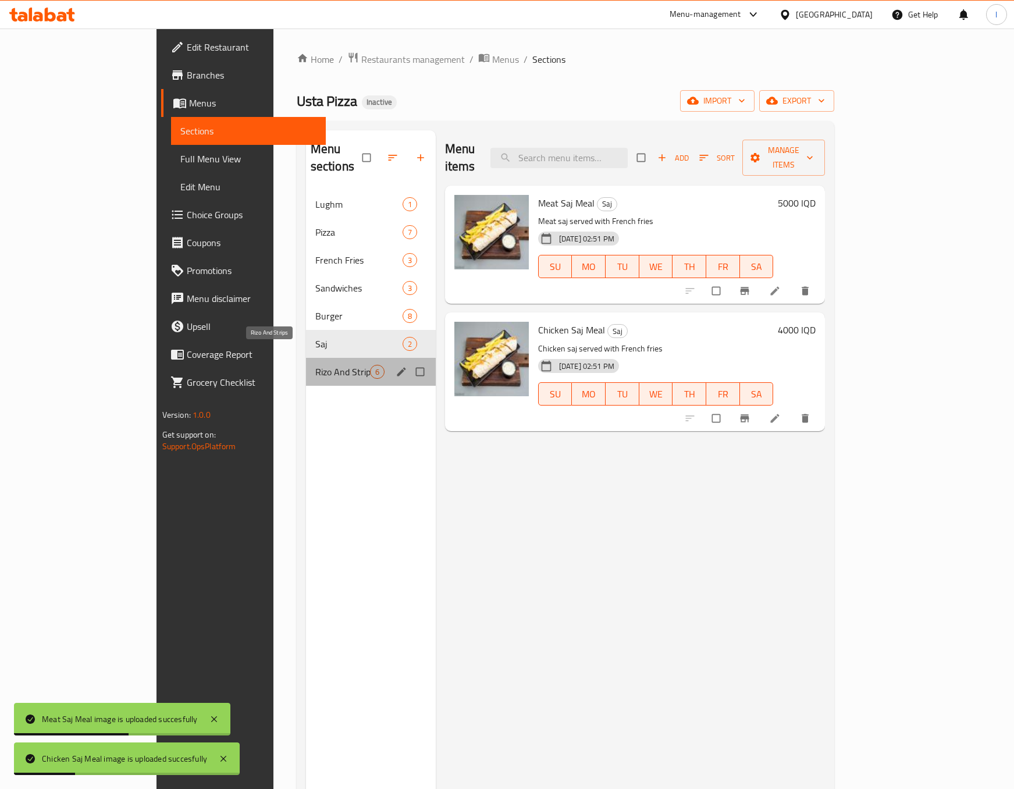
click at [315, 365] on span "Rizo And Strips" at bounding box center [342, 372] width 55 height 14
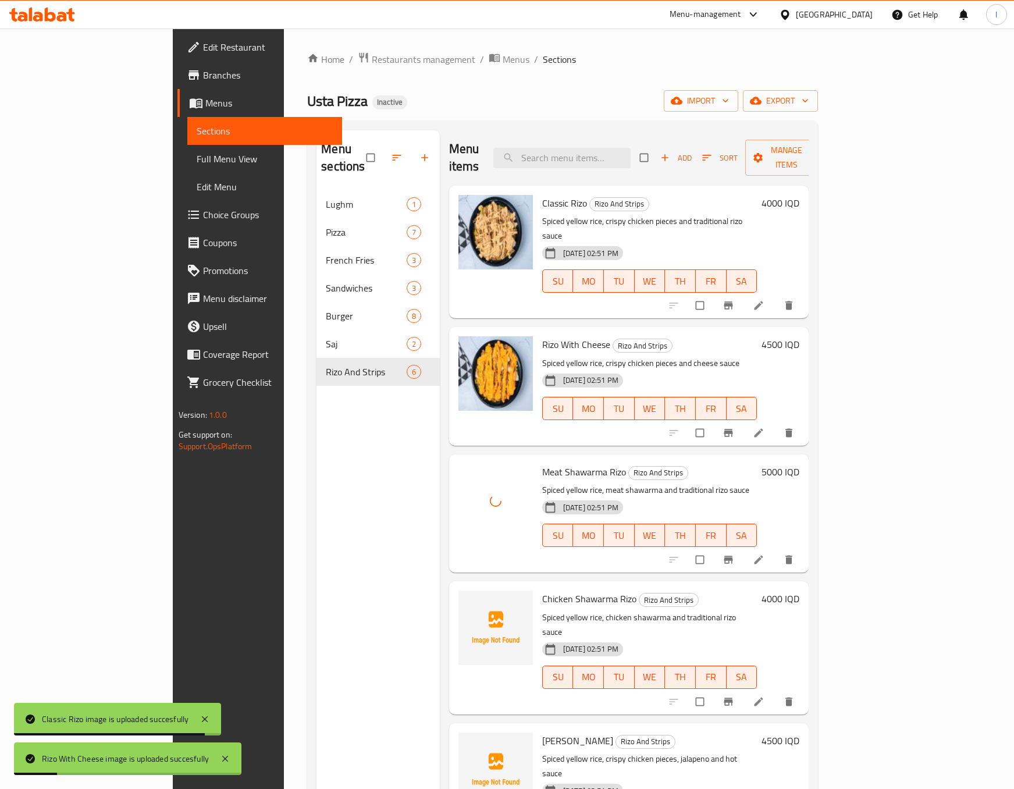
click at [317, 472] on div "Menu sections Lughm 1 Pizza 7 French Fries 3 Sandwiches 3 Burger 8 Saj 2 Rizo A…" at bounding box center [378, 524] width 123 height 789
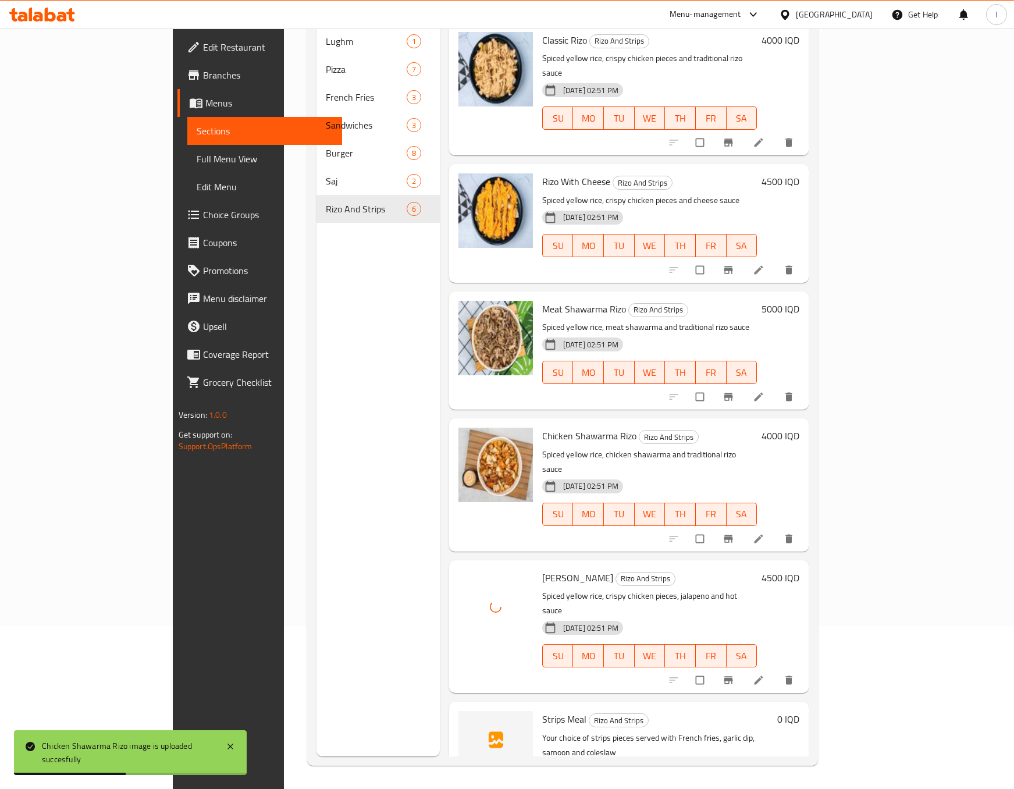
click at [317, 584] on div "Menu sections Lughm 1 Pizza 7 French Fries 3 Sandwiches 3 Burger 8 Saj 2 Rizo A…" at bounding box center [378, 361] width 123 height 789
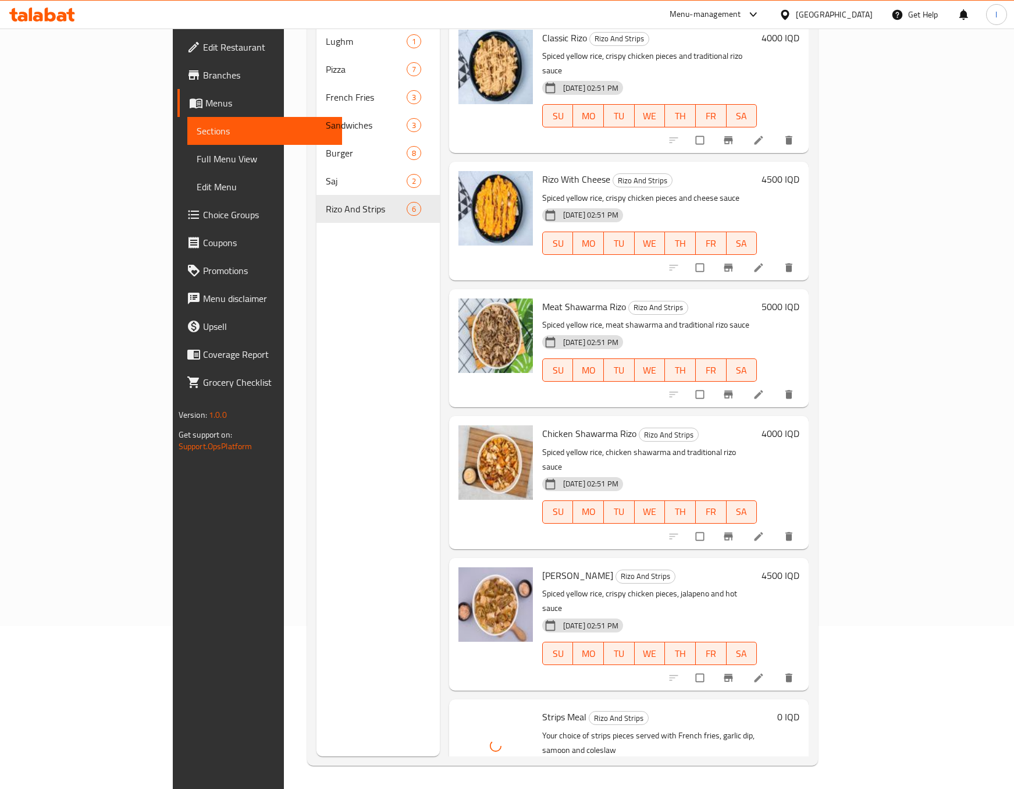
click at [317, 508] on div "Menu sections Lughm 1 Pizza 7 French Fries 3 Sandwiches 3 Burger 8 Saj 2 Rizo A…" at bounding box center [378, 361] width 123 height 789
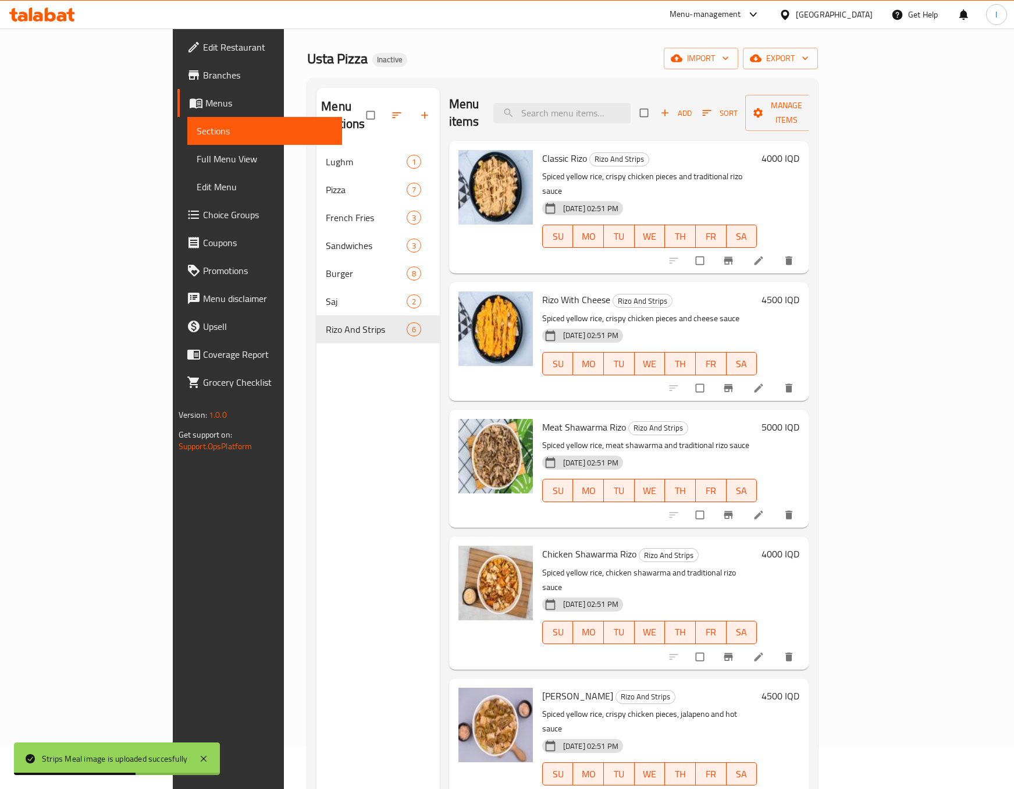
scroll to position [0, 0]
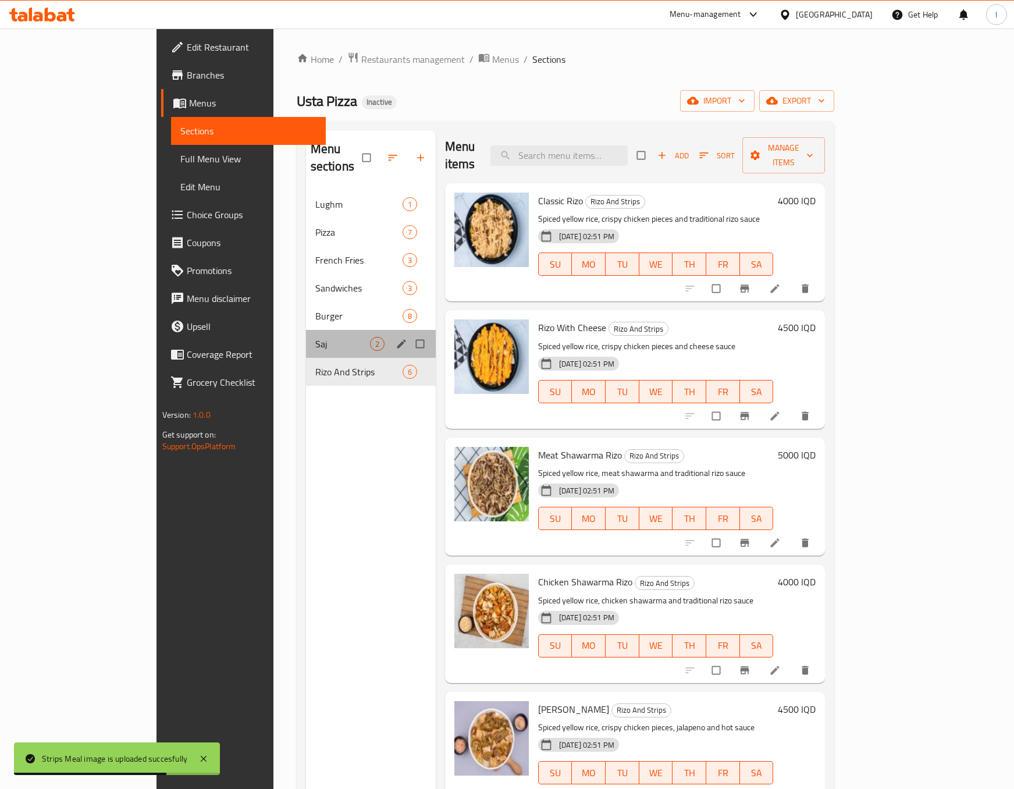
click at [306, 339] on div "Saj 2" at bounding box center [371, 344] width 130 height 28
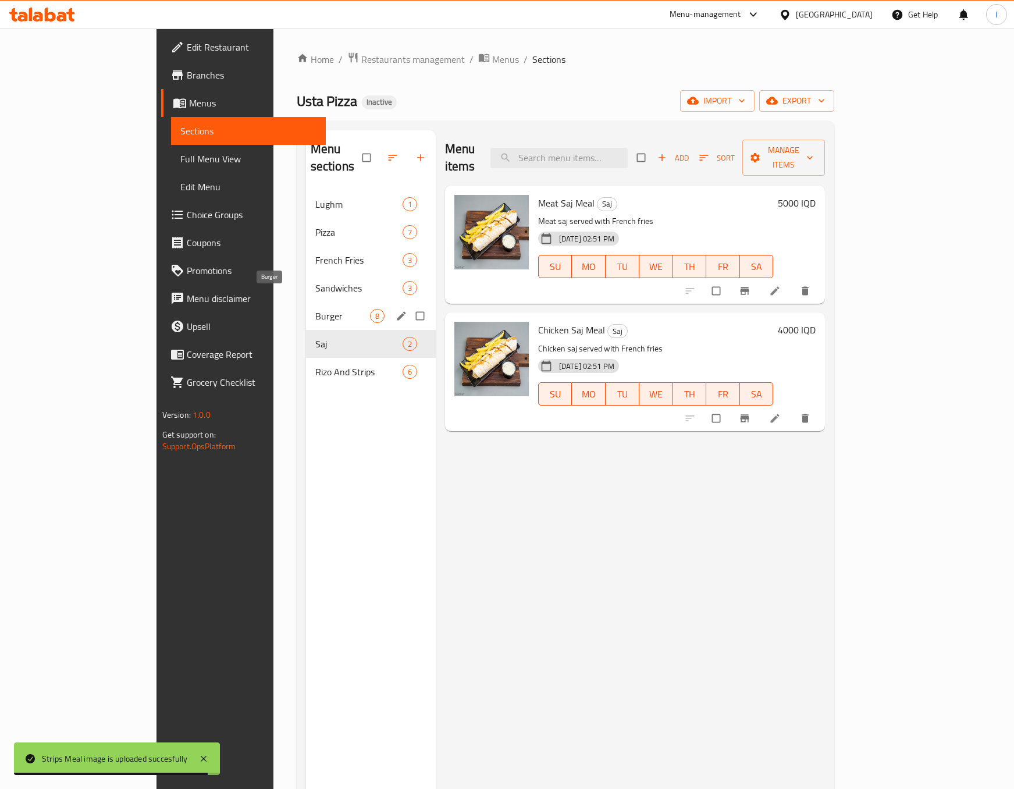
click at [315, 309] on span "Burger" at bounding box center [342, 316] width 55 height 14
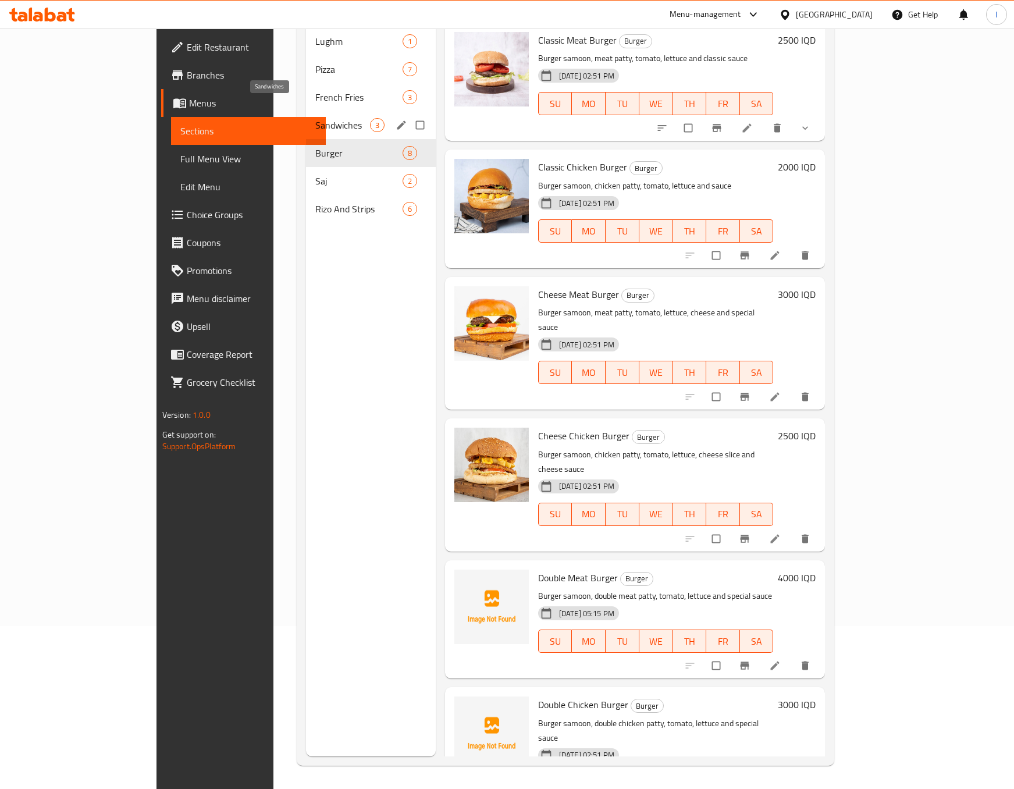
click at [315, 118] on span "Sandwiches" at bounding box center [342, 125] width 55 height 14
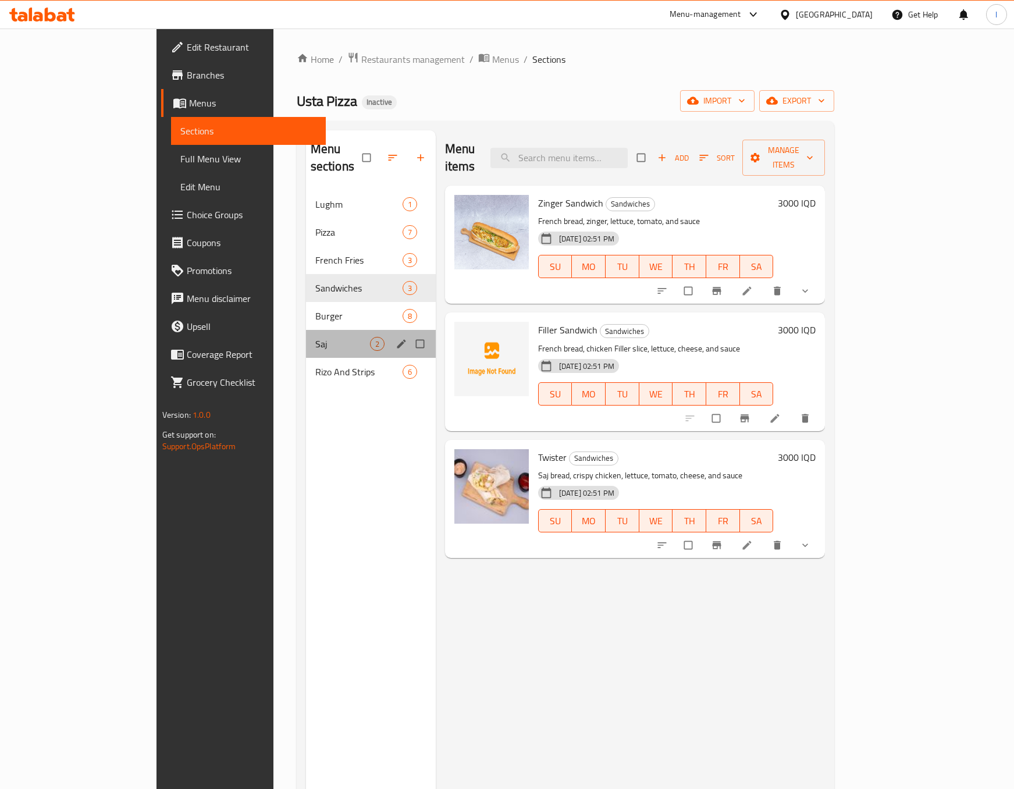
click at [306, 337] on div "Saj 2" at bounding box center [371, 344] width 130 height 28
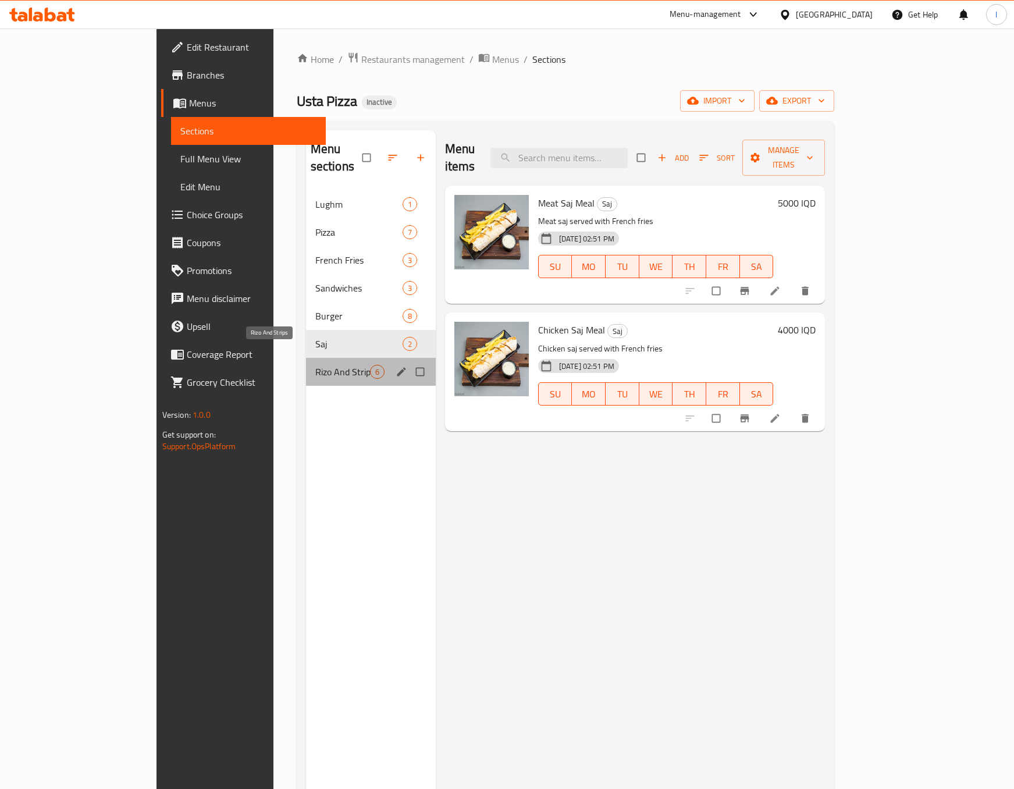
click at [315, 365] on span "Rizo And Strips" at bounding box center [342, 372] width 55 height 14
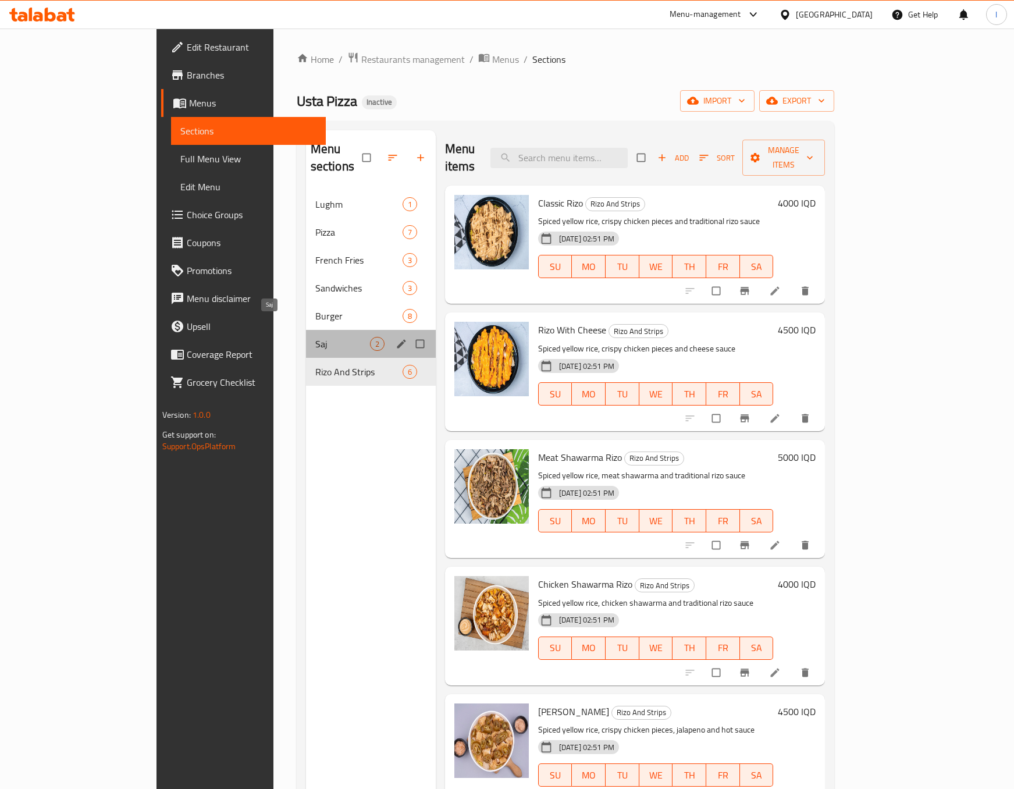
click at [315, 337] on span "Saj" at bounding box center [342, 344] width 55 height 14
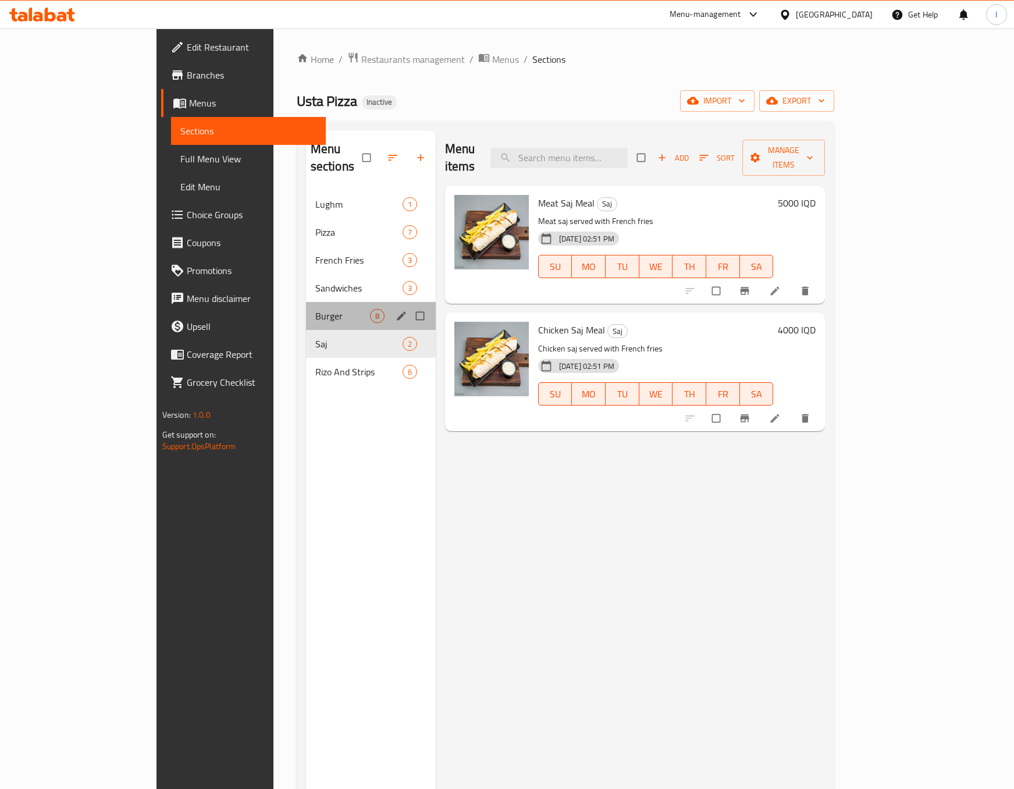
click at [306, 302] on div "Burger 8" at bounding box center [371, 316] width 130 height 28
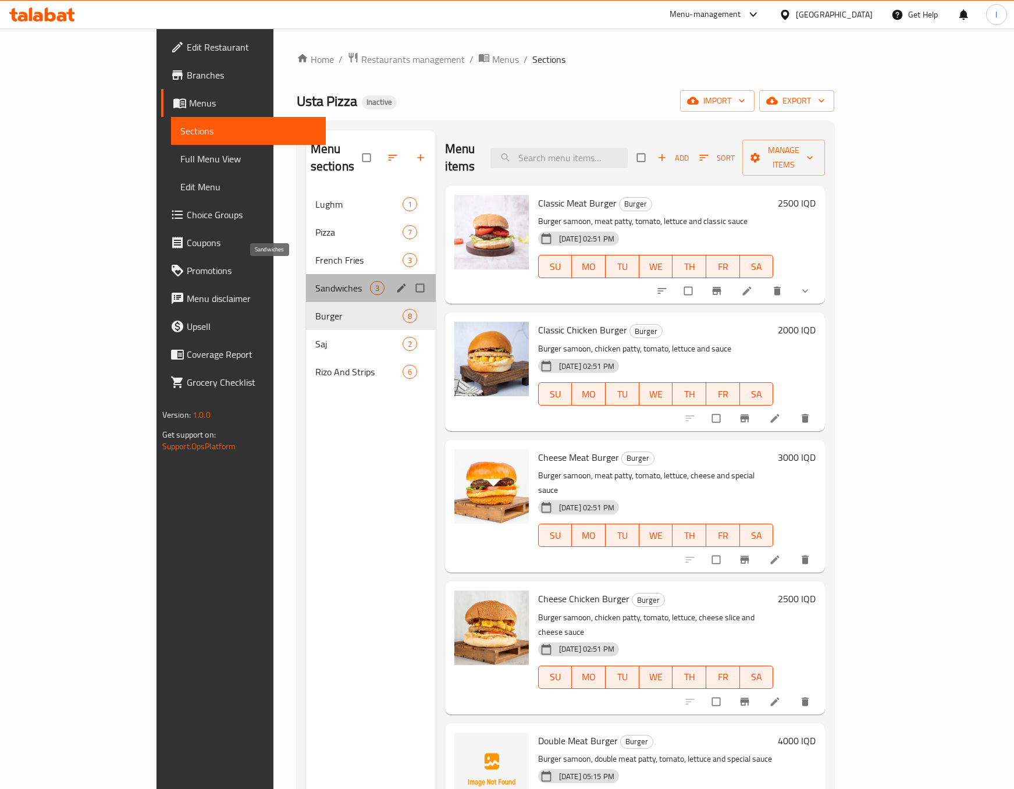
click at [315, 281] on span "Sandwiches" at bounding box center [342, 288] width 55 height 14
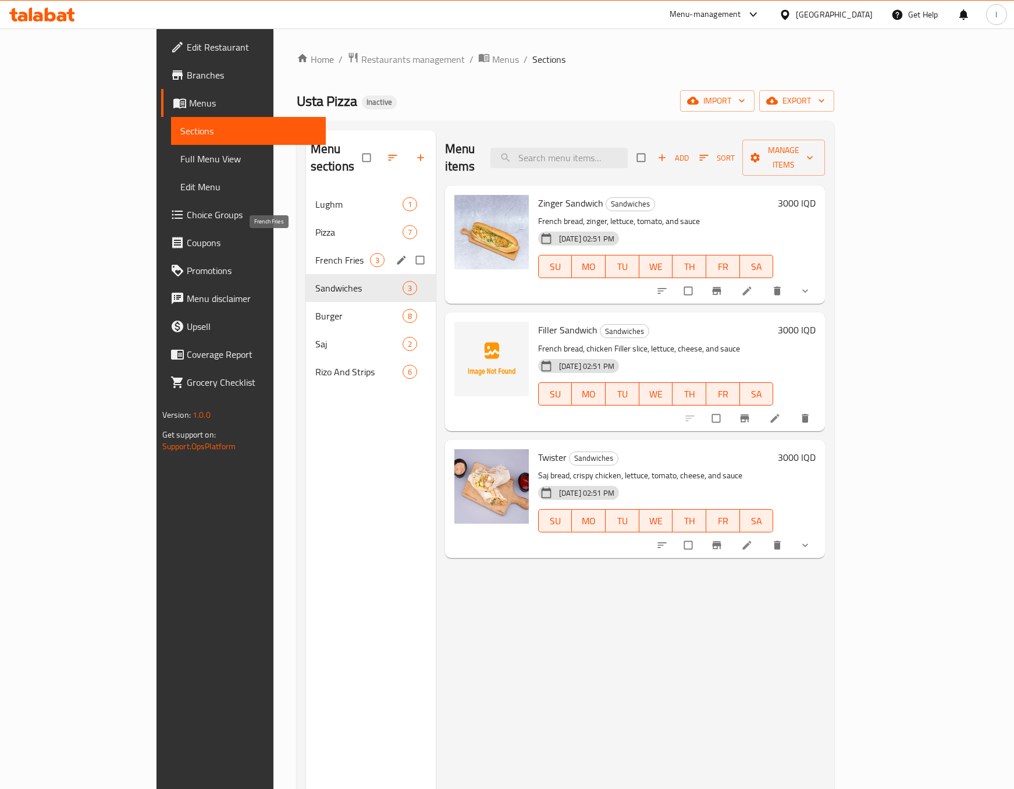
click at [315, 253] on span "French Fries" at bounding box center [342, 260] width 55 height 14
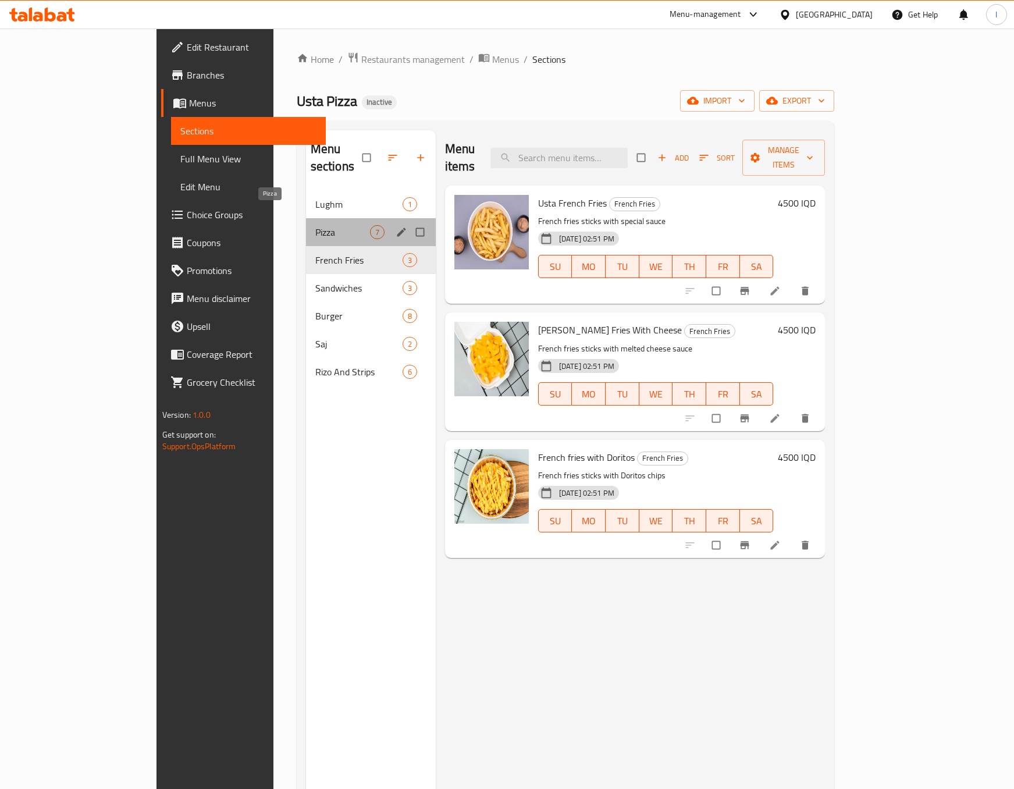
click at [315, 225] on span "Pizza" at bounding box center [342, 232] width 55 height 14
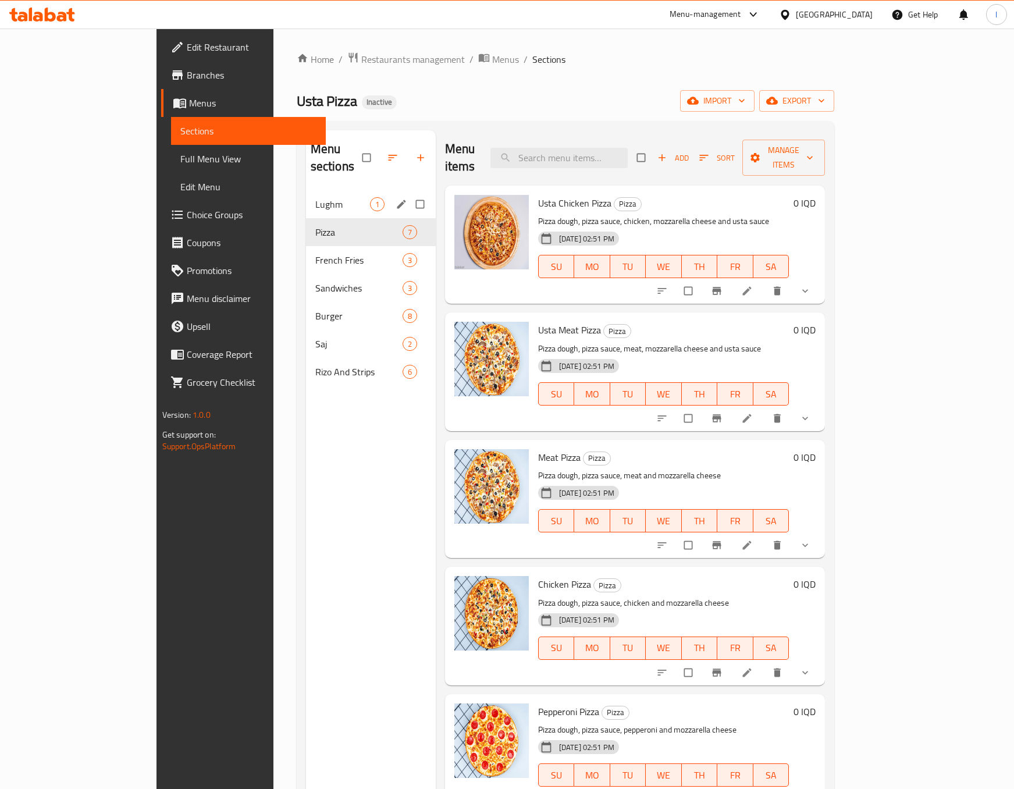
click at [306, 196] on div "Lughm 1" at bounding box center [371, 204] width 130 height 28
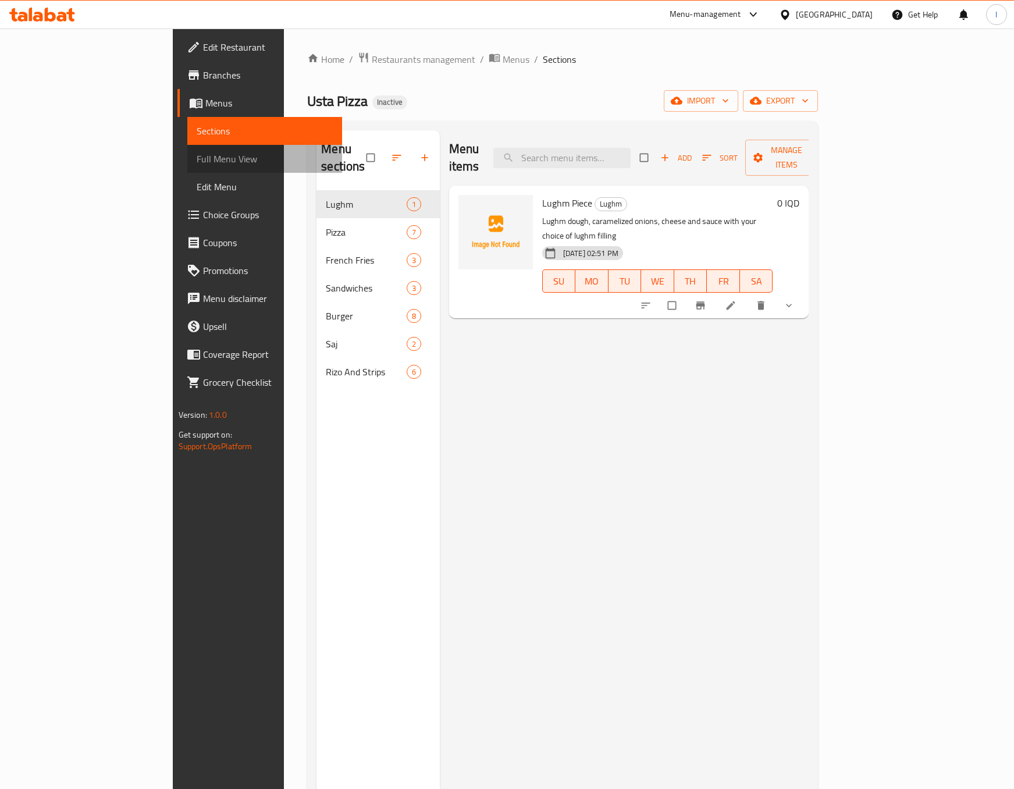
click at [197, 154] on span "Full Menu View" at bounding box center [265, 159] width 136 height 14
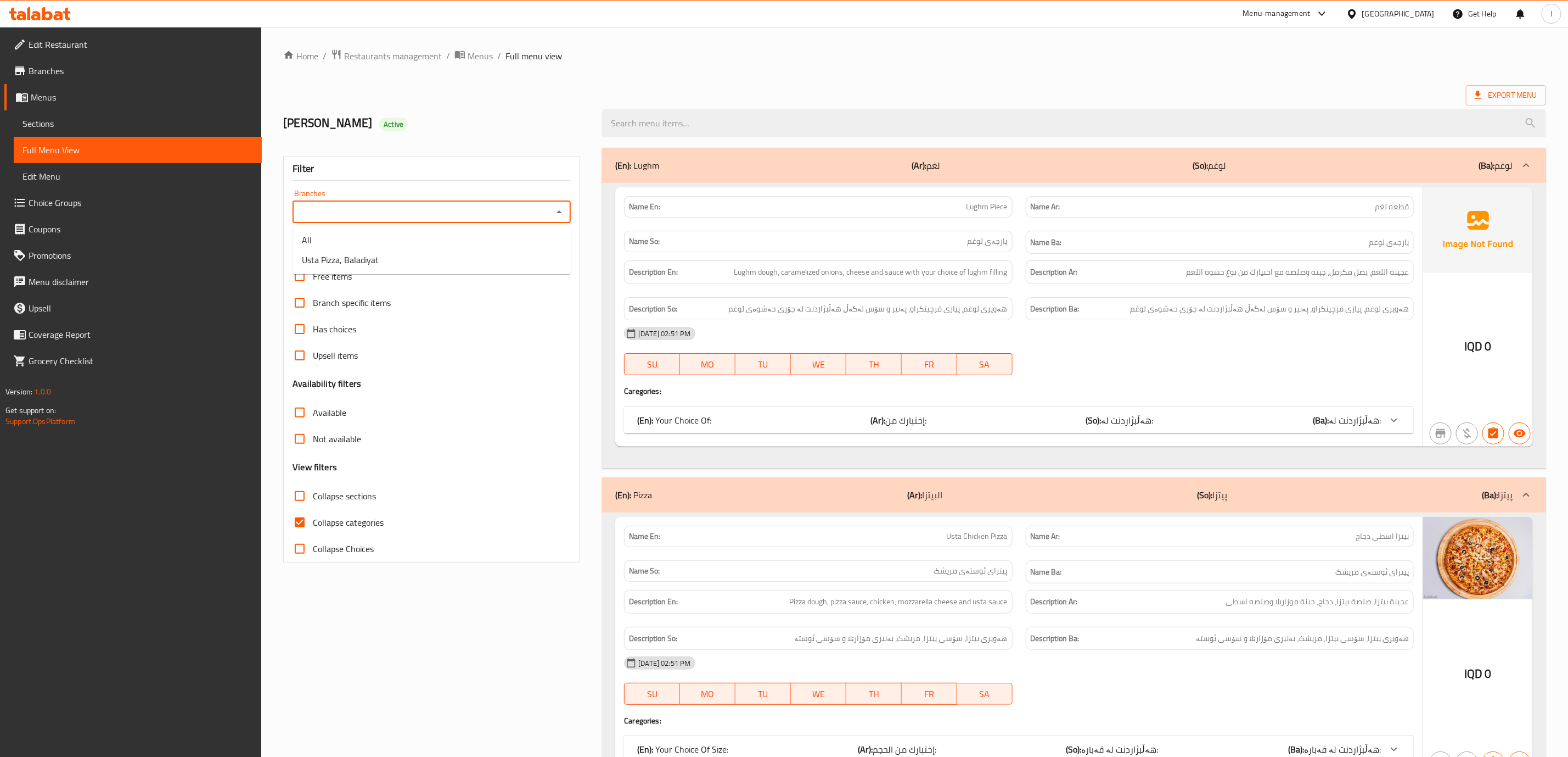
click at [547, 216] on input "Branches" at bounding box center [423, 211] width 254 height 15
click at [489, 261] on li "Usta Pizza, Baladiyat" at bounding box center [432, 260] width 277 height 20
type input "Usta Pizza, Baladiyat"
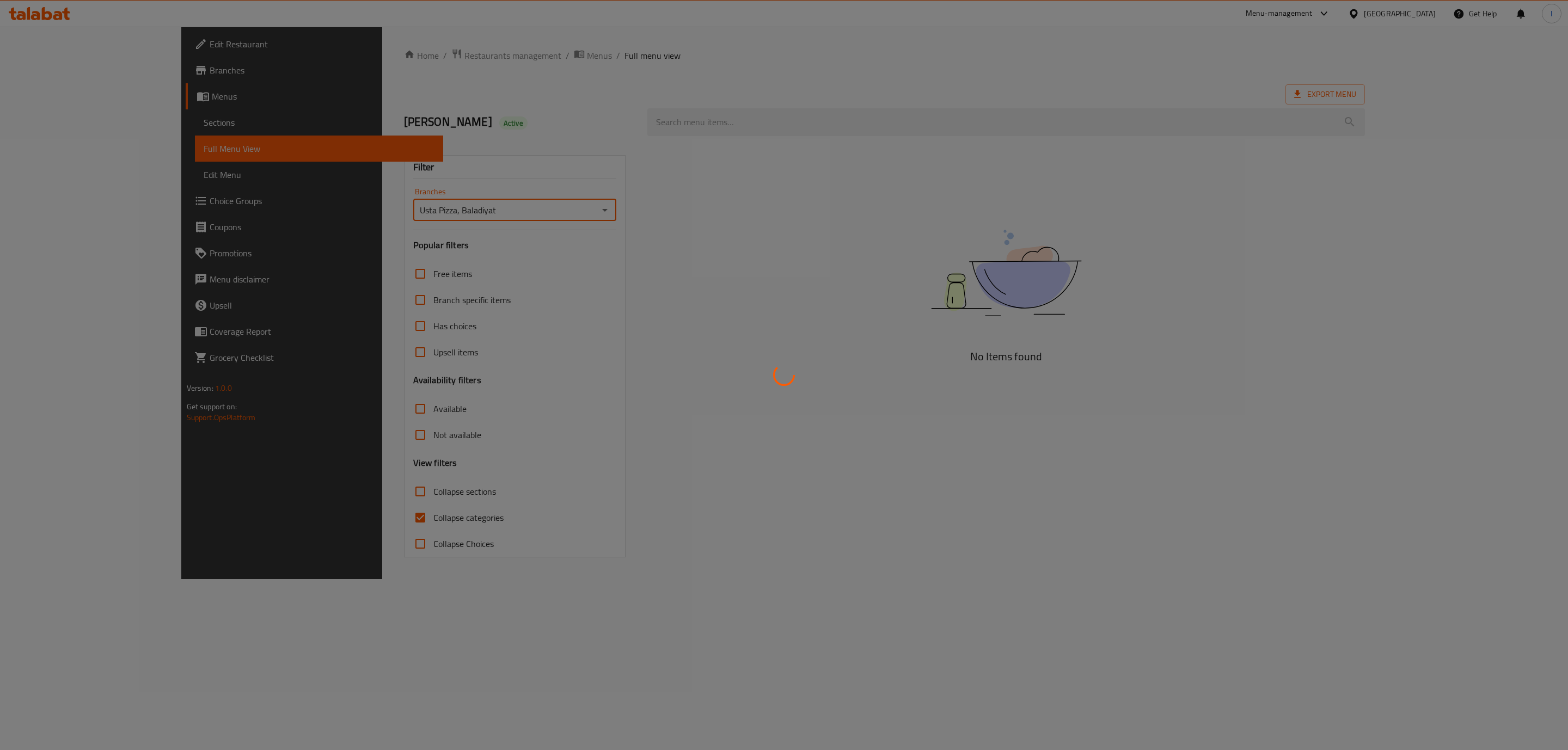
click at [371, 516] on div at bounding box center [784, 375] width 1568 height 750
click at [322, 525] on div at bounding box center [784, 375] width 1568 height 750
click at [274, 520] on div at bounding box center [784, 375] width 1568 height 750
click at [286, 516] on div at bounding box center [784, 375] width 1568 height 750
click at [299, 514] on div at bounding box center [784, 375] width 1568 height 750
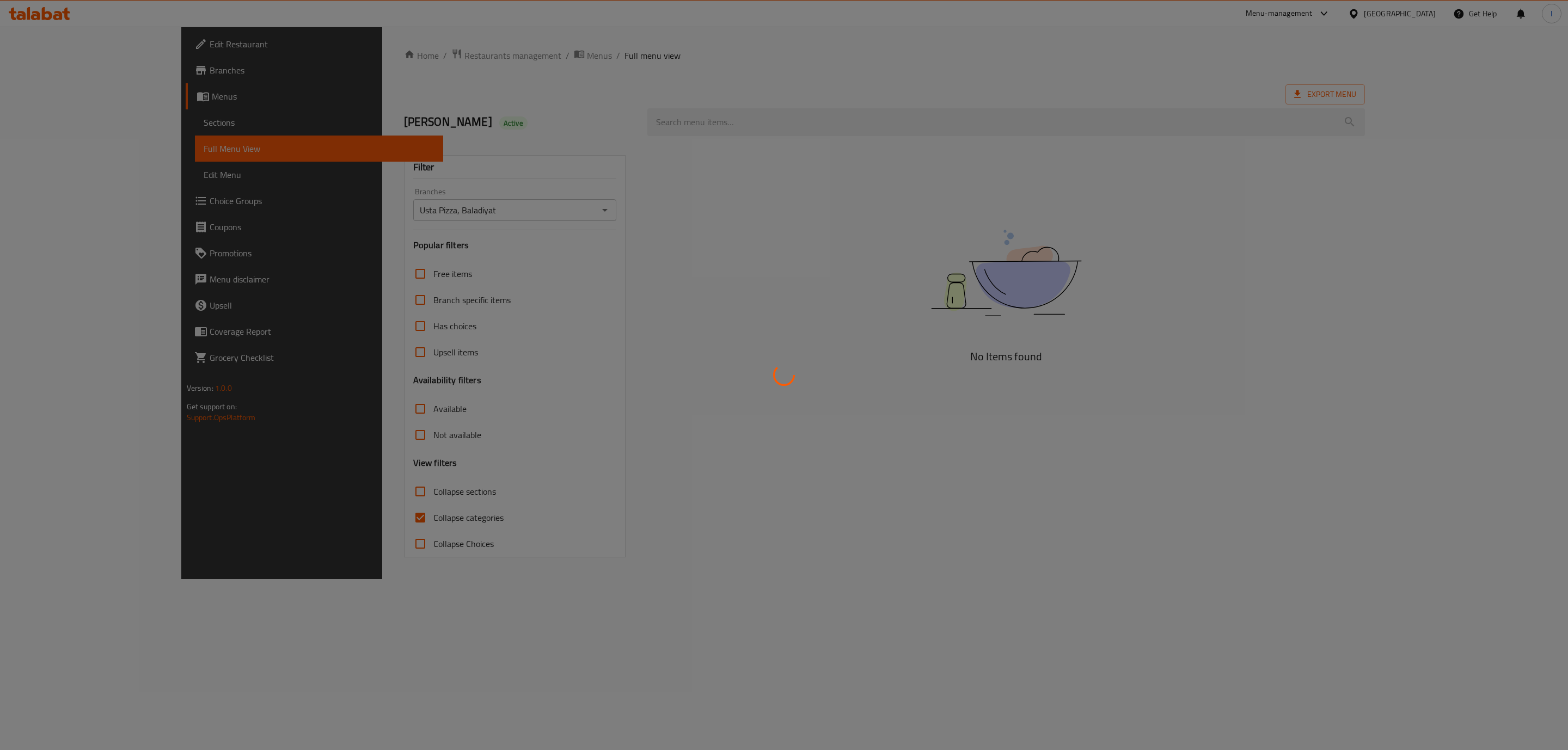
click at [302, 514] on div at bounding box center [784, 375] width 1568 height 750
click at [305, 514] on div at bounding box center [784, 375] width 1568 height 750
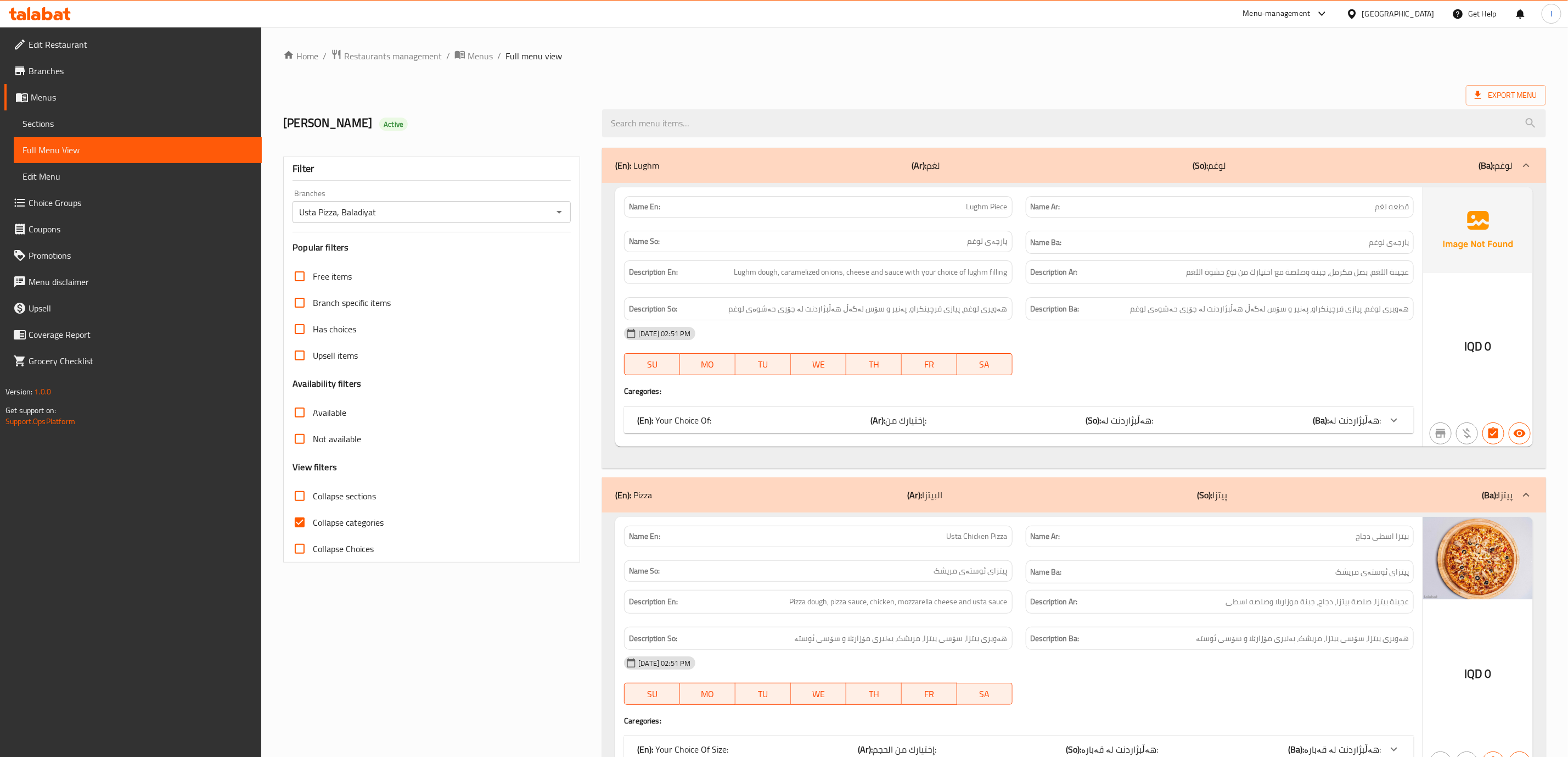
click at [351, 506] on label "Collapse sections" at bounding box center [331, 496] width 90 height 26
click at [313, 506] on input "Collapse sections" at bounding box center [300, 496] width 26 height 26
checkbox input "true"
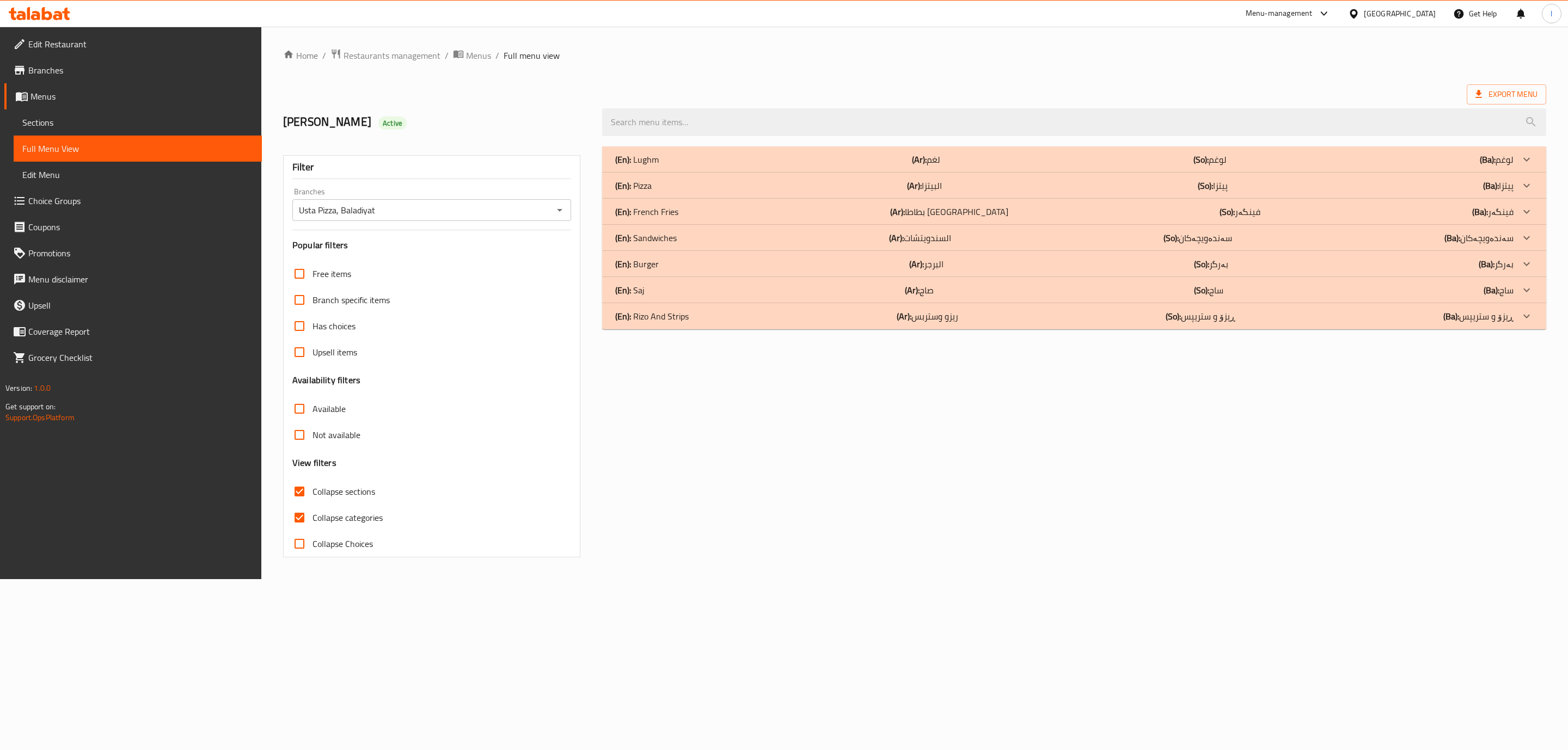
click at [330, 508] on label "Collapse categories" at bounding box center [334, 517] width 96 height 26
click at [312, 508] on input "Collapse categories" at bounding box center [299, 517] width 26 height 26
checkbox input "false"
click at [335, 498] on span "Collapse sections" at bounding box center [343, 491] width 63 height 13
click at [312, 498] on input "Collapse sections" at bounding box center [299, 491] width 26 height 26
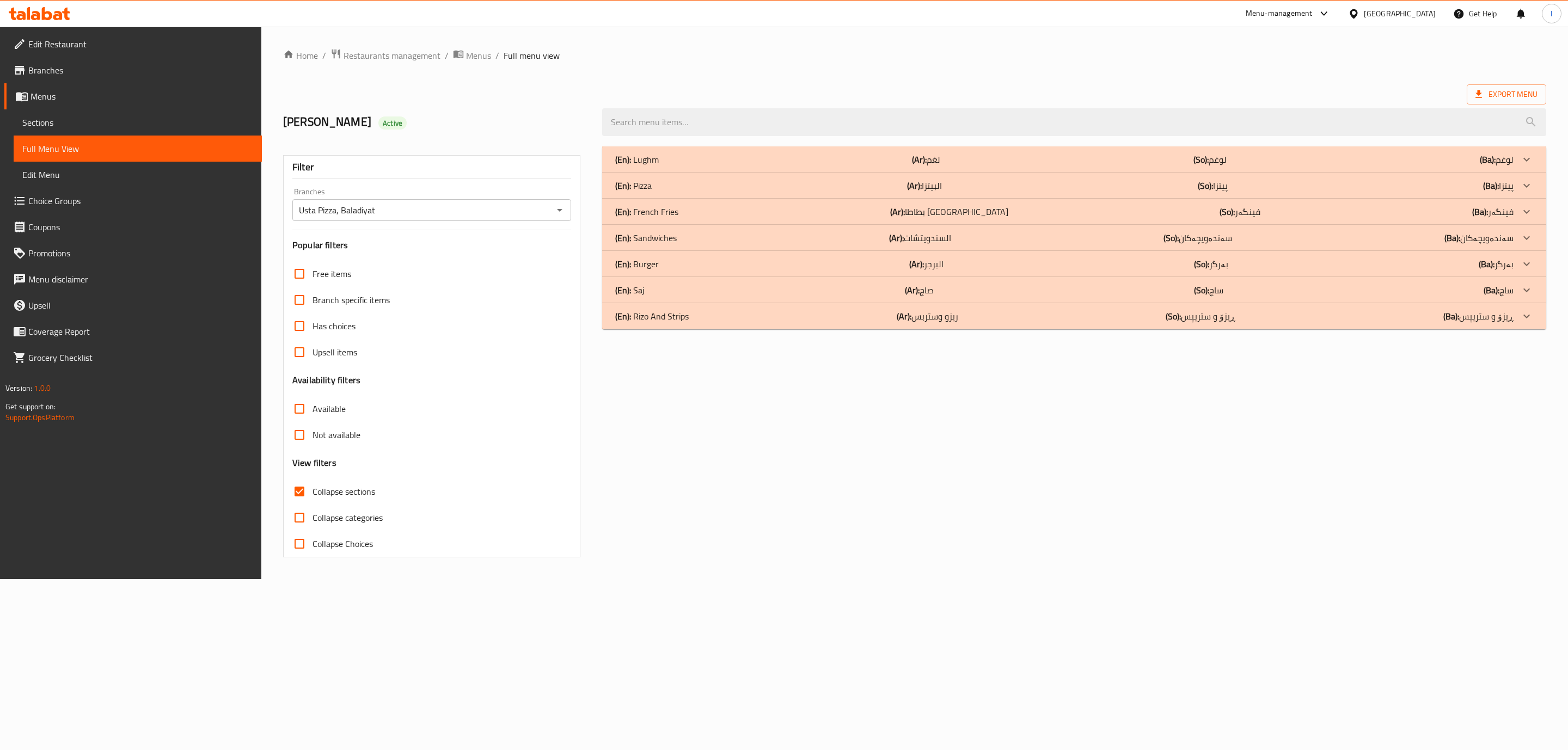
checkbox input "false"
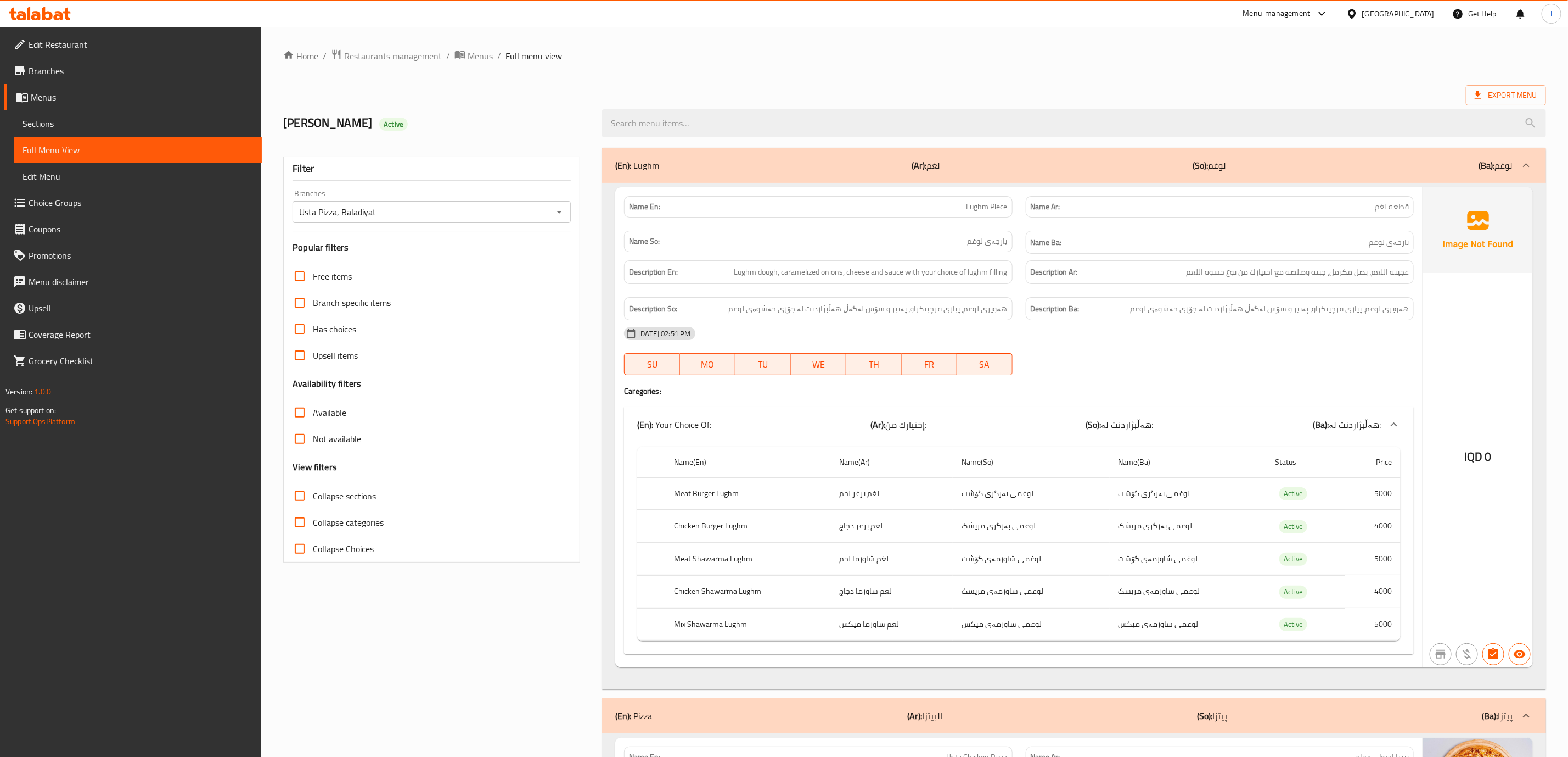
click at [939, 442] on div "(En): Your Choice Of: (Ar): إختيارك من: (So): هەڵبژاردنت لە: (Ba): هەڵبژاردنت ل…" at bounding box center [1019, 424] width 790 height 35
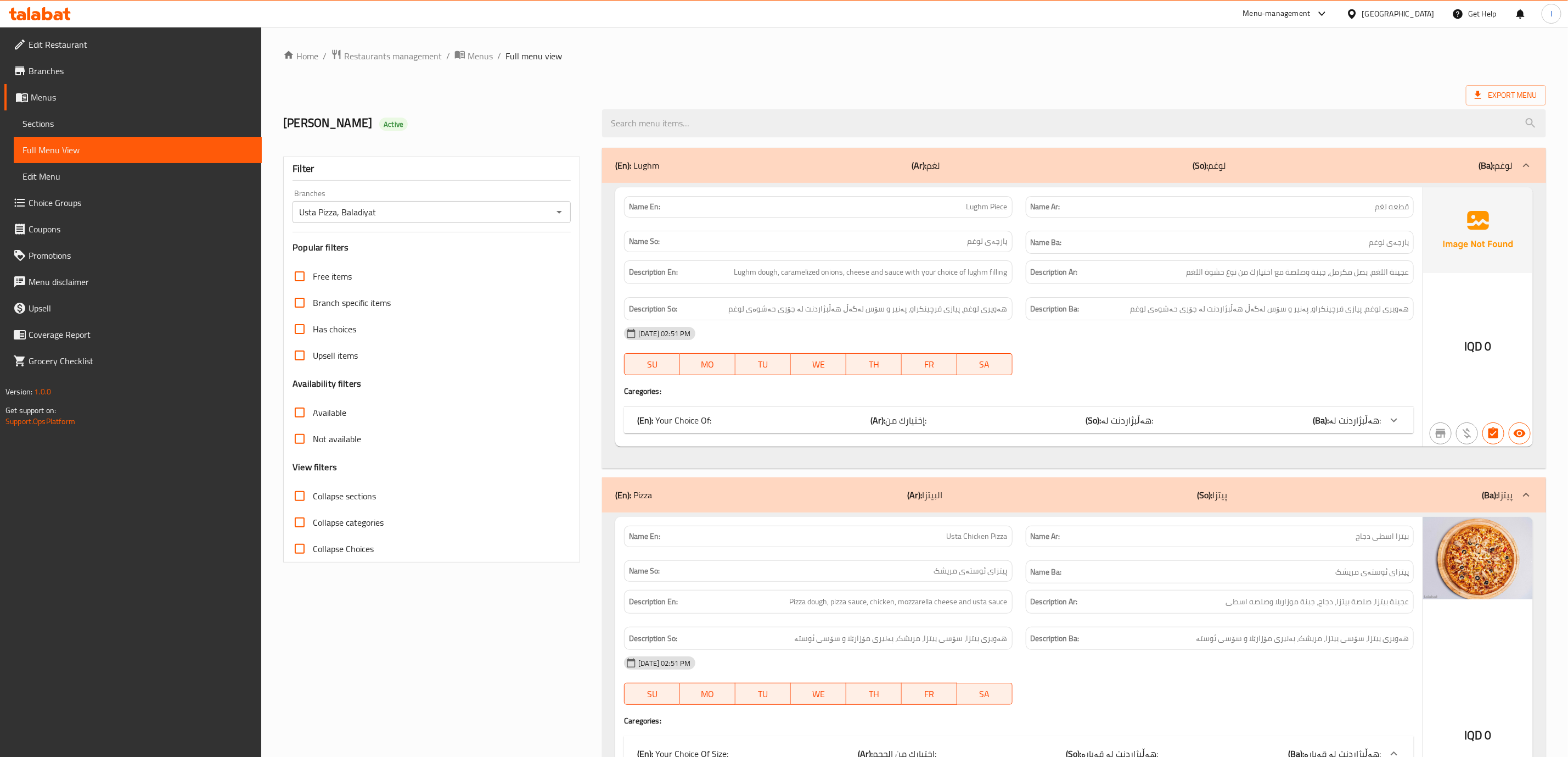
drag, startPoint x: 1126, startPoint y: 398, endPoint x: 1115, endPoint y: 417, distance: 22.0
click at [968, 399] on div "Name En: Lughm Piece Name Ar: قطعه لغم Name So: پارچەی لوغم Name Ba: پارچەی لوغ…" at bounding box center [1019, 316] width 808 height 260
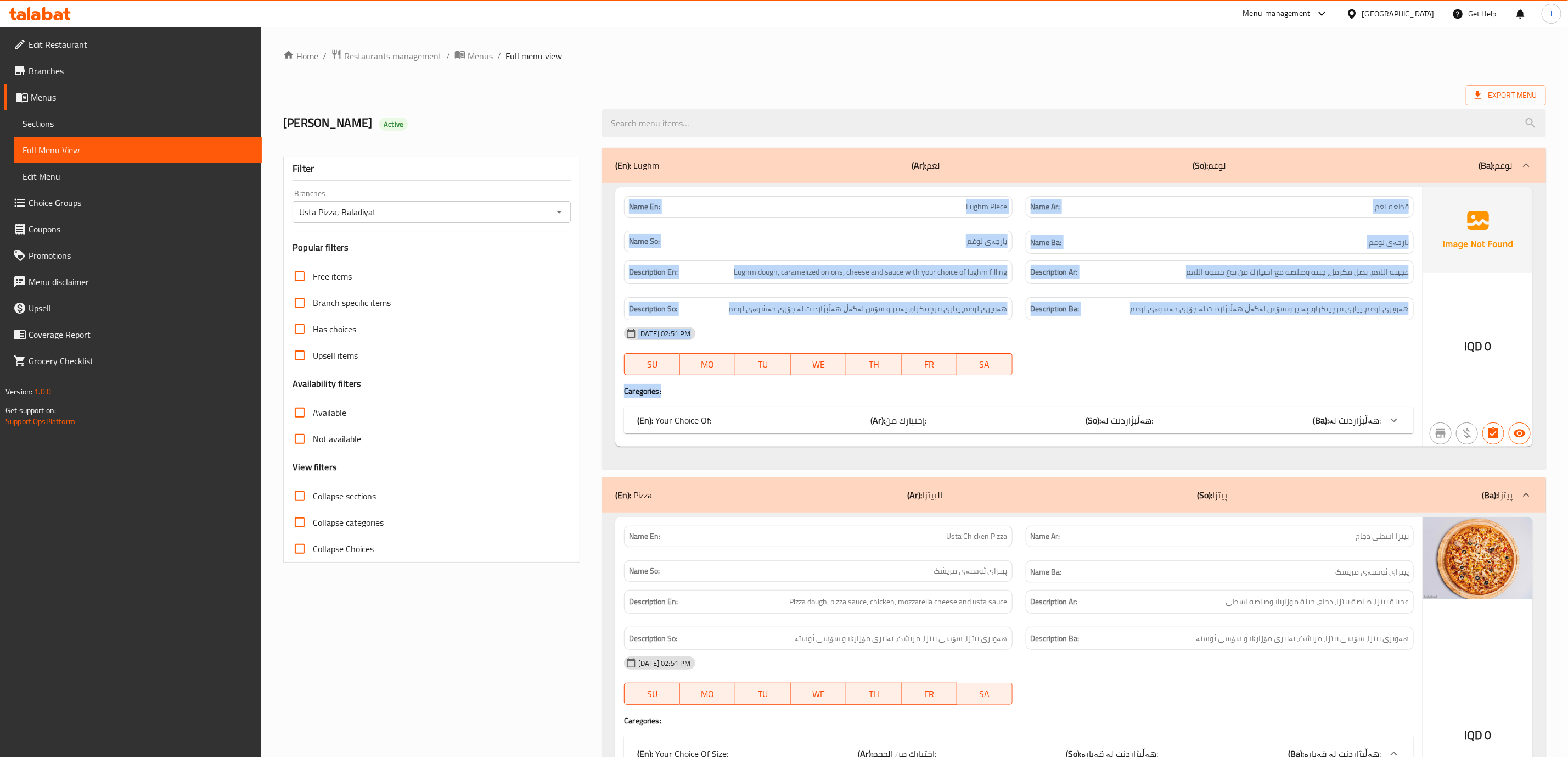
click at [968, 417] on span "هەڵبژاردنت لە:" at bounding box center [1127, 419] width 52 height 16
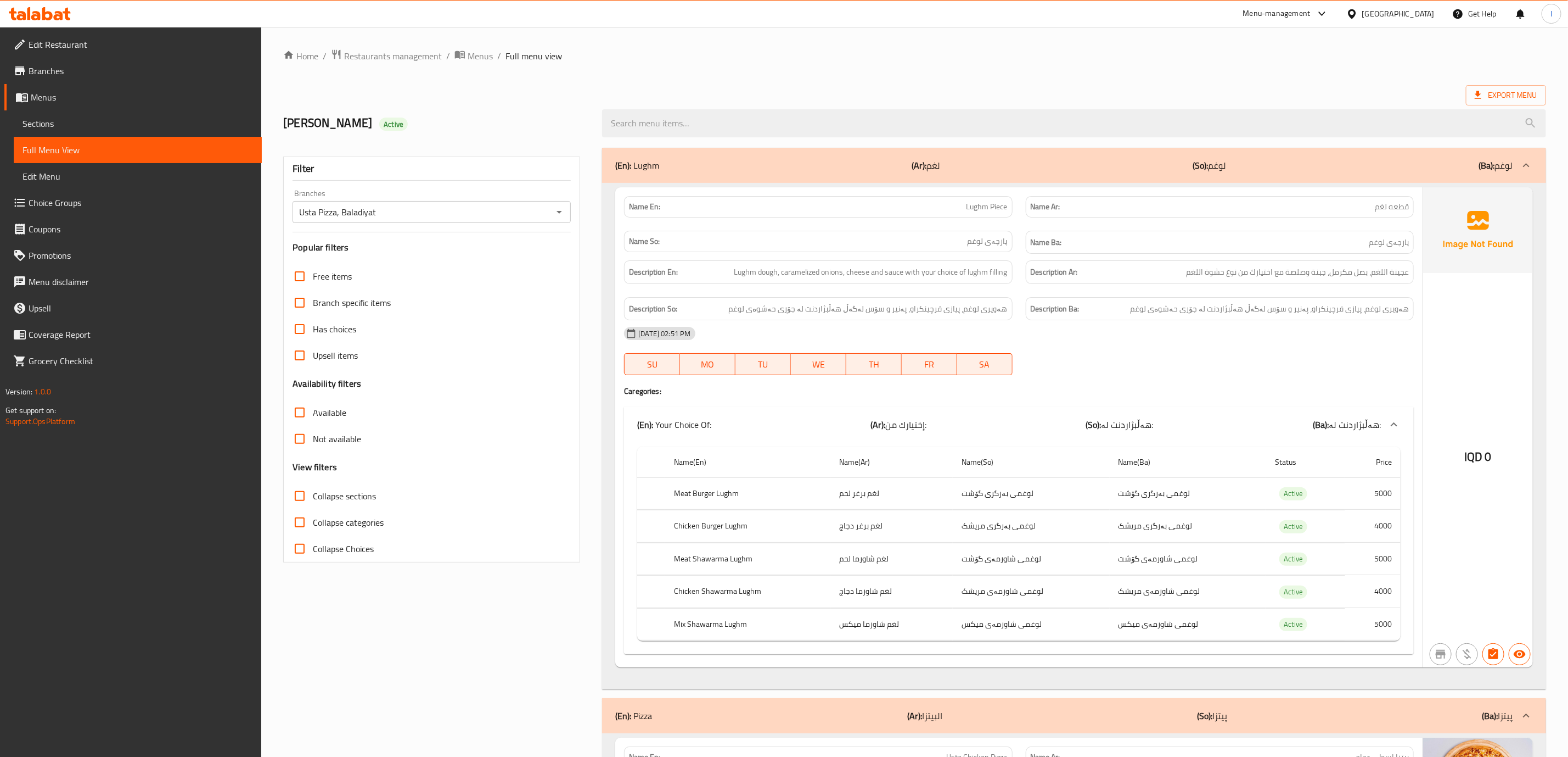
click at [968, 294] on div "Description Ba: هەویری لوغم، پیازی قرچینکراو، پەنیر و سۆس لەگەڵ هەڵبژاردنت لە ج…" at bounding box center [1219, 309] width 401 height 37
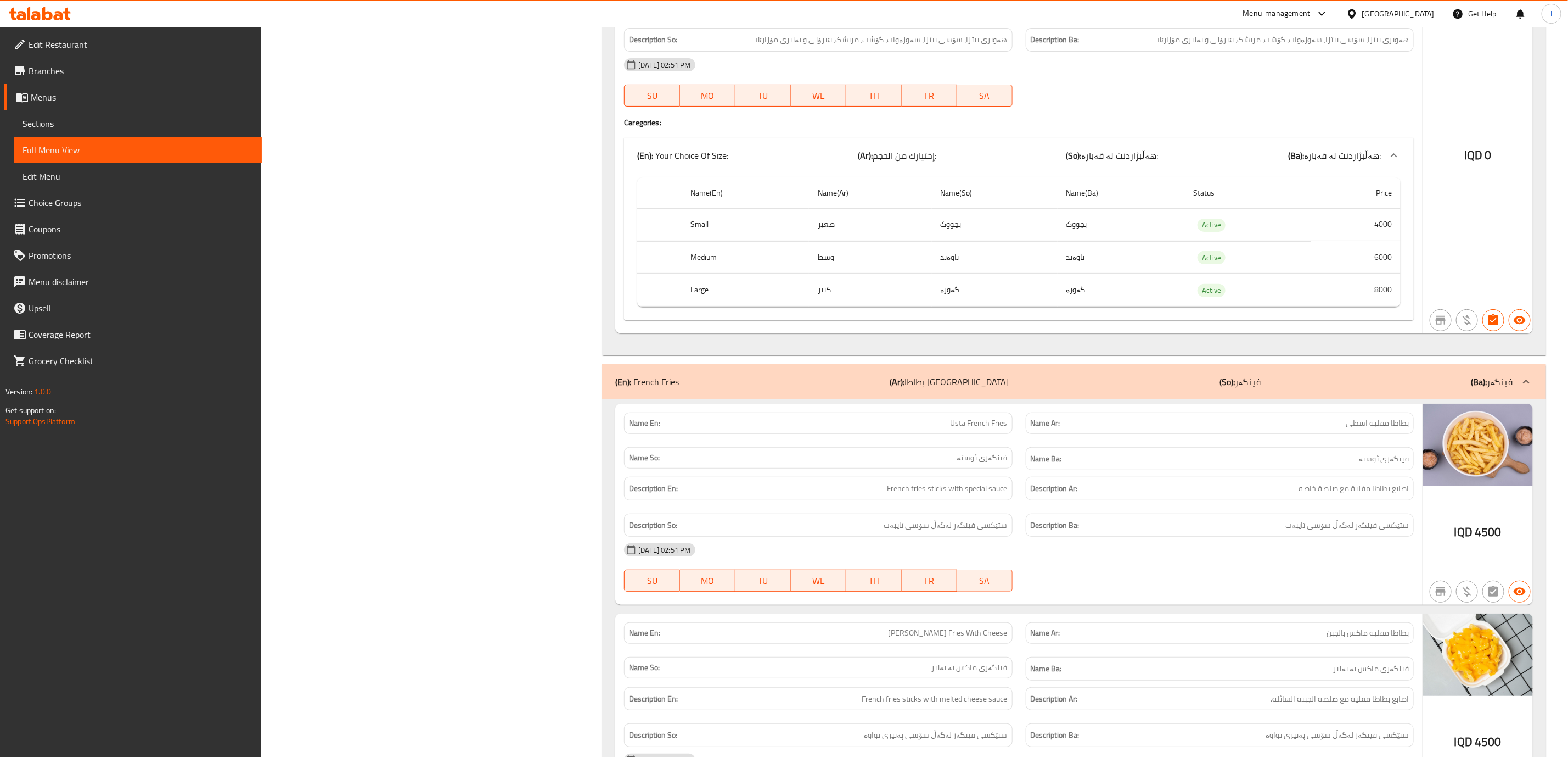
scroll to position [3020, 0]
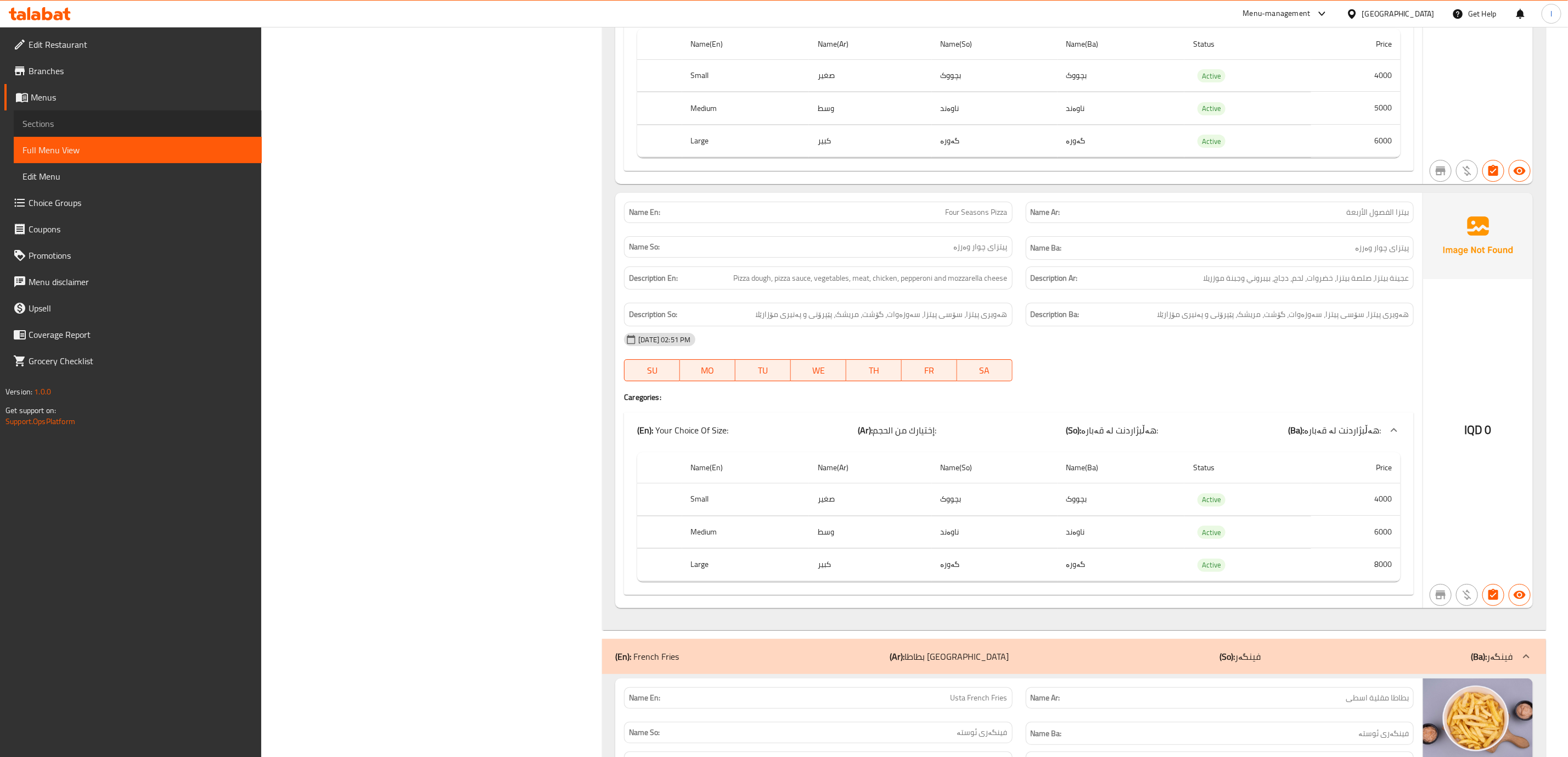
click at [24, 120] on span "Sections" at bounding box center [138, 124] width 230 height 13
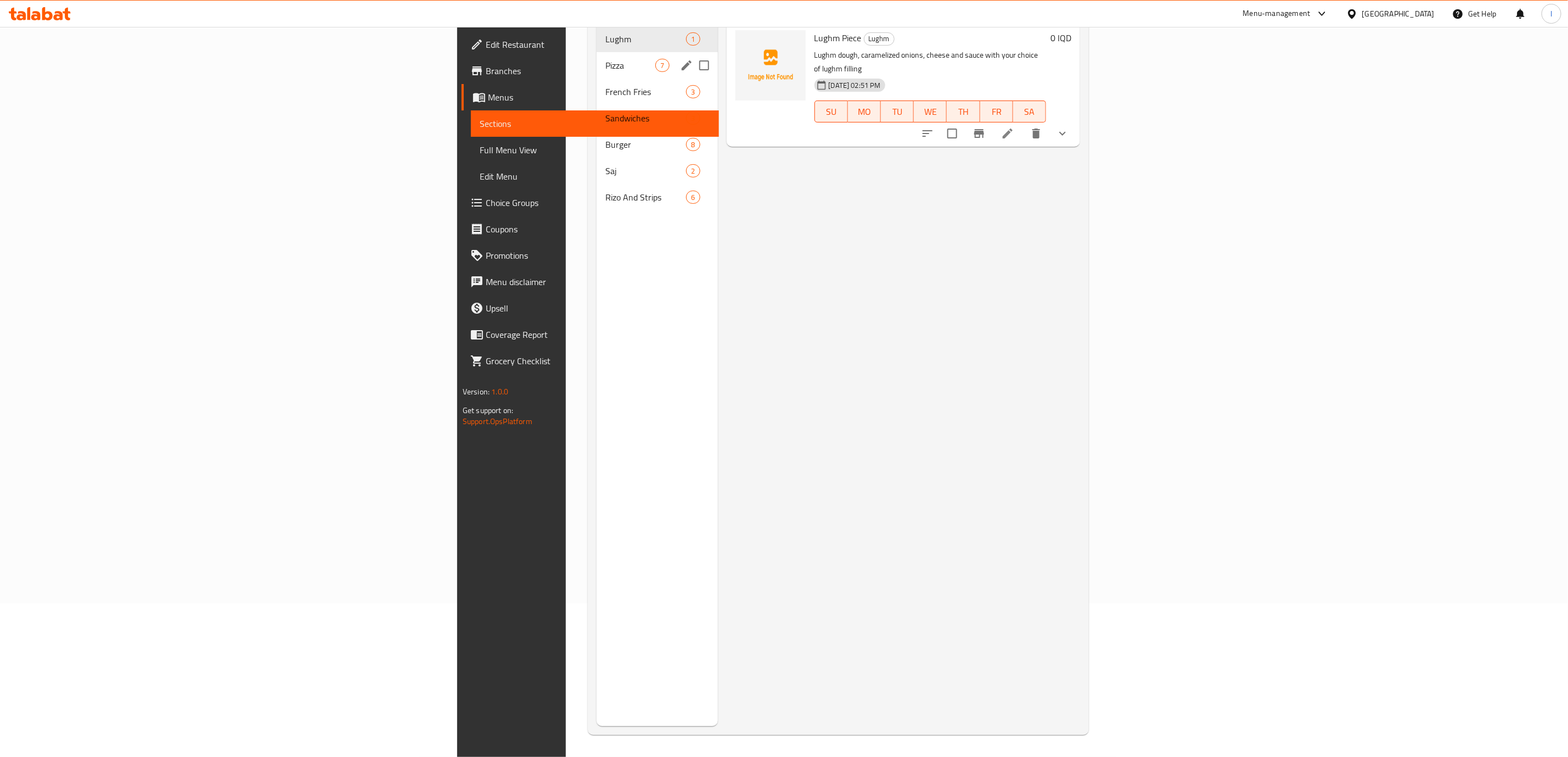
click at [596, 58] on div "Pizza 7" at bounding box center [657, 65] width 121 height 26
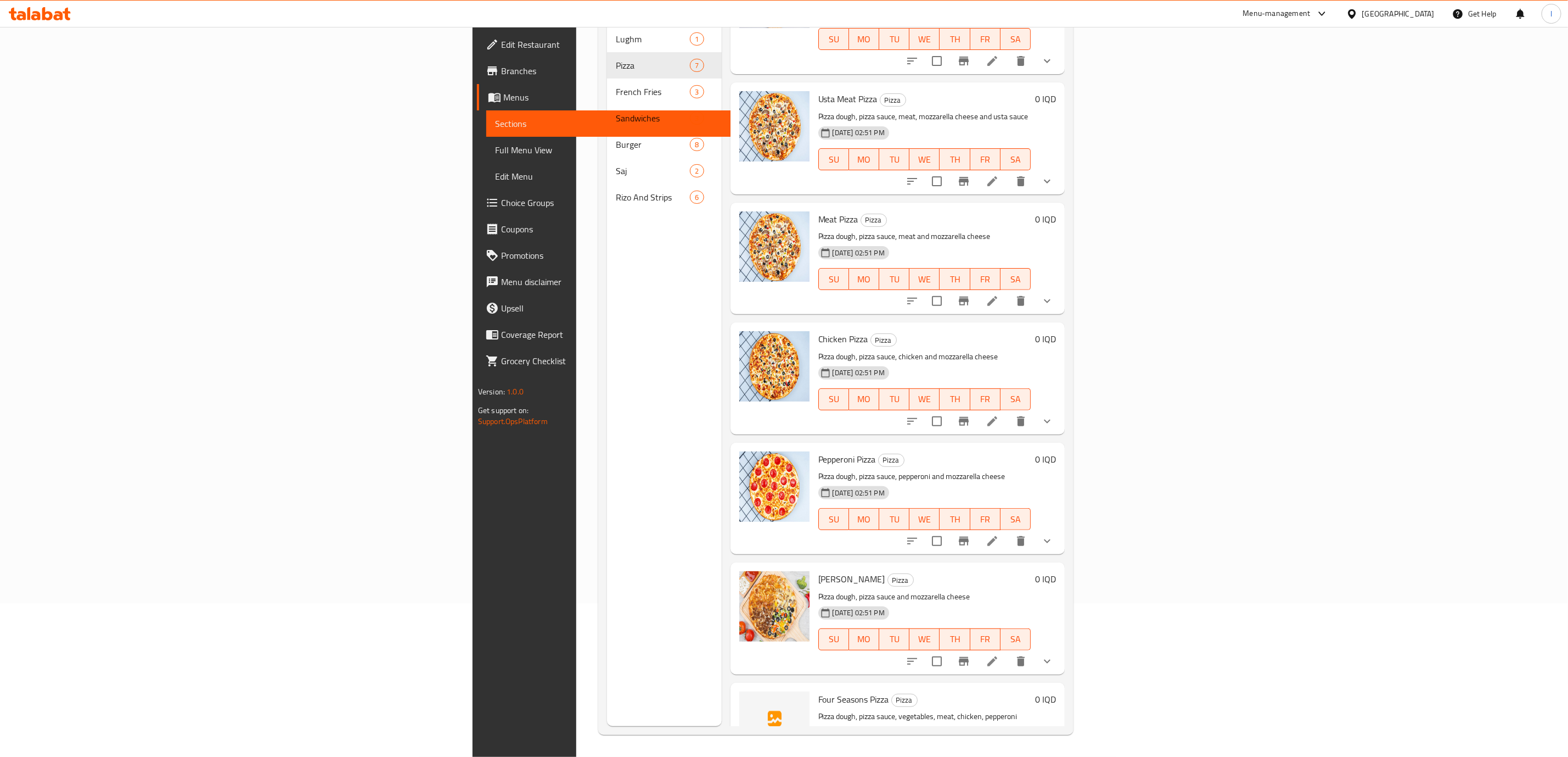
scroll to position [109, 0]
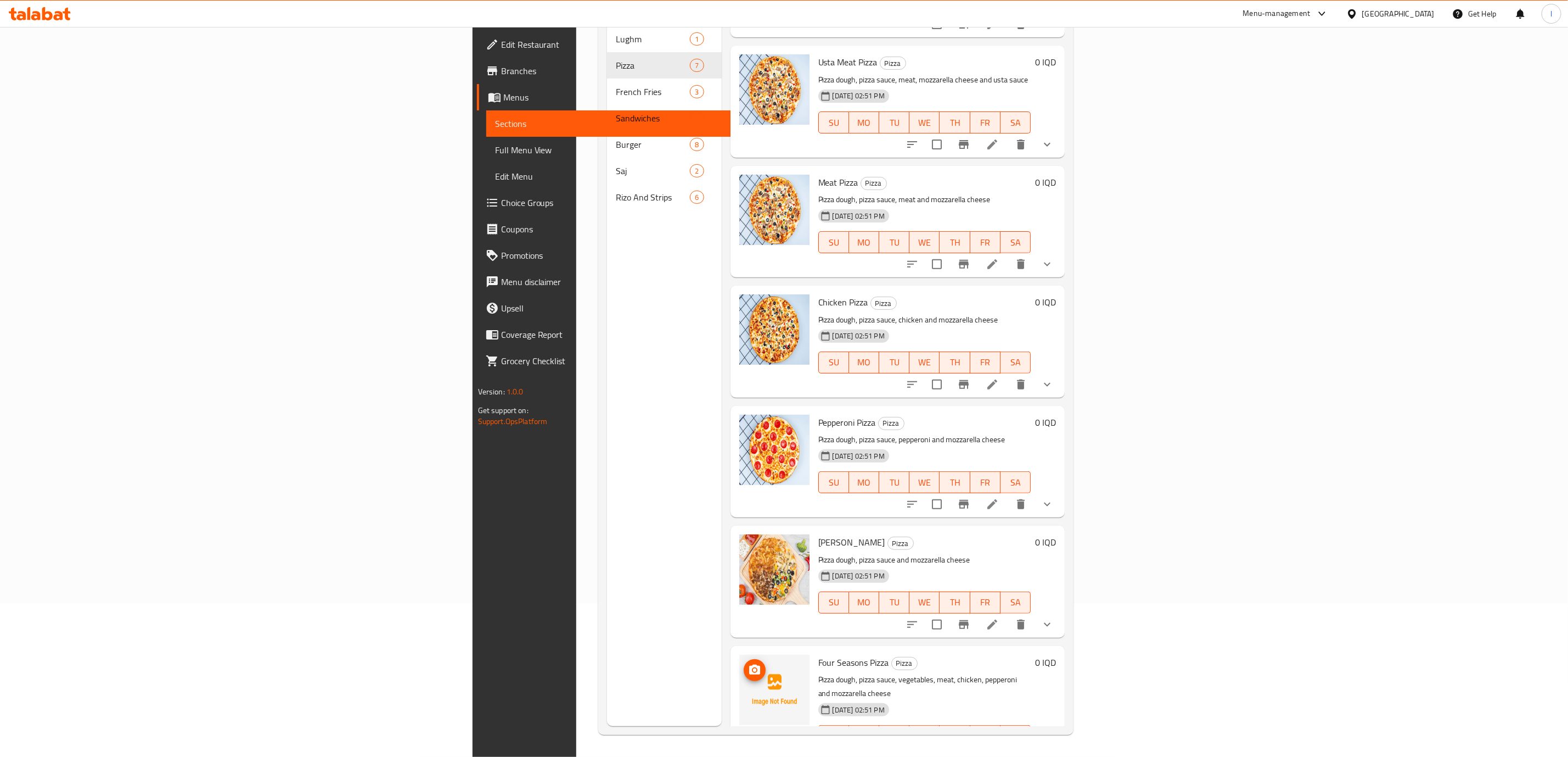
click at [748, 664] on icon "upload picture" at bounding box center [755, 670] width 13 height 13
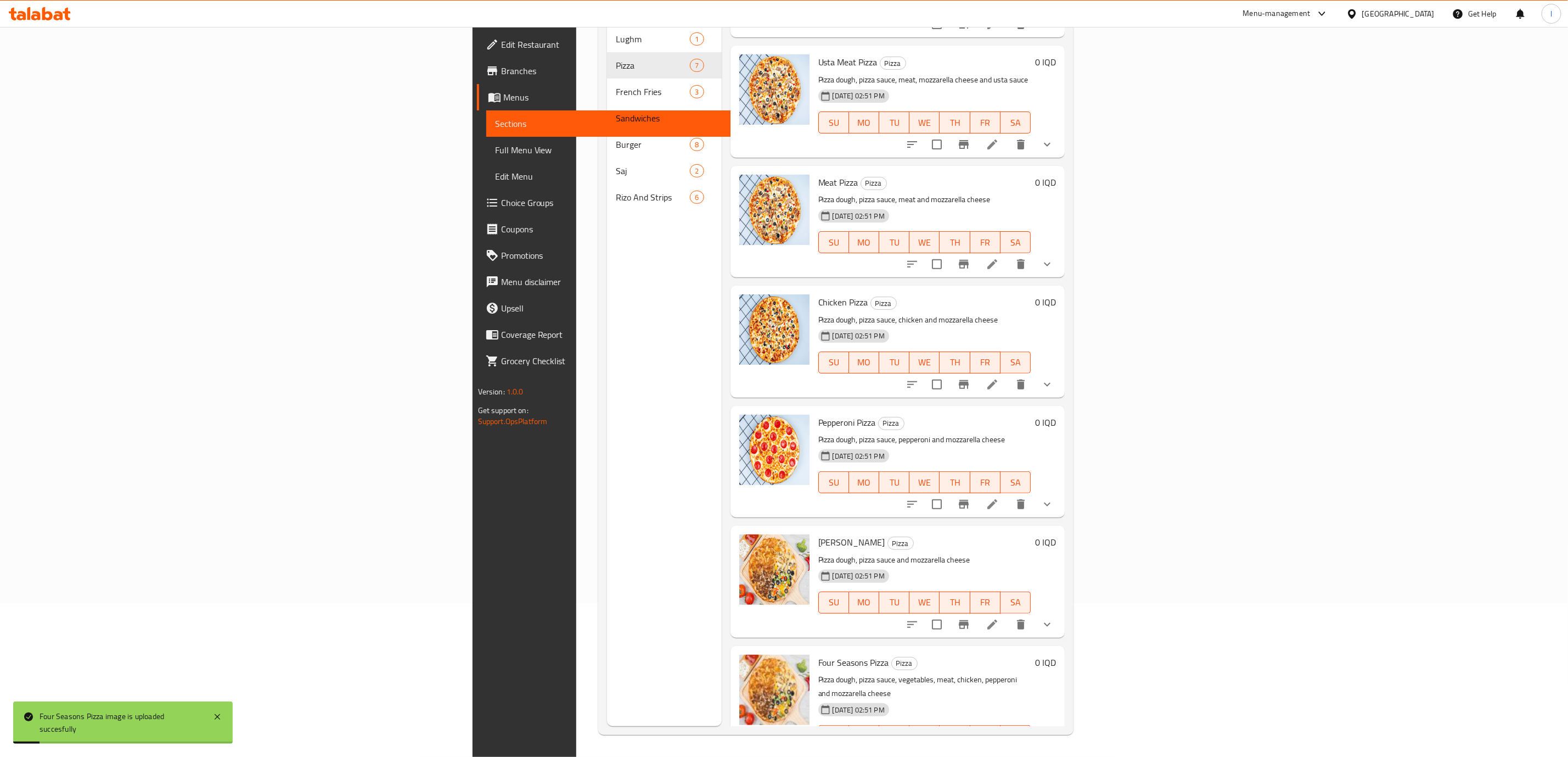
click at [486, 157] on link "Full Menu View" at bounding box center [609, 150] width 248 height 26
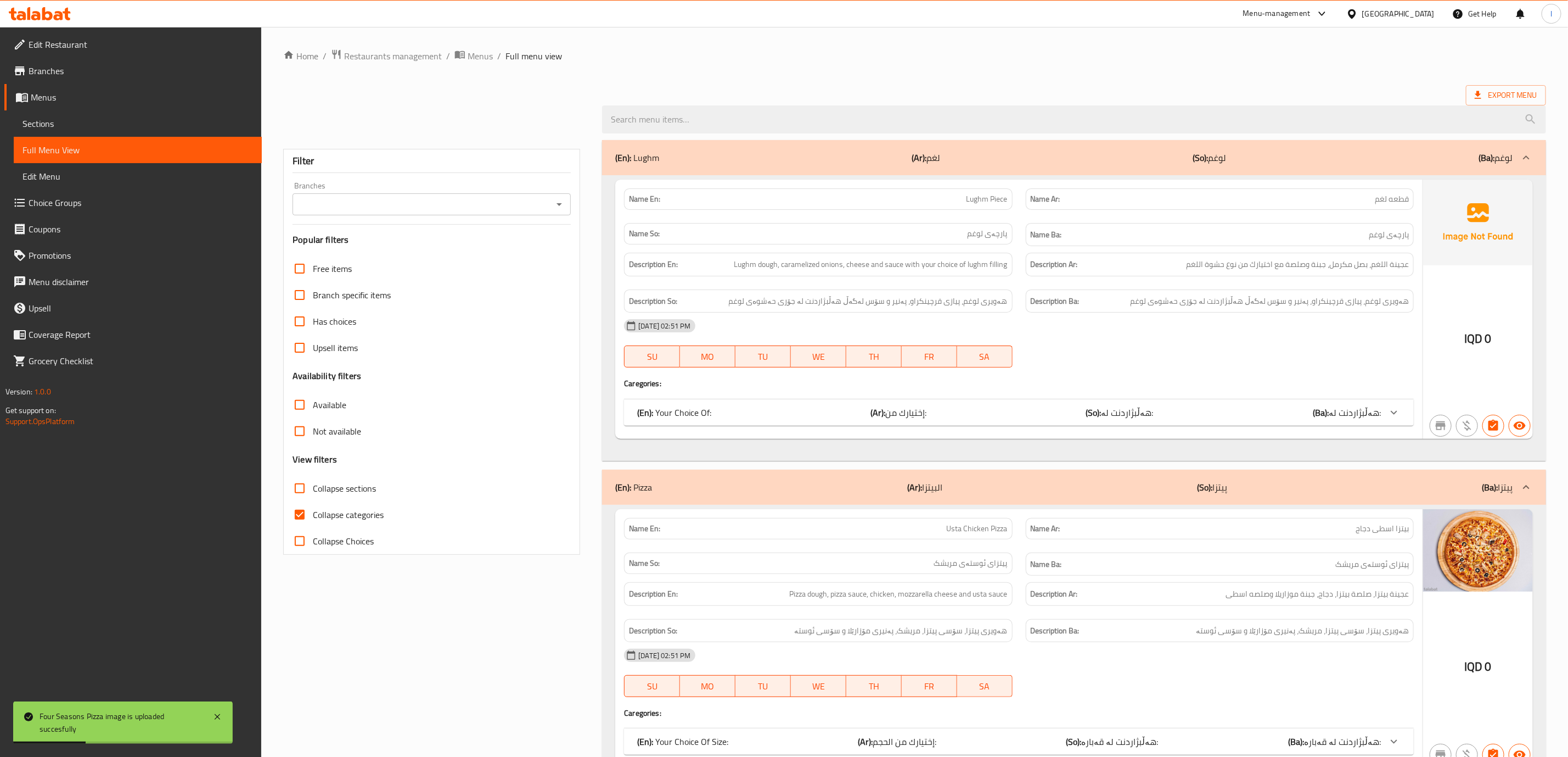
click at [375, 227] on div "Filter Branches Branches Popular filters Free items Branch specific items Has c…" at bounding box center [431, 352] width 297 height 406
click at [375, 208] on input "Branches" at bounding box center [423, 204] width 254 height 15
click at [364, 250] on span "Usta Pizza, Baladiyat" at bounding box center [340, 252] width 76 height 13
type input "Usta Pizza, Baladiyat"
click at [358, 513] on span "Collapse categories" at bounding box center [348, 514] width 71 height 13
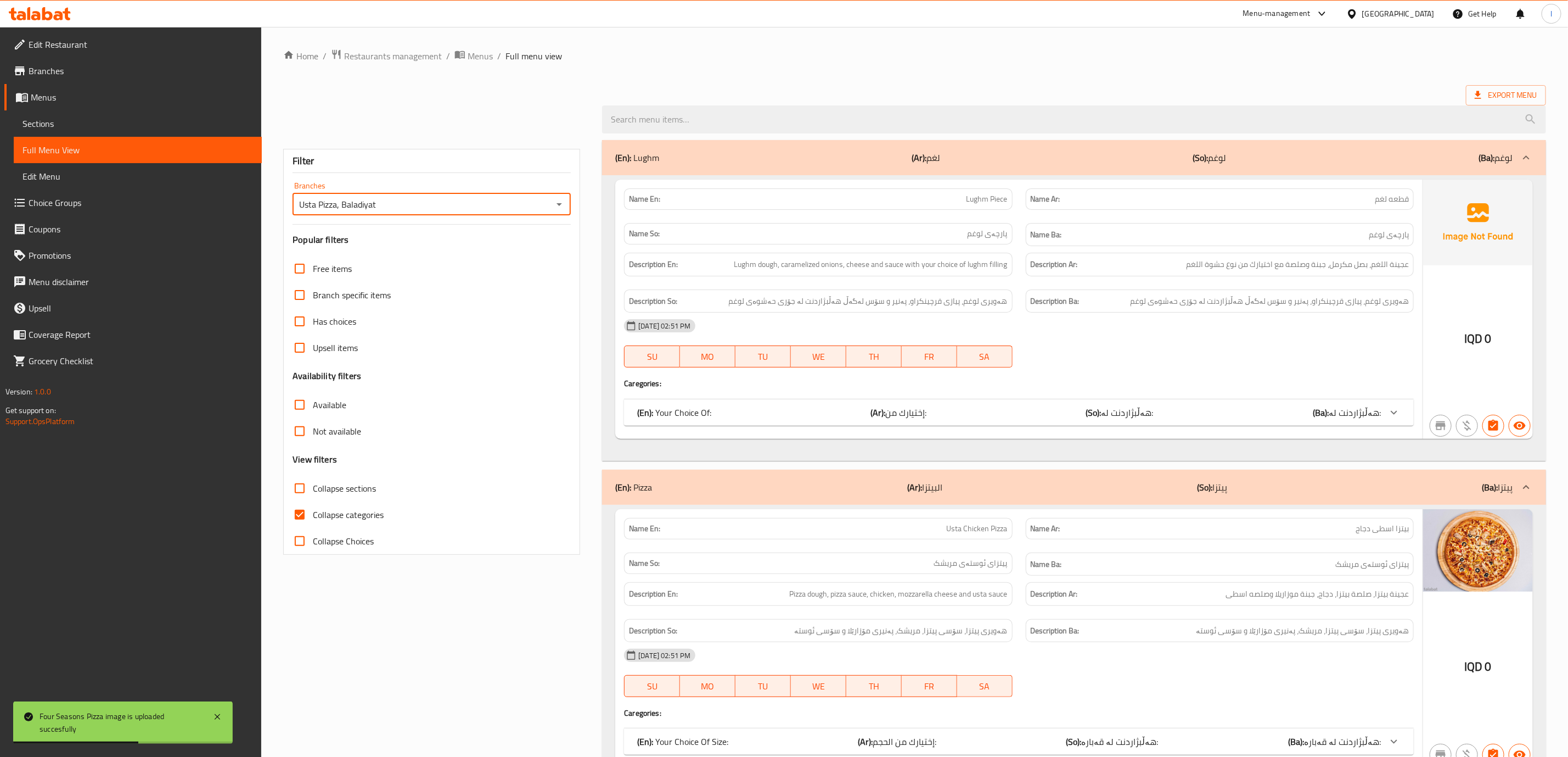
click at [313, 513] on input "Collapse categories" at bounding box center [300, 514] width 26 height 26
checkbox input "false"
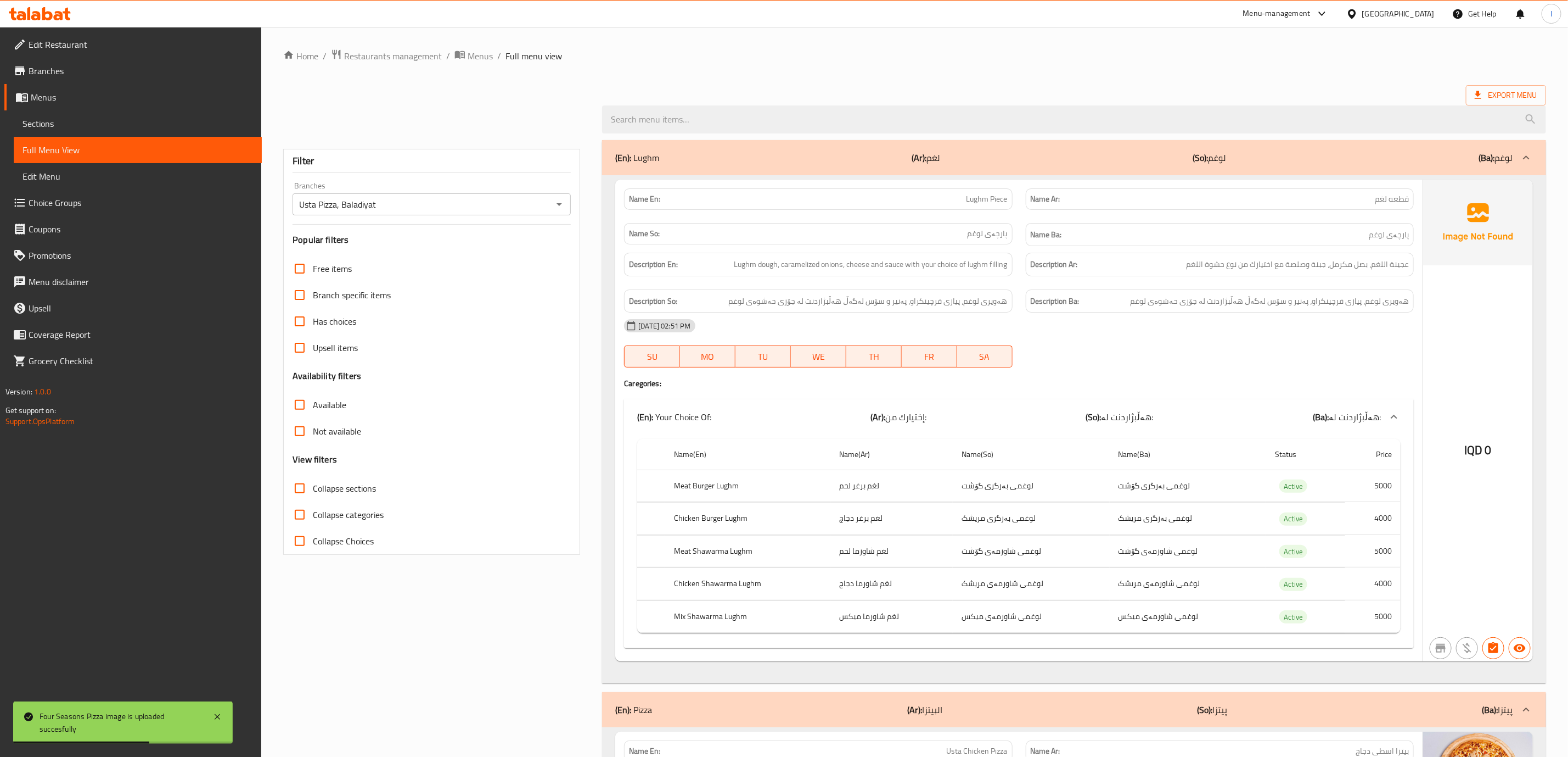
click at [331, 486] on span "Collapse sections" at bounding box center [344, 488] width 63 height 13
click at [313, 486] on input "Collapse sections" at bounding box center [300, 488] width 26 height 26
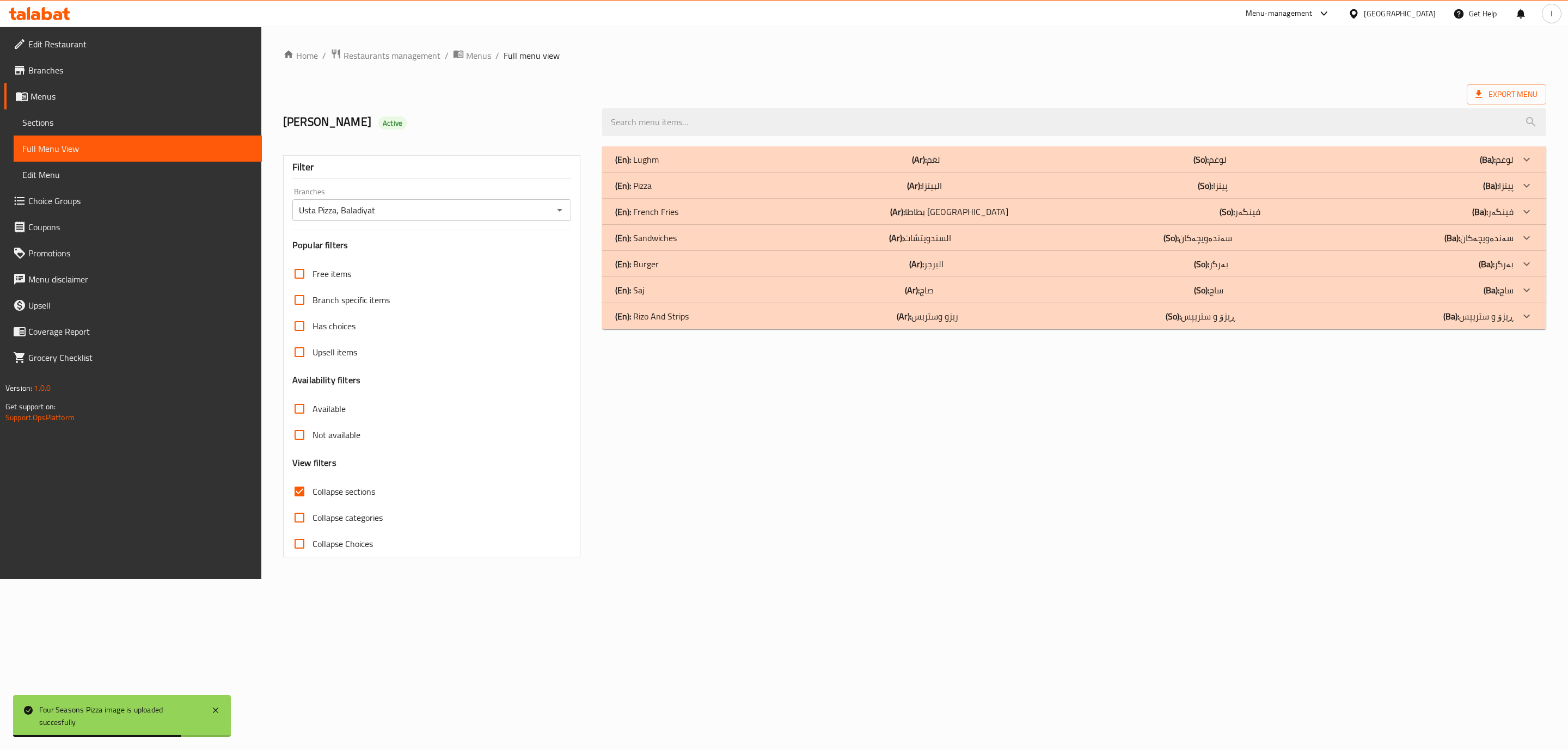
click at [326, 483] on label "Collapse sections" at bounding box center [330, 491] width 89 height 26
click at [312, 483] on input "Collapse sections" at bounding box center [299, 491] width 26 height 26
checkbox input "false"
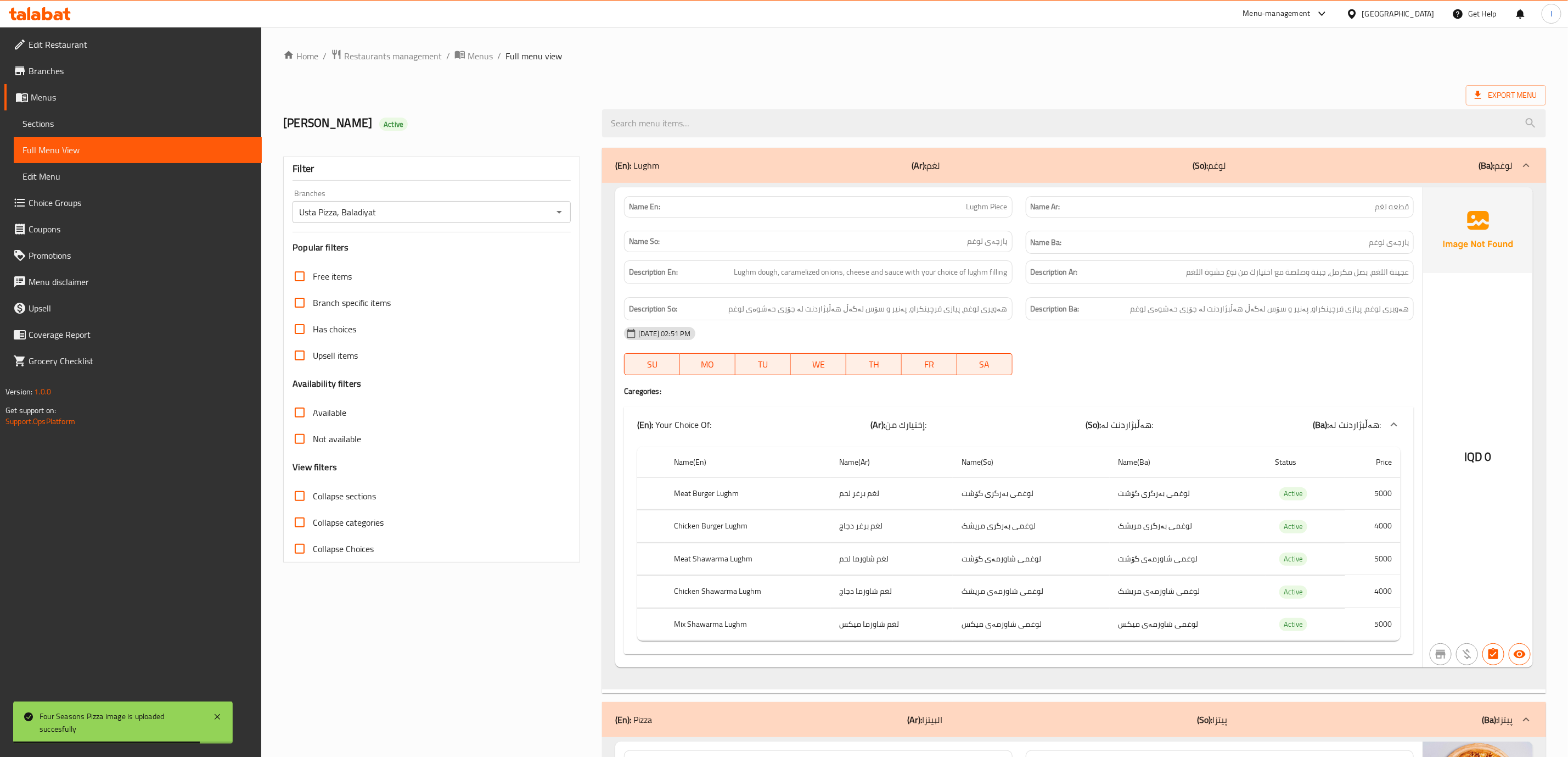
click at [968, 340] on div "09-09-2025 02:51 PM" at bounding box center [1019, 333] width 803 height 26
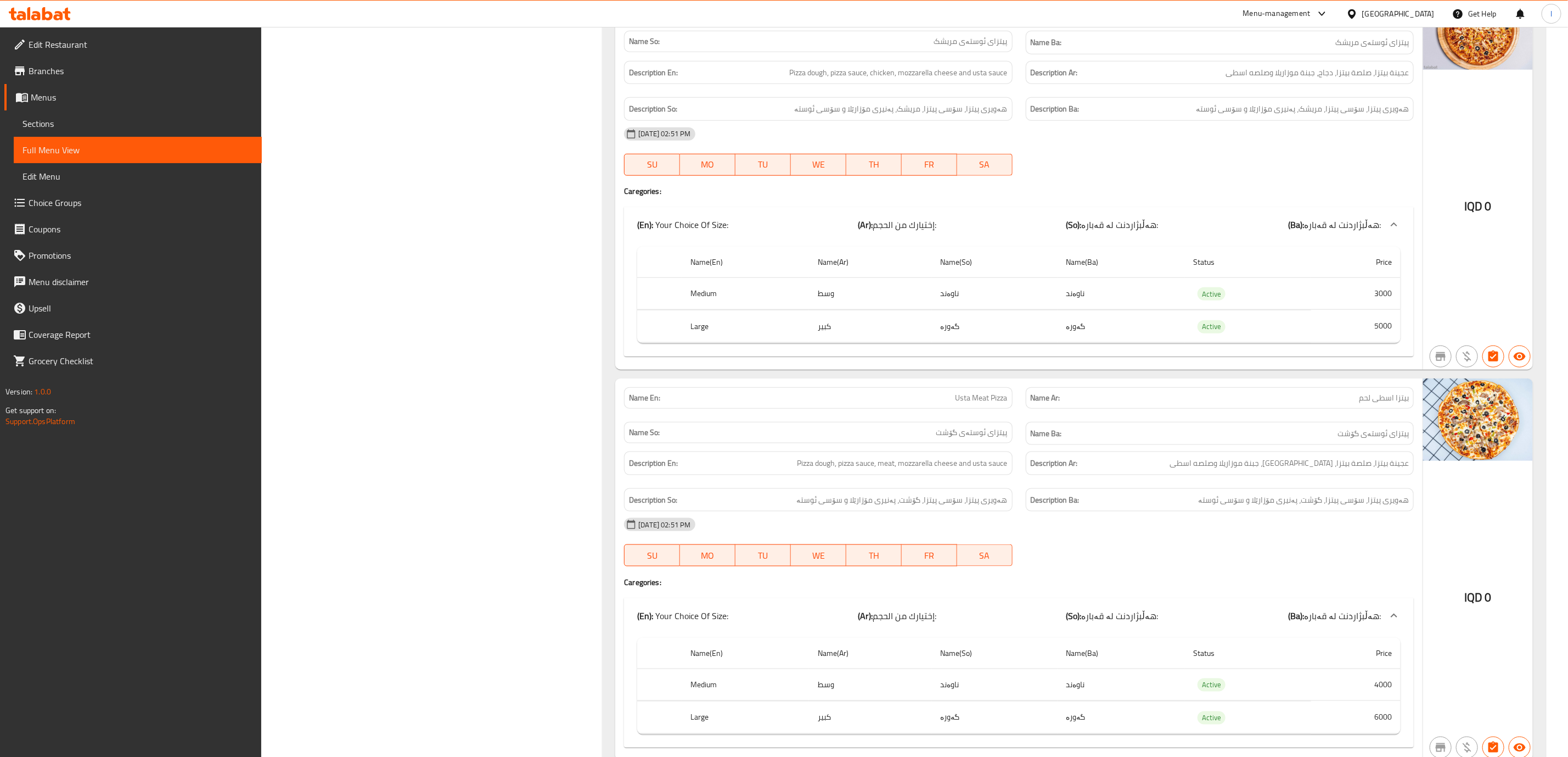
scroll to position [549, 0]
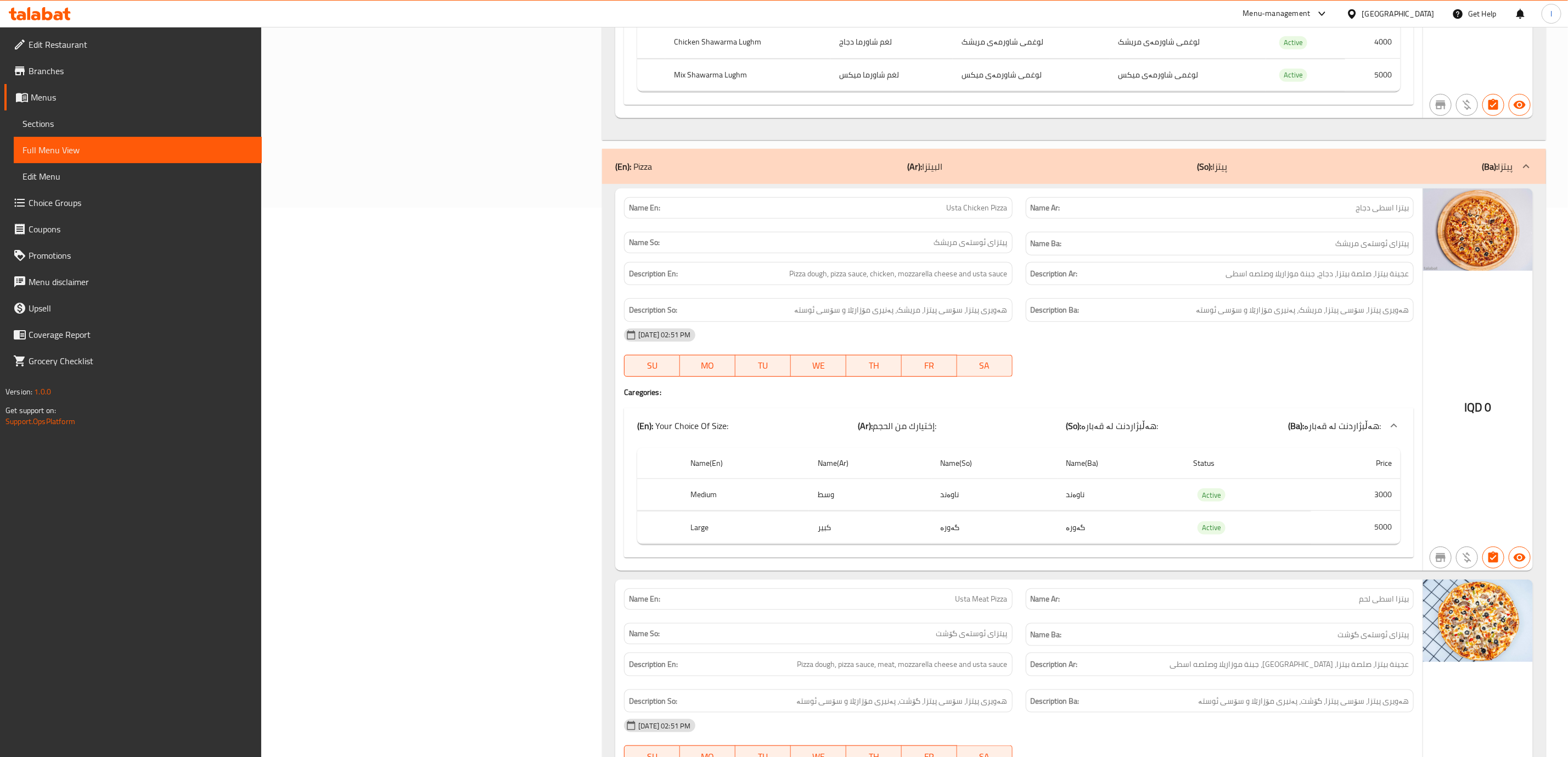
click at [968, 193] on div "Name En: Usta Chicken Pizza Name Ar: بيتزا اسطى دجاج Name So: پیتزای ئوستەی مری…" at bounding box center [1019, 379] width 808 height 382
click at [968, 172] on div "(En): Pizza (Ar): البيتزا (So): پیتزا (Ba): پیتزا" at bounding box center [1064, 166] width 898 height 13
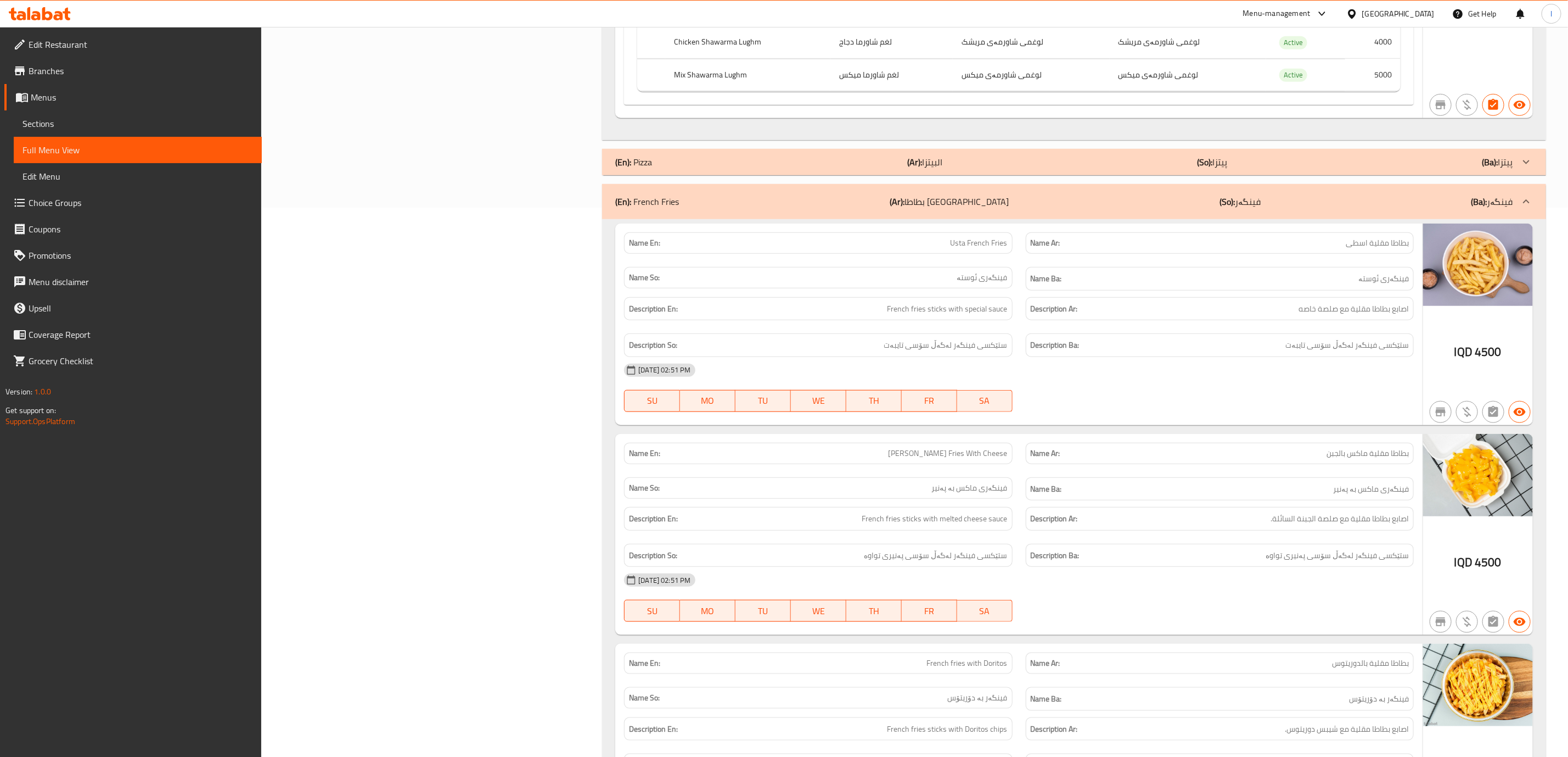
click at [968, 167] on div "(En): Pizza (Ar): البيتزا (So): پیتزا (Ba): پیتزا" at bounding box center [1064, 162] width 898 height 13
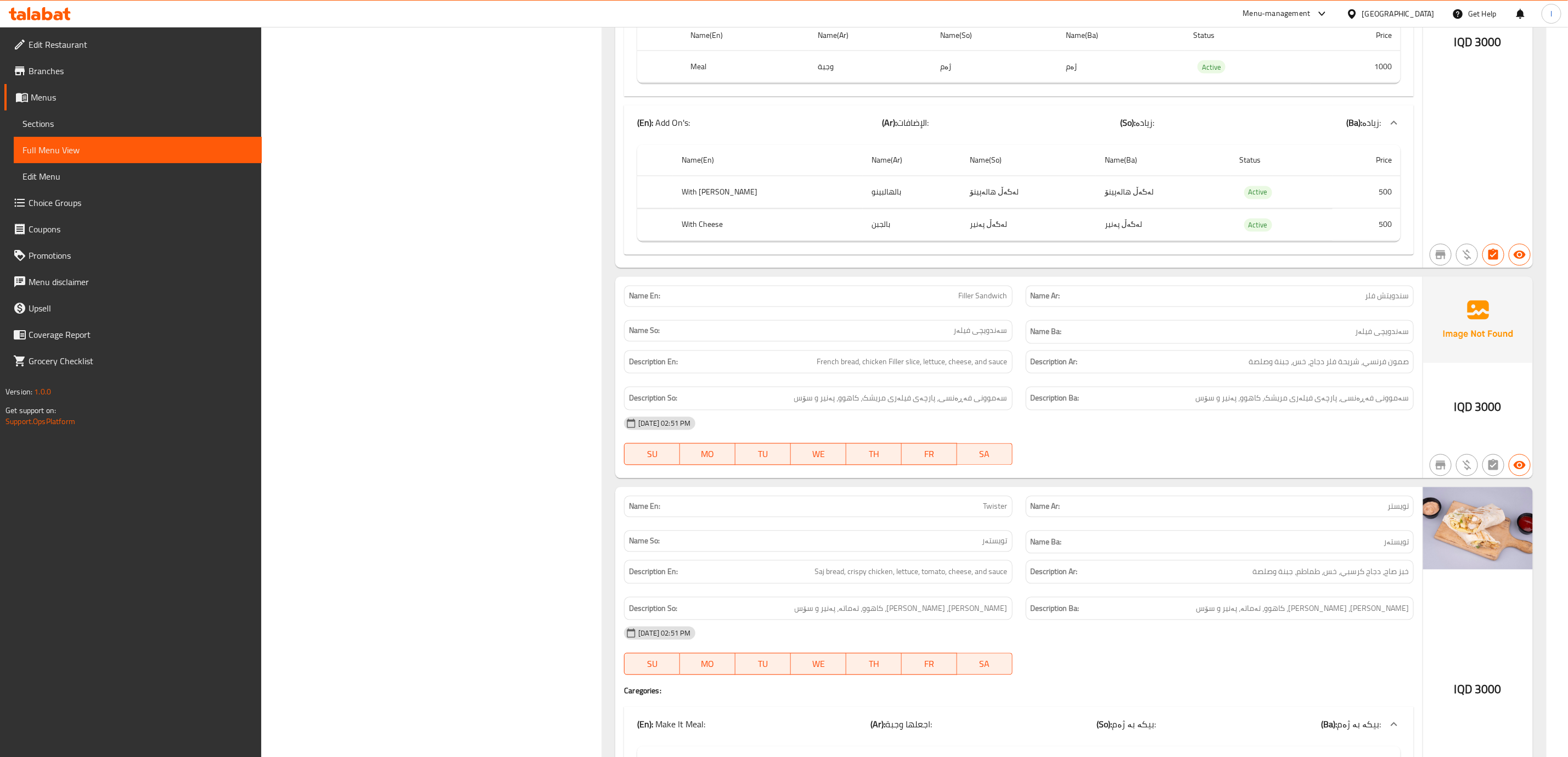
scroll to position [4615, 0]
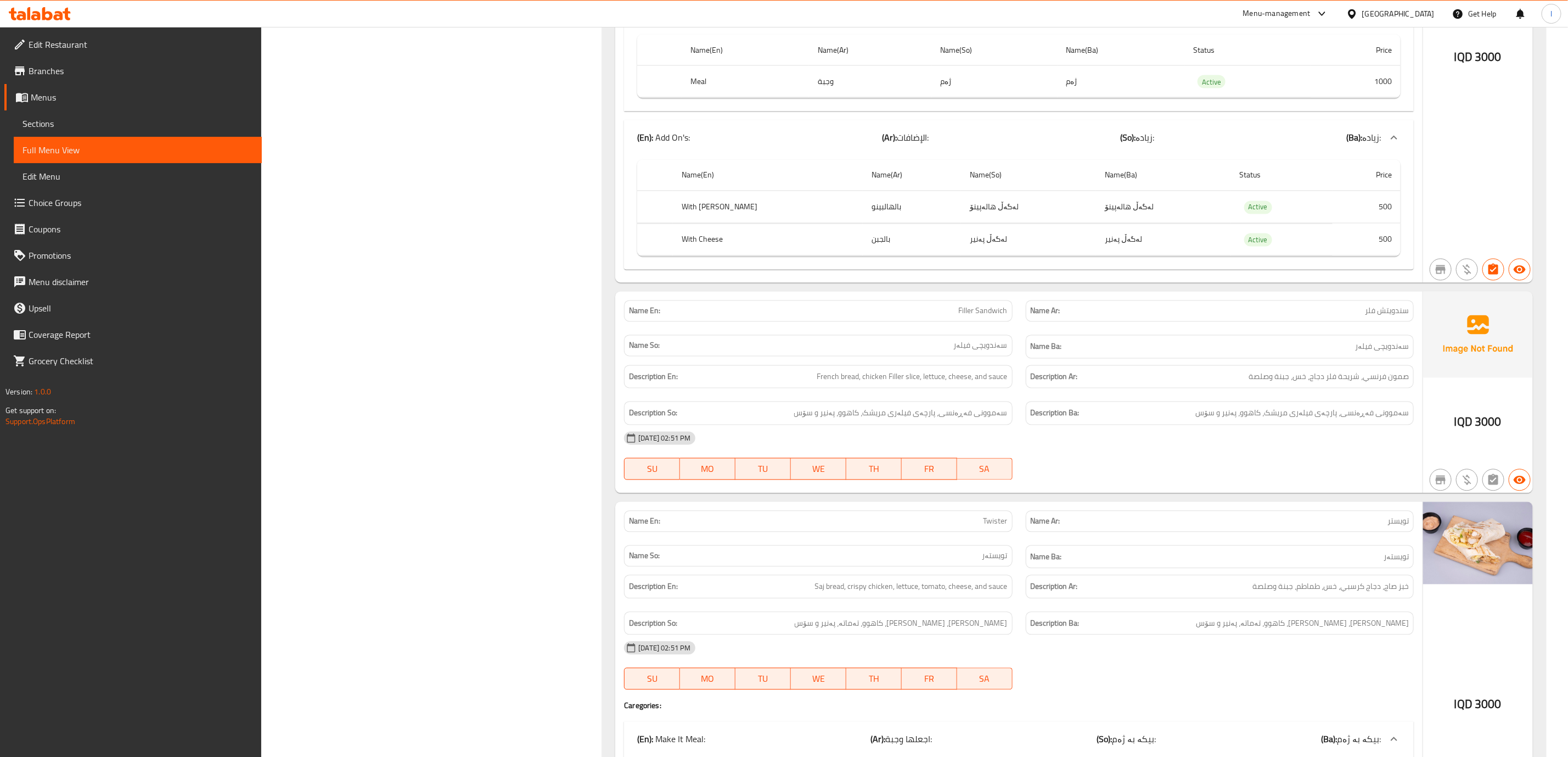
click at [968, 317] on span "Filler Sandwich" at bounding box center [983, 311] width 49 height 11
copy span "Filler Sandwich"
click at [968, 365] on div "Name Ba: سەندویچی فیلەر" at bounding box center [1219, 346] width 401 height 37
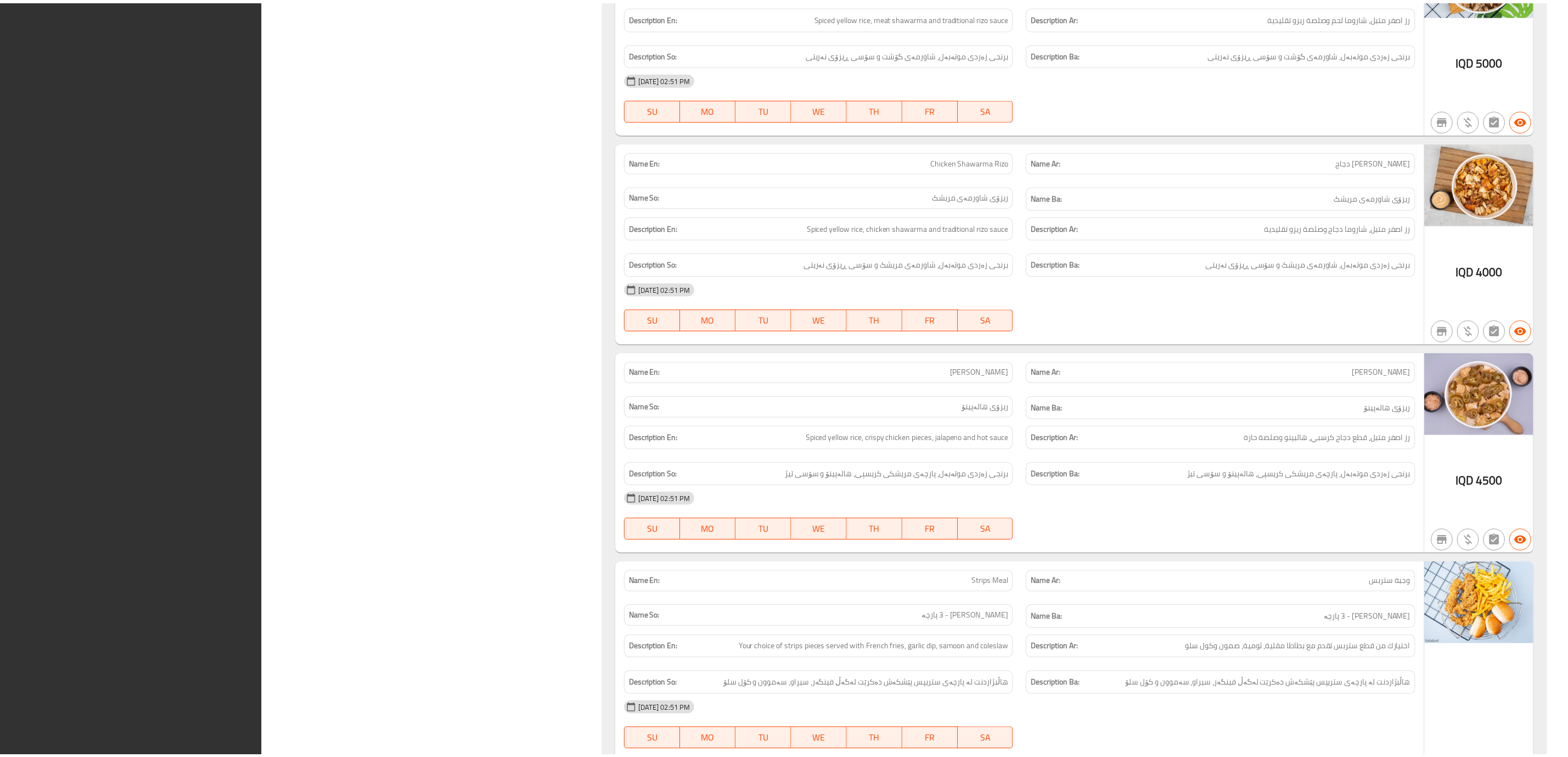
scroll to position [8734, 0]
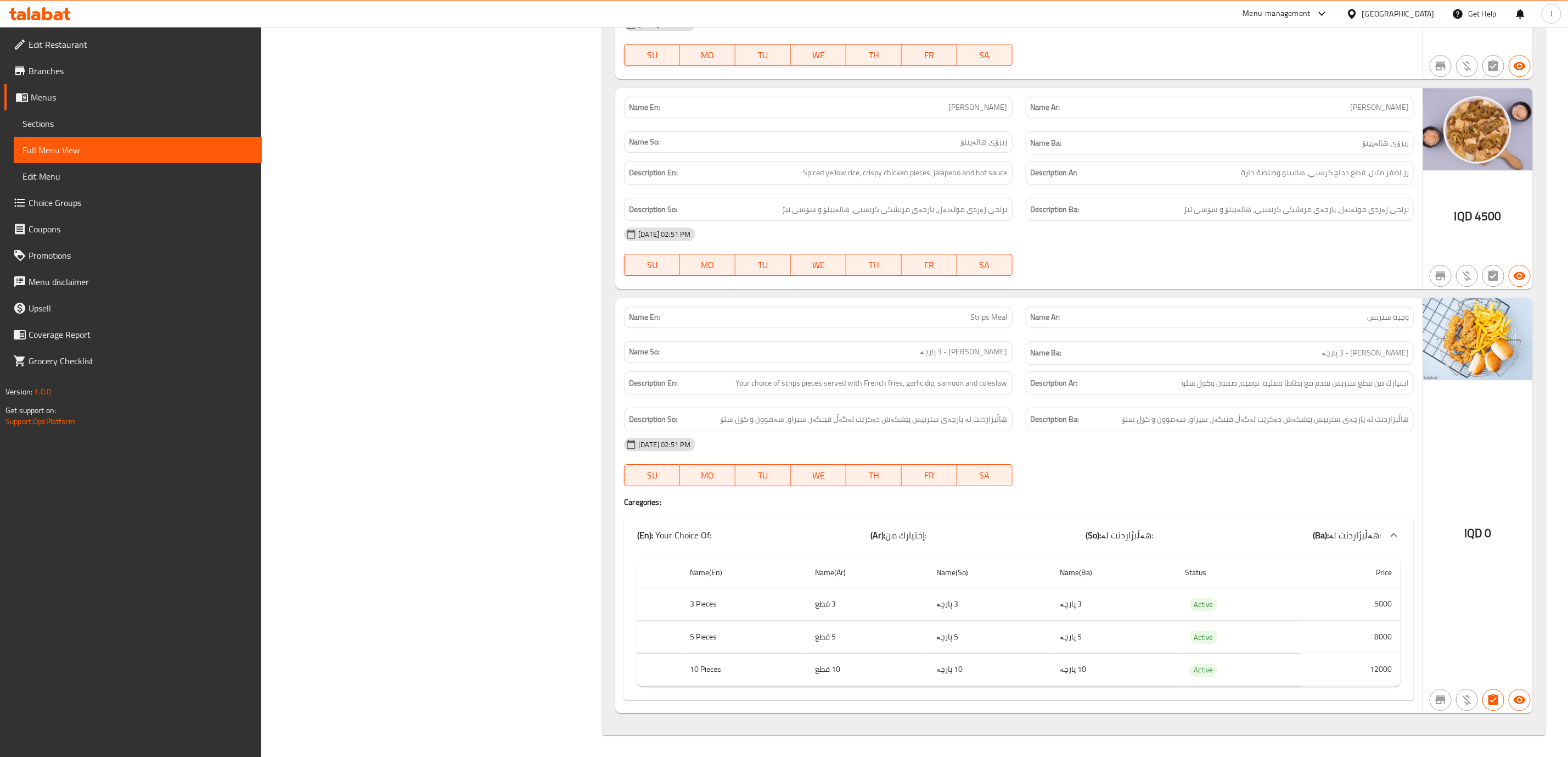
click at [63, 25] on div at bounding box center [40, 13] width 79 height 22
click at [55, 22] on div at bounding box center [40, 13] width 79 height 22
click at [49, 18] on icon at bounding box center [47, 14] width 10 height 13
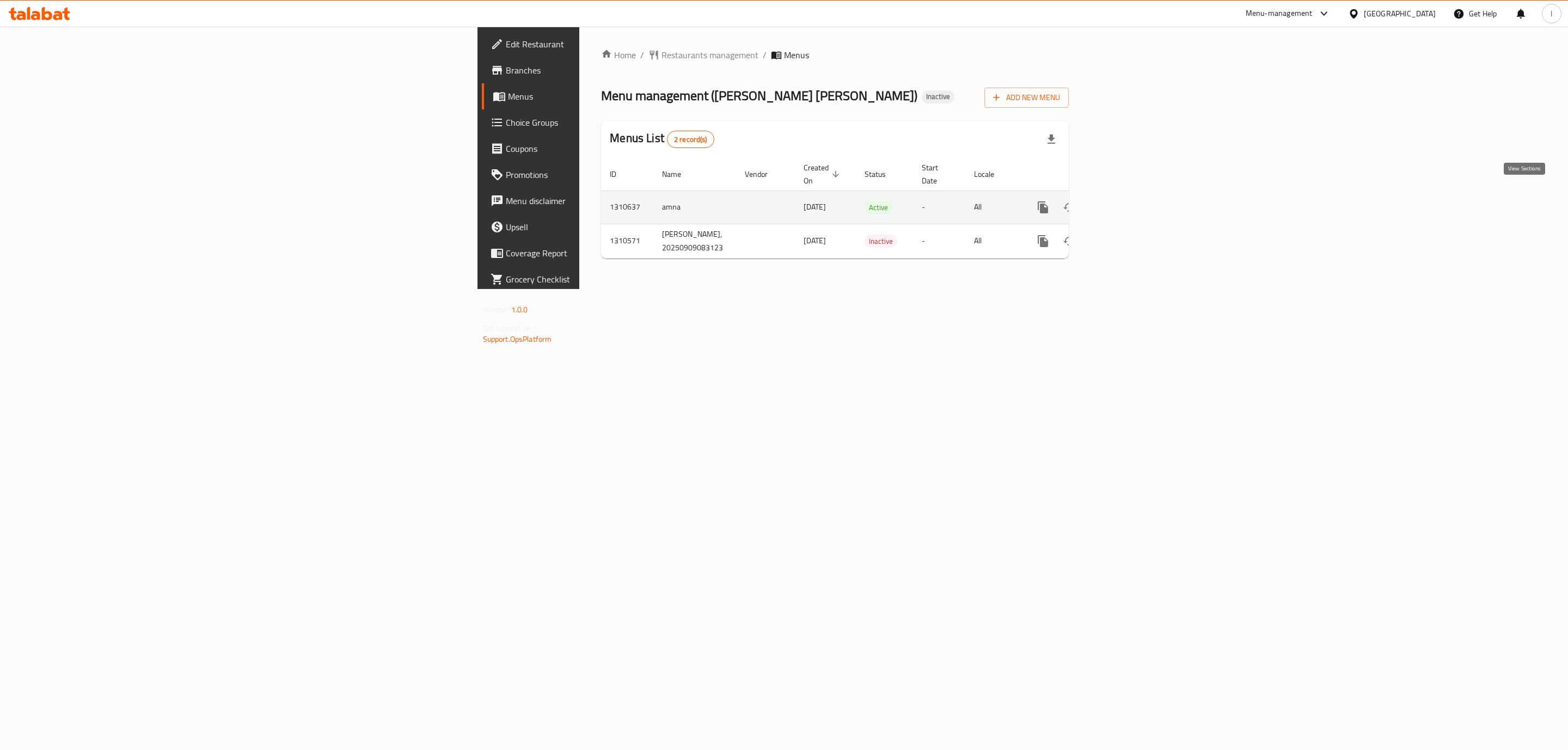
click at [1128, 201] on icon "enhanced table" at bounding box center [1122, 208] width 13 height 13
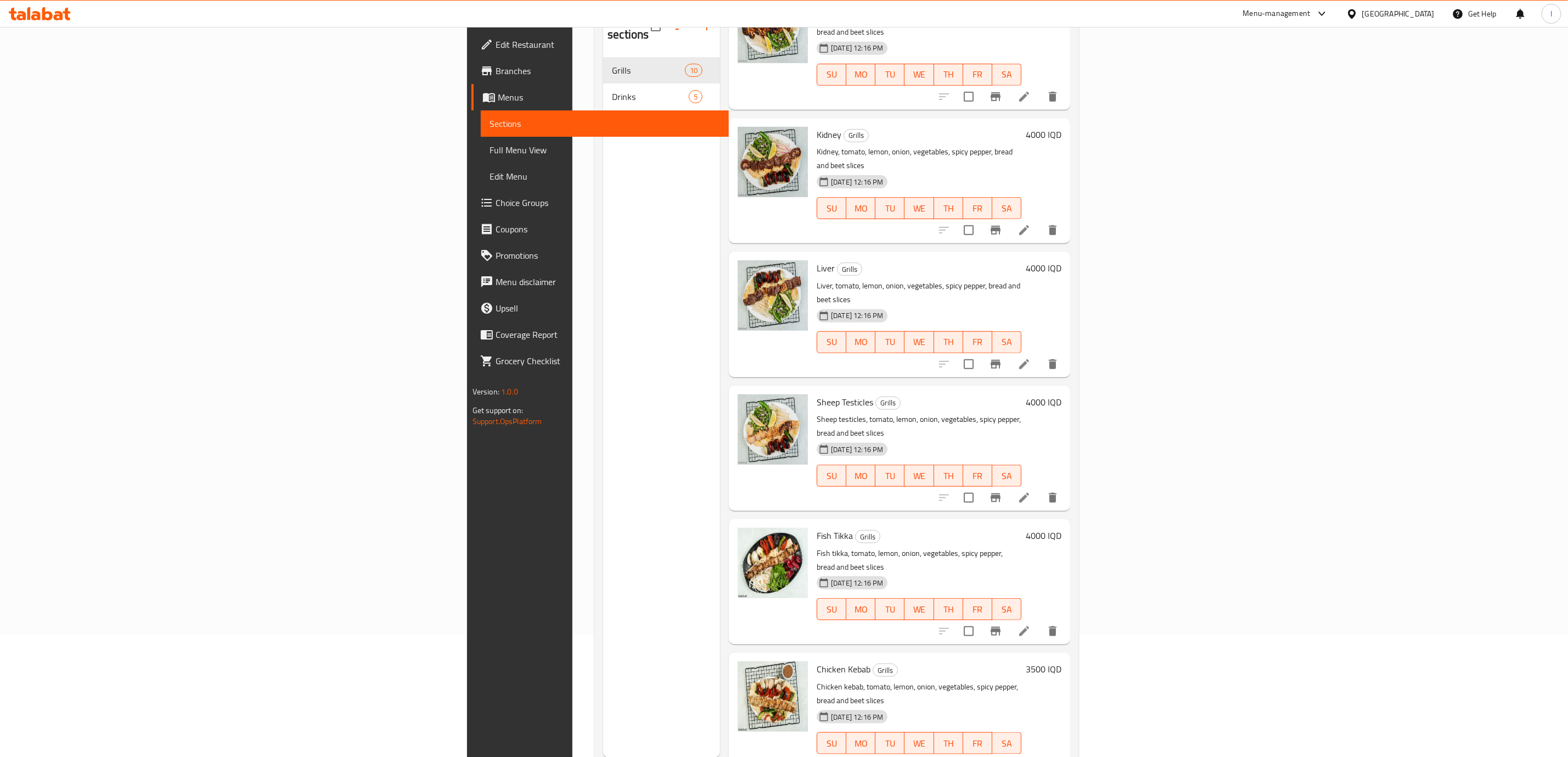
scroll to position [154, 0]
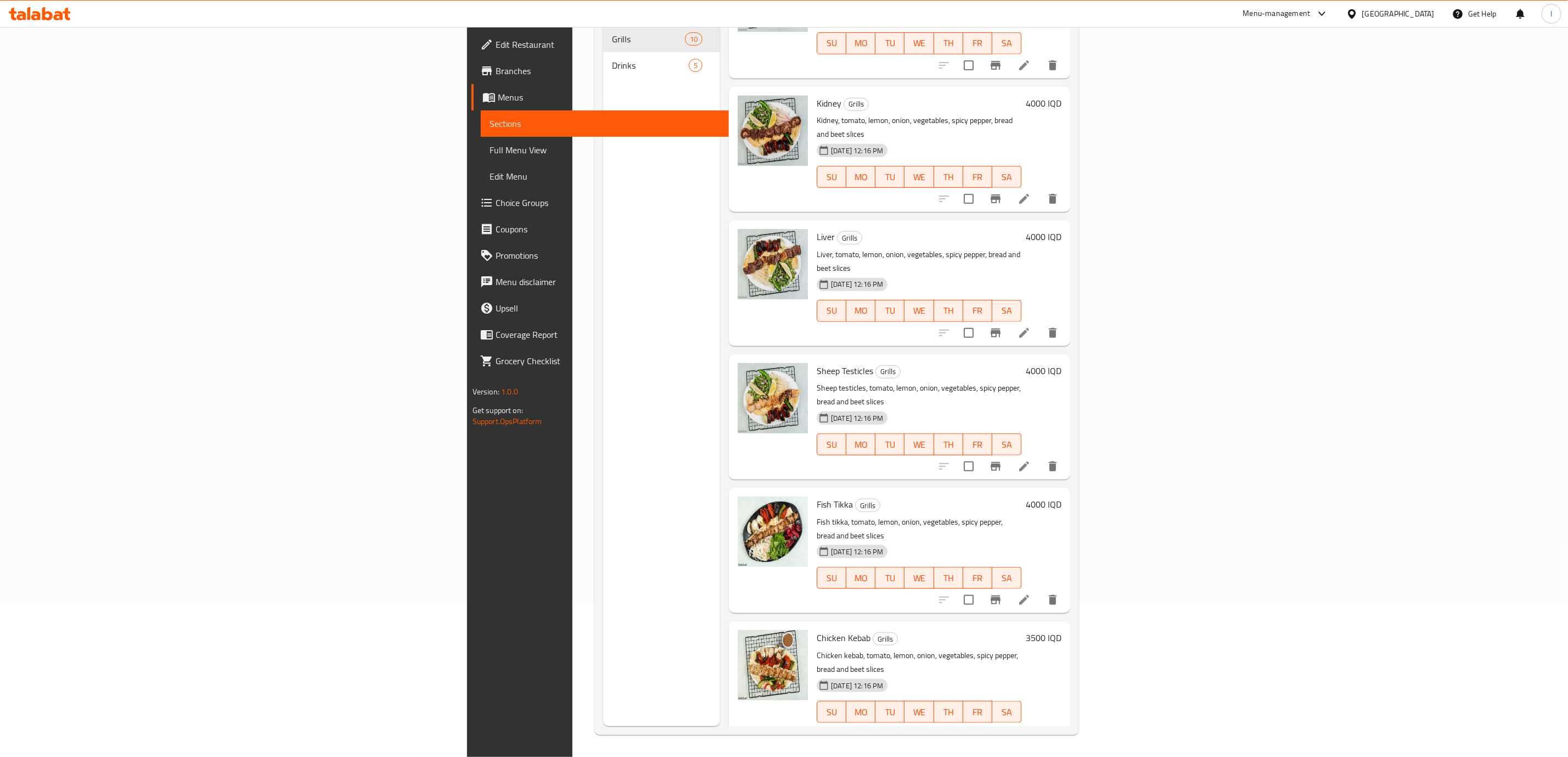
click at [817, 630] on span "Chicken Kebab" at bounding box center [843, 637] width 54 height 16
click at [901, 674] on div "[DATE] 12:16 PM SU MO TU WE TH FR SA" at bounding box center [919, 703] width 213 height 59
click at [603, 237] on div "Menu sections Grills 10 Drinks 5" at bounding box center [661, 347] width 117 height 757
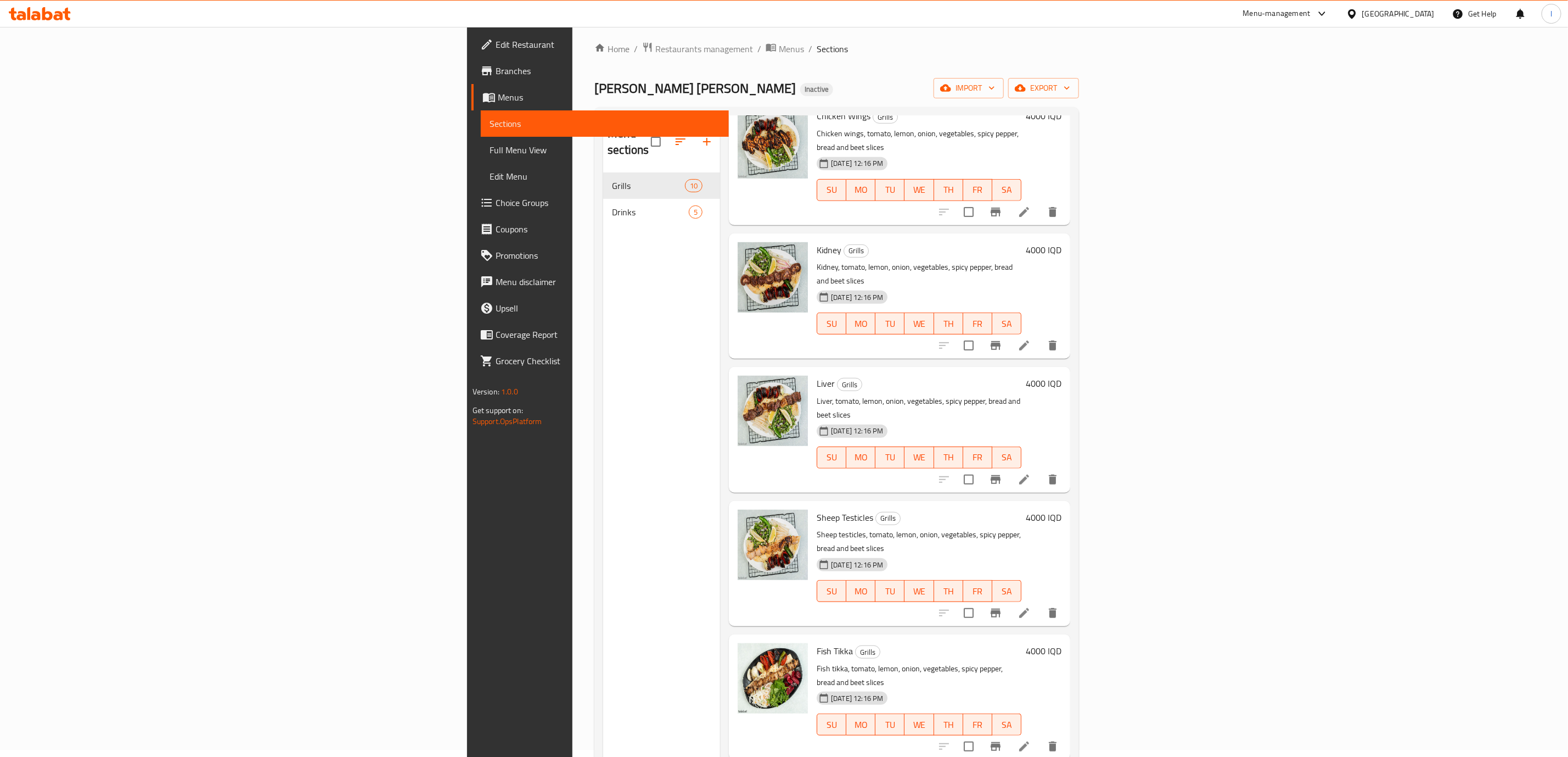
scroll to position [0, 0]
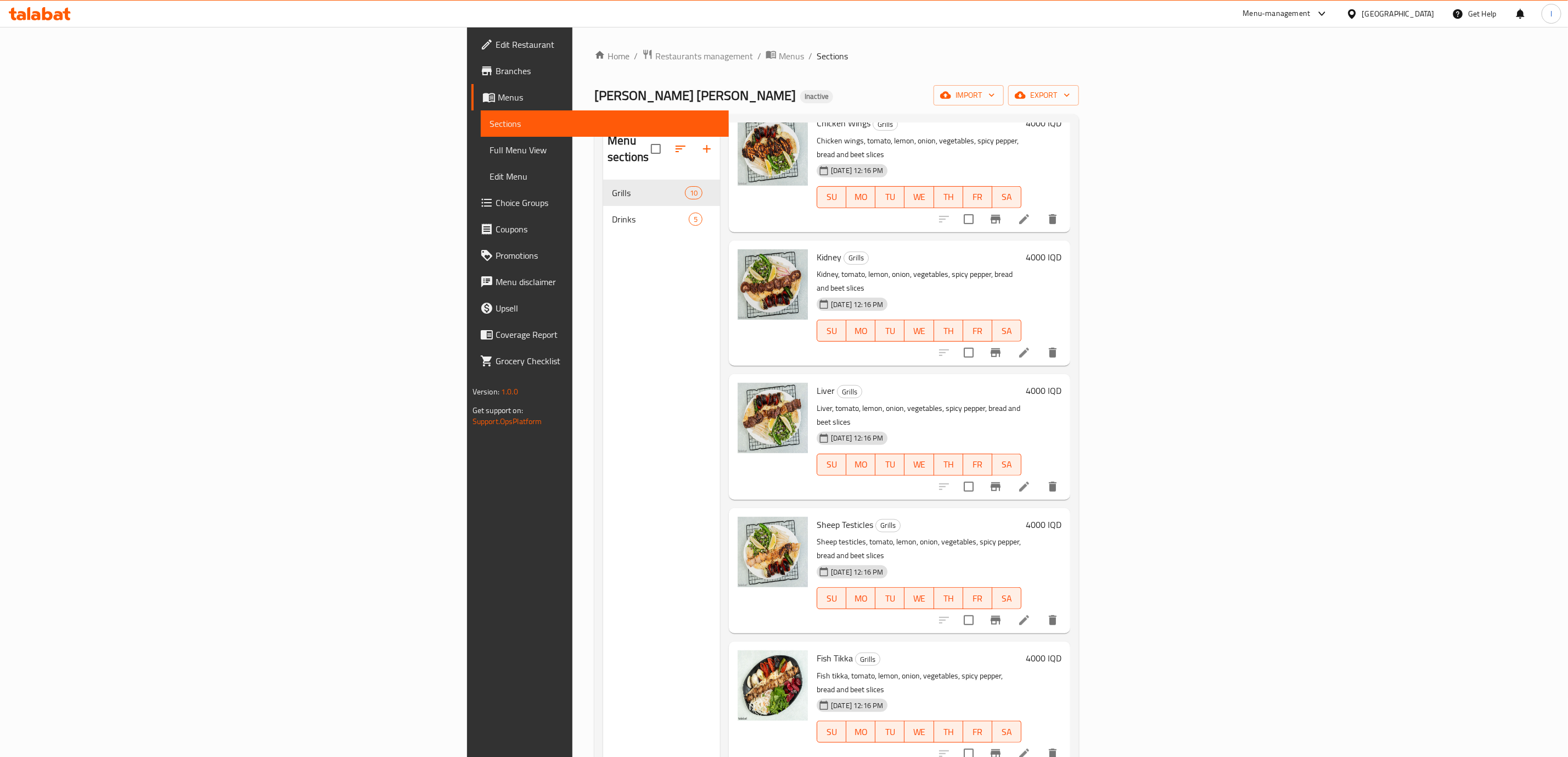
click at [55, 20] on icon at bounding box center [58, 16] width 9 height 9
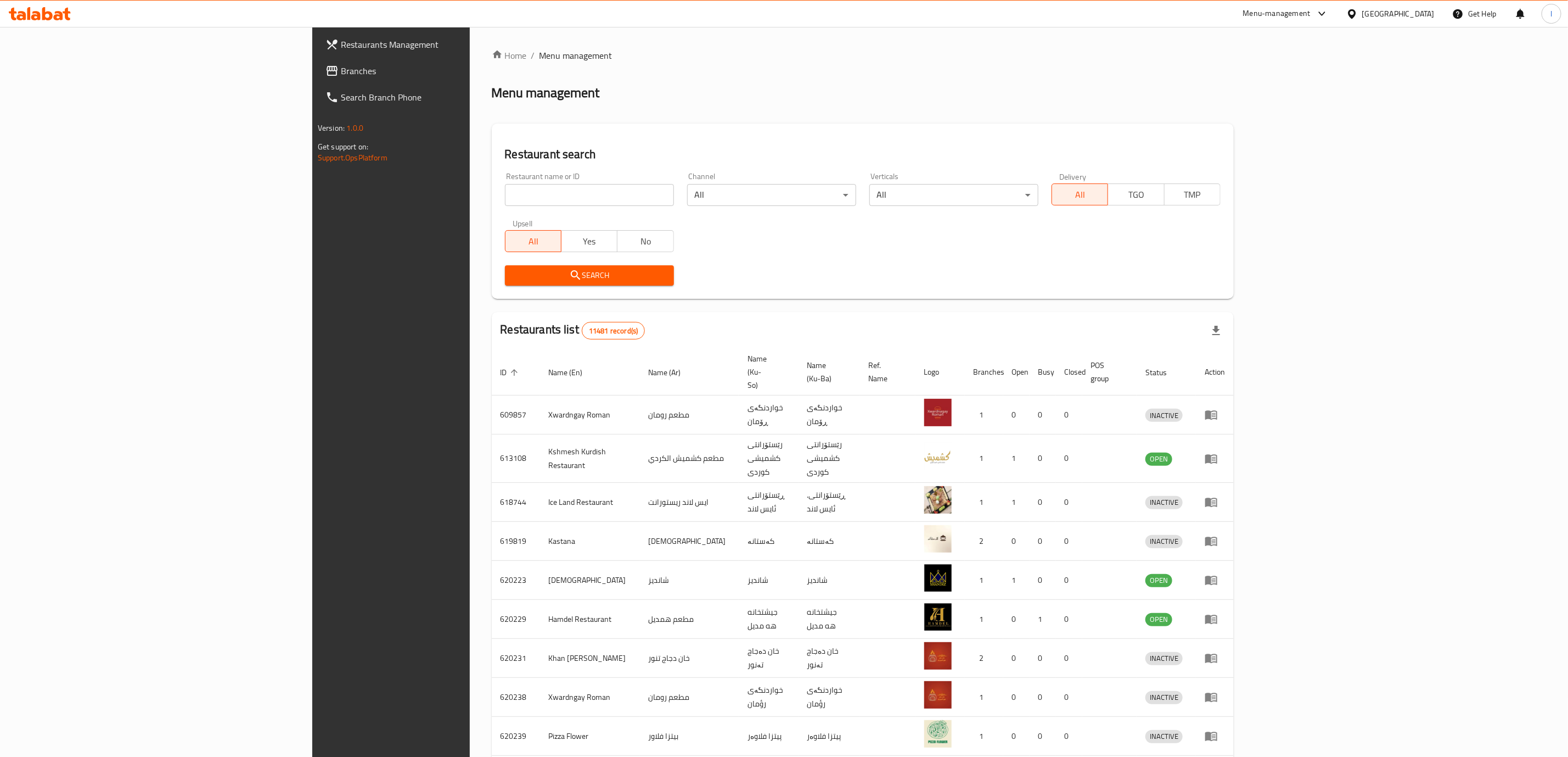
click at [505, 179] on div "Restaurant name or ID Restaurant name or ID" at bounding box center [589, 189] width 169 height 33
click at [505, 195] on input "search" at bounding box center [589, 194] width 169 height 22
paste input "[PERSON_NAME]"
type input "[PERSON_NAME]"
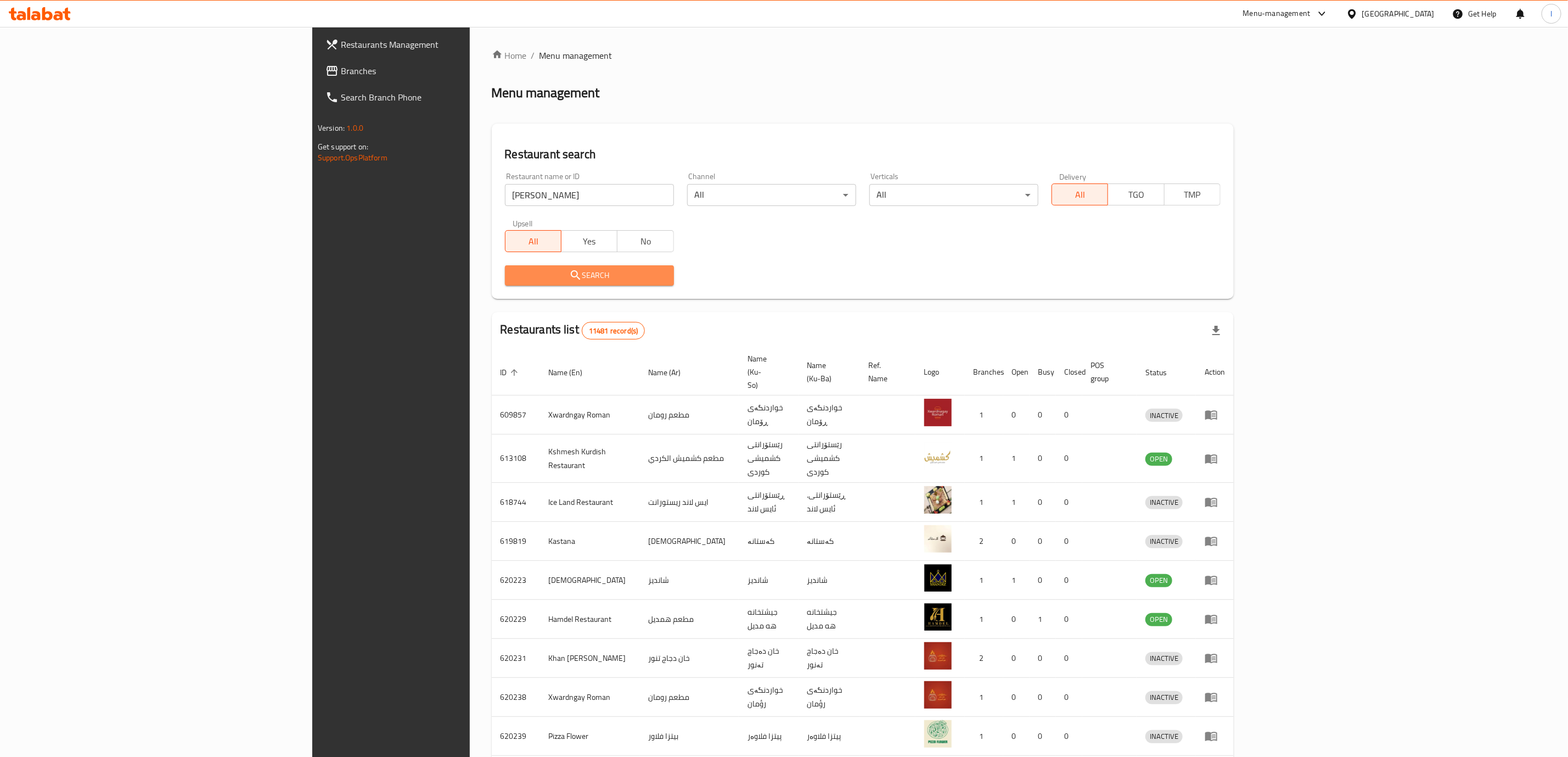
click at [557, 285] on button "Search" at bounding box center [589, 276] width 169 height 21
click at [557, 285] on div at bounding box center [784, 378] width 1568 height 757
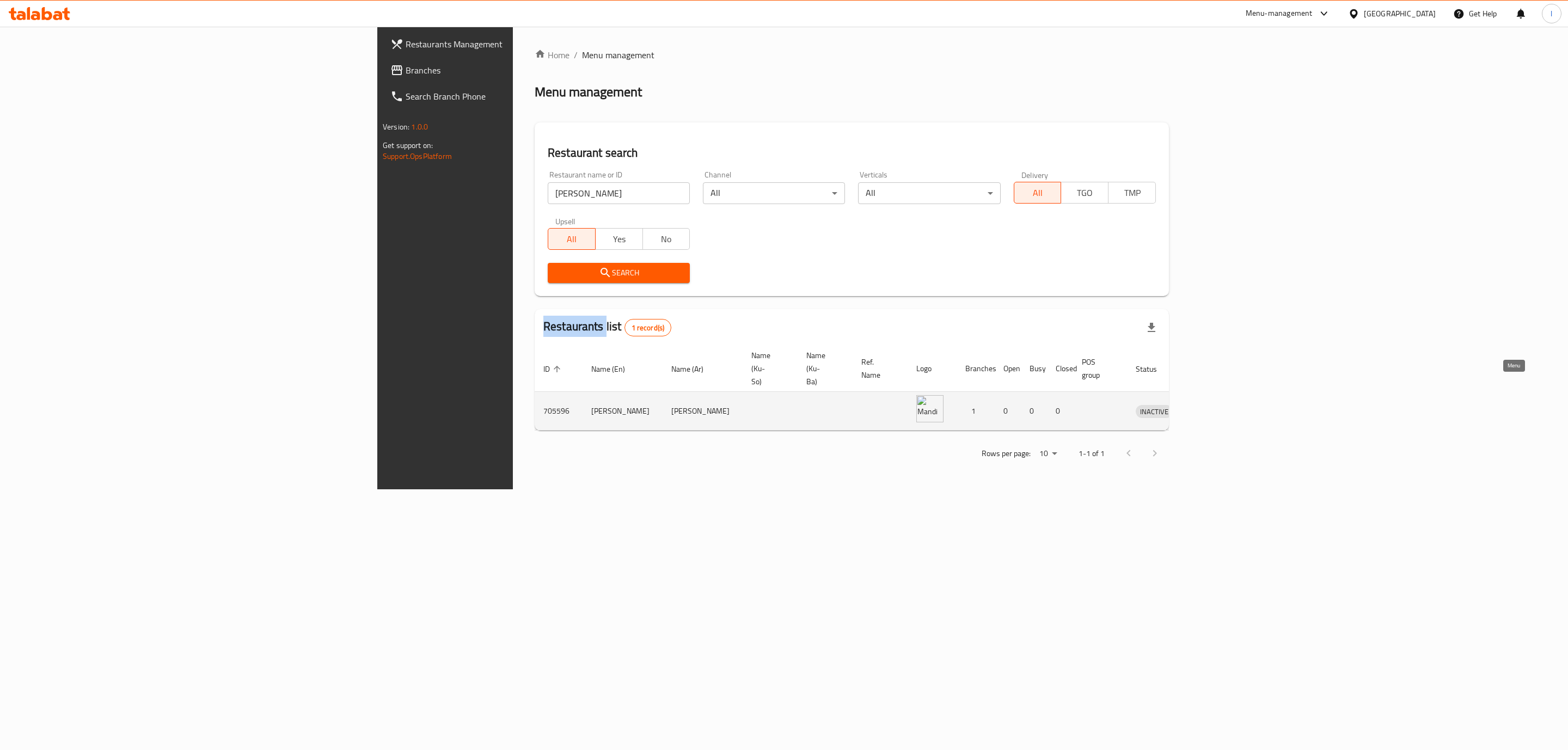
click at [1207, 407] on icon "enhanced table" at bounding box center [1200, 411] width 12 height 9
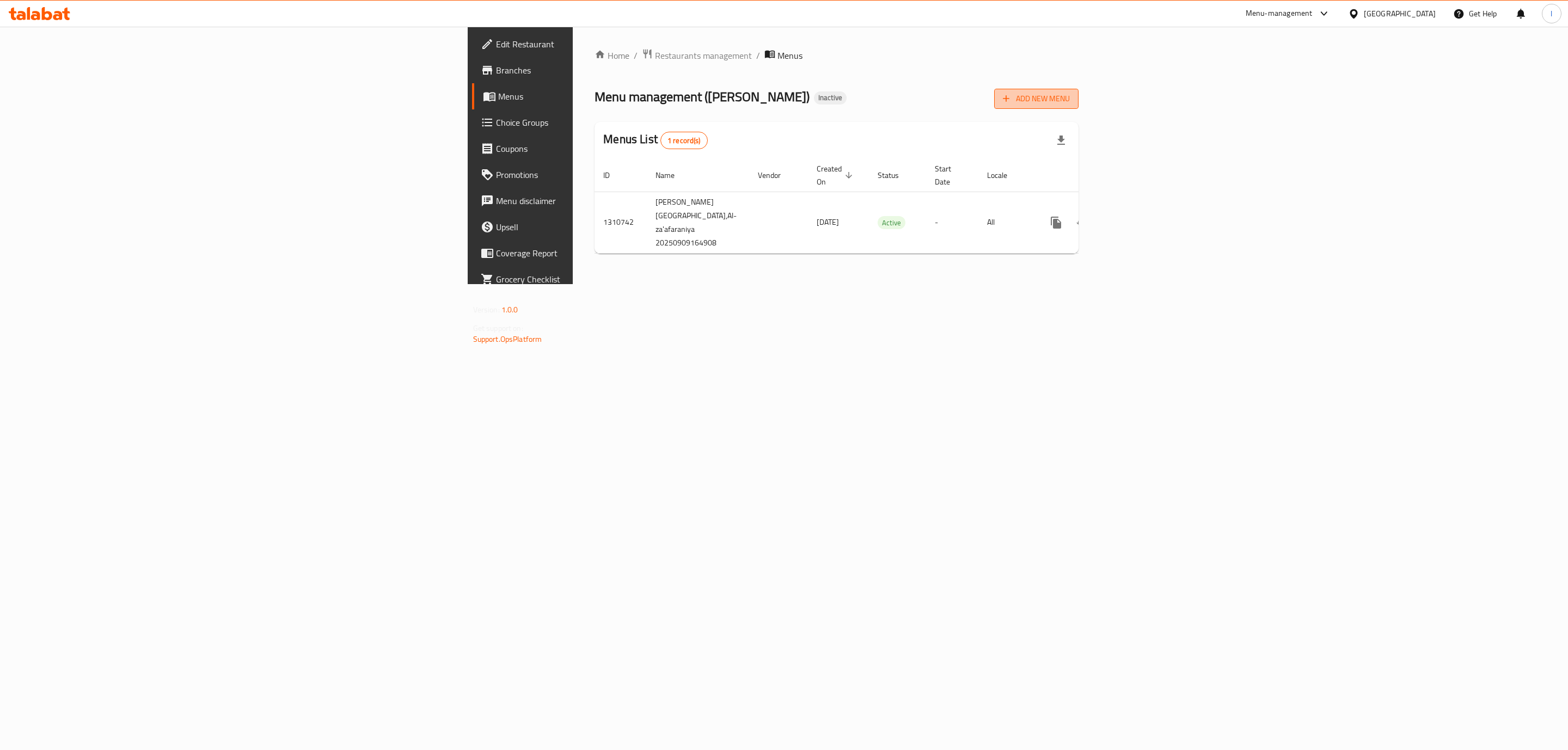
click at [1069, 93] on span "Add New Menu" at bounding box center [1037, 98] width 67 height 14
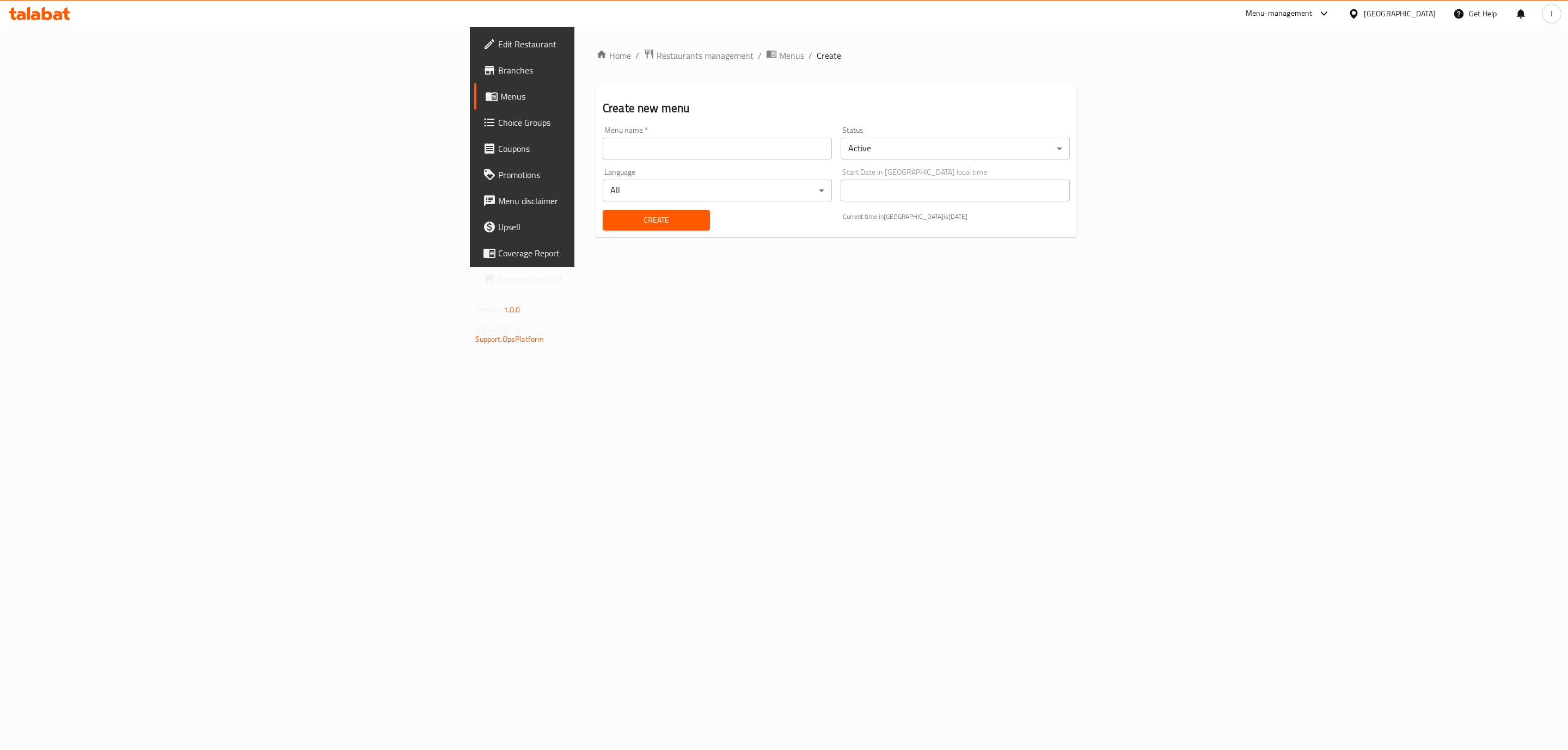
click at [790, 166] on div "Language All ​" at bounding box center [717, 184] width 238 height 42
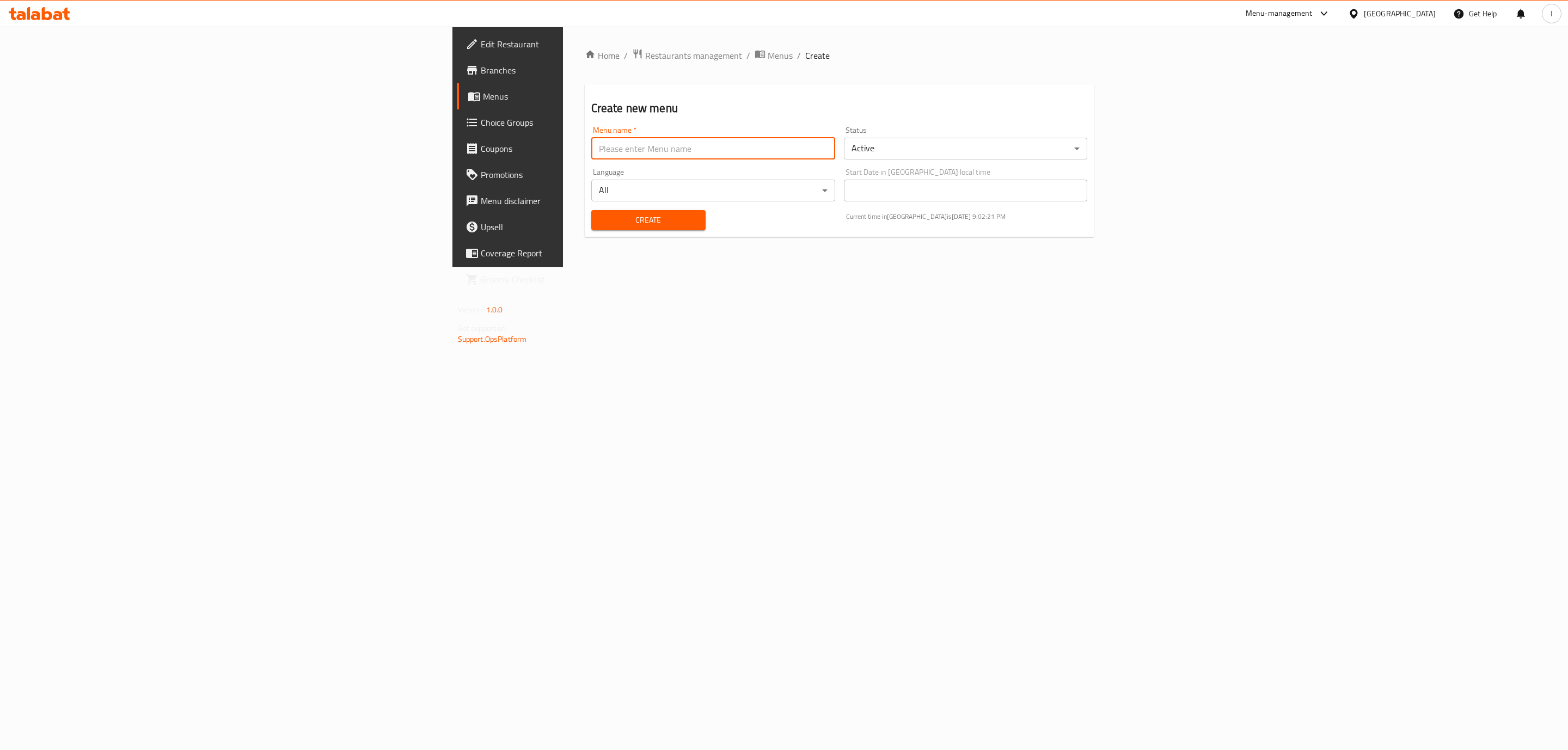
click at [802, 152] on input "text" at bounding box center [713, 148] width 244 height 22
type input "[PERSON_NAME]"
click at [600, 221] on span "Create" at bounding box center [648, 220] width 97 height 14
click at [767, 55] on span "Menus" at bounding box center [779, 55] width 25 height 13
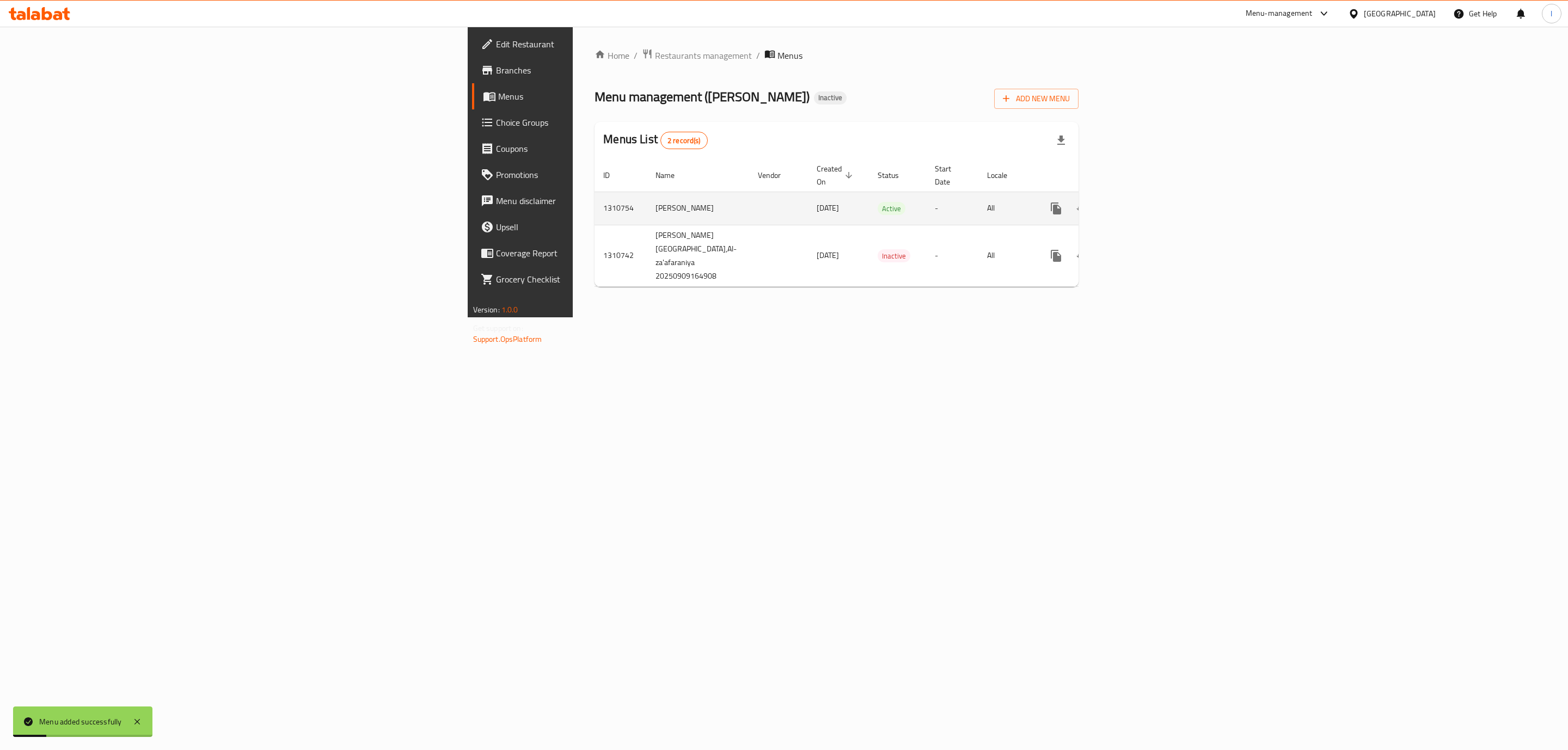
click at [1140, 202] on icon "enhanced table" at bounding box center [1135, 209] width 13 height 13
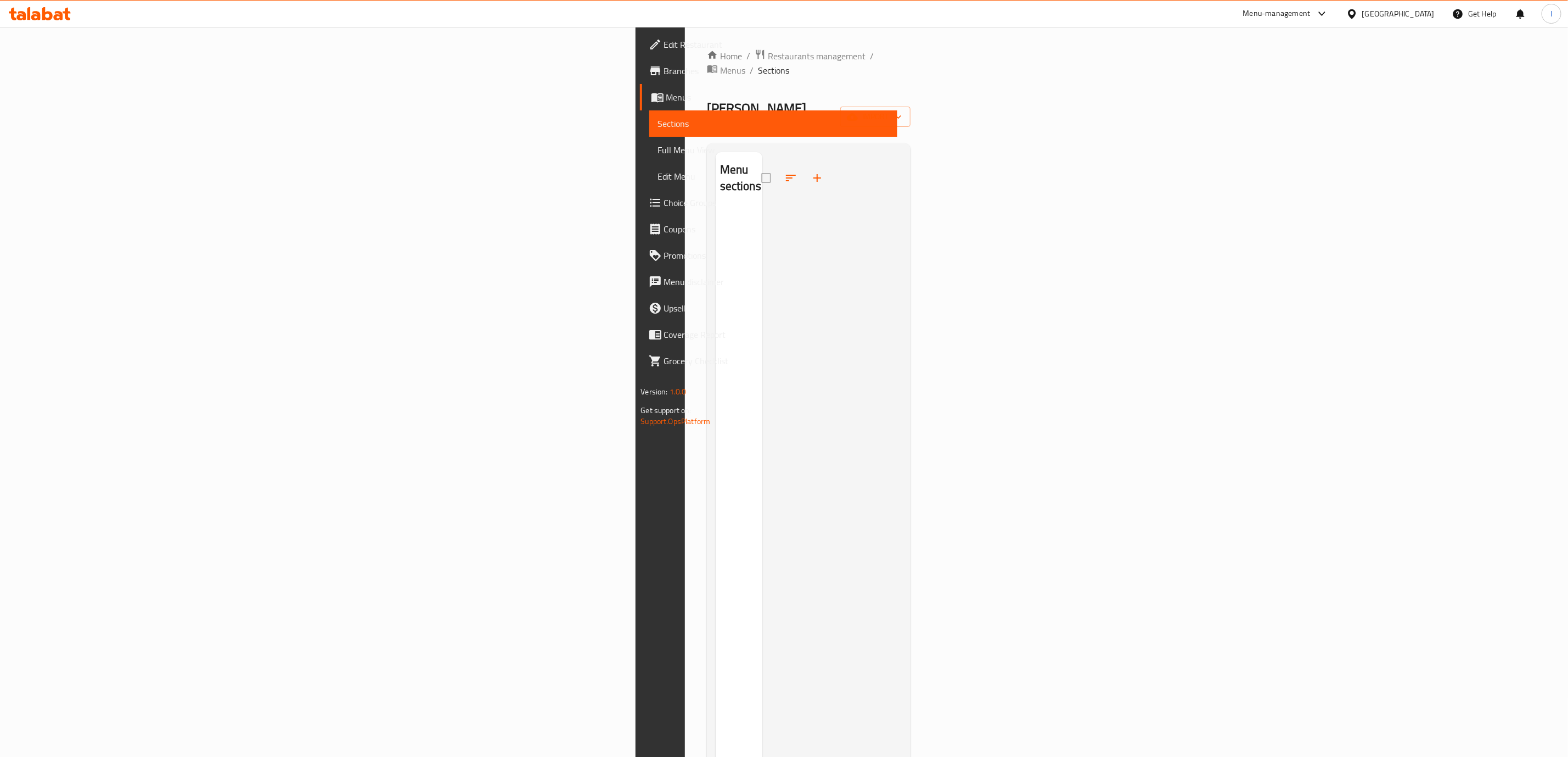
click at [804, 165] on button "button" at bounding box center [817, 178] width 26 height 26
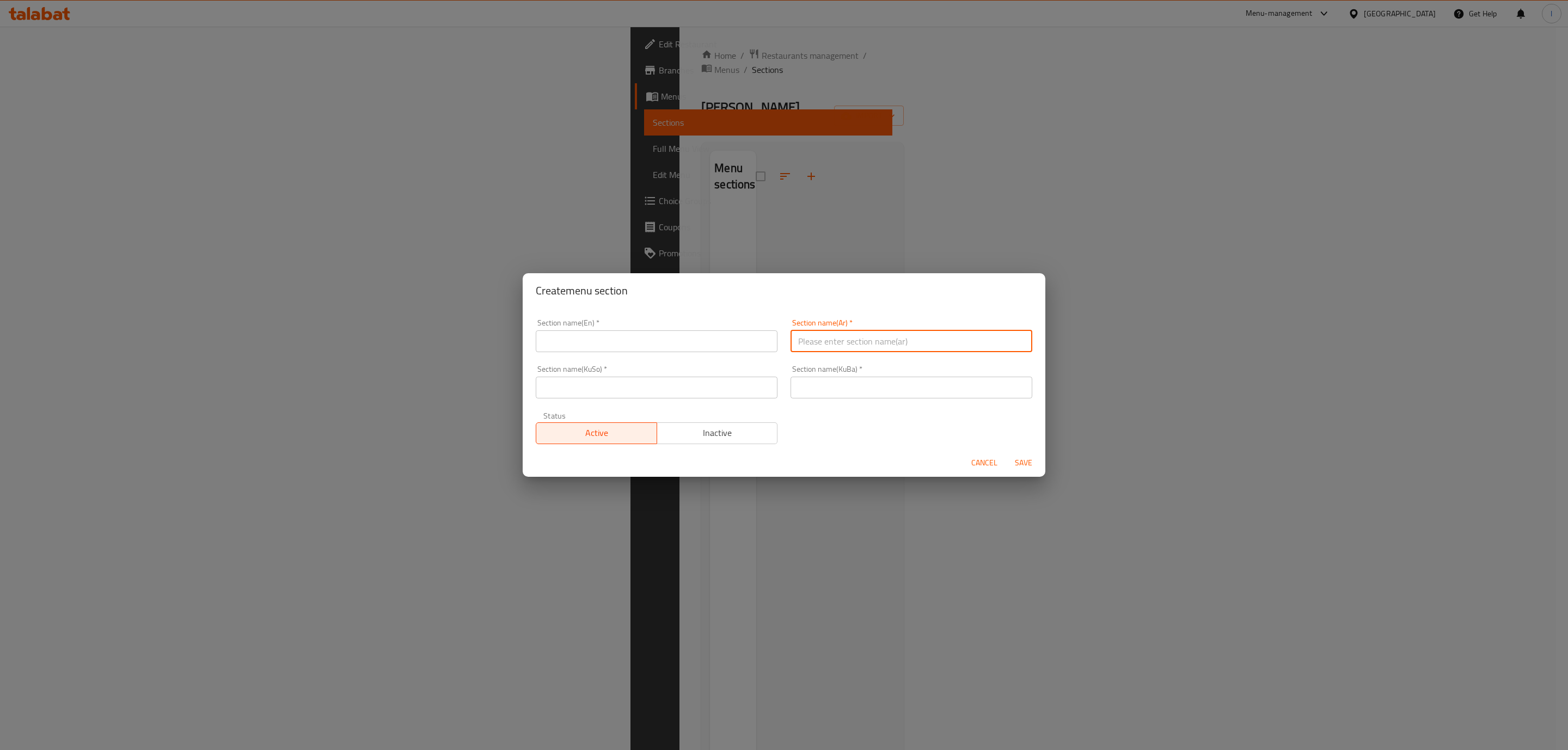
click at [833, 330] on input "text" at bounding box center [911, 340] width 241 height 22
paste input "مندي"
click at [939, 350] on input "مندي" at bounding box center [911, 340] width 241 height 22
click at [1014, 343] on input "مندي" at bounding box center [911, 340] width 241 height 22
type input "المندي"
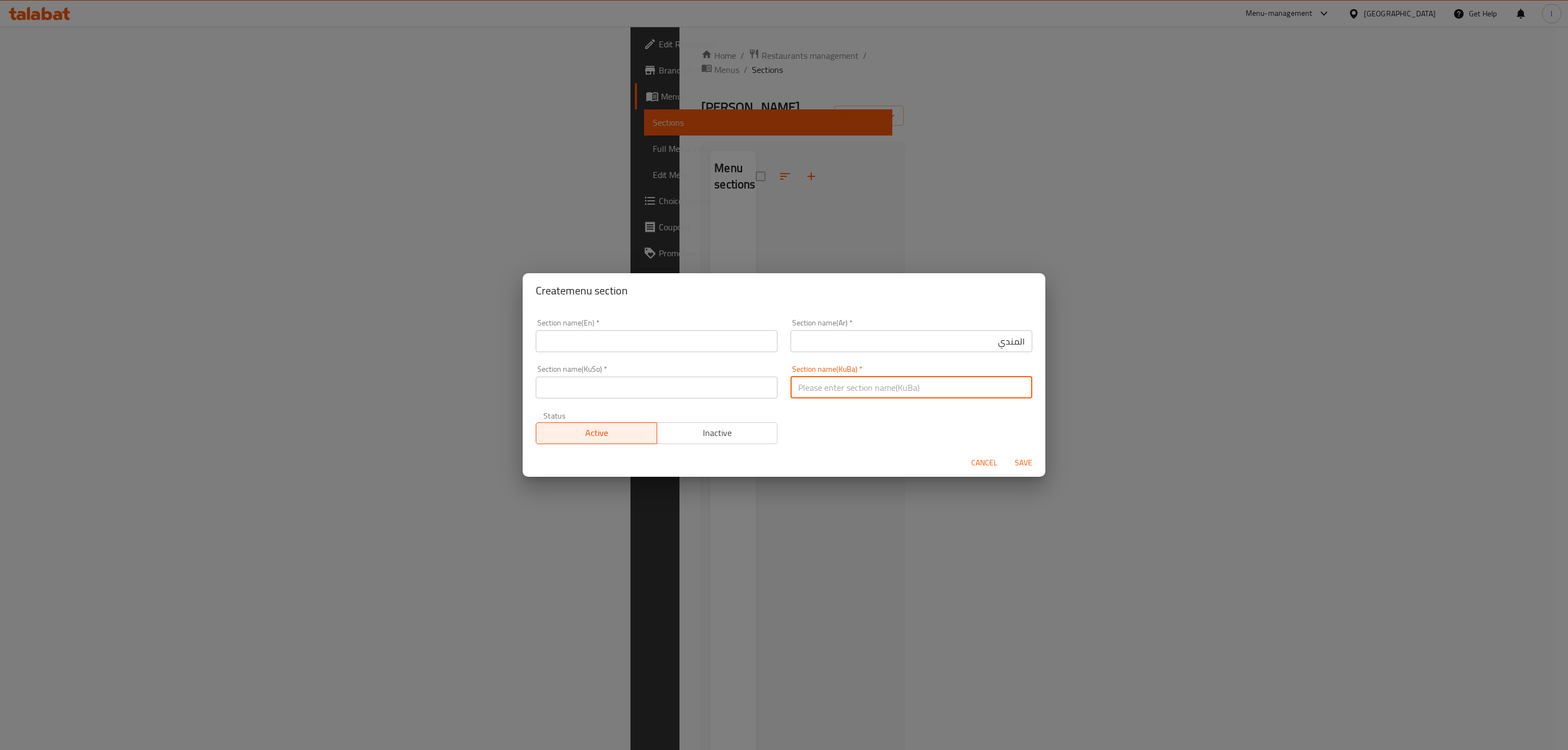
click at [983, 381] on input "text" at bounding box center [911, 387] width 241 height 22
drag, startPoint x: 571, startPoint y: 328, endPoint x: 825, endPoint y: 387, distance: 260.8
click at [825, 387] on input "text" at bounding box center [911, 387] width 241 height 22
paste input "مەندی"
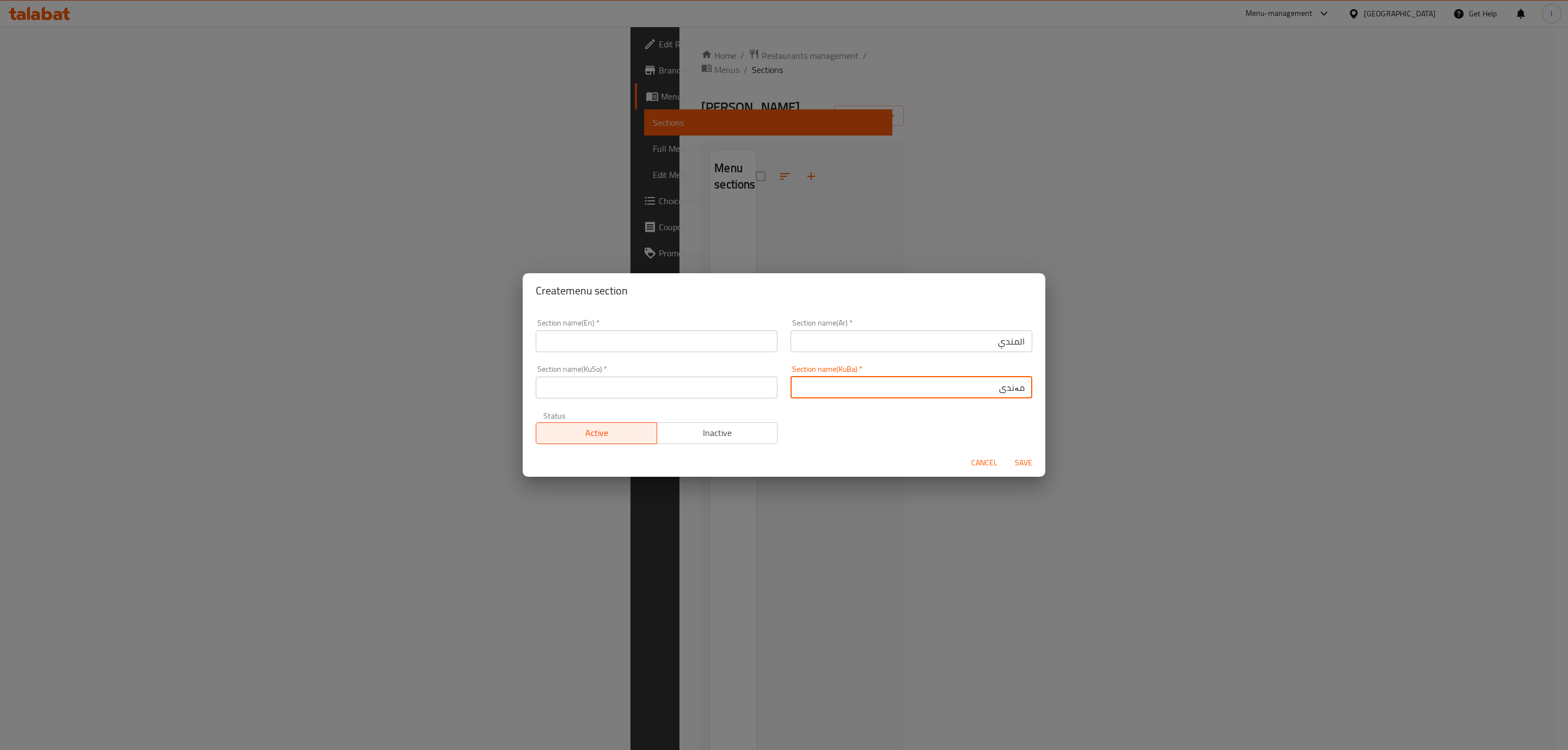
type input "مەندی"
click at [642, 348] on div "Section name(En)   * Section name(En) *" at bounding box center [657, 335] width 254 height 46
click at [646, 339] on input "text" at bounding box center [657, 340] width 241 height 22
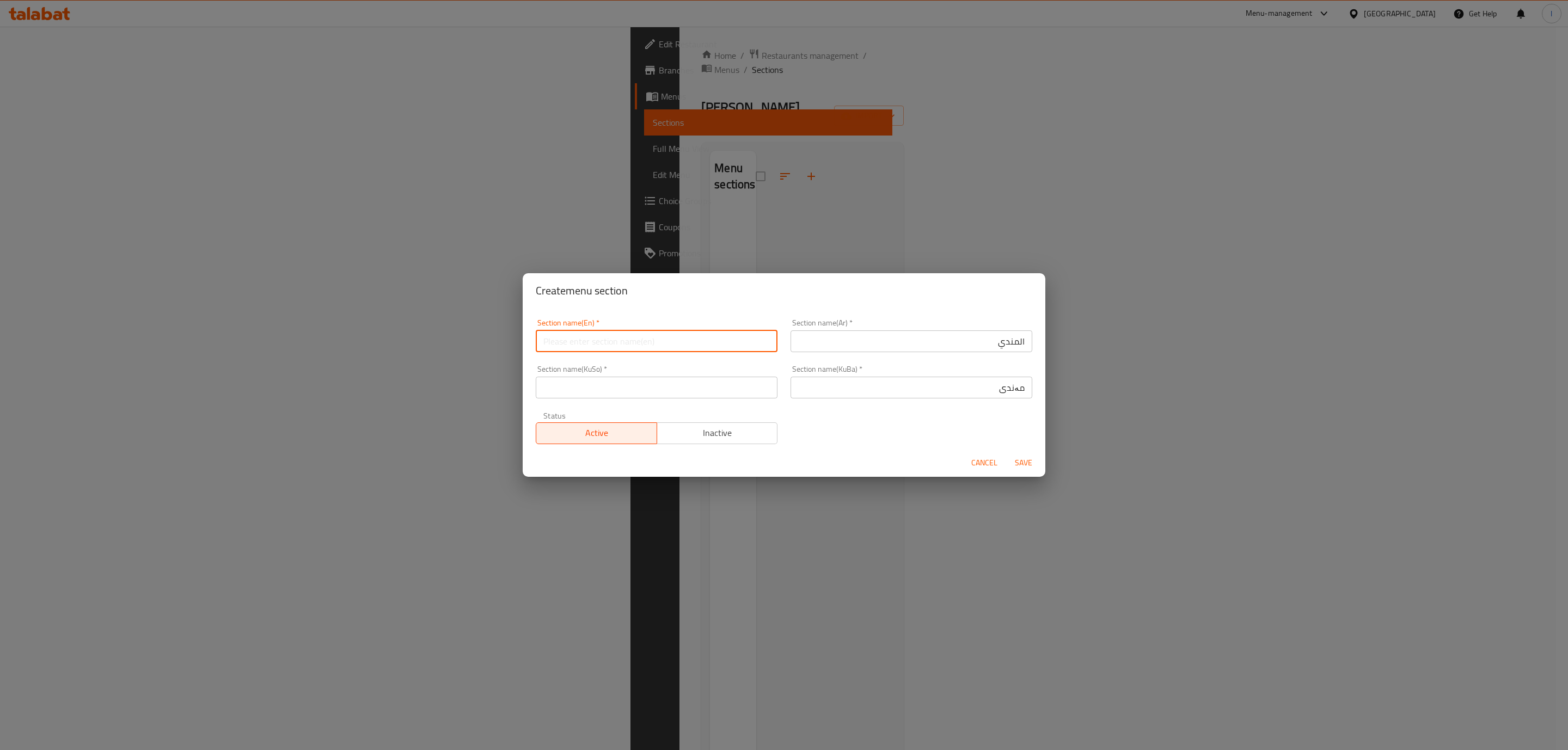
paste input "Mandi"
type input "Mandi"
click at [979, 394] on input "مەندی" at bounding box center [911, 387] width 241 height 22
click at [617, 370] on div "Section name(KuSo)   * Section name(KuSo) *" at bounding box center [657, 381] width 241 height 33
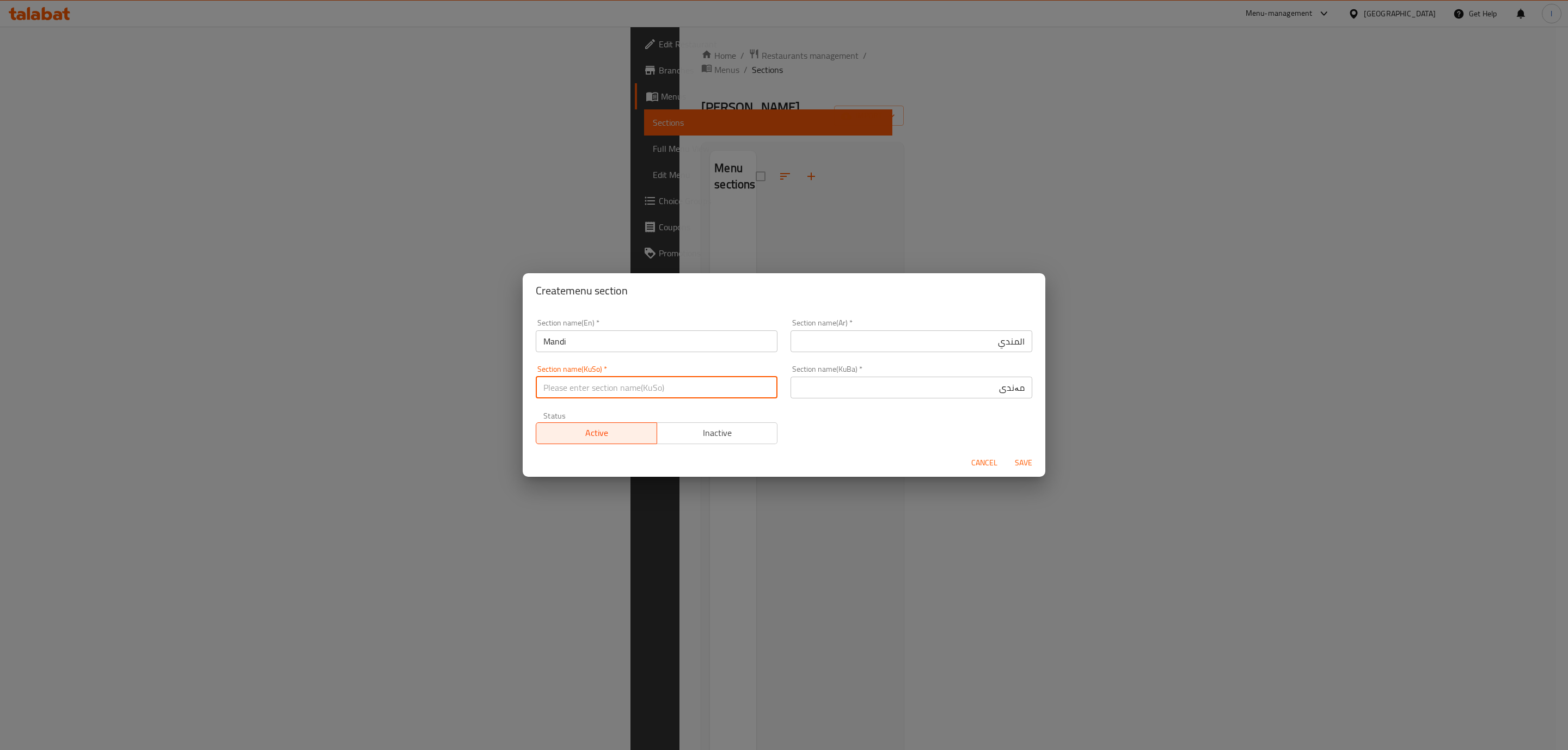
click at [613, 377] on input "text" at bounding box center [657, 387] width 241 height 22
paste input "مەندی"
type input "مەندی"
click at [1026, 467] on span "Save" at bounding box center [1024, 463] width 26 height 14
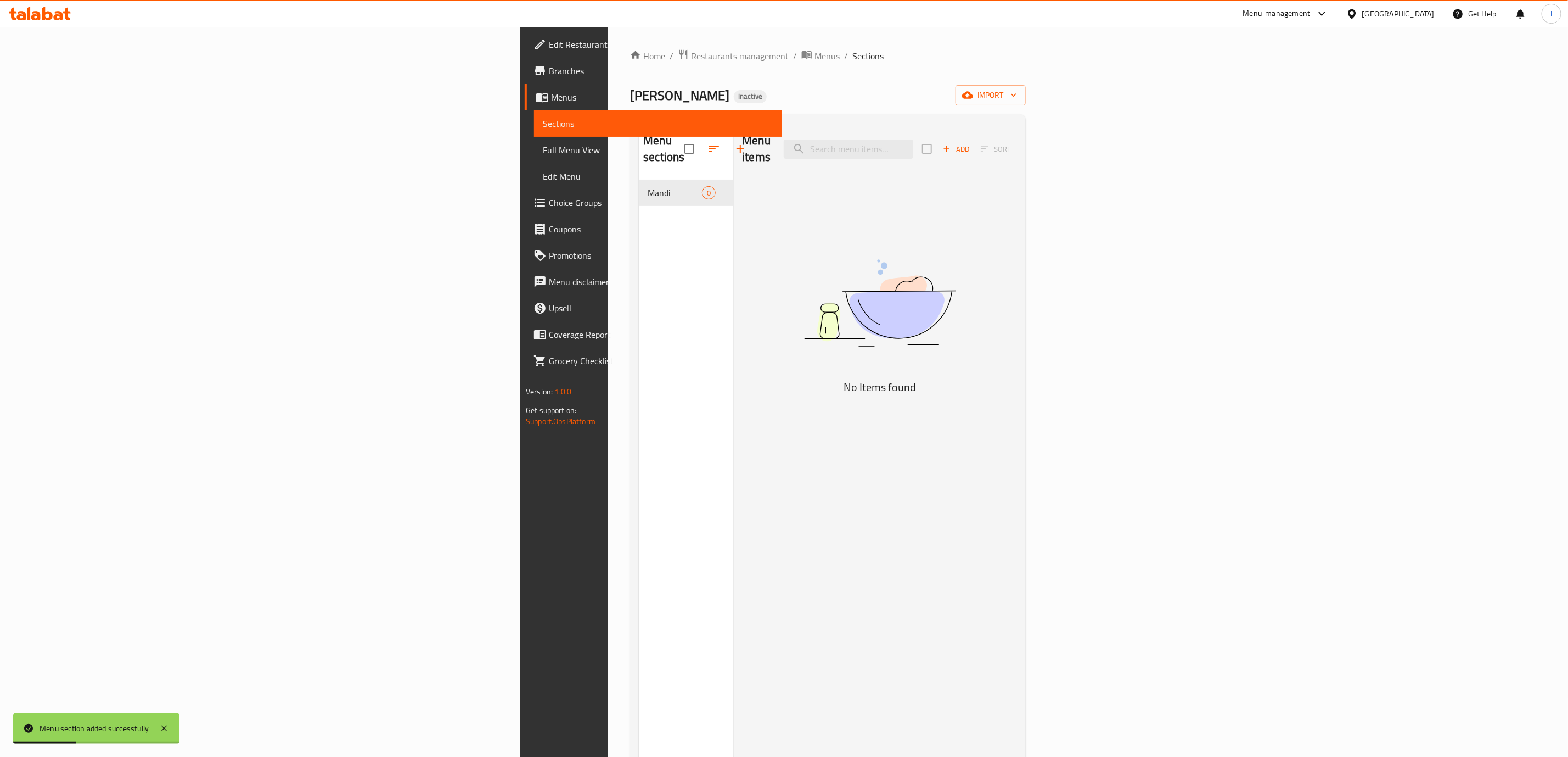
click at [1018, 137] on div "Add Sort" at bounding box center [970, 148] width 96 height 23
click at [971, 143] on span "Add" at bounding box center [956, 148] width 29 height 12
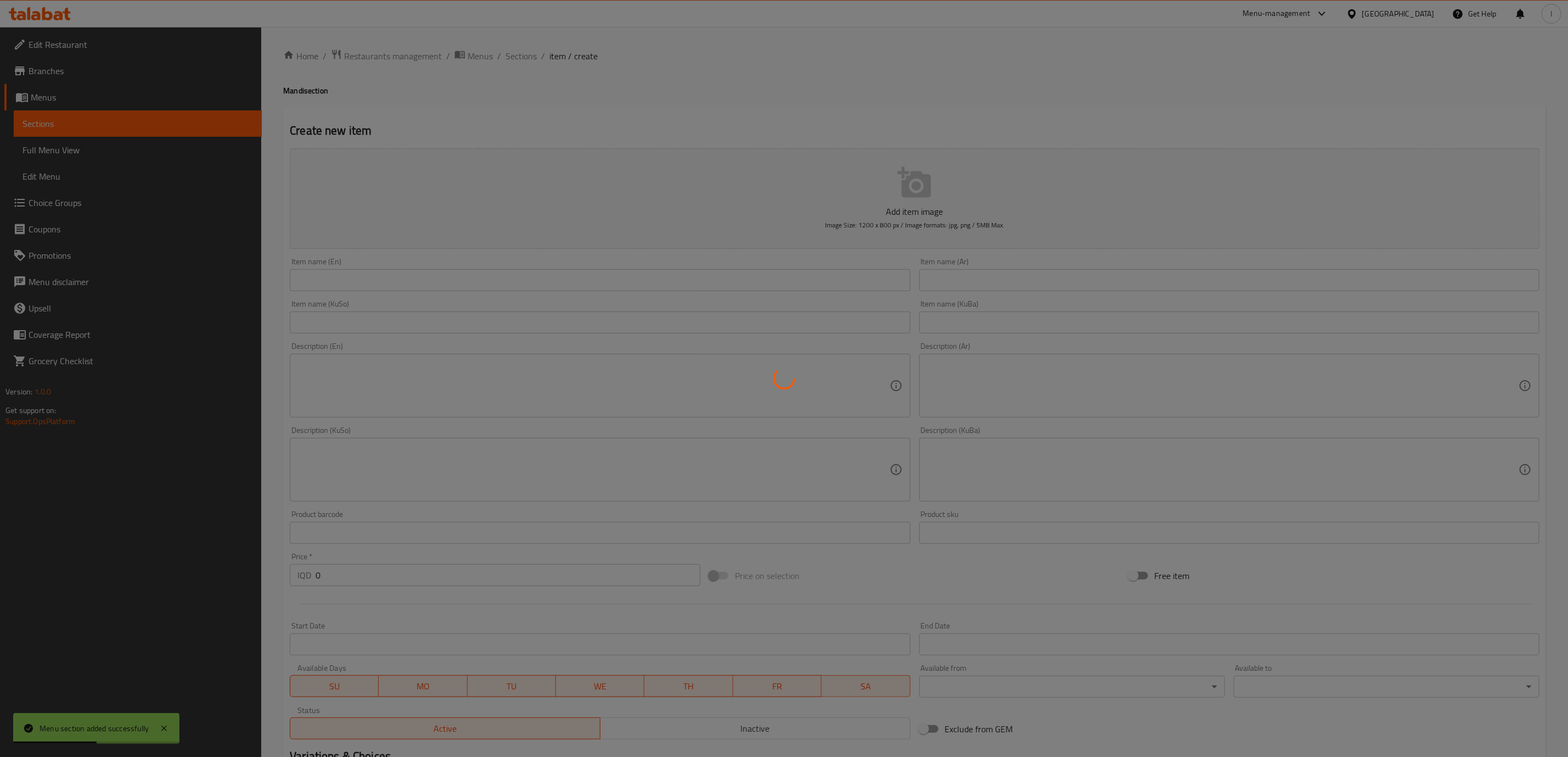
click at [1069, 298] on div at bounding box center [784, 378] width 1568 height 757
click at [956, 282] on div at bounding box center [784, 378] width 1568 height 757
click at [956, 280] on div at bounding box center [784, 378] width 1568 height 757
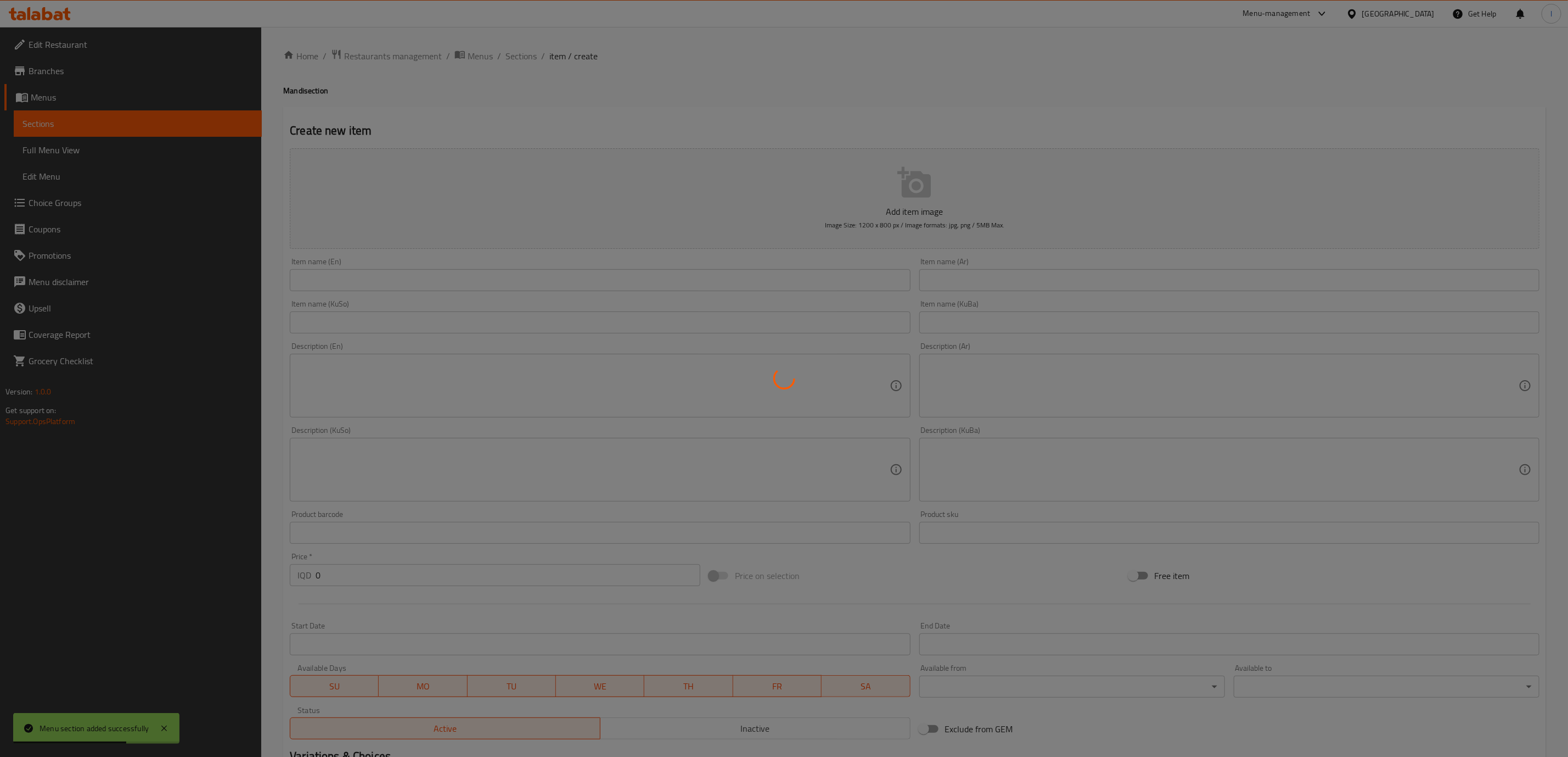
click at [956, 280] on div at bounding box center [784, 378] width 1568 height 757
click at [930, 297] on div at bounding box center [784, 378] width 1568 height 757
click at [954, 284] on div at bounding box center [784, 378] width 1568 height 757
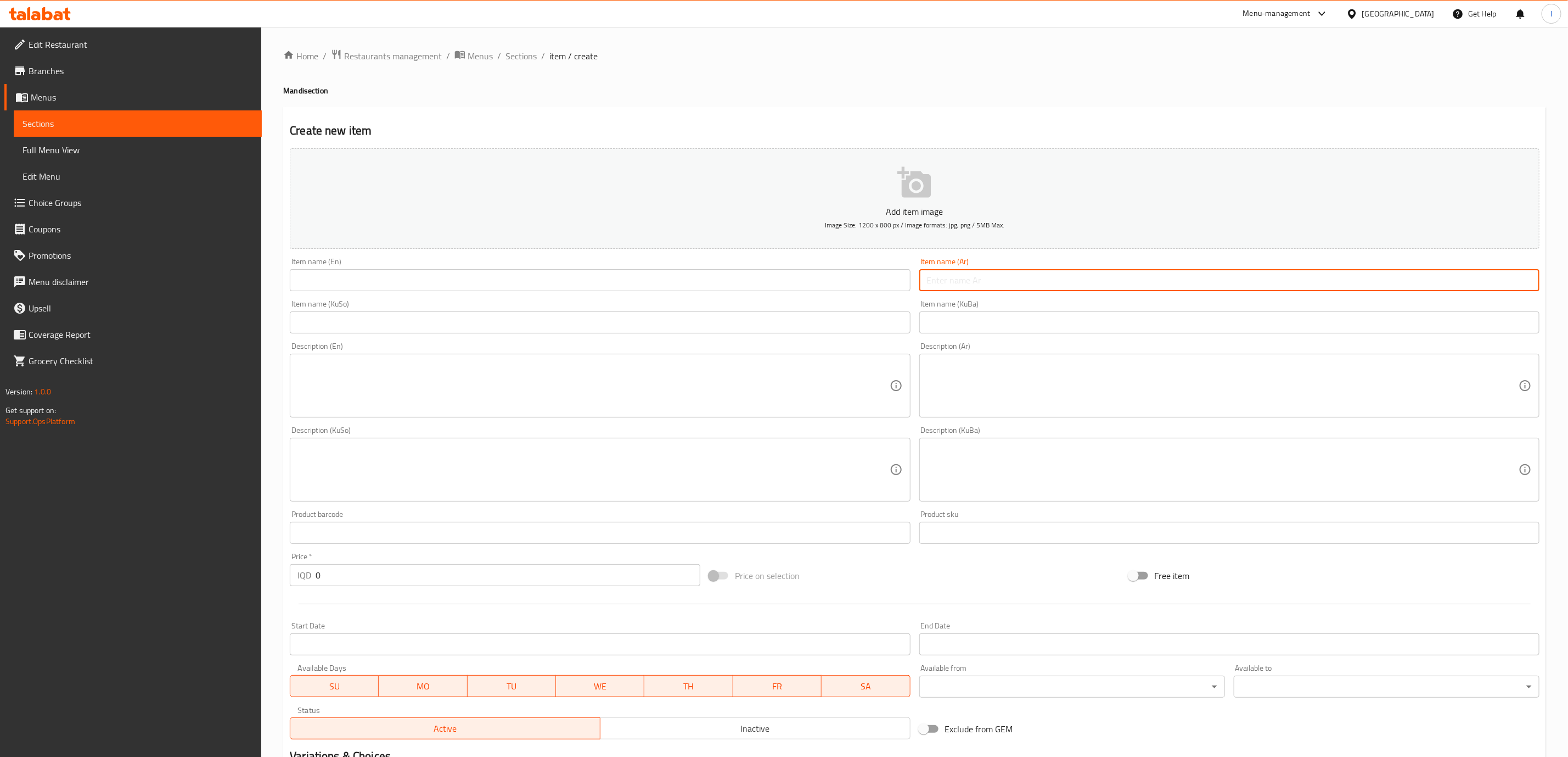
click at [1029, 274] on input "text" at bounding box center [1229, 279] width 620 height 22
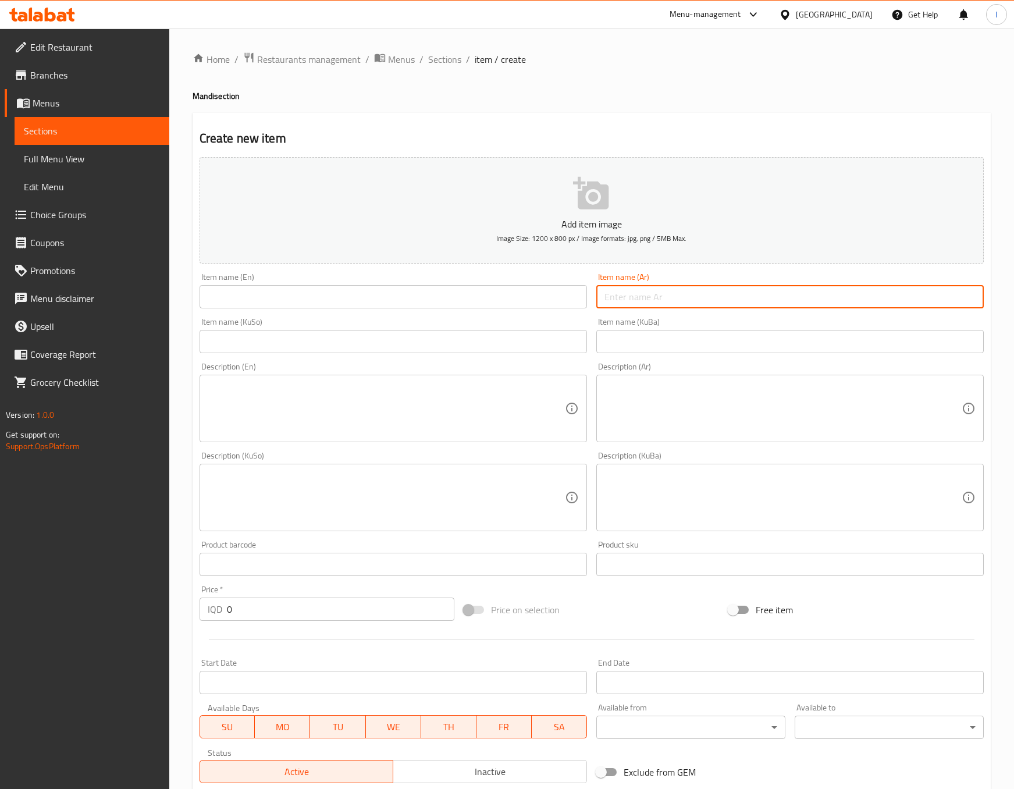
click at [671, 308] on input "text" at bounding box center [789, 296] width 387 height 23
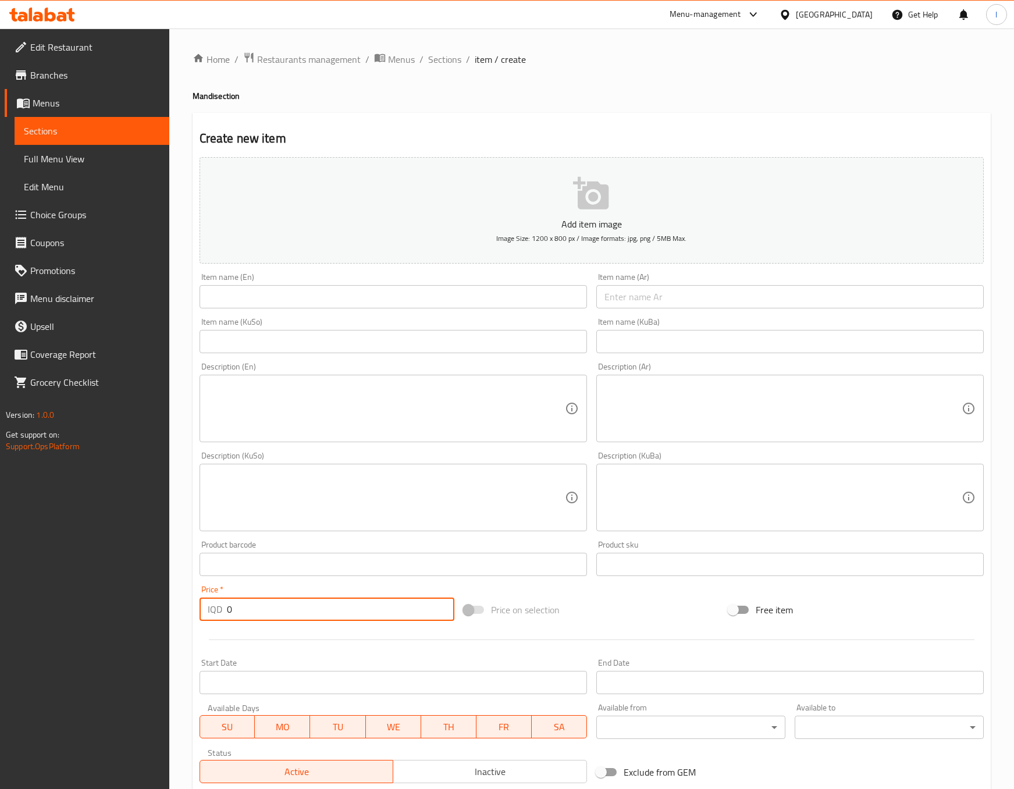
drag, startPoint x: 250, startPoint y: 607, endPoint x: 209, endPoint y: 613, distance: 40.5
click at [209, 613] on div "IQD 0 Price *" at bounding box center [327, 609] width 255 height 23
paste input "1800"
type input "18000"
click at [483, 264] on div "Add item image Image Size: 1200 x 800 px / Image formats: jpg, png / 5MB Max." at bounding box center [592, 210] width 794 height 116
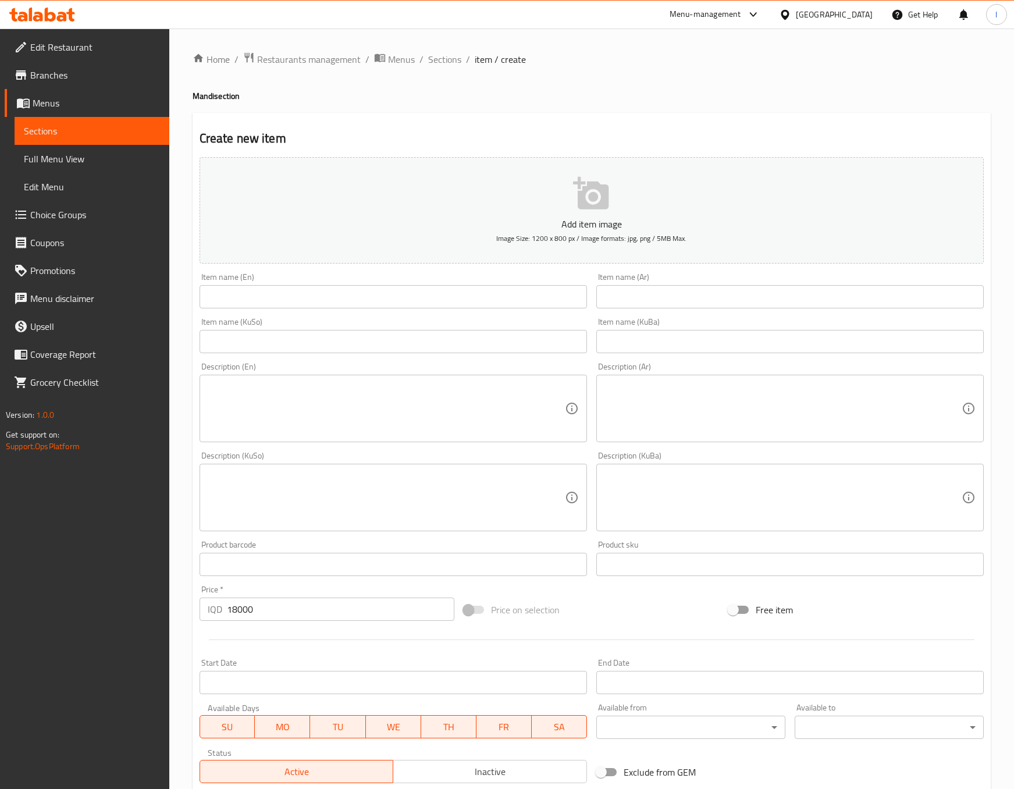
drag, startPoint x: 686, startPoint y: 310, endPoint x: 694, endPoint y: 300, distance: 12.0
click at [686, 309] on div "Item name (Ar) Item name (Ar)" at bounding box center [790, 290] width 397 height 45
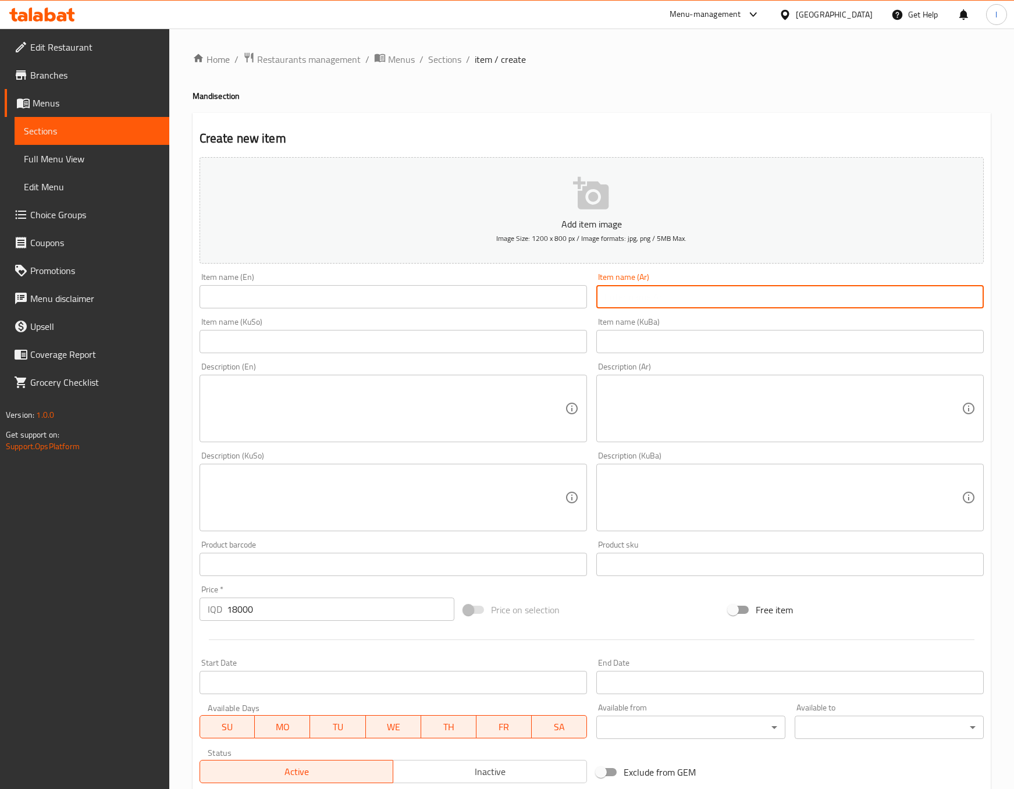
click at [696, 297] on input "text" at bounding box center [789, 296] width 387 height 23
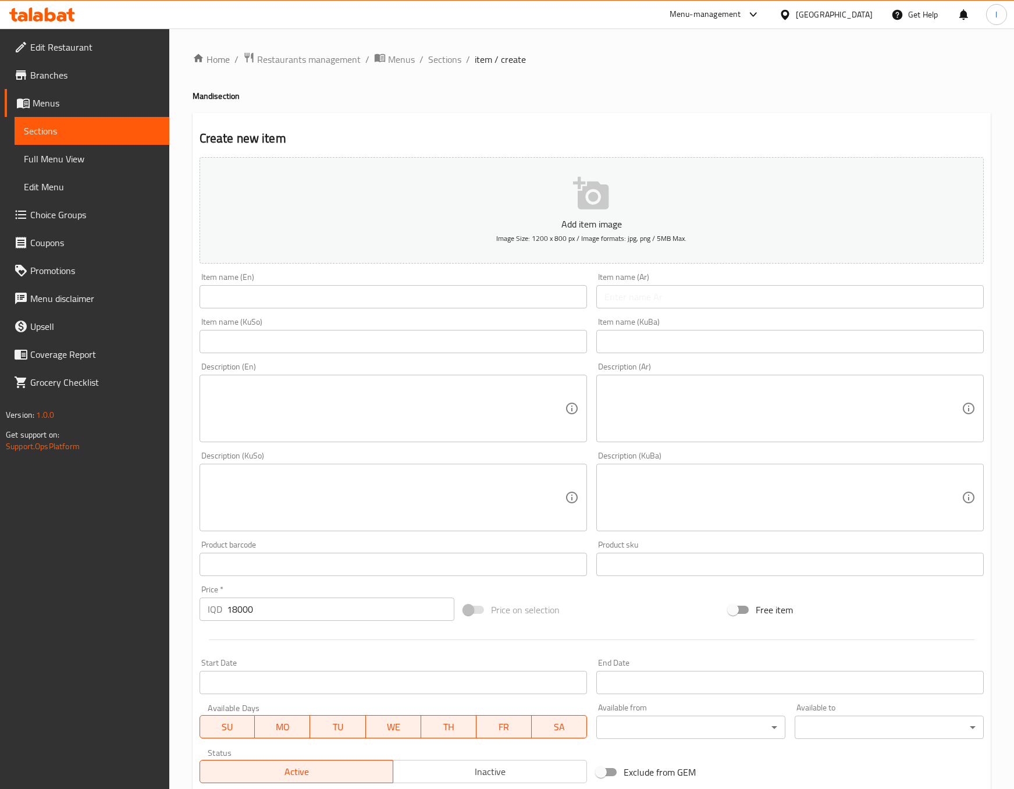
click at [690, 296] on input "text" at bounding box center [789, 296] width 387 height 23
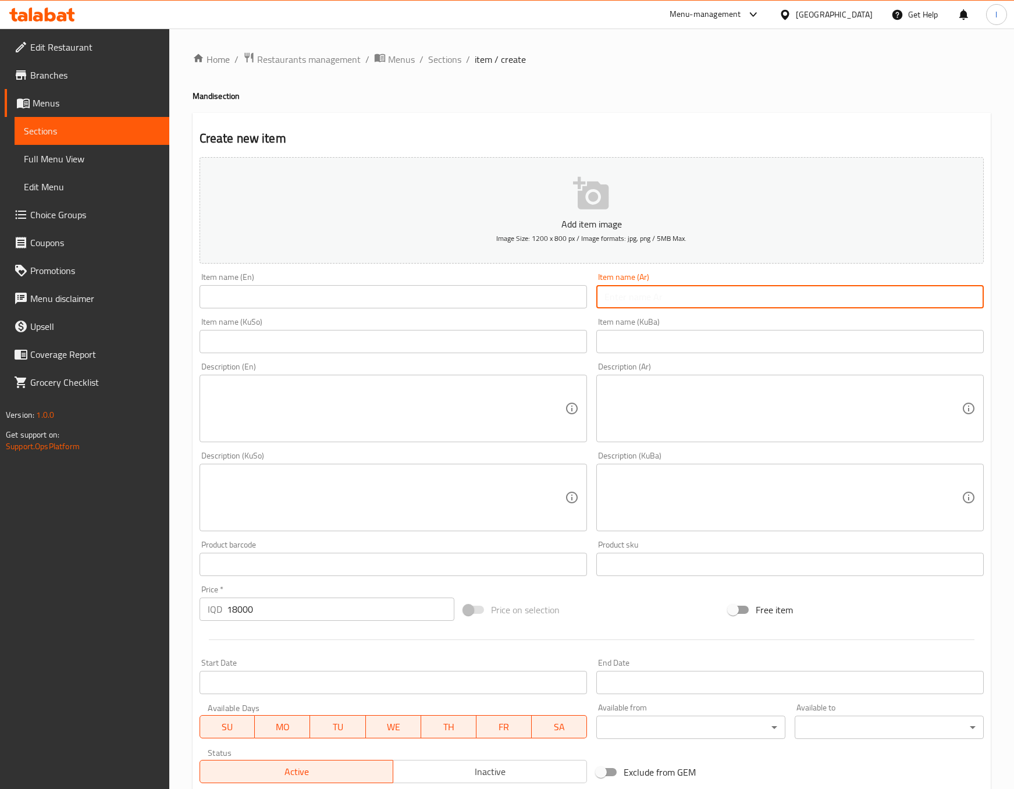
click at [688, 296] on input "text" at bounding box center [789, 296] width 387 height 23
paste input "مندي دجاج حبة كاملة"
type input "مندي دجاج حبة كاملة"
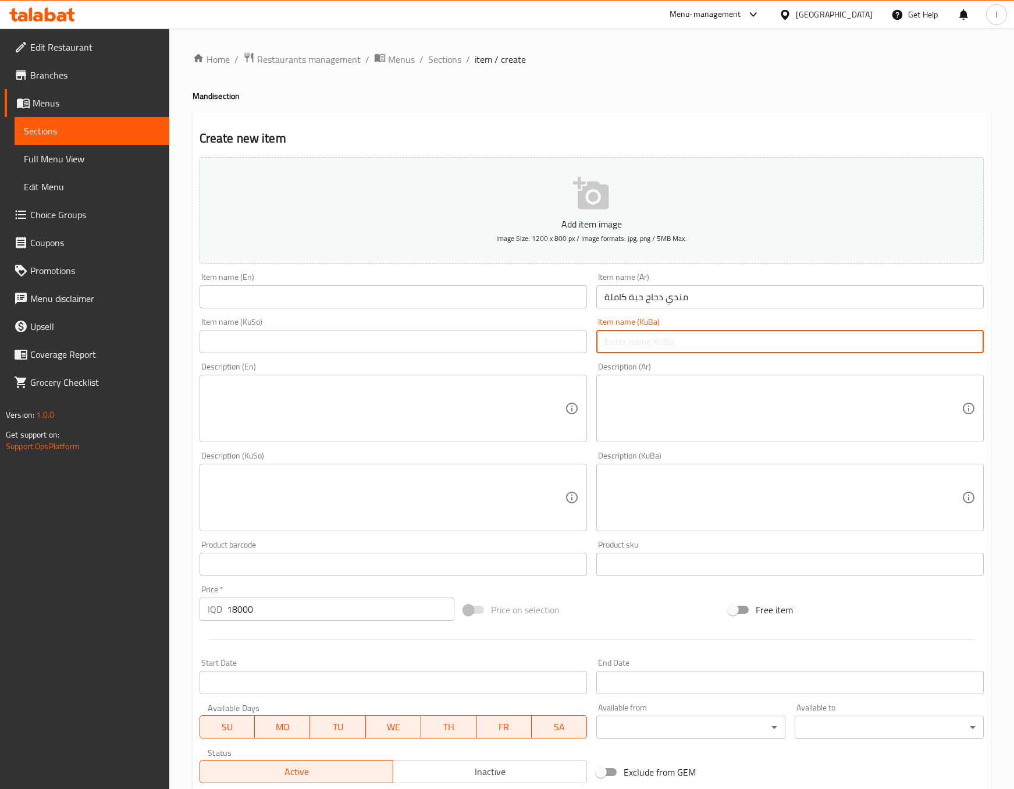
click at [670, 334] on input "text" at bounding box center [789, 341] width 387 height 23
click at [665, 398] on textarea at bounding box center [783, 408] width 357 height 55
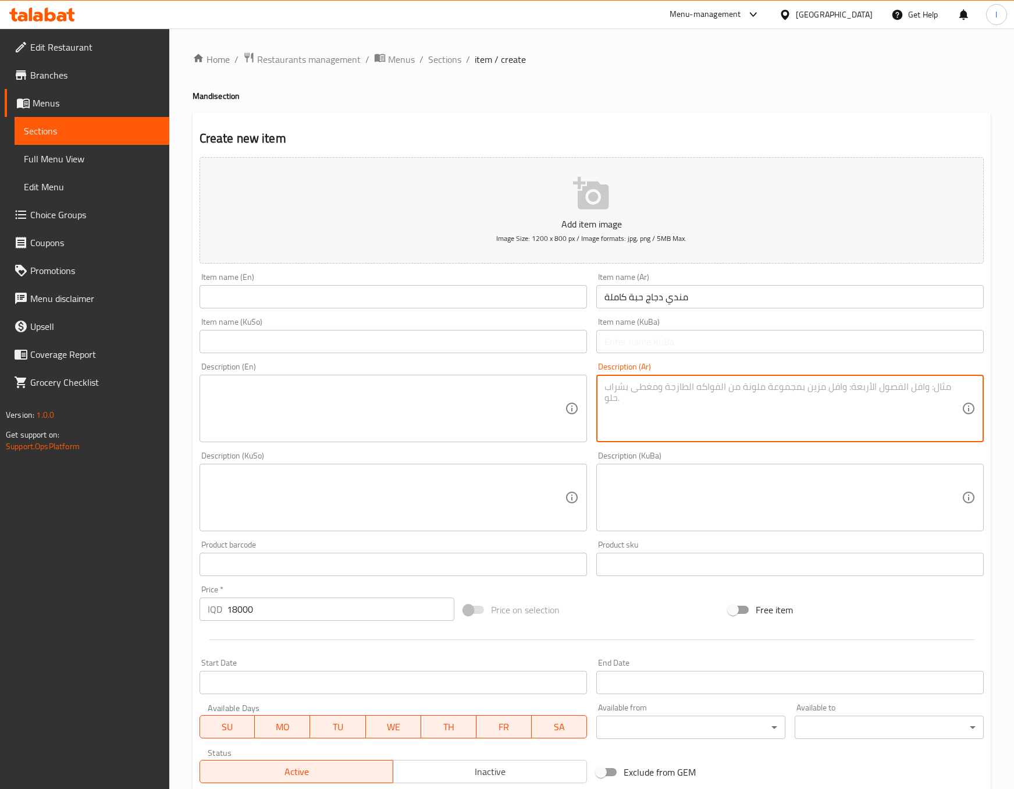
paste textarea "رز المندي دجاج یقدم مع دجاج, خضار , دقوس ولبن"
click at [948, 387] on textarea "رز المندي دجاج یقدم مع دجاج, خضار , دقوس ولبن" at bounding box center [783, 408] width 357 height 55
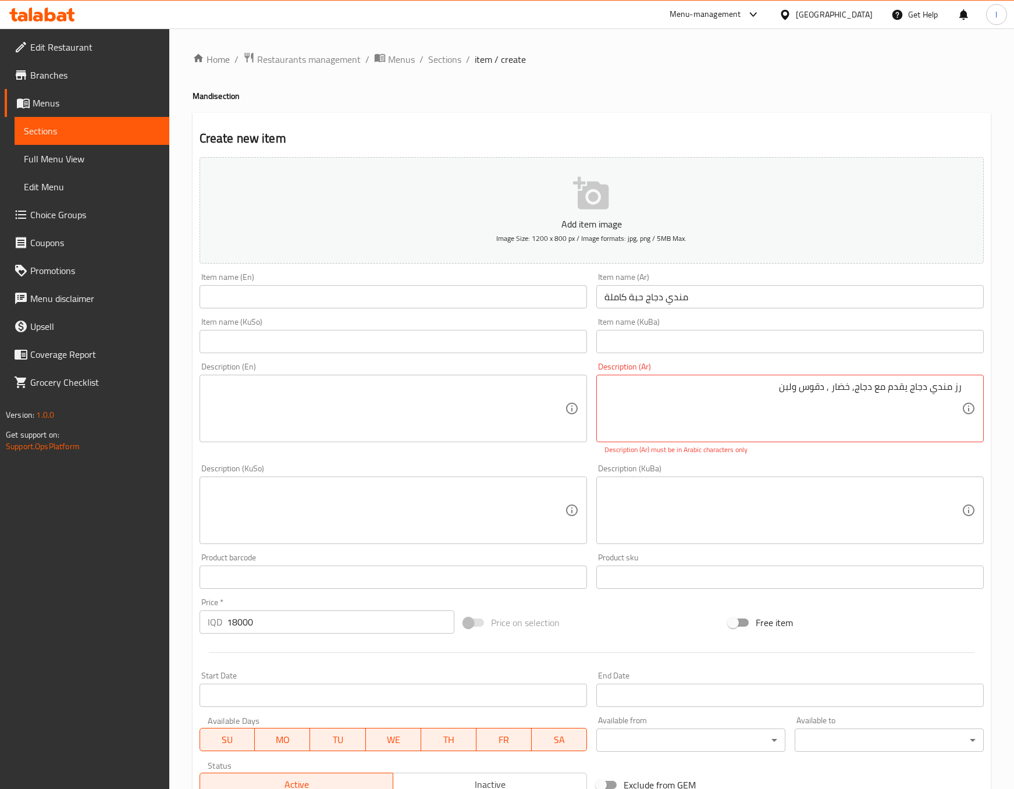
click at [970, 393] on div "رز مندي دجاج یقدم مع دجاج, خضار , دقوس ولبن Description (Ar)" at bounding box center [789, 408] width 387 height 67
click at [705, 398] on textarea "رز مندي دجاج یقدم مع دجاج, خضار , دقوس ولبن" at bounding box center [783, 408] width 357 height 55
click at [961, 391] on textarea "رز مندي دجاج یقدم مع دجاج, خضار , دقوس ولبن" at bounding box center [783, 408] width 357 height 55
type textarea "ارز مندي دجاج یقدم مع دجاج, خضار , دقوس ولبن"
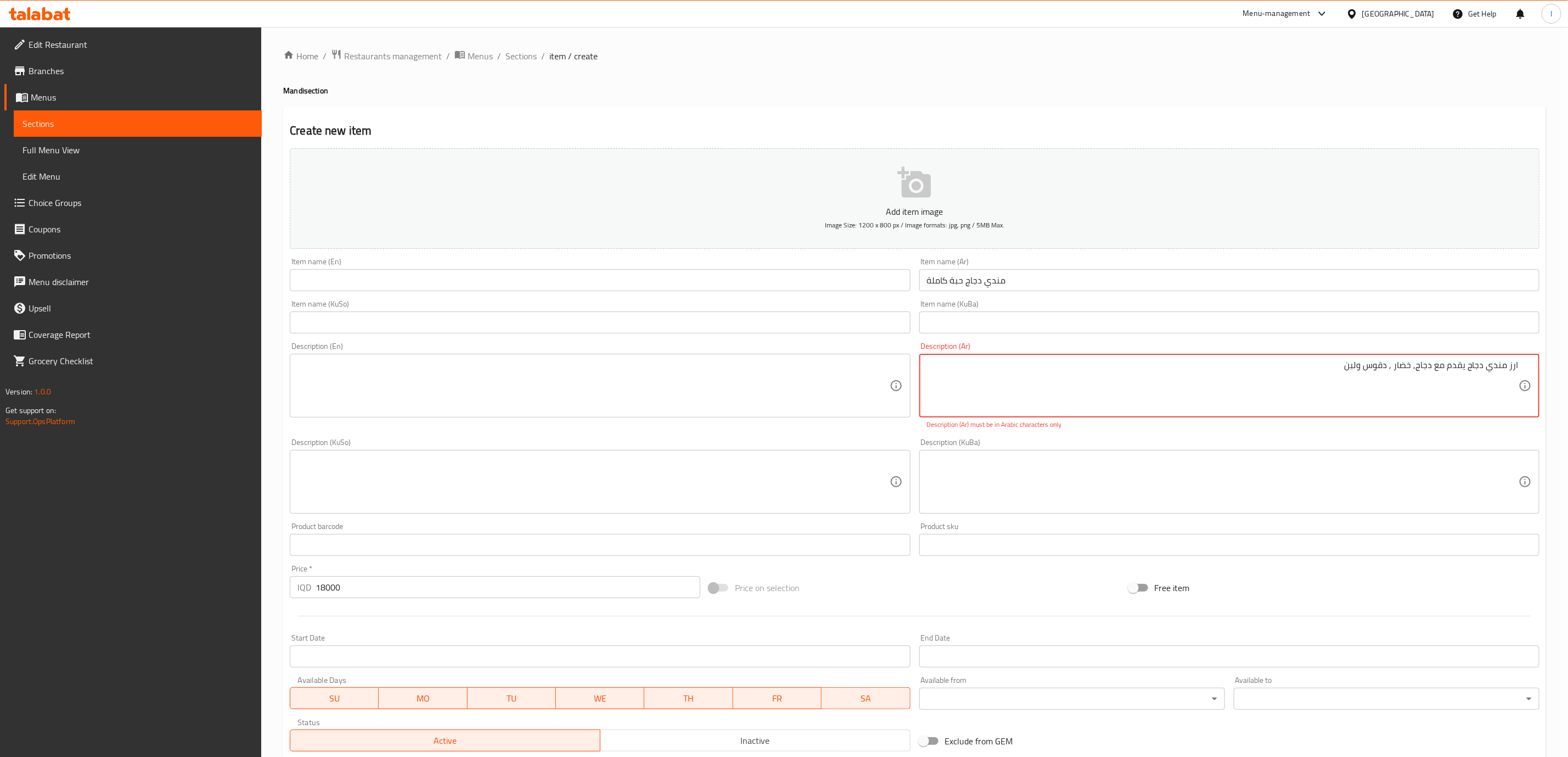
click at [970, 286] on input "مندي دجاج حبة كاملة" at bounding box center [1229, 279] width 620 height 22
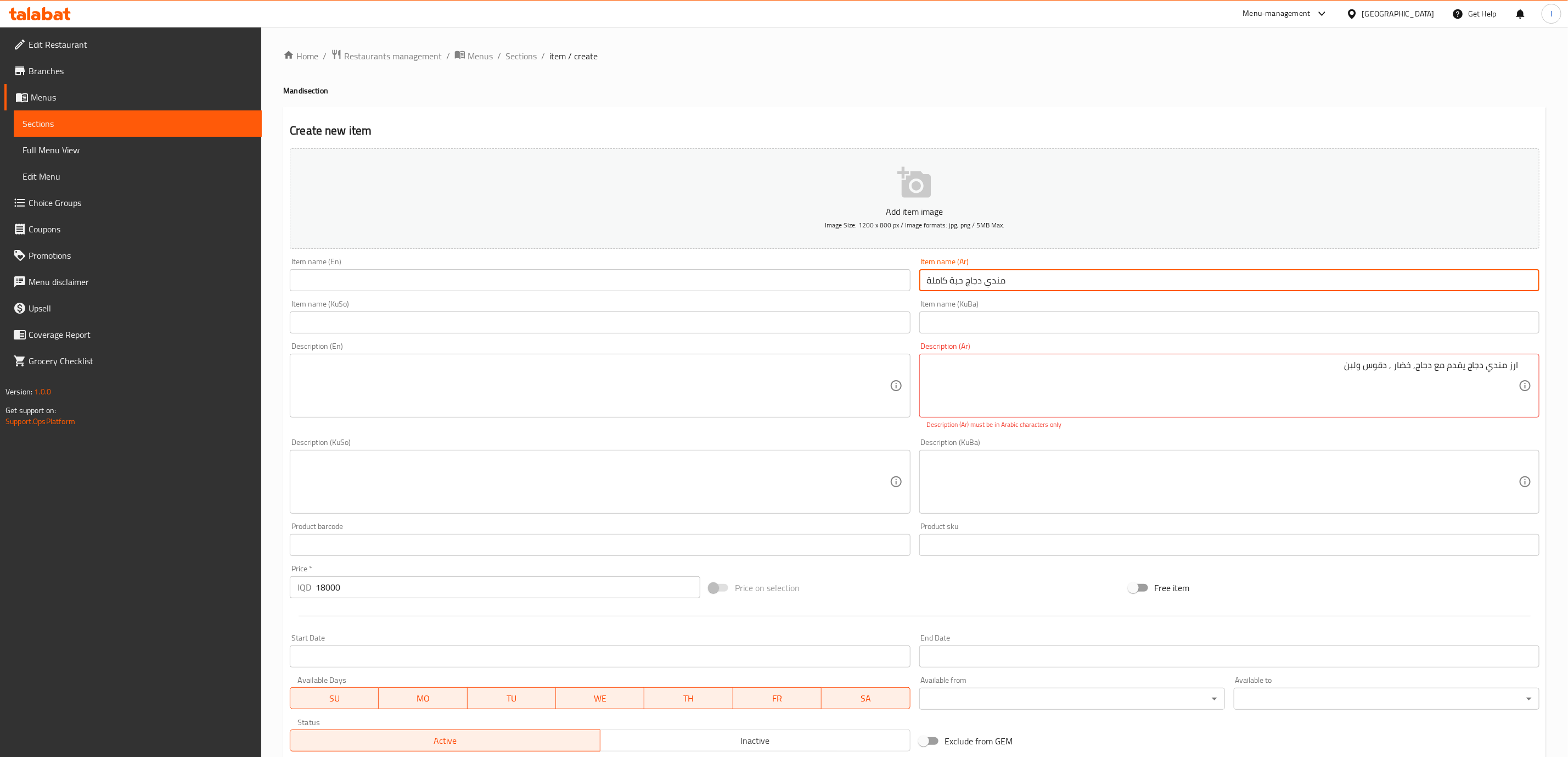
click at [970, 286] on input "مندي دجاج حبة كاملة" at bounding box center [1229, 279] width 620 height 22
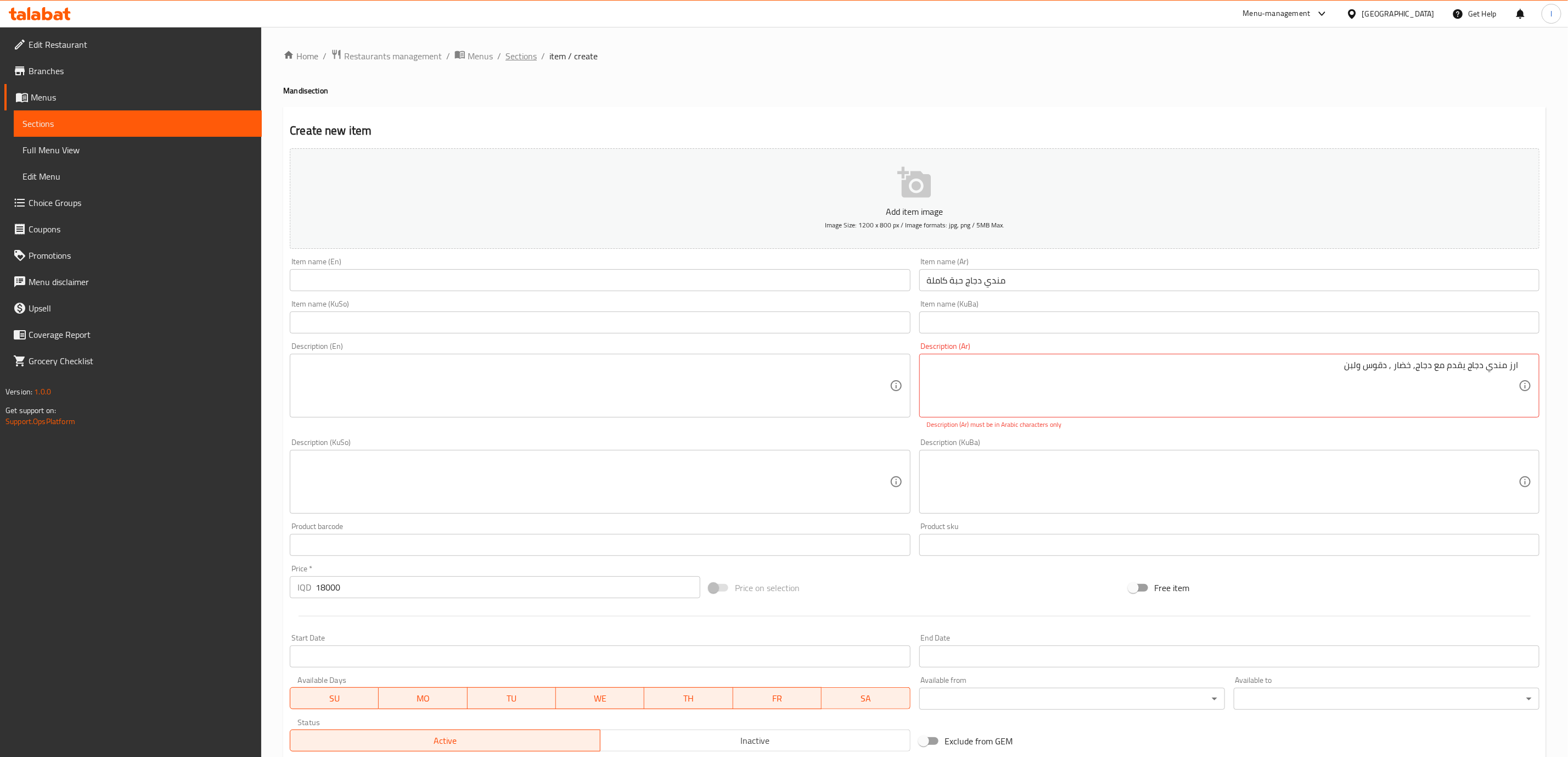
click at [506, 53] on span "Sections" at bounding box center [521, 56] width 31 height 13
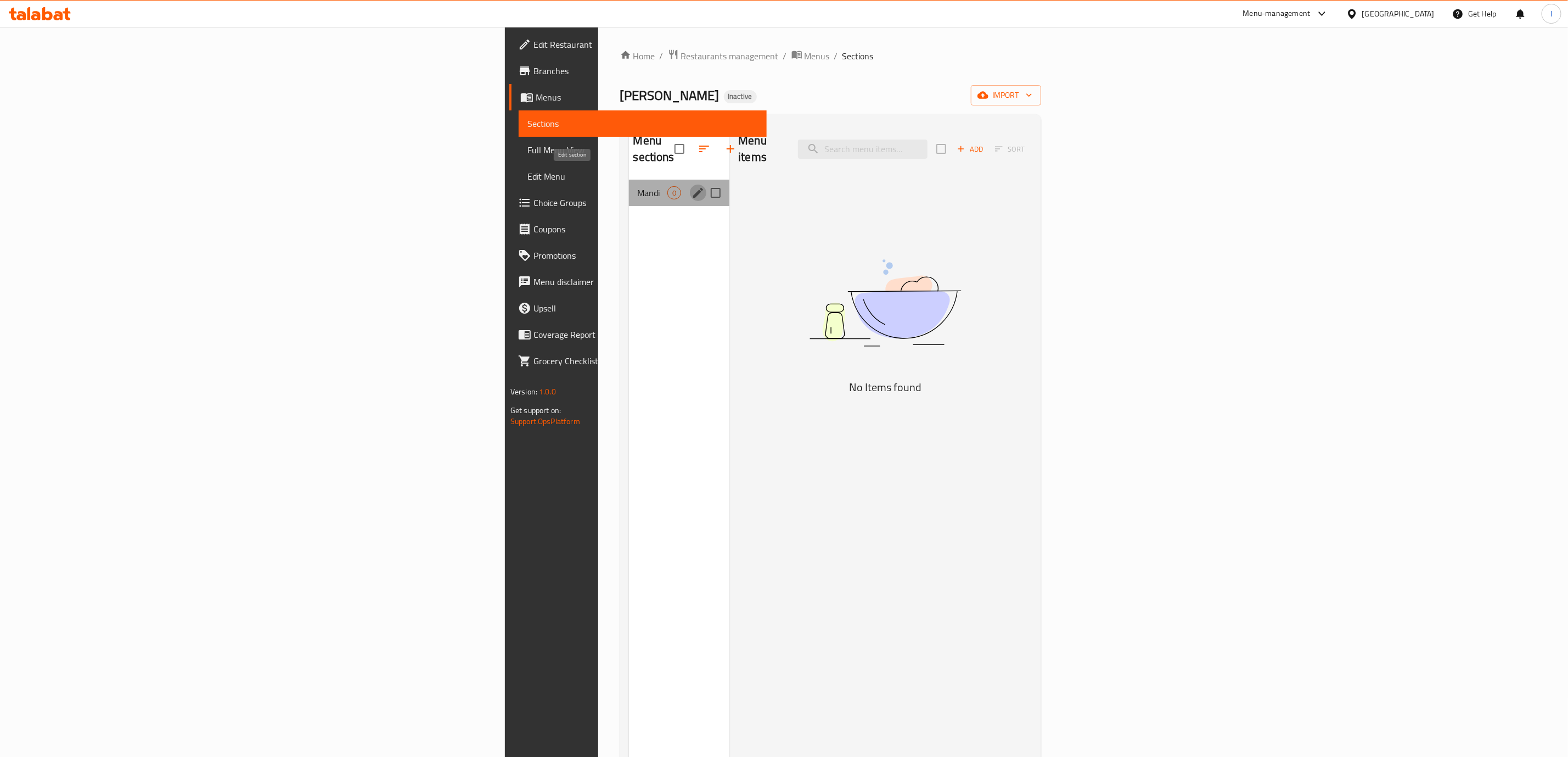
click at [692, 186] on icon "edit" at bounding box center [698, 193] width 13 height 13
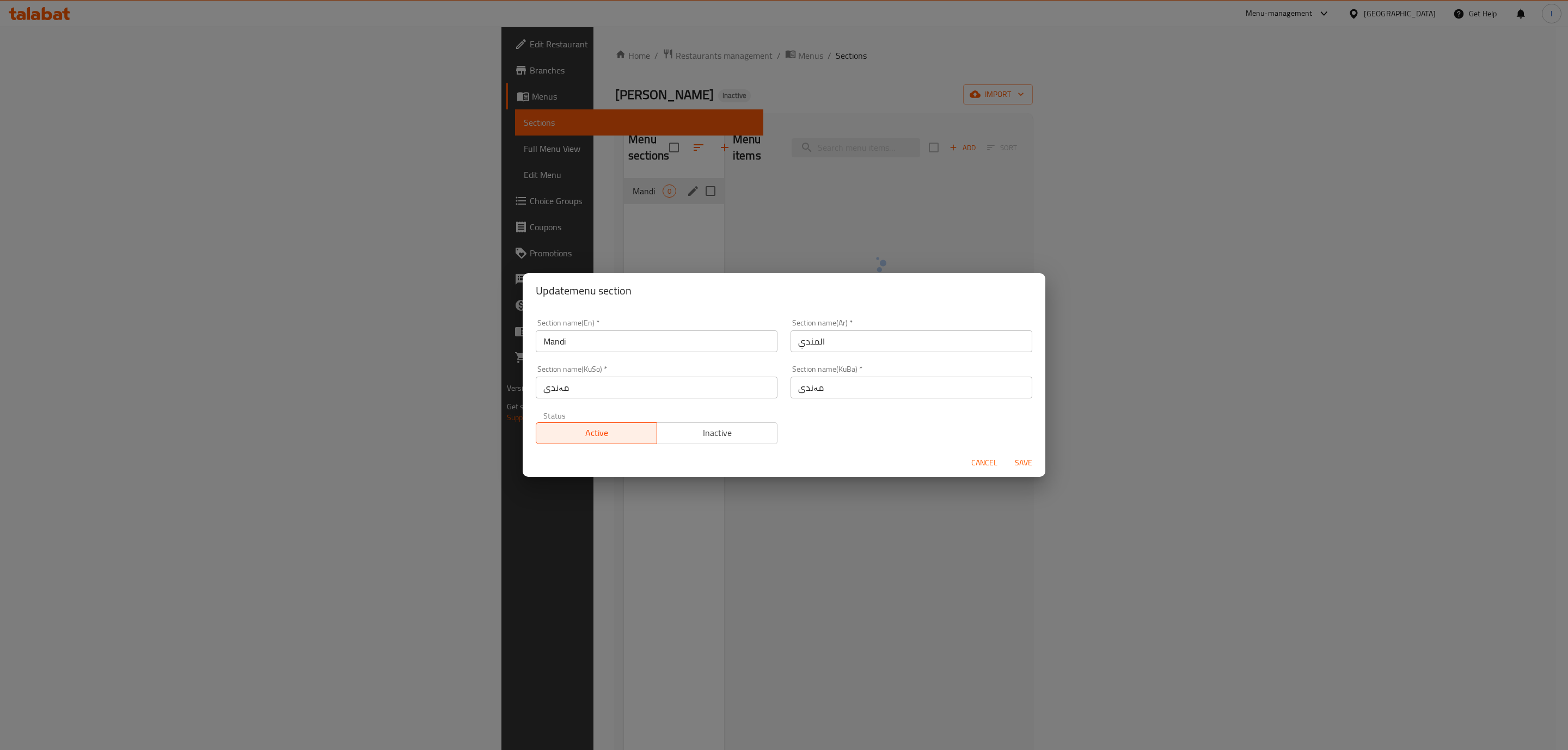
click at [731, 410] on div "Status Active Inactive" at bounding box center [657, 427] width 254 height 46
click at [722, 417] on div "Active Inactive" at bounding box center [657, 427] width 241 height 33
click at [704, 431] on span "Inactive" at bounding box center [718, 432] width 112 height 16
click at [1036, 461] on span "Save" at bounding box center [1024, 463] width 26 height 14
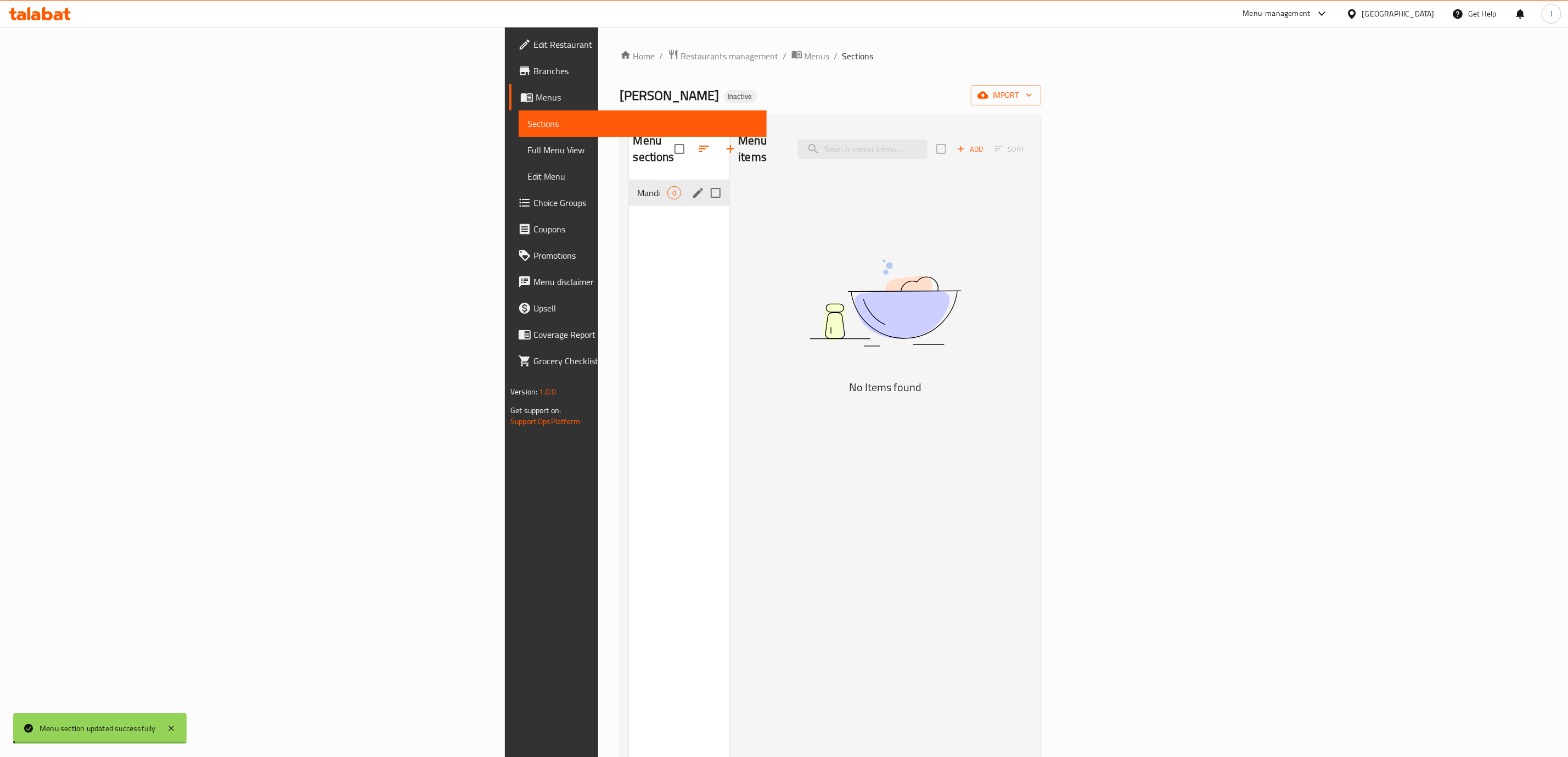
click at [675, 136] on div at bounding box center [709, 149] width 69 height 26
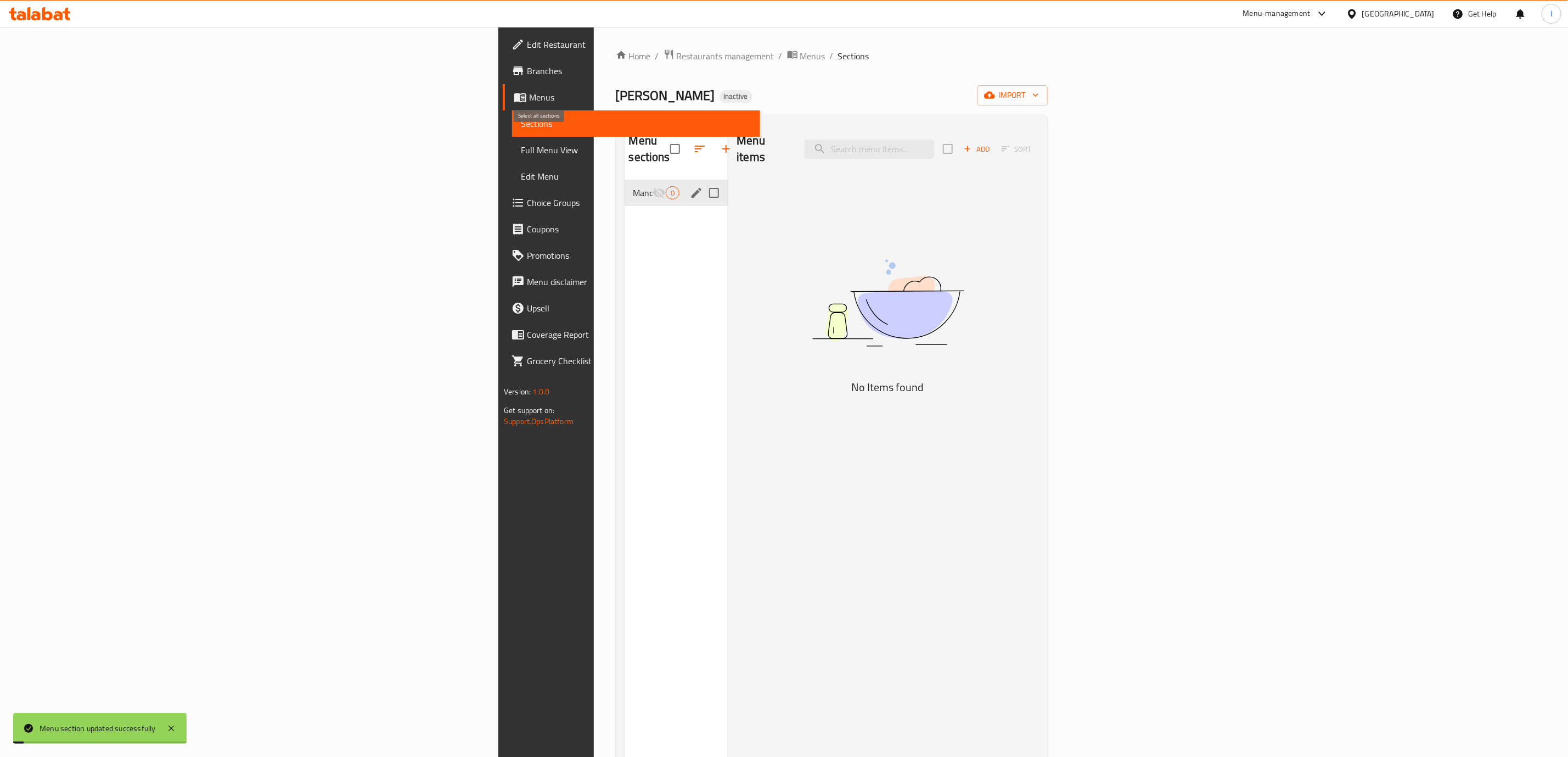
click at [663, 140] on input "checkbox" at bounding box center [675, 148] width 23 height 23
checkbox input "true"
click at [693, 143] on icon "button" at bounding box center [700, 149] width 13 height 13
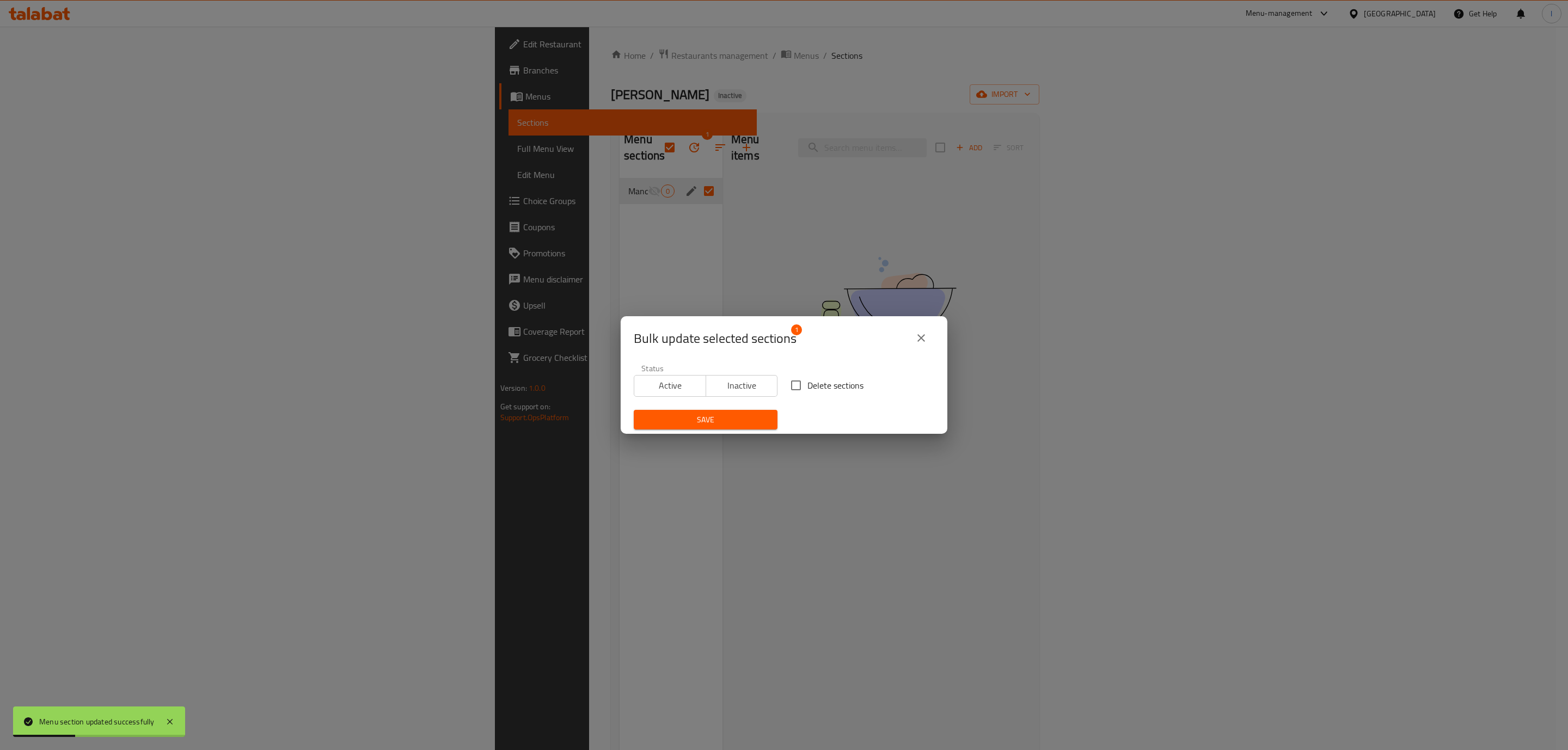
click at [777, 368] on div "Status Active Inactive" at bounding box center [705, 380] width 157 height 46
drag, startPoint x: 786, startPoint y: 383, endPoint x: 782, endPoint y: 405, distance: 22.4
click at [787, 383] on input "Delete sections" at bounding box center [795, 385] width 22 height 22
checkbox input "true"
drag, startPoint x: 764, startPoint y: 417, endPoint x: 706, endPoint y: 416, distance: 58.0
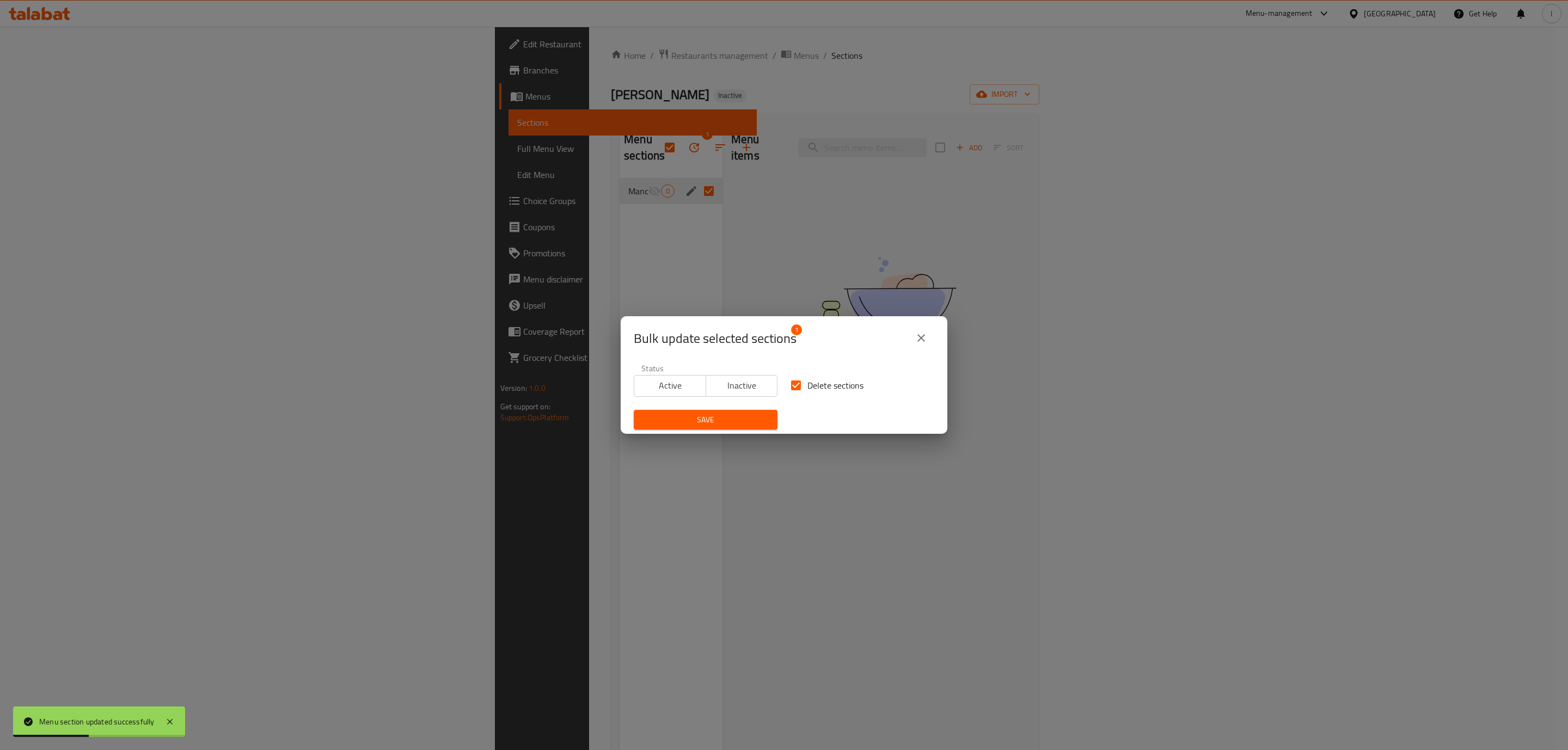
click at [713, 416] on button "Save" at bounding box center [705, 420] width 144 height 21
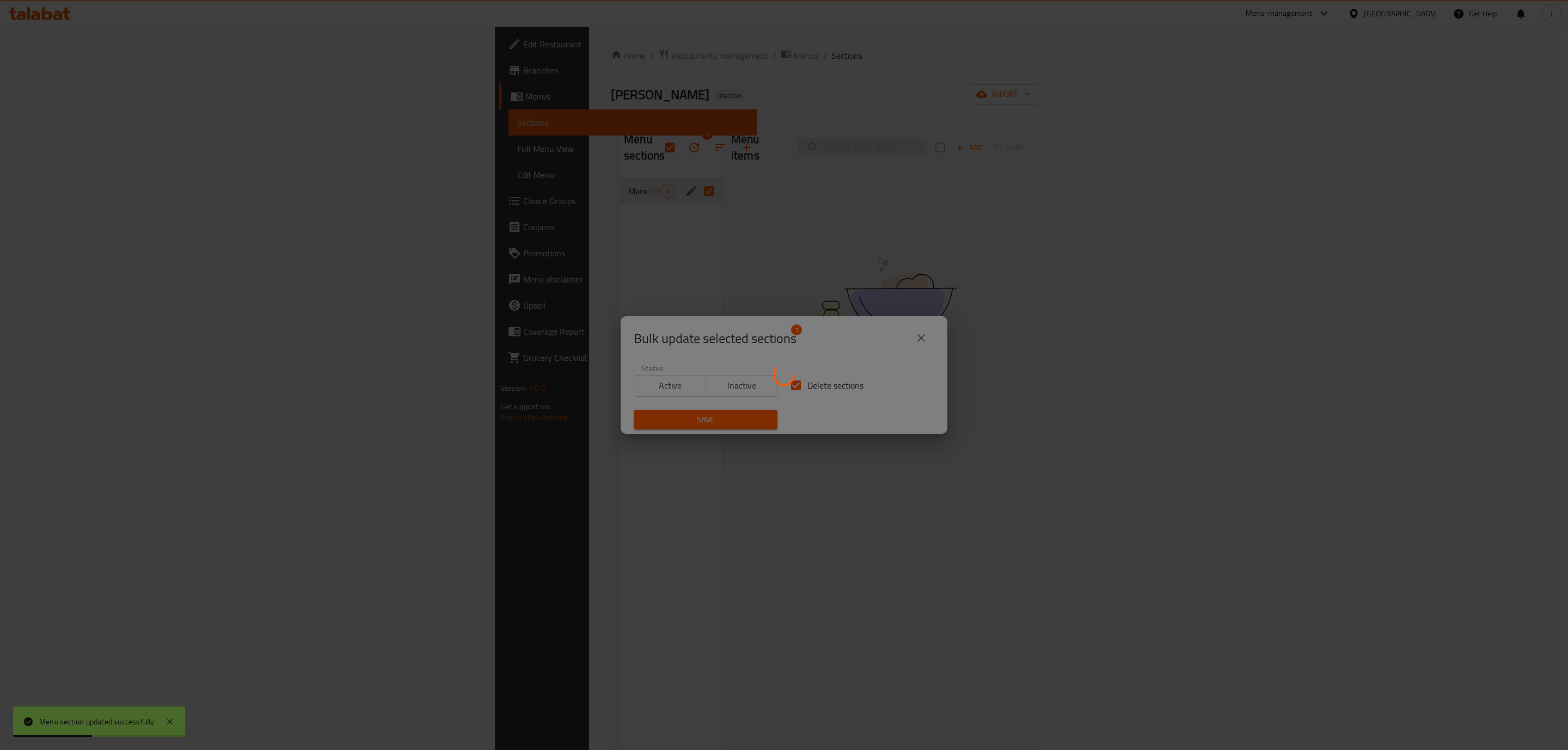
click at [694, 416] on div at bounding box center [784, 375] width 1568 height 750
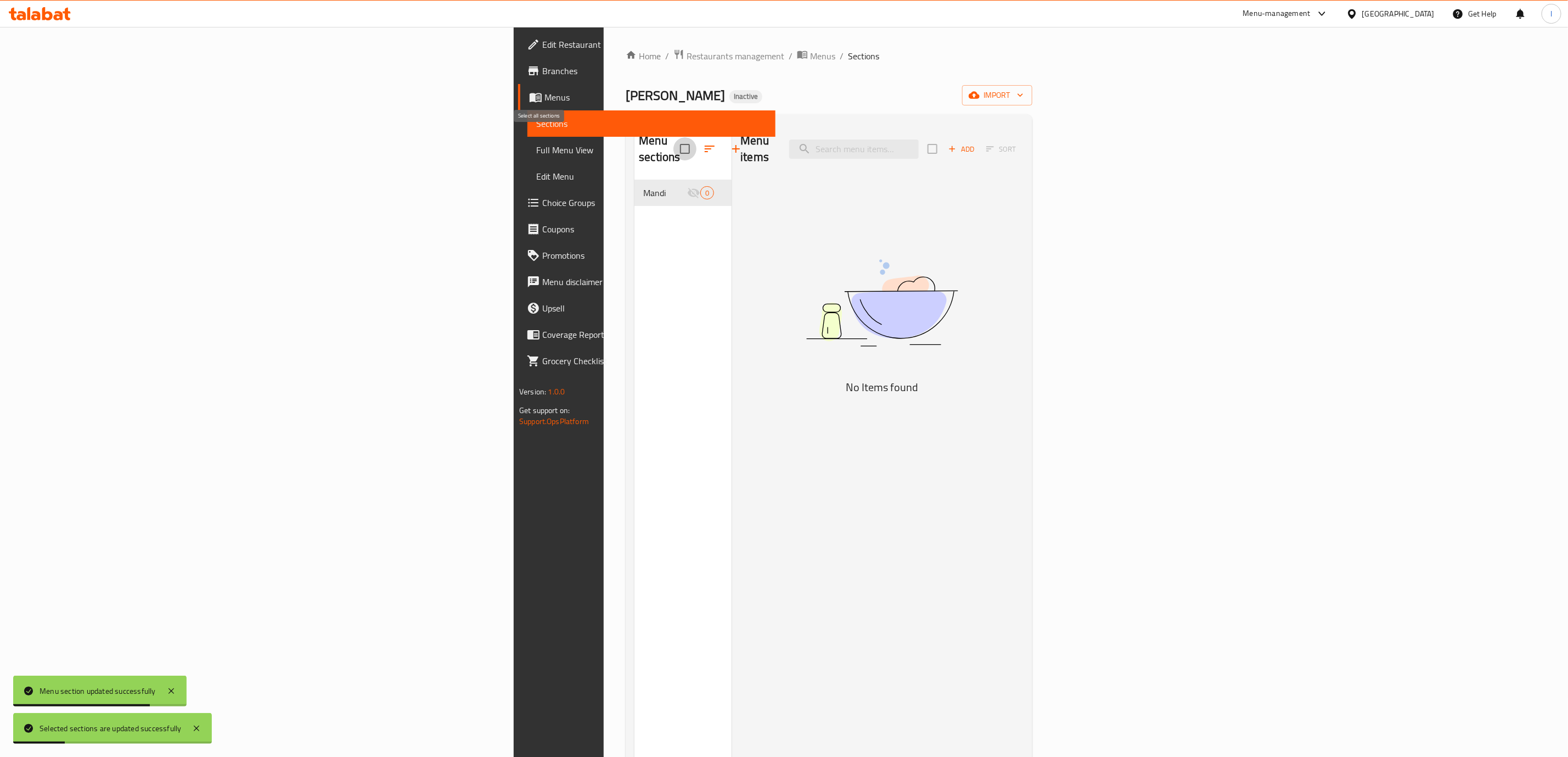
click at [674, 147] on input "checkbox" at bounding box center [685, 148] width 23 height 23
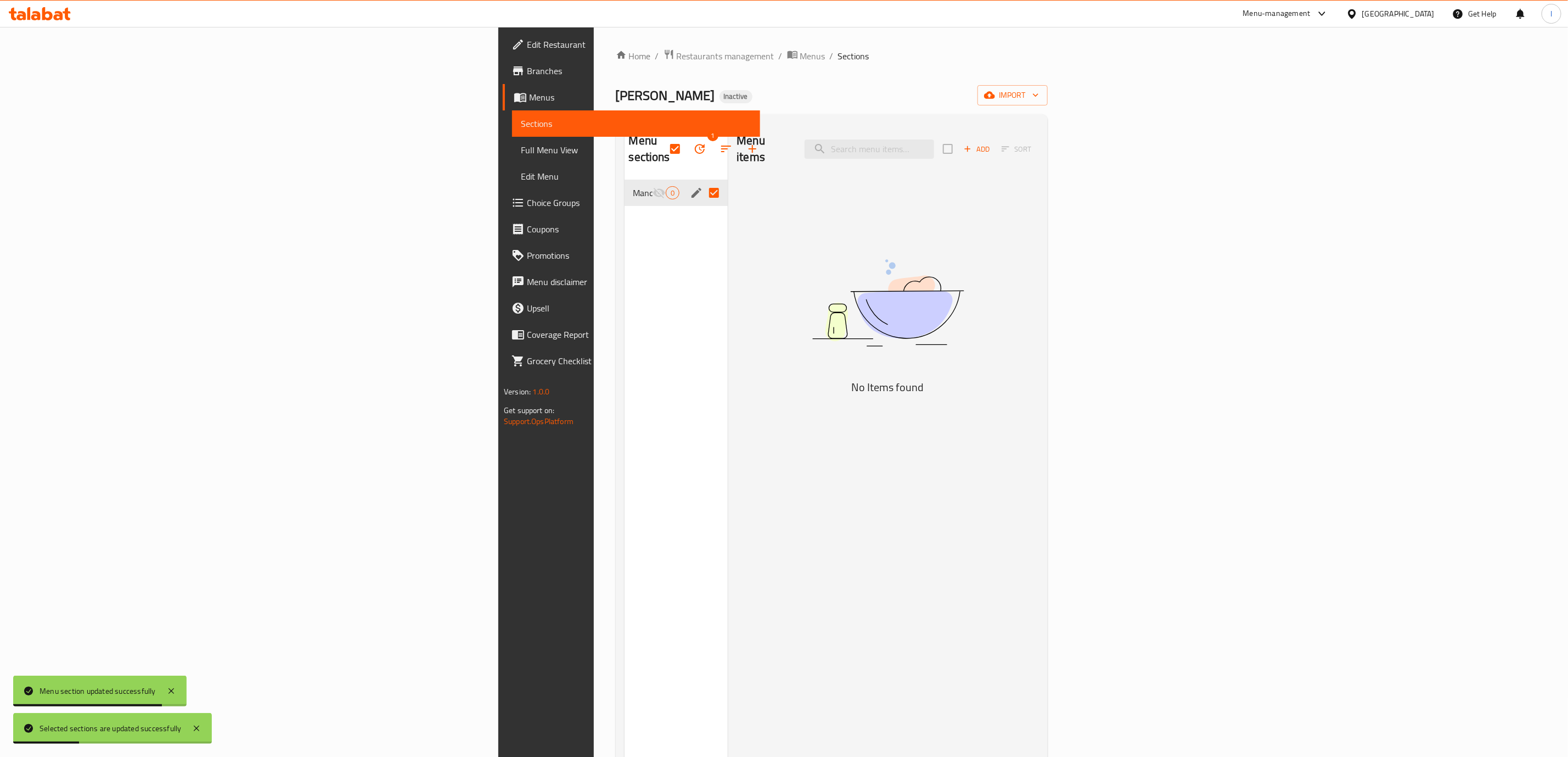
checkbox input "false"
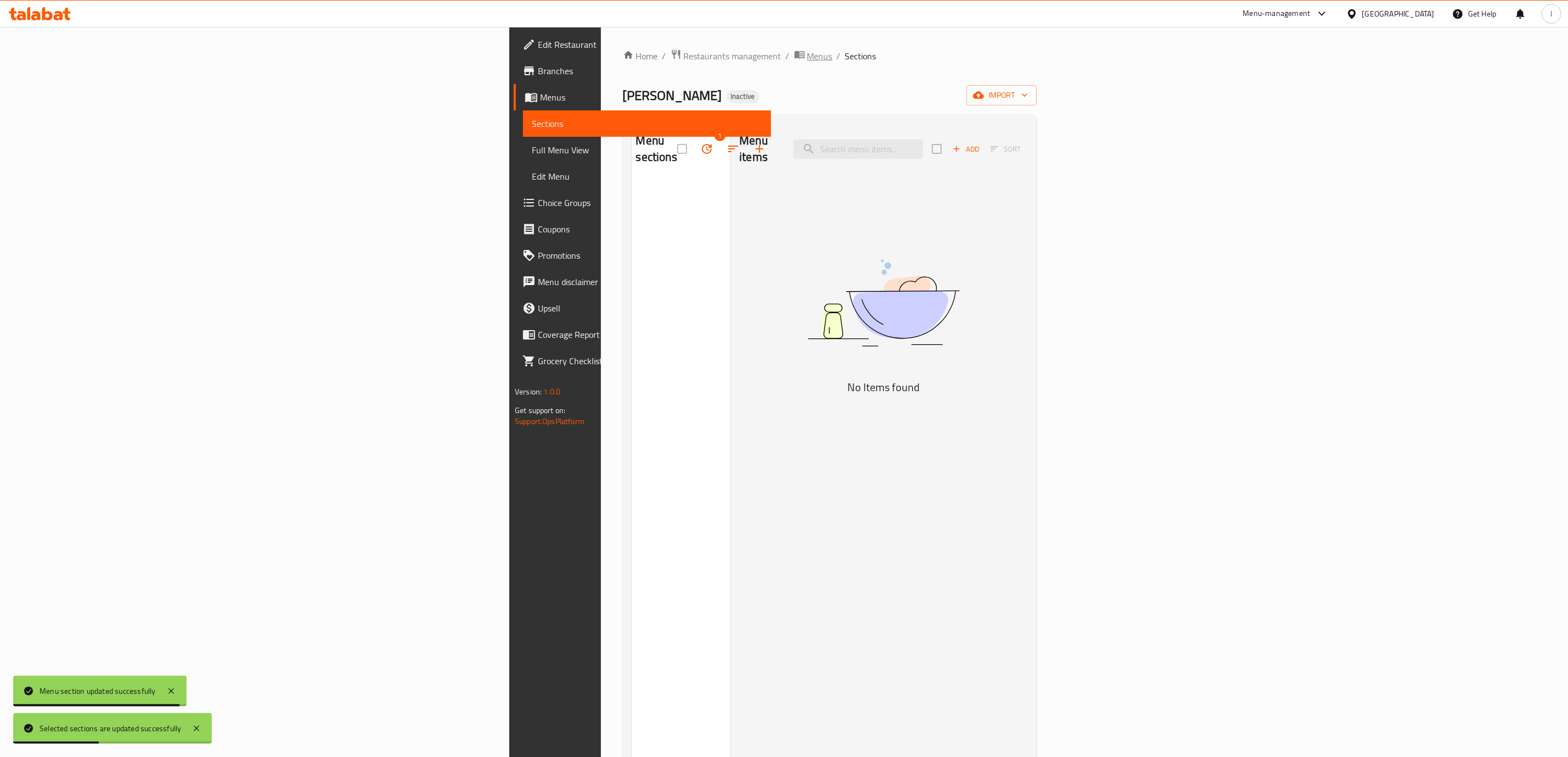
click at [808, 61] on span "Menus" at bounding box center [820, 56] width 25 height 13
